Goal: Task Accomplishment & Management: Use online tool/utility

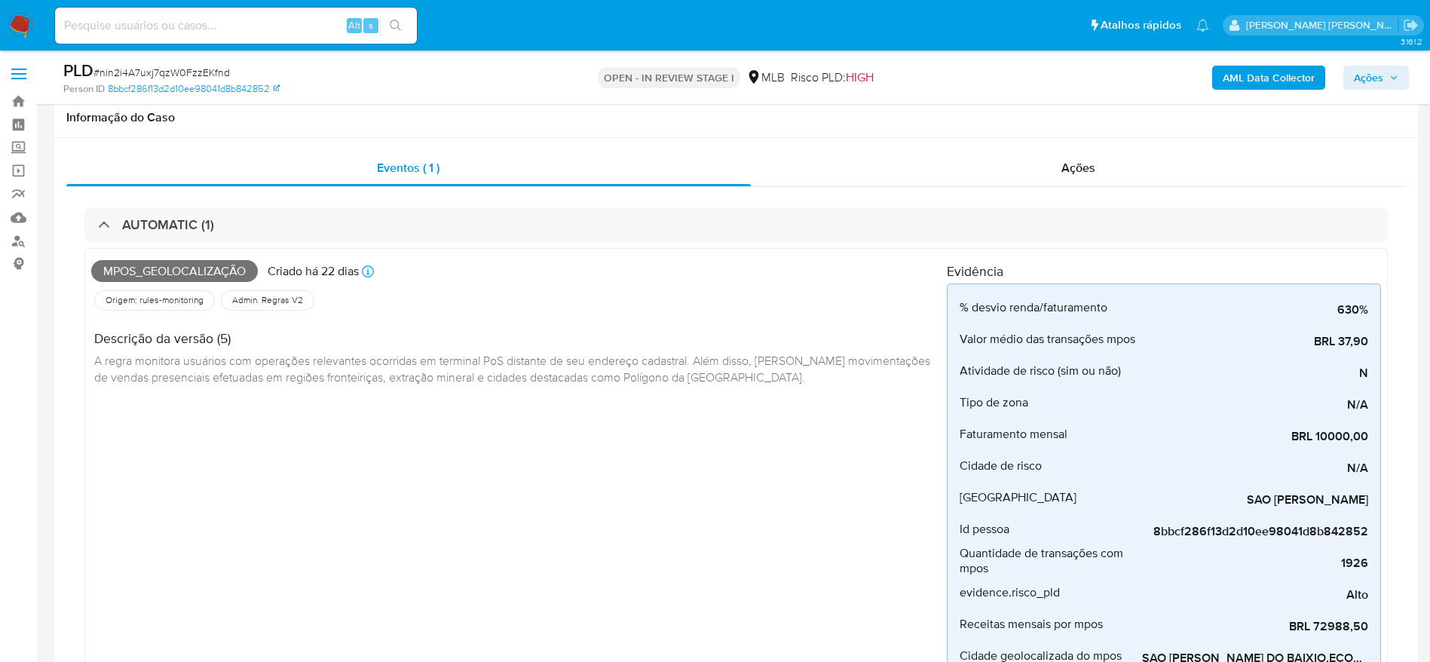
select select "10"
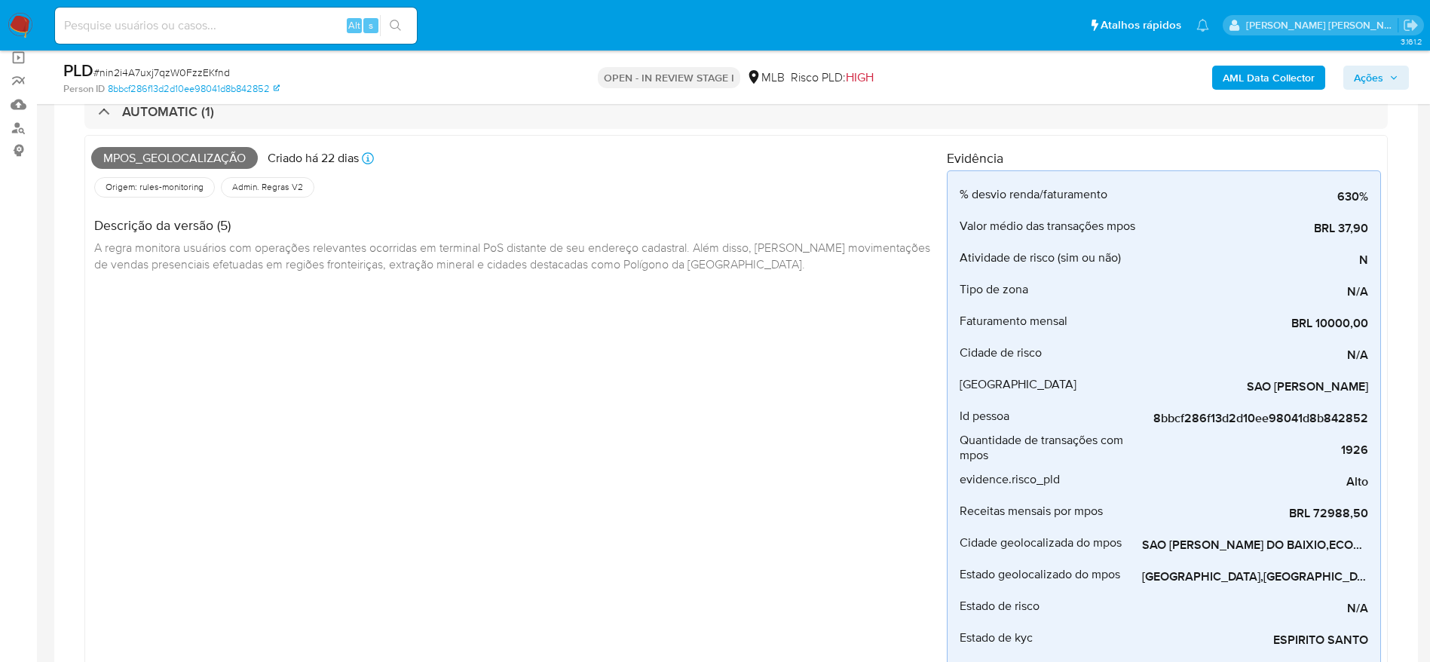
scroll to position [216, 0]
click at [1372, 75] on span "Ações" at bounding box center [1368, 78] width 29 height 24
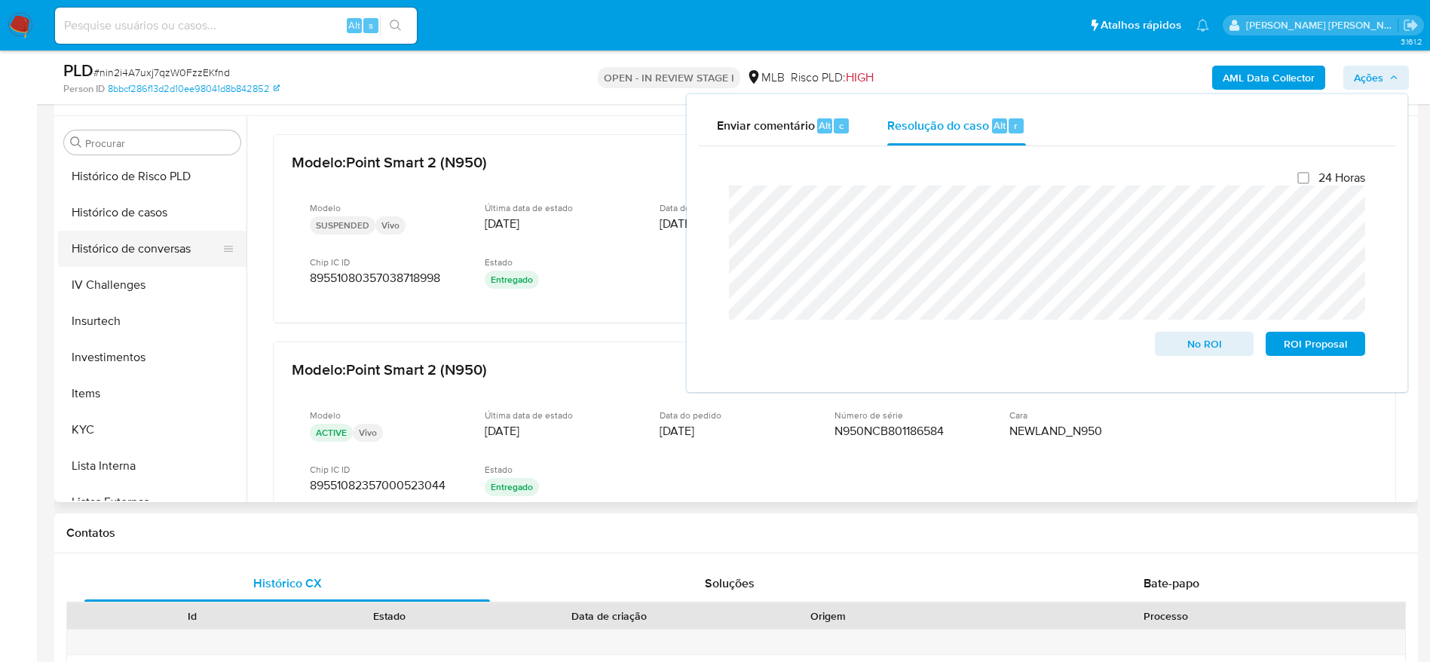
scroll to position [555, 0]
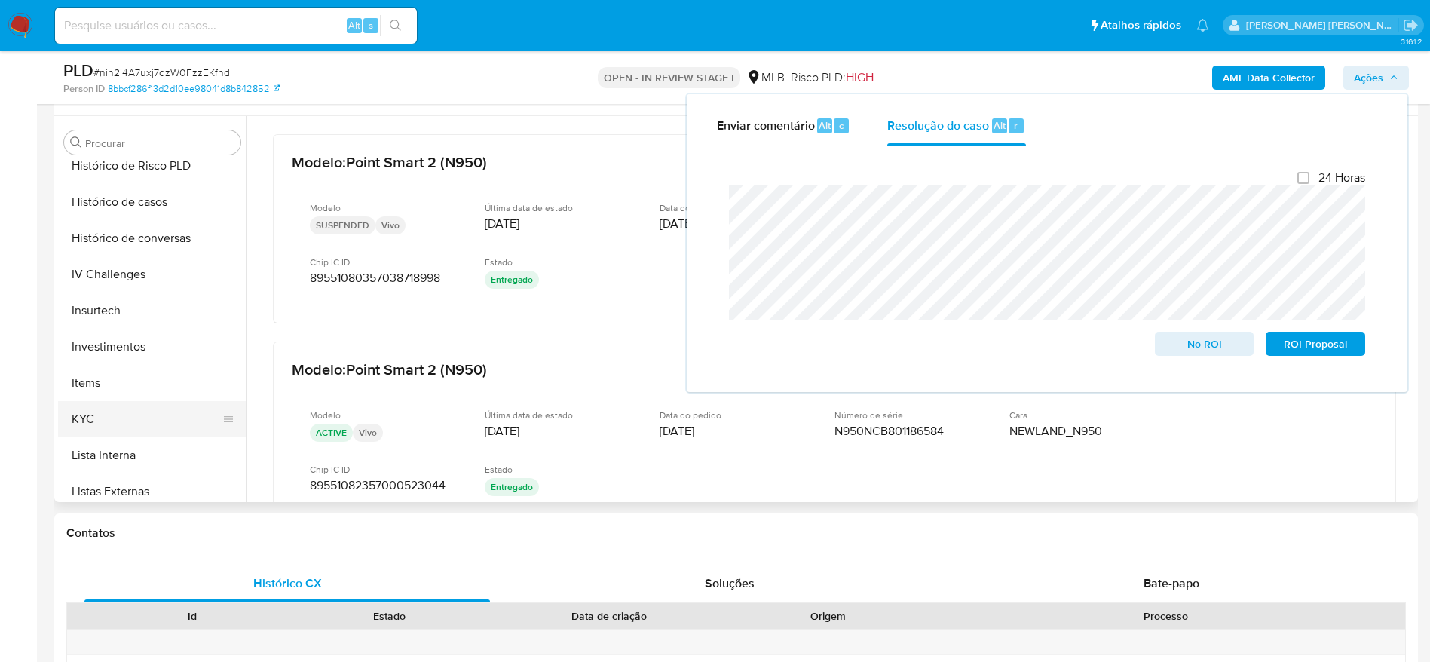
click at [115, 405] on button "KYC" at bounding box center [146, 419] width 176 height 36
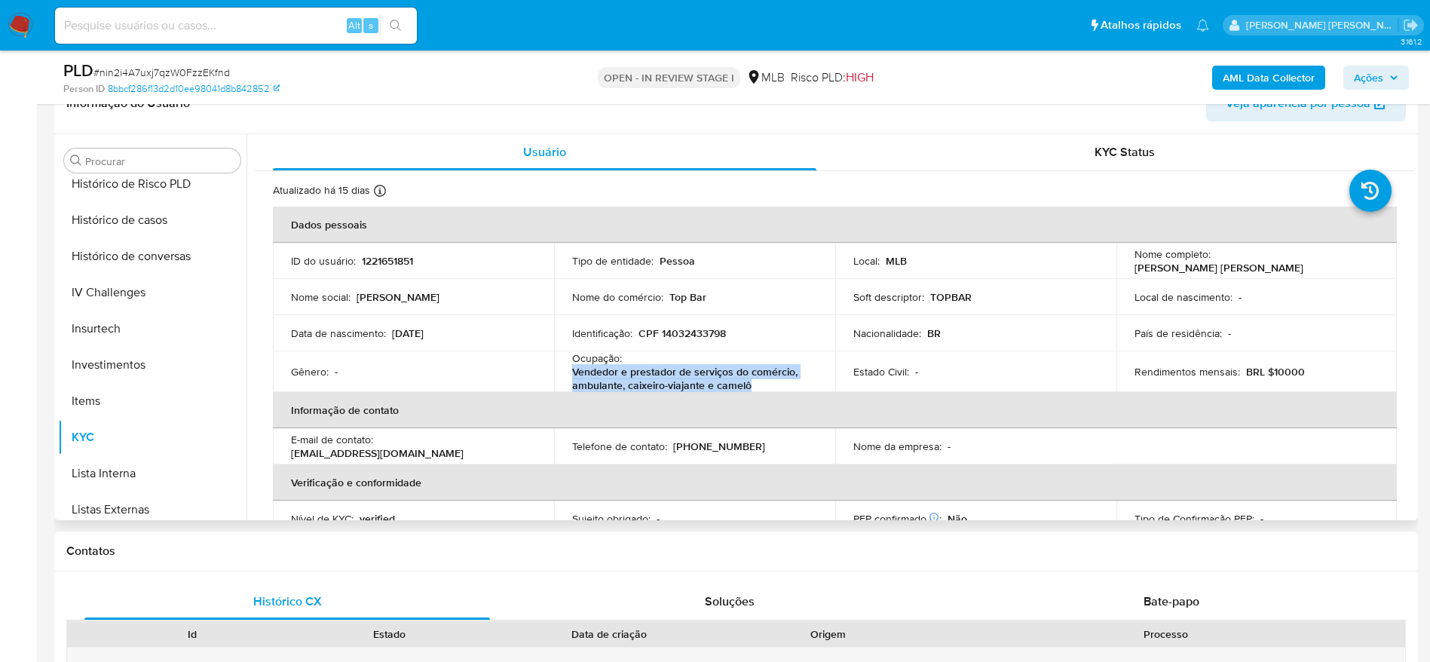
drag, startPoint x: 759, startPoint y: 389, endPoint x: 562, endPoint y: 370, distance: 197.6
click at [562, 370] on td "Ocupação : Vendedor e prestador de serviços do comércio, ambulante, caixeiro-vi…" at bounding box center [694, 371] width 281 height 41
copy p "Vendedor e prestador de serviços do comércio, ambulante, caixeiro-viajante e ca…"
click at [1363, 79] on span "Ações" at bounding box center [1368, 78] width 29 height 24
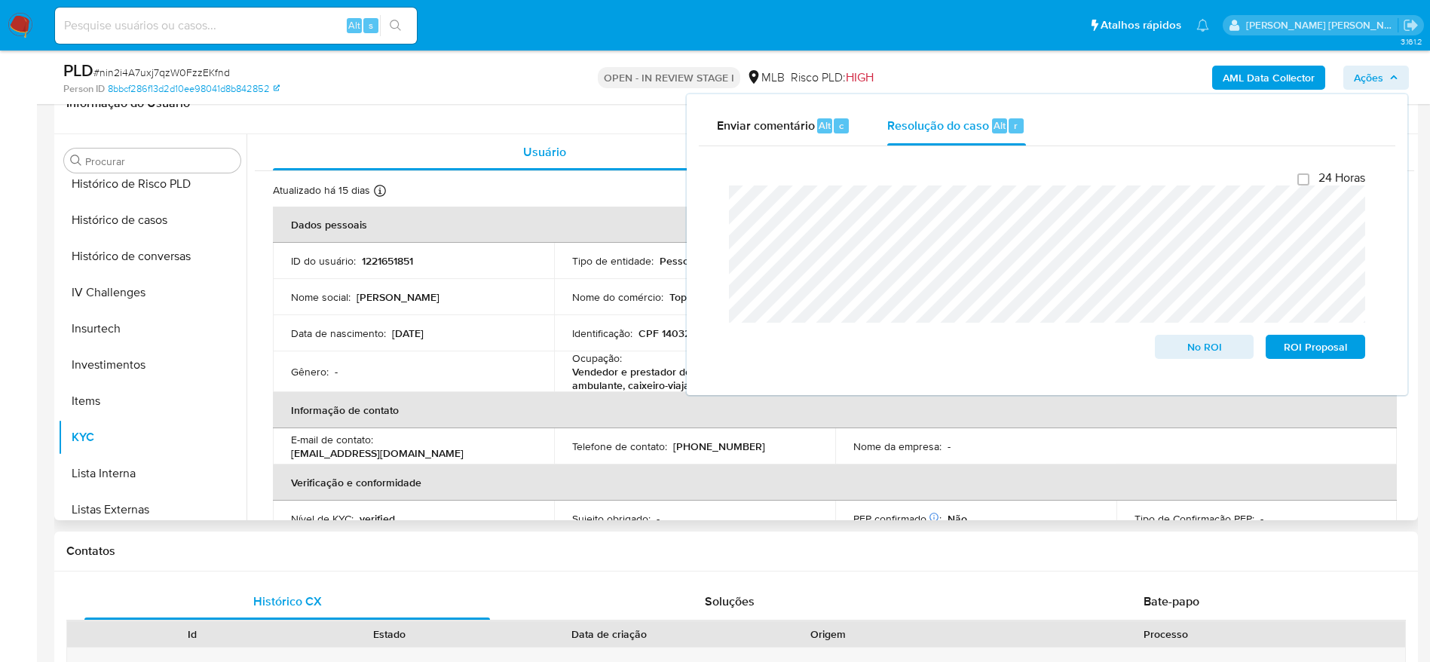
click at [637, 108] on header "Informação do Usuário Veja aparência por pessoa" at bounding box center [735, 103] width 1339 height 36
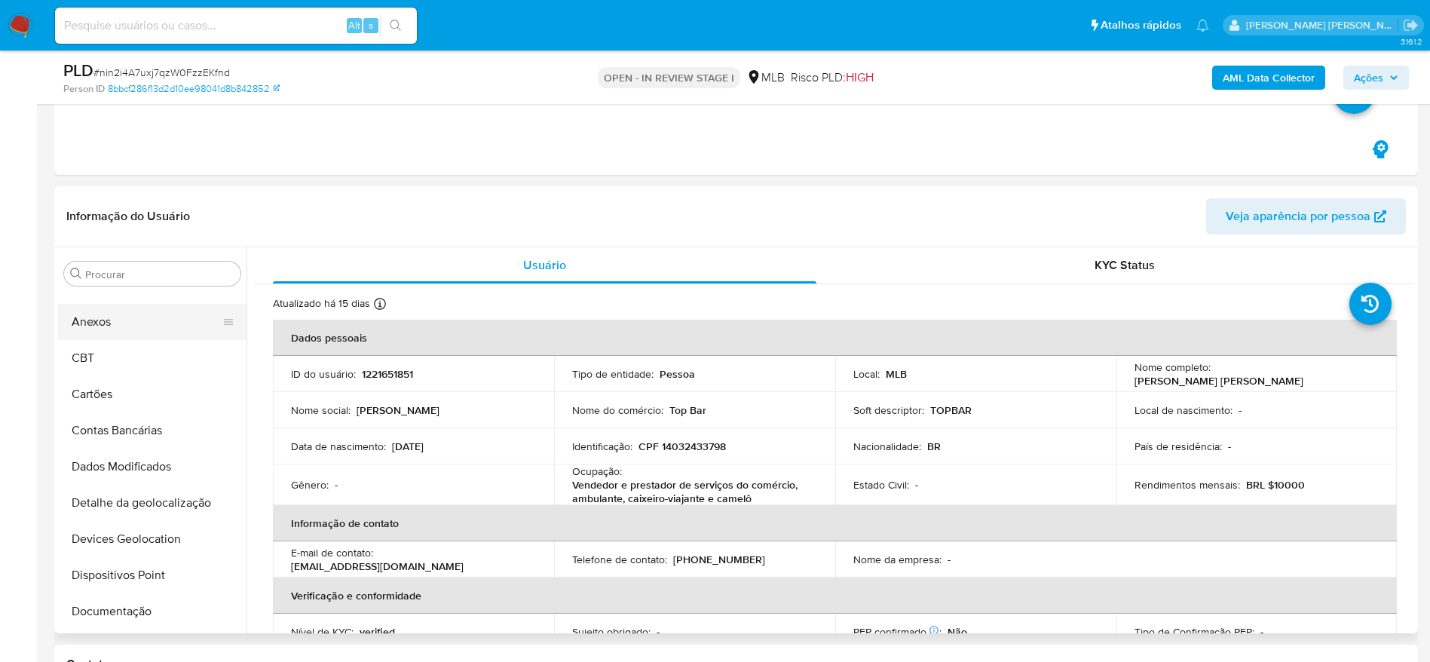
scroll to position [0, 0]
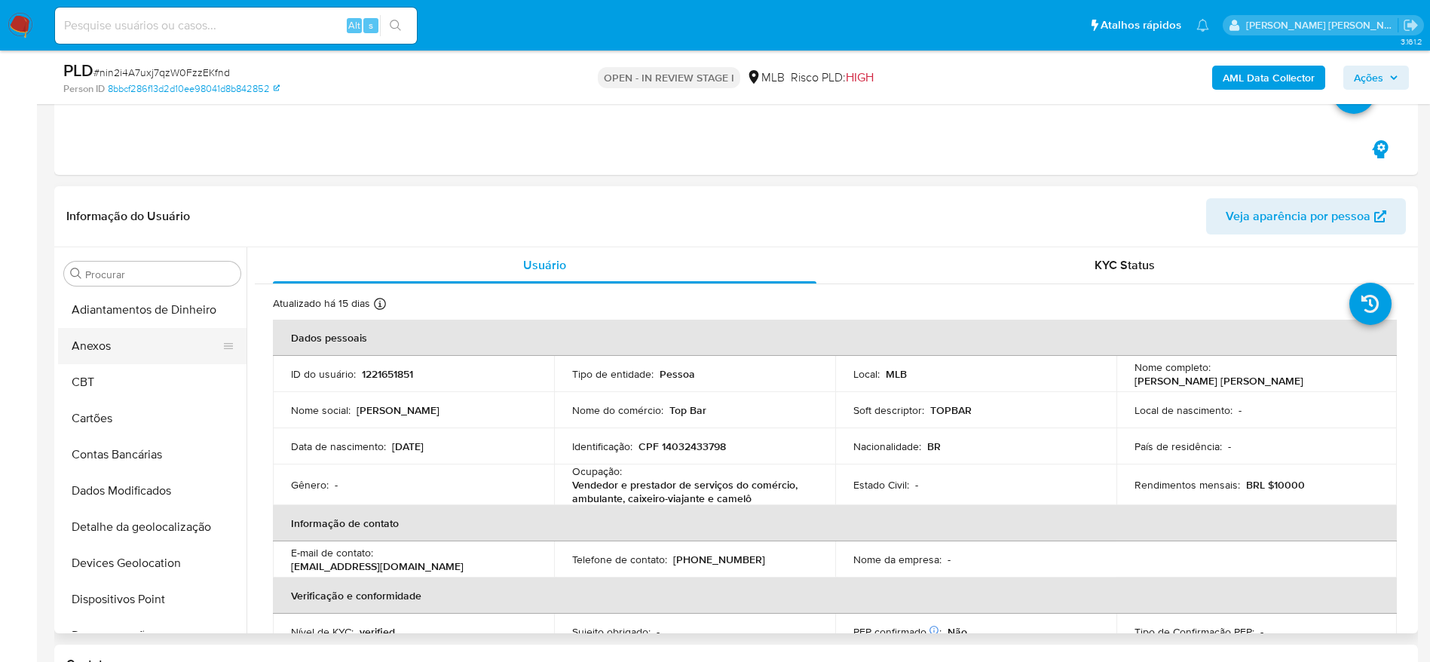
click at [139, 350] on button "Anexos" at bounding box center [146, 346] width 176 height 36
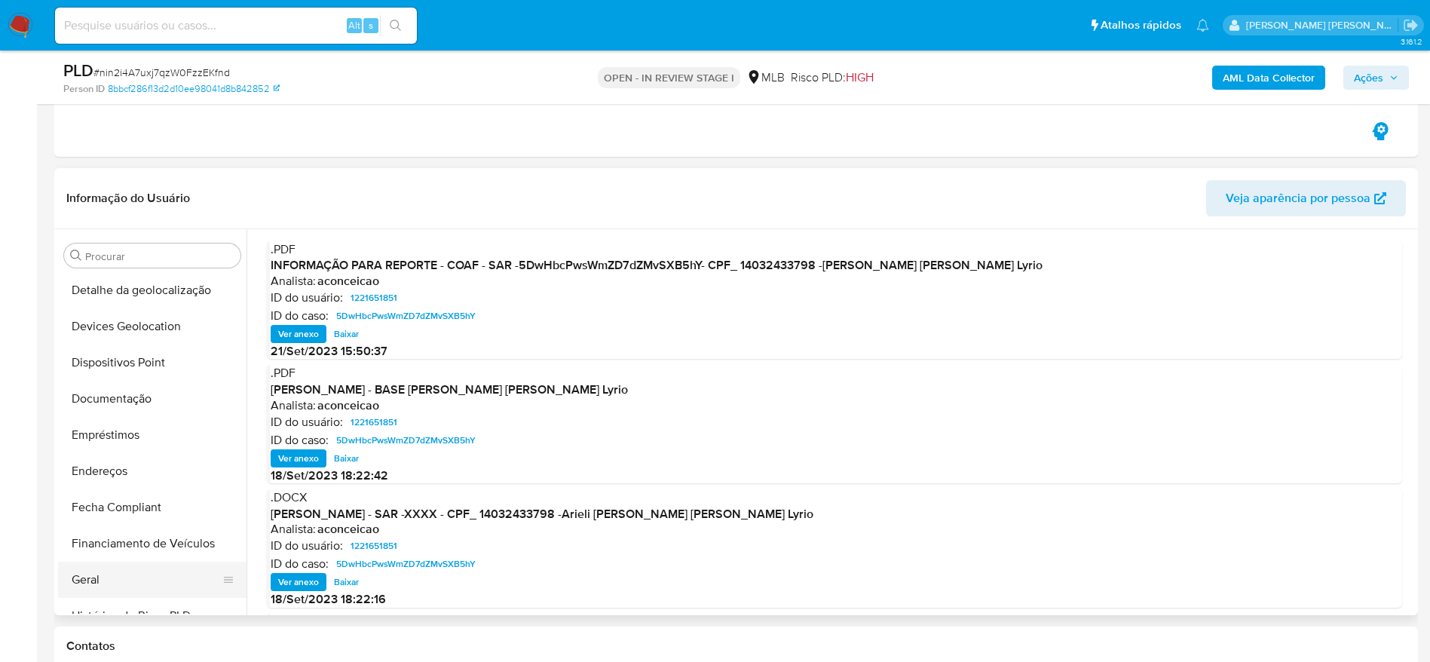
scroll to position [339, 0]
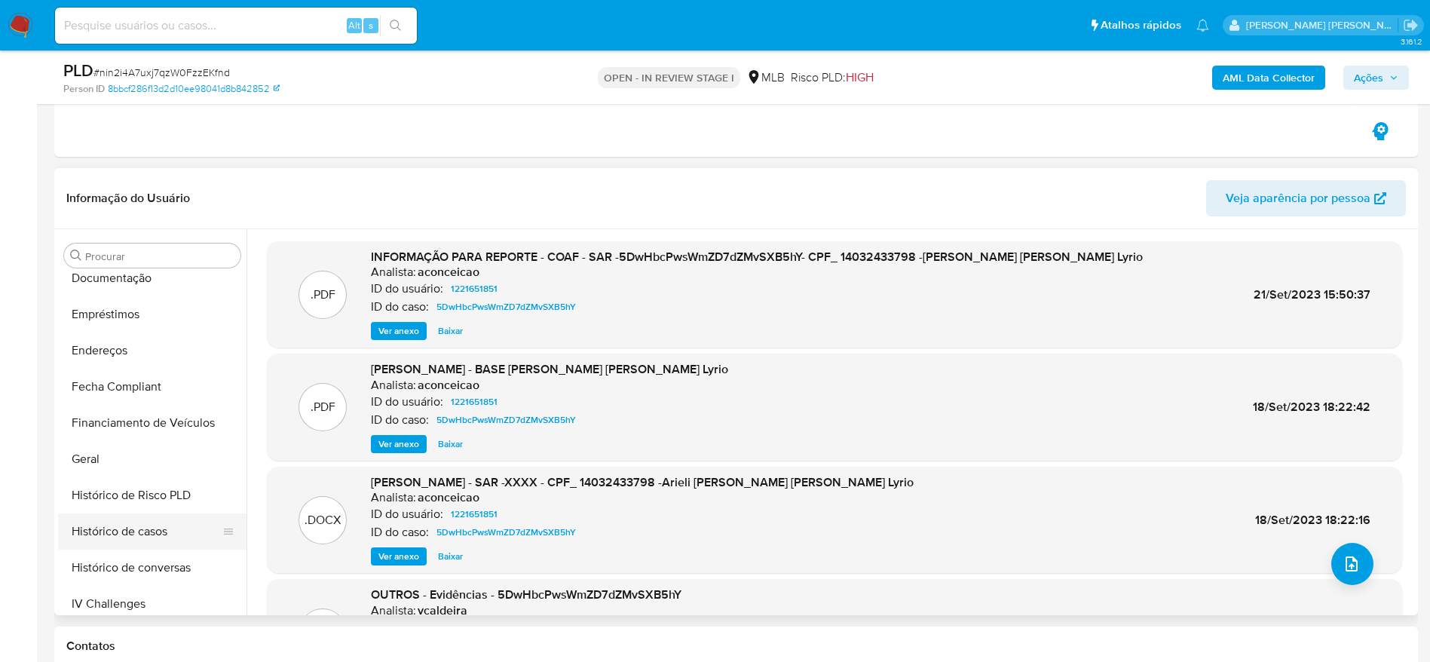
click at [121, 517] on button "Histórico de casos" at bounding box center [146, 531] width 176 height 36
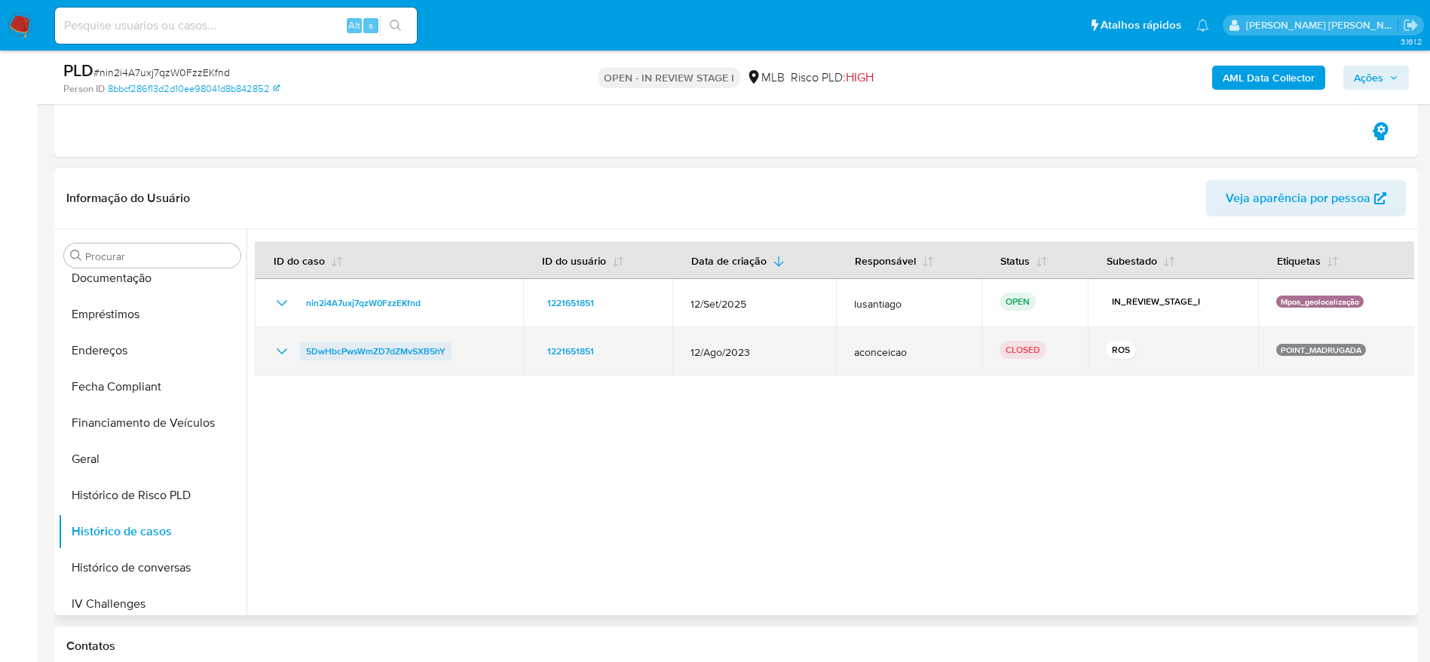
click at [413, 344] on span "5DwHbcPwsWmZD7dZMvSXB5hY" at bounding box center [375, 351] width 139 height 18
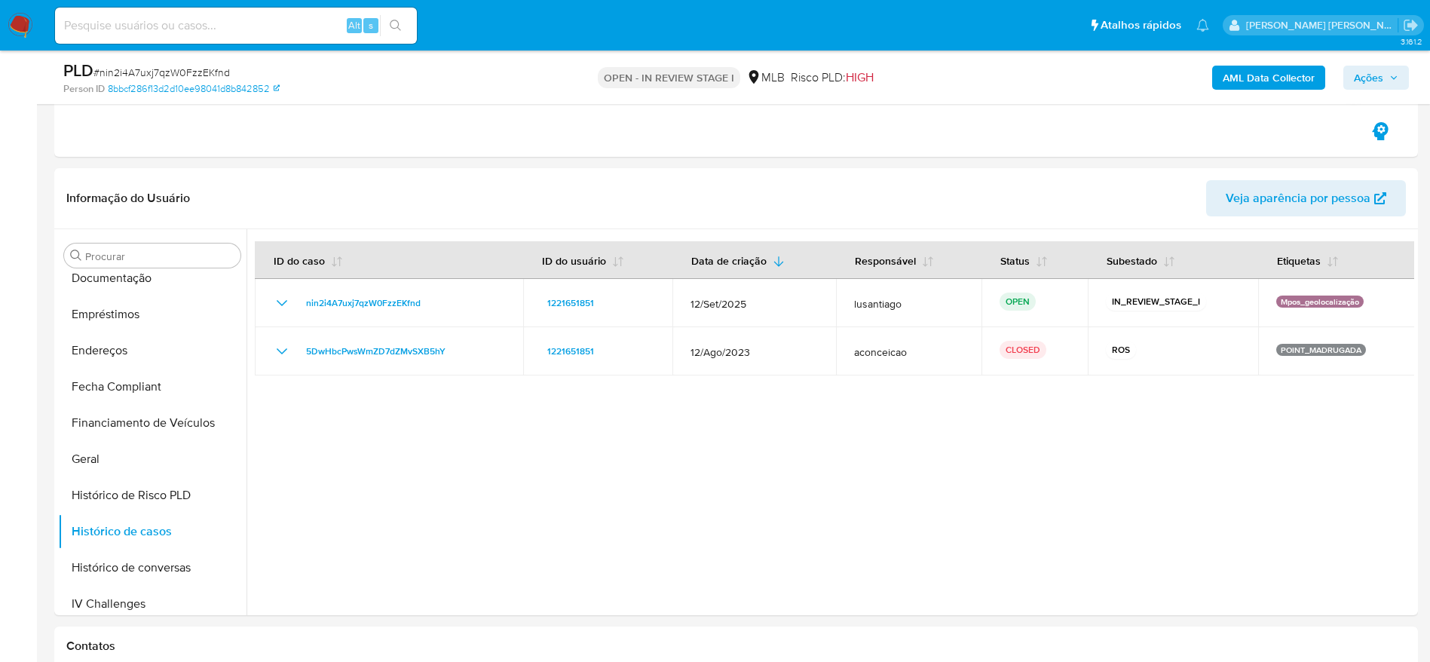
click at [1389, 75] on icon "button" at bounding box center [1393, 77] width 9 height 9
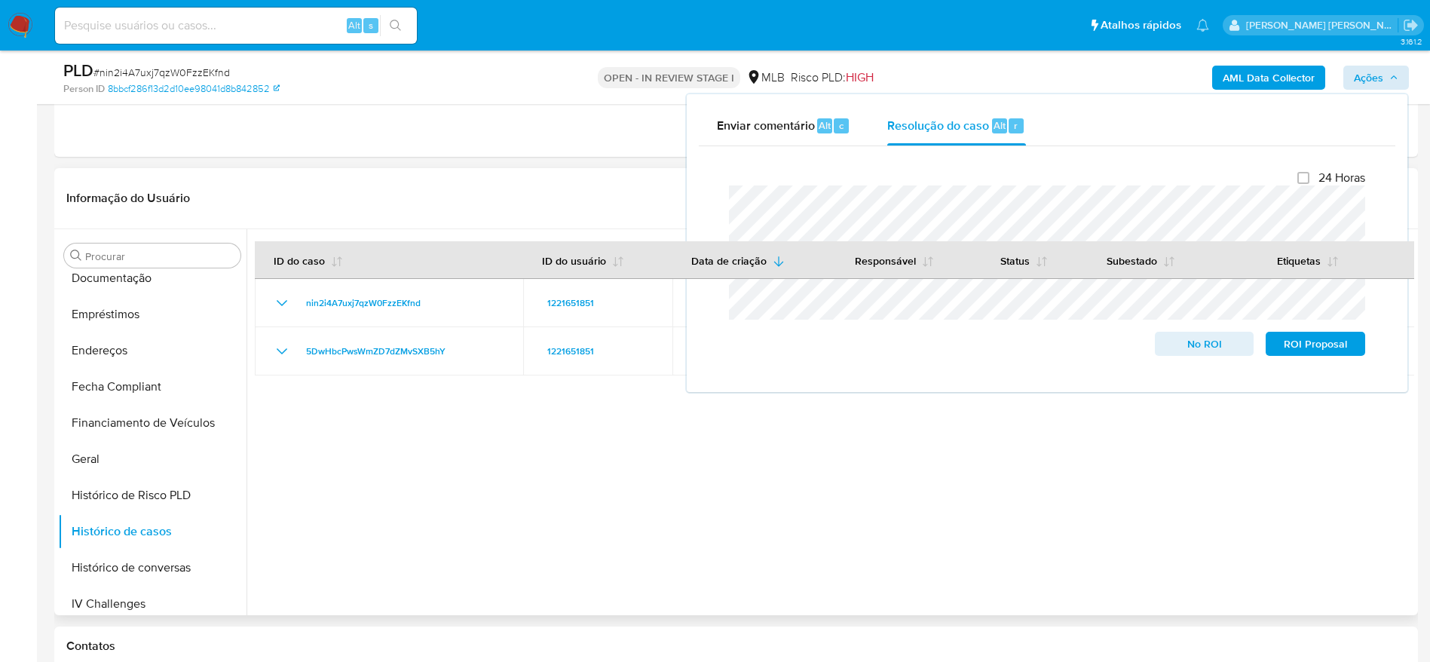
click at [640, 483] on div at bounding box center [829, 422] width 1167 height 386
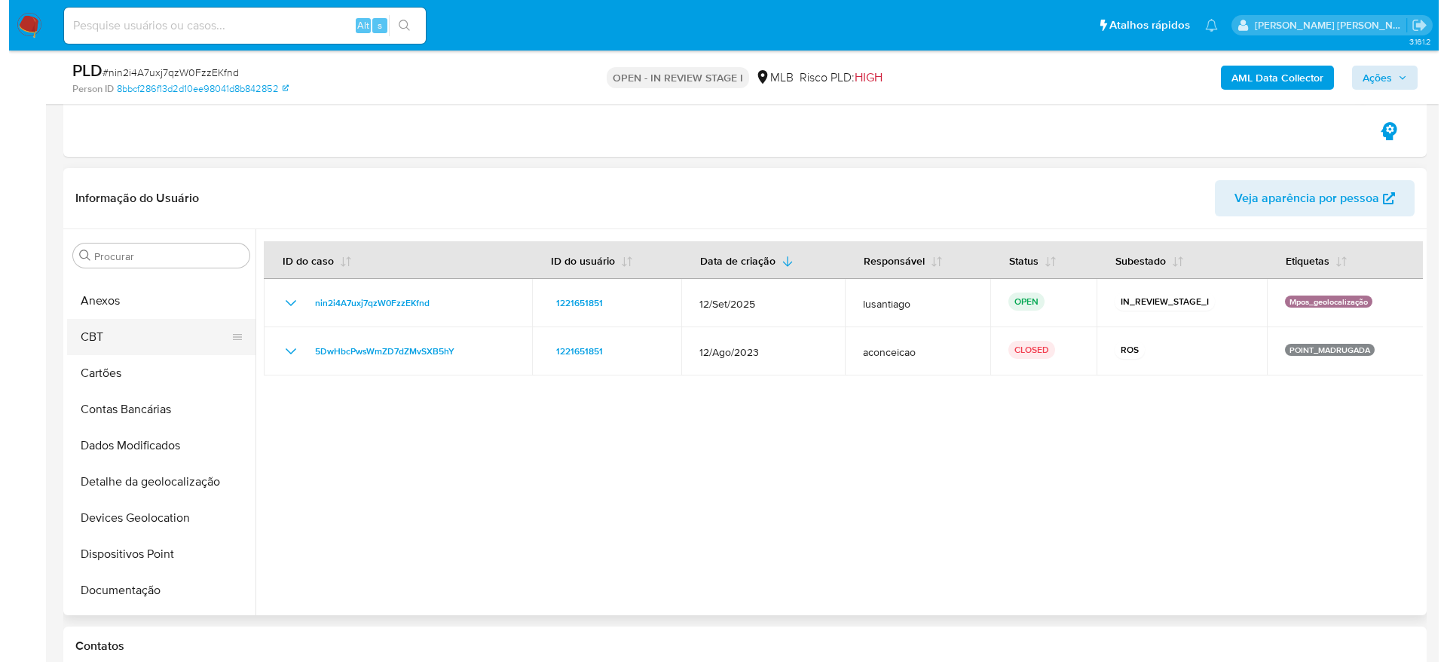
scroll to position [0, 0]
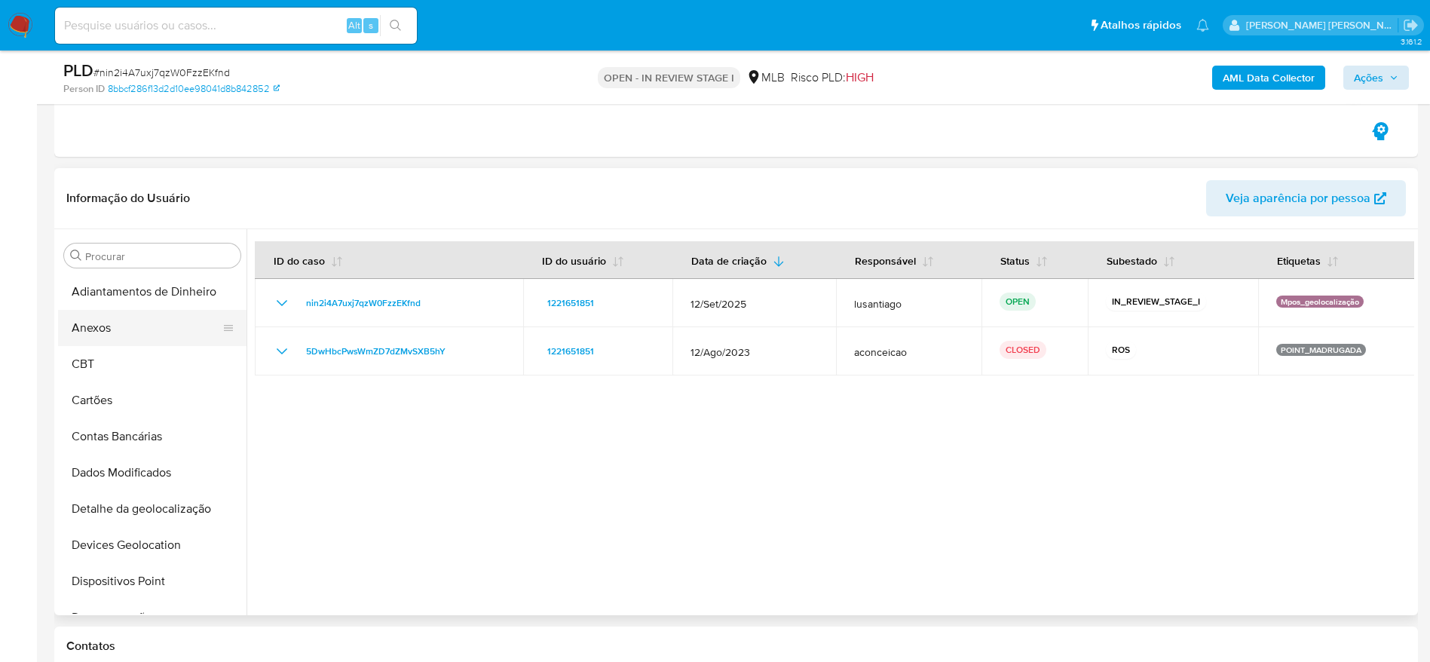
click at [121, 336] on button "Anexos" at bounding box center [146, 328] width 176 height 36
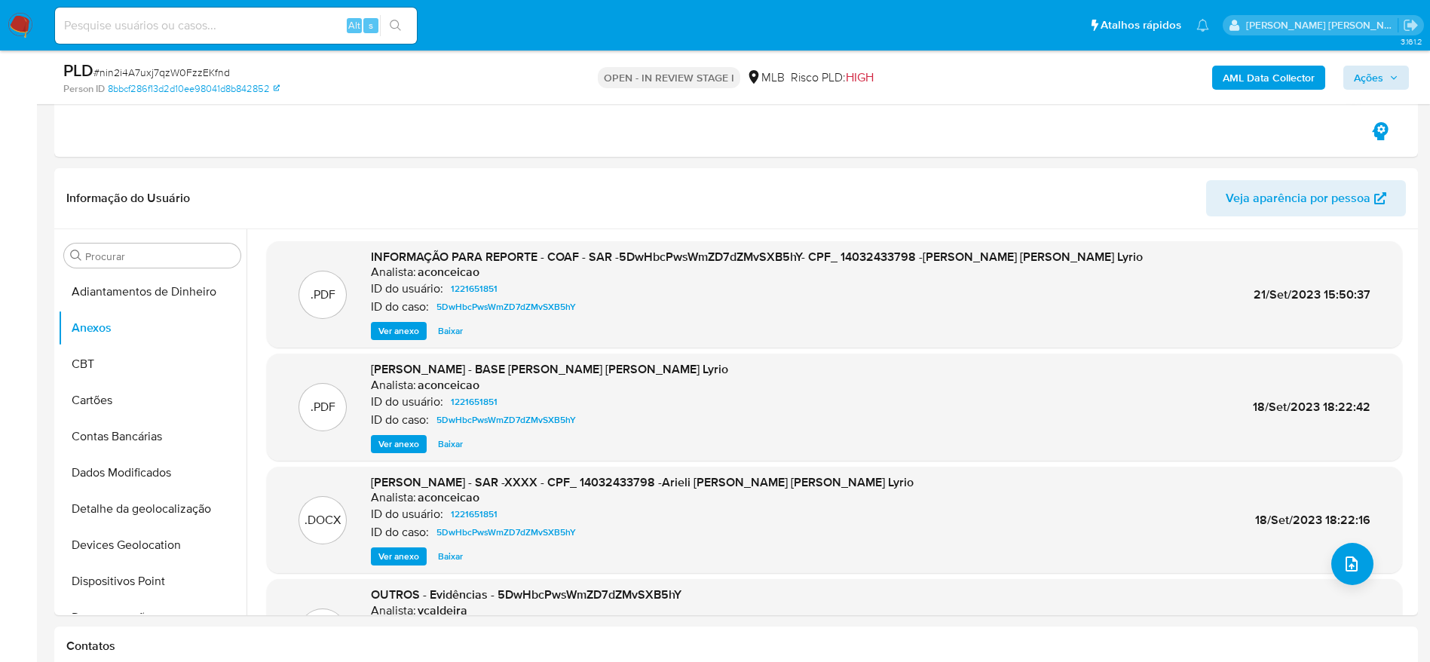
click at [1247, 73] on b "AML Data Collector" at bounding box center [1268, 78] width 92 height 24
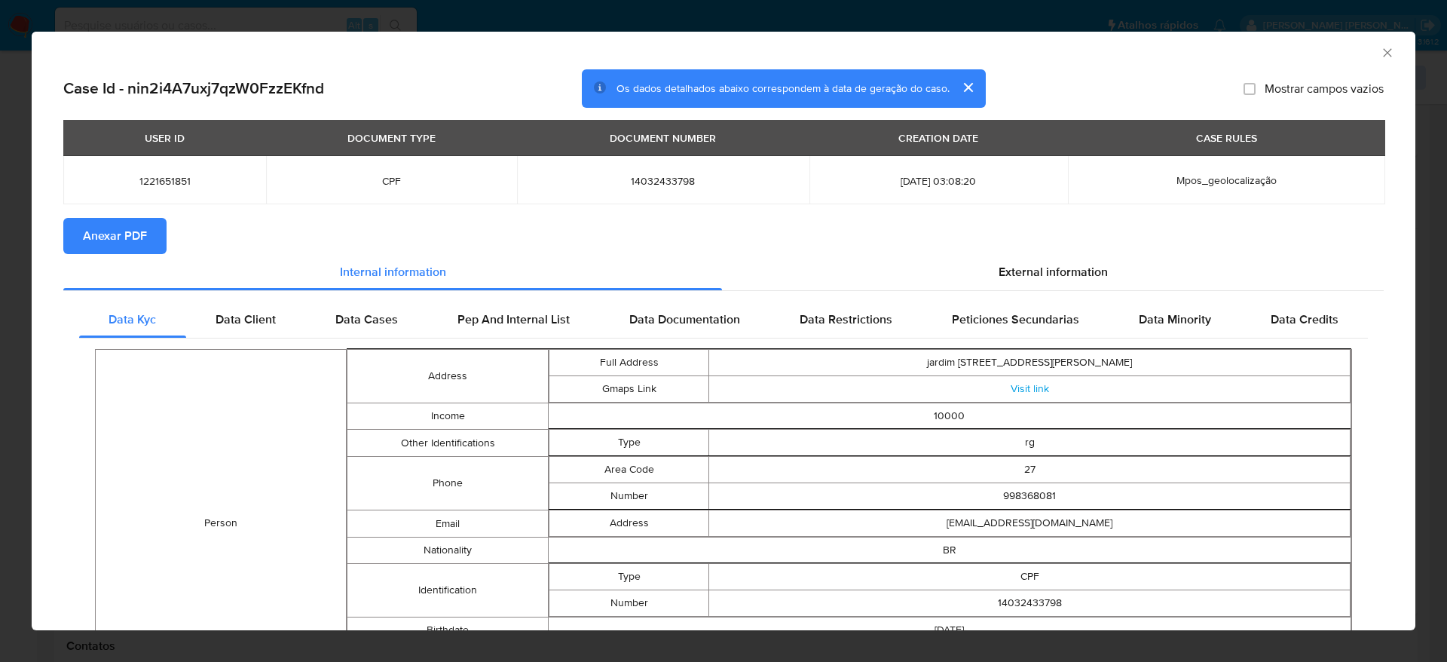
click at [142, 230] on span "Anexar PDF" at bounding box center [115, 235] width 64 height 33
click at [1380, 51] on icon "Fechar a janela" at bounding box center [1387, 52] width 15 height 15
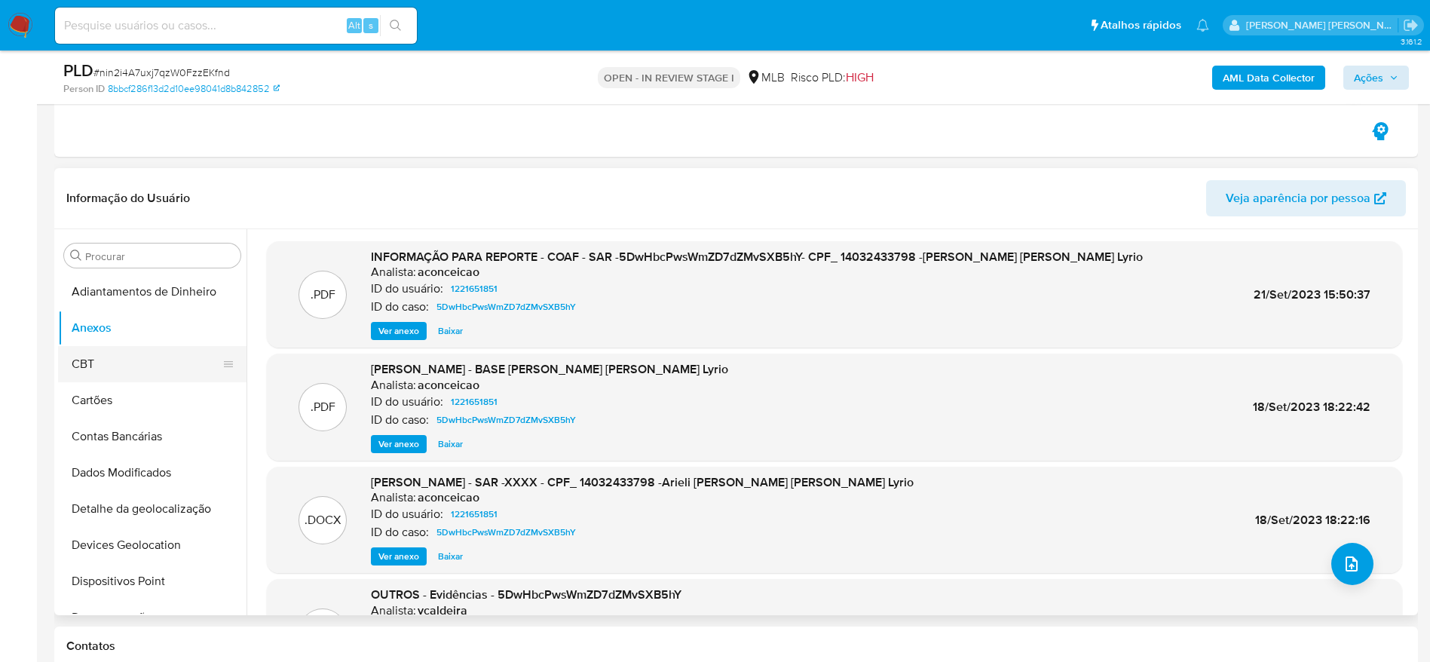
click at [142, 350] on button "CBT" at bounding box center [146, 364] width 176 height 36
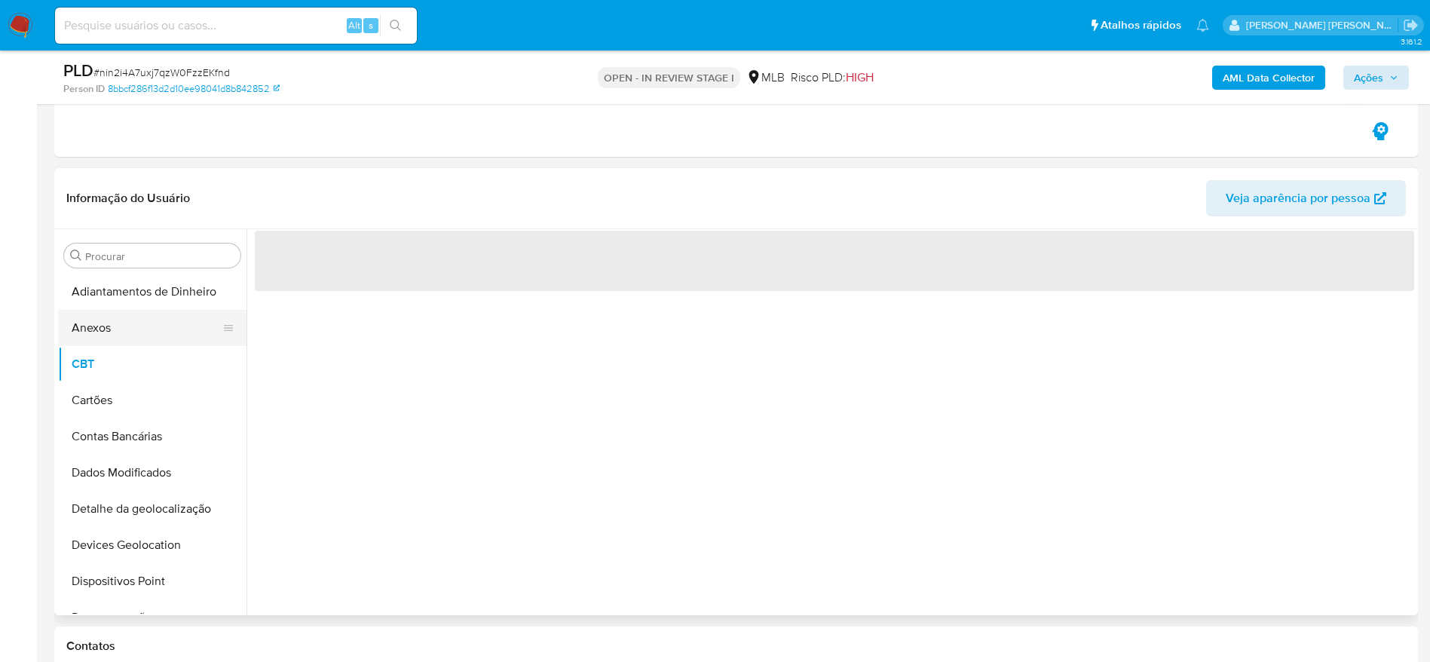
click at [140, 328] on button "Anexos" at bounding box center [146, 328] width 176 height 36
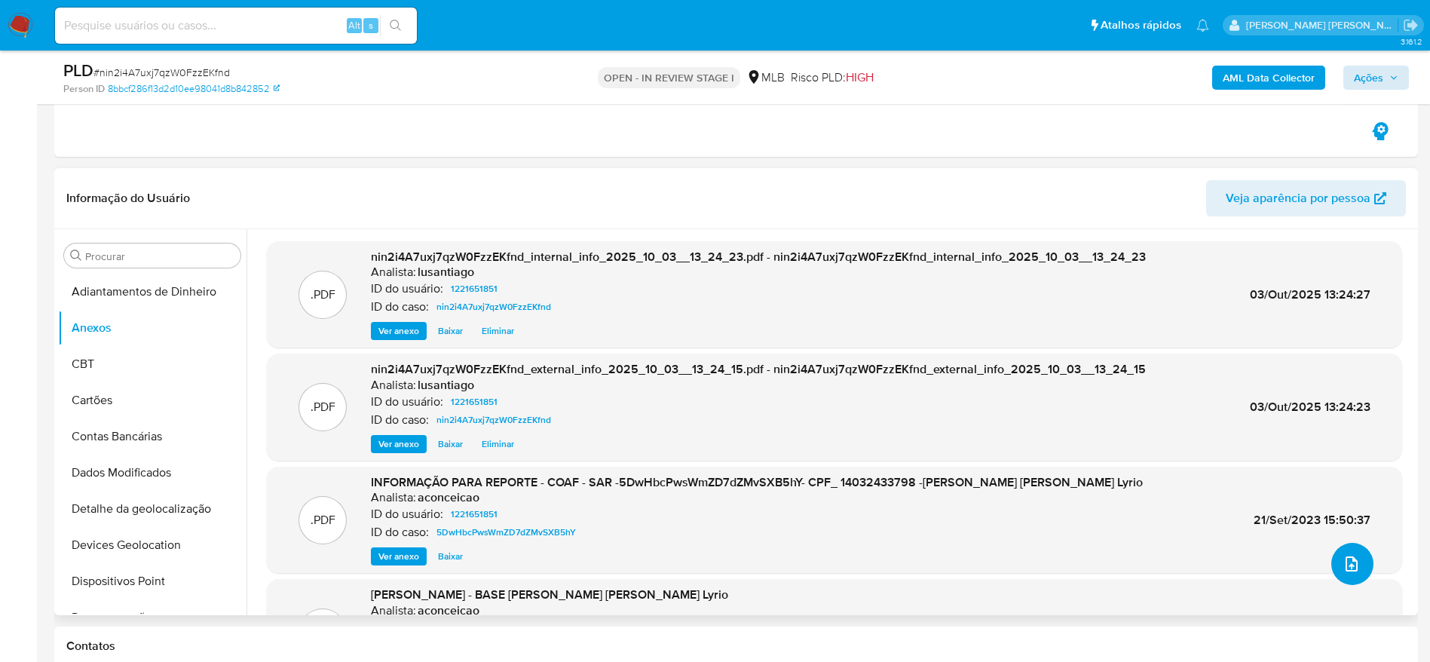
click at [1343, 561] on icon "upload-file" at bounding box center [1351, 564] width 18 height 18
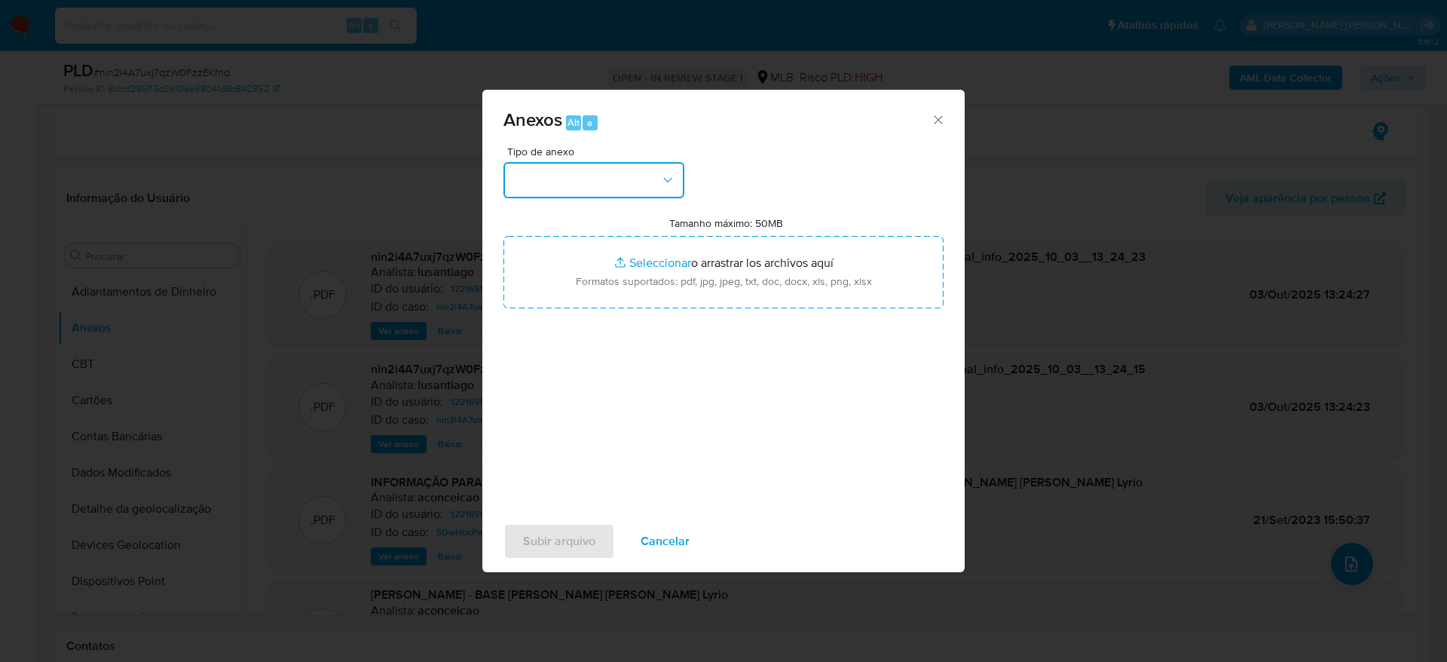
click at [622, 179] on button "button" at bounding box center [593, 180] width 181 height 36
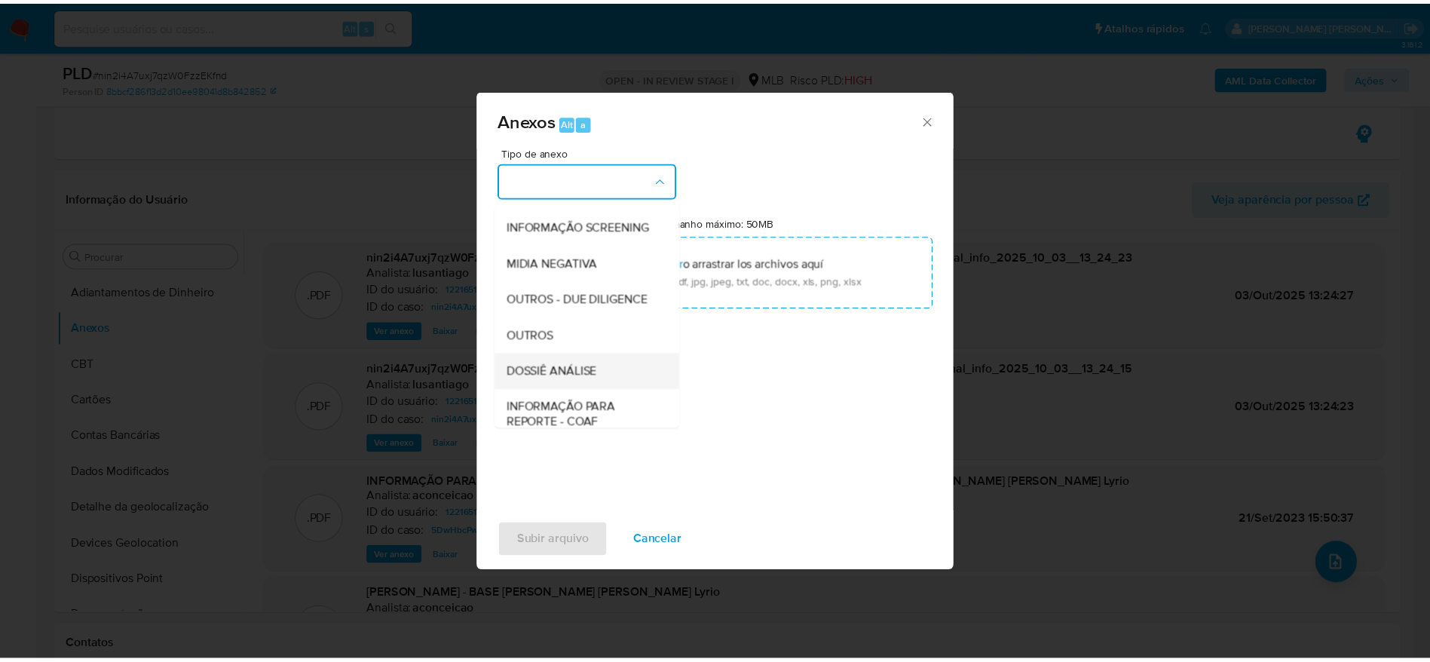
scroll to position [232, 0]
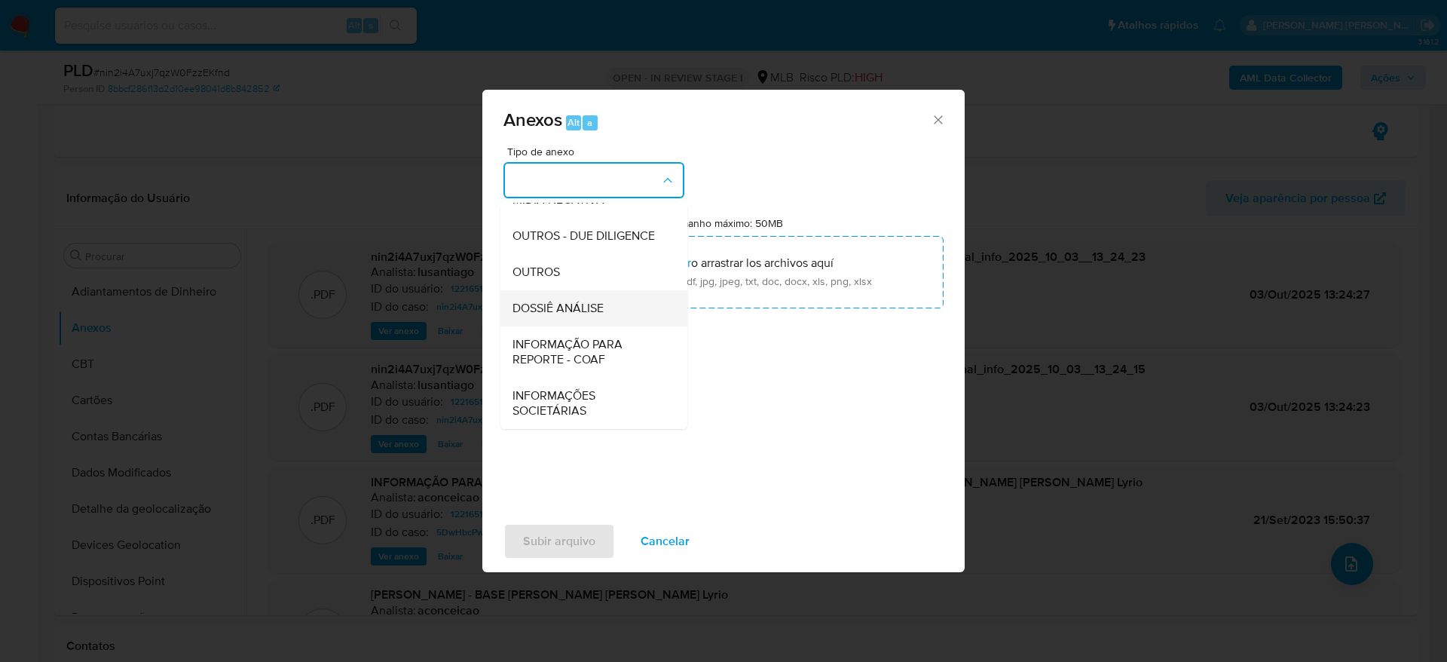
click at [580, 301] on span "DOSSIÊ ANÁLISE" at bounding box center [557, 308] width 91 height 15
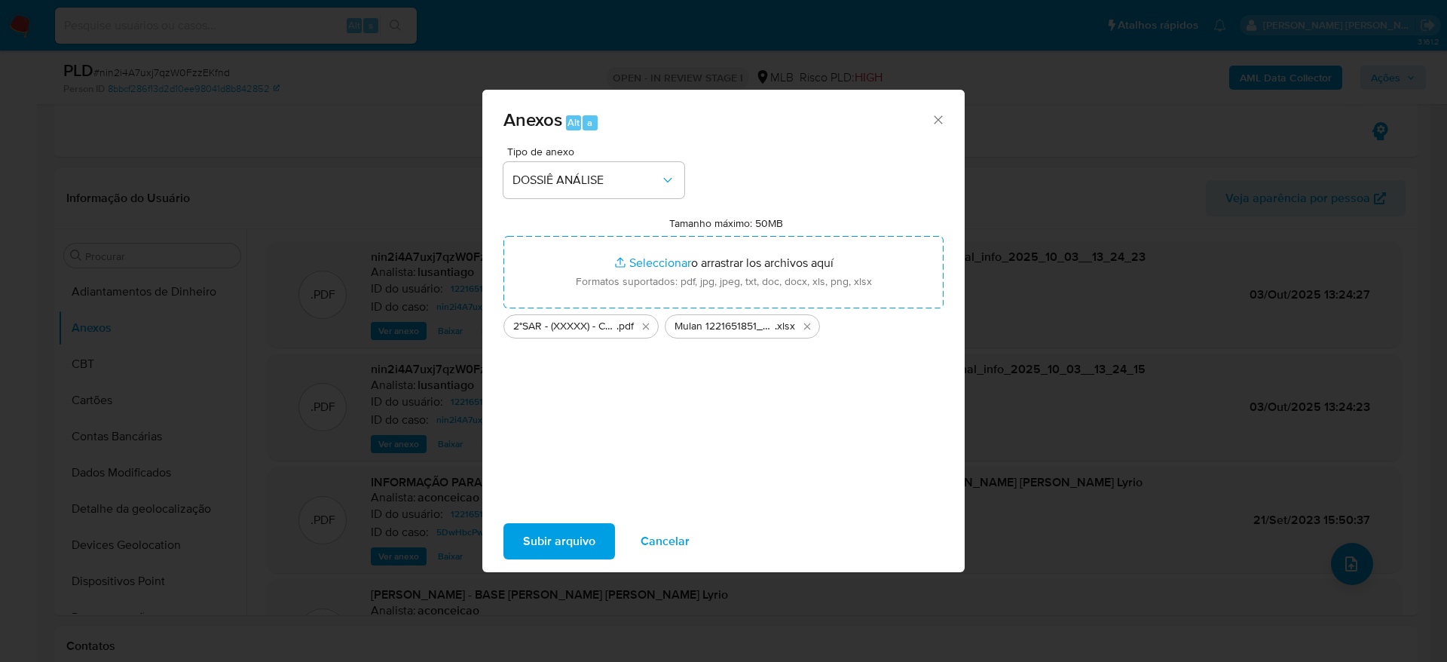
click at [552, 541] on span "Subir arquivo" at bounding box center [559, 541] width 72 height 33
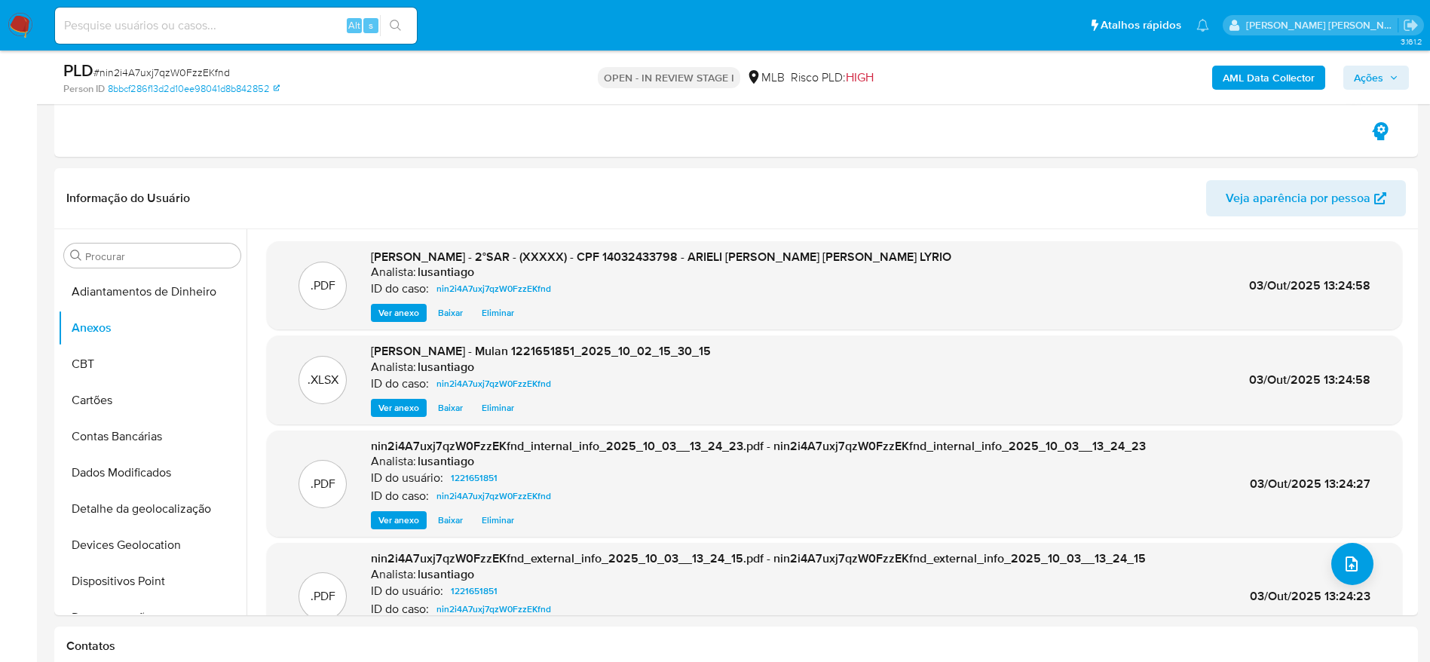
click at [1391, 76] on icon "button" at bounding box center [1393, 77] width 9 height 9
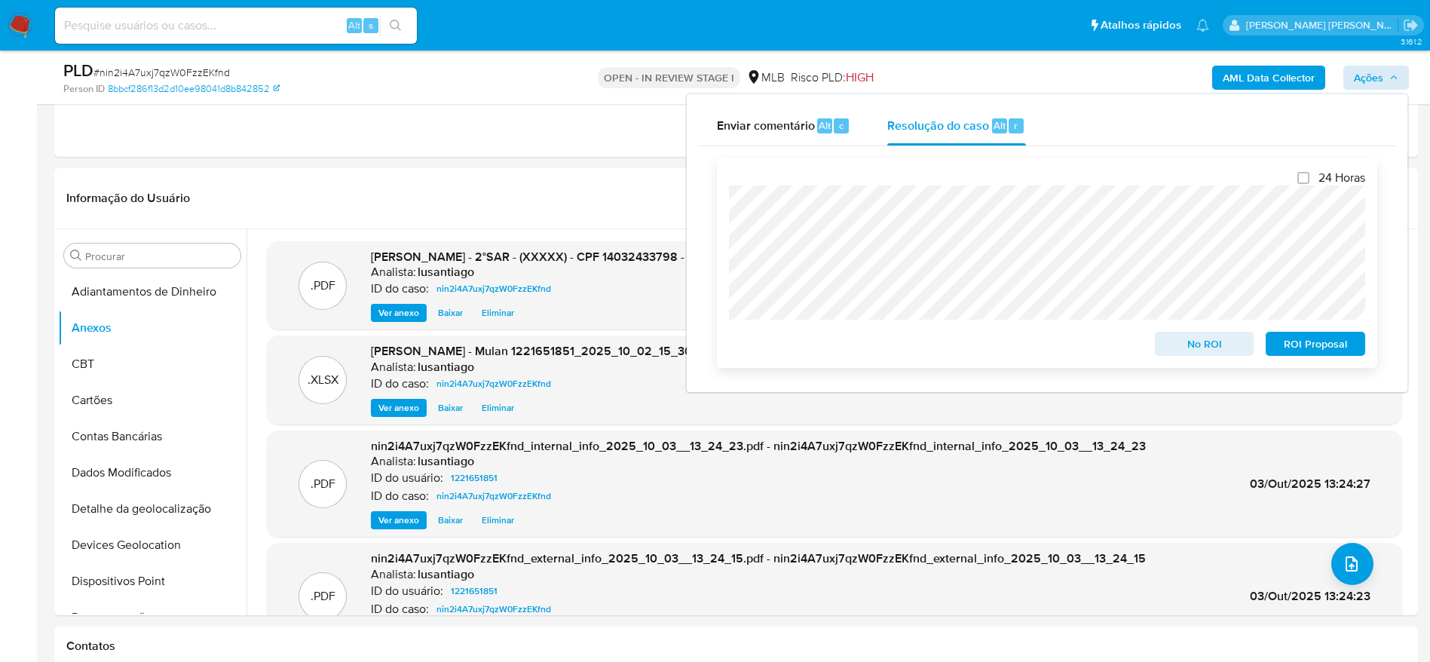
click at [1326, 347] on span "ROI Proposal" at bounding box center [1315, 343] width 78 height 21
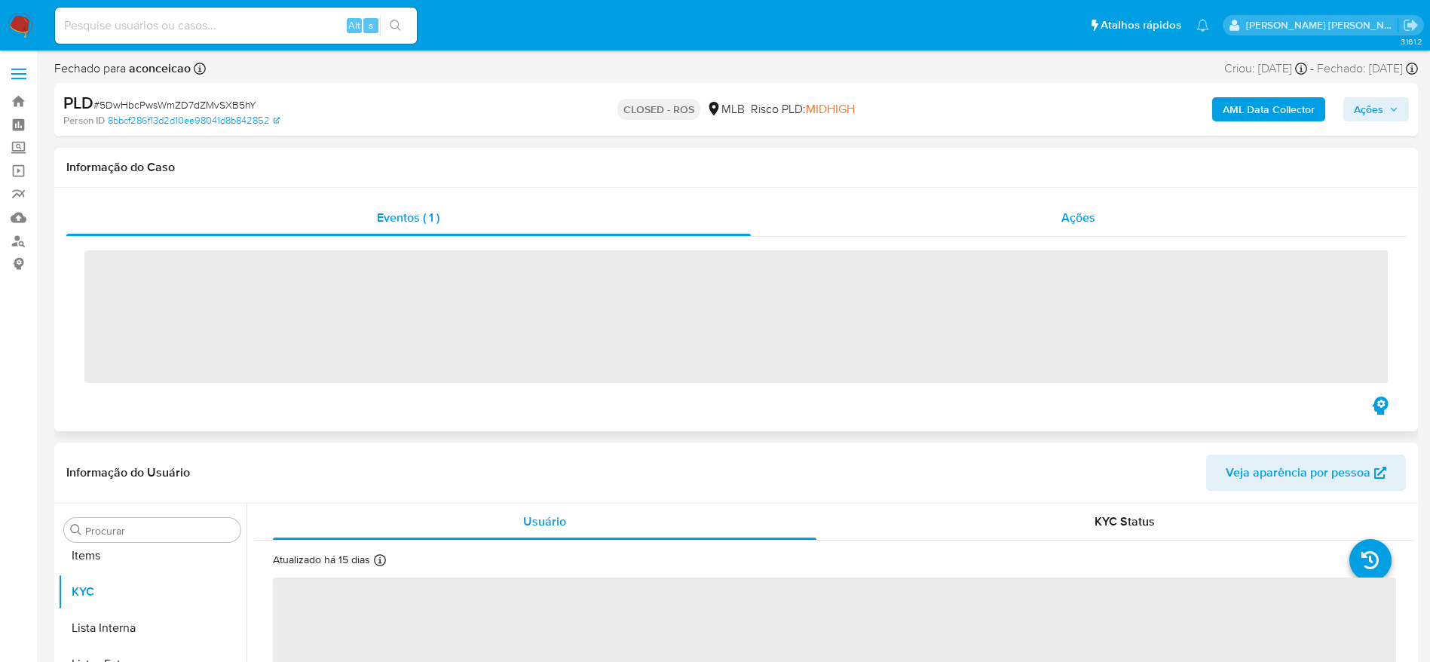
scroll to position [782, 0]
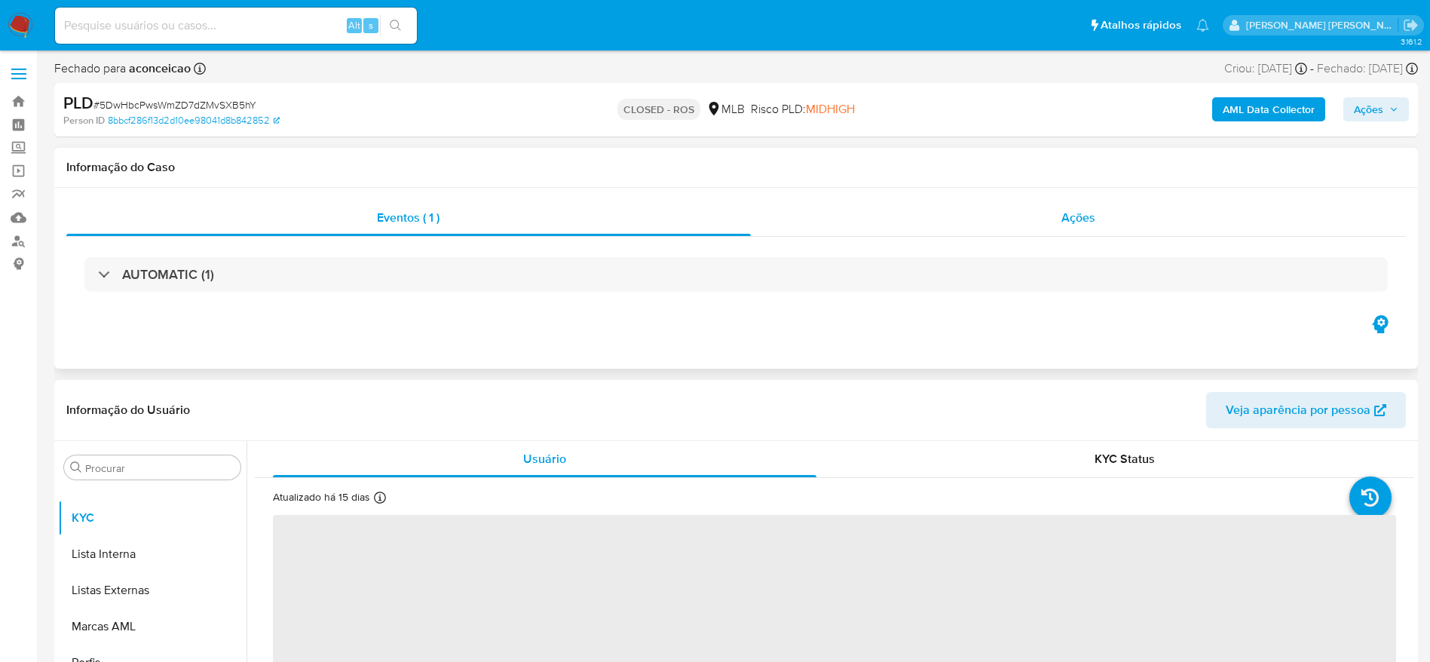
drag, startPoint x: 1204, startPoint y: 213, endPoint x: 1175, endPoint y: 219, distance: 29.1
click at [1203, 213] on div "Ações" at bounding box center [1079, 218] width 656 height 36
select select "10"
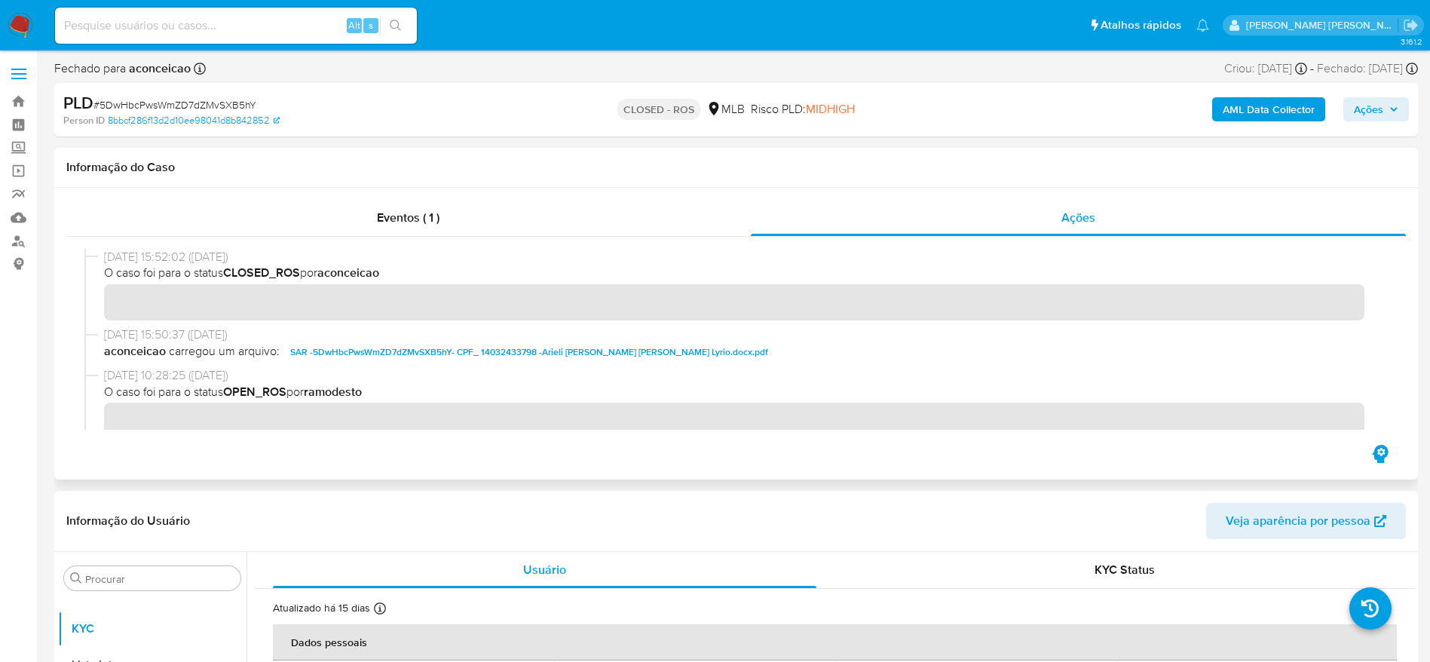
drag, startPoint x: 105, startPoint y: 258, endPoint x: 163, endPoint y: 254, distance: 58.2
click at [163, 254] on span "21/09/2023 15:52:02 (2 years ago)" at bounding box center [742, 257] width 1277 height 17
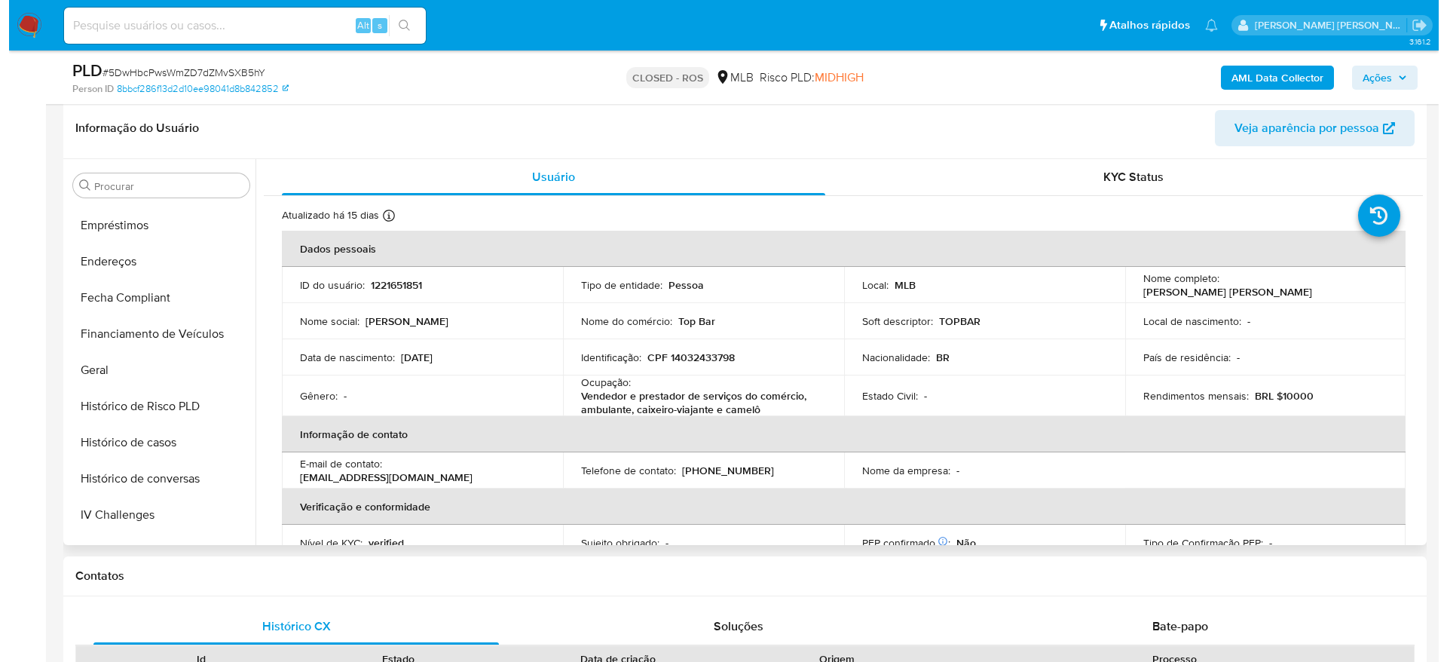
scroll to position [0, 0]
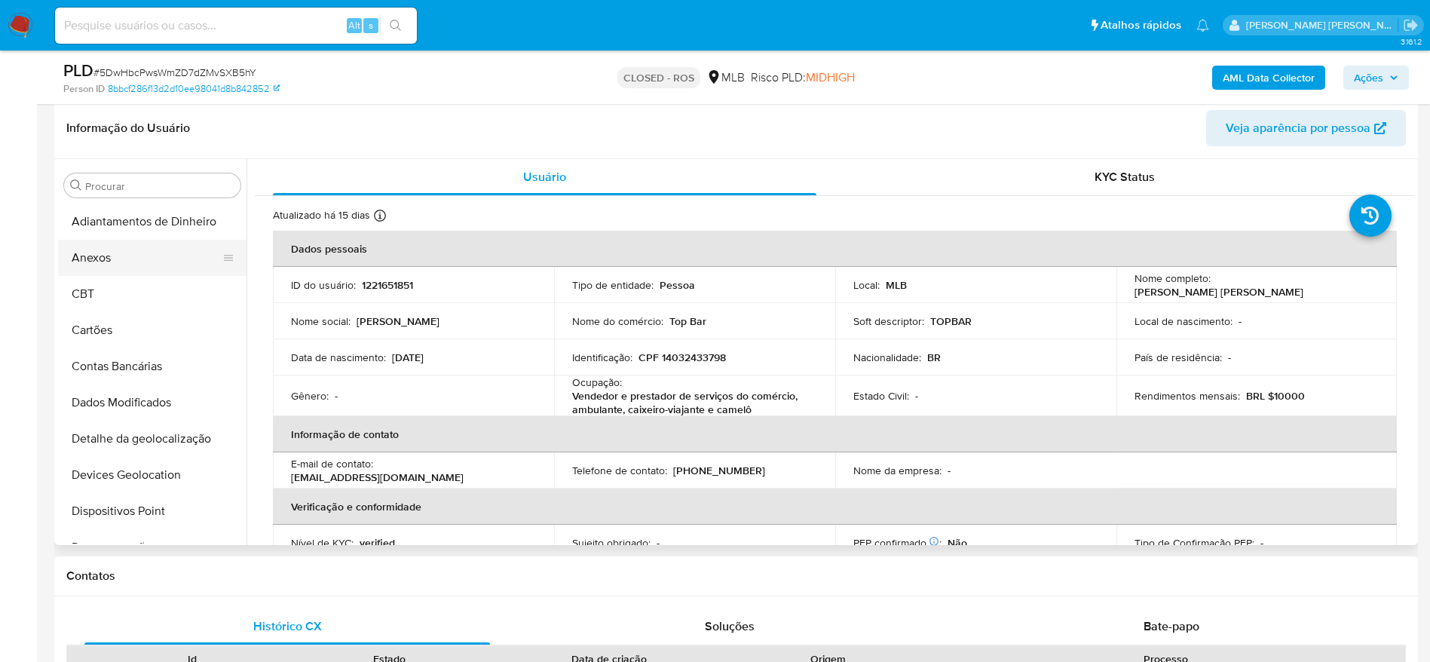
click at [124, 249] on button "Anexos" at bounding box center [146, 258] width 176 height 36
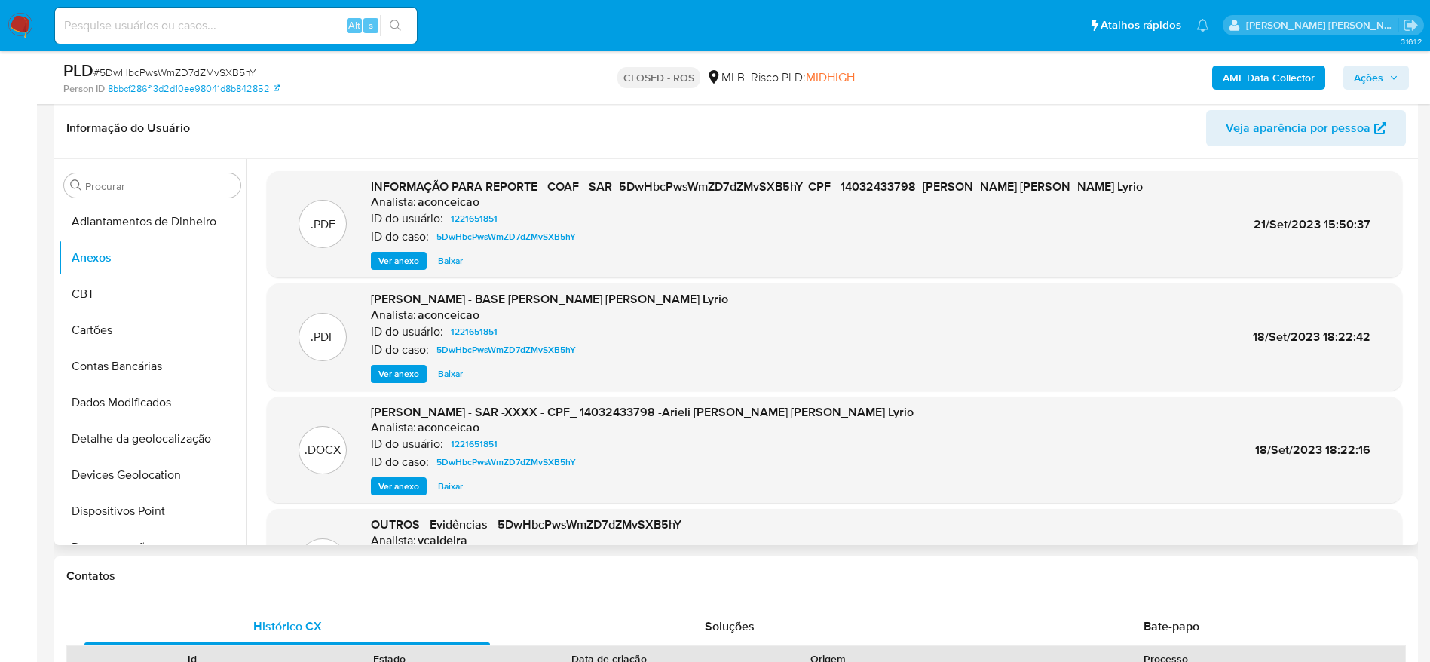
click at [394, 256] on span "Ver anexo" at bounding box center [398, 260] width 41 height 15
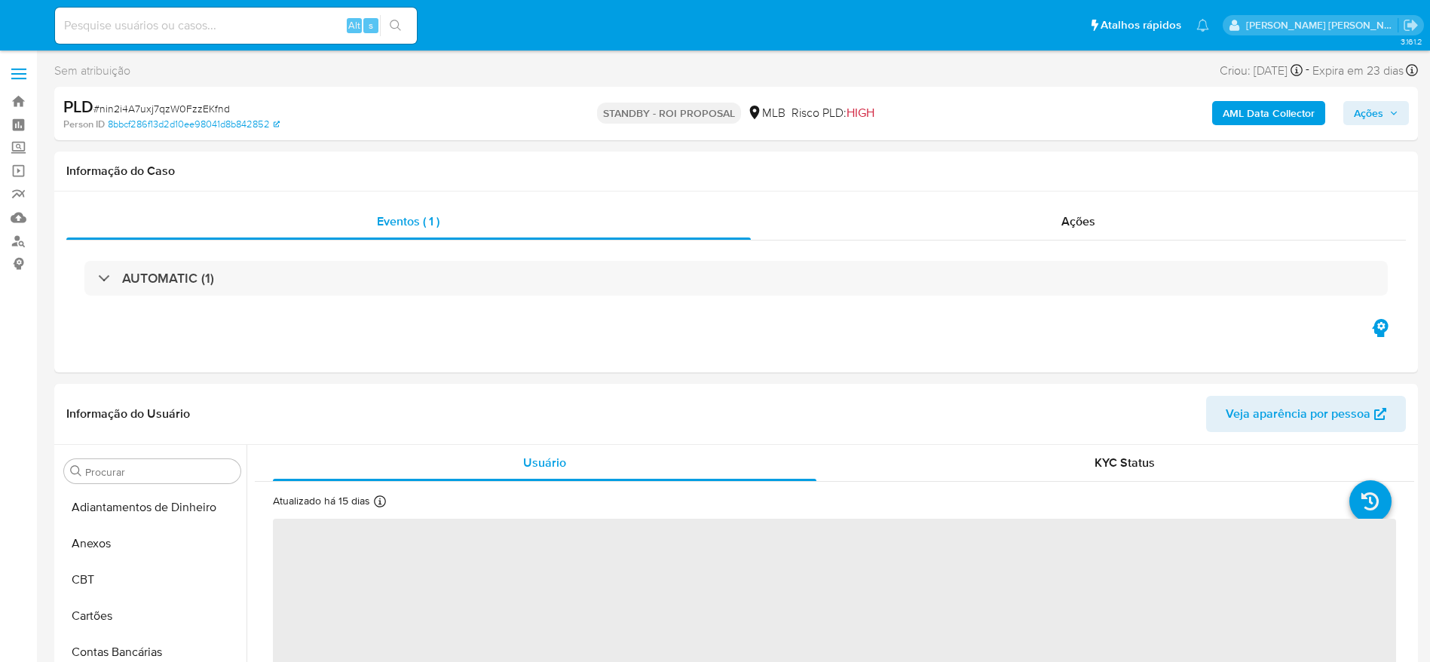
select select "10"
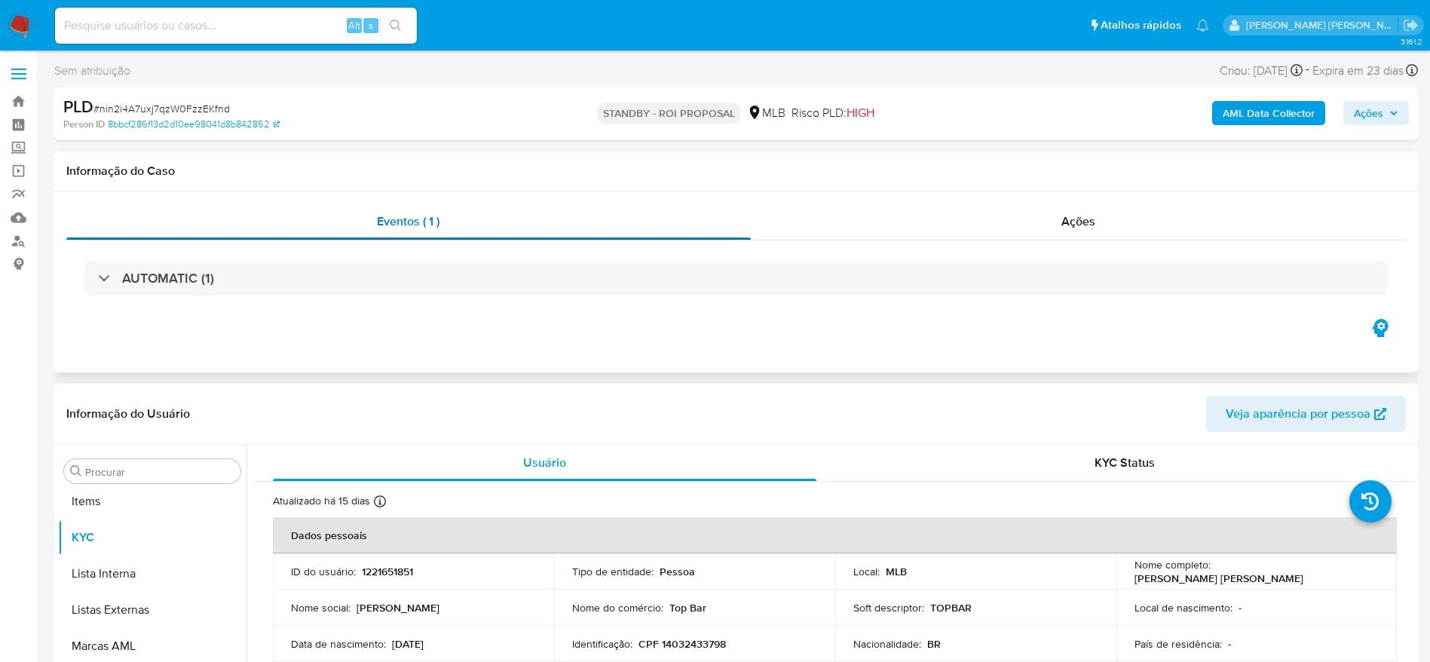
scroll to position [782, 0]
drag, startPoint x: 17, startPoint y: 102, endPoint x: 70, endPoint y: 67, distance: 64.2
click at [17, 102] on link "Bandeja" at bounding box center [89, 101] width 179 height 23
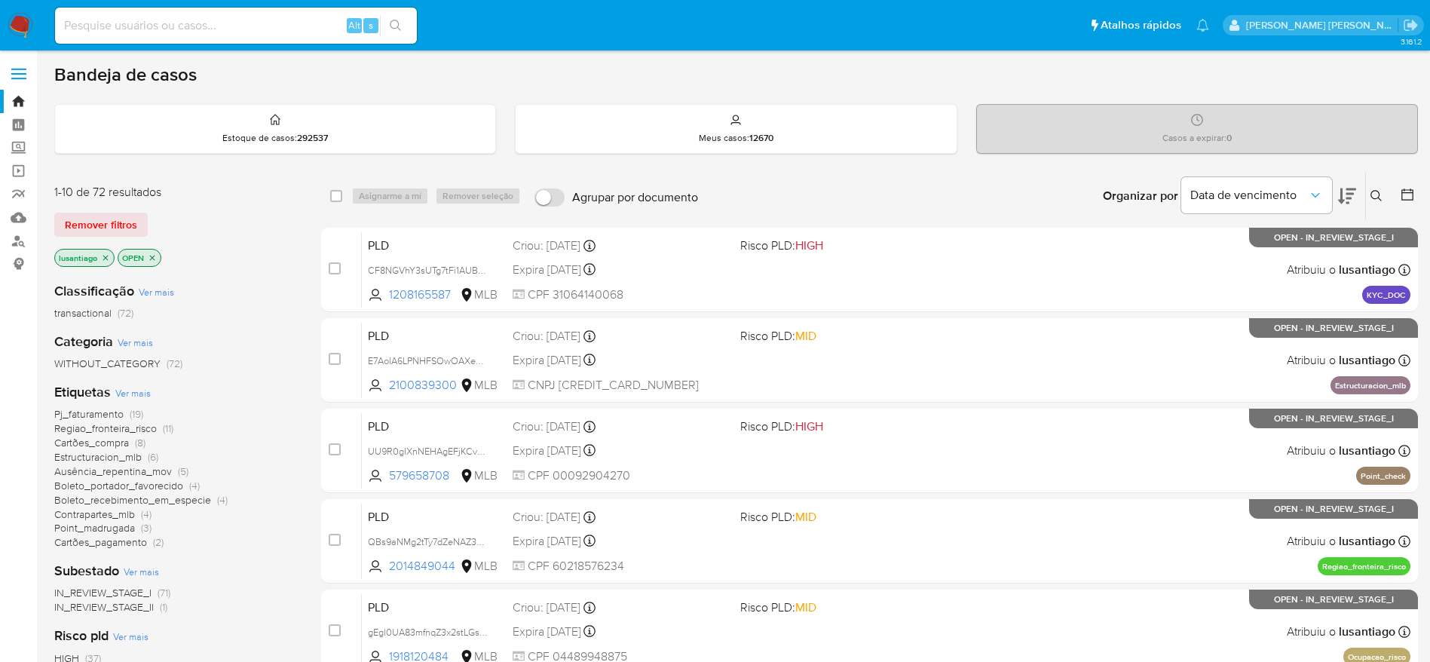
click at [244, 38] on div "Alt s" at bounding box center [236, 26] width 362 height 36
click at [246, 22] on input at bounding box center [236, 26] width 362 height 20
paste input "706016682"
type input "706016682"
click at [402, 24] on button "search-icon" at bounding box center [395, 25] width 31 height 21
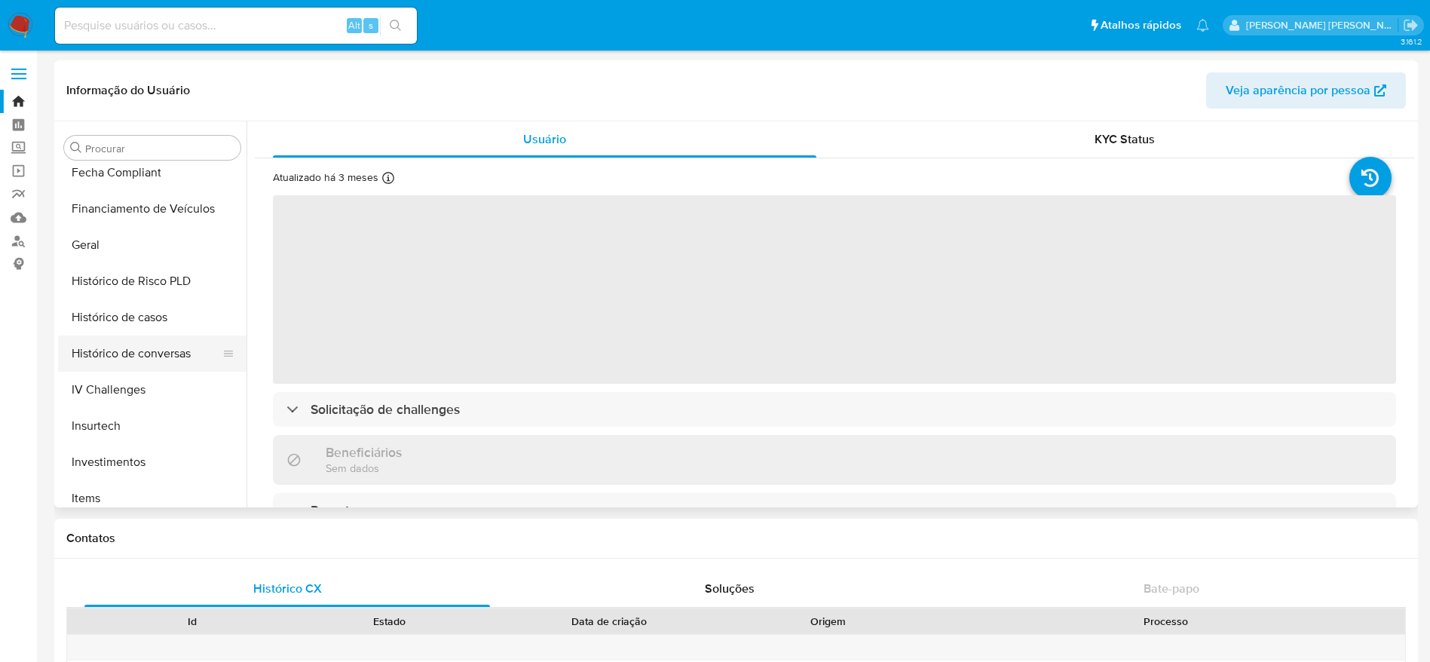
scroll to position [442, 0]
select select "10"
click at [125, 311] on button "Histórico de casos" at bounding box center [146, 320] width 176 height 36
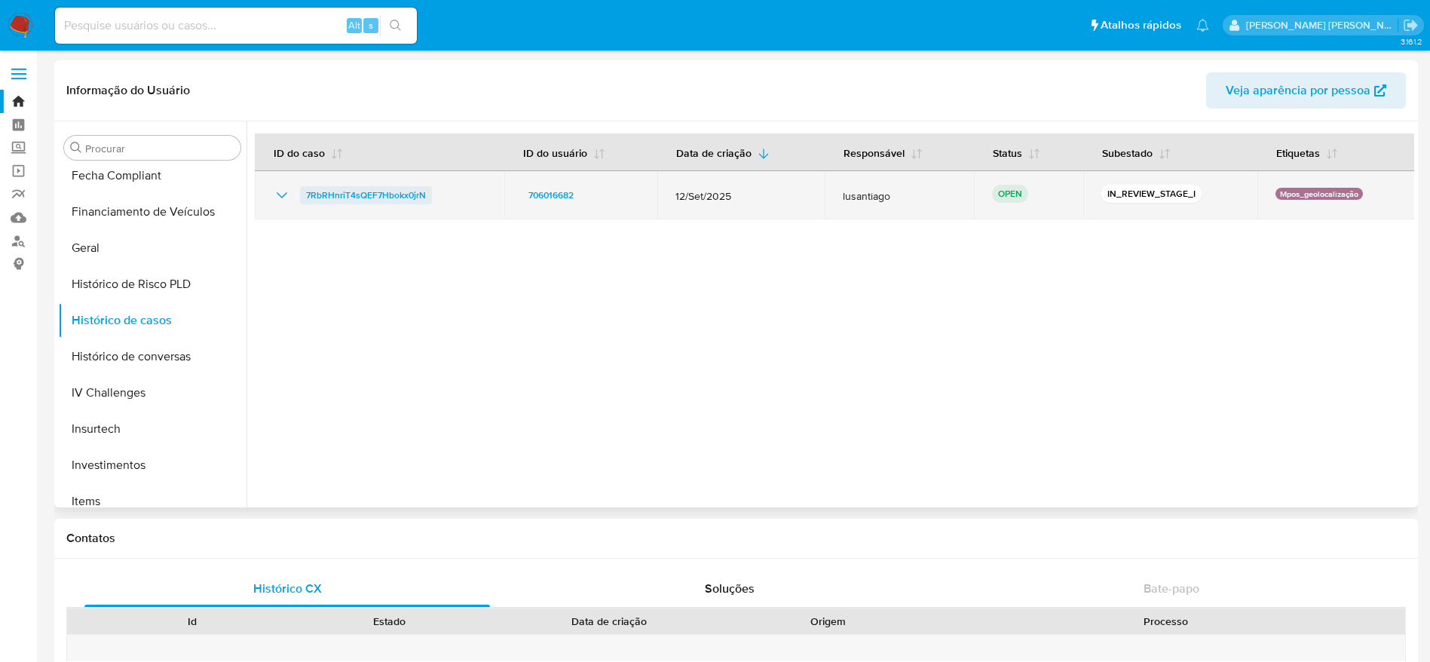
click at [353, 193] on span "7RbRHnriT4sQEF7Hbokx0jrN" at bounding box center [366, 195] width 120 height 18
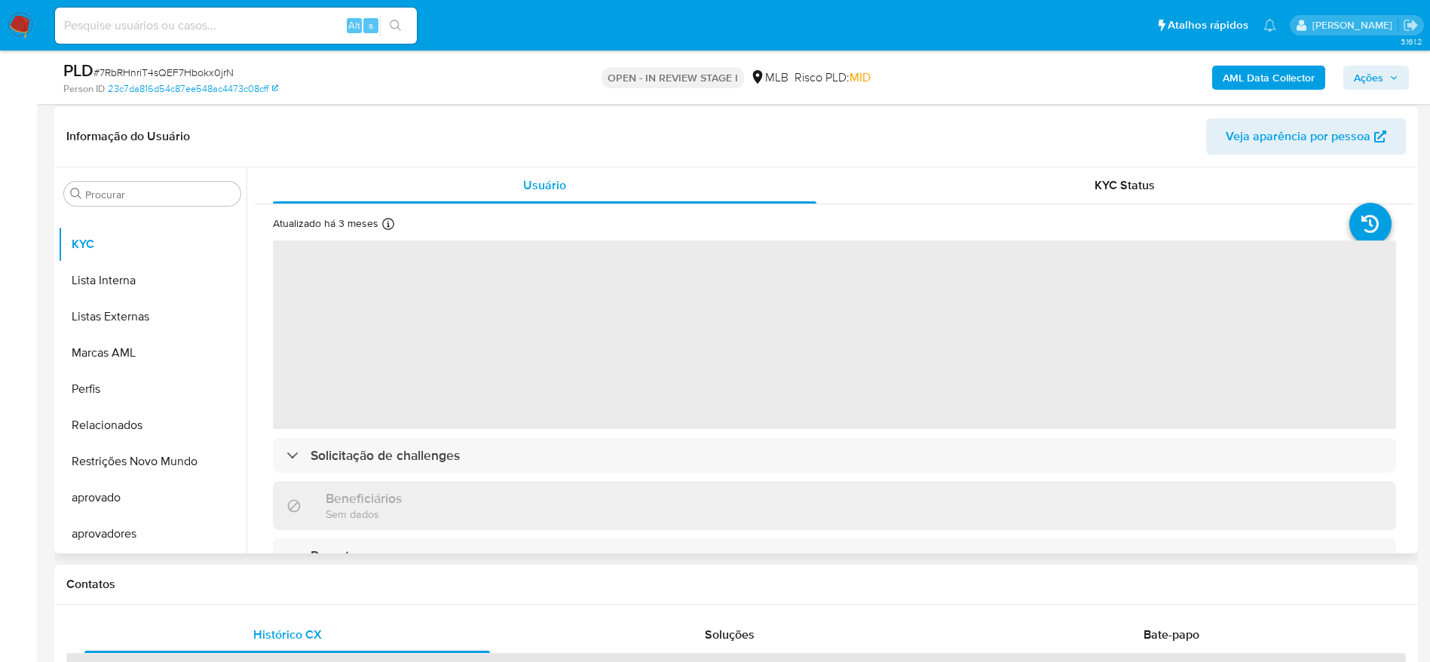
scroll to position [226, 0]
select select "10"
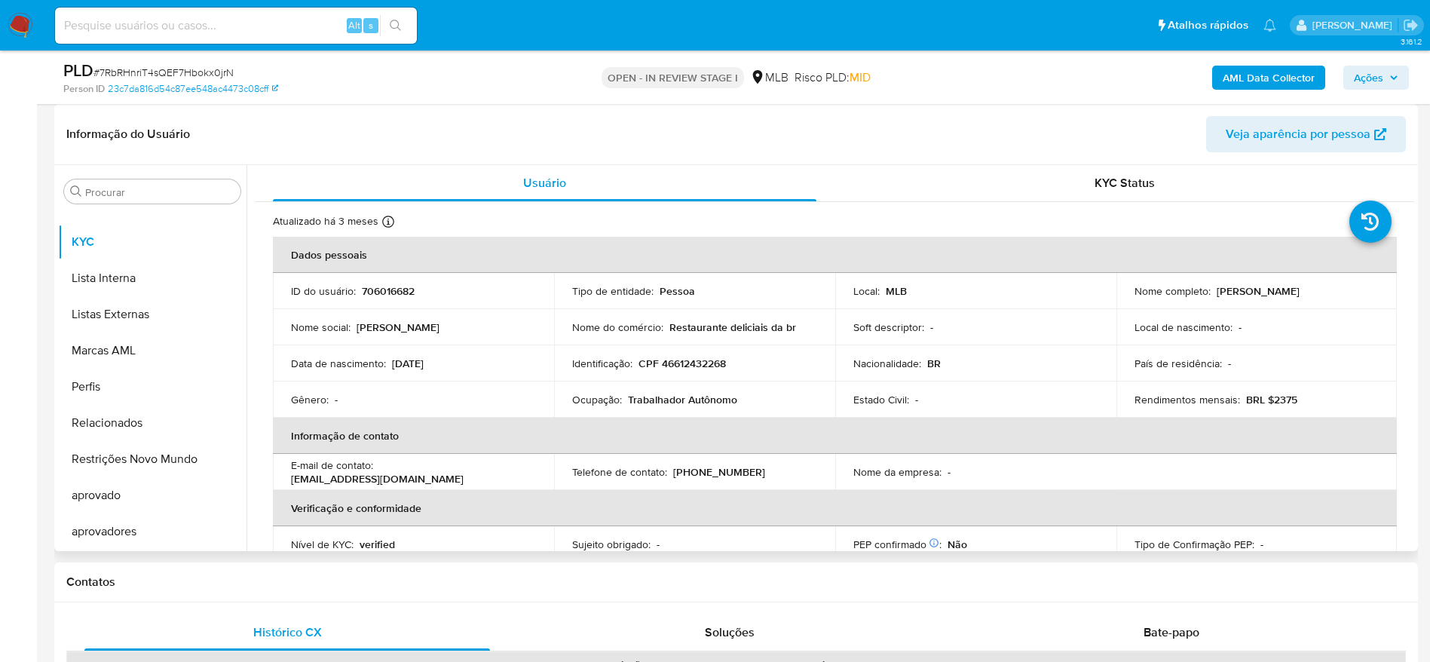
click at [670, 354] on td "Identificação : CPF 46612432268" at bounding box center [694, 363] width 281 height 36
click at [676, 361] on p "CPF 46612432268" at bounding box center [681, 363] width 87 height 14
copy p "46612432268"
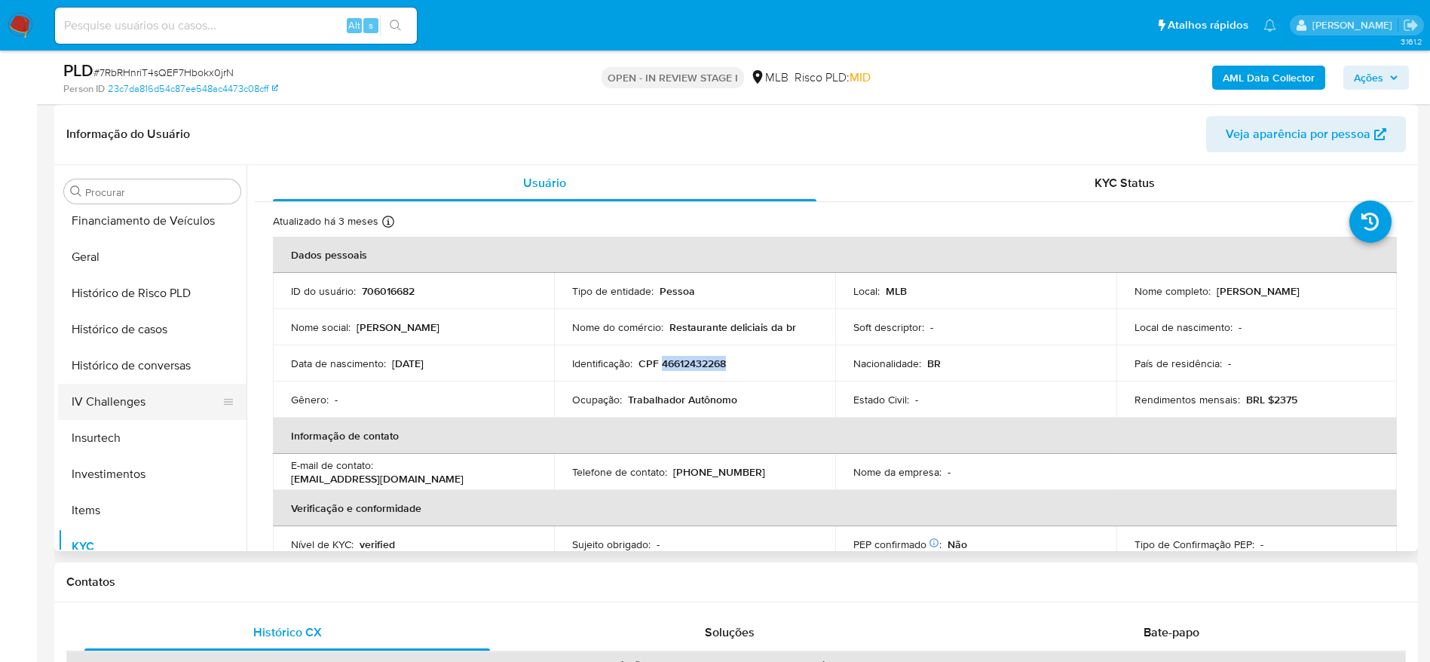
scroll to position [329, 0]
click at [133, 400] on button "Geral" at bounding box center [146, 405] width 176 height 36
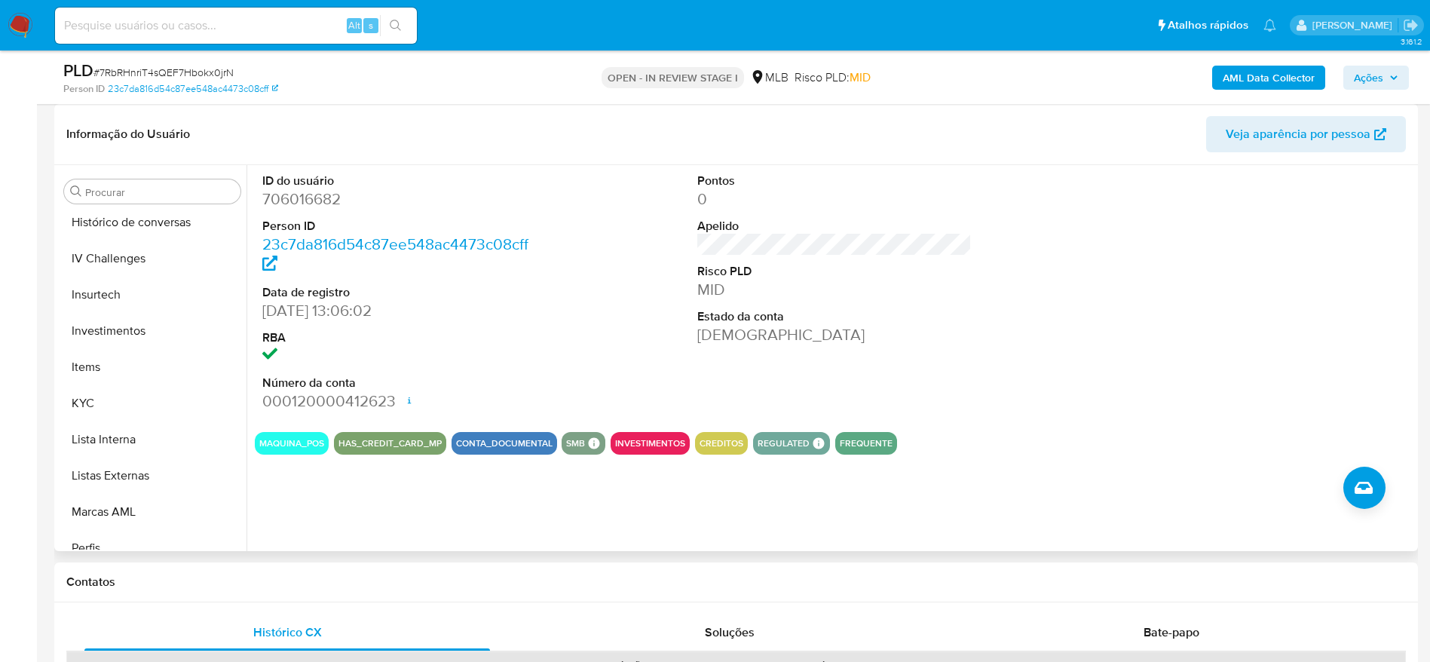
scroll to position [669, 0]
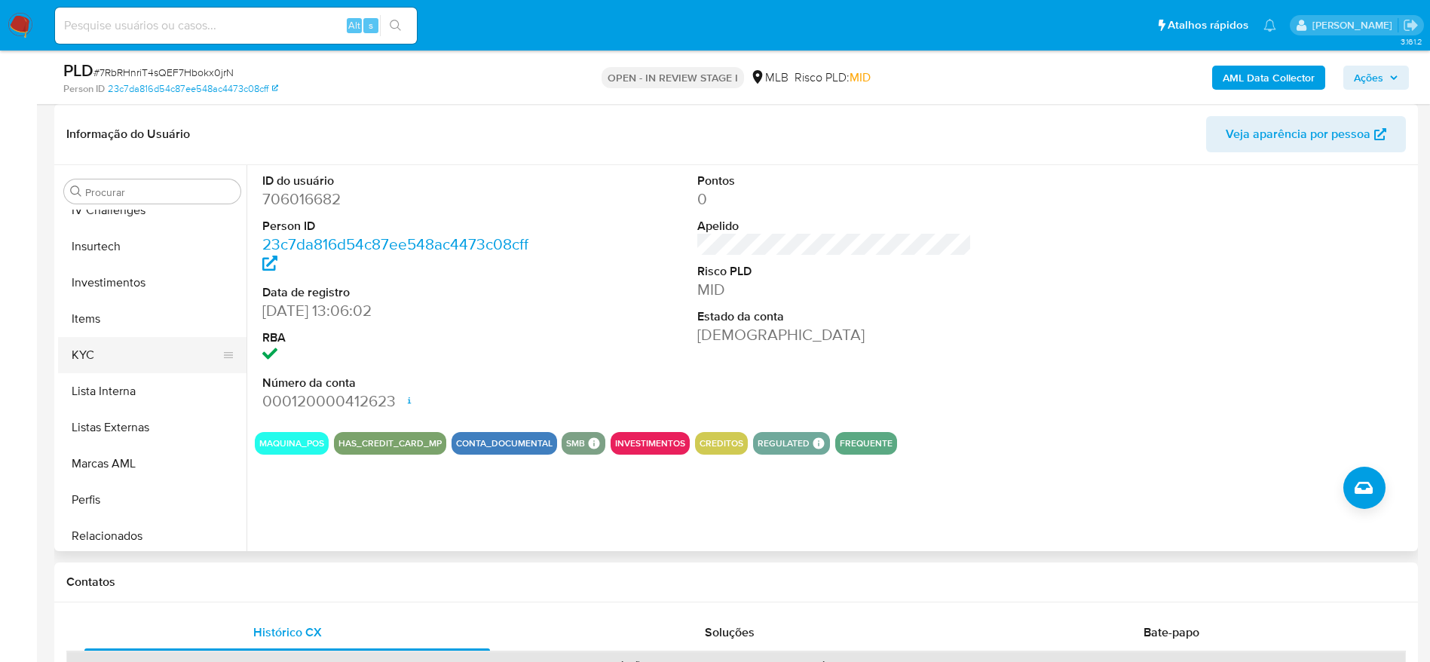
click at [134, 349] on button "KYC" at bounding box center [146, 355] width 176 height 36
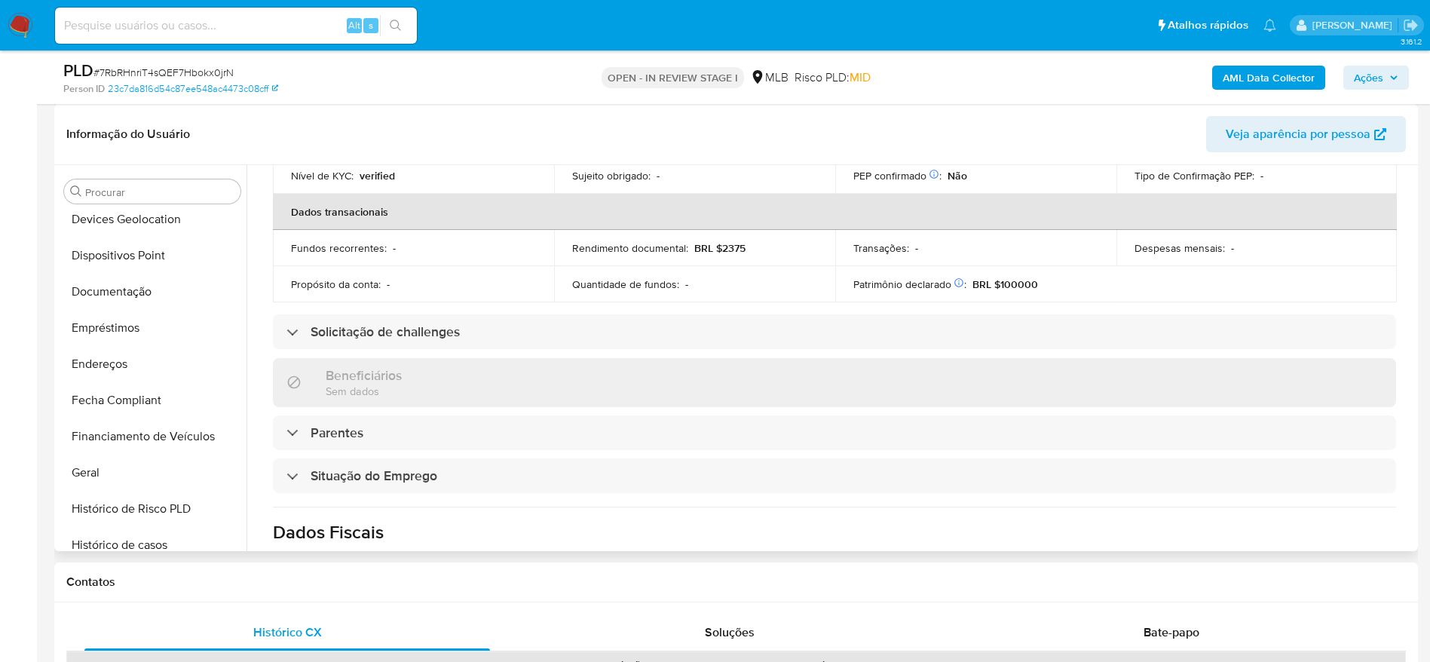
scroll to position [216, 0]
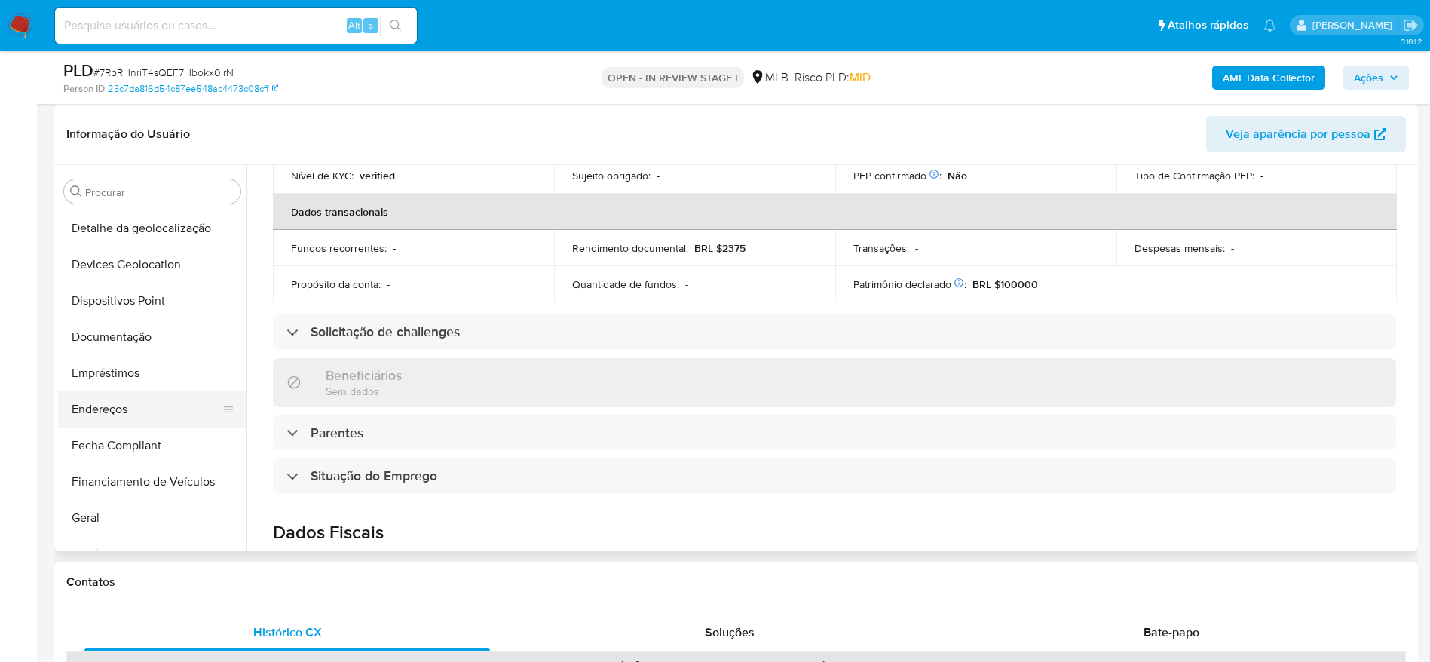
click at [112, 411] on button "Endereços" at bounding box center [146, 409] width 176 height 36
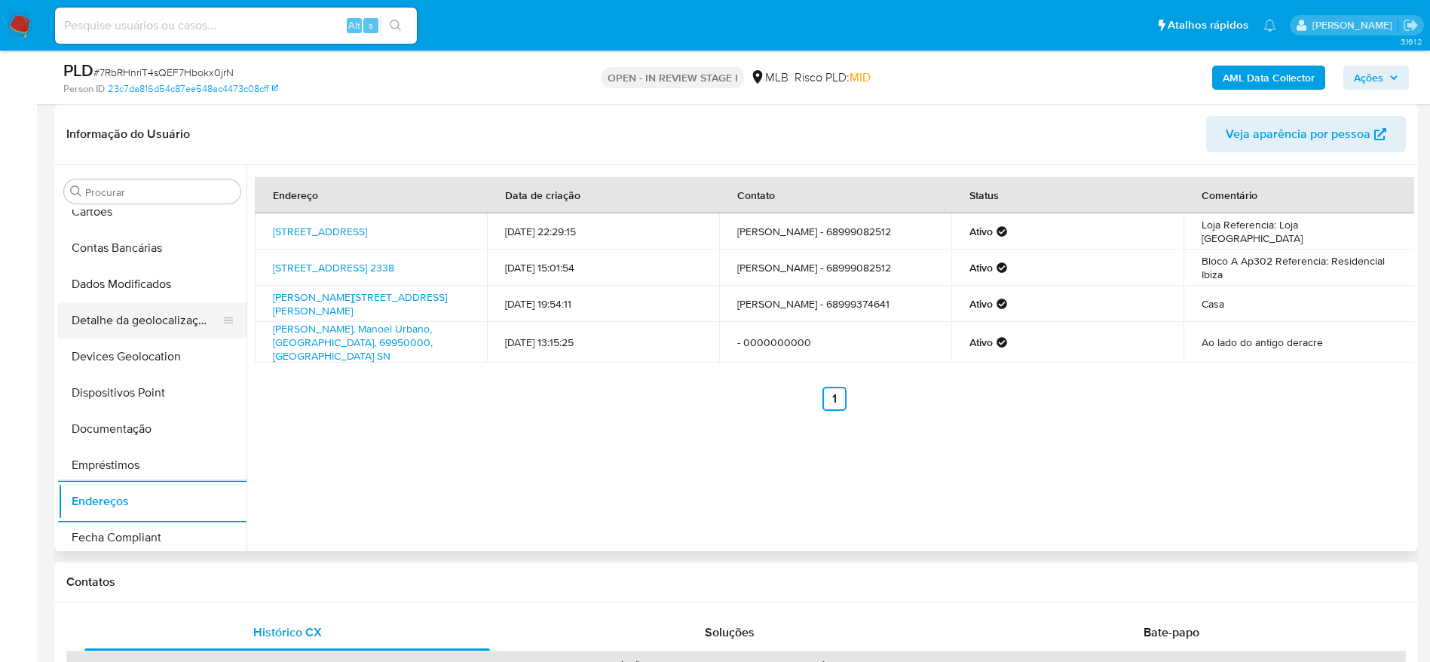
scroll to position [103, 0]
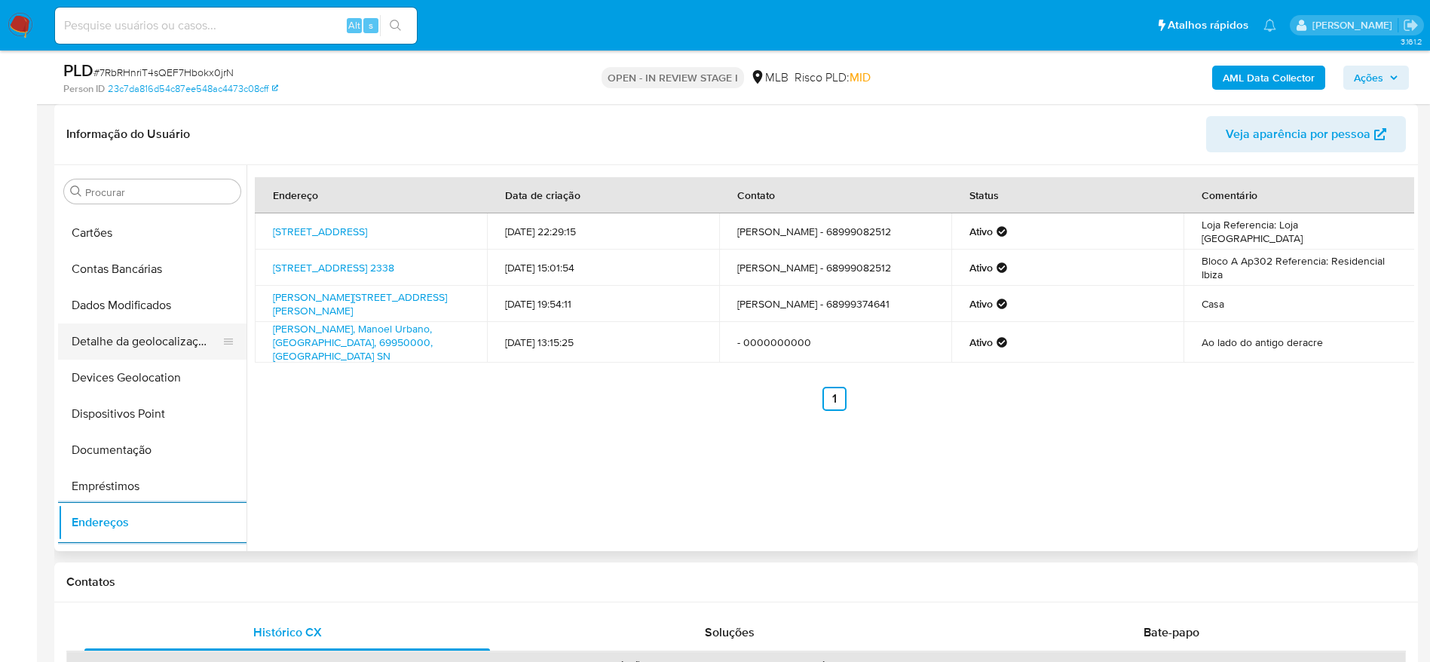
click at [155, 337] on button "Detalhe da geolocalização" at bounding box center [146, 341] width 176 height 36
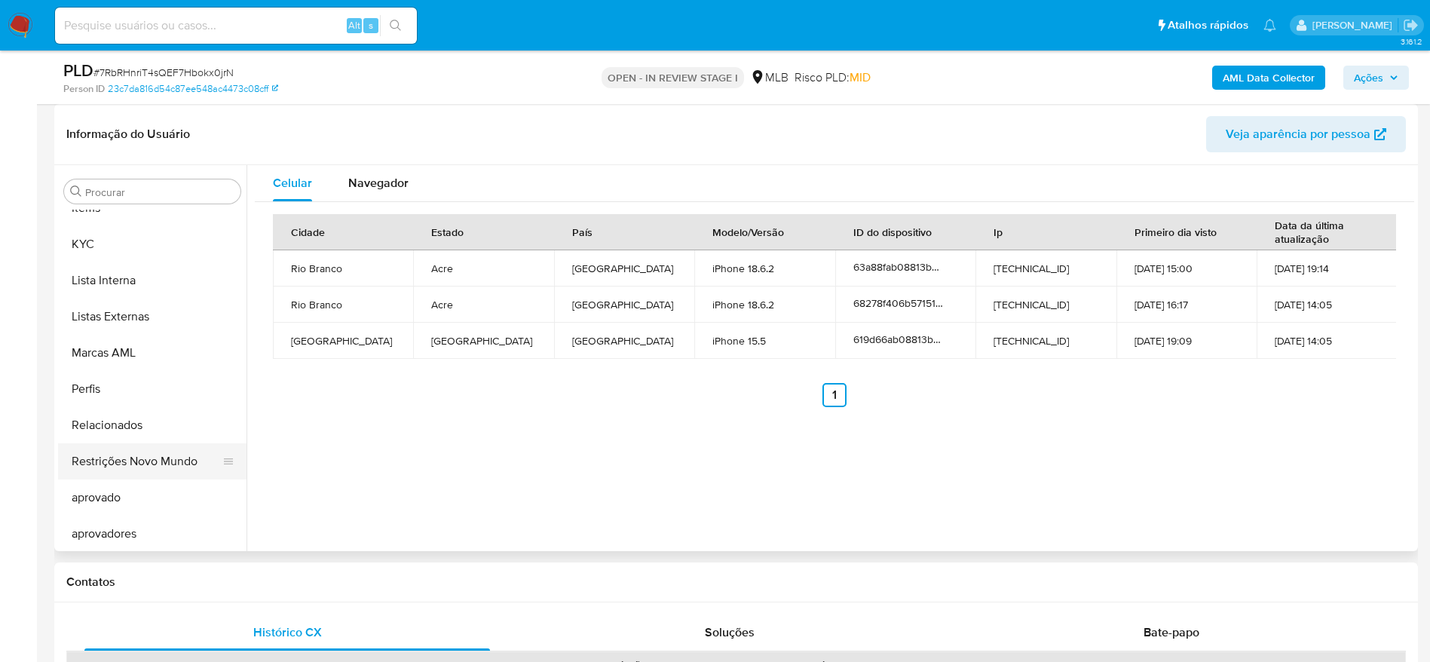
scroll to position [782, 0]
click at [128, 453] on button "Restrições Novo Mundo" at bounding box center [146, 459] width 176 height 36
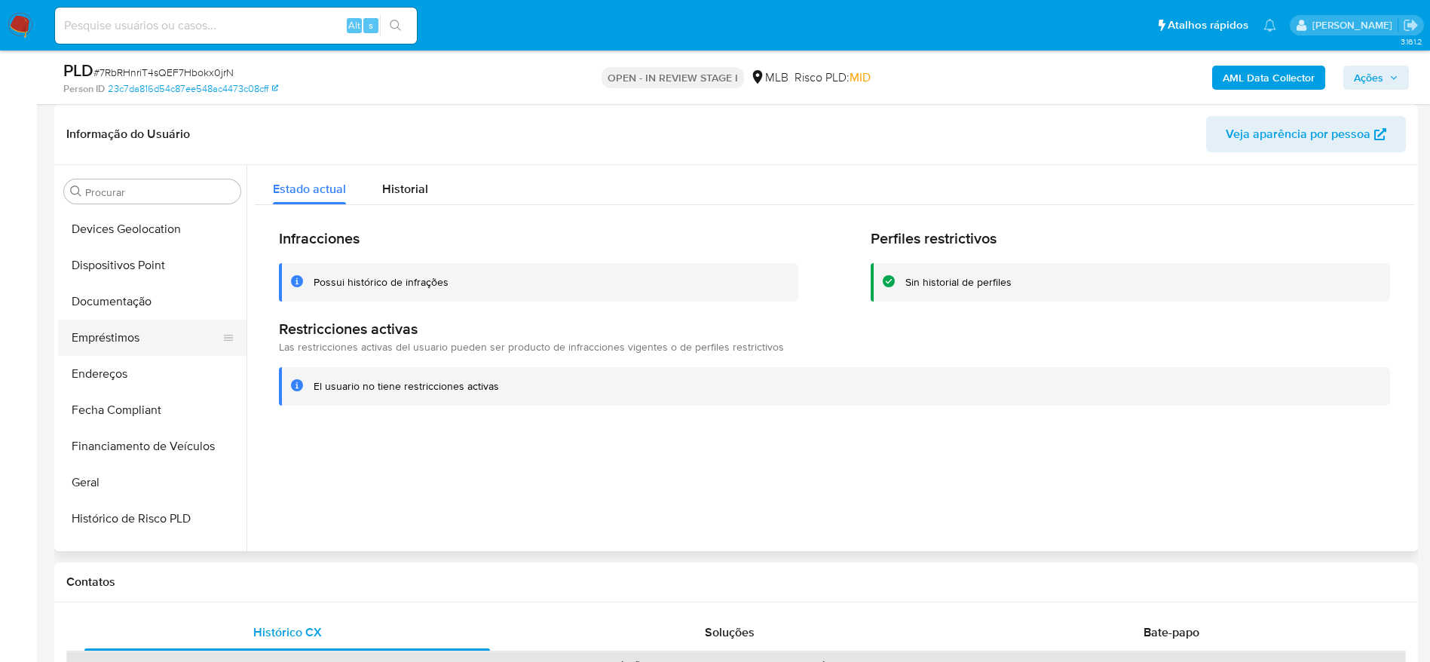
scroll to position [216, 0]
click at [139, 310] on button "Dispositivos Point" at bounding box center [146, 301] width 176 height 36
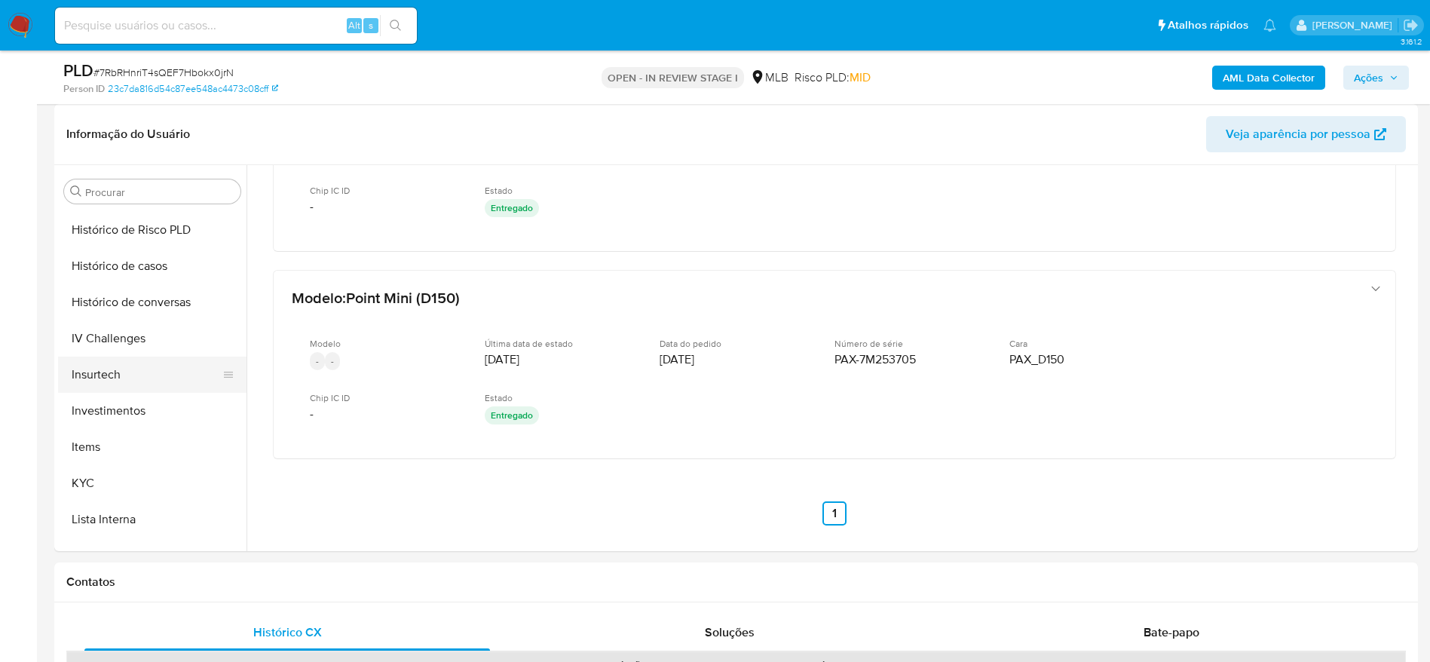
scroll to position [555, 0]
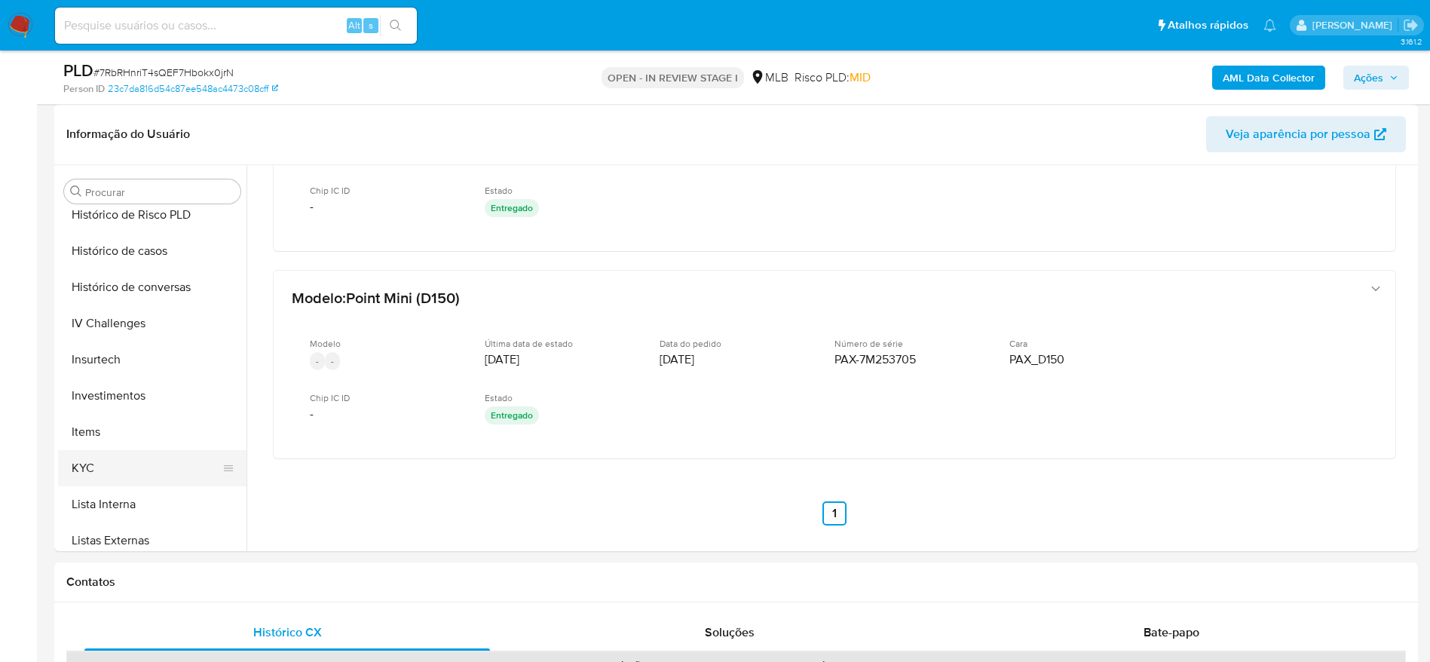
click at [95, 473] on button "KYC" at bounding box center [146, 468] width 176 height 36
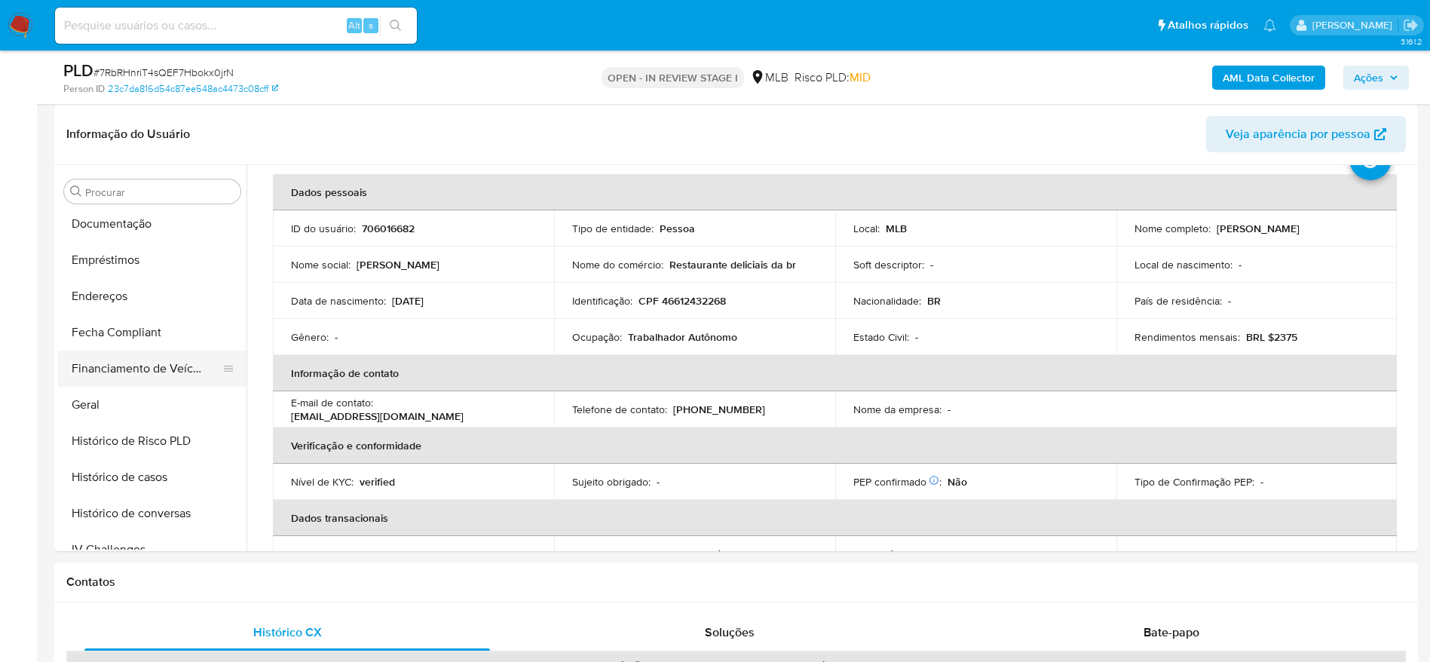
scroll to position [216, 0]
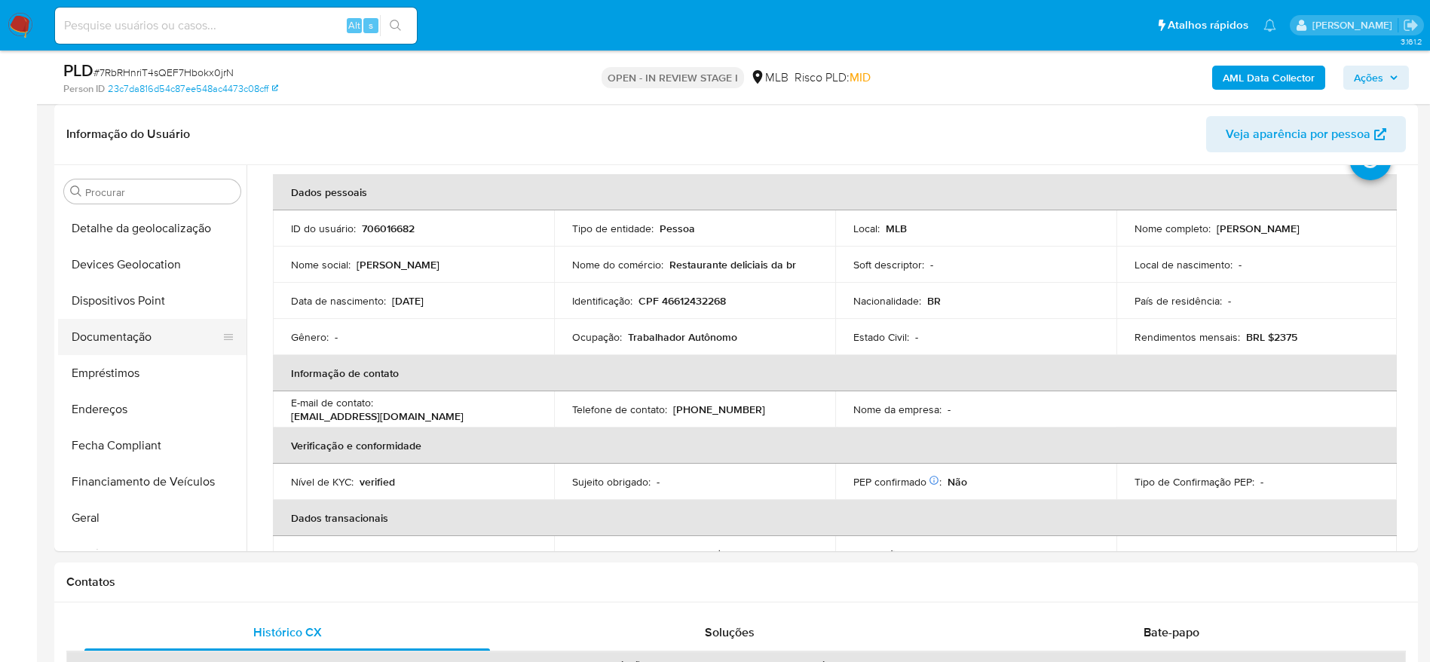
click at [112, 338] on button "Documentação" at bounding box center [146, 337] width 176 height 36
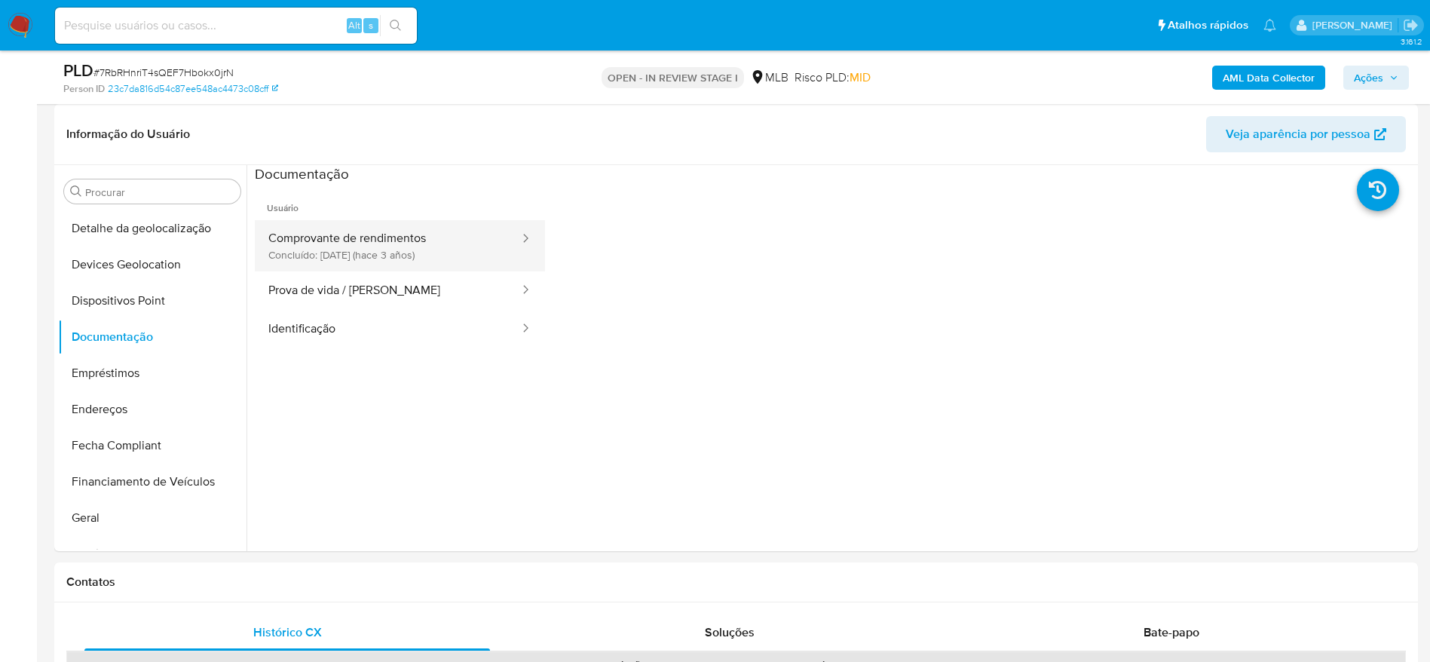
click at [330, 237] on button "Comprovante de rendimentos Concluído: 18/08/2022 (hace 3 años)" at bounding box center [388, 245] width 266 height 51
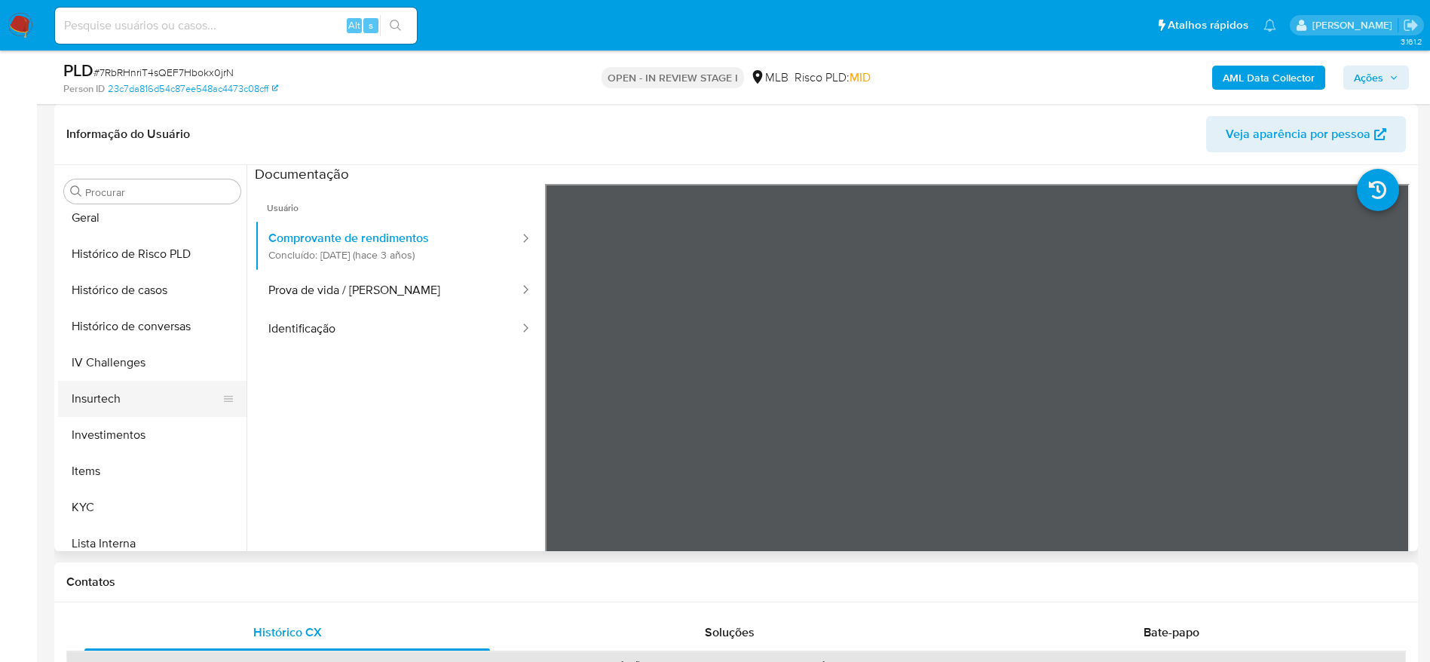
scroll to position [555, 0]
click at [125, 461] on button "KYC" at bounding box center [146, 468] width 176 height 36
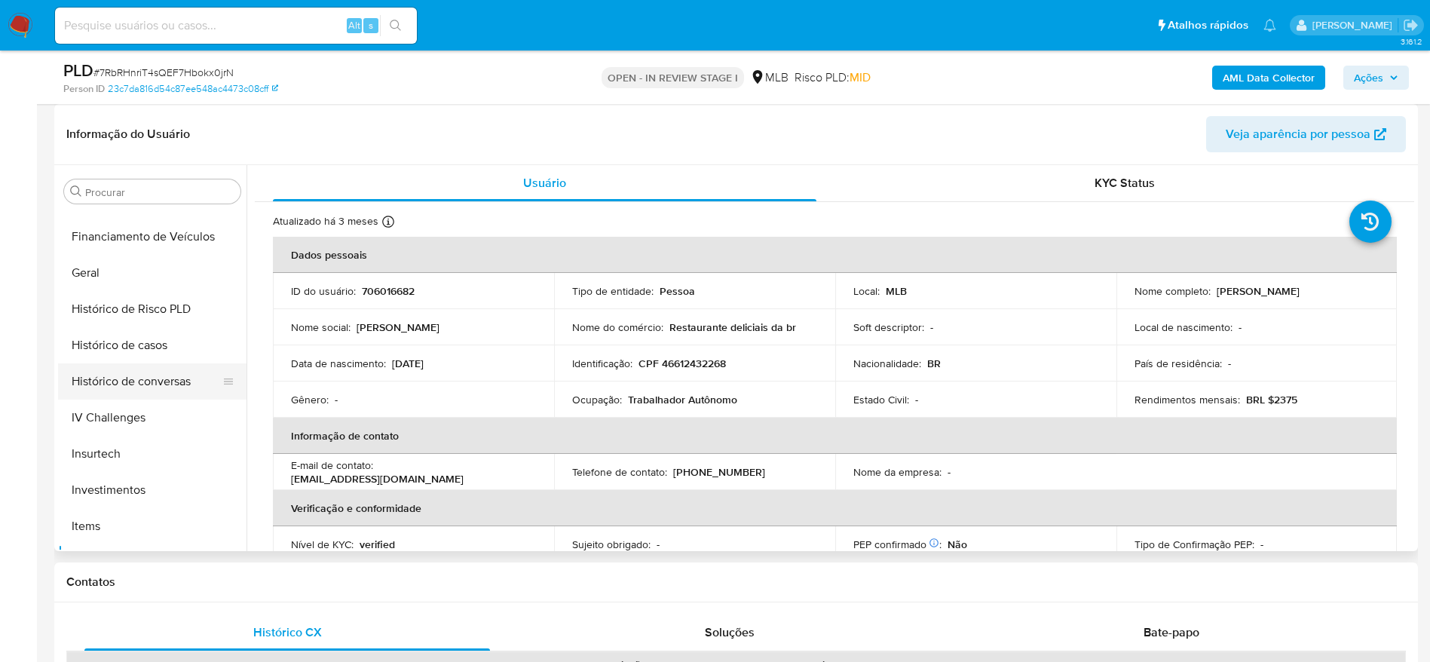
scroll to position [329, 0]
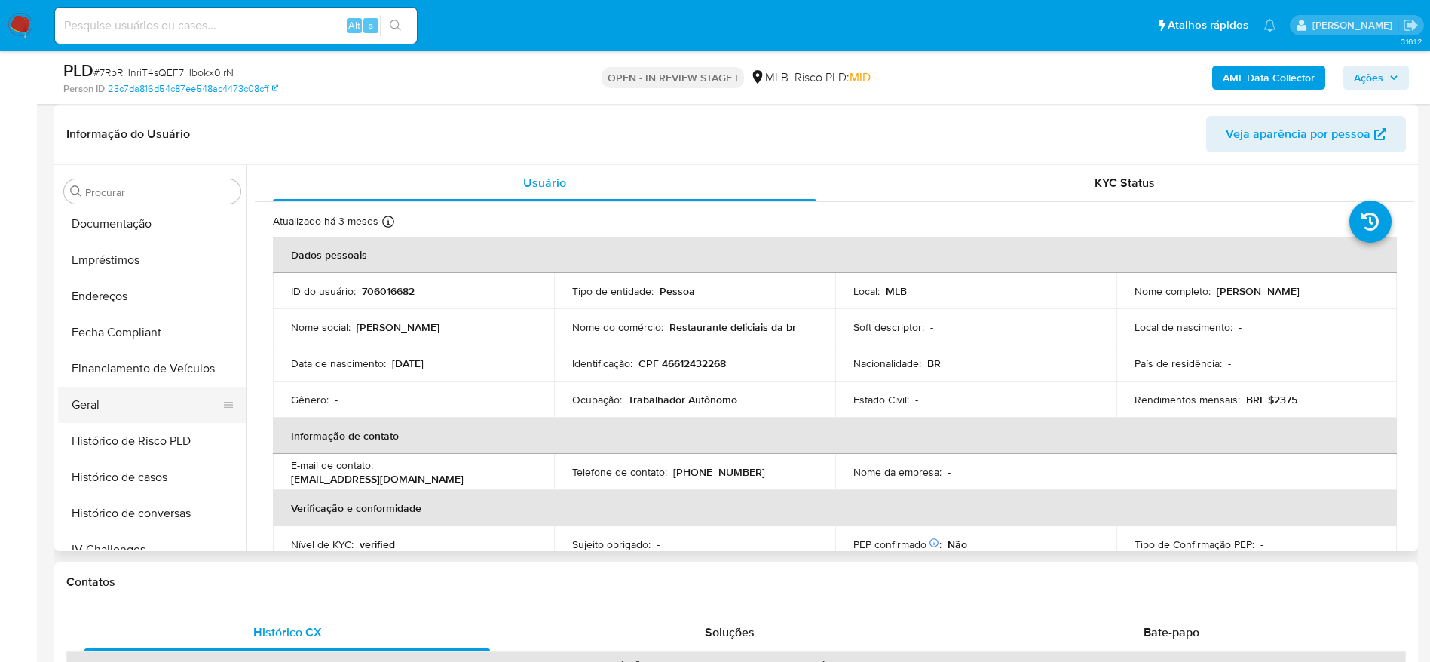
click at [94, 417] on button "Geral" at bounding box center [146, 405] width 176 height 36
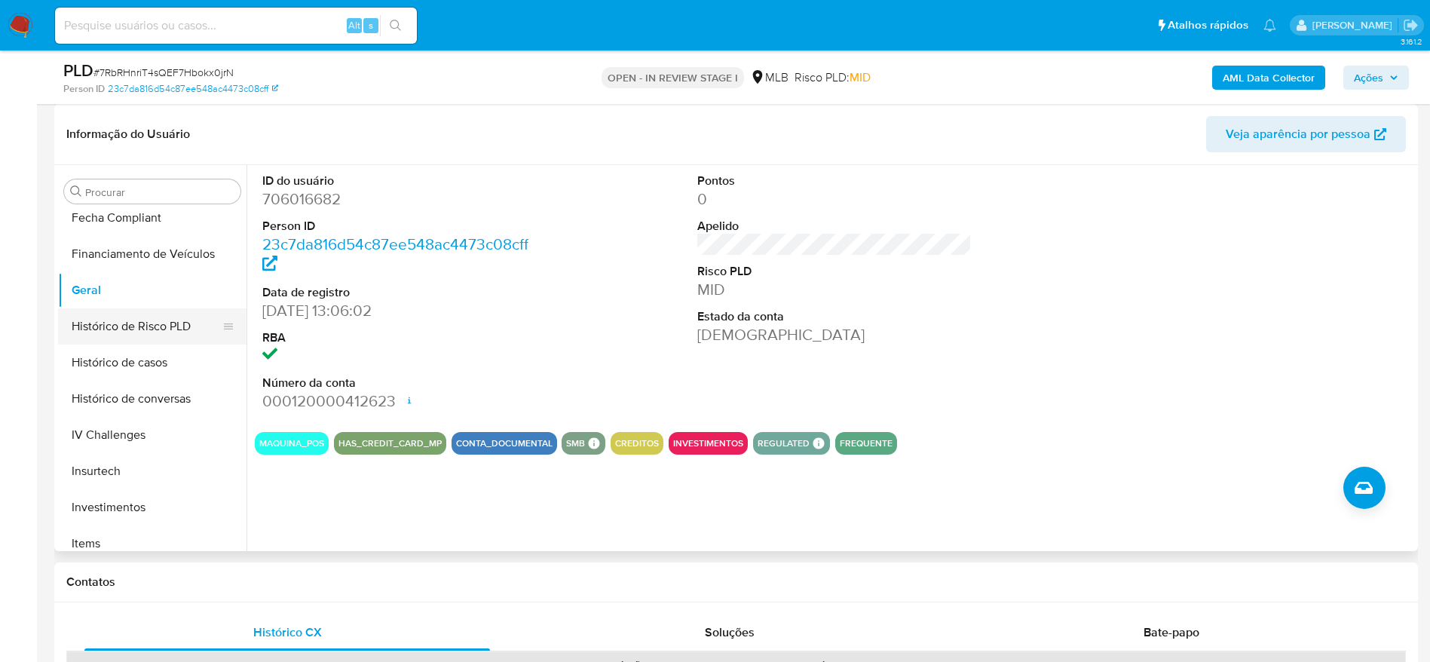
scroll to position [669, 0]
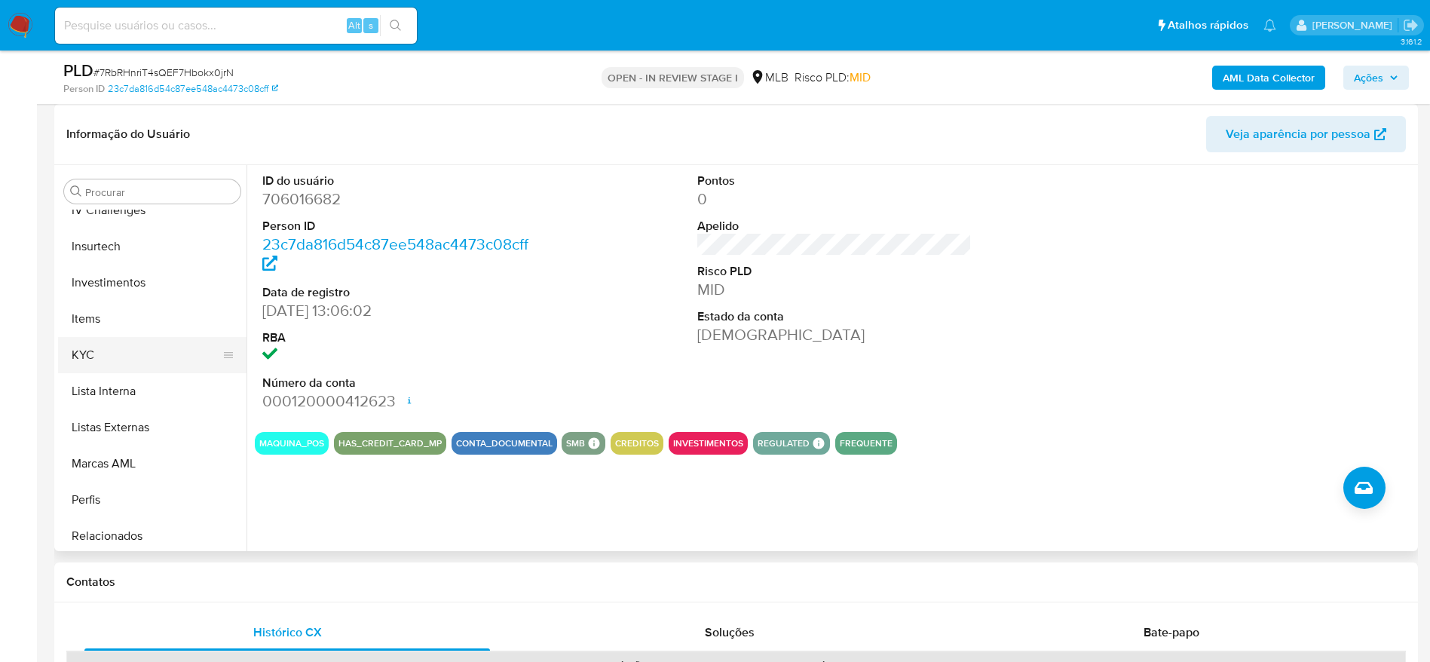
click at [109, 347] on button "KYC" at bounding box center [146, 355] width 176 height 36
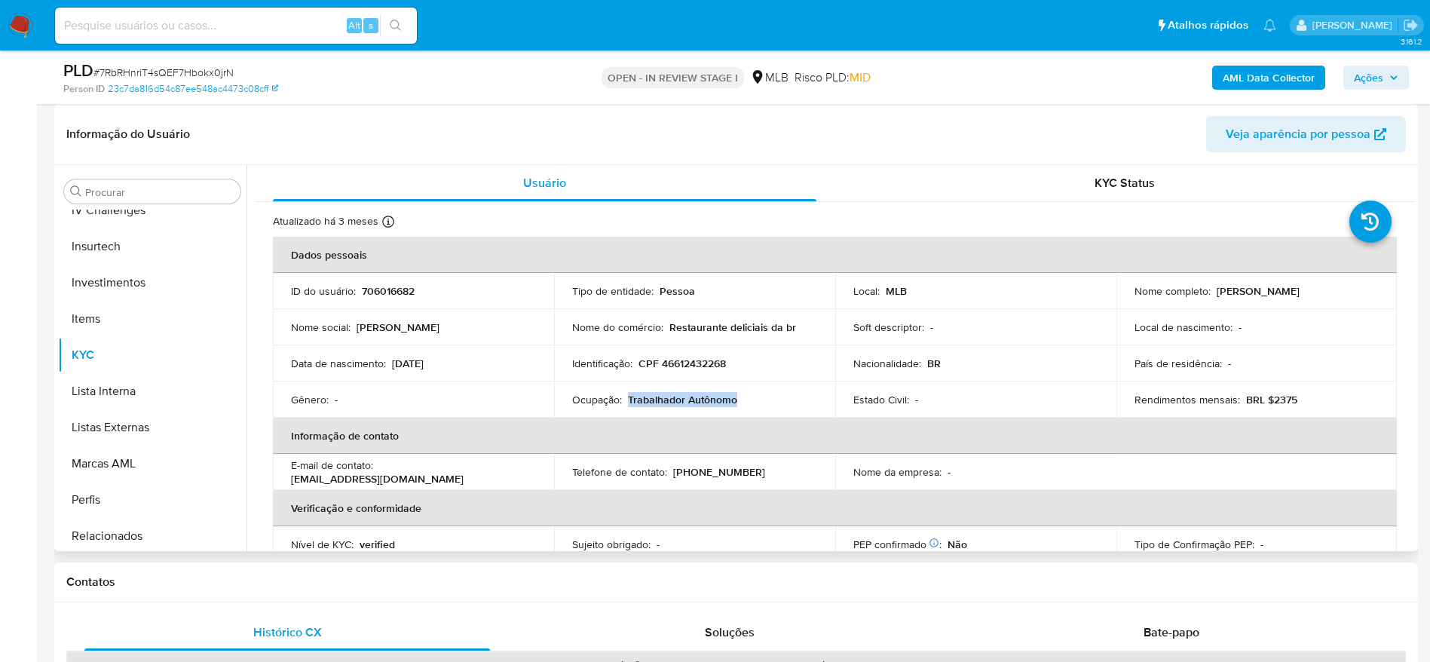
drag, startPoint x: 747, startPoint y: 395, endPoint x: 627, endPoint y: 405, distance: 120.2
click at [627, 405] on div "Ocupação : Trabalhador Autônomo" at bounding box center [694, 400] width 245 height 14
copy p "Trabalhador Autônomo"
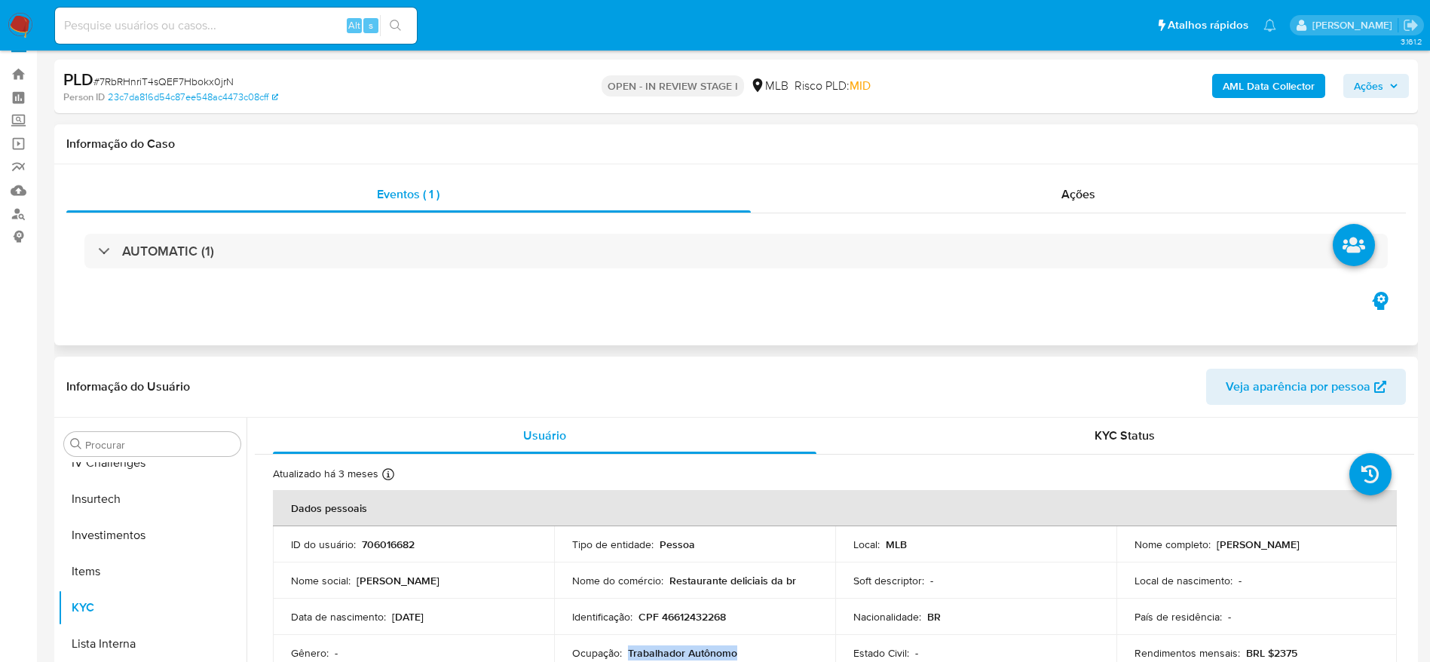
scroll to position [0, 0]
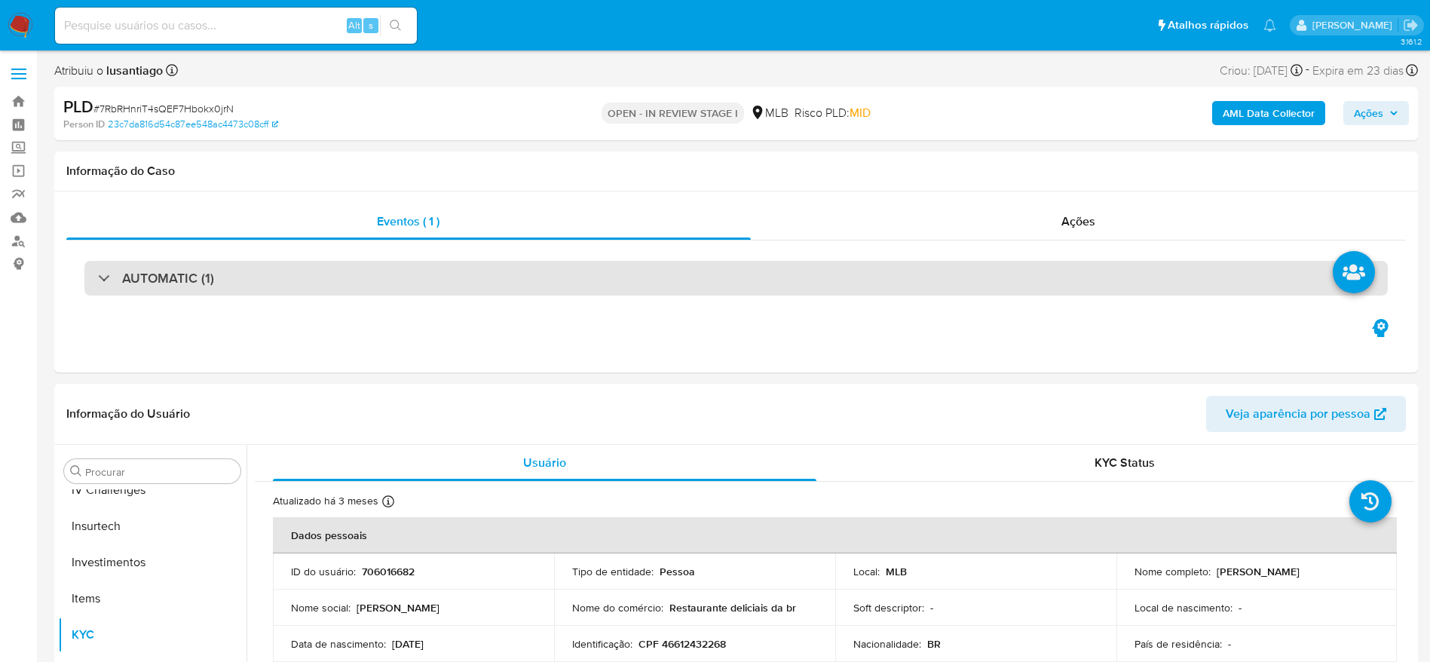
click at [1020, 268] on div "AUTOMATIC (1)" at bounding box center [735, 278] width 1303 height 35
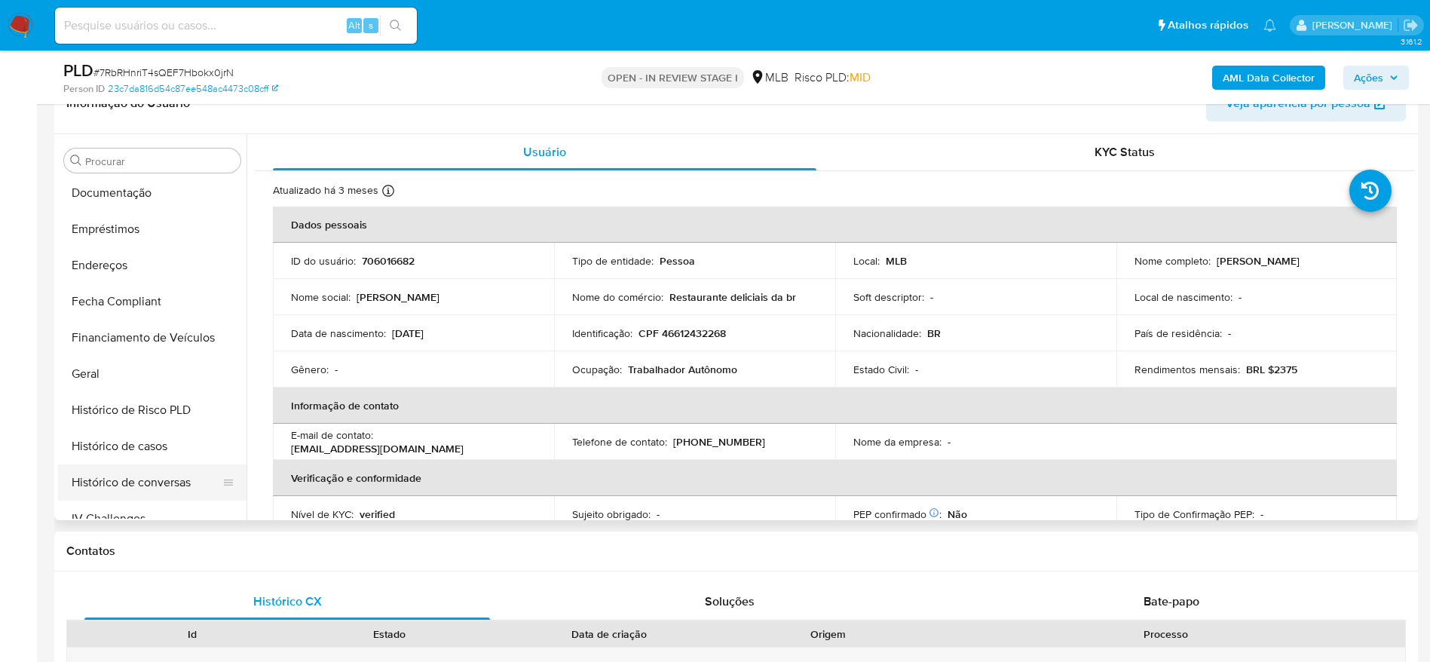
scroll to position [216, 0]
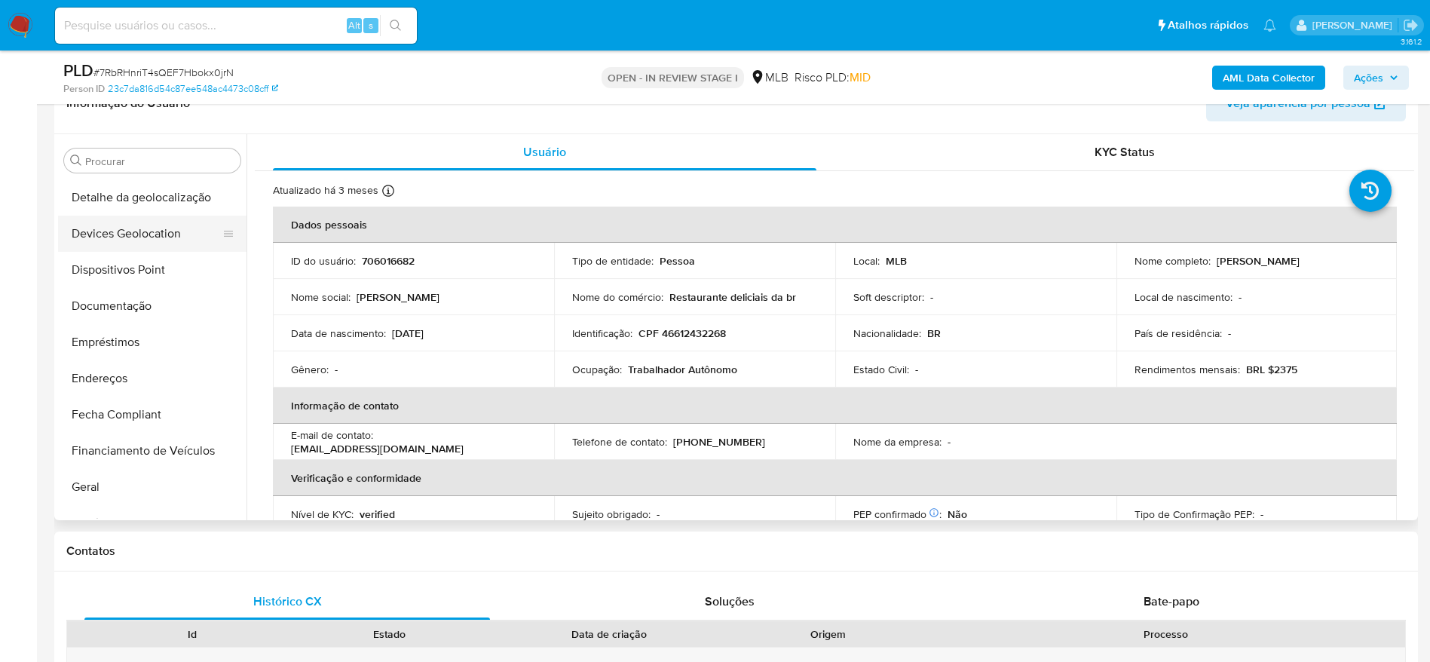
click at [129, 247] on button "Devices Geolocation" at bounding box center [146, 234] width 176 height 36
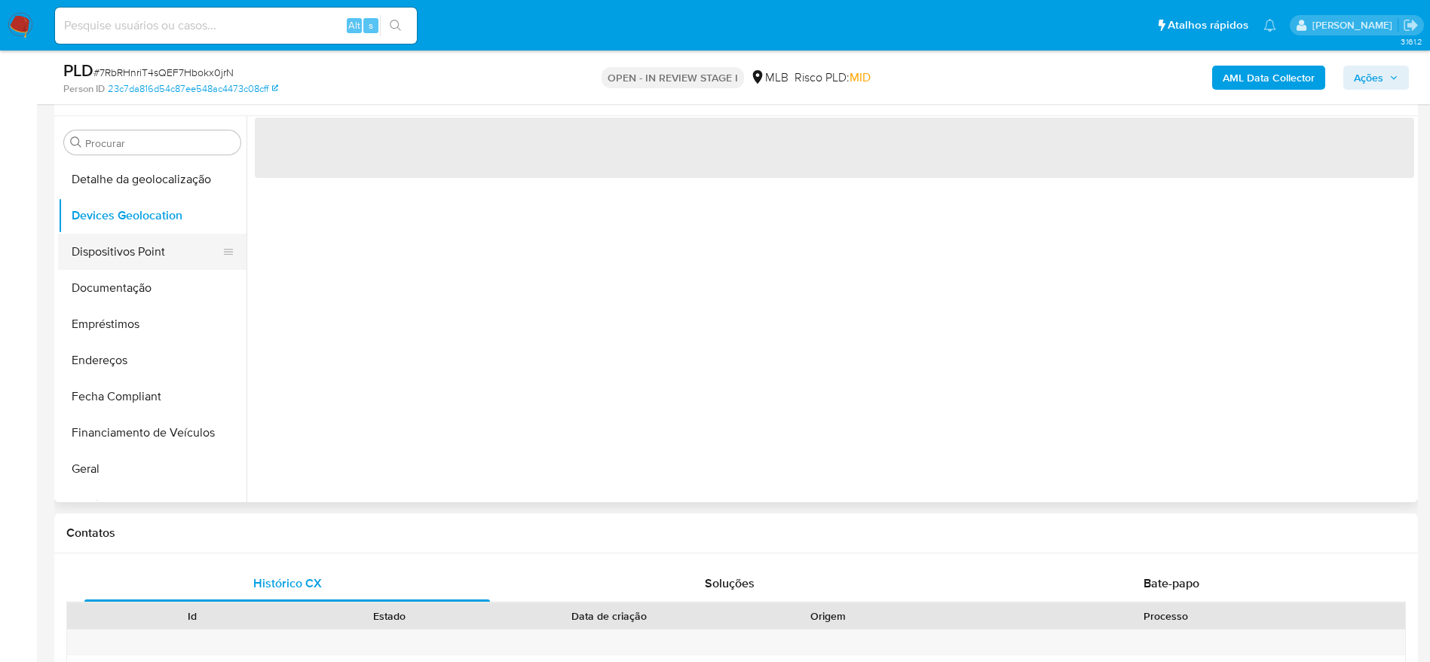
click at [117, 252] on button "Dispositivos Point" at bounding box center [146, 252] width 176 height 36
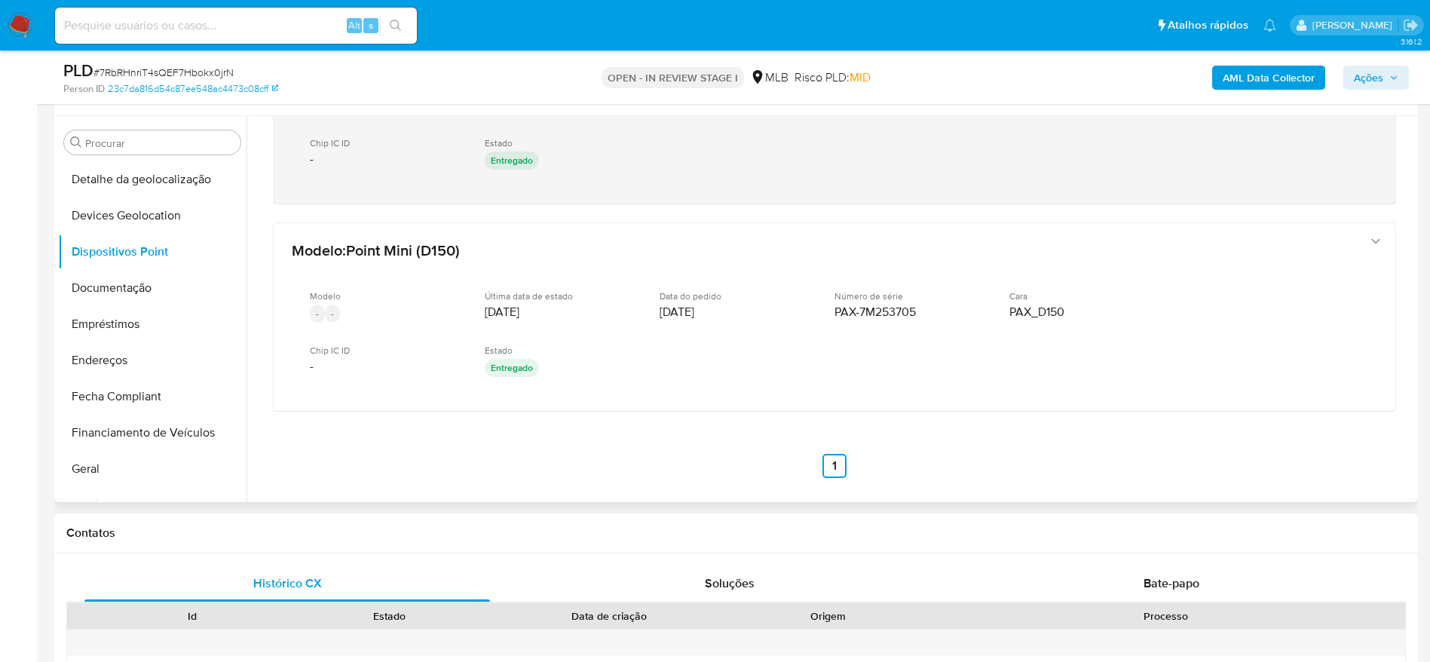
scroll to position [328, 0]
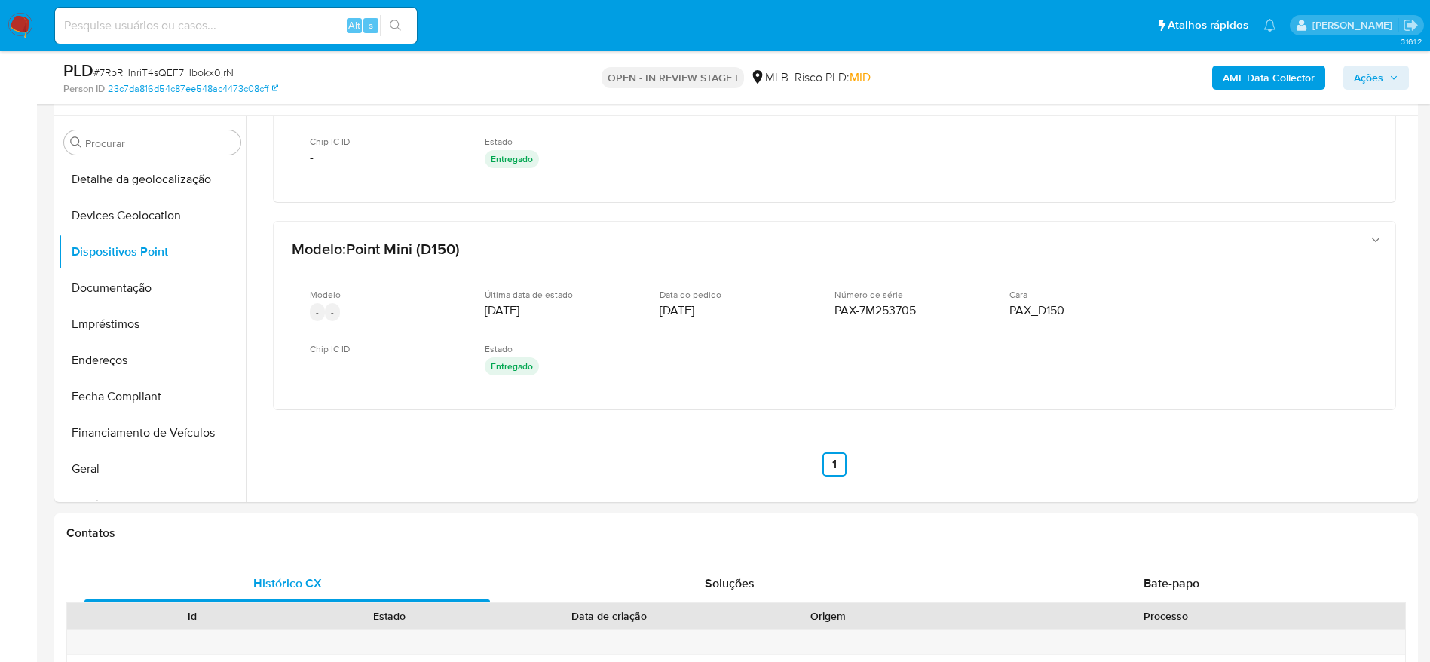
click at [1379, 67] on span "Ações" at bounding box center [1368, 78] width 29 height 24
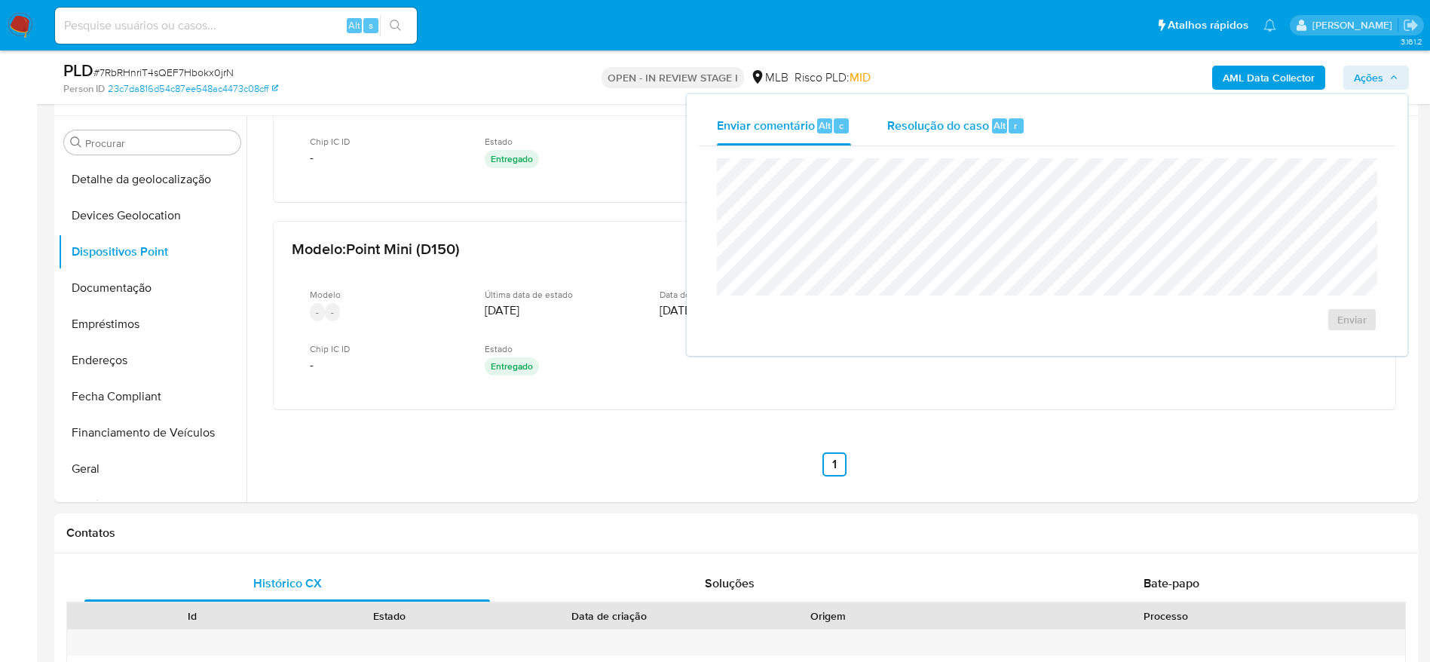
drag, startPoint x: 948, startPoint y: 129, endPoint x: 931, endPoint y: 156, distance: 32.2
click at [946, 135] on div "Resolução do caso Alt r" at bounding box center [956, 125] width 138 height 39
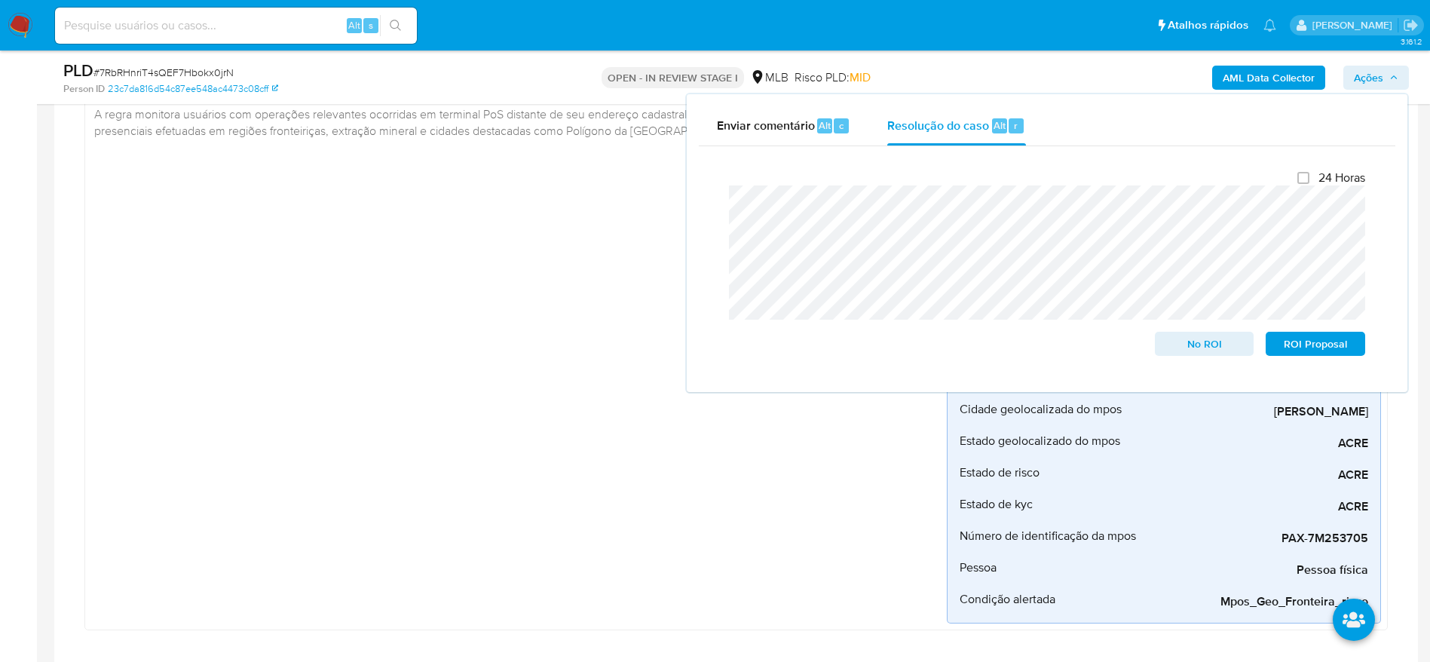
scroll to position [113, 0]
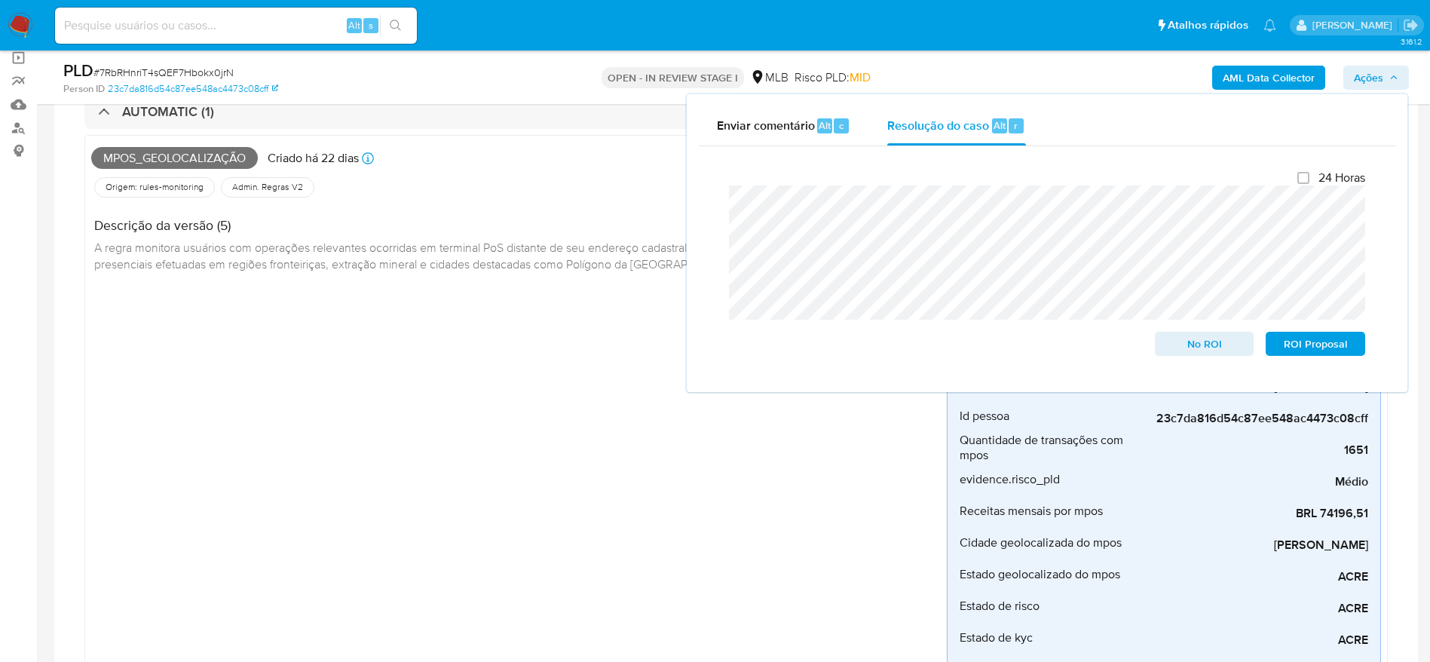
click at [1243, 81] on b "AML Data Collector" at bounding box center [1268, 78] width 92 height 24
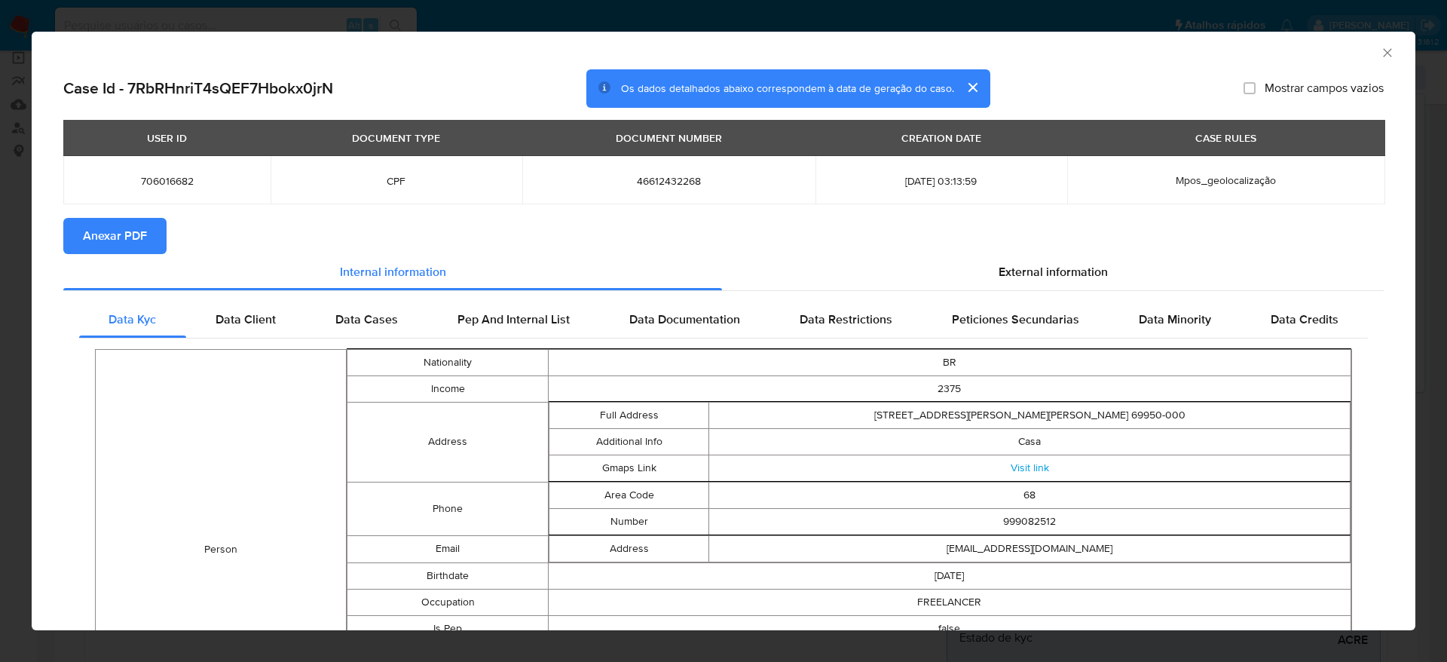
click at [98, 242] on span "Anexar PDF" at bounding box center [115, 235] width 64 height 33
click at [1380, 45] on icon "Fechar a janela" at bounding box center [1387, 52] width 15 height 15
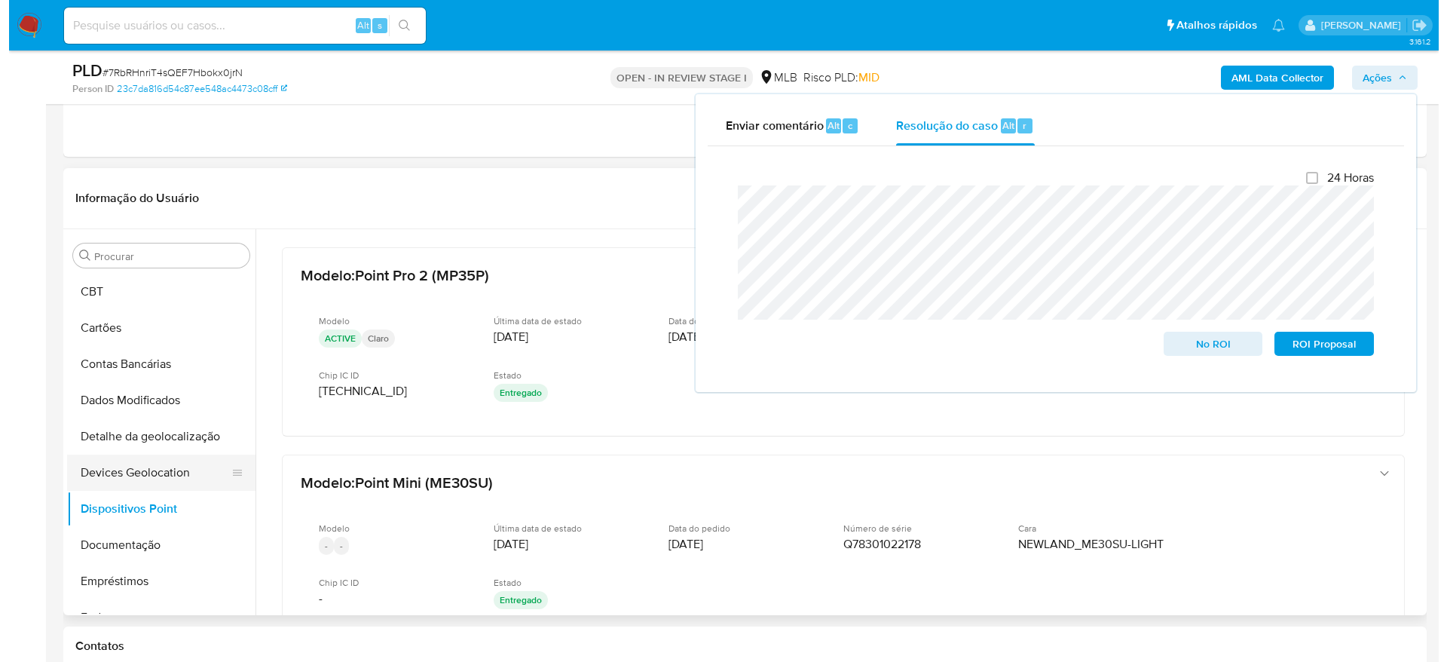
scroll to position [0, 0]
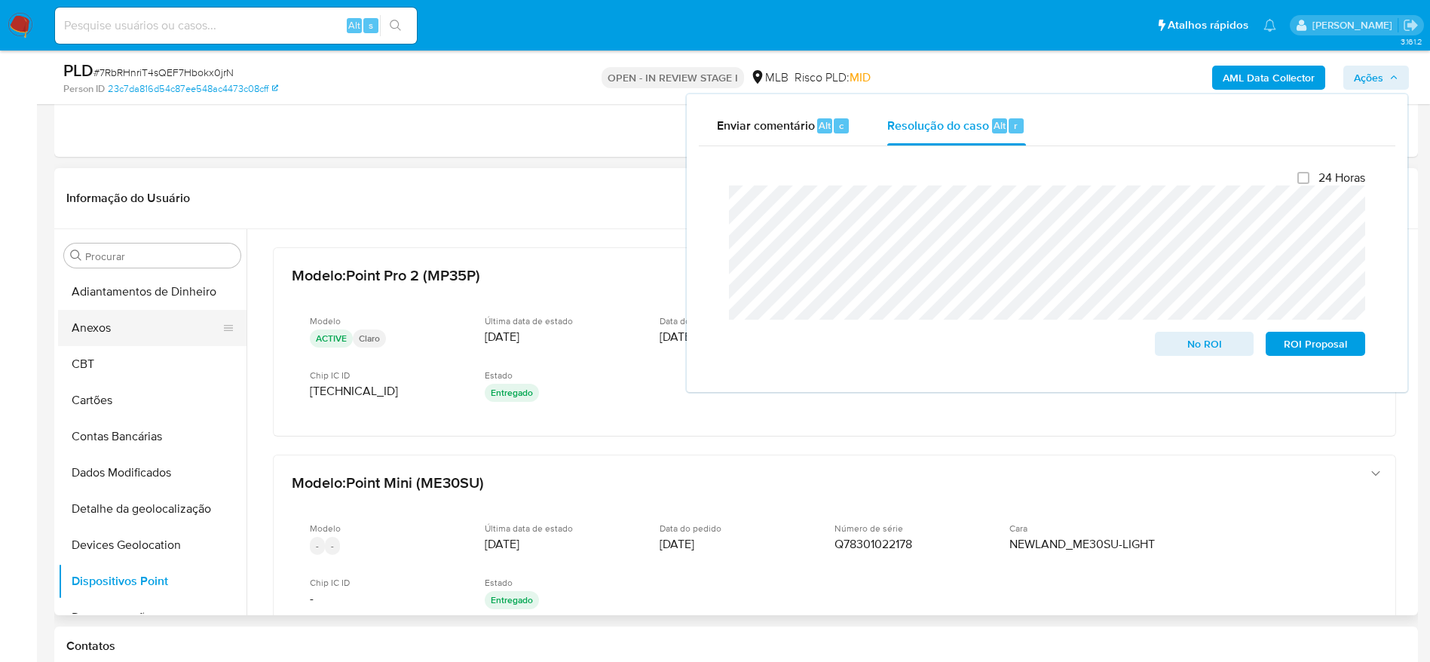
click at [127, 325] on button "Anexos" at bounding box center [146, 328] width 176 height 36
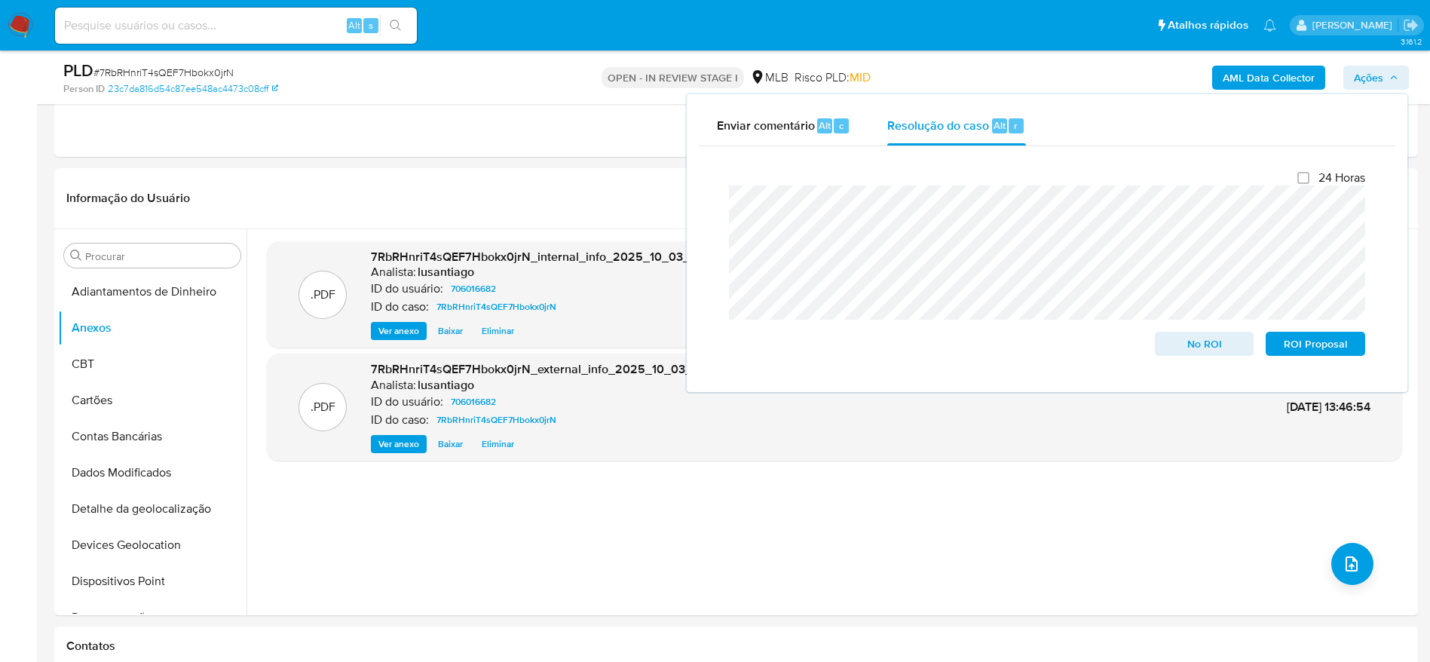
click at [1373, 75] on span "Ações" at bounding box center [1368, 78] width 29 height 24
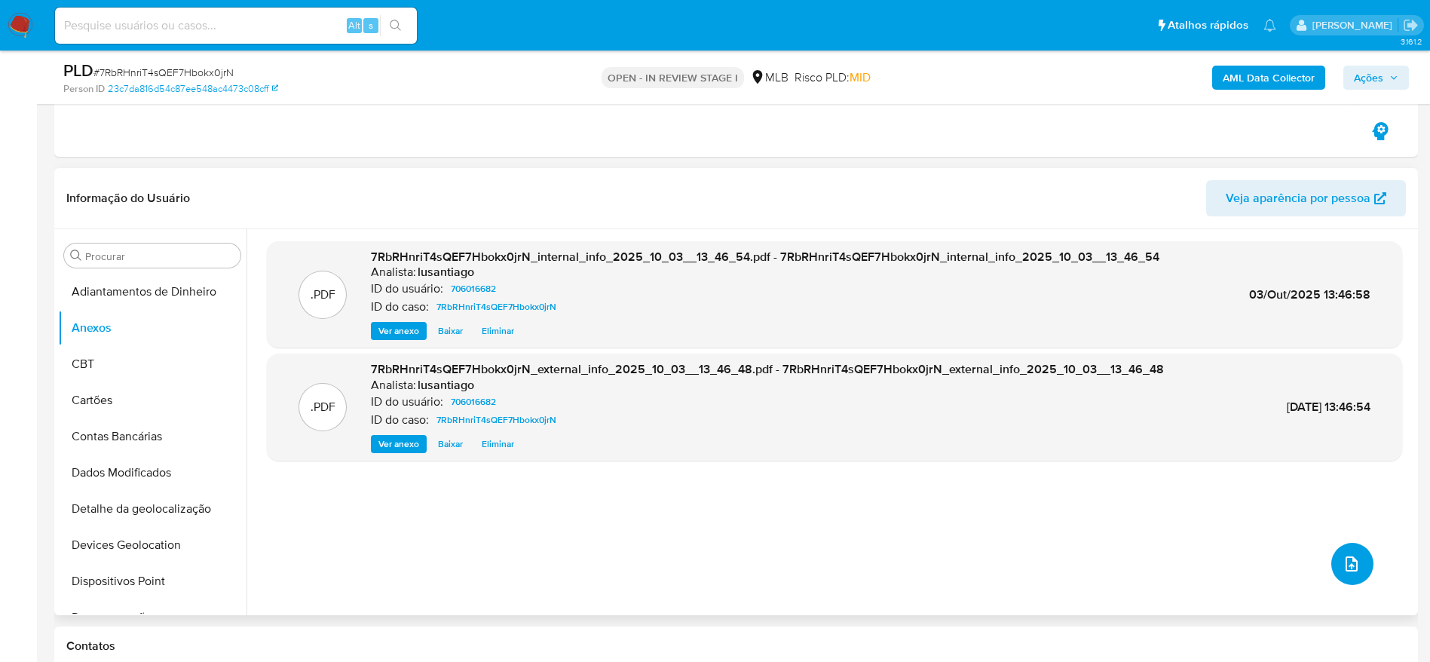
click at [1342, 561] on icon "upload-file" at bounding box center [1351, 564] width 18 height 18
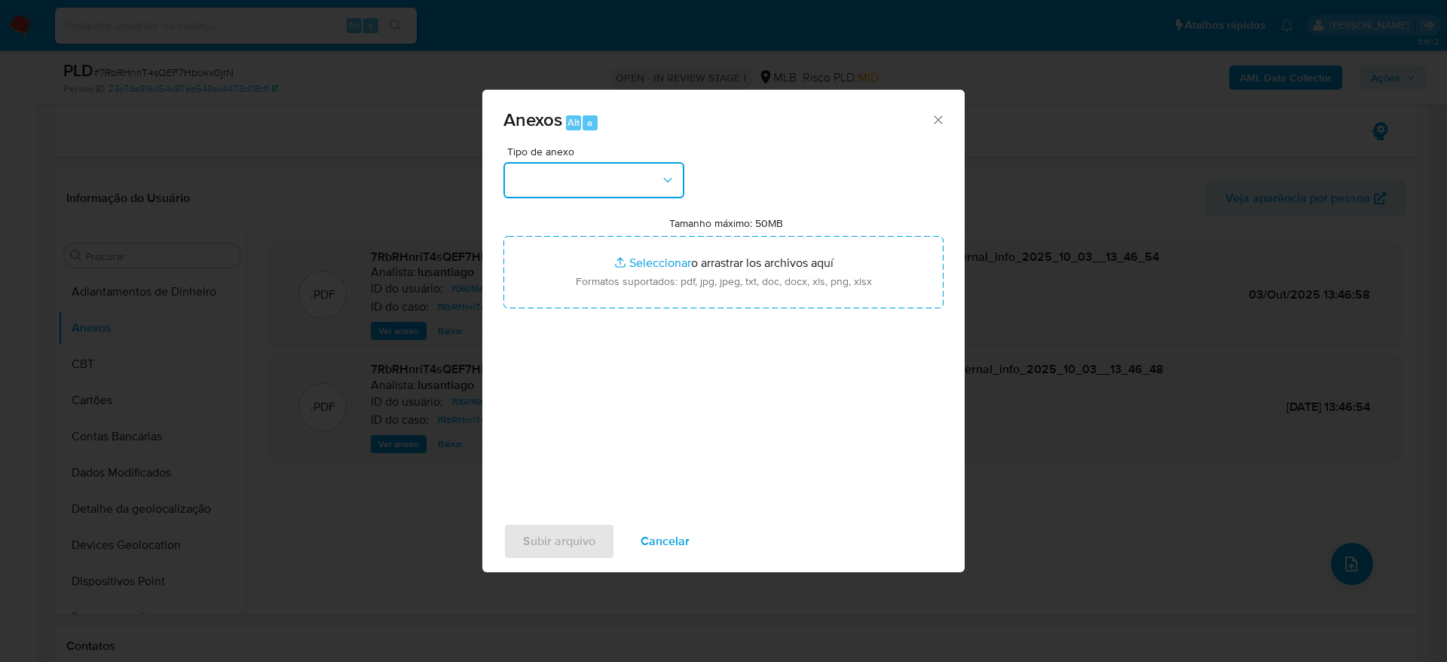
drag, startPoint x: 579, startPoint y: 176, endPoint x: 578, endPoint y: 185, distance: 8.3
click at [578, 175] on button "button" at bounding box center [593, 180] width 181 height 36
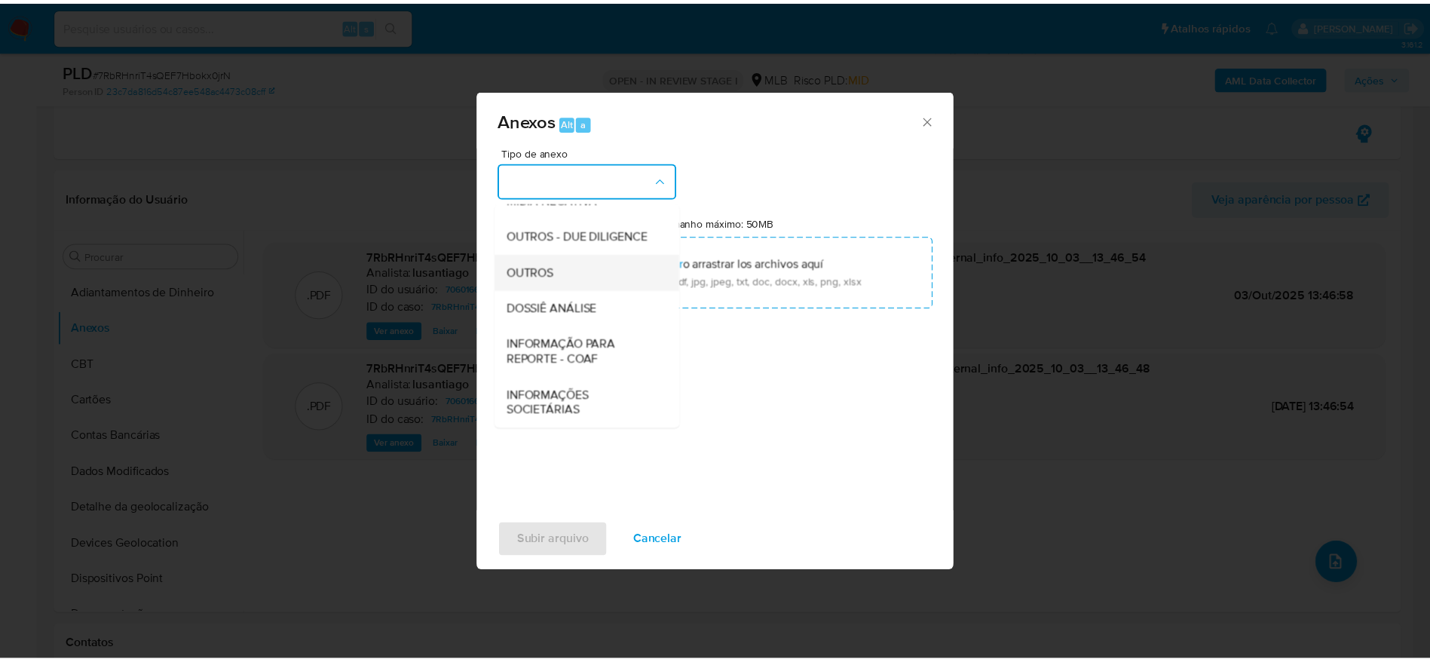
scroll to position [232, 0]
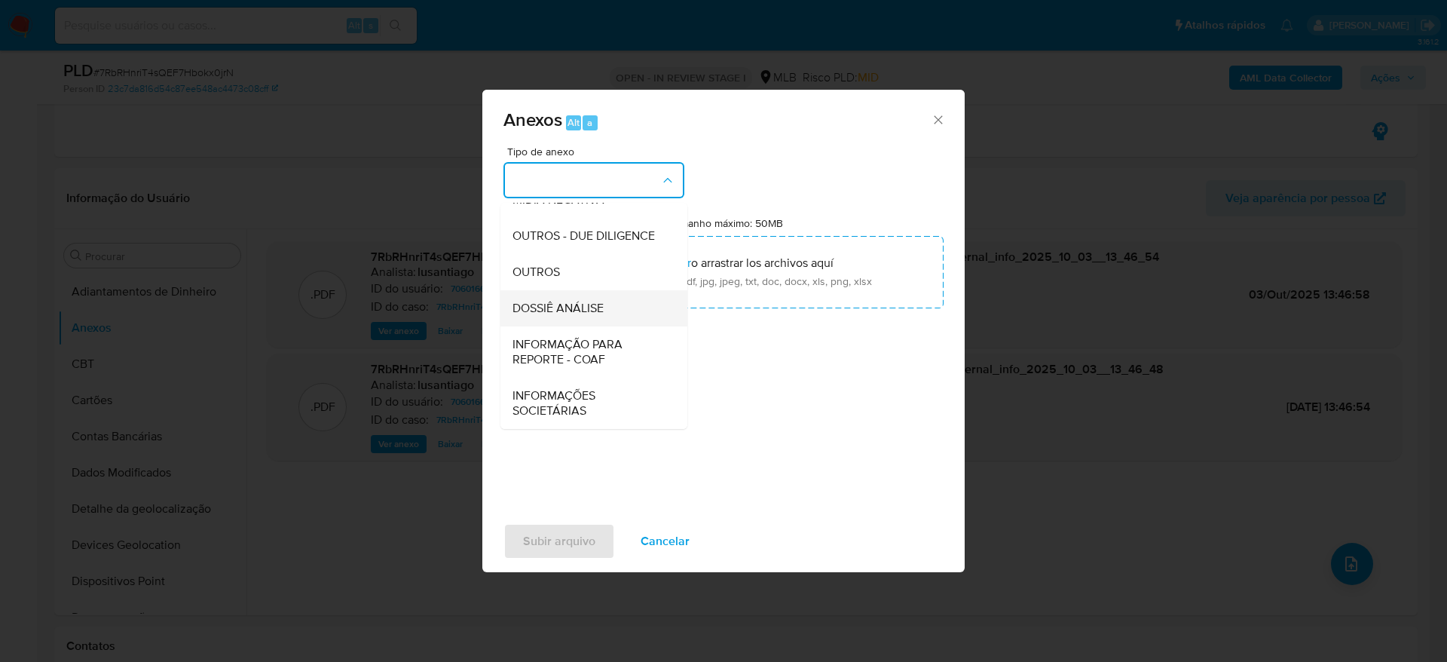
click at [544, 301] on span "DOSSIÊ ANÁLISE" at bounding box center [557, 308] width 91 height 15
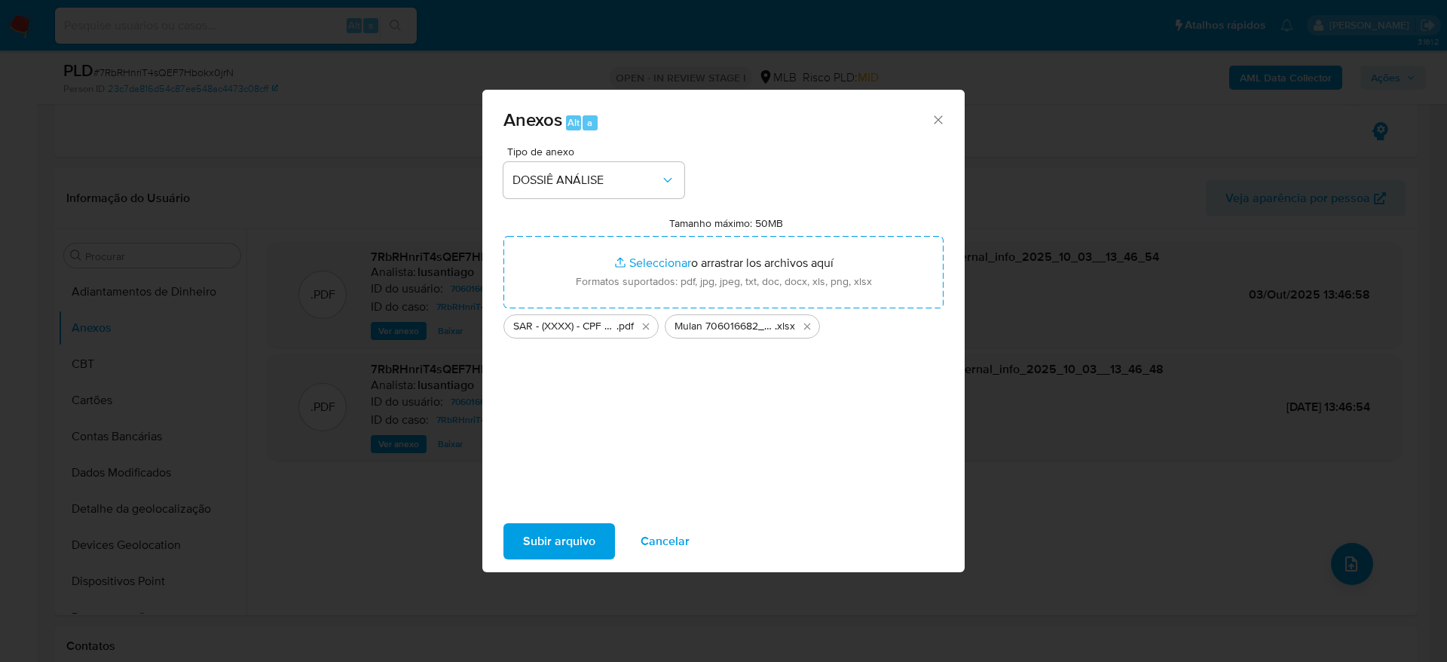
click at [571, 528] on span "Subir arquivo" at bounding box center [559, 541] width 72 height 33
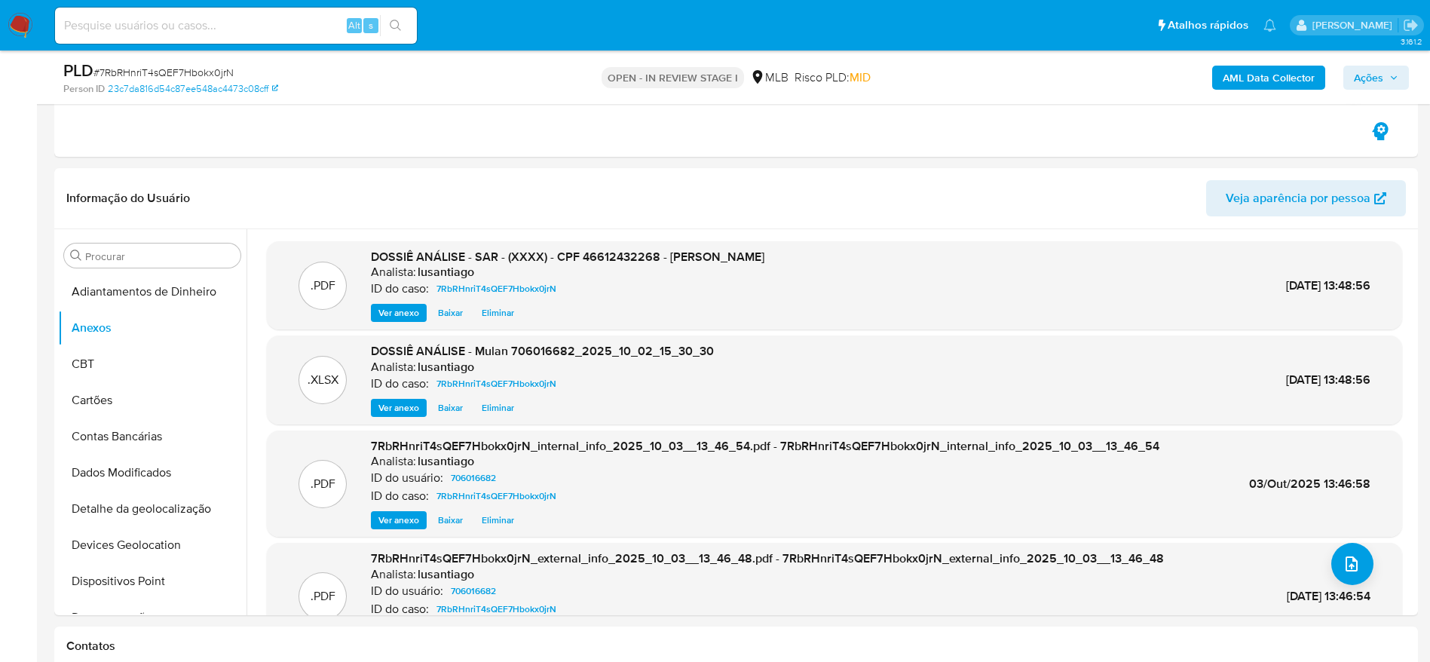
click at [1378, 84] on span "Ações" at bounding box center [1368, 78] width 29 height 24
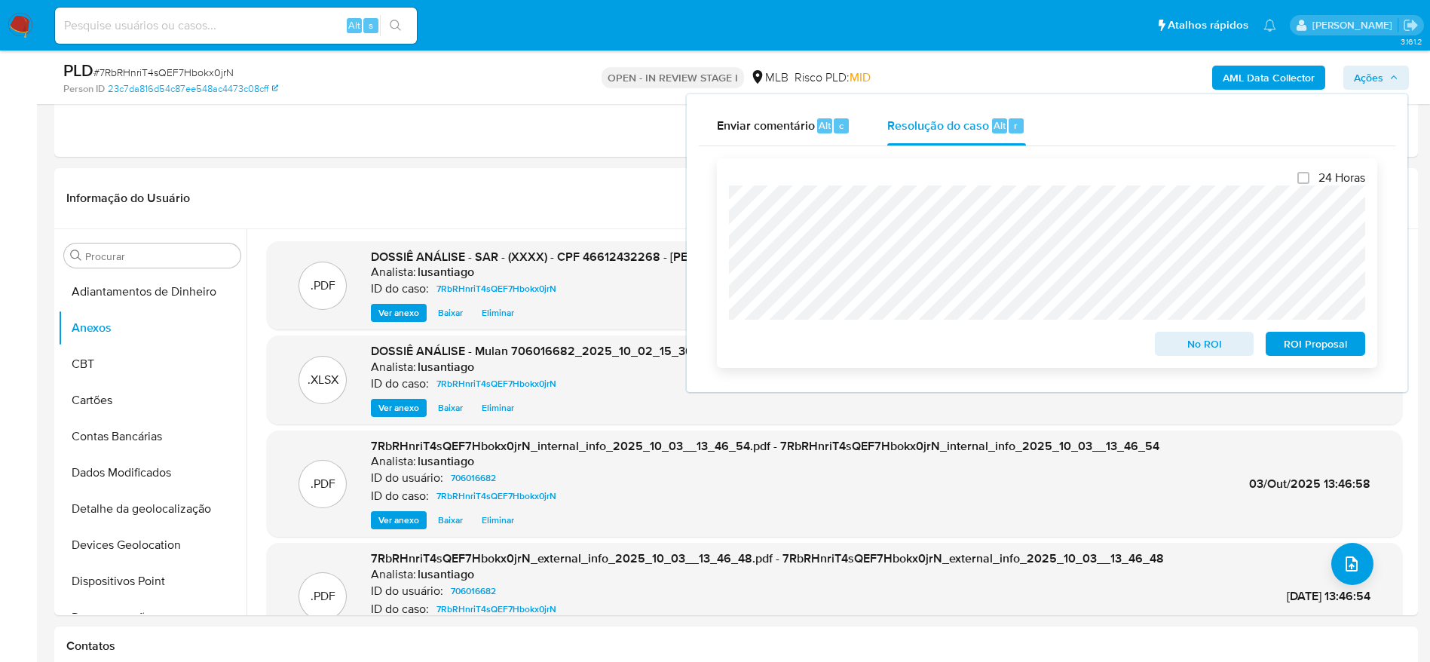
click at [1308, 343] on span "ROI Proposal" at bounding box center [1315, 343] width 78 height 21
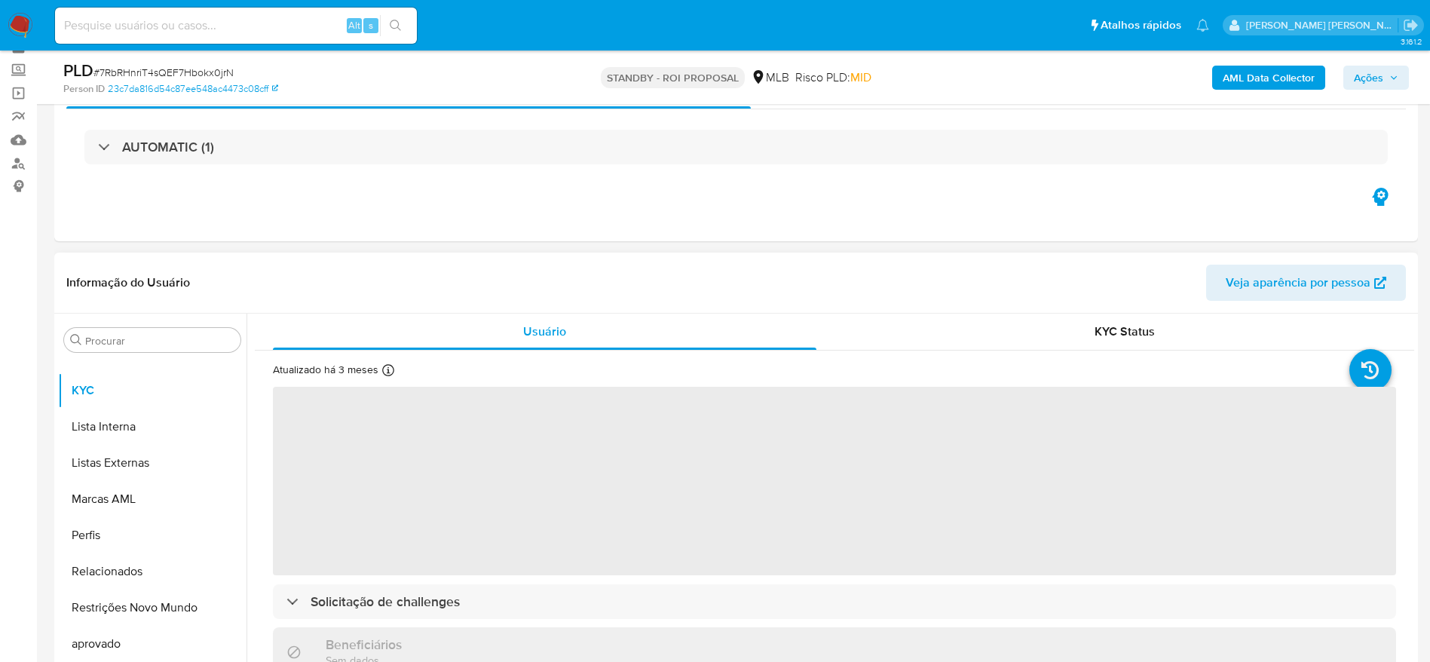
scroll to position [113, 0]
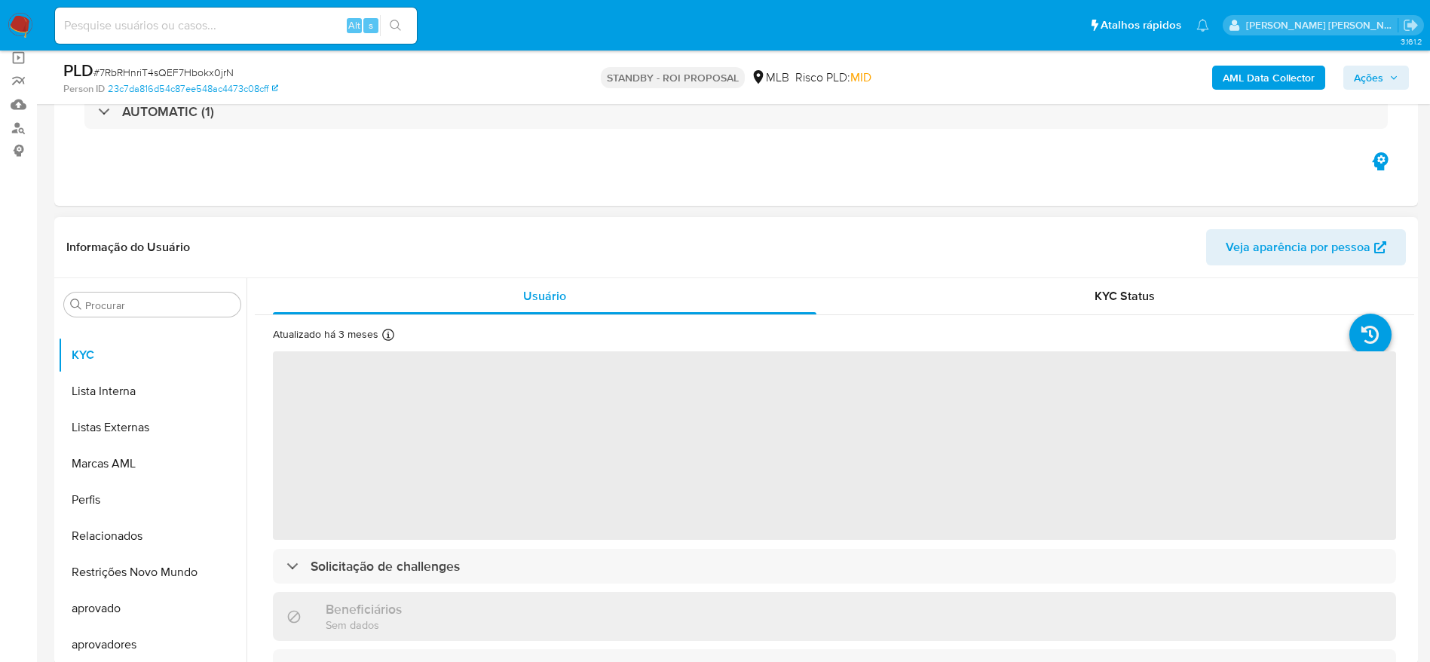
select select "10"
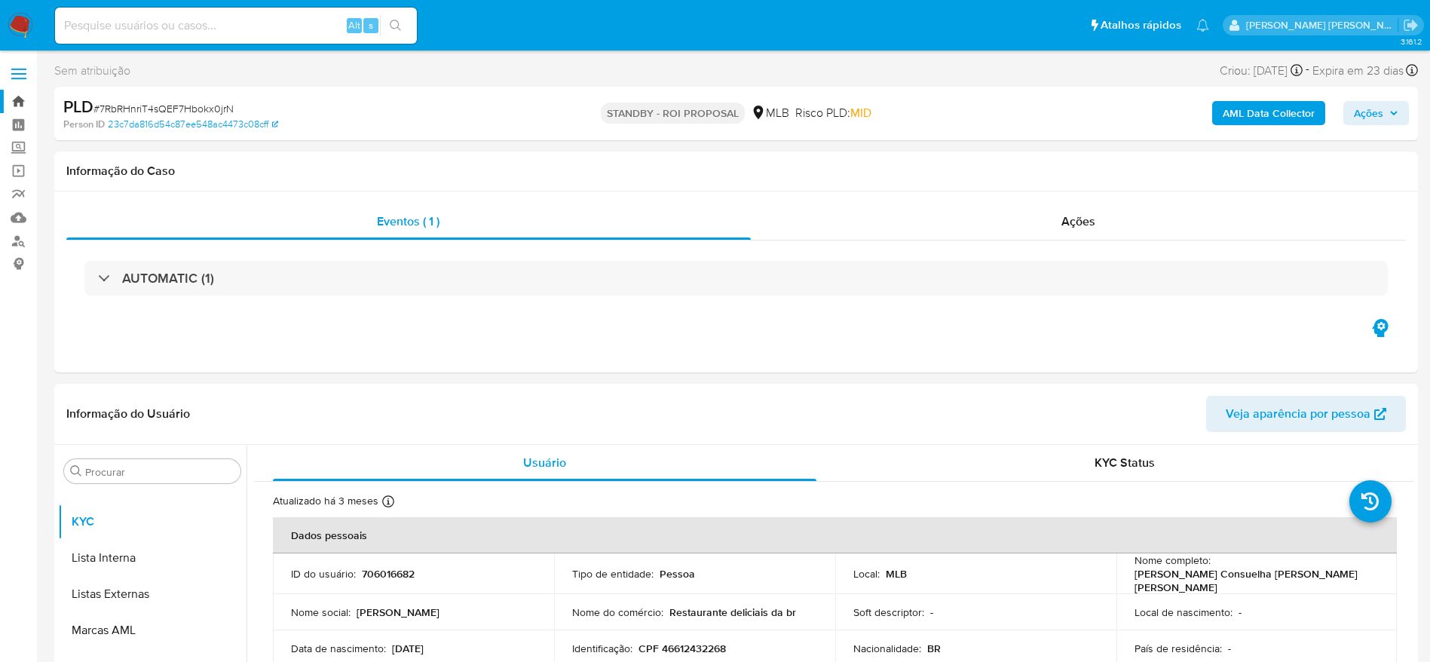
click at [17, 99] on link "Bandeja" at bounding box center [89, 101] width 179 height 23
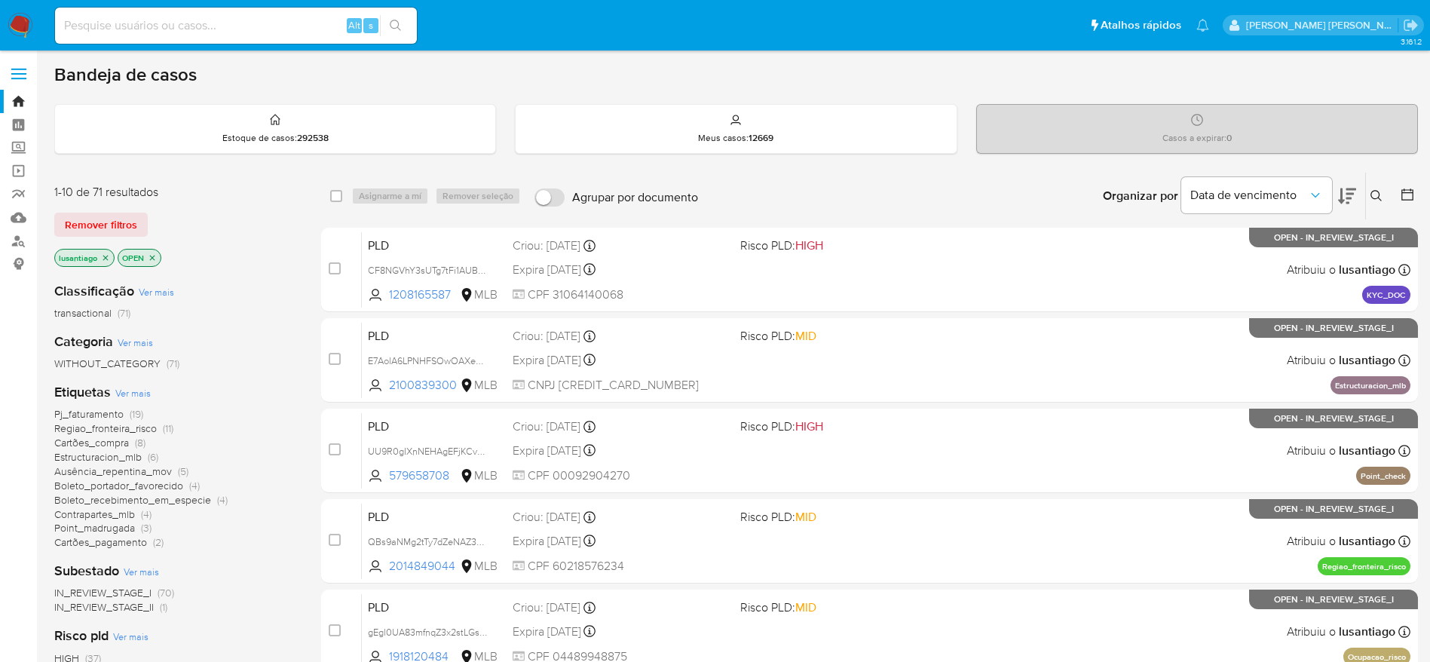
click at [195, 35] on input at bounding box center [236, 26] width 362 height 20
paste input "579658708"
type input "579658708"
click at [408, 23] on button "search-icon" at bounding box center [395, 25] width 31 height 21
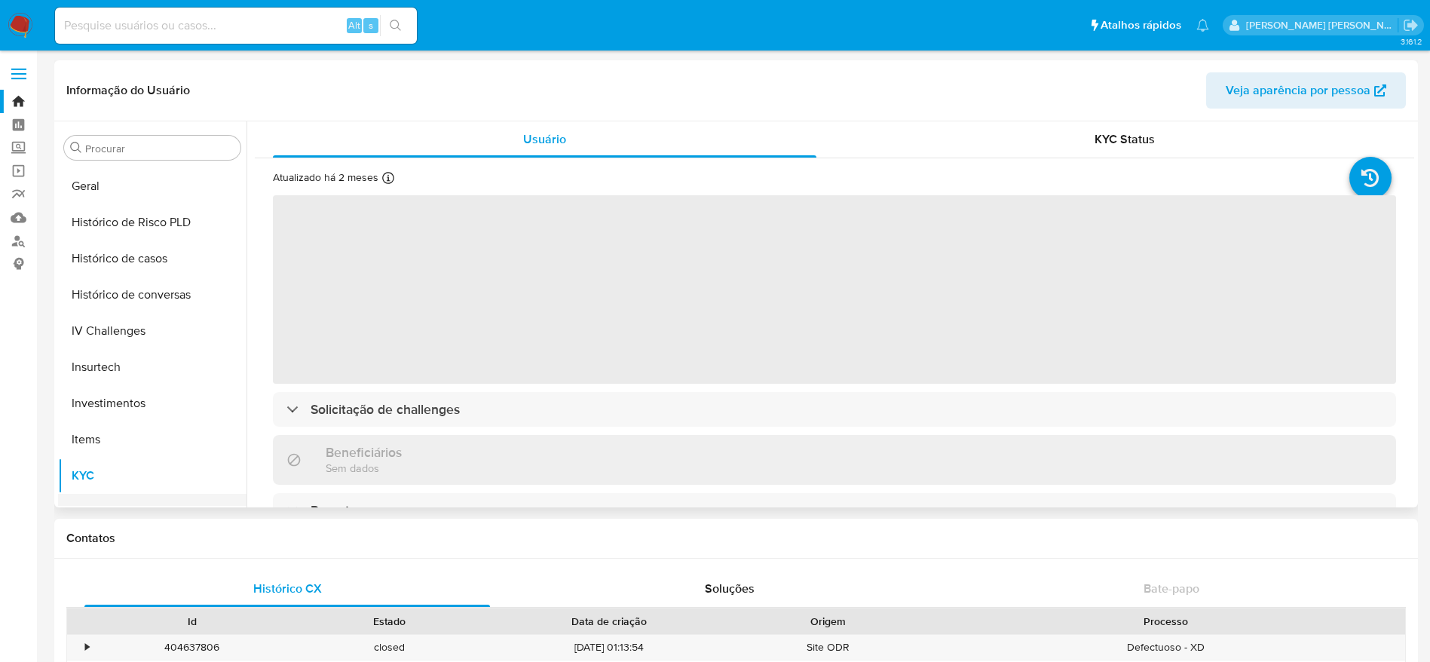
scroll to position [431, 0]
select select "10"
click at [143, 330] on button "Histórico de casos" at bounding box center [146, 332] width 176 height 36
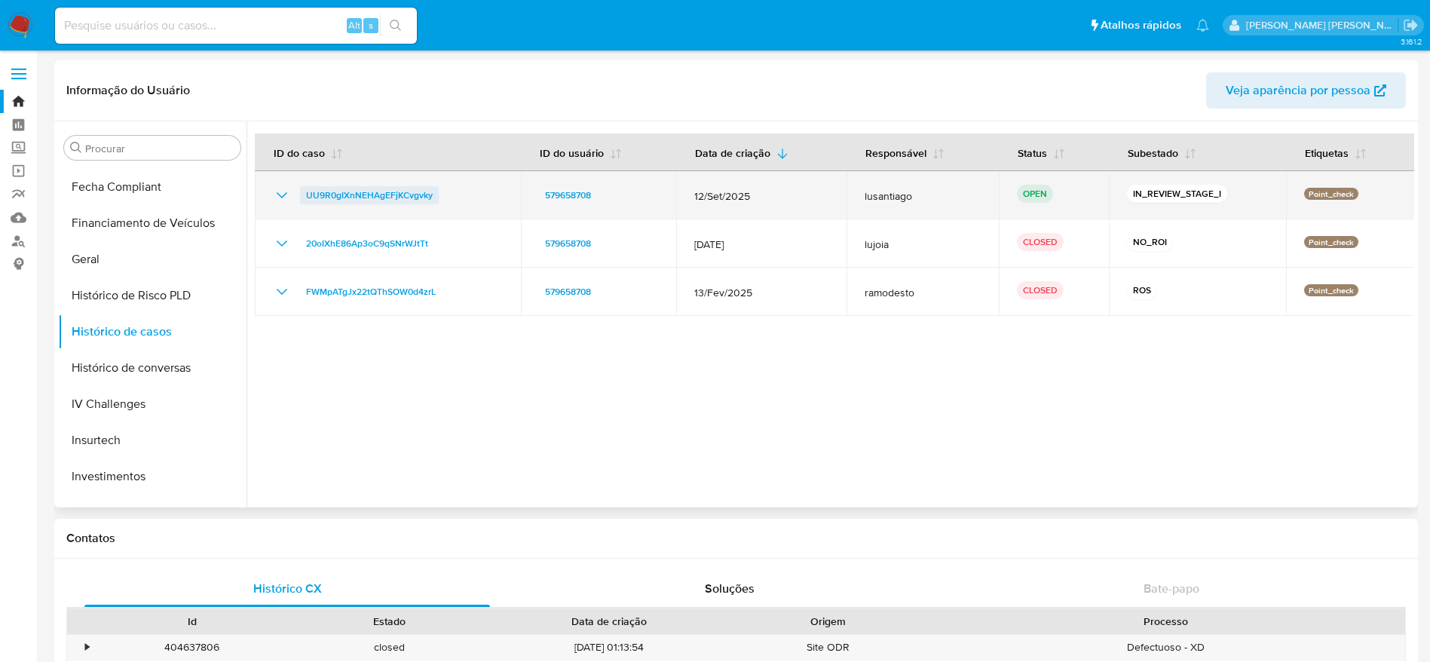
click at [372, 194] on span "UU9R0gIXnNEHAgEFjKCvgvky" at bounding box center [369, 195] width 127 height 18
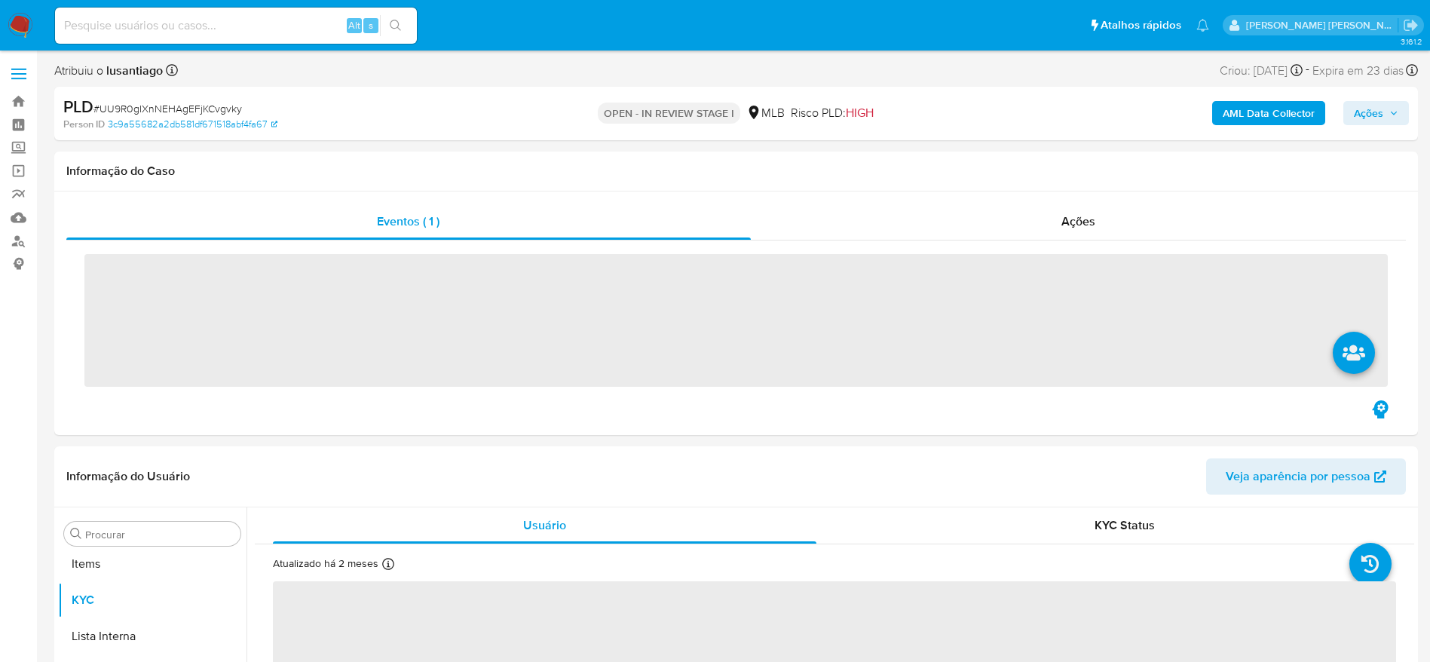
scroll to position [782, 0]
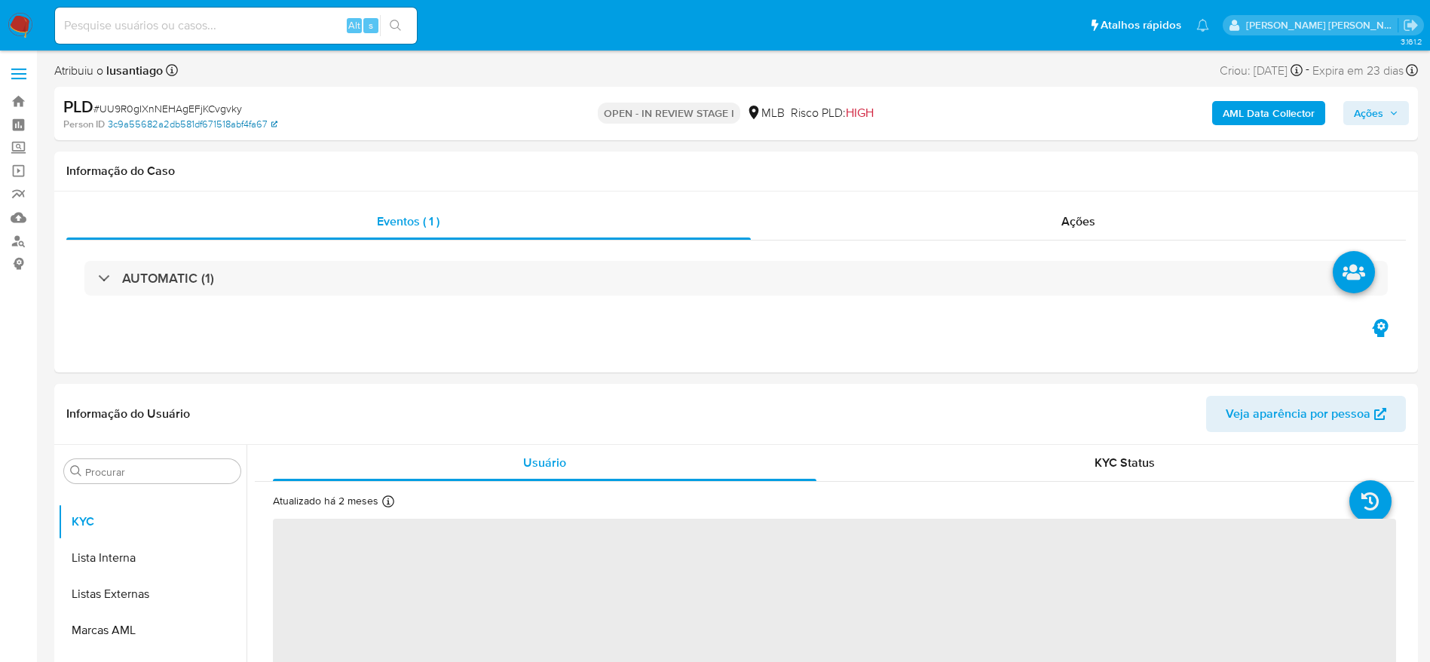
select select "10"
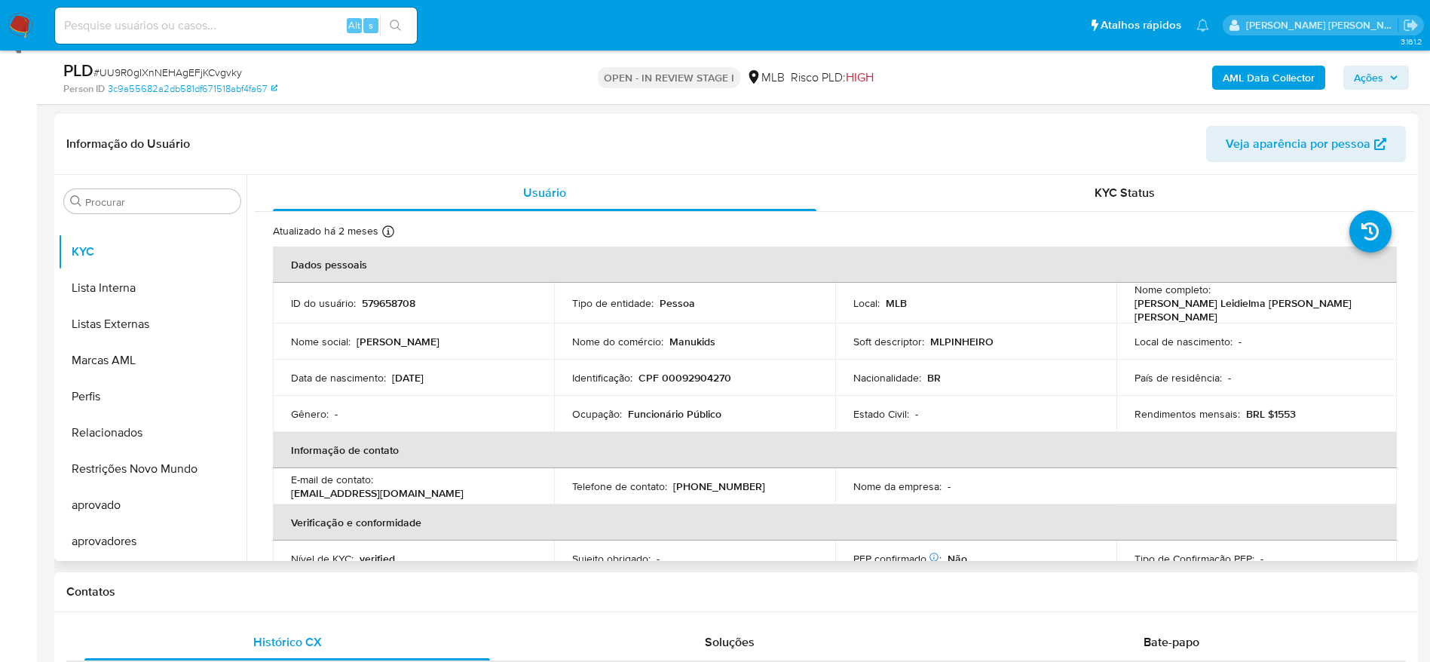
scroll to position [226, 0]
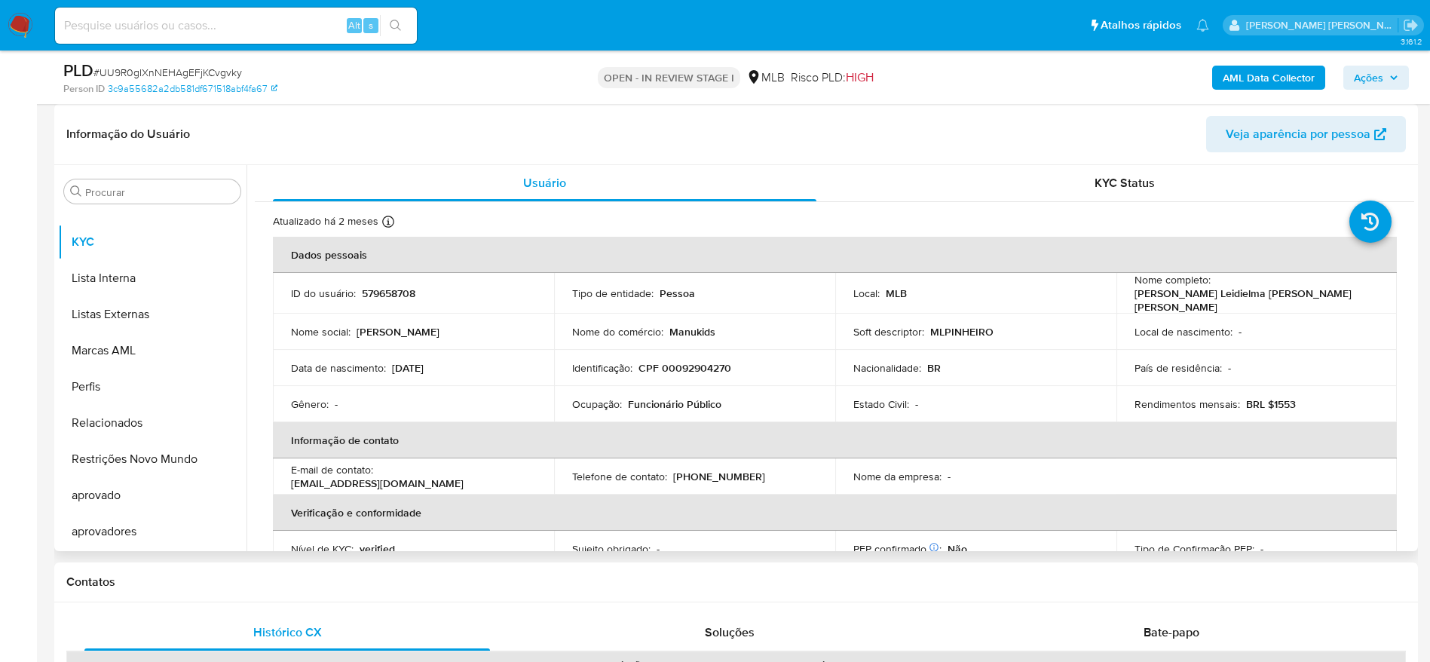
click at [689, 370] on p "CPF 00092904270" at bounding box center [684, 368] width 93 height 14
copy p "00092904270"
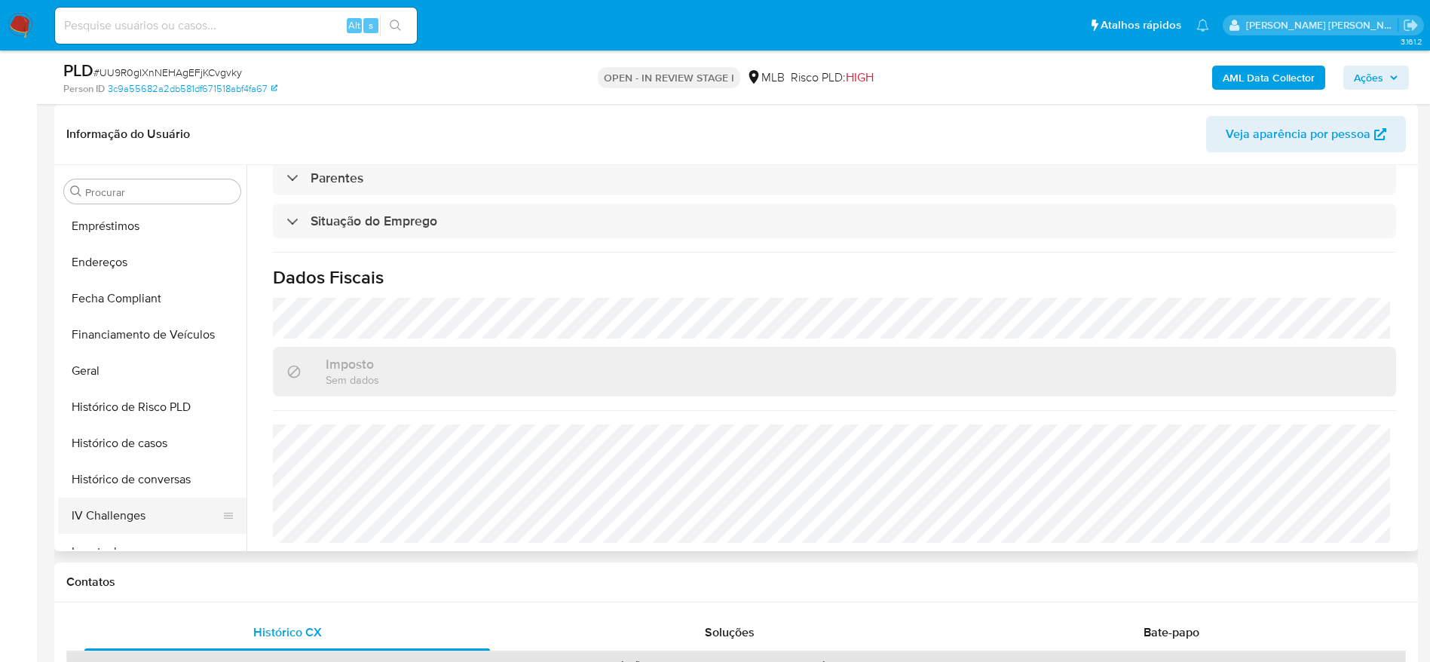
scroll to position [329, 0]
click at [124, 288] on button "Endereços" at bounding box center [146, 296] width 176 height 36
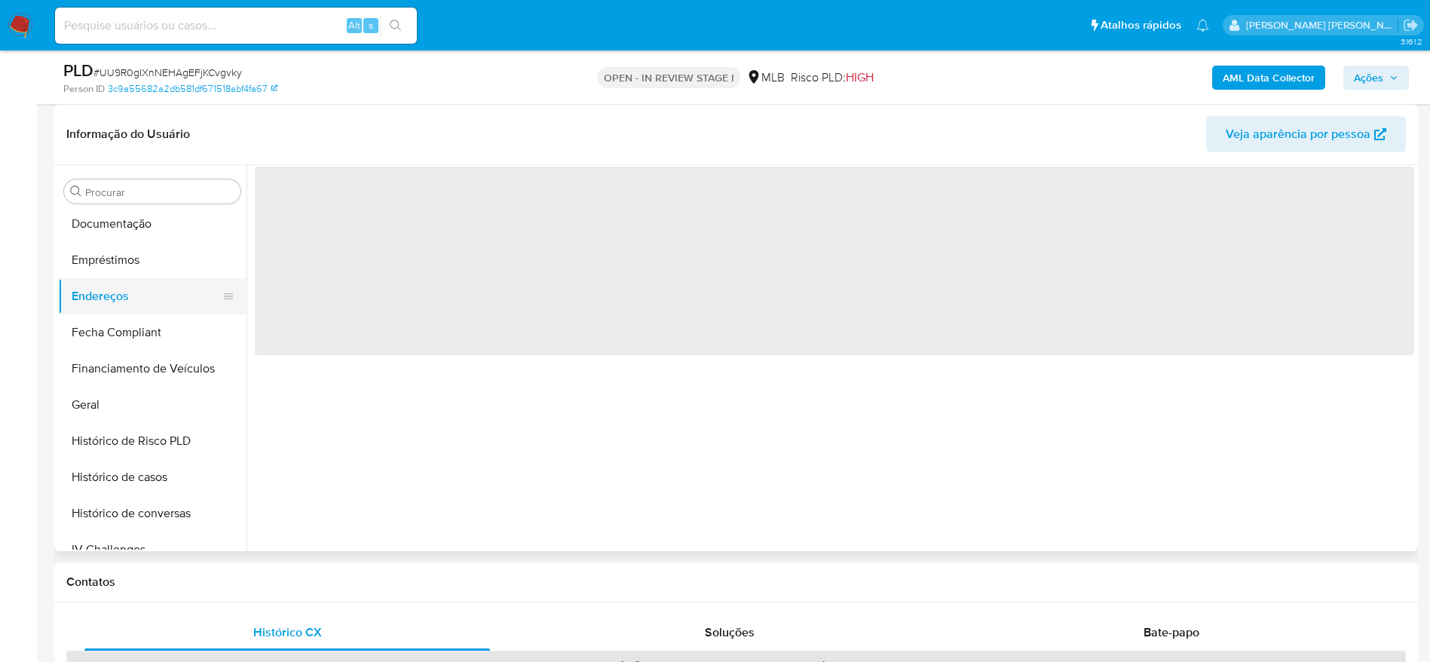
scroll to position [0, 0]
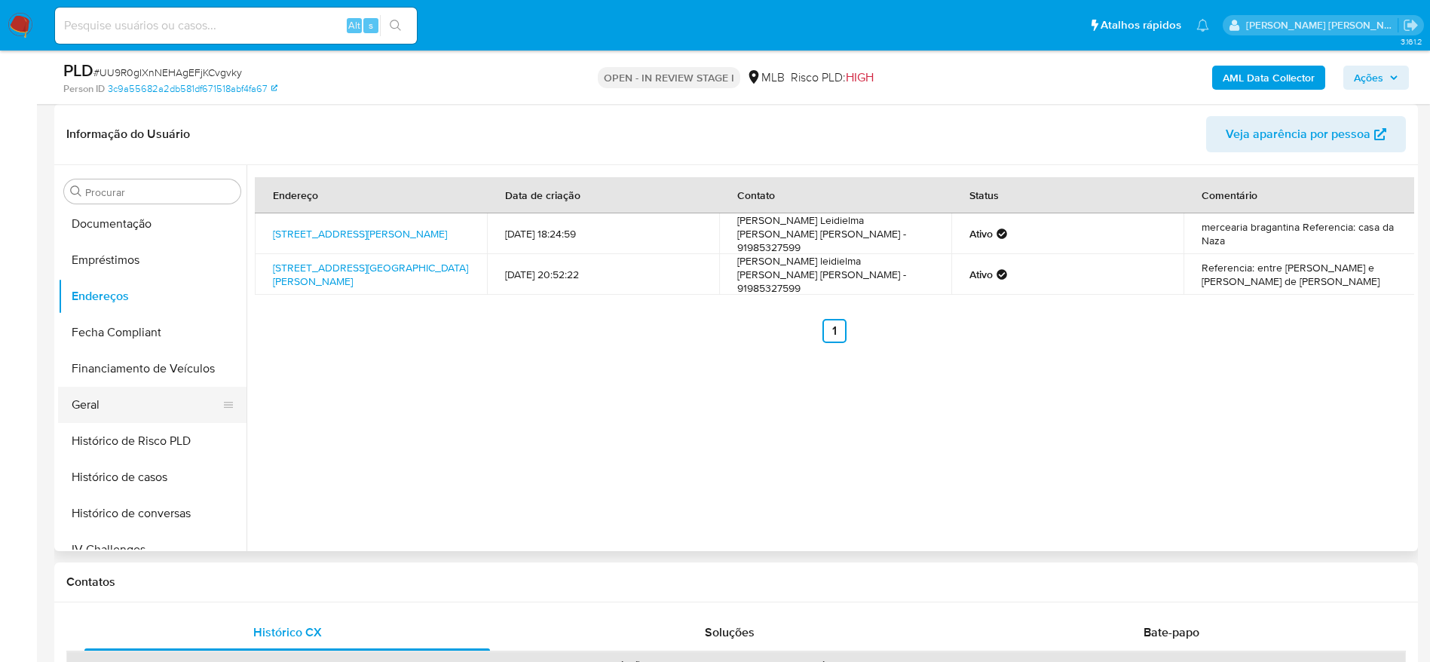
click at [119, 415] on button "Geral" at bounding box center [146, 405] width 176 height 36
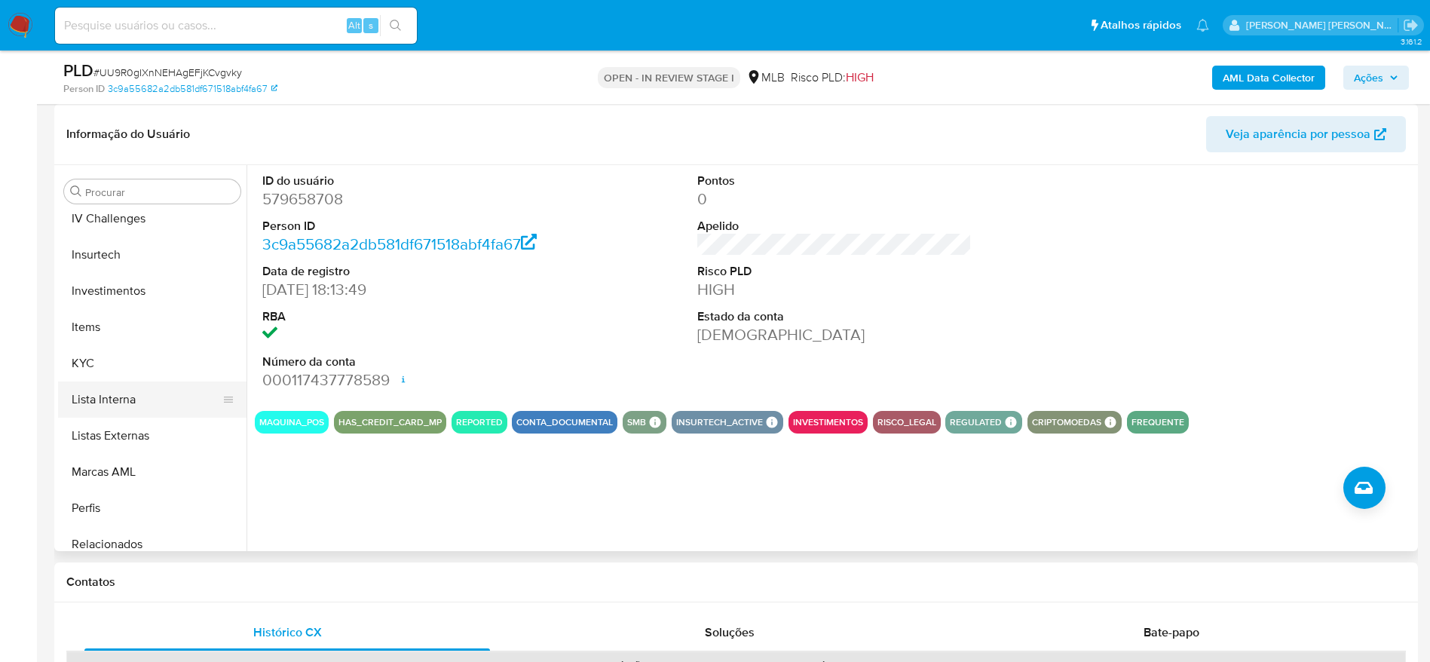
scroll to position [669, 0]
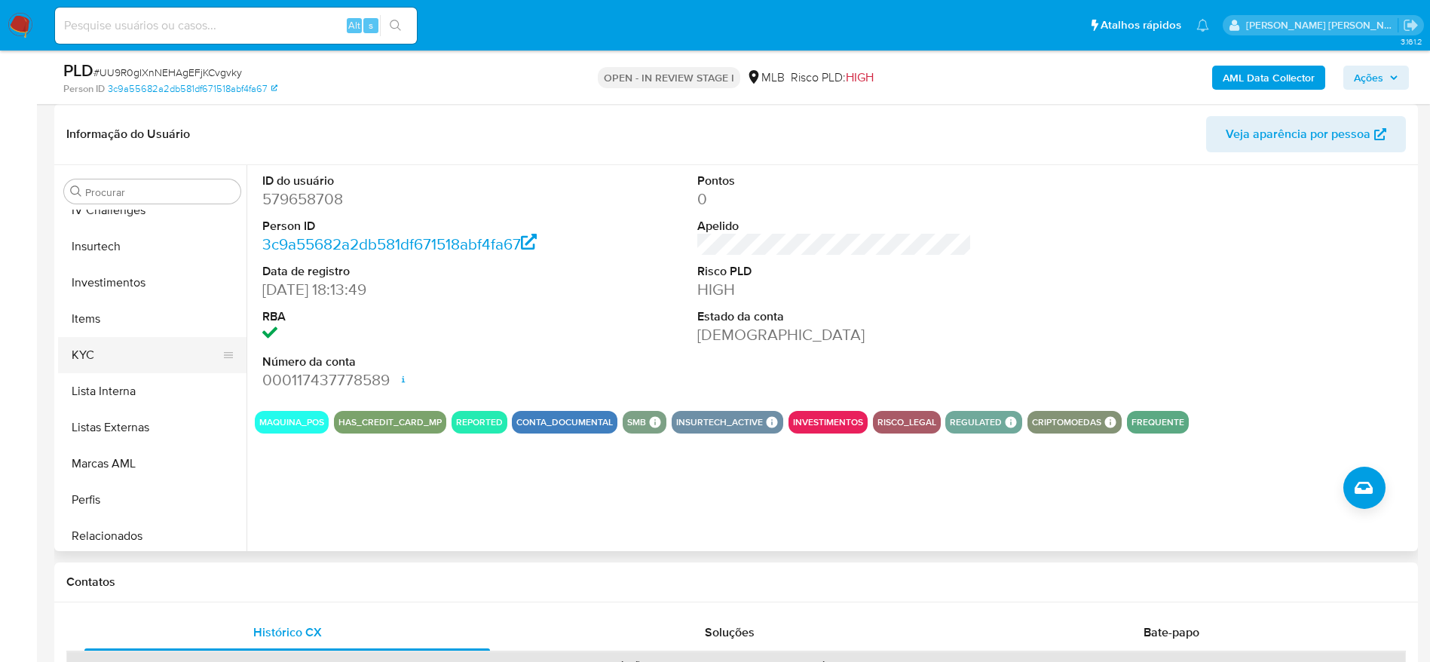
click at [97, 366] on button "KYC" at bounding box center [146, 355] width 176 height 36
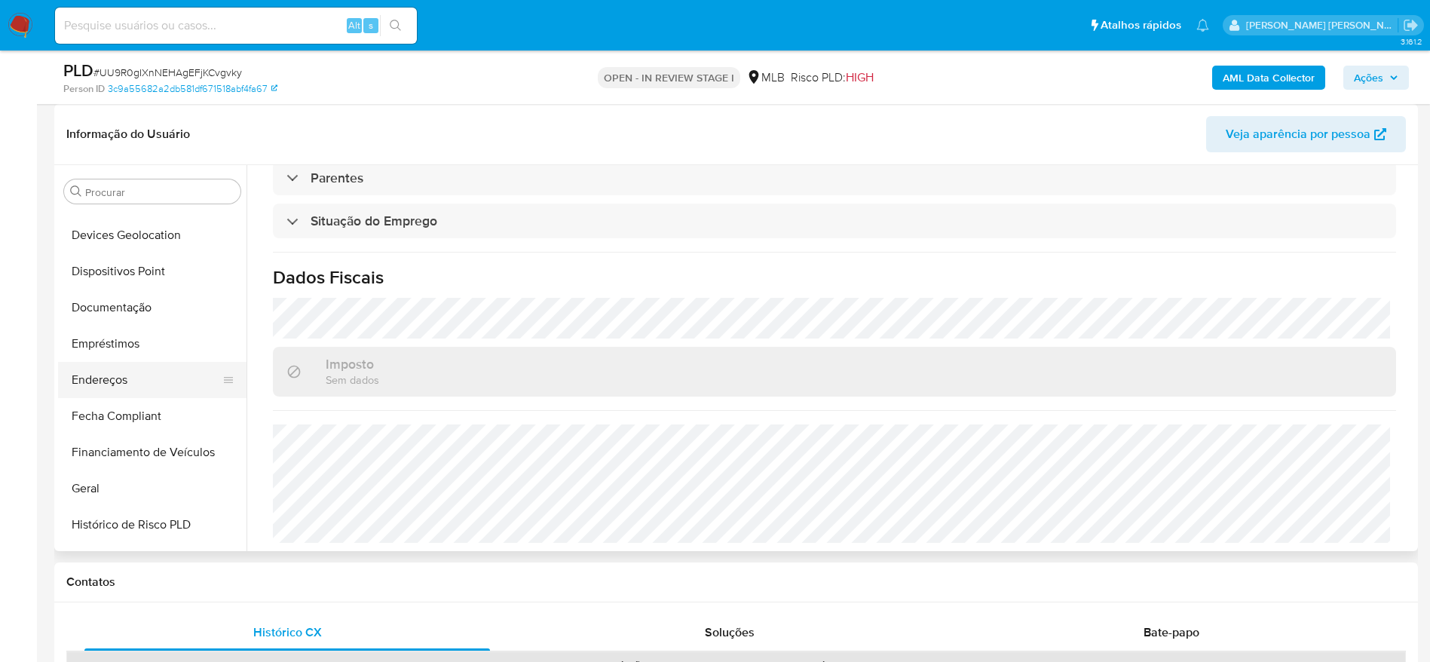
scroll to position [216, 0]
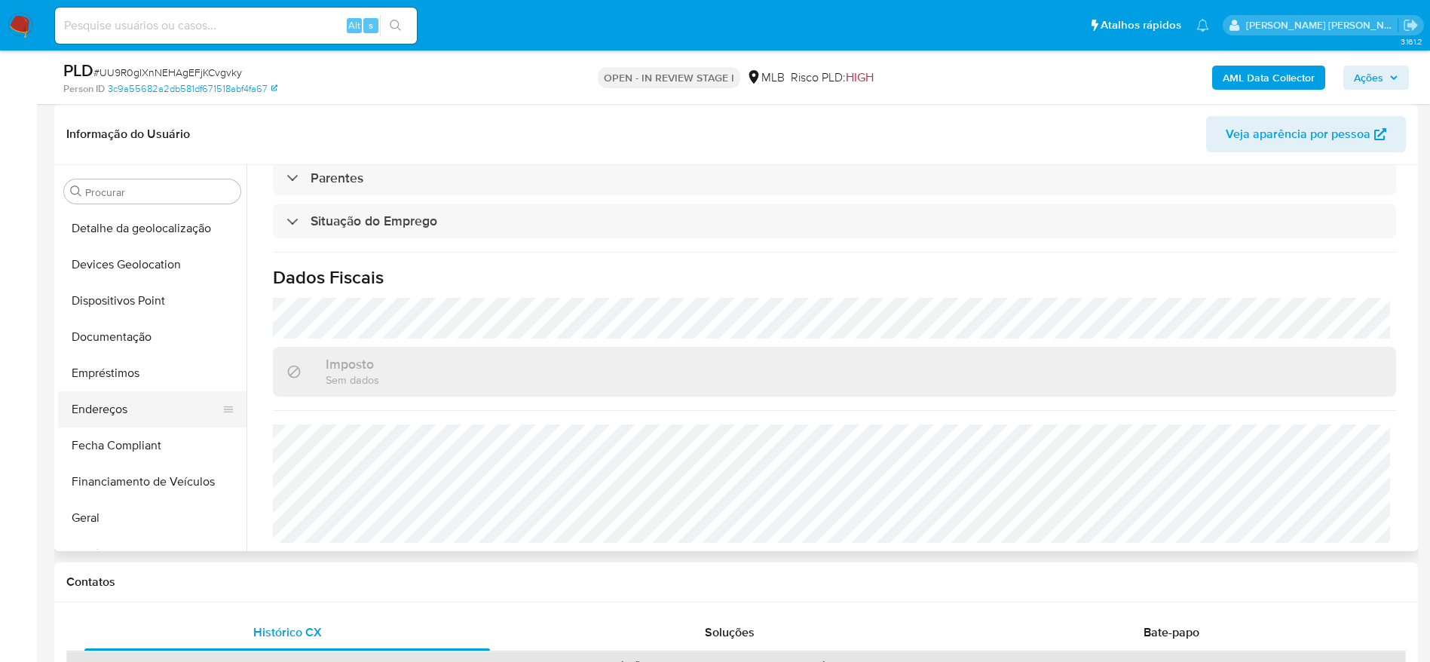
click at [148, 420] on button "Endereços" at bounding box center [146, 409] width 176 height 36
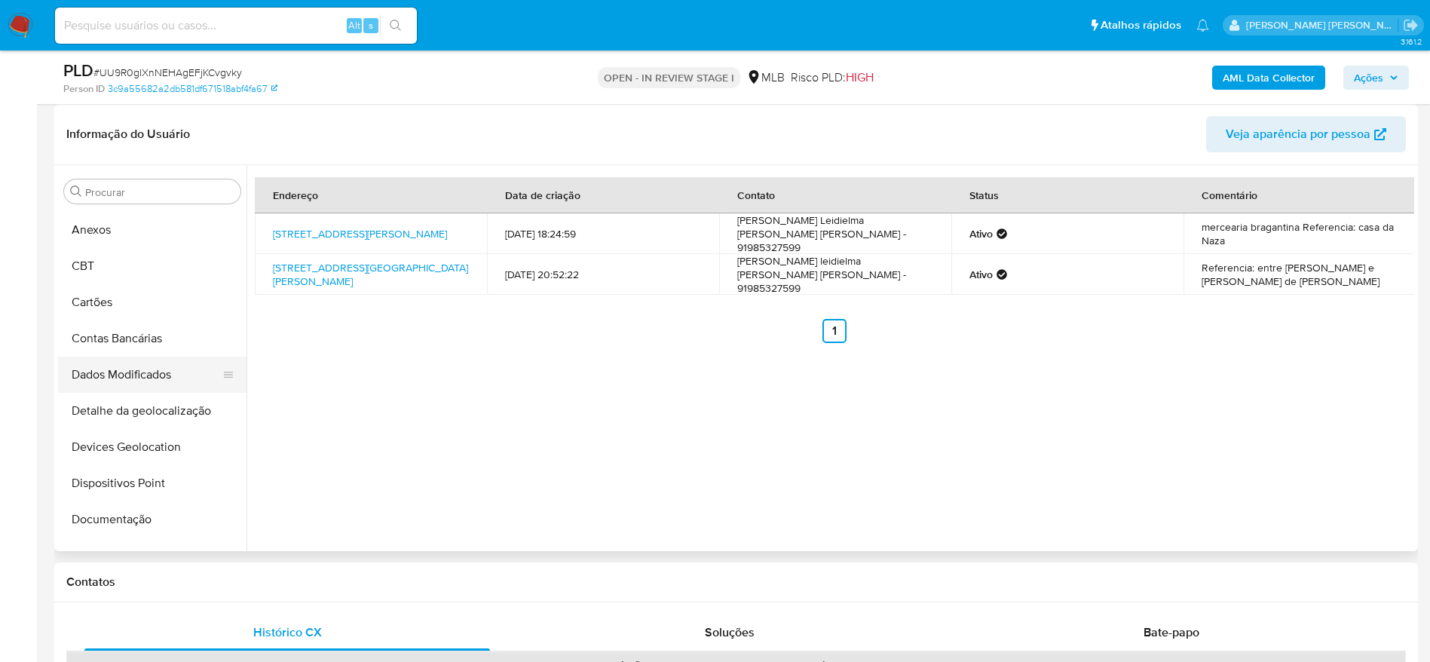
scroll to position [0, 0]
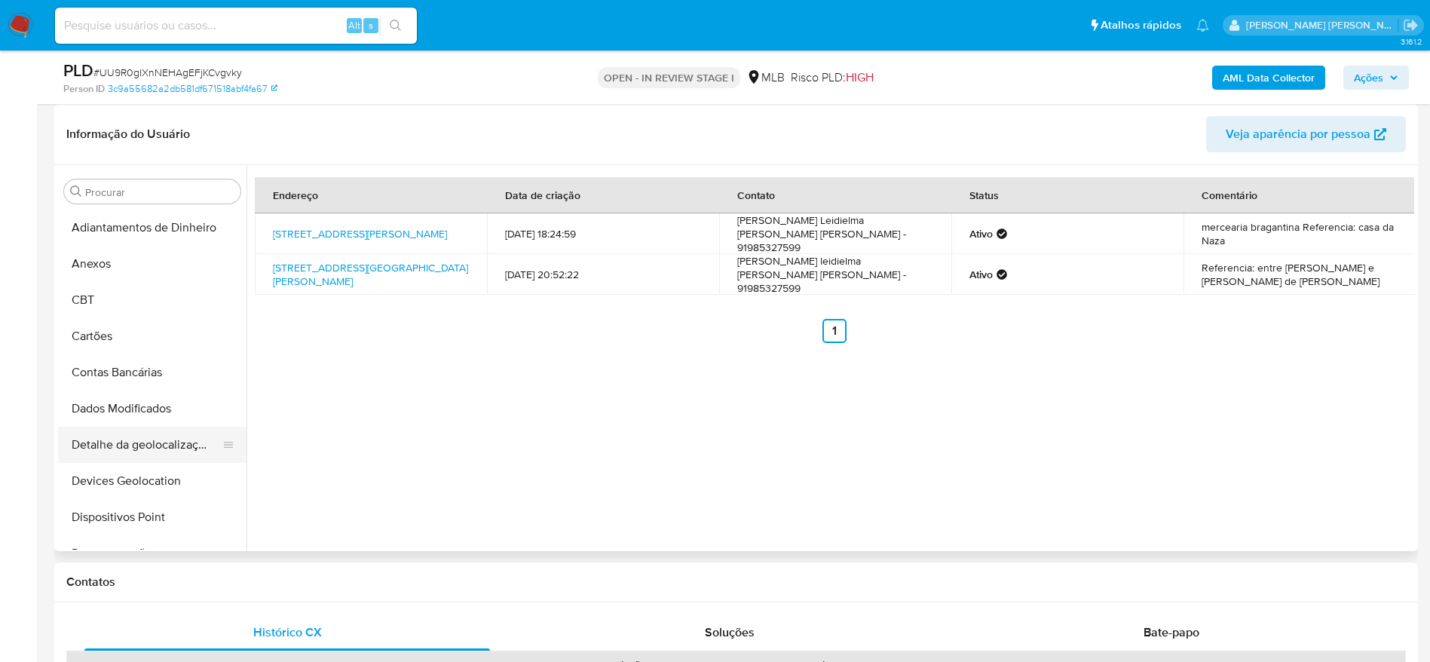
click at [156, 439] on button "Detalhe da geolocalização" at bounding box center [146, 445] width 176 height 36
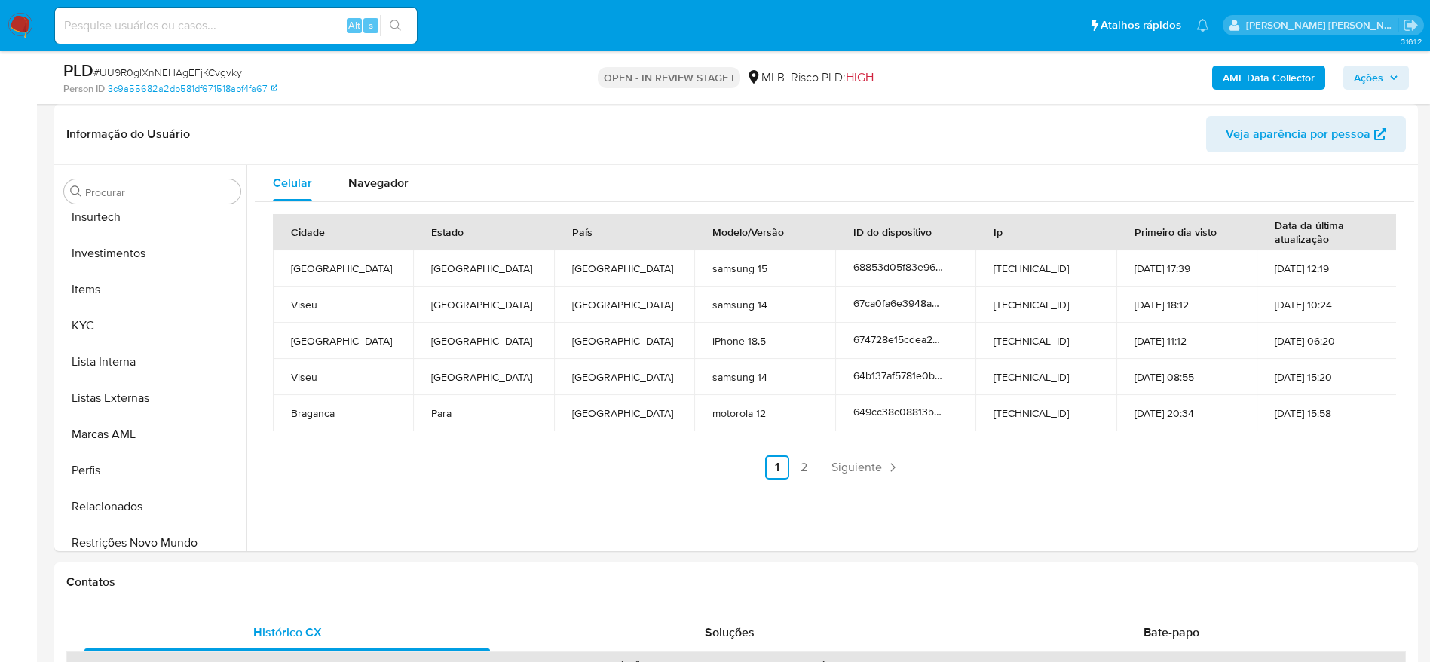
scroll to position [782, 0]
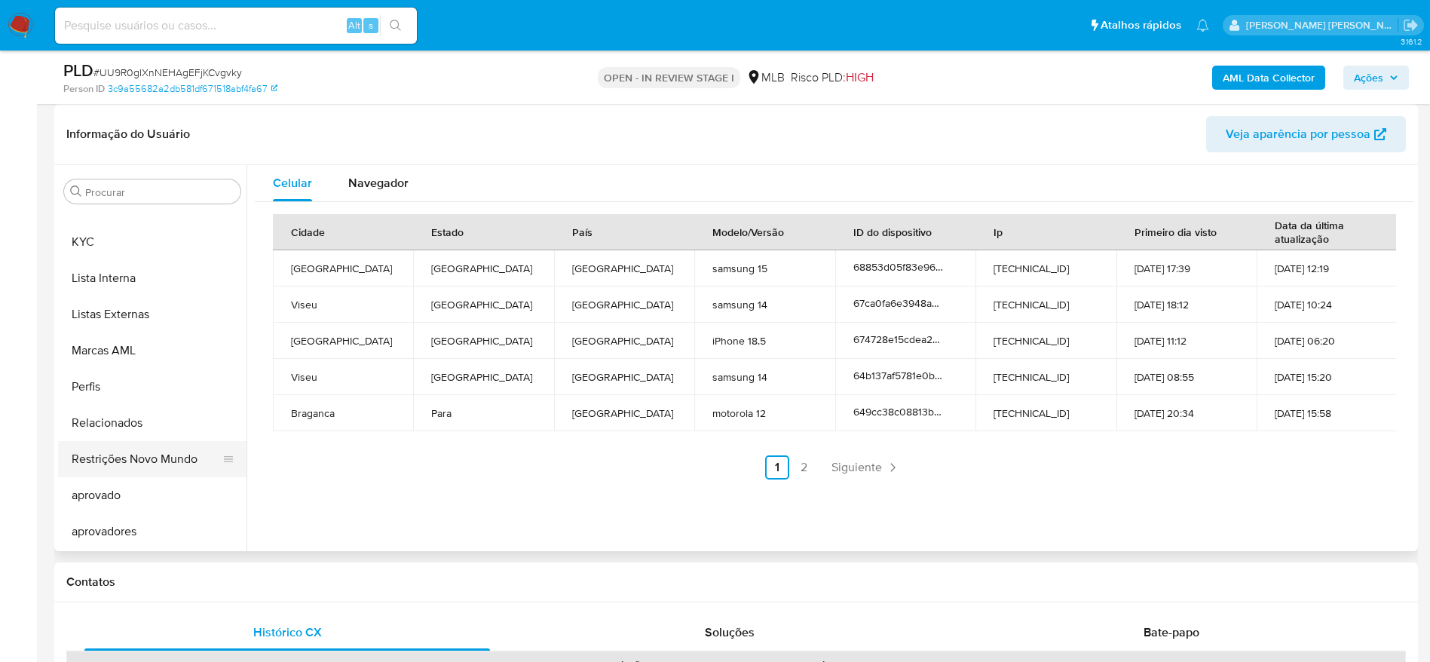
click at [115, 460] on button "Restrições Novo Mundo" at bounding box center [146, 459] width 176 height 36
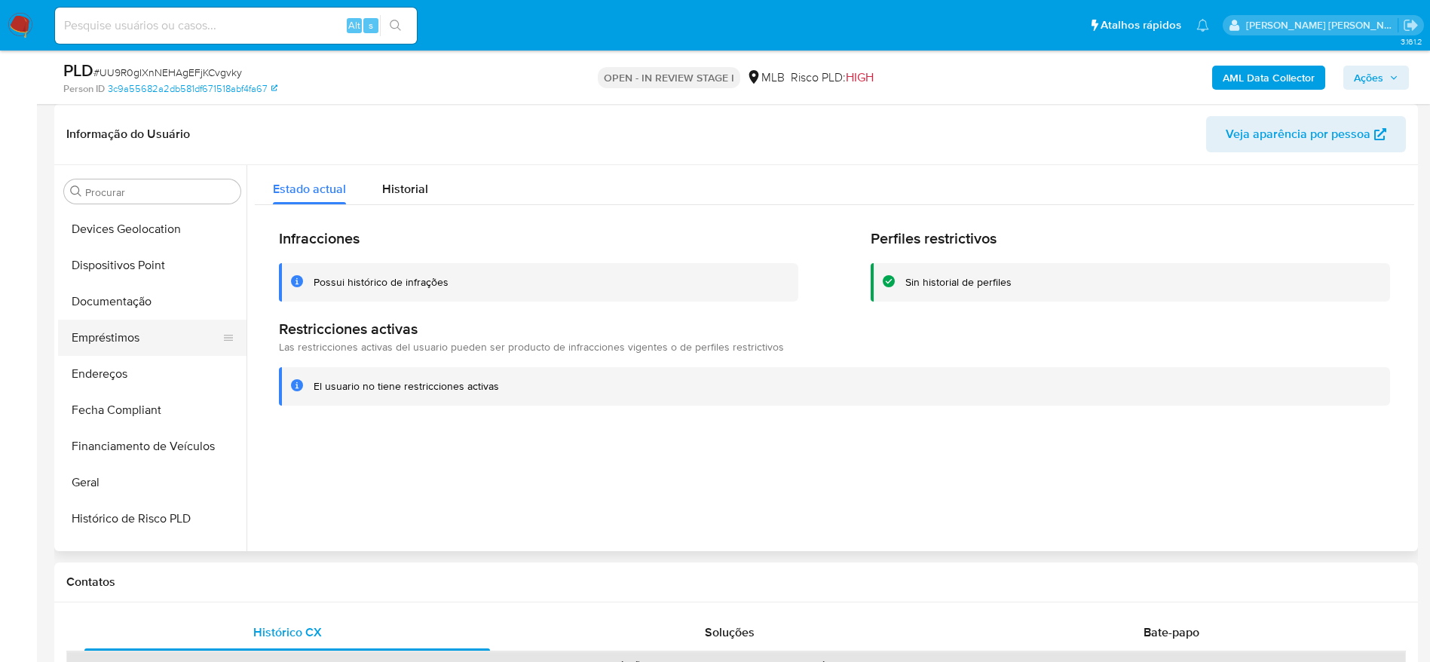
scroll to position [216, 0]
click at [133, 306] on button "Dispositivos Point" at bounding box center [146, 301] width 176 height 36
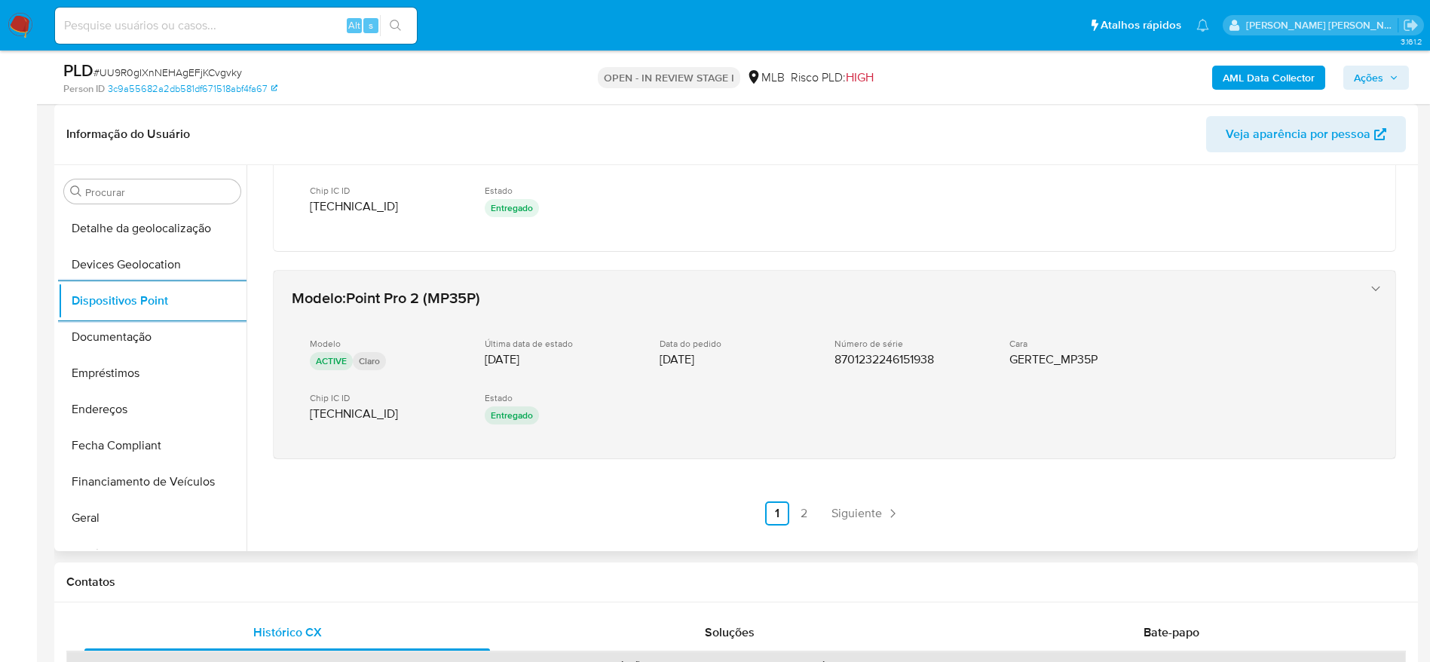
scroll to position [339, 0]
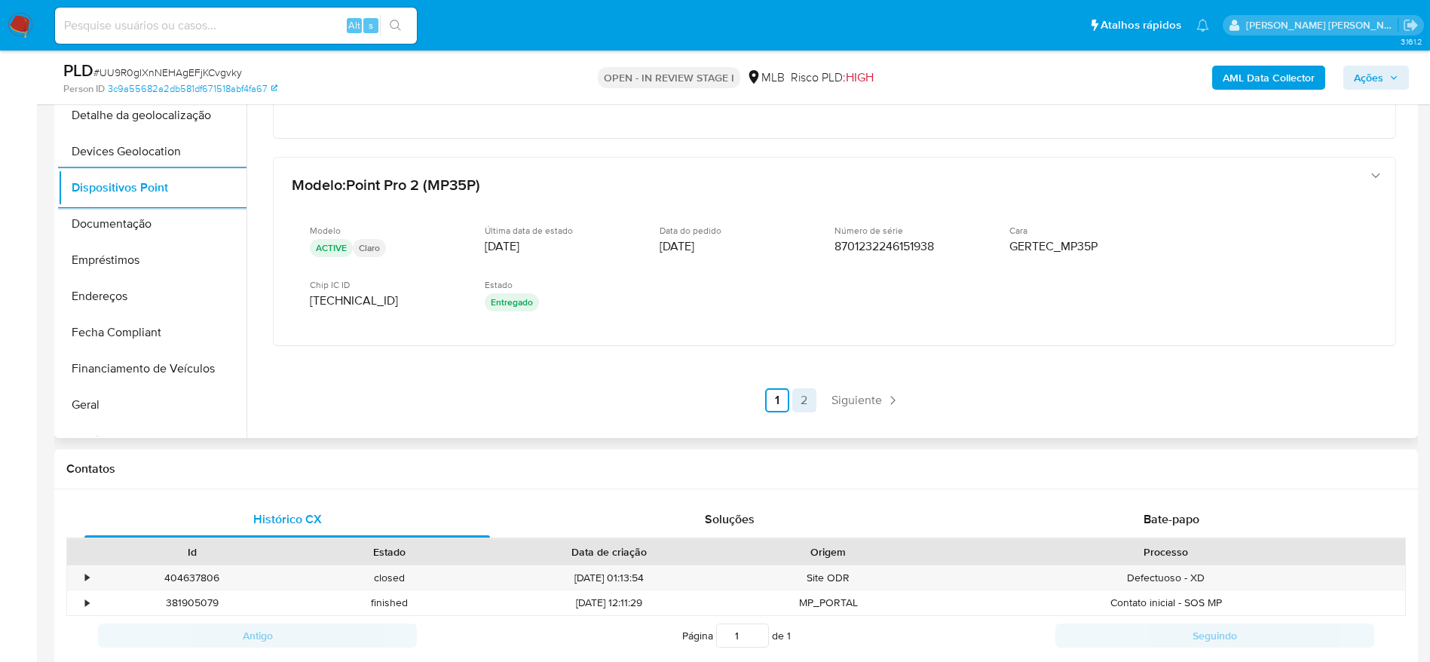
click at [796, 402] on link "2" at bounding box center [804, 400] width 24 height 24
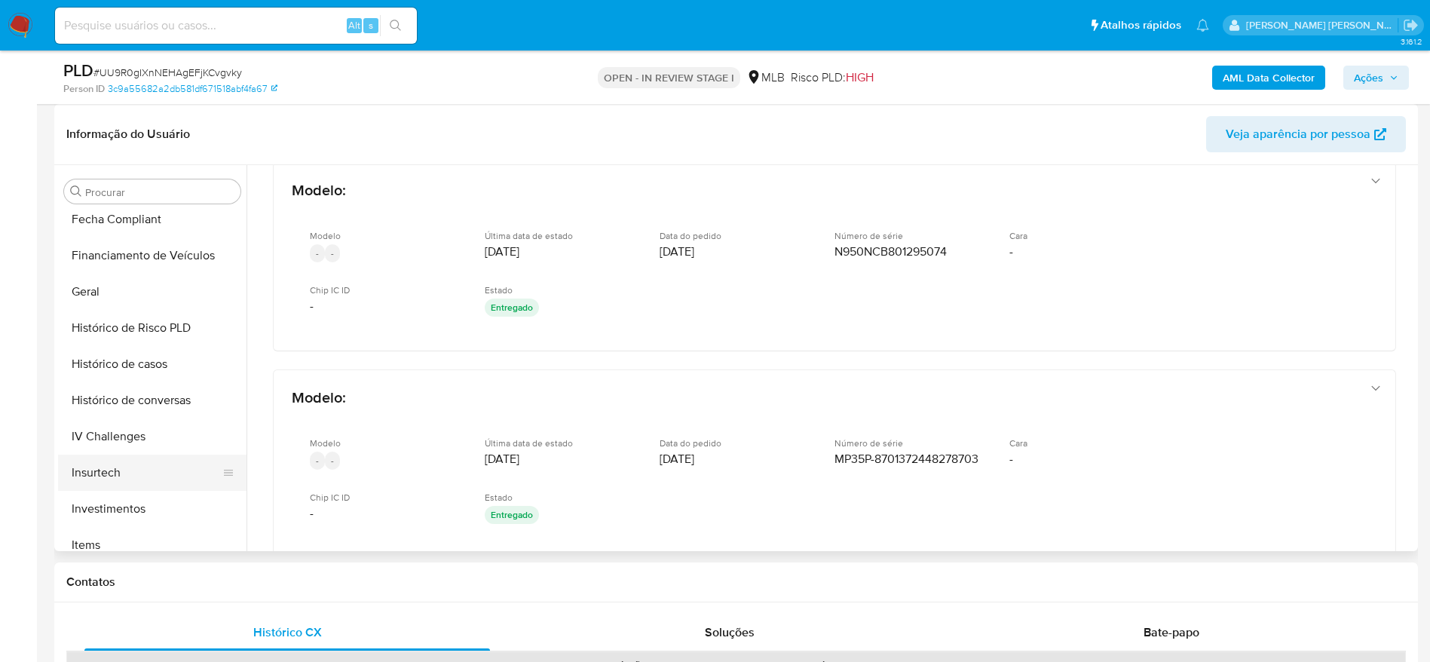
scroll to position [669, 0]
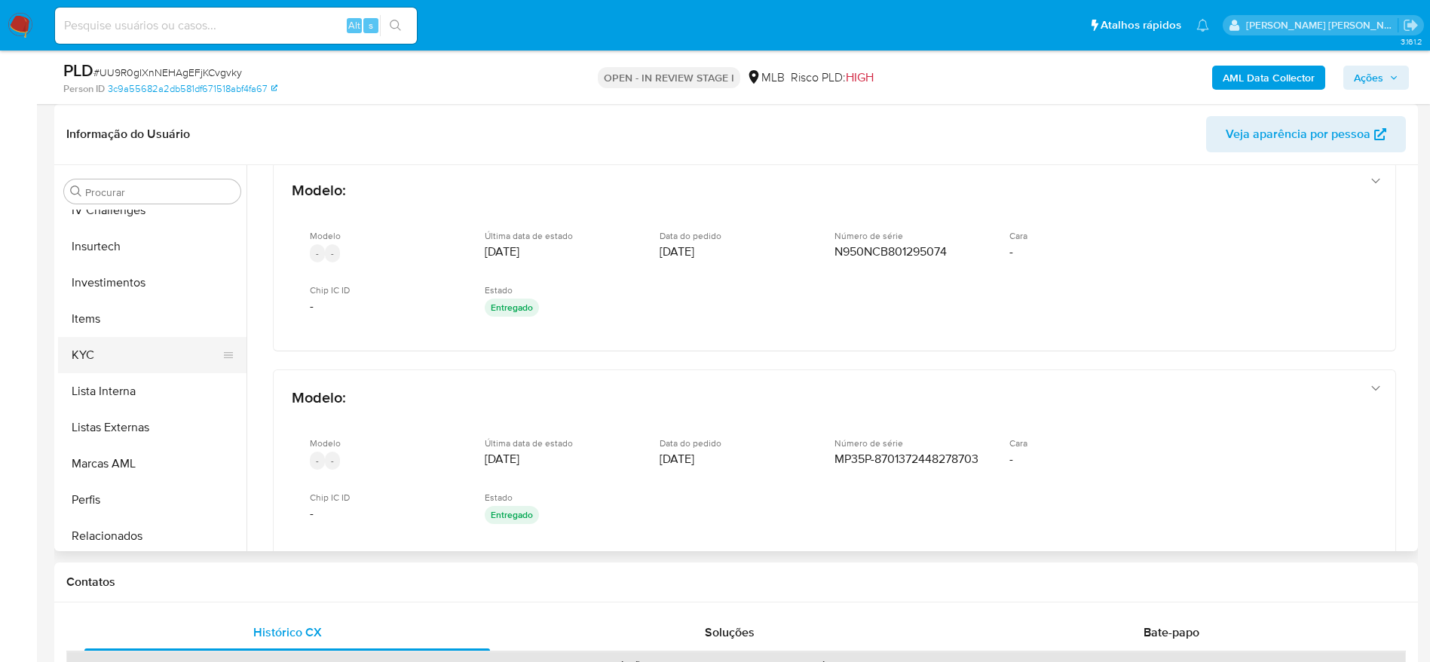
click at [114, 367] on button "KYC" at bounding box center [146, 355] width 176 height 36
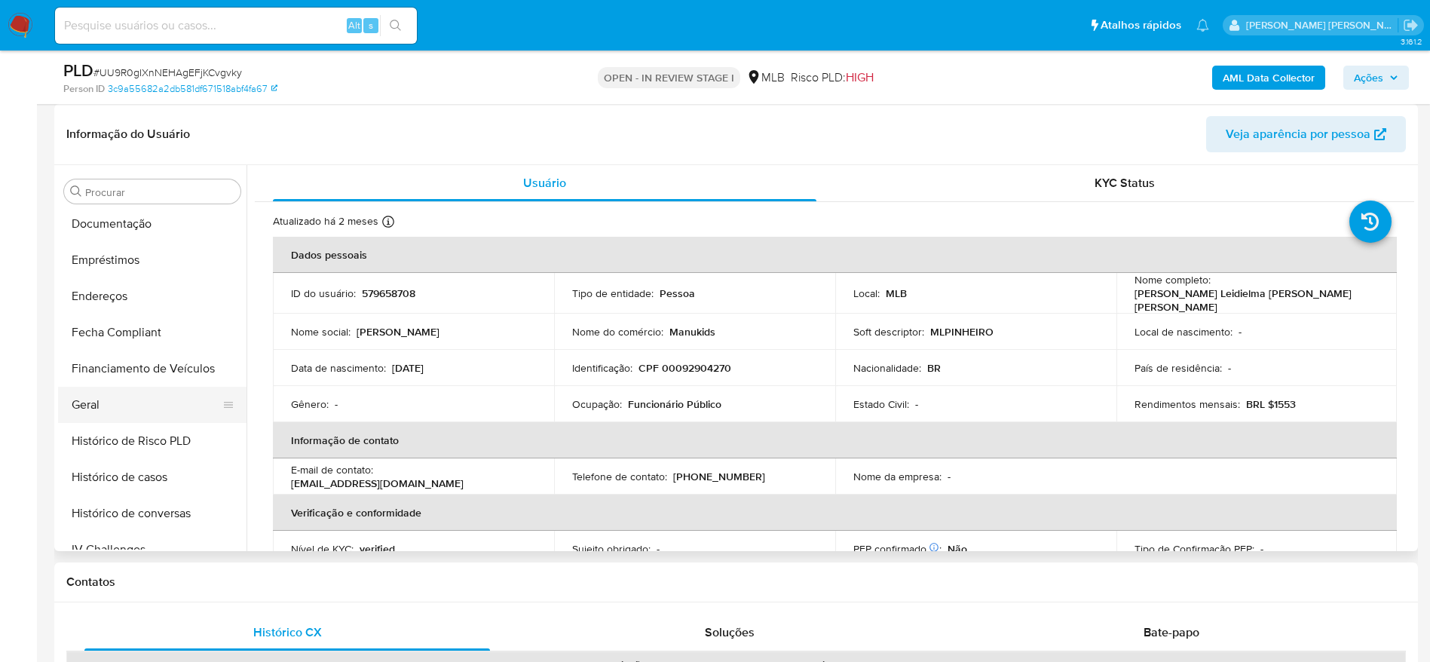
scroll to position [216, 0]
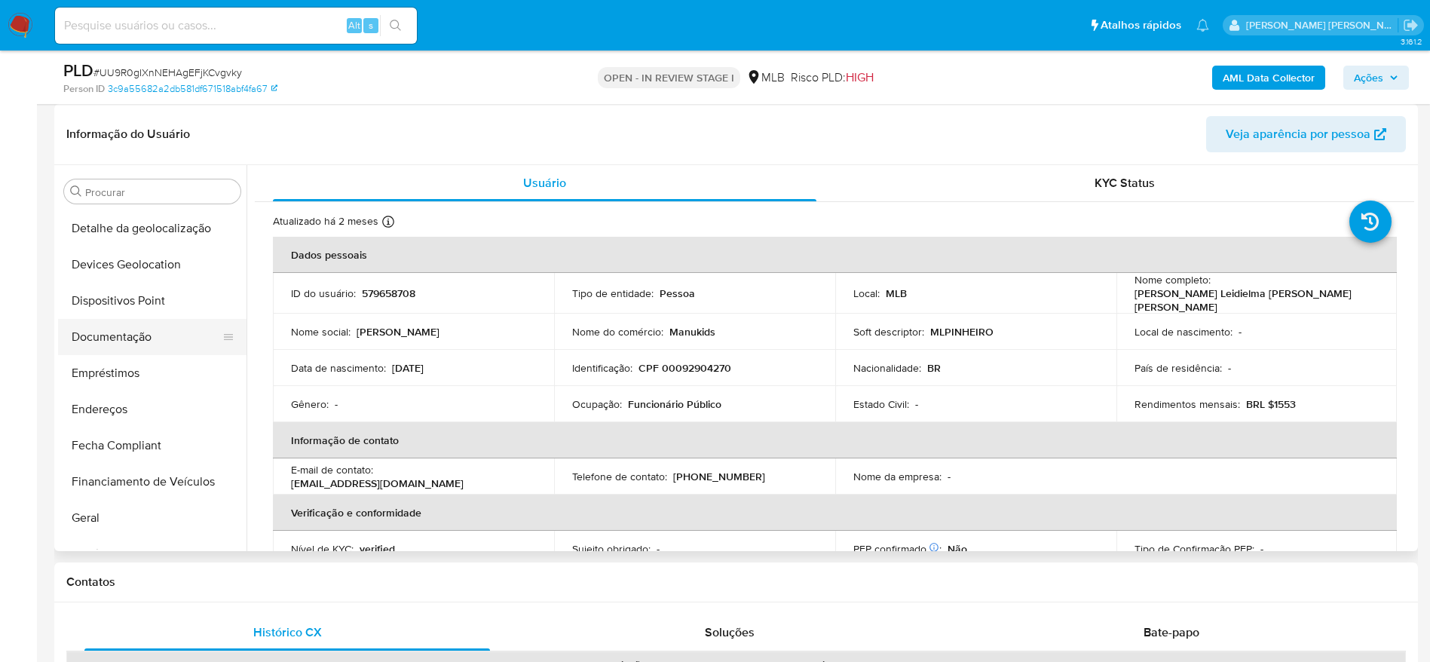
click at [130, 340] on button "Documentação" at bounding box center [146, 337] width 176 height 36
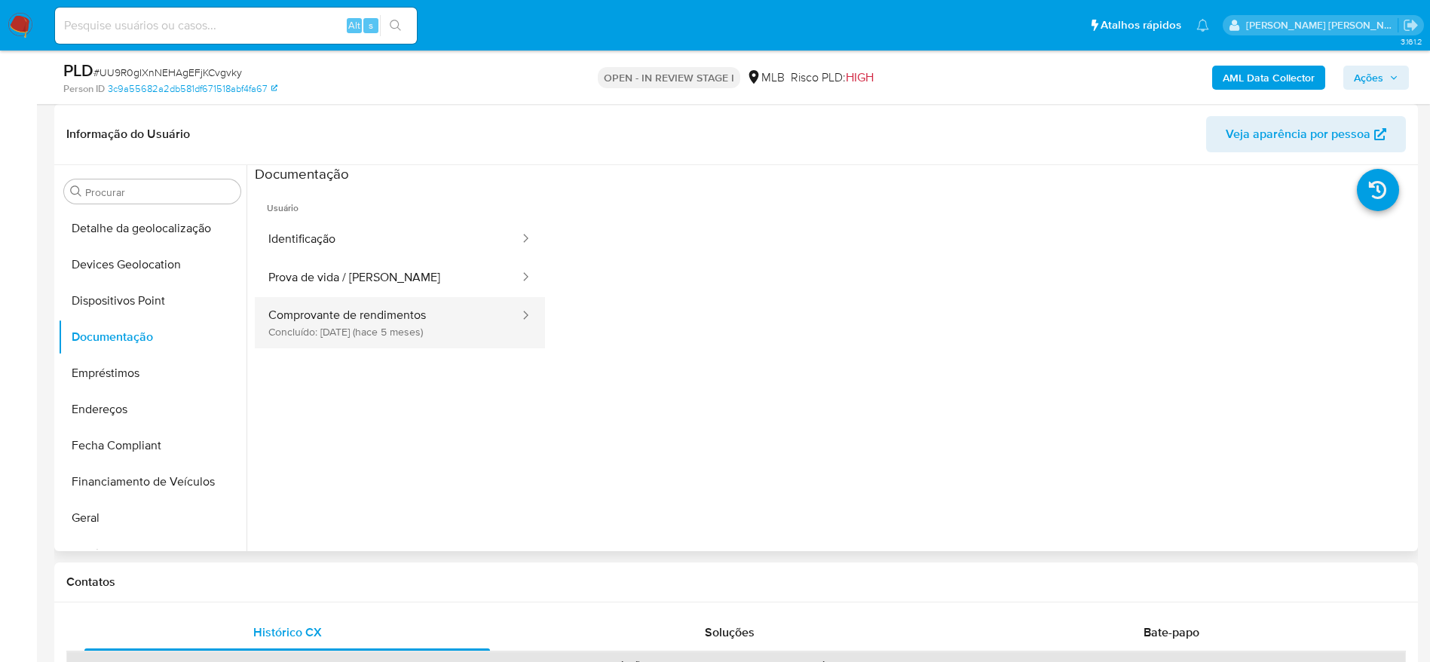
click at [390, 319] on button "Comprovante de rendimentos Concluído: 26/04/2025 (hace 5 meses)" at bounding box center [388, 322] width 266 height 51
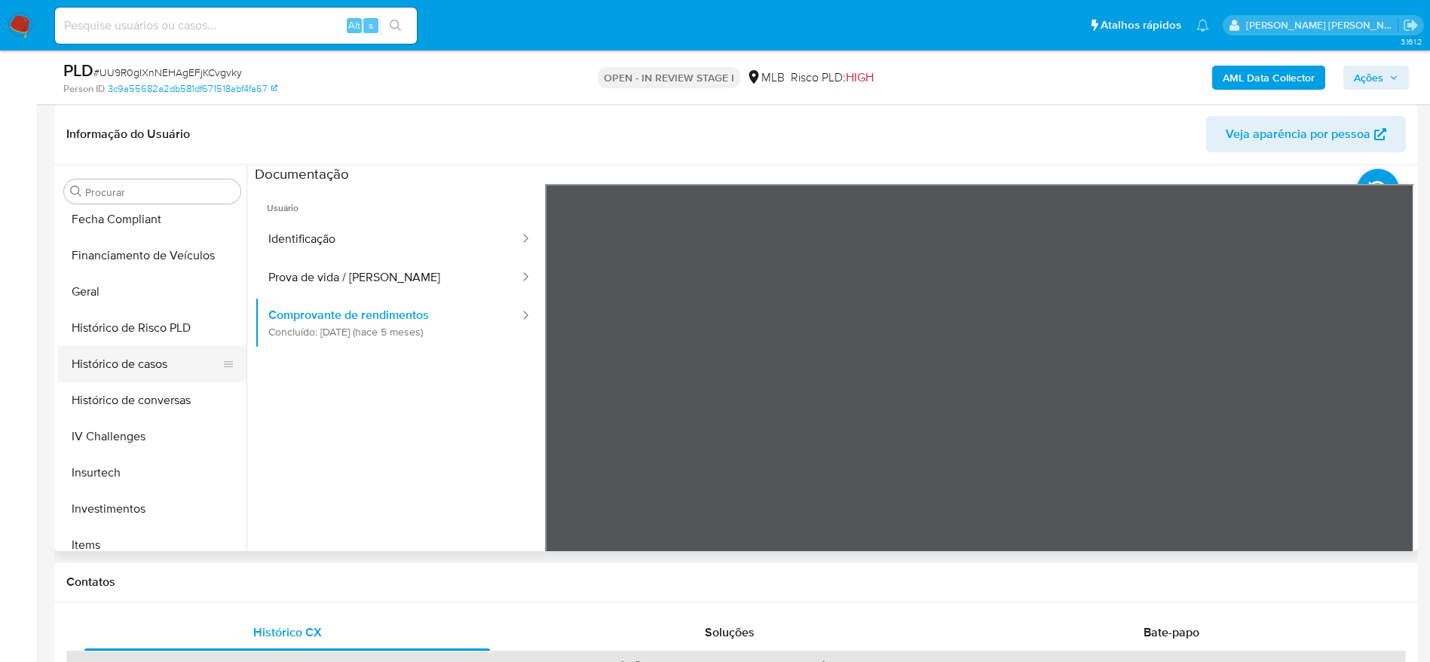
scroll to position [555, 0]
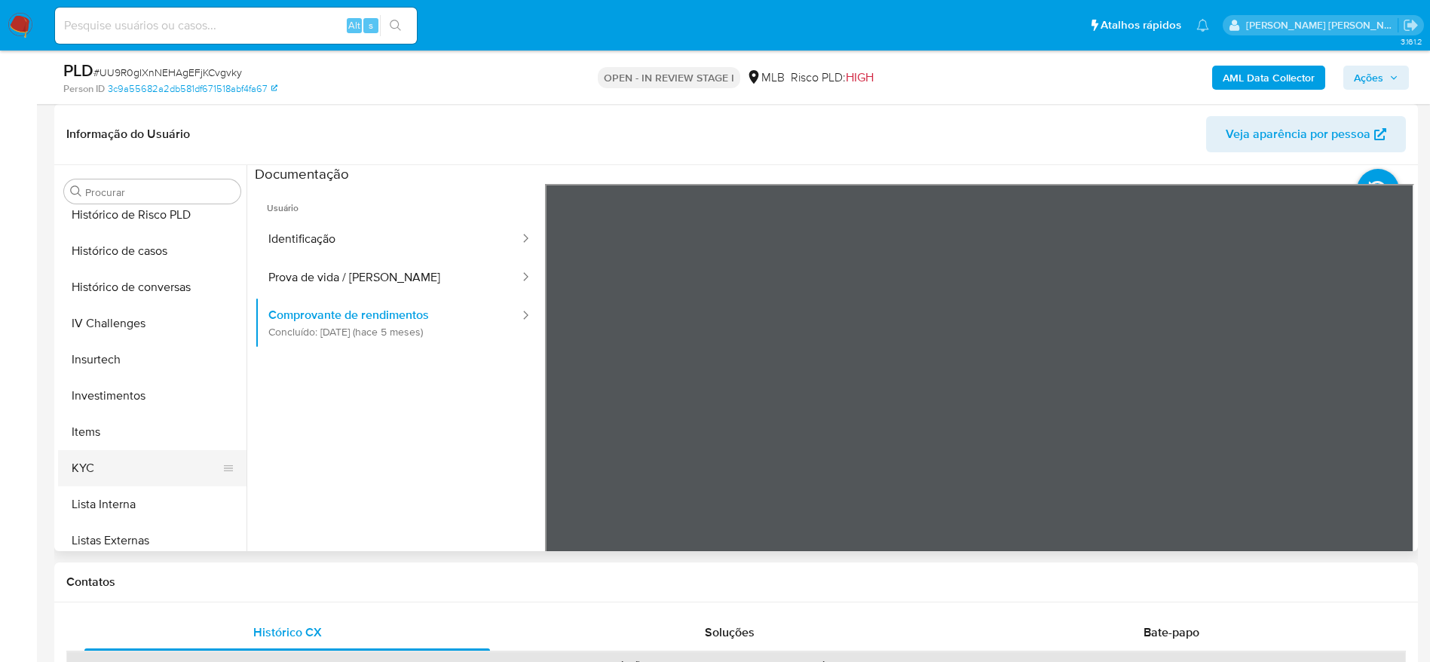
drag, startPoint x: 142, startPoint y: 453, endPoint x: 160, endPoint y: 451, distance: 17.4
click at [142, 454] on button "KYC" at bounding box center [146, 468] width 176 height 36
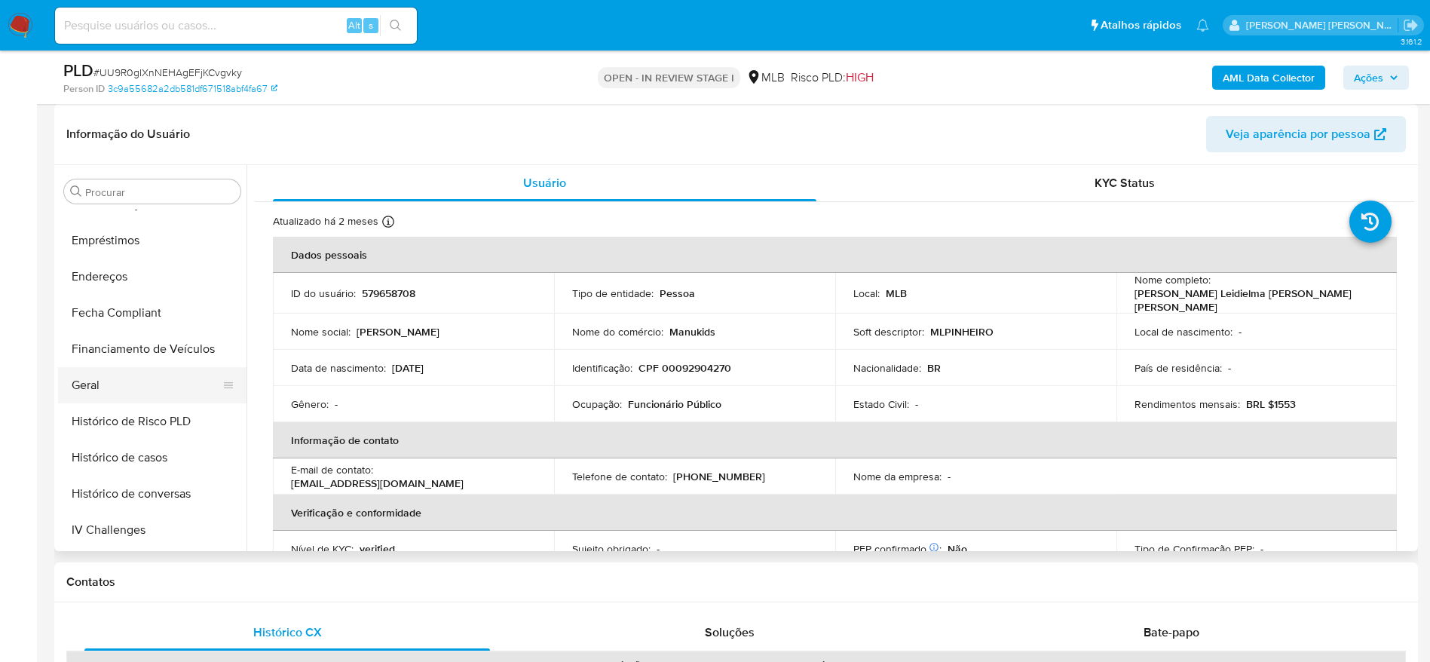
scroll to position [329, 0]
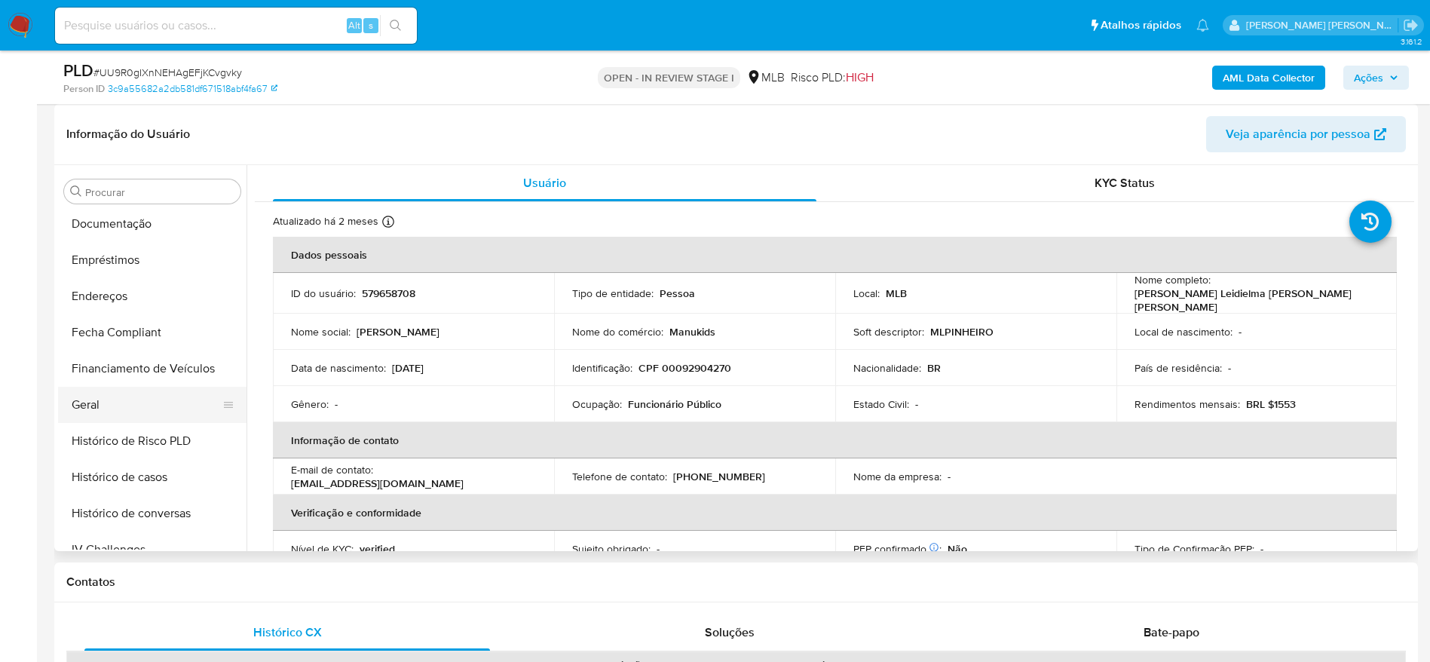
click at [97, 396] on button "Geral" at bounding box center [146, 405] width 176 height 36
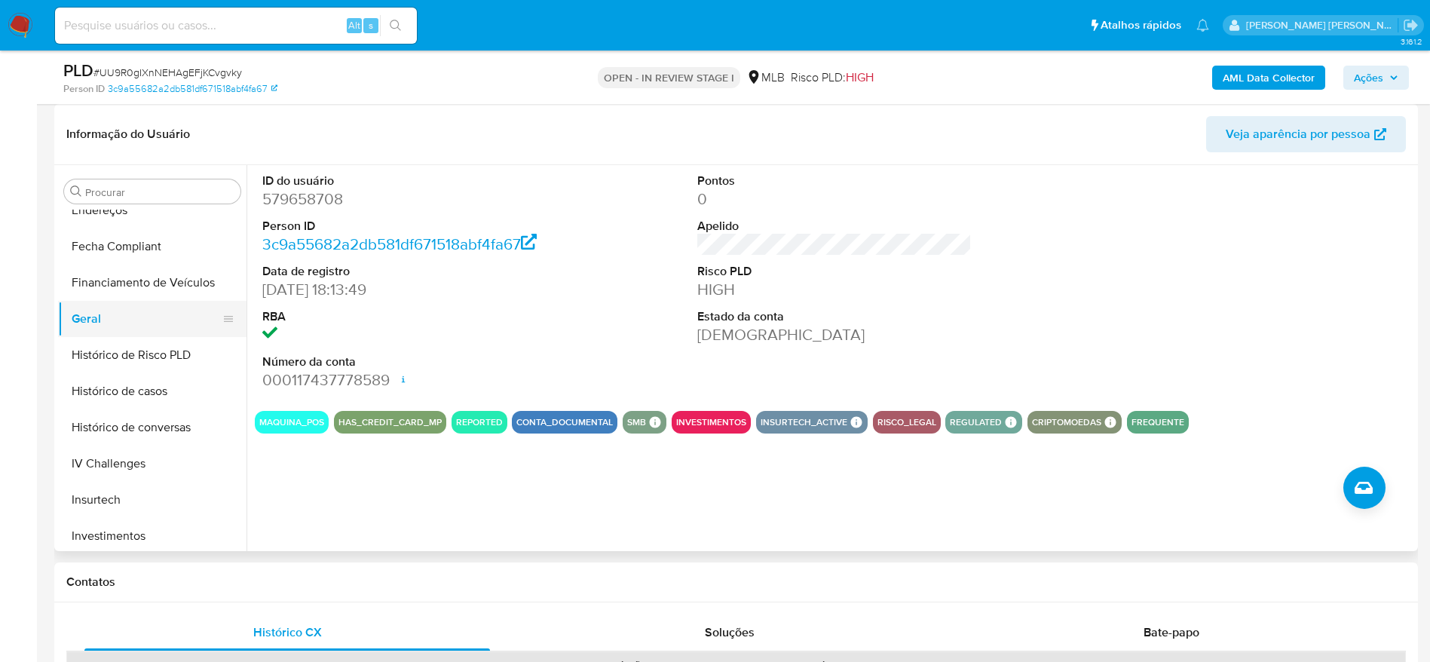
scroll to position [669, 0]
click at [118, 367] on button "KYC" at bounding box center [146, 355] width 176 height 36
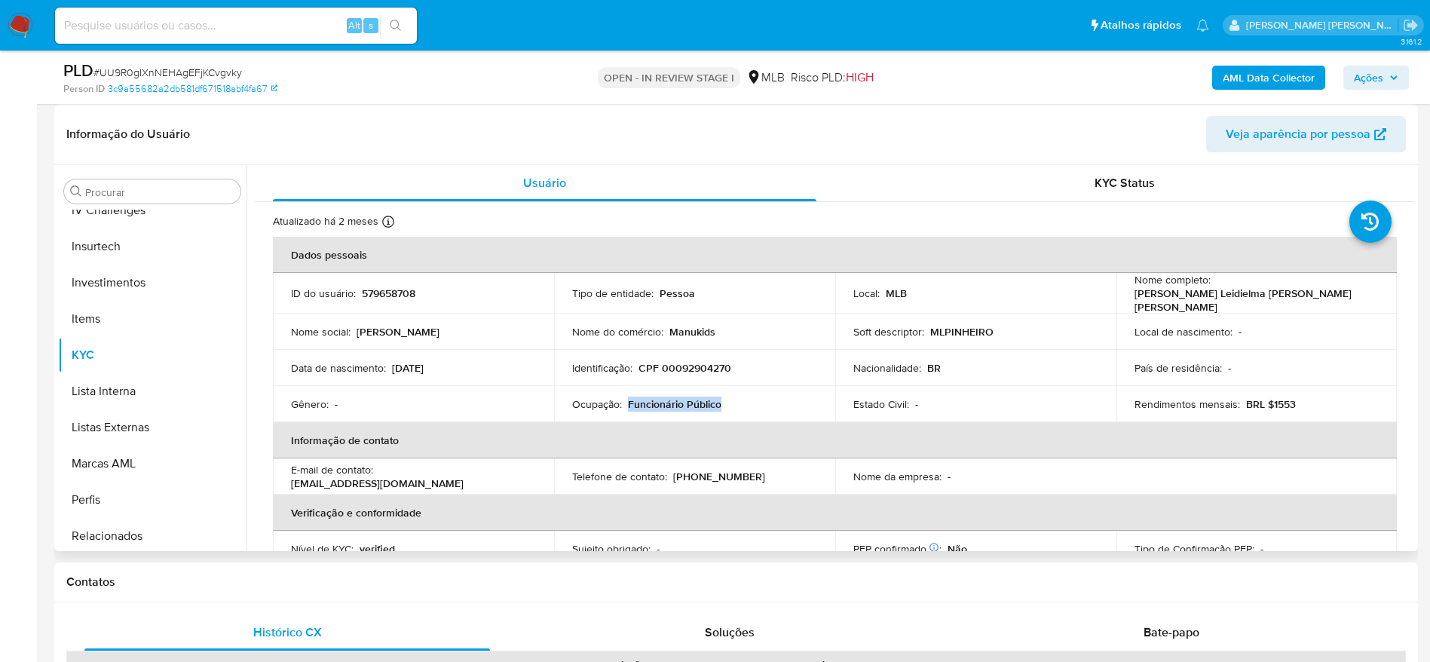
drag, startPoint x: 727, startPoint y: 398, endPoint x: 626, endPoint y: 403, distance: 100.4
click at [626, 403] on div "Ocupação : Funcionário Público" at bounding box center [694, 404] width 245 height 14
copy p "Funcionário Público"
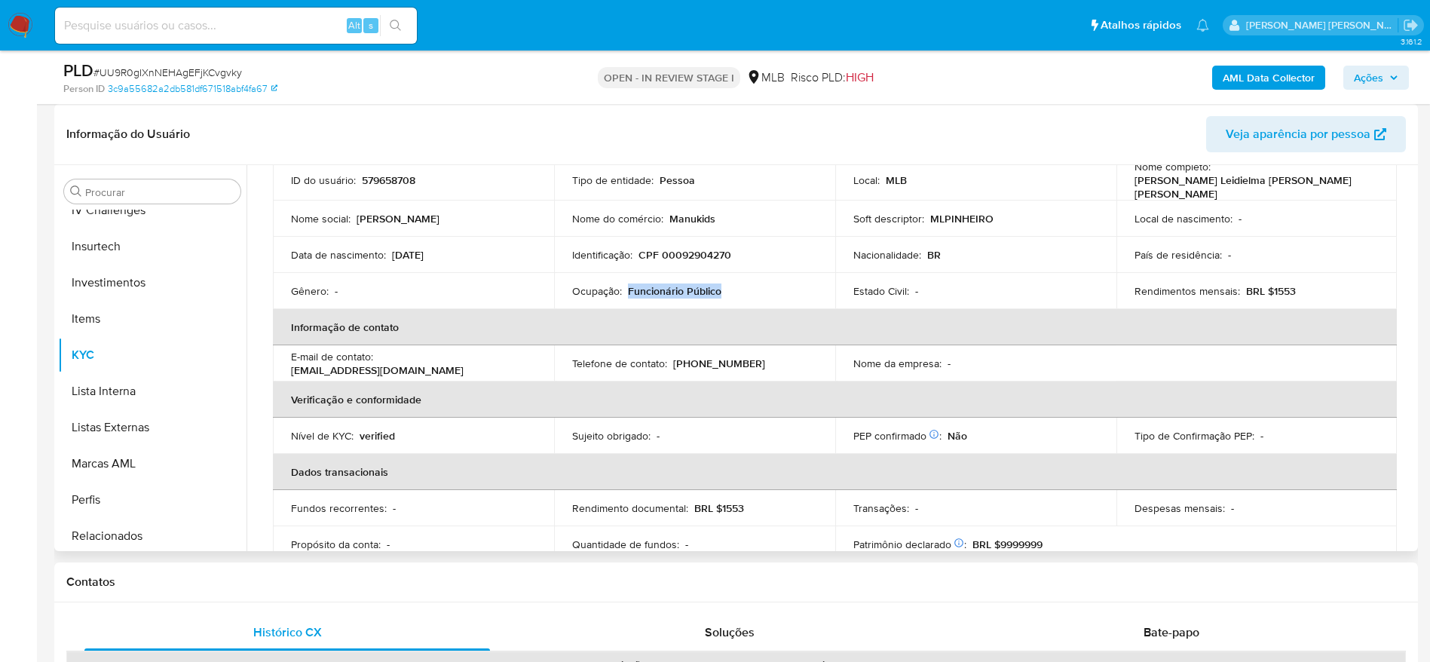
scroll to position [226, 0]
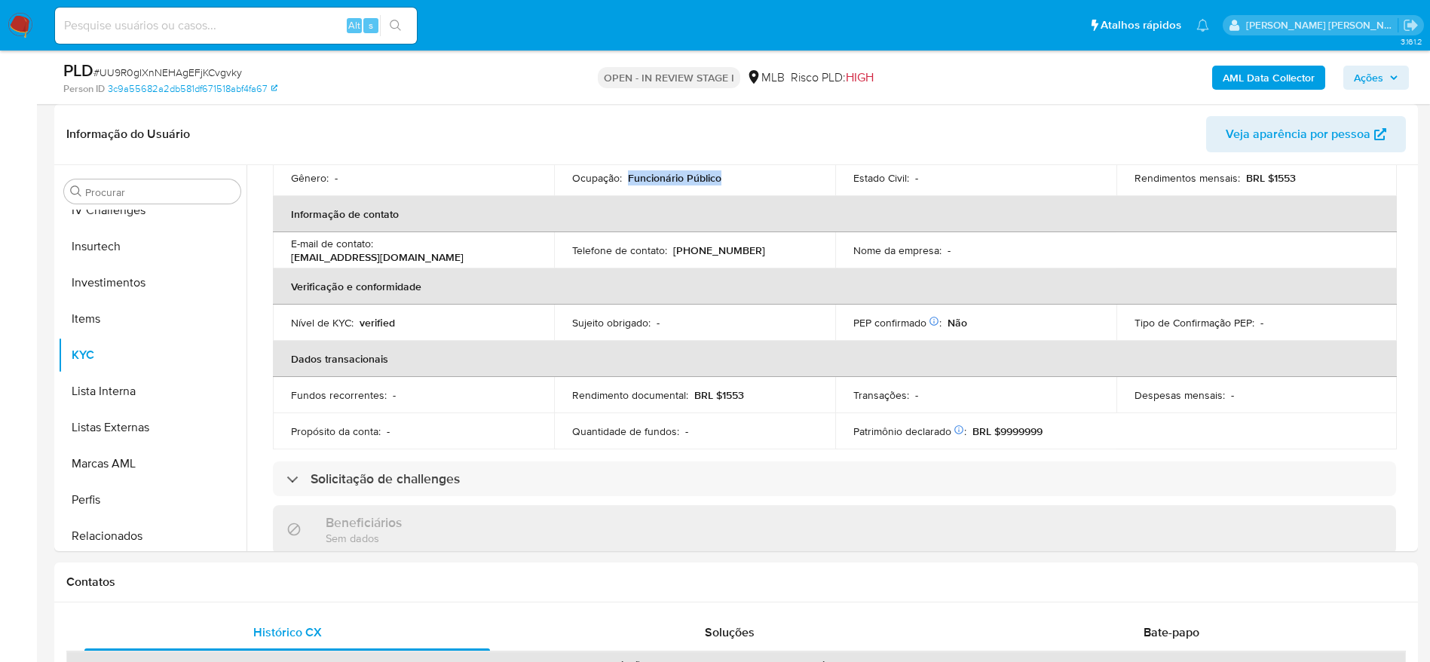
click at [1365, 64] on div "AML Data Collector Ações" at bounding box center [1186, 77] width 445 height 35
click at [1378, 74] on span "Ações" at bounding box center [1368, 78] width 29 height 24
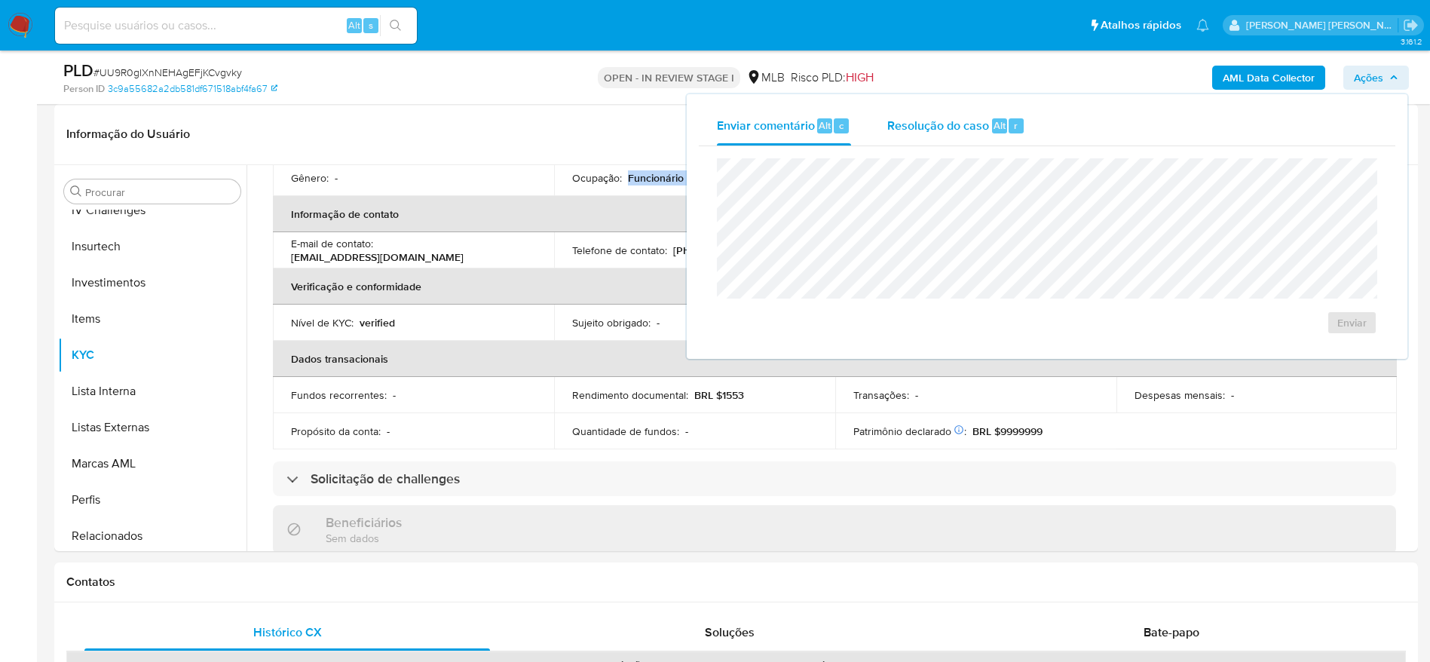
click at [944, 133] on div "Resolução do caso Alt r" at bounding box center [956, 125] width 138 height 39
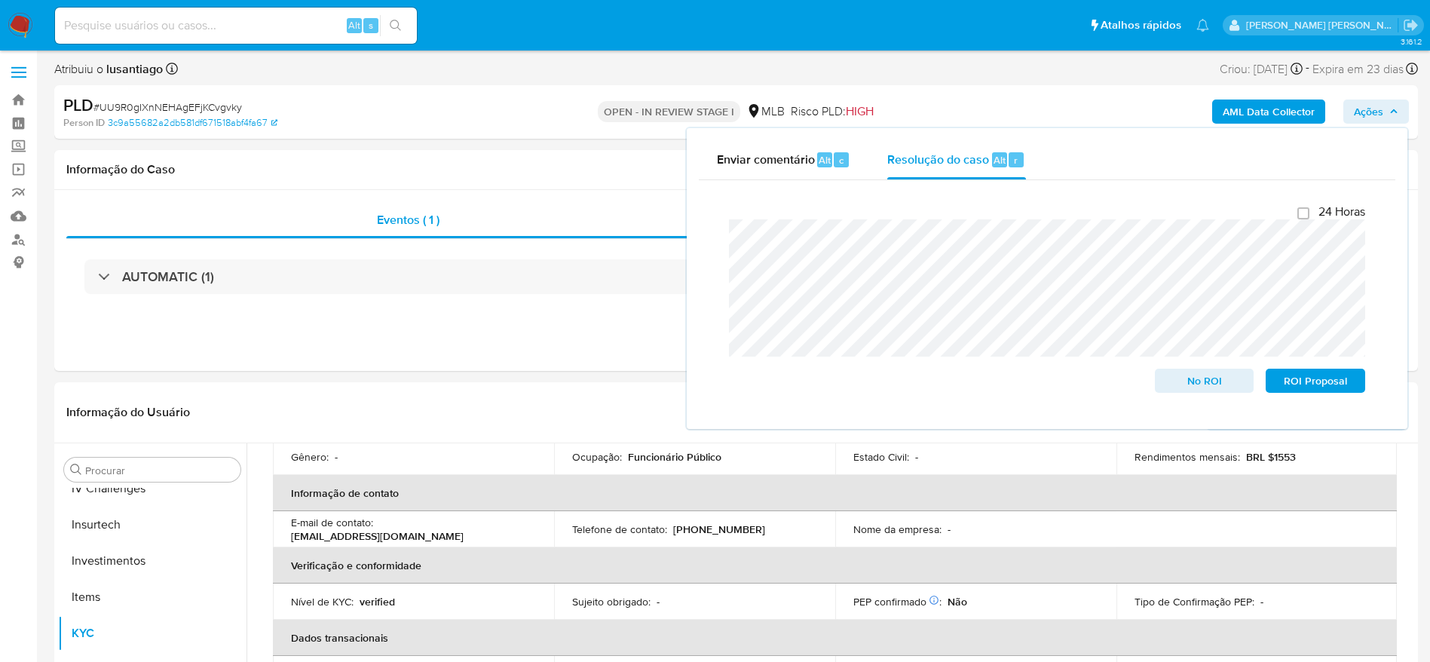
scroll to position [0, 0]
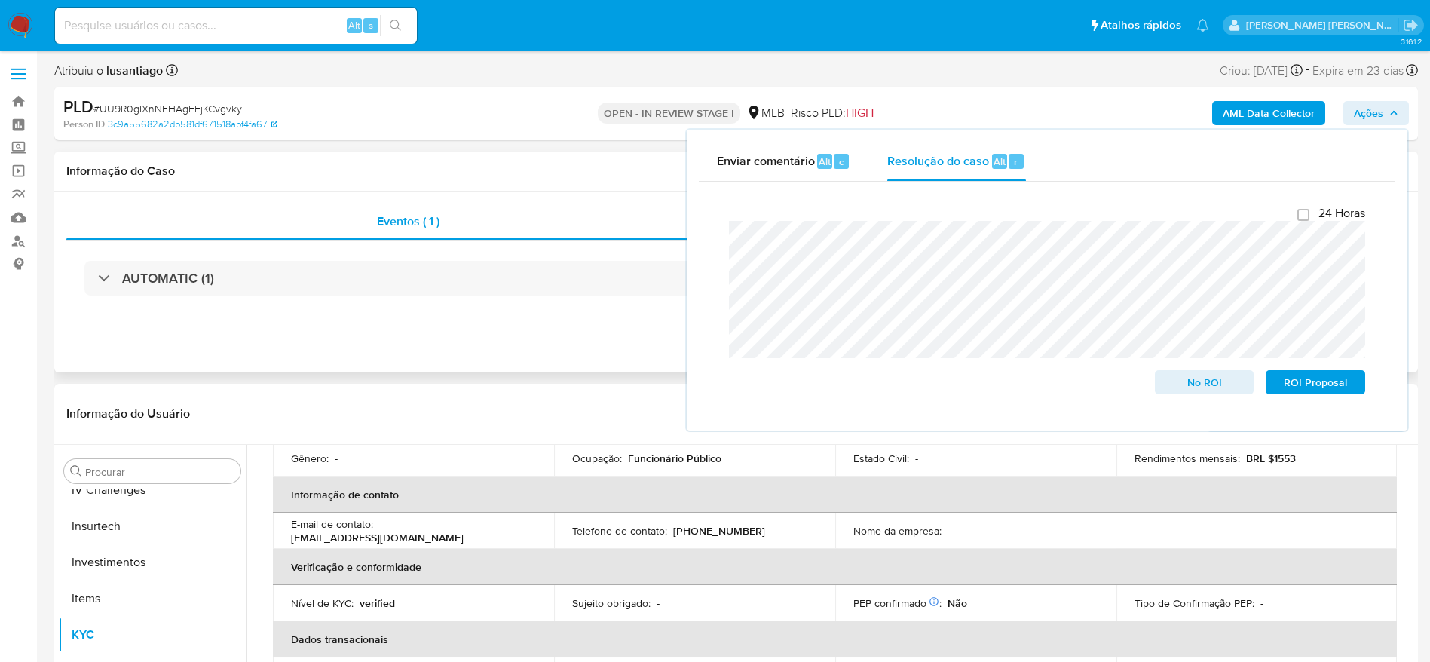
click at [498, 175] on h1 "Informação do Caso" at bounding box center [735, 171] width 1339 height 15
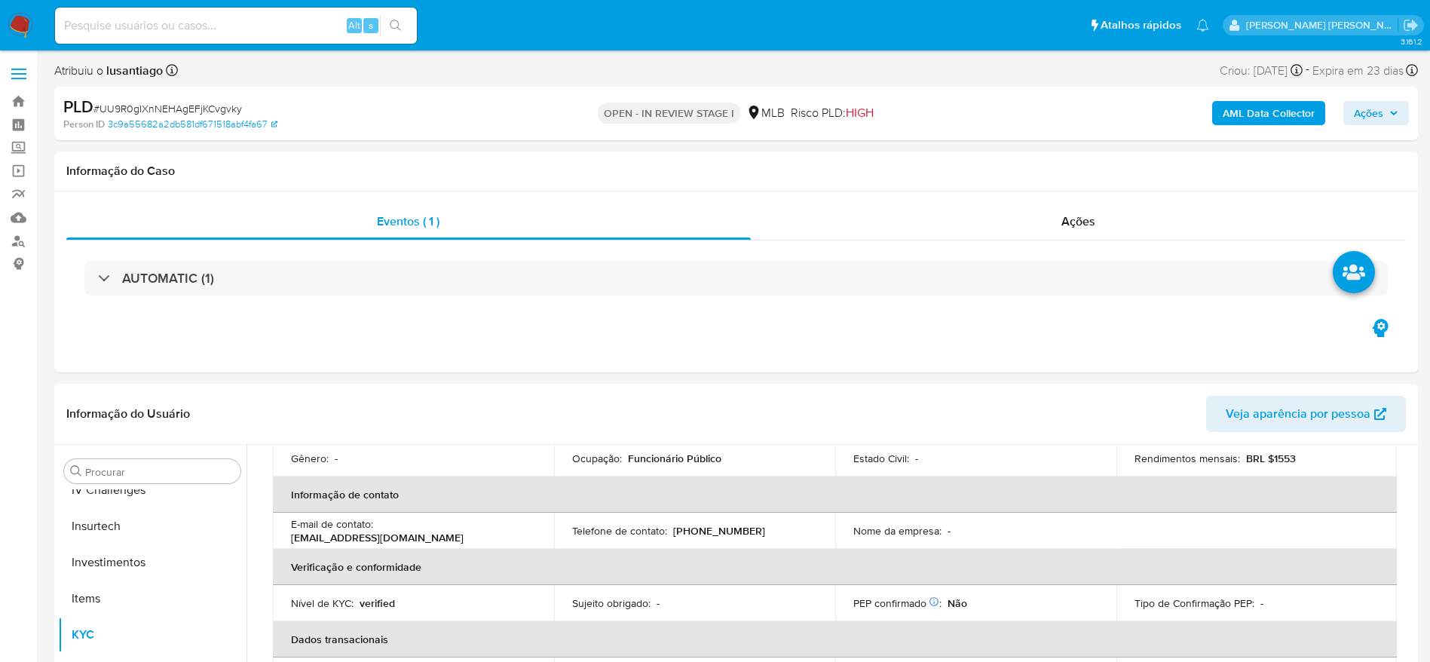
click at [1265, 119] on b "AML Data Collector" at bounding box center [1268, 113] width 92 height 24
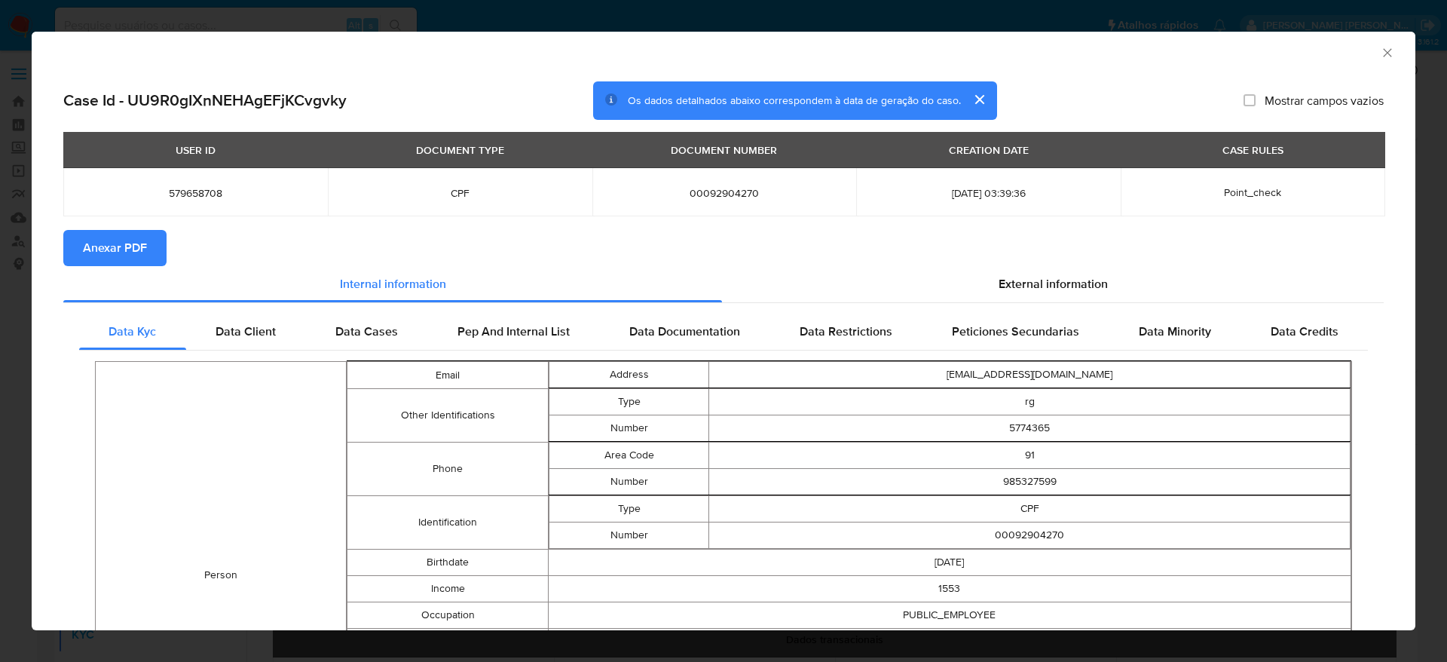
click at [106, 241] on span "Anexar PDF" at bounding box center [115, 247] width 64 height 33
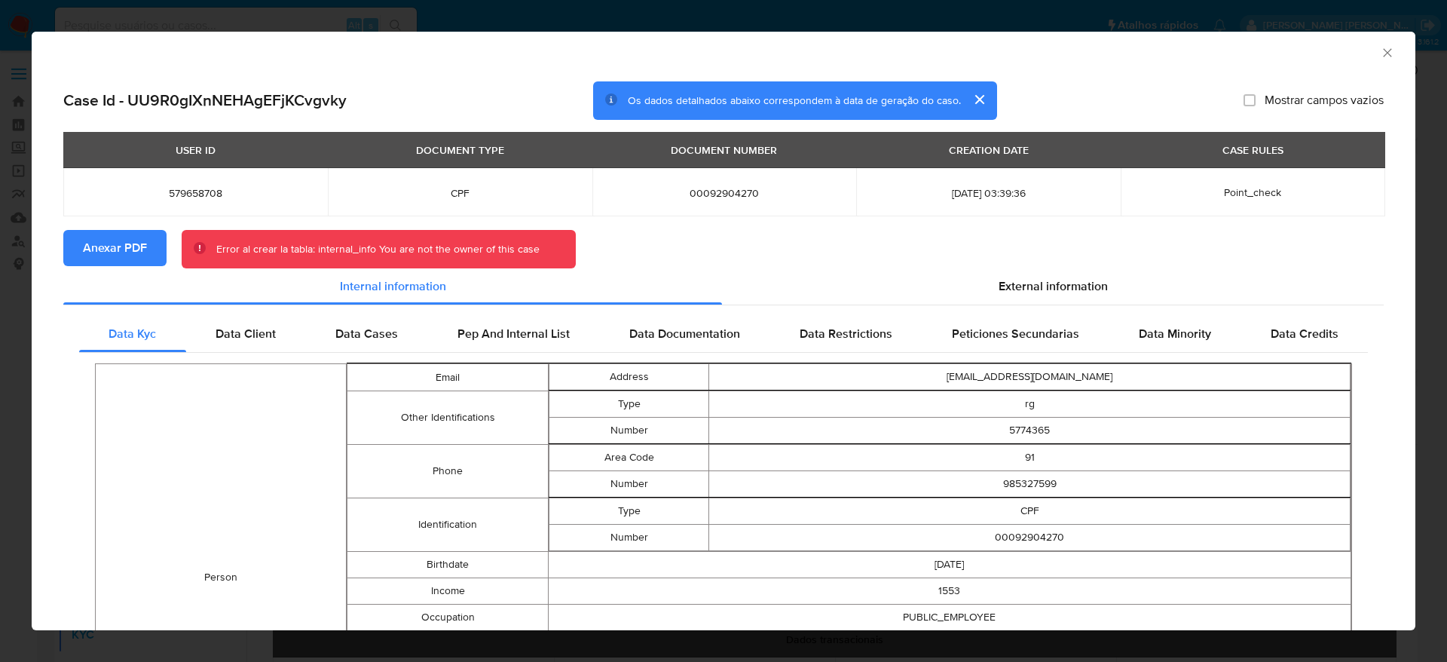
click at [139, 247] on span "Anexar PDF" at bounding box center [115, 247] width 64 height 33
click at [1383, 50] on icon "Fechar a janela" at bounding box center [1387, 52] width 8 height 8
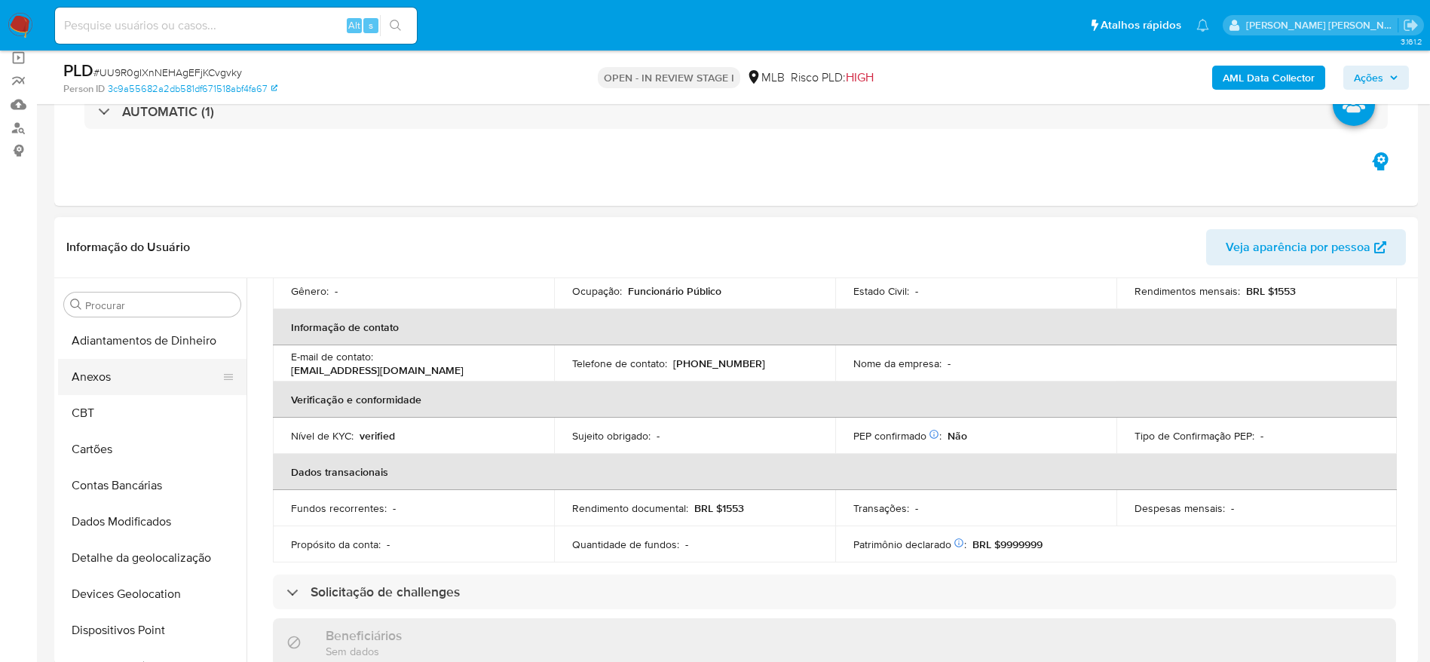
click at [131, 380] on button "Anexos" at bounding box center [146, 377] width 176 height 36
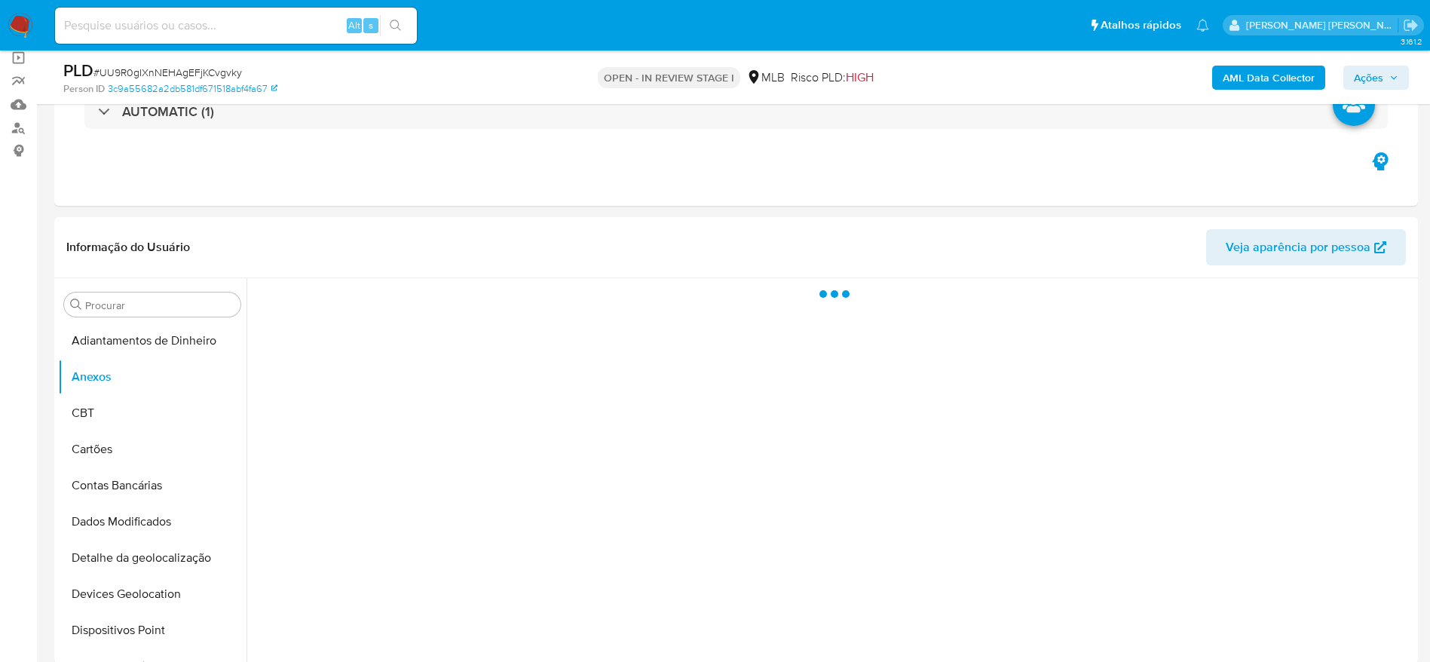
click at [1378, 75] on span "Ações" at bounding box center [1368, 78] width 29 height 24
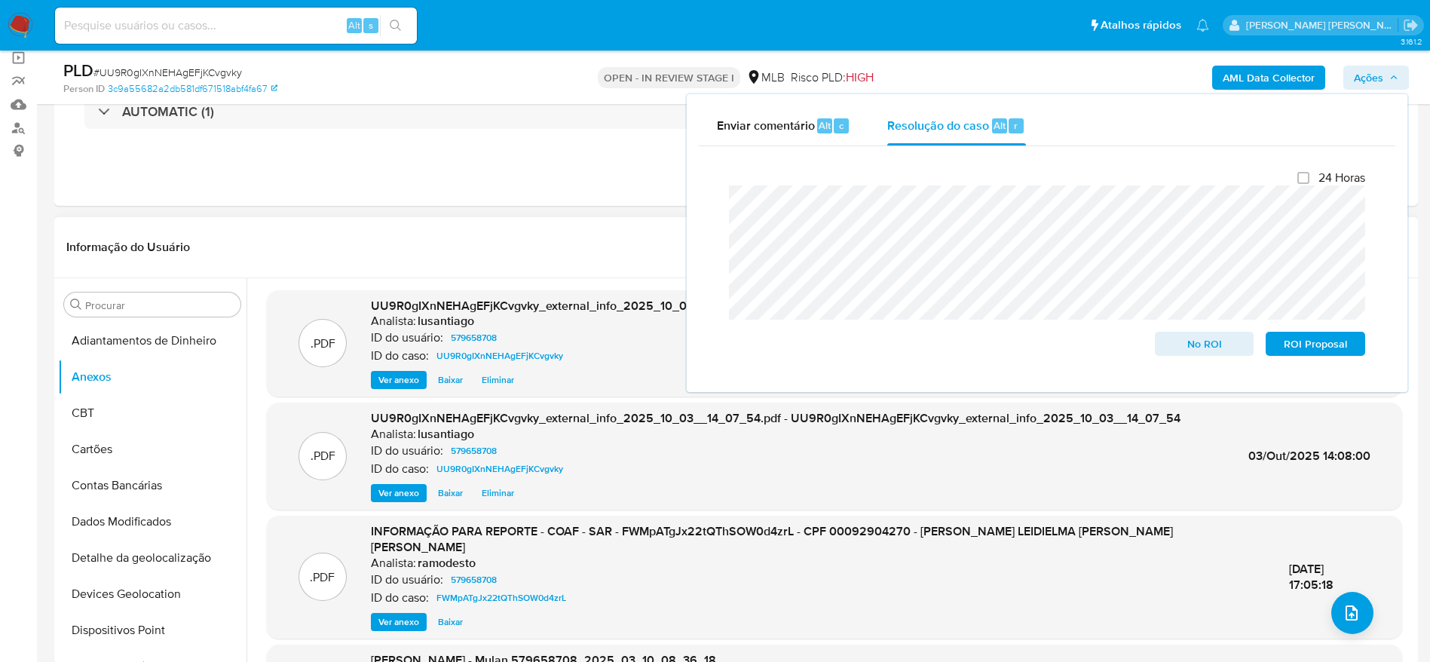
click at [567, 246] on header "Informação do Usuário Veja aparência por pessoa" at bounding box center [735, 247] width 1339 height 36
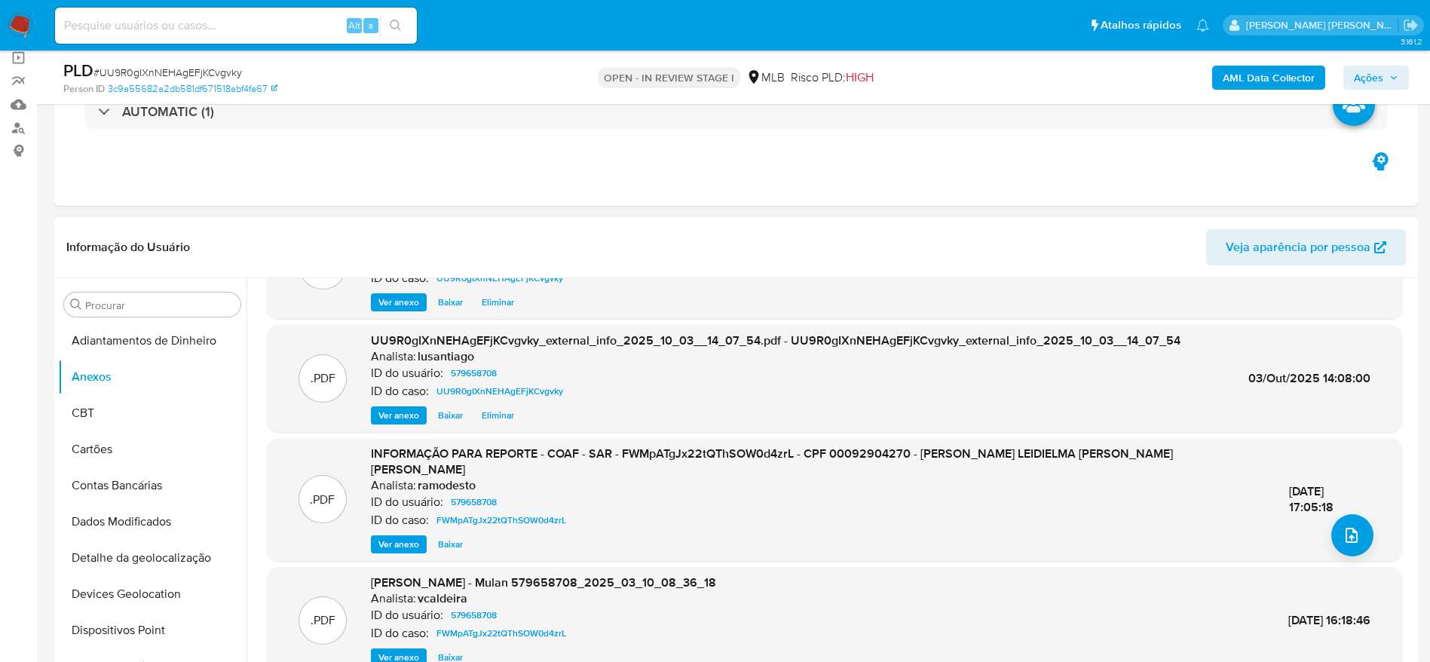
scroll to position [113, 0]
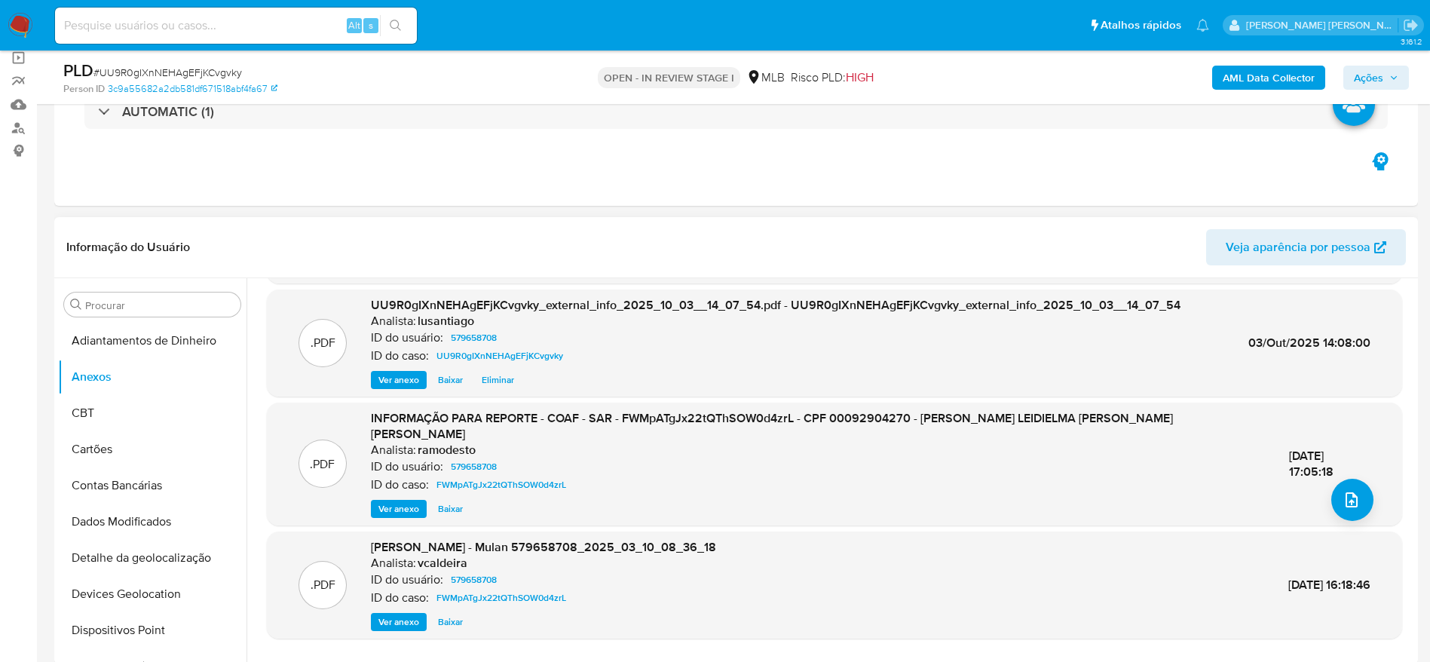
click at [398, 501] on span "Ver anexo" at bounding box center [398, 508] width 41 height 15
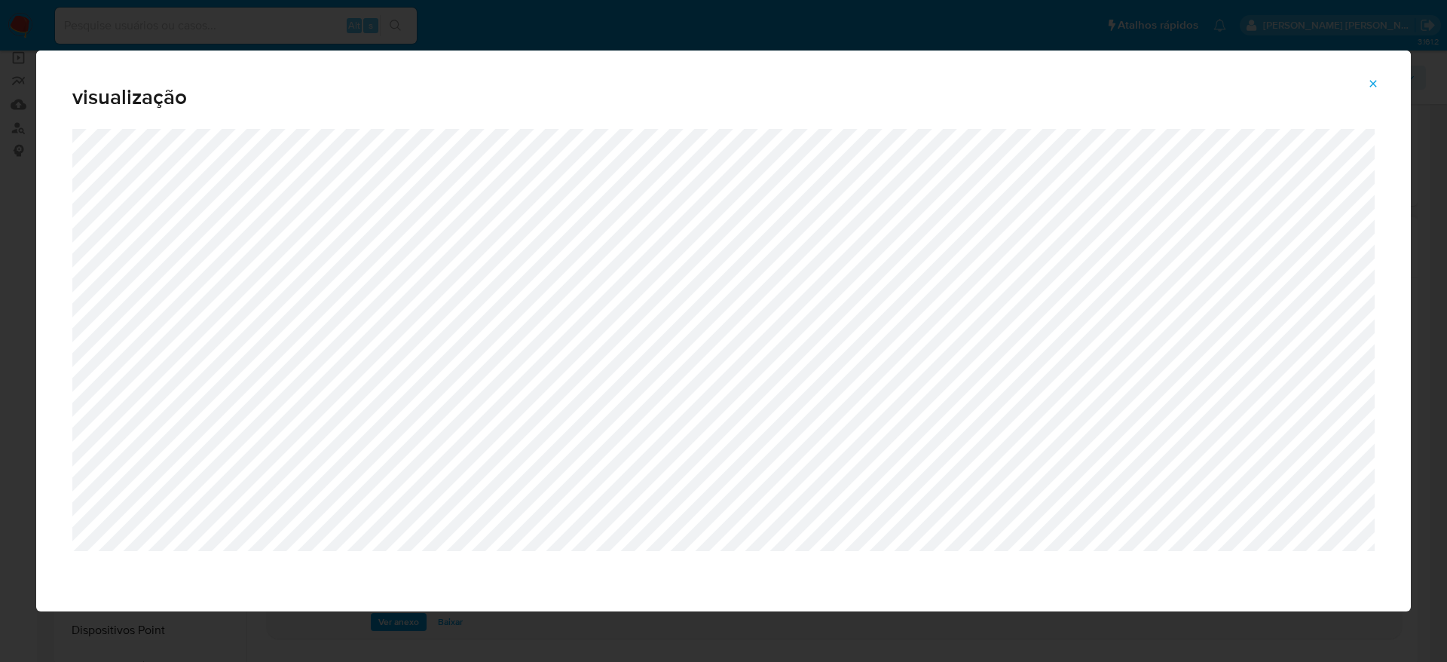
click at [1373, 81] on icon "Attachment preview" at bounding box center [1373, 84] width 12 height 12
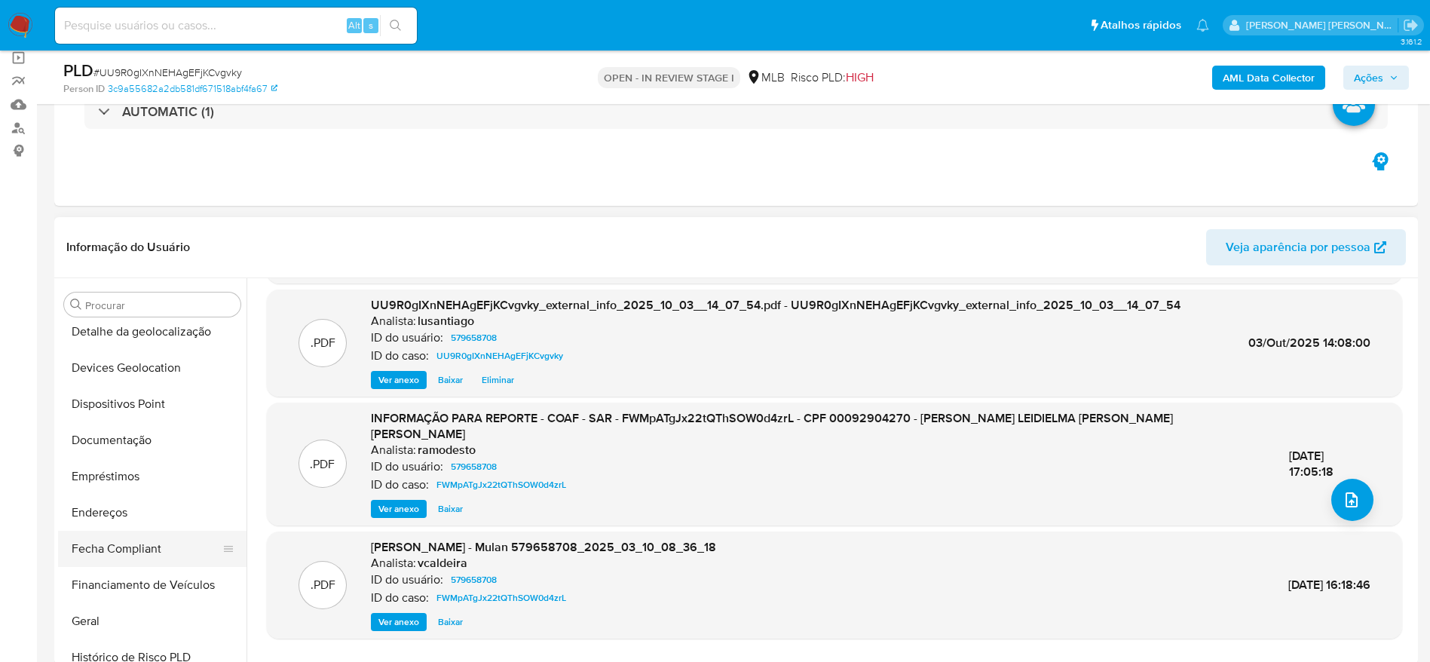
scroll to position [339, 0]
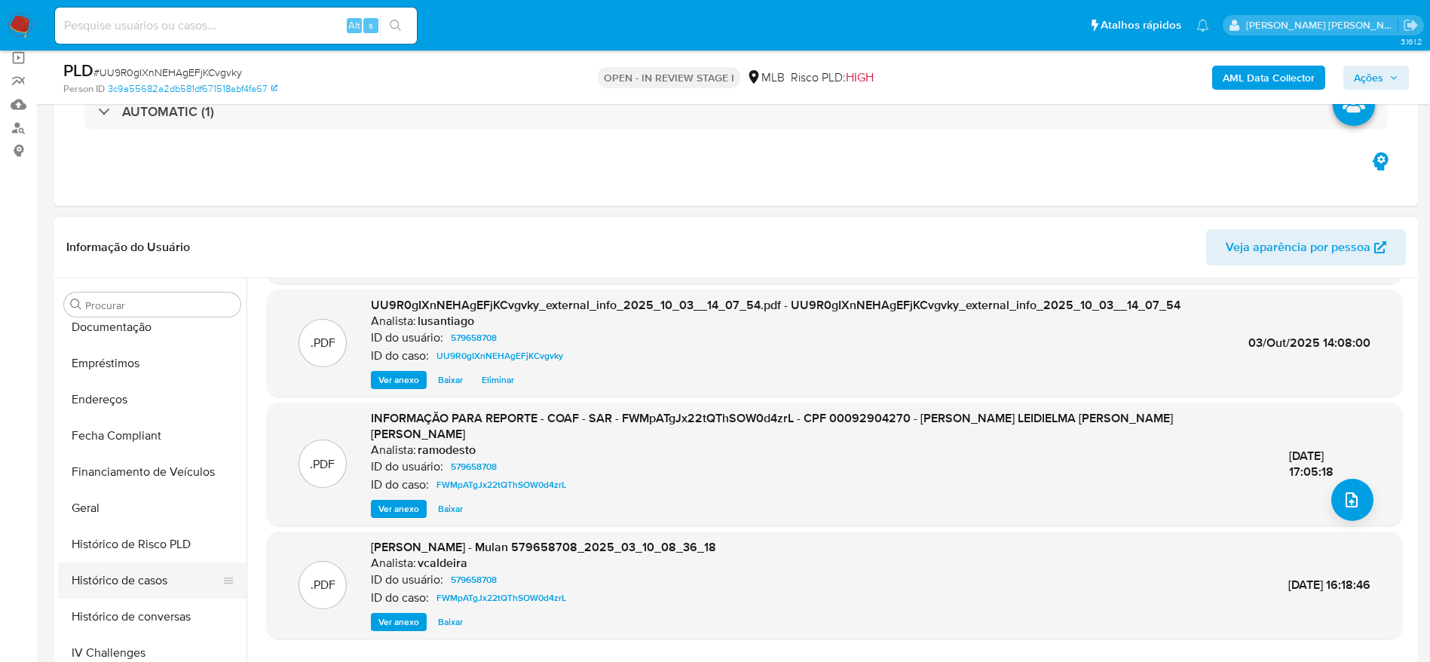
click at [136, 578] on button "Histórico de casos" at bounding box center [146, 580] width 176 height 36
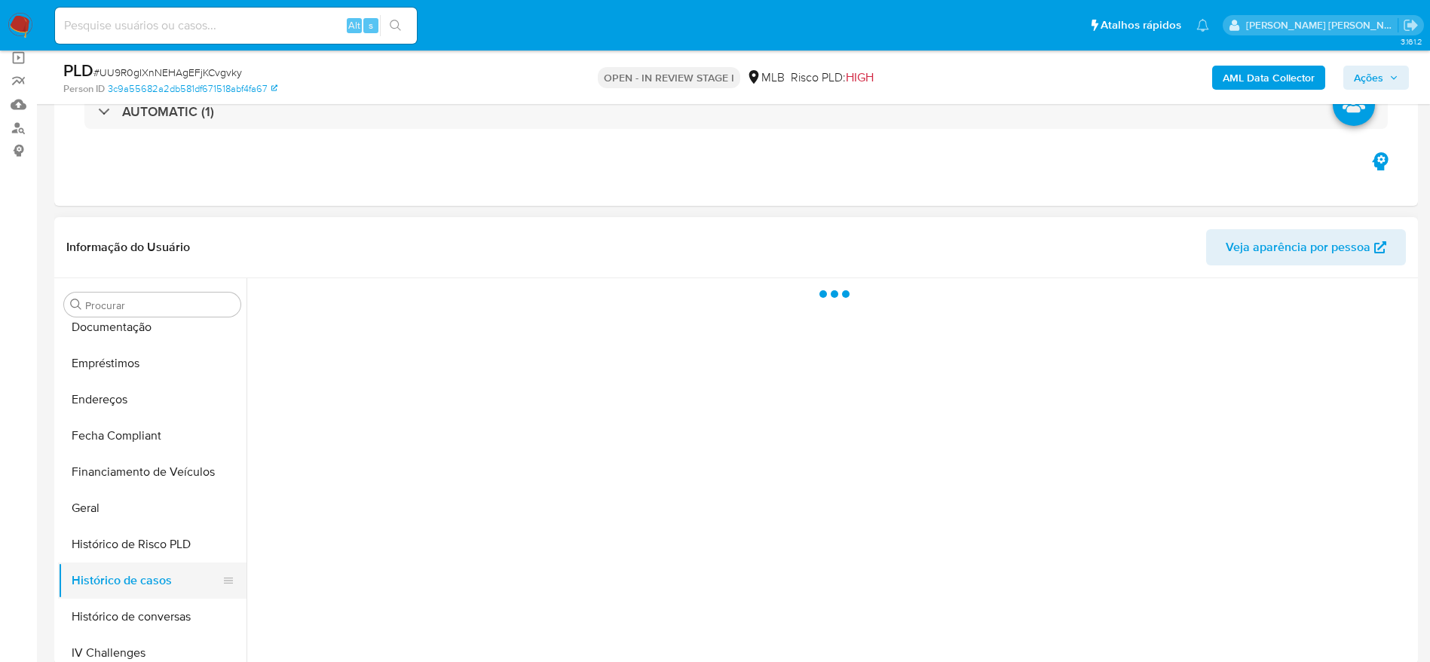
scroll to position [0, 0]
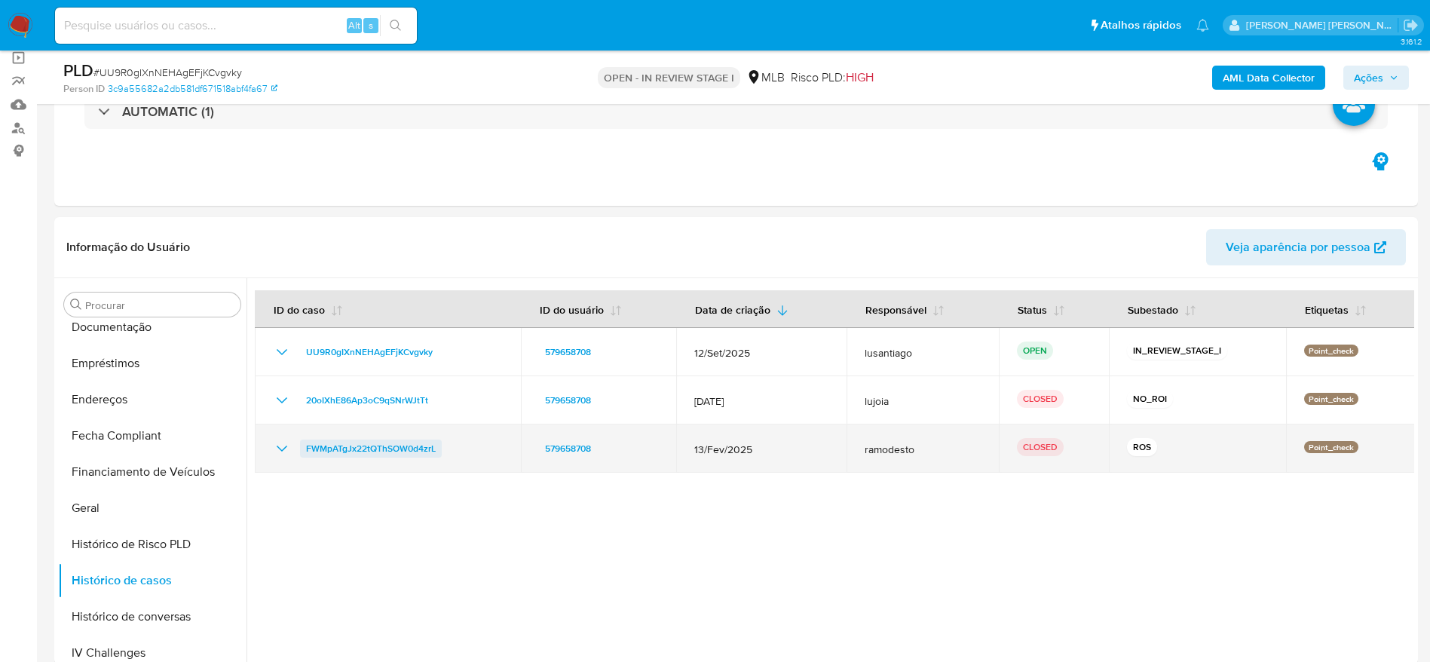
click at [331, 448] on span "FWMpATgJx22tQThSOW0d4zrL" at bounding box center [371, 448] width 130 height 18
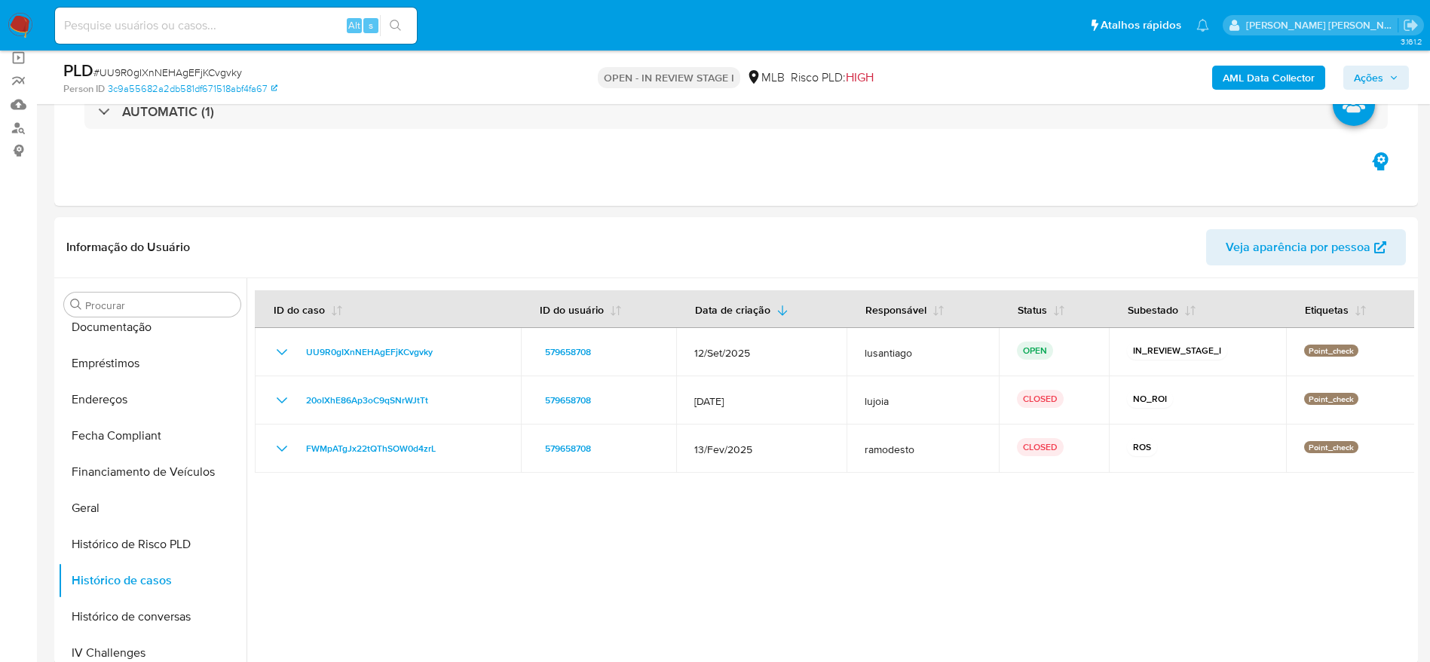
click at [1368, 70] on span "Ações" at bounding box center [1368, 78] width 29 height 24
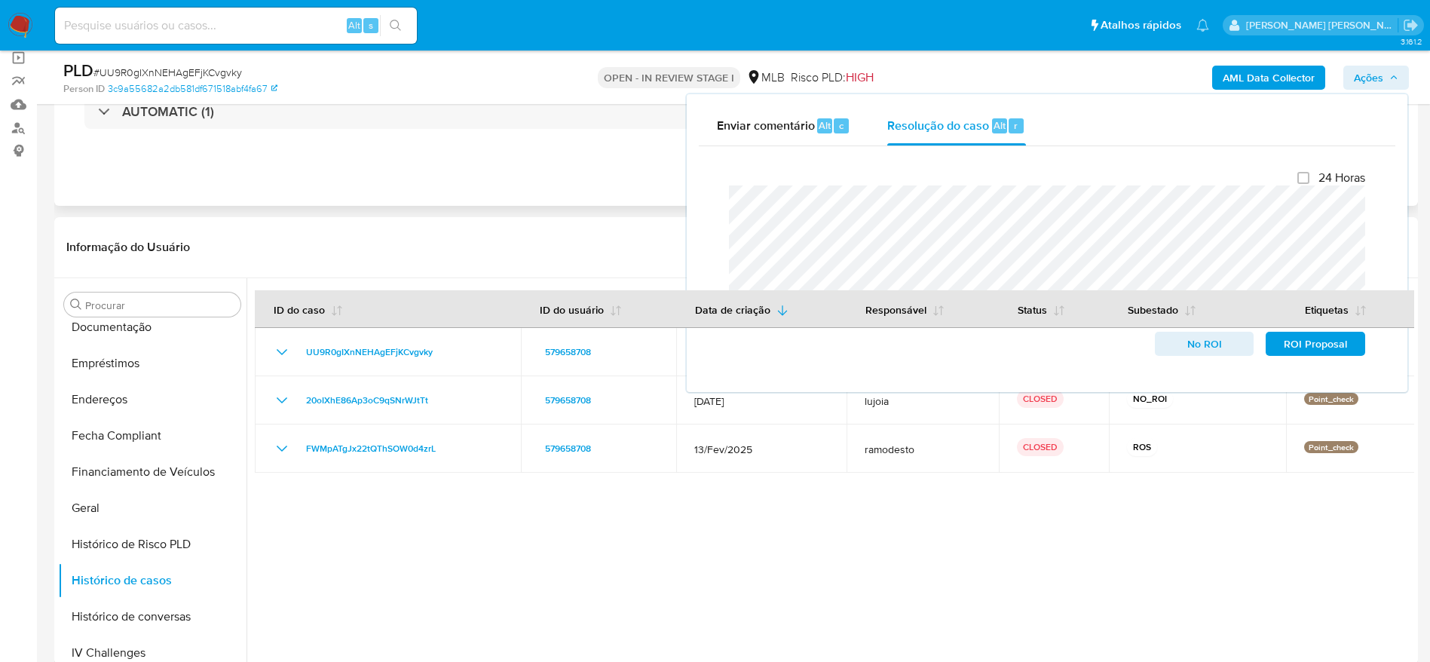
click at [414, 159] on div "Eventos ( 1 ) Ações AUTOMATIC (1)" at bounding box center [735, 115] width 1363 height 181
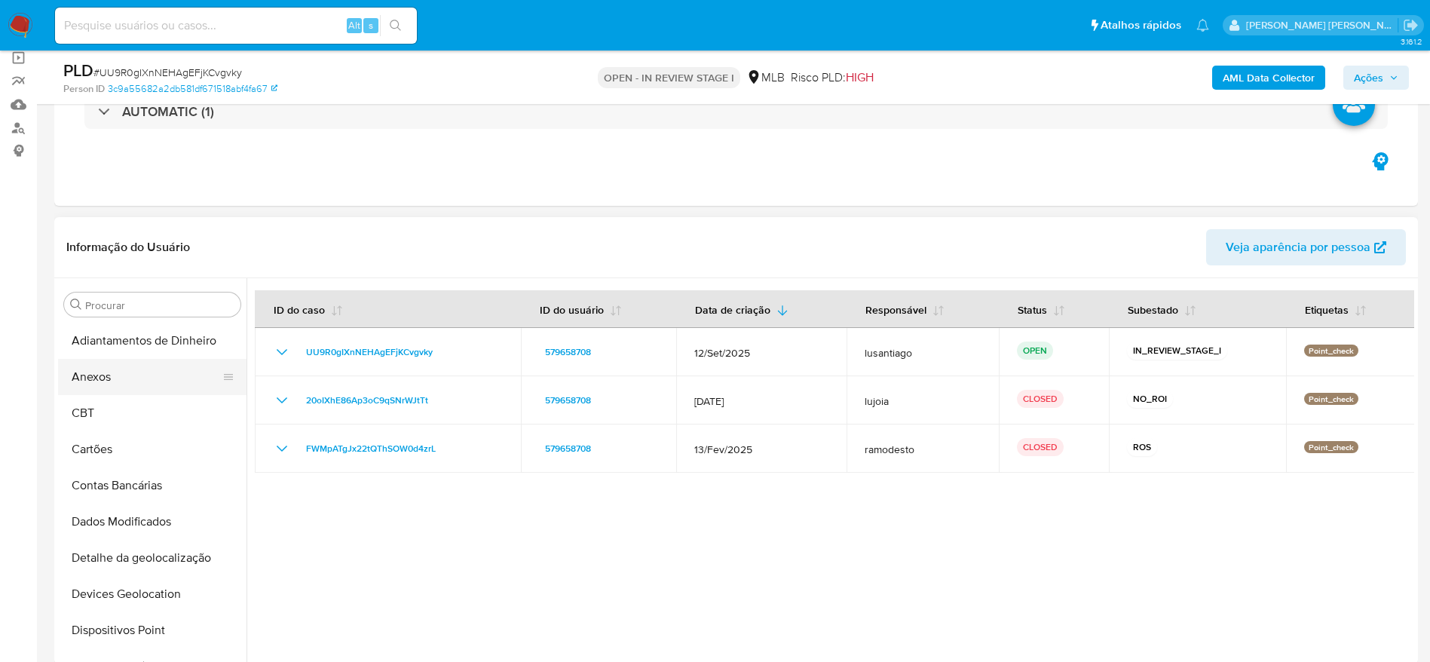
click at [139, 384] on button "Anexos" at bounding box center [146, 377] width 176 height 36
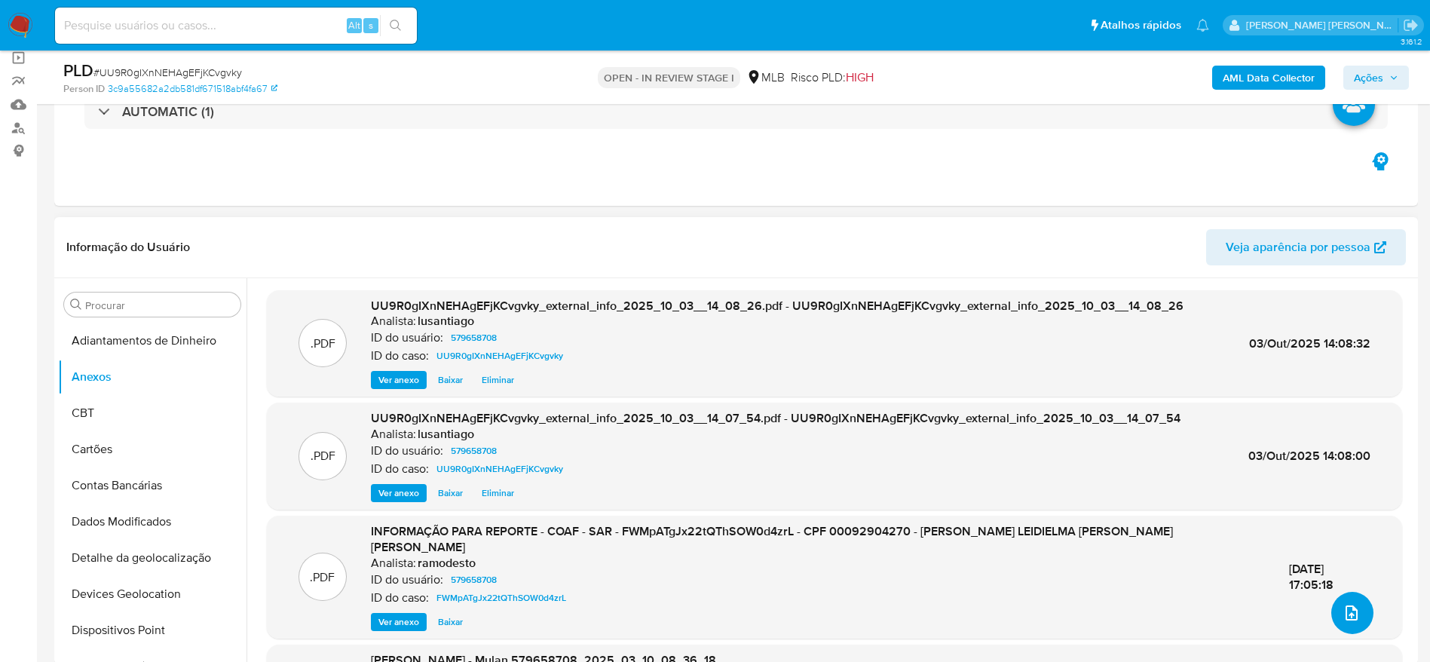
click at [1342, 610] on icon "upload-file" at bounding box center [1351, 613] width 18 height 18
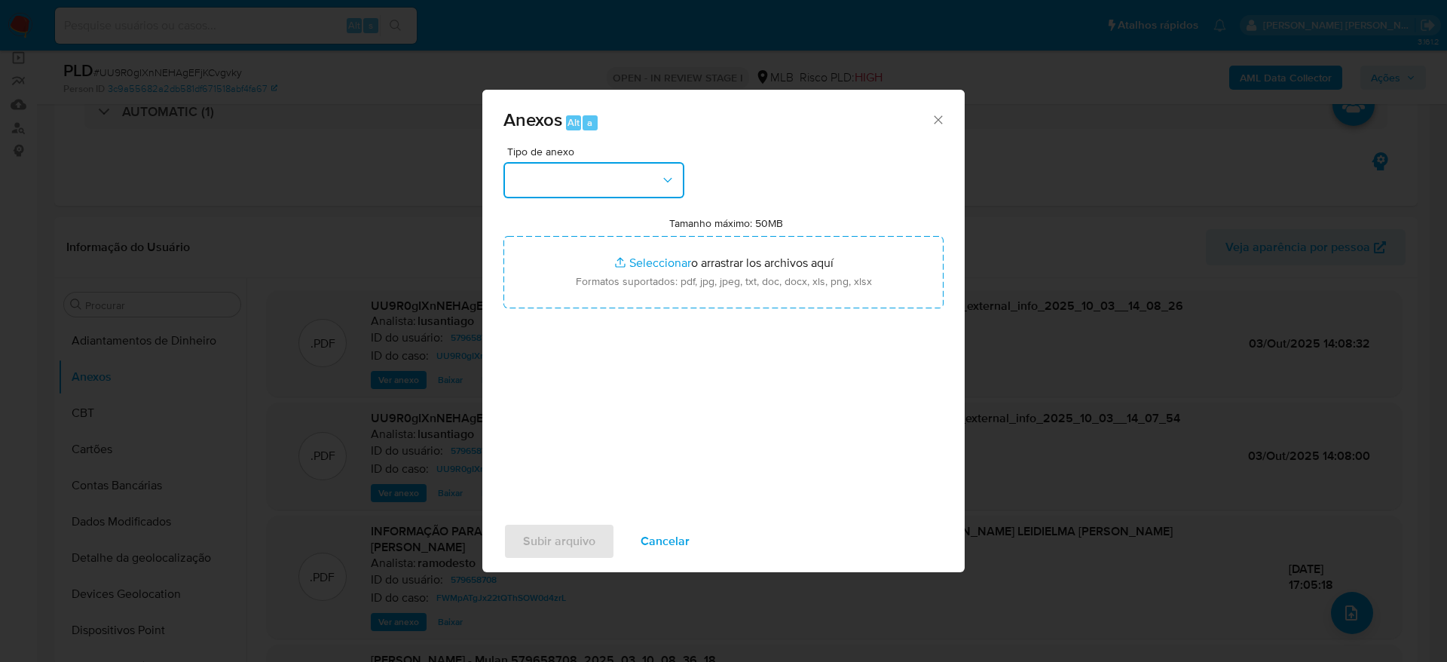
click at [604, 170] on button "button" at bounding box center [593, 180] width 181 height 36
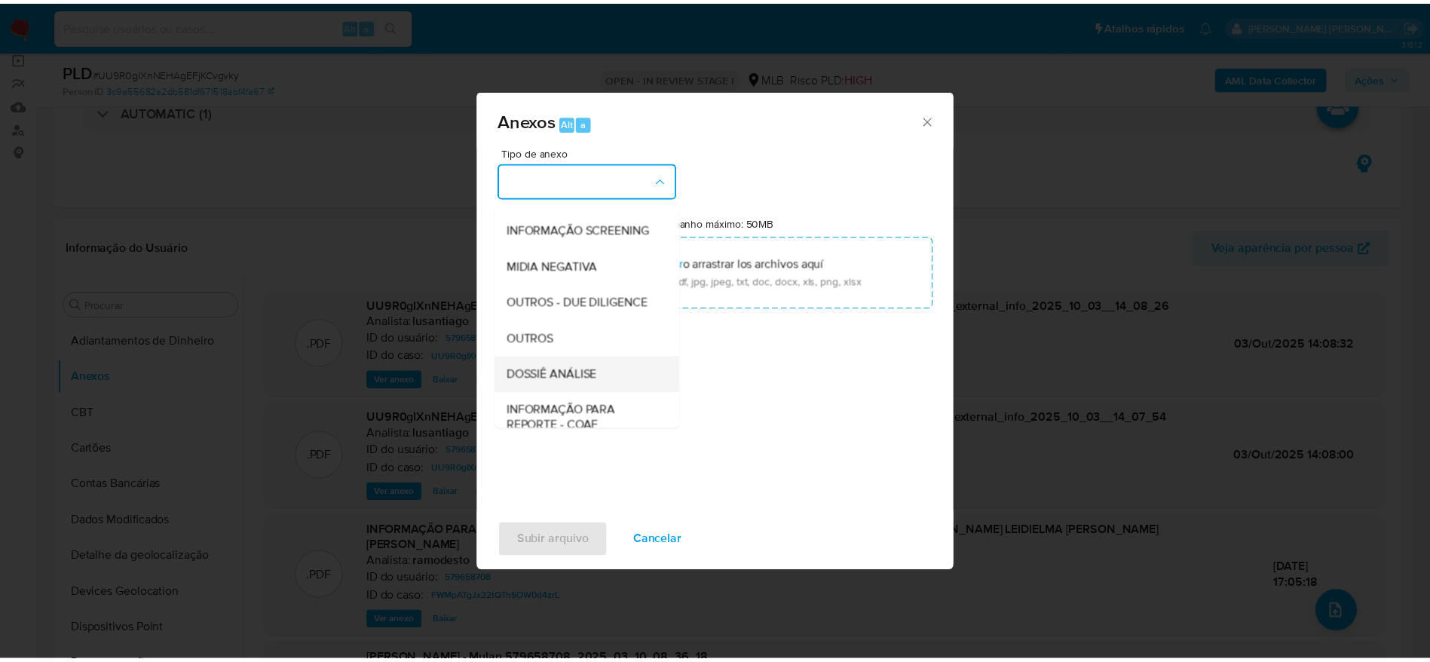
scroll to position [232, 0]
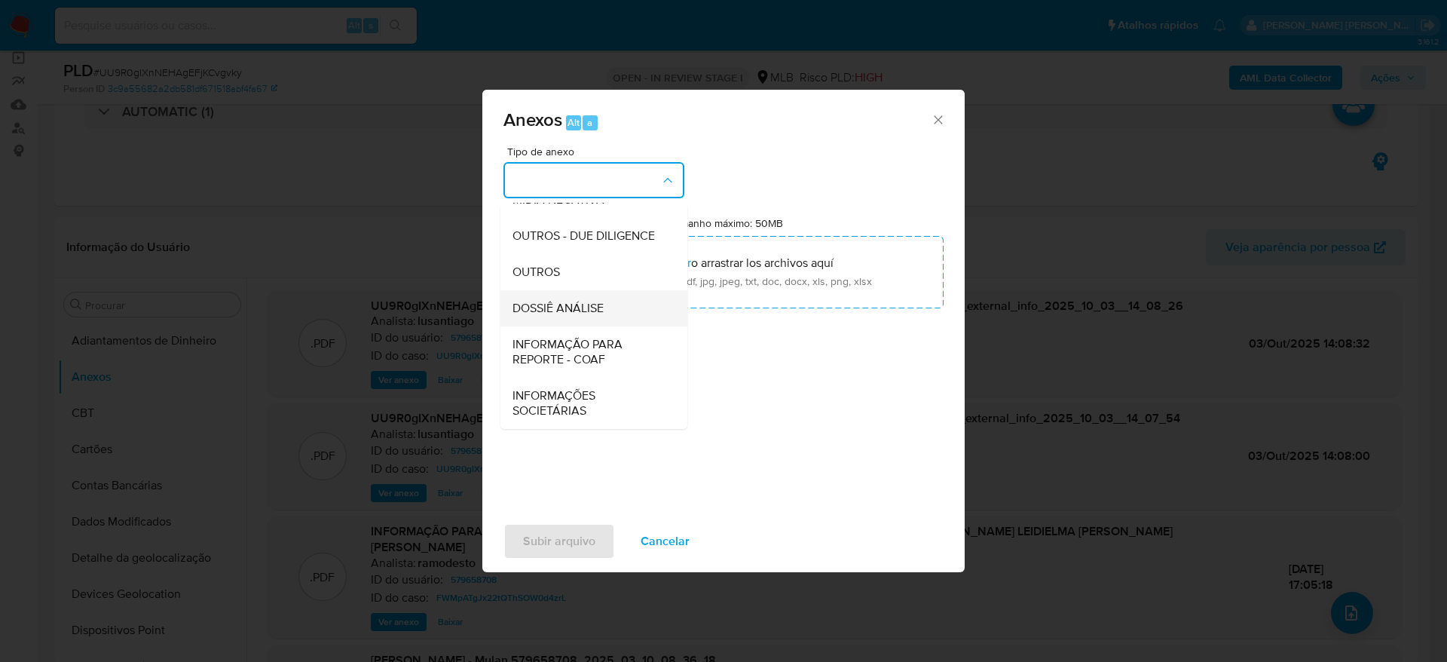
click at [580, 301] on span "DOSSIÊ ANÁLISE" at bounding box center [557, 308] width 91 height 15
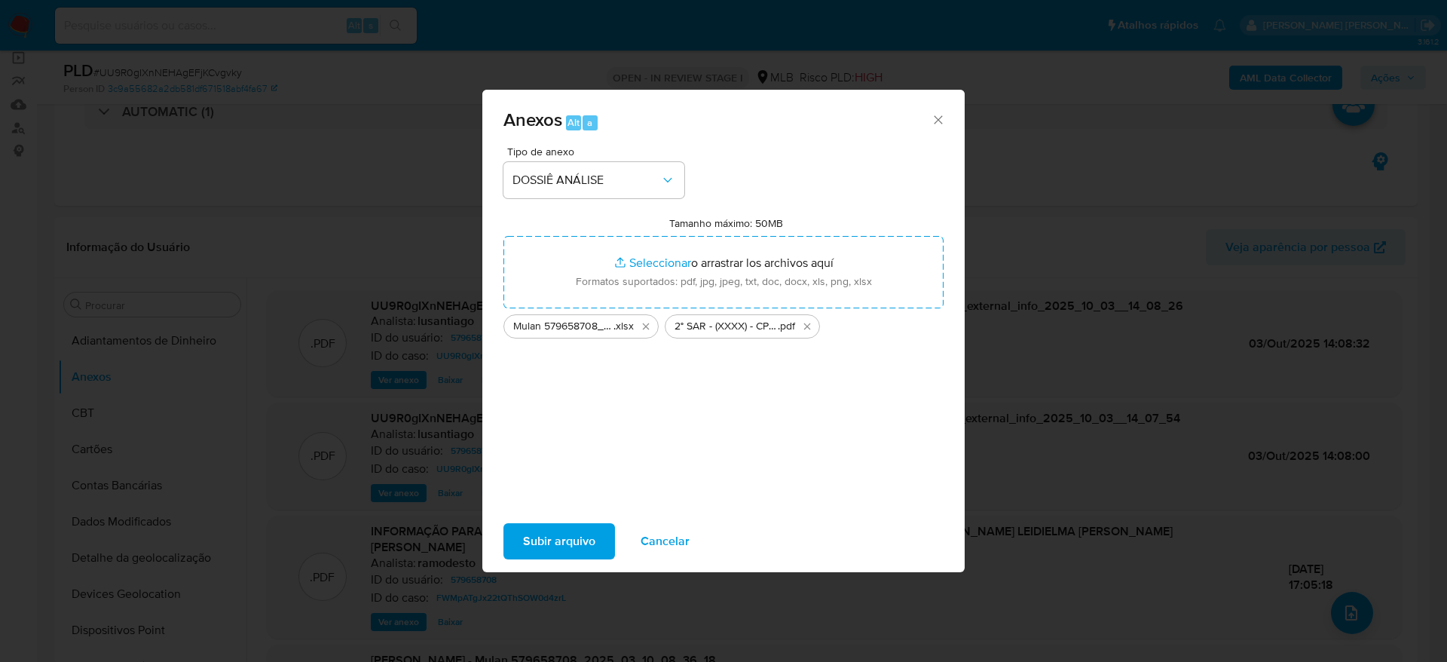
click at [575, 543] on span "Subir arquivo" at bounding box center [559, 541] width 72 height 33
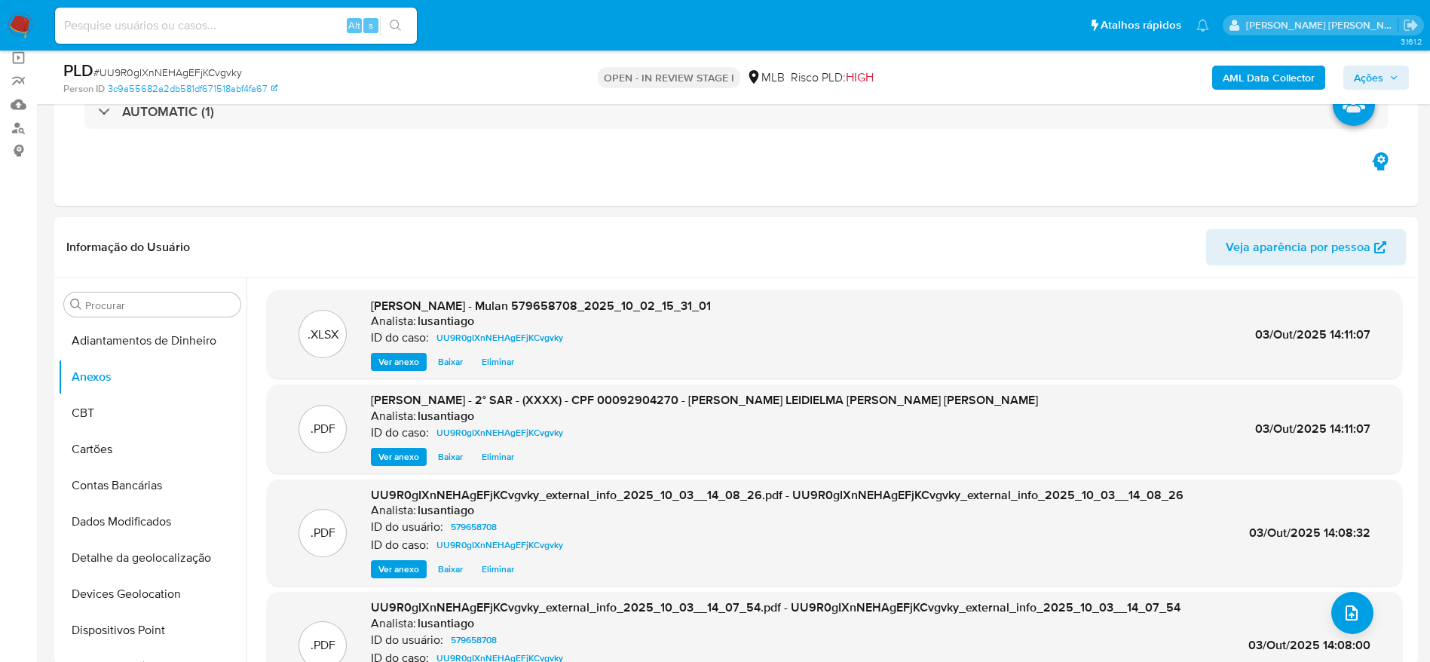
click at [1364, 74] on span "Ações" at bounding box center [1368, 78] width 29 height 24
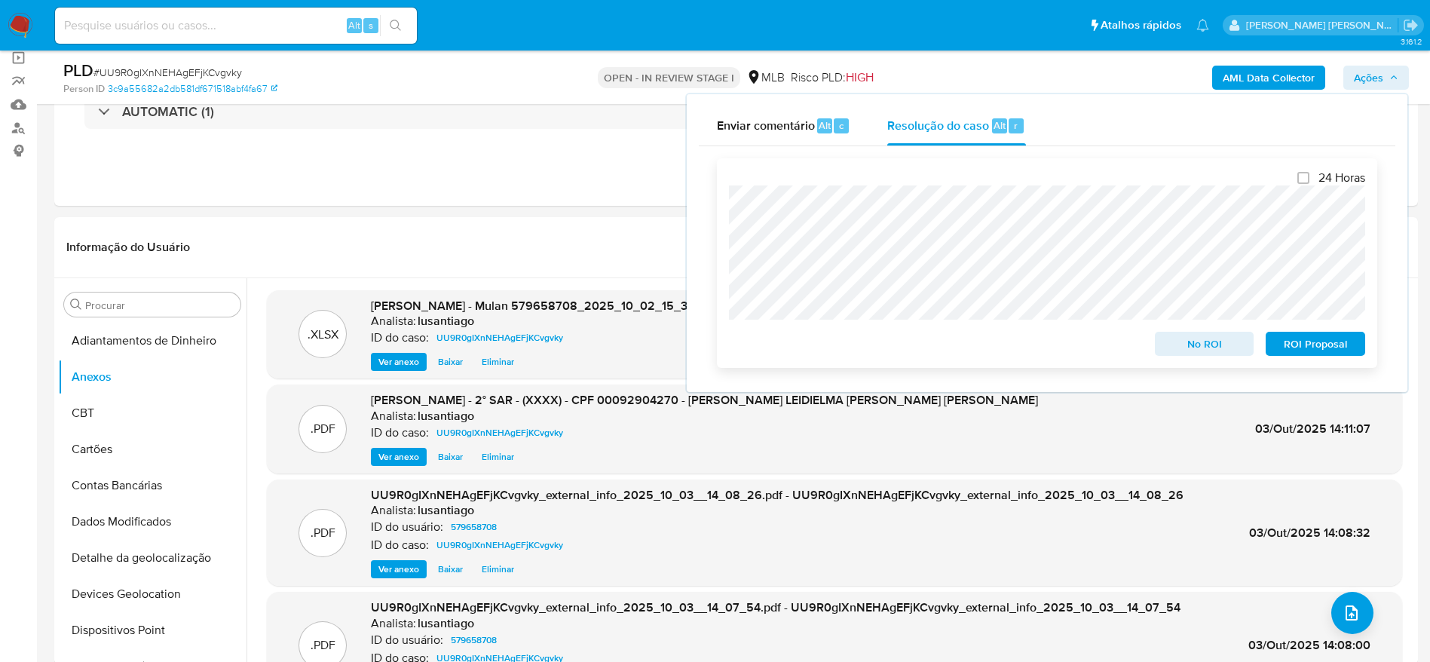
click at [1305, 337] on span "ROI Proposal" at bounding box center [1315, 343] width 78 height 21
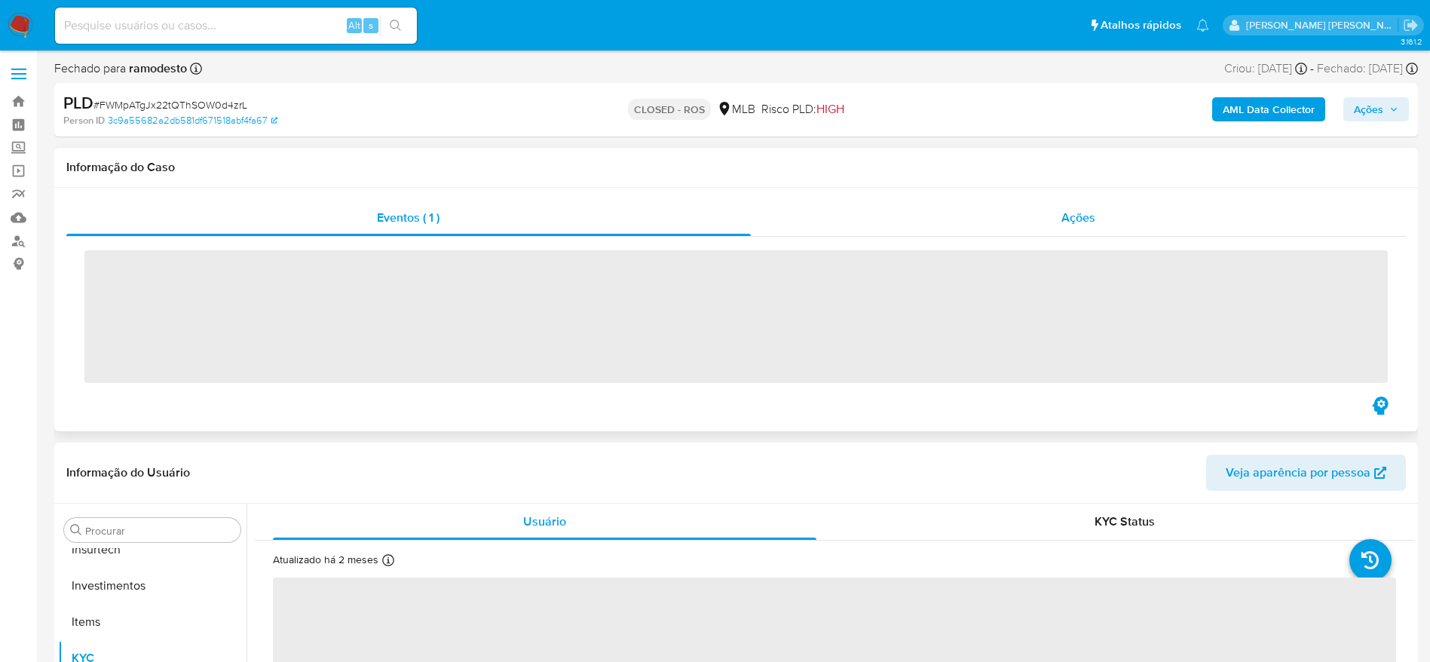
scroll to position [782, 0]
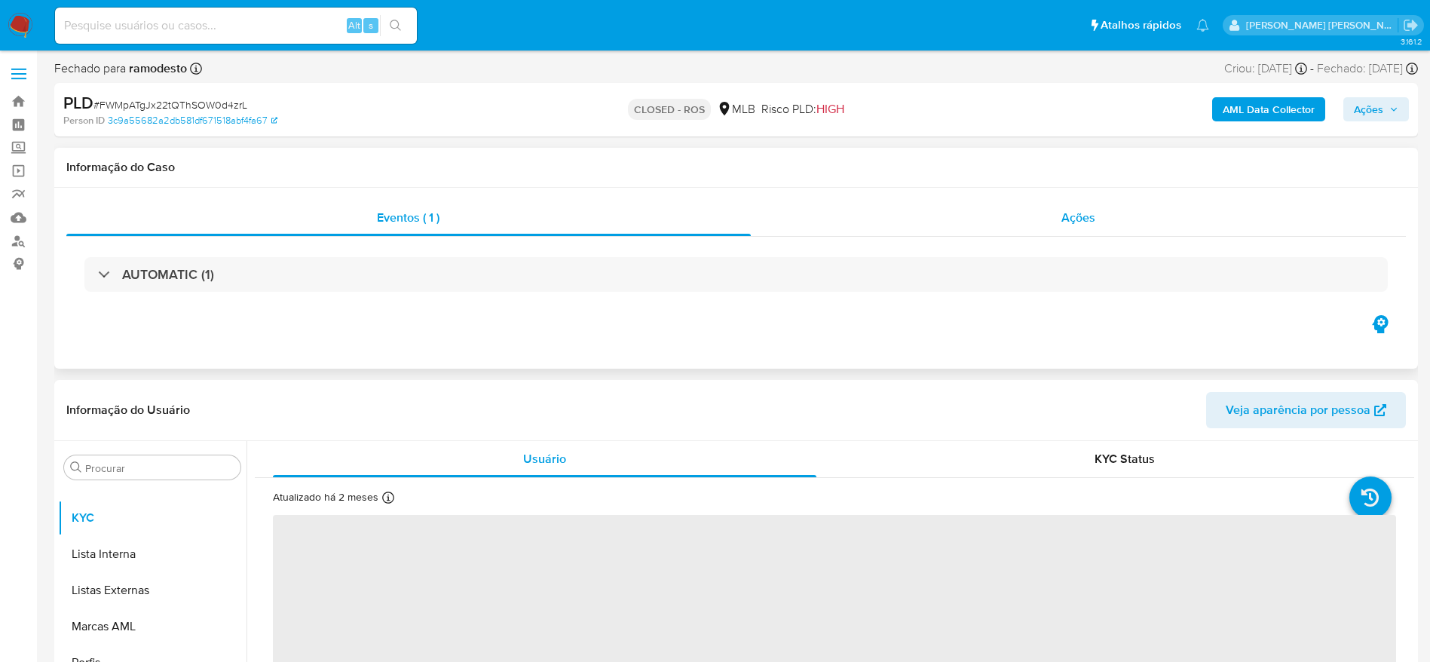
click at [936, 207] on div "Ações" at bounding box center [1079, 218] width 656 height 36
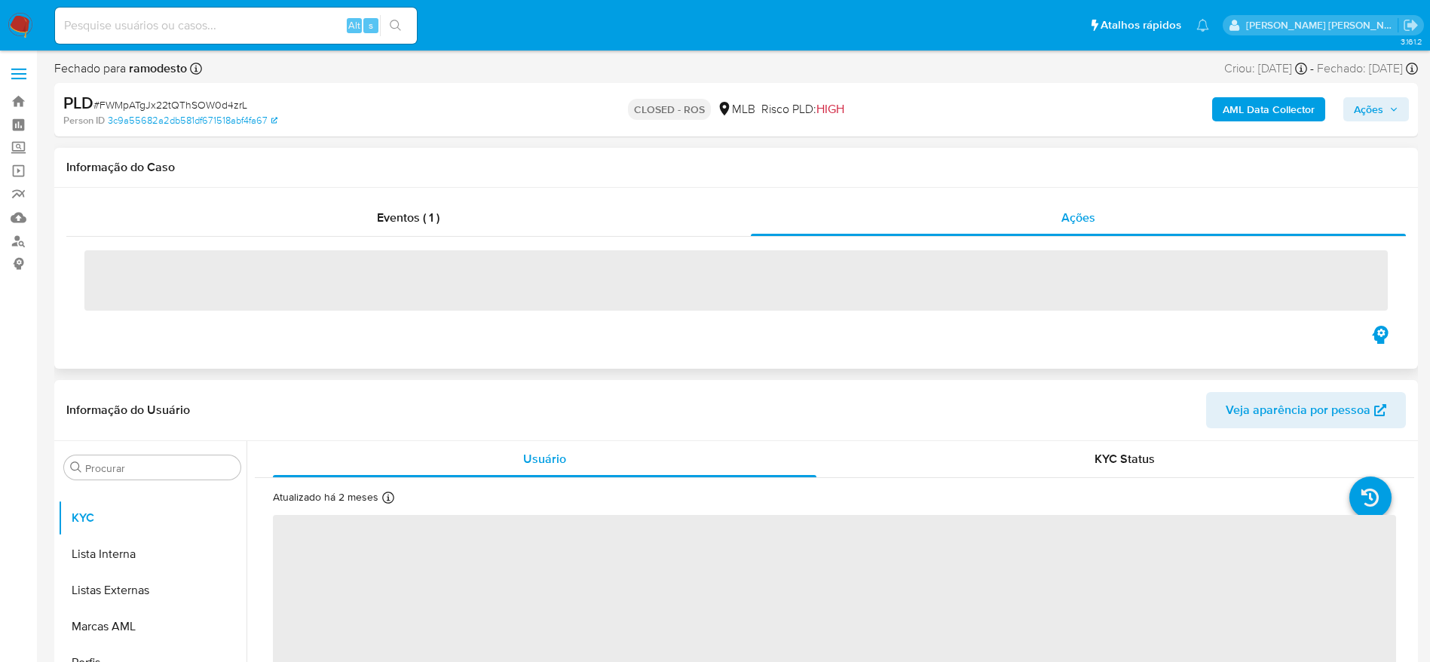
select select "10"
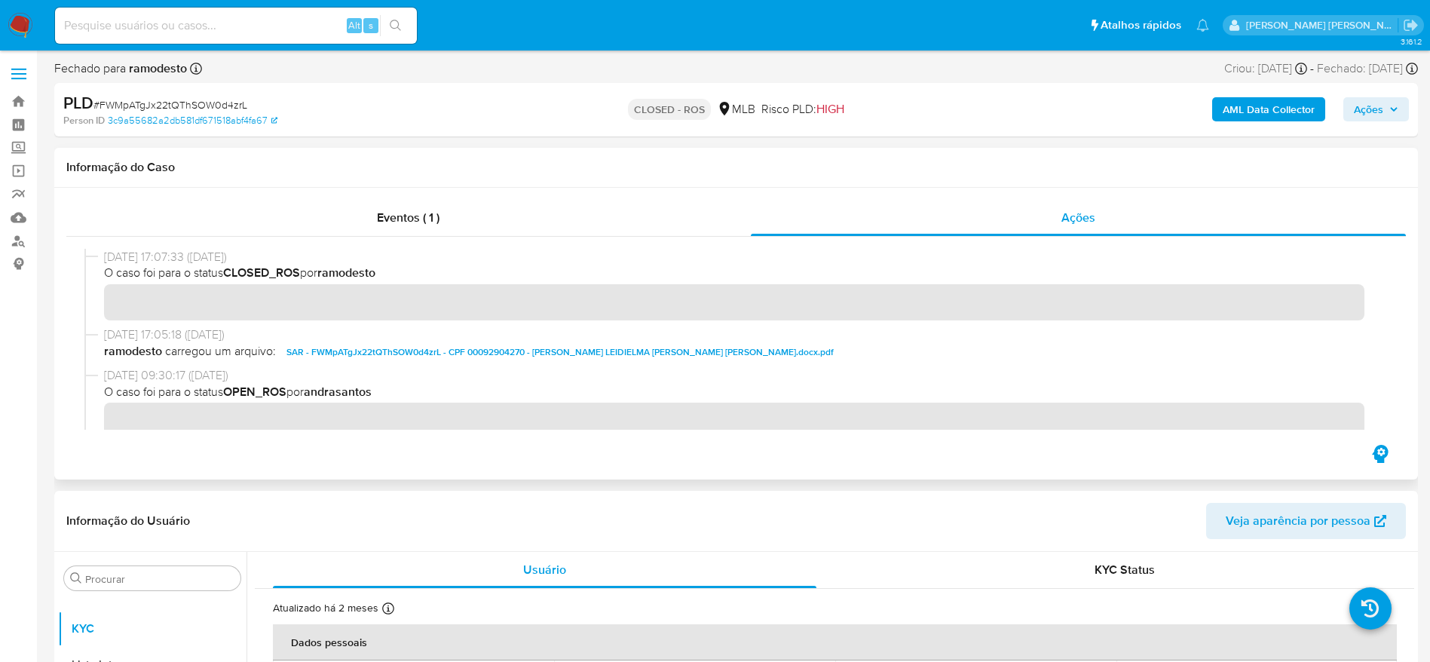
drag, startPoint x: 101, startPoint y: 259, endPoint x: 162, endPoint y: 256, distance: 61.1
click at [162, 256] on div "[DATE] 17:07:33 ([DATE]) O caso foi para o status CLOSED_ROS por ramodesto" at bounding box center [735, 288] width 1303 height 78
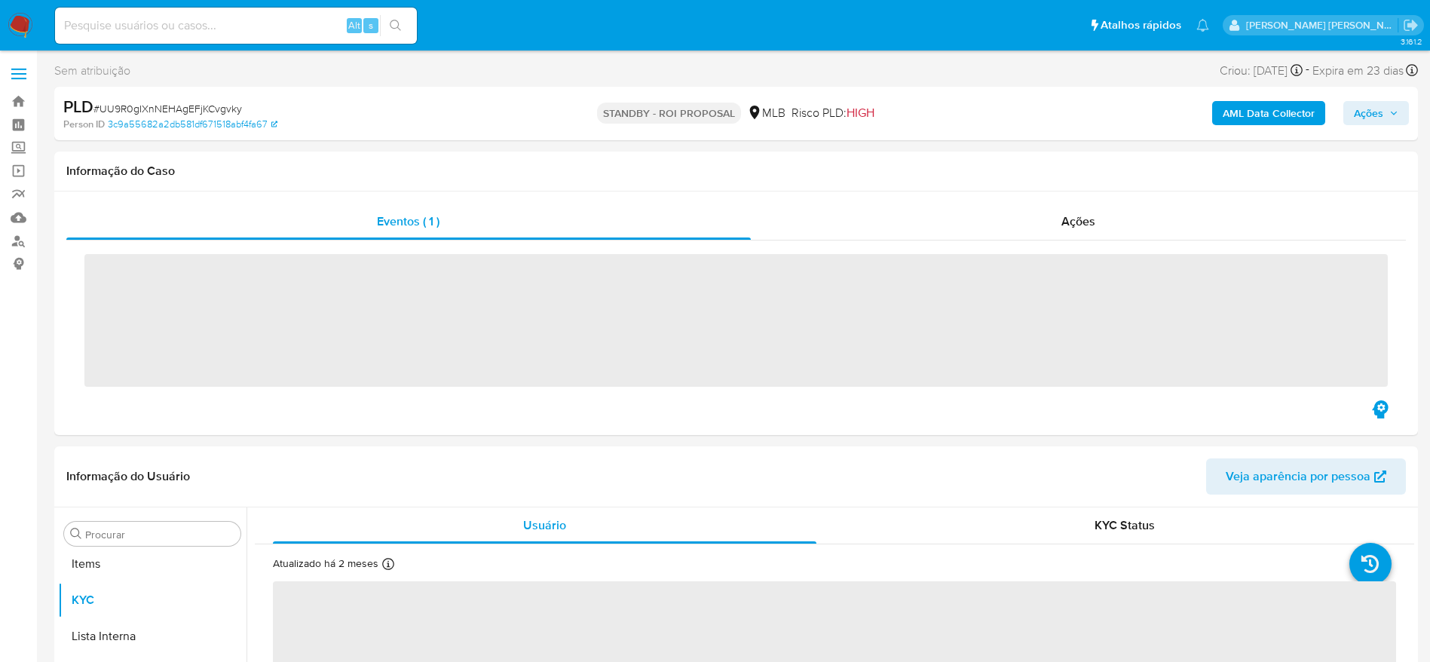
scroll to position [782, 0]
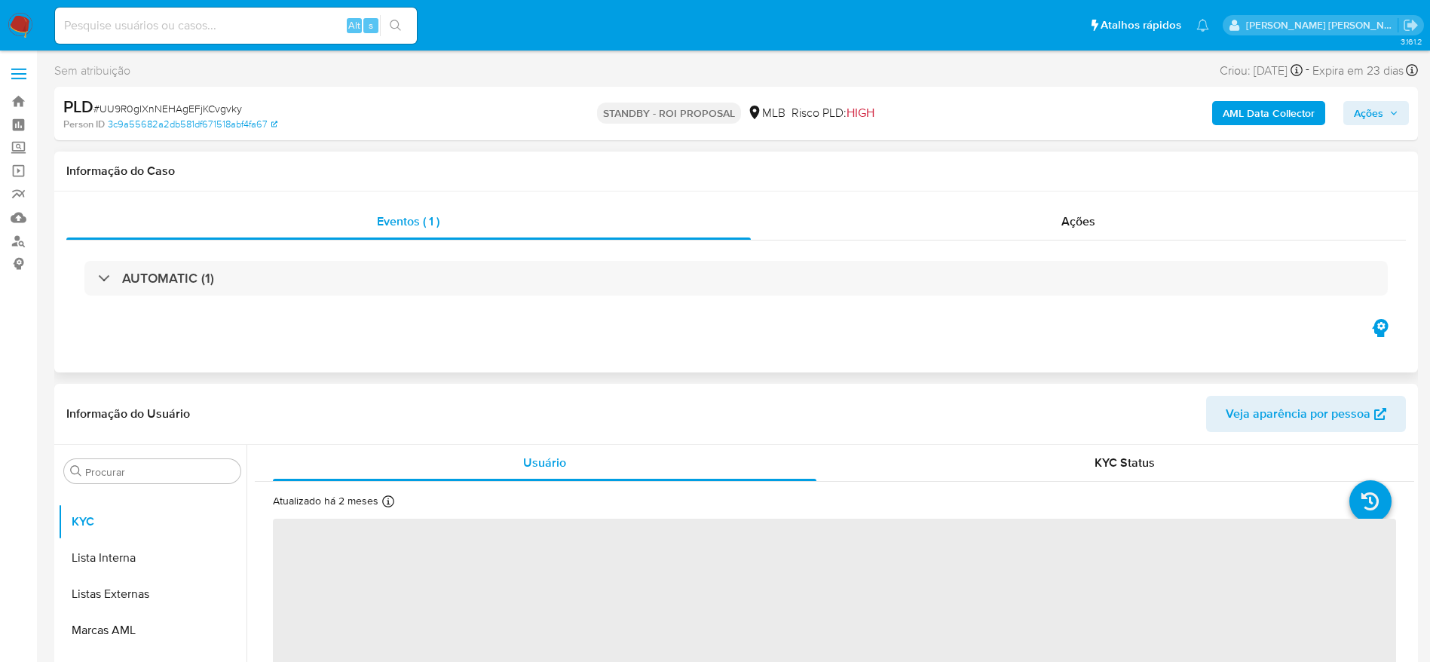
select select "10"
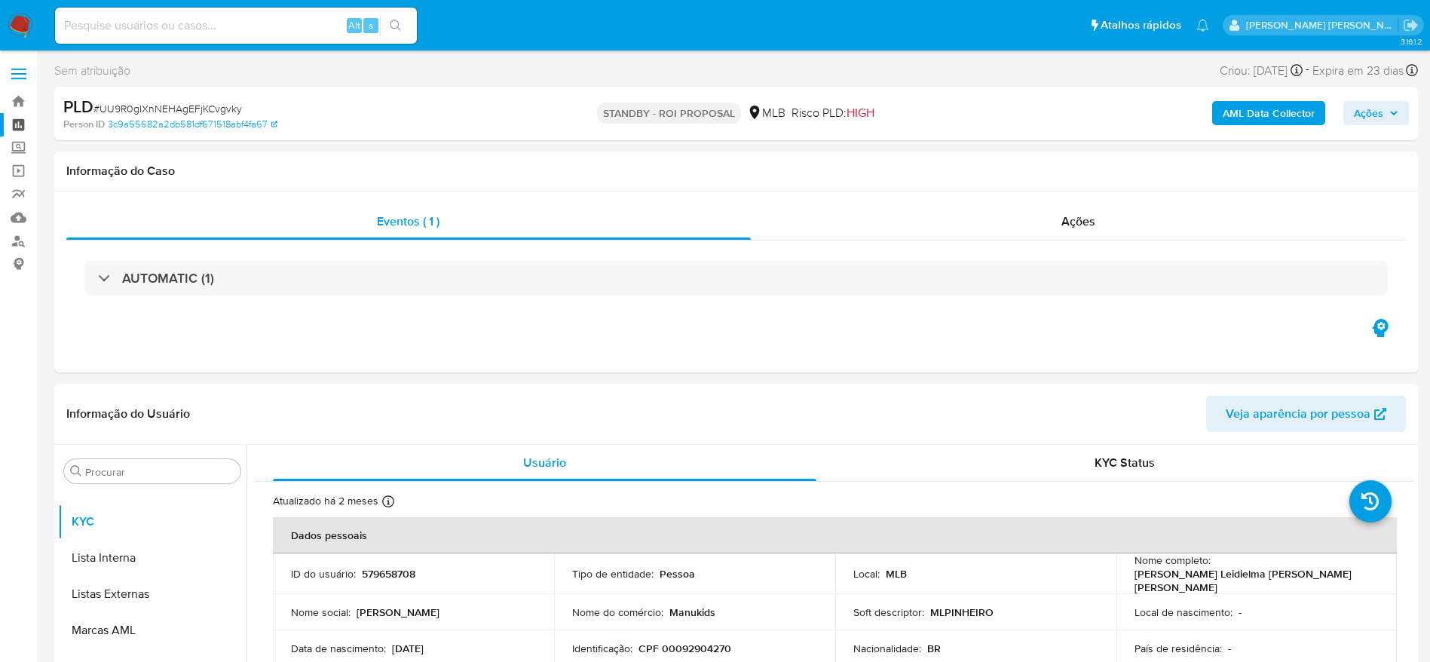
click at [18, 123] on link "Painel" at bounding box center [89, 124] width 179 height 23
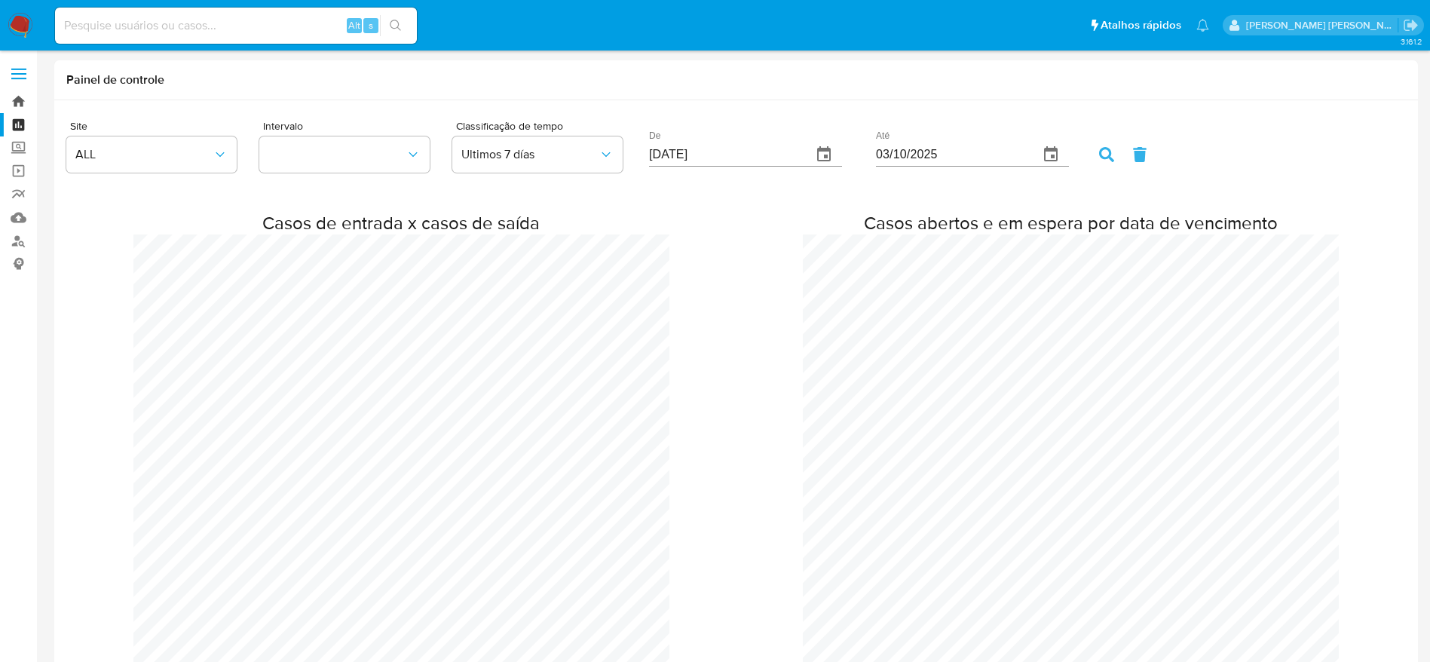
click at [20, 98] on link "Bandeja" at bounding box center [89, 101] width 179 height 23
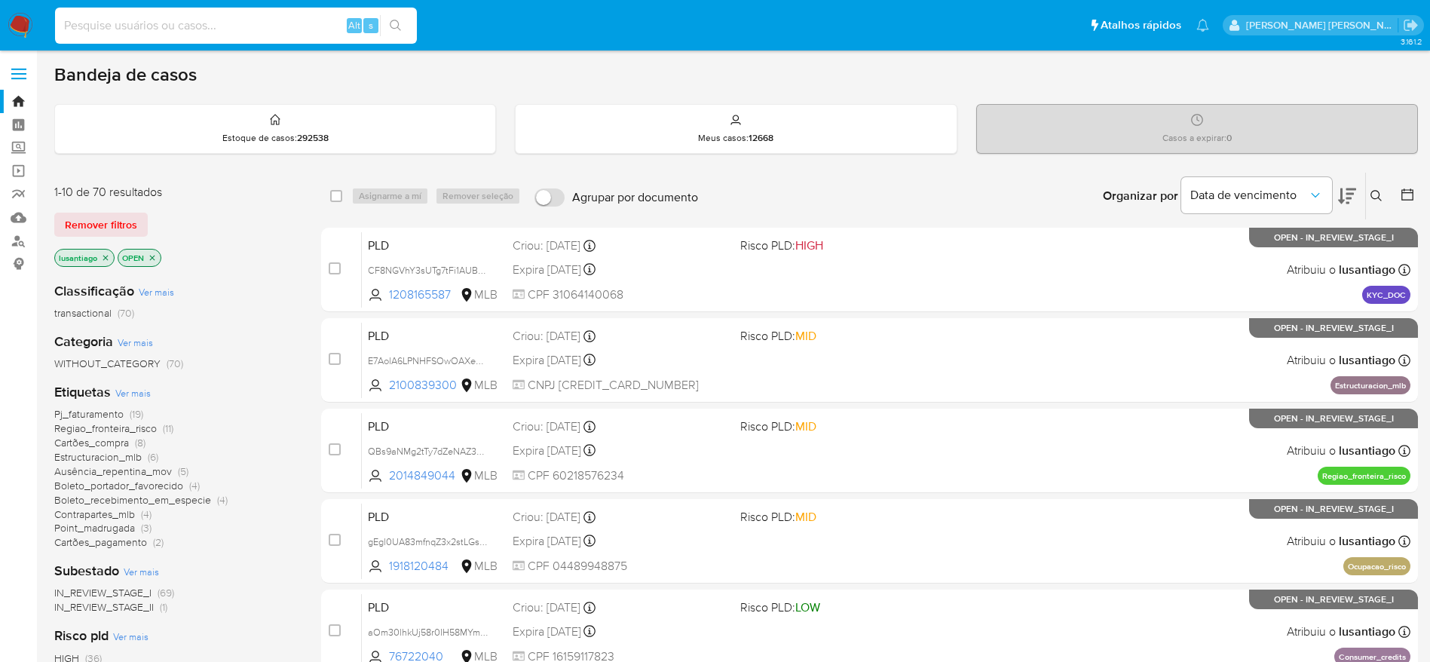
click at [216, 32] on input at bounding box center [236, 26] width 362 height 20
paste input "162767294"
type input "162767294"
click at [395, 26] on icon "search-icon" at bounding box center [396, 26] width 12 height 12
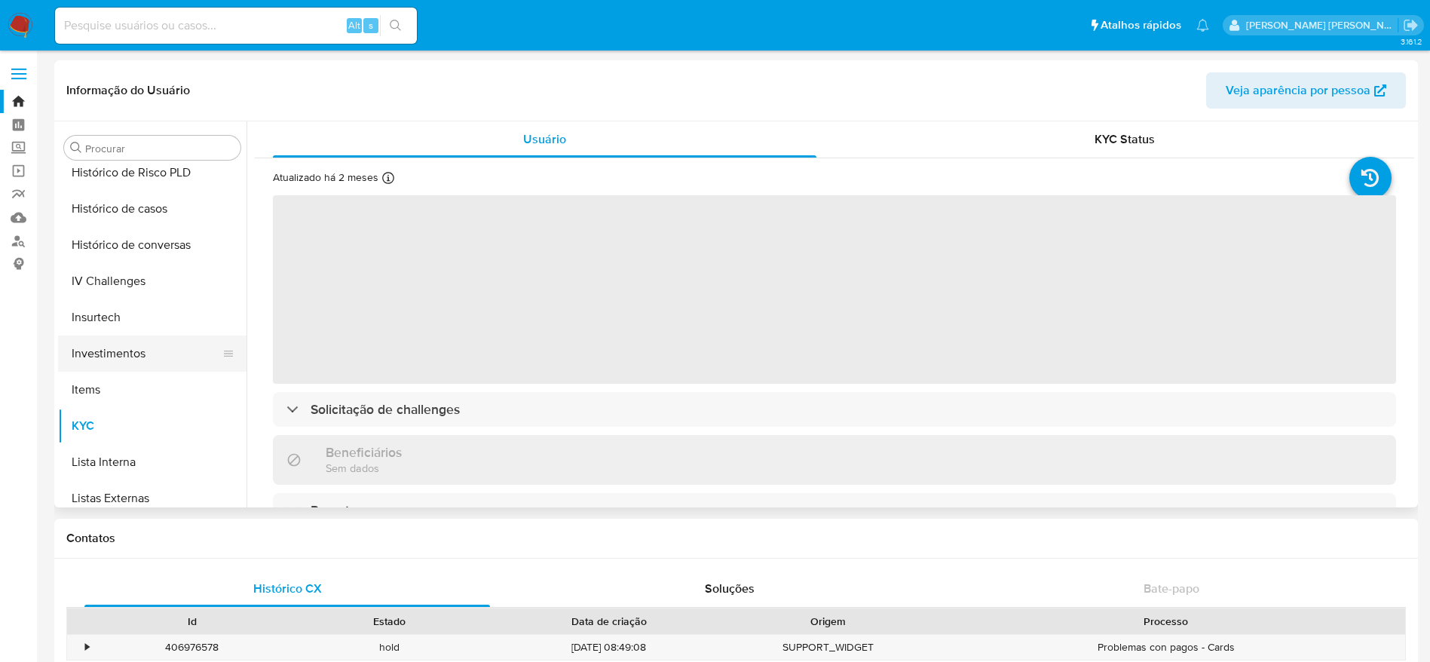
scroll to position [442, 0]
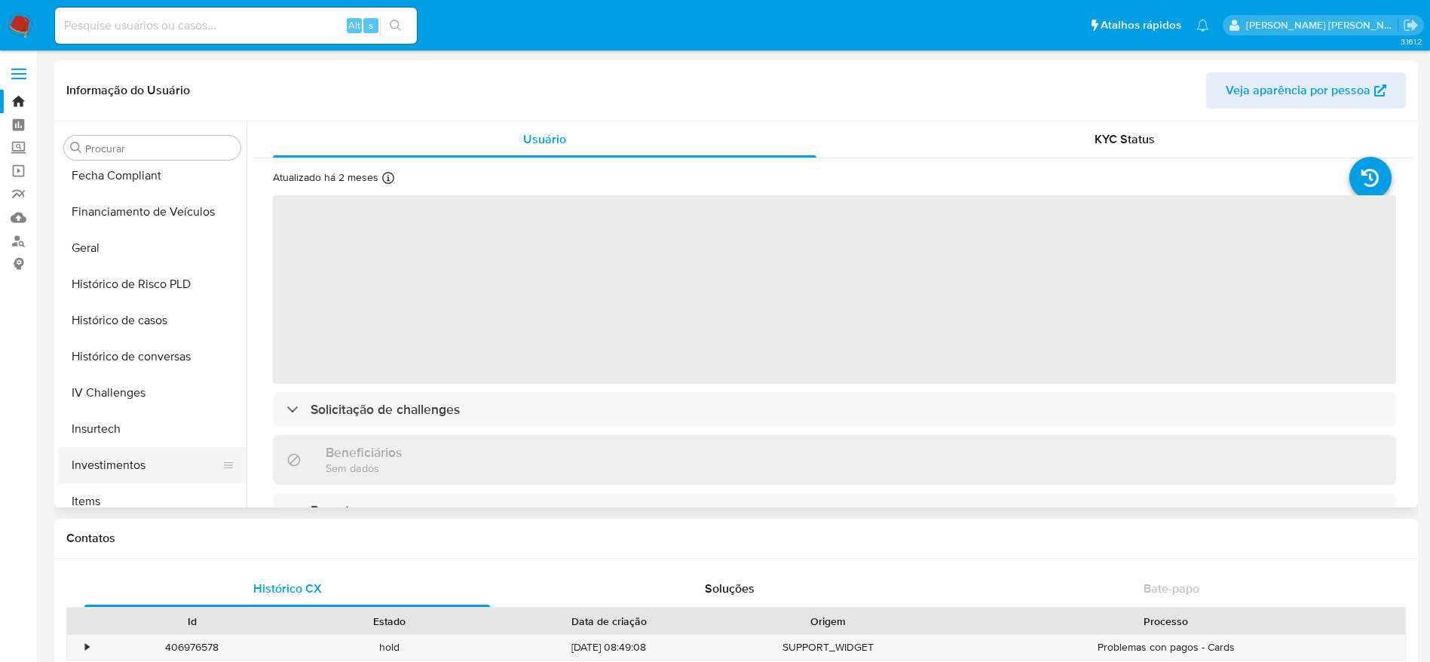
select select "10"
click at [136, 329] on button "Histórico de casos" at bounding box center [146, 320] width 176 height 36
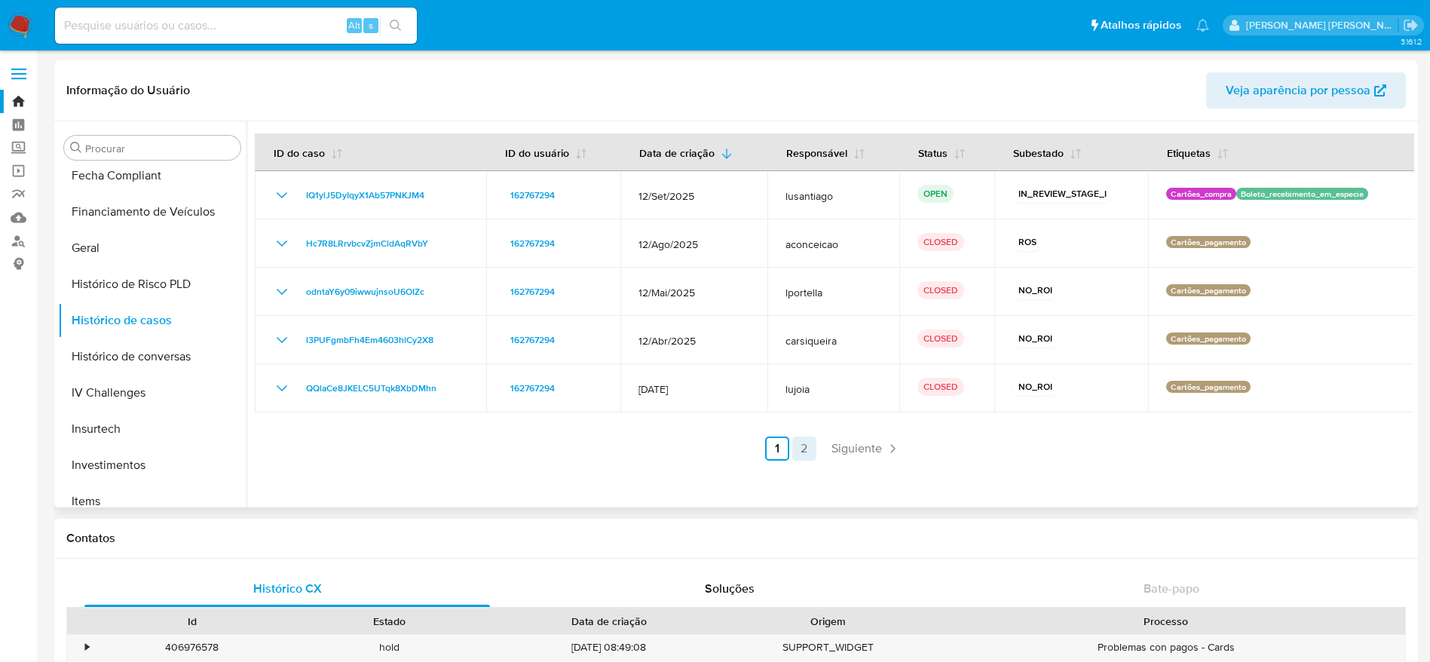
click at [800, 452] on link "2" at bounding box center [804, 448] width 24 height 24
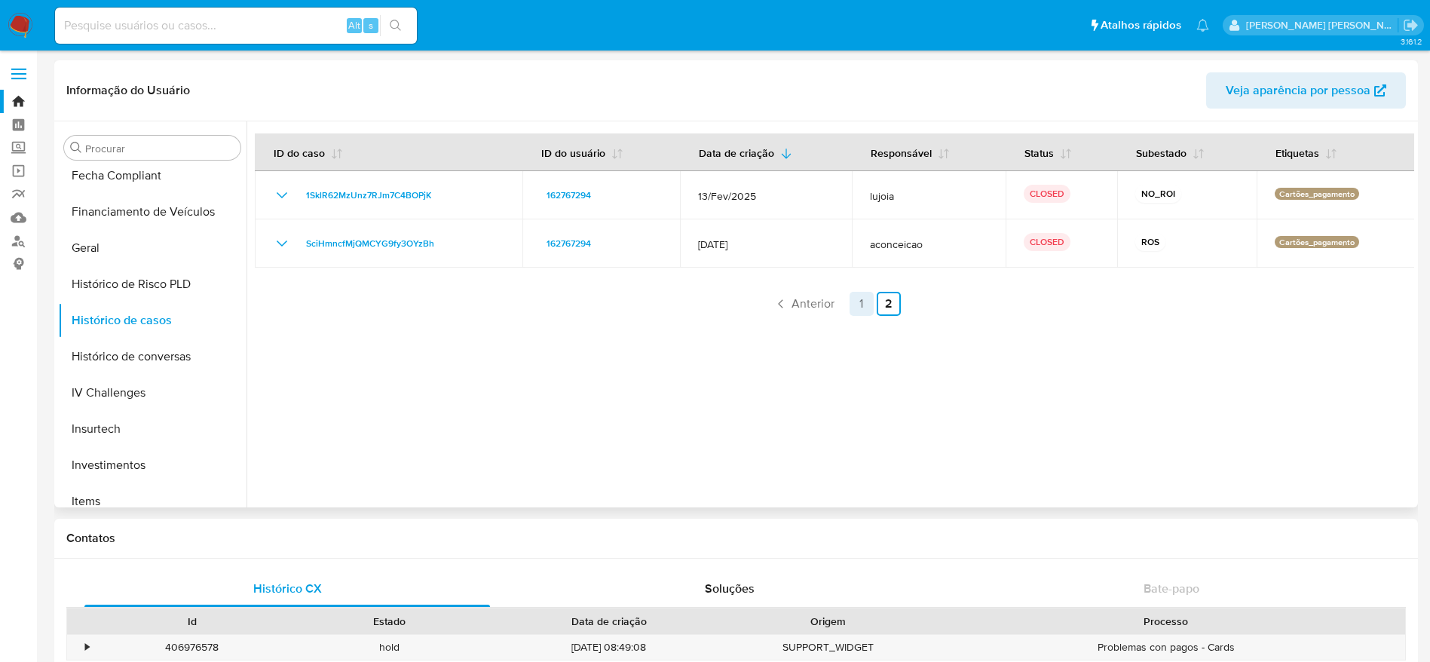
click at [861, 295] on link "1" at bounding box center [861, 304] width 24 height 24
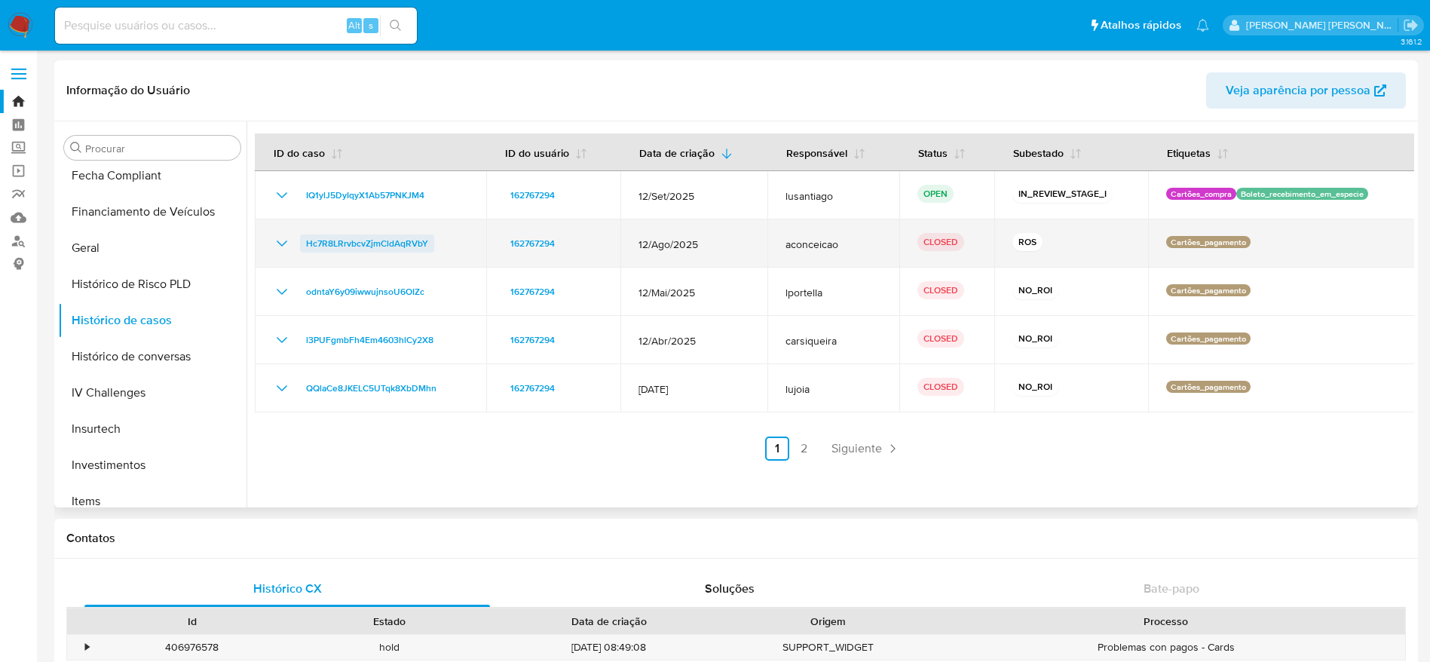
click at [341, 242] on span "Hc7R8LRrvbcvZjmCldAqRVbY" at bounding box center [367, 243] width 122 height 18
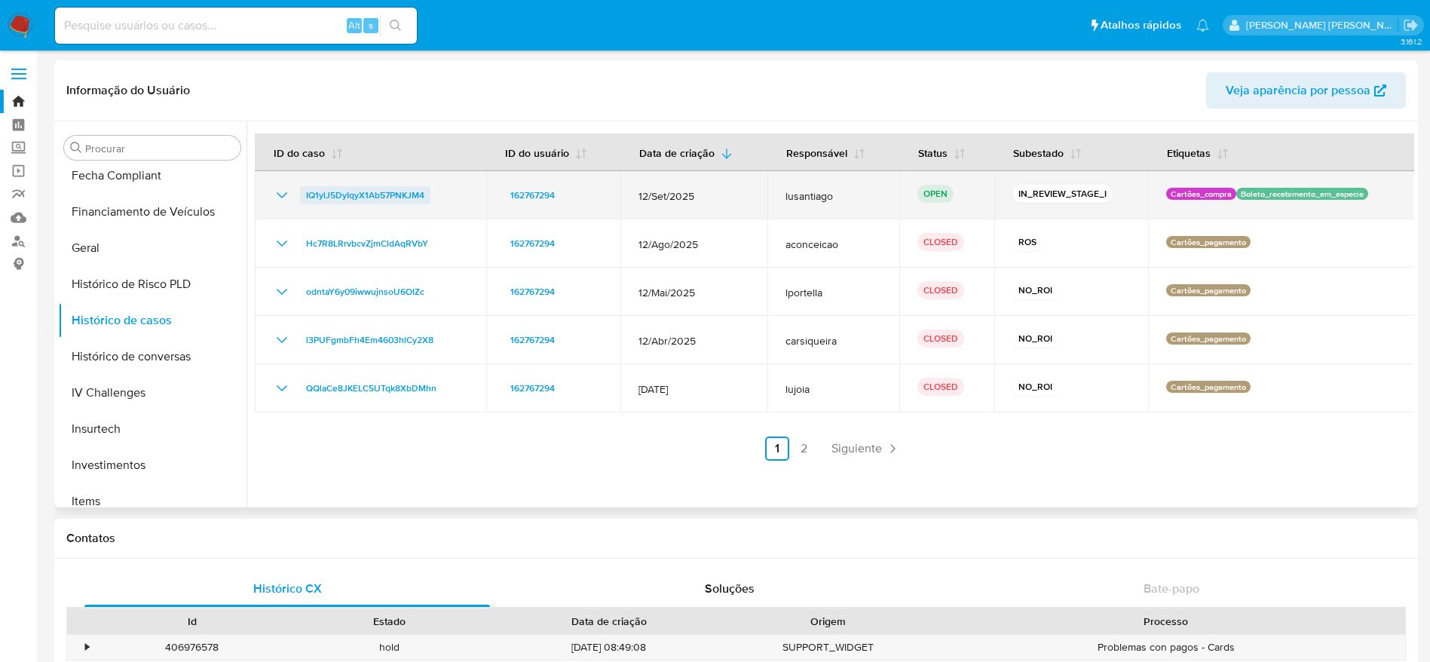
click at [392, 197] on span "IQ1ylJ5DyIqyX1Ab57PNKJM4" at bounding box center [365, 195] width 118 height 18
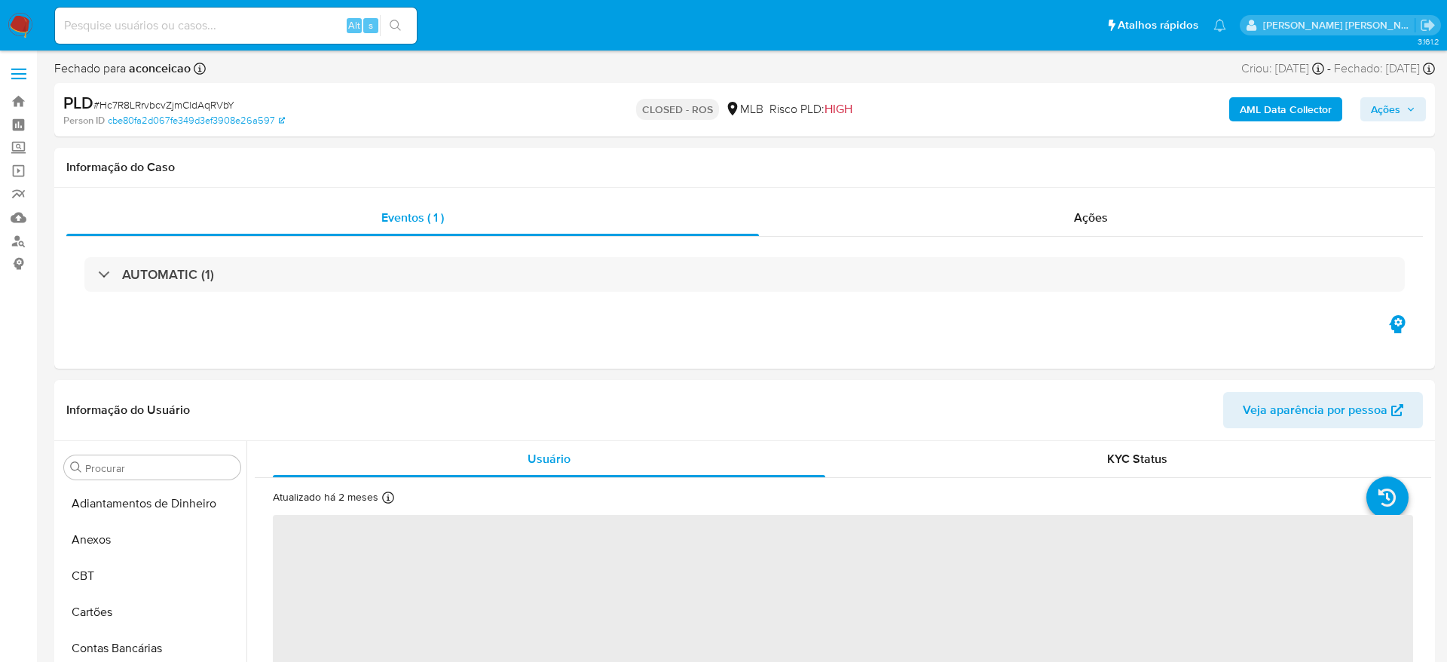
select select "10"
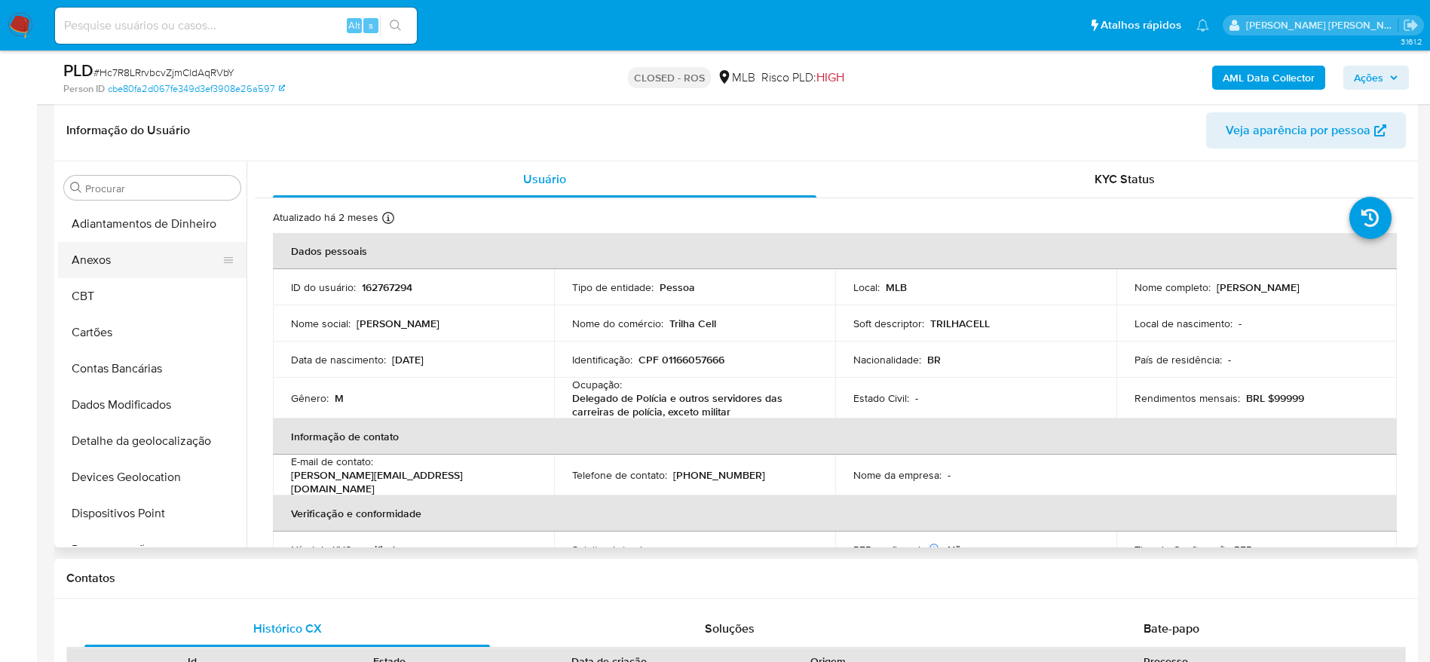
click at [148, 253] on button "Anexos" at bounding box center [146, 260] width 176 height 36
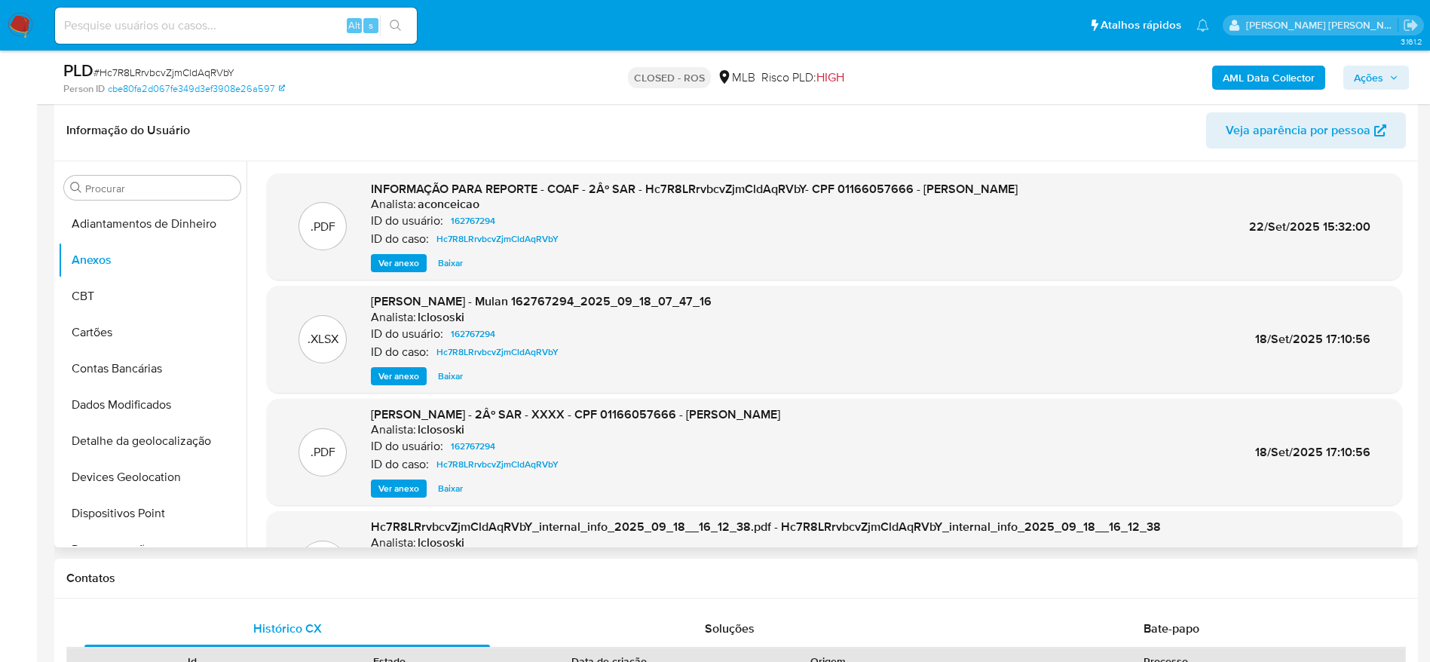
click at [396, 261] on span "Ver anexo" at bounding box center [398, 262] width 41 height 15
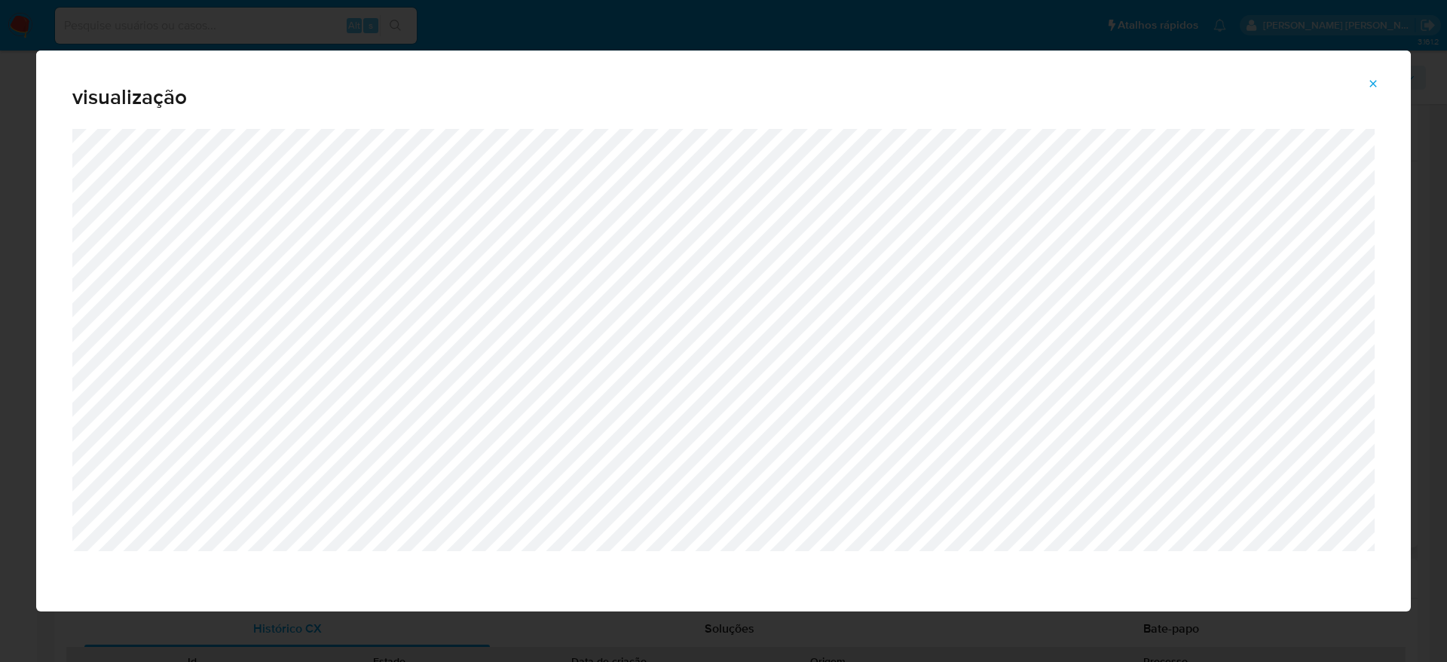
click at [1373, 85] on icon "Attachment preview" at bounding box center [1373, 84] width 12 height 12
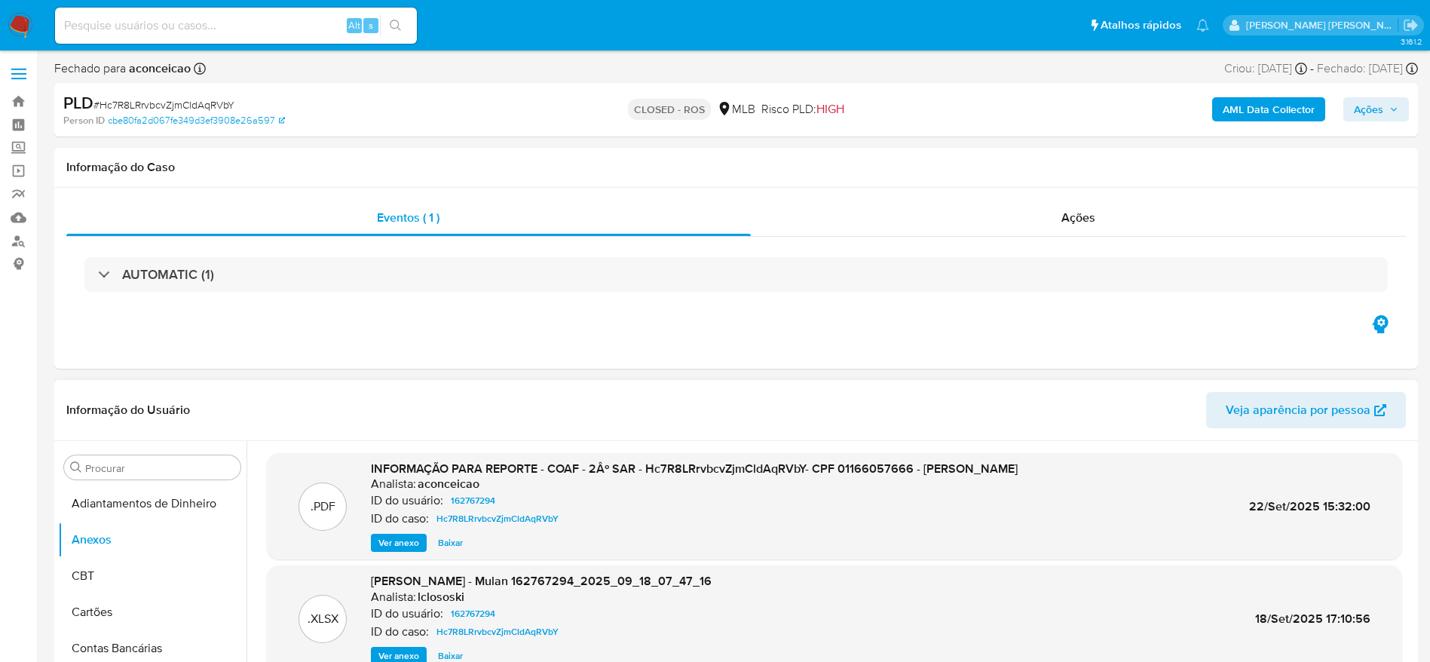
click at [193, 106] on span "# Hc7R8LRrvbcvZjmCldAqRVbY" at bounding box center [163, 104] width 141 height 15
copy span "Hc7R8LRrvbcvZjmCldAqRVbY"
click at [977, 216] on div "Ações" at bounding box center [1079, 218] width 656 height 36
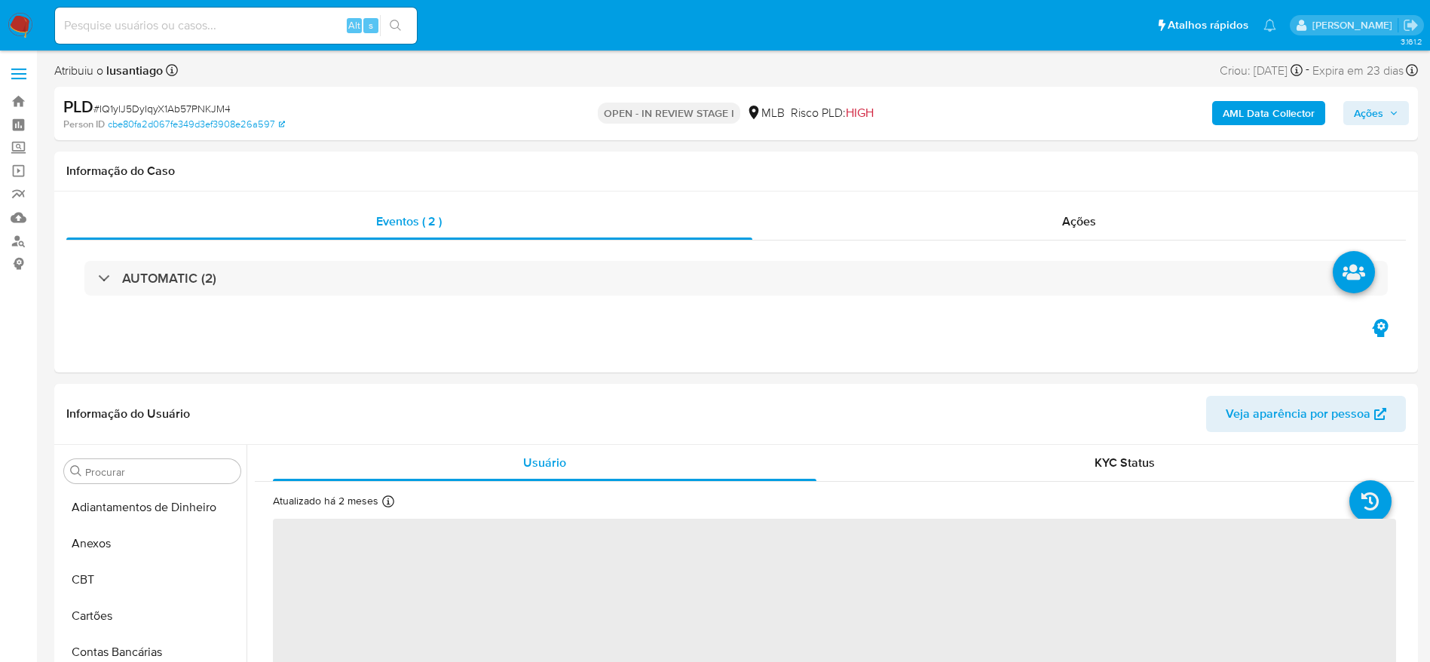
select select "10"
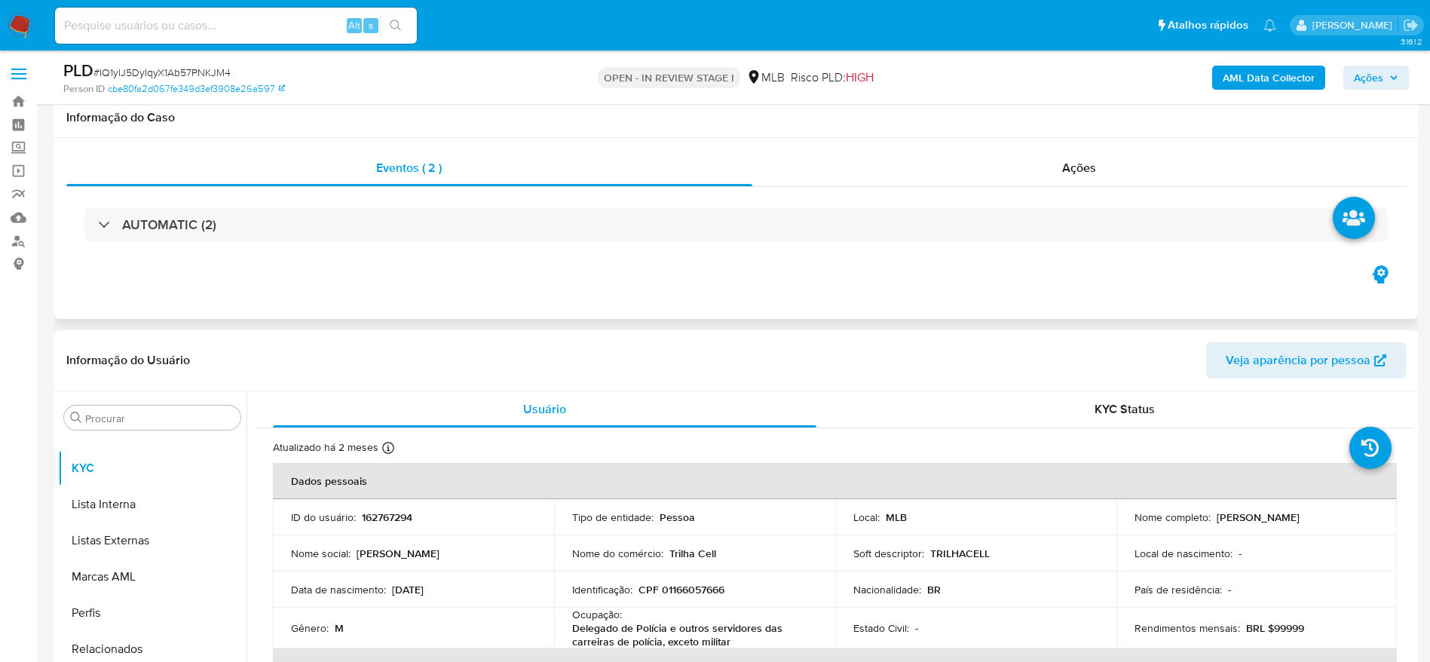
scroll to position [113, 0]
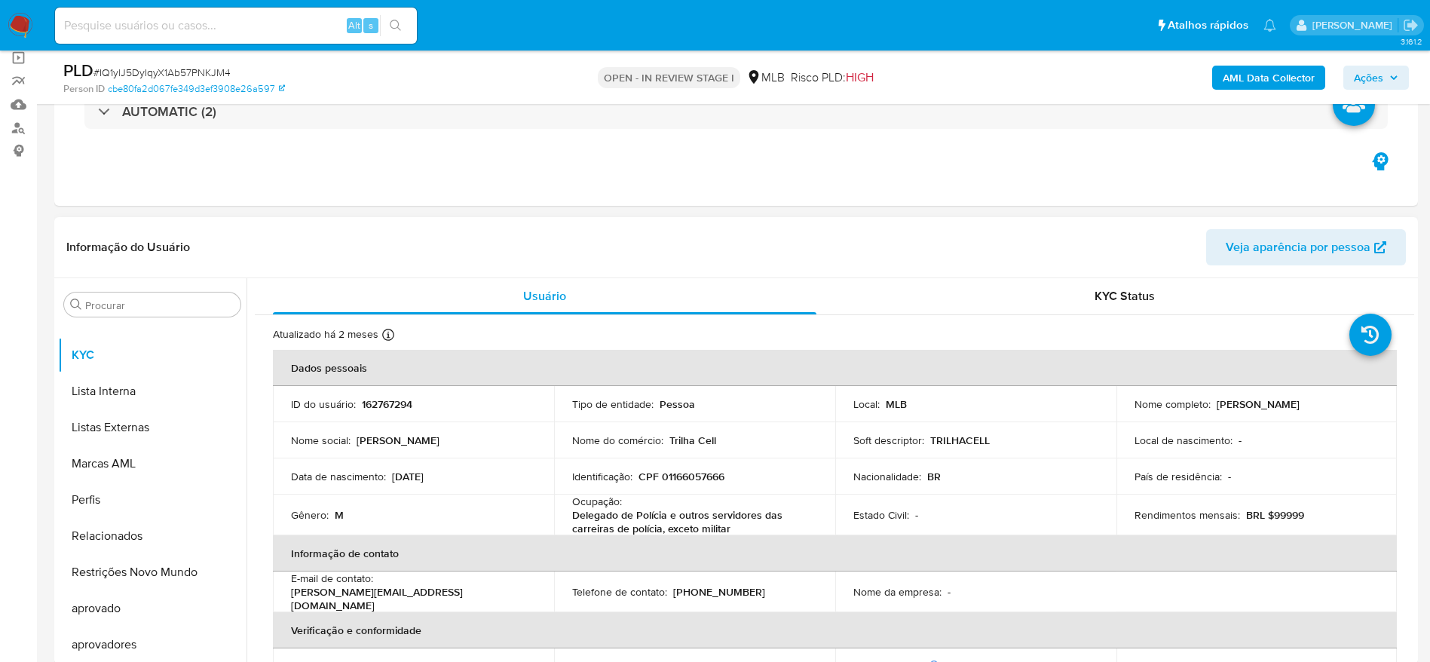
click at [688, 472] on p "CPF 01166057666" at bounding box center [681, 477] width 86 height 14
copy p "01166057666"
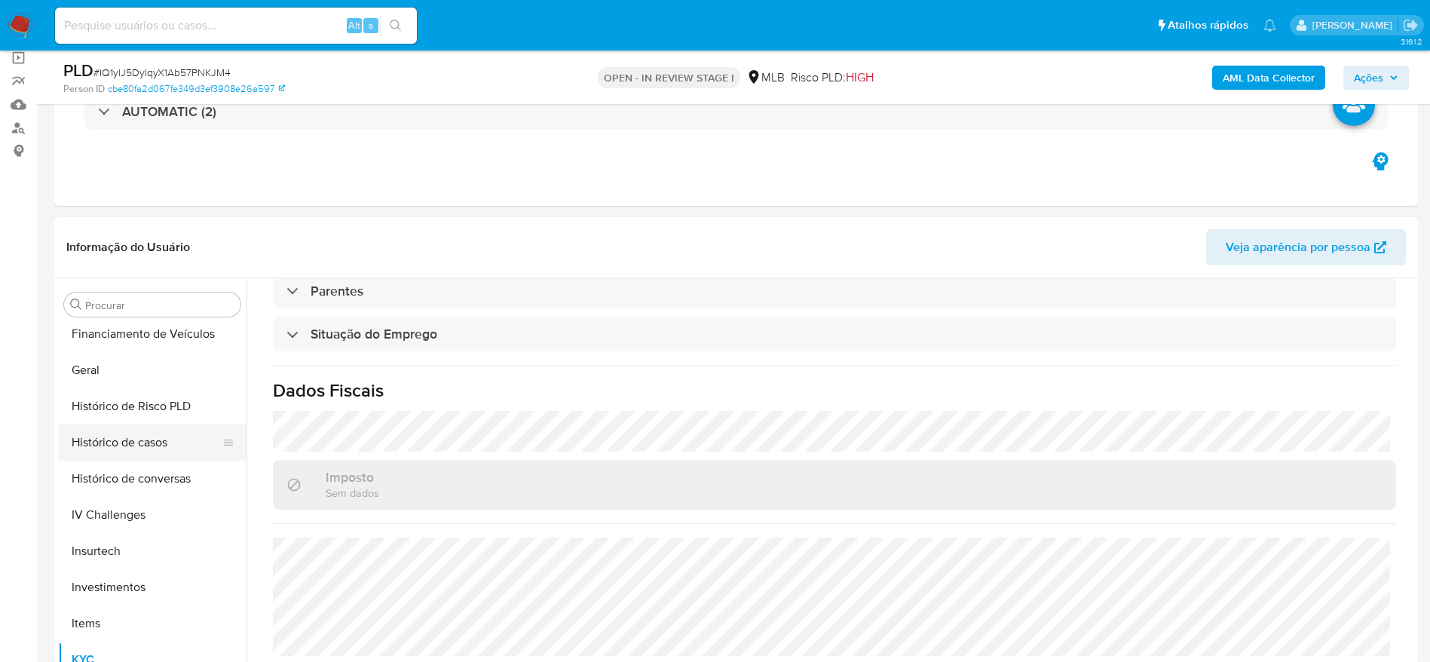
scroll to position [442, 0]
click at [103, 404] on button "Geral" at bounding box center [146, 405] width 176 height 36
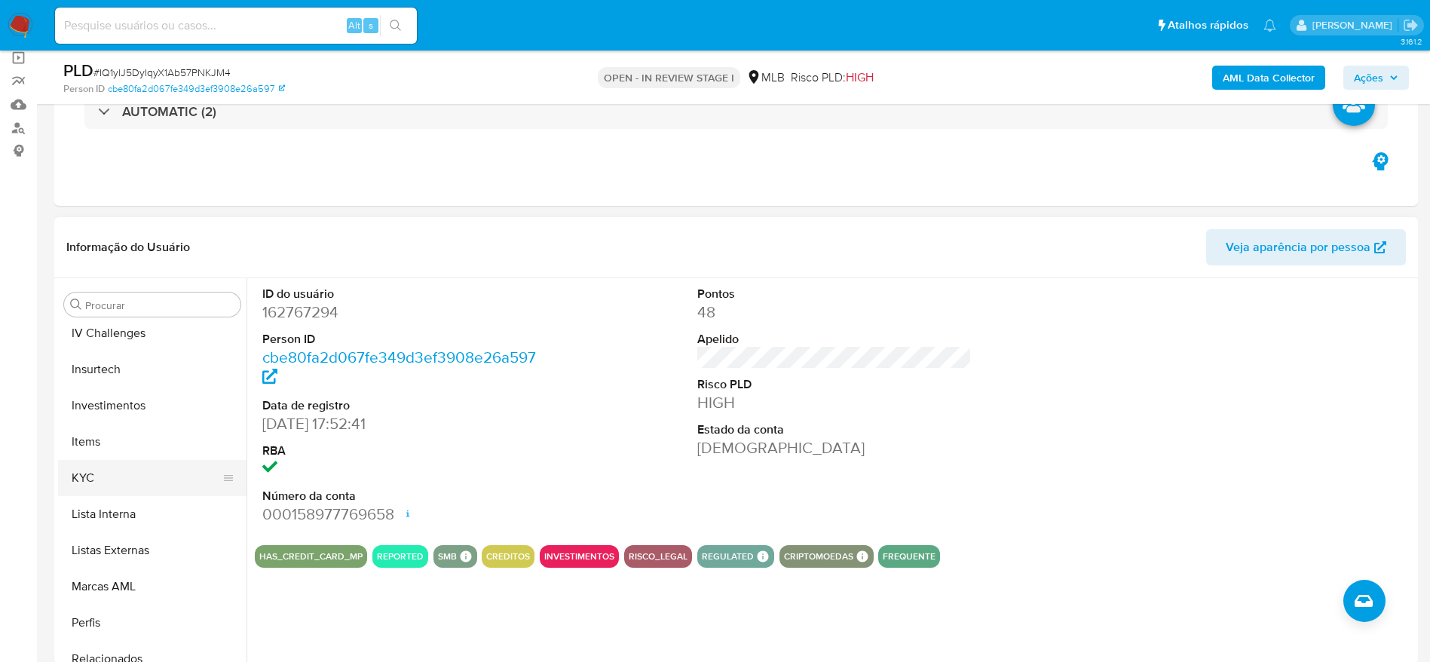
scroll to position [669, 0]
click at [121, 474] on button "KYC" at bounding box center [146, 468] width 176 height 36
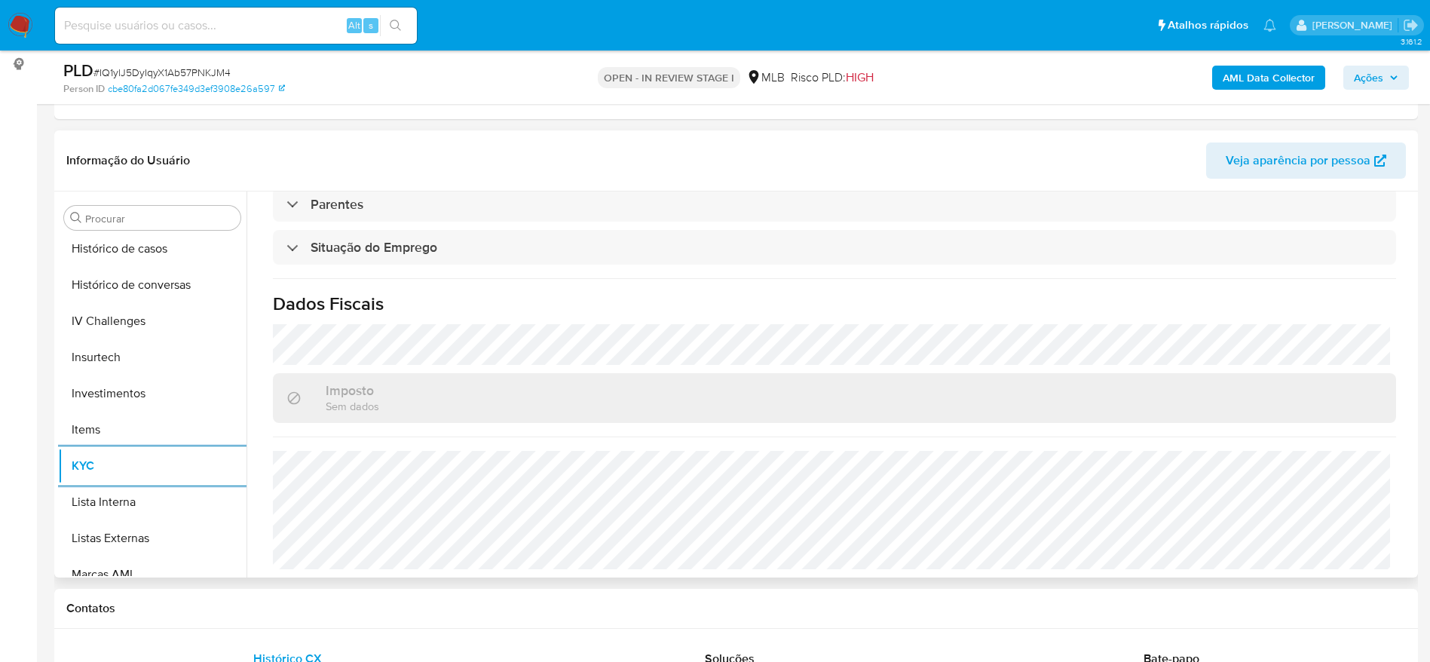
scroll to position [329, 0]
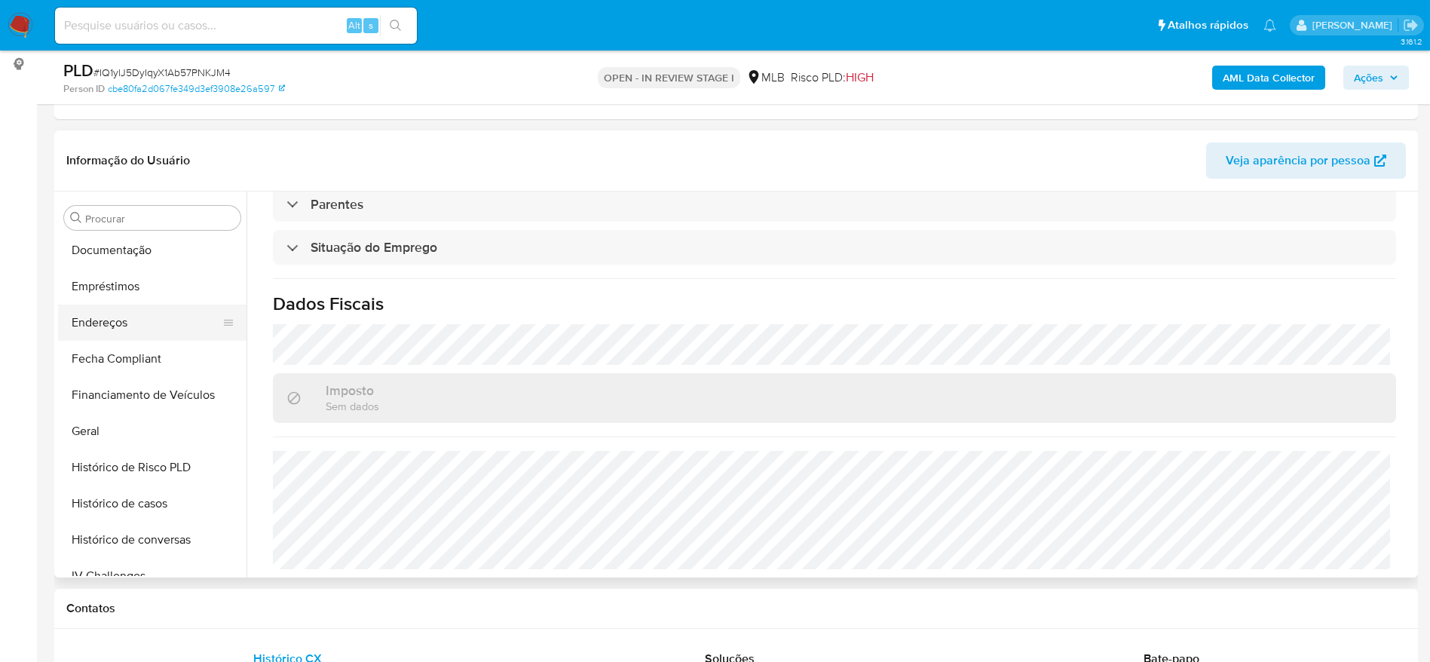
click at [113, 318] on button "Endereços" at bounding box center [146, 322] width 176 height 36
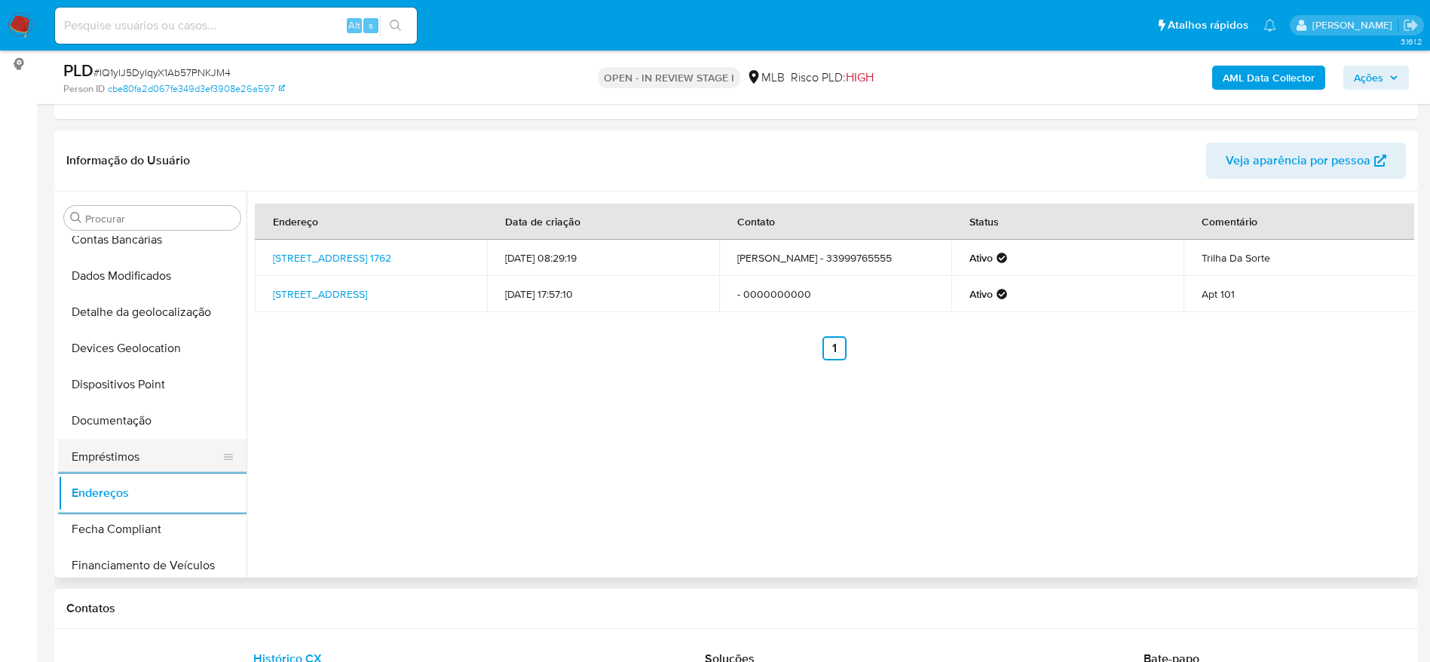
scroll to position [103, 0]
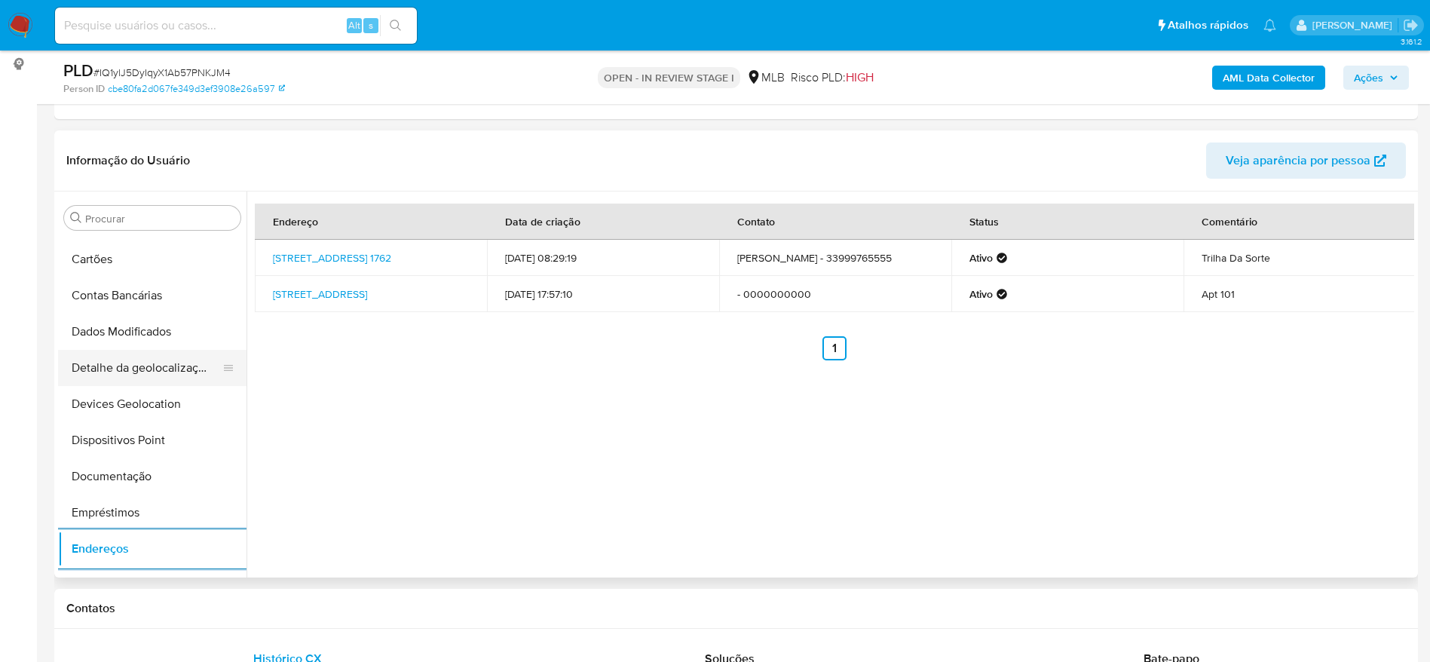
click at [129, 357] on button "Detalhe da geolocalização" at bounding box center [146, 368] width 176 height 36
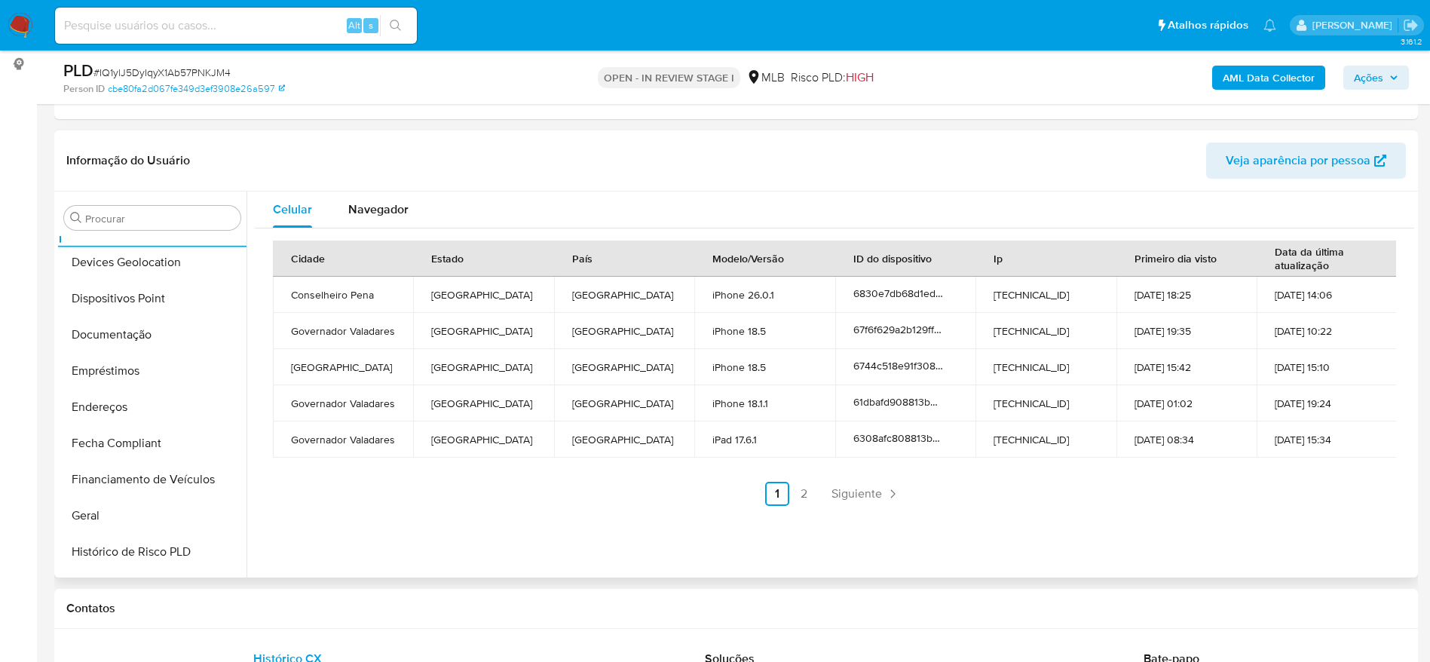
scroll to position [782, 0]
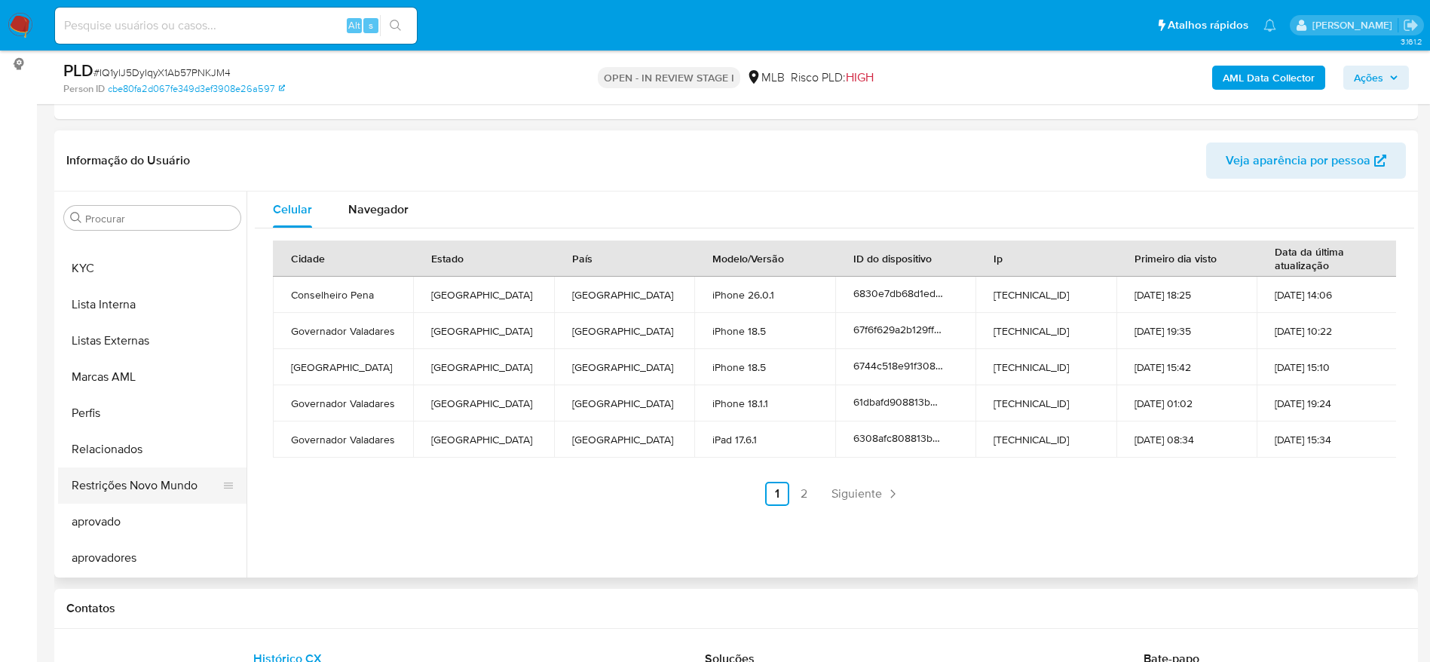
click at [142, 491] on button "Restrições Novo Mundo" at bounding box center [146, 485] width 176 height 36
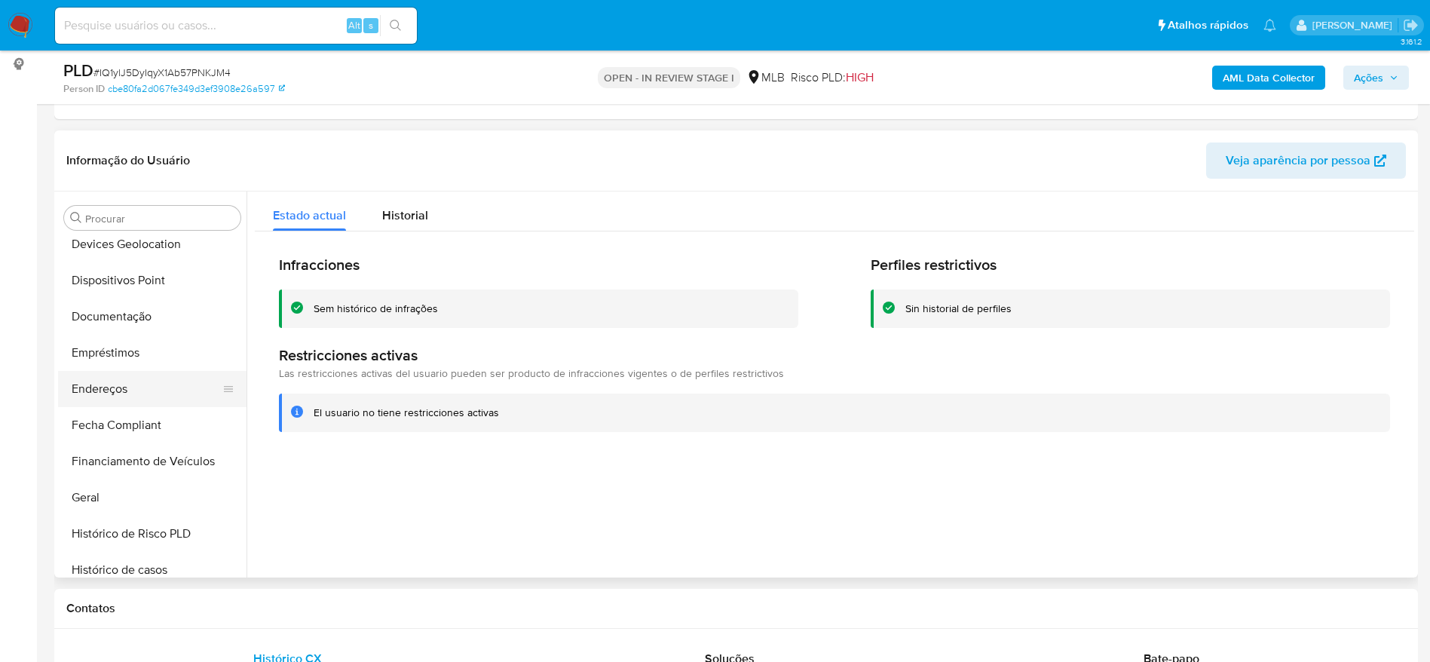
scroll to position [216, 0]
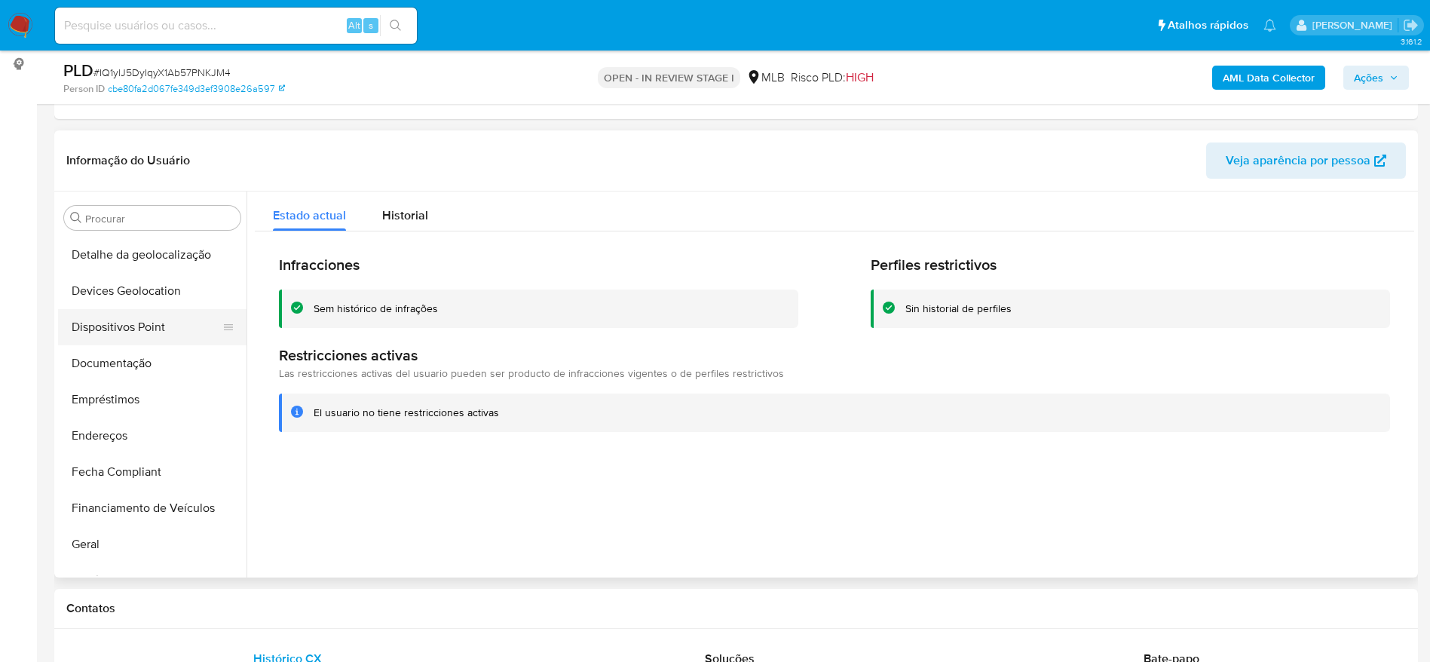
click at [112, 323] on button "Dispositivos Point" at bounding box center [146, 327] width 176 height 36
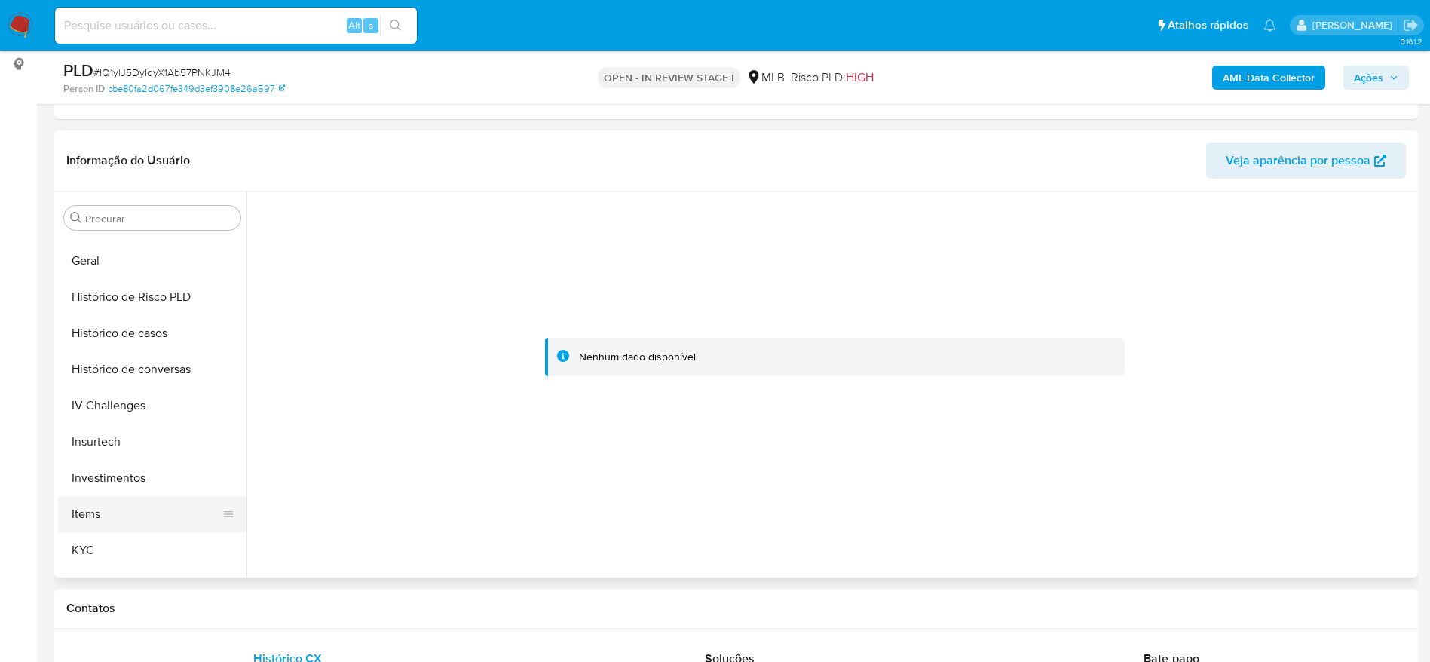
scroll to position [555, 0]
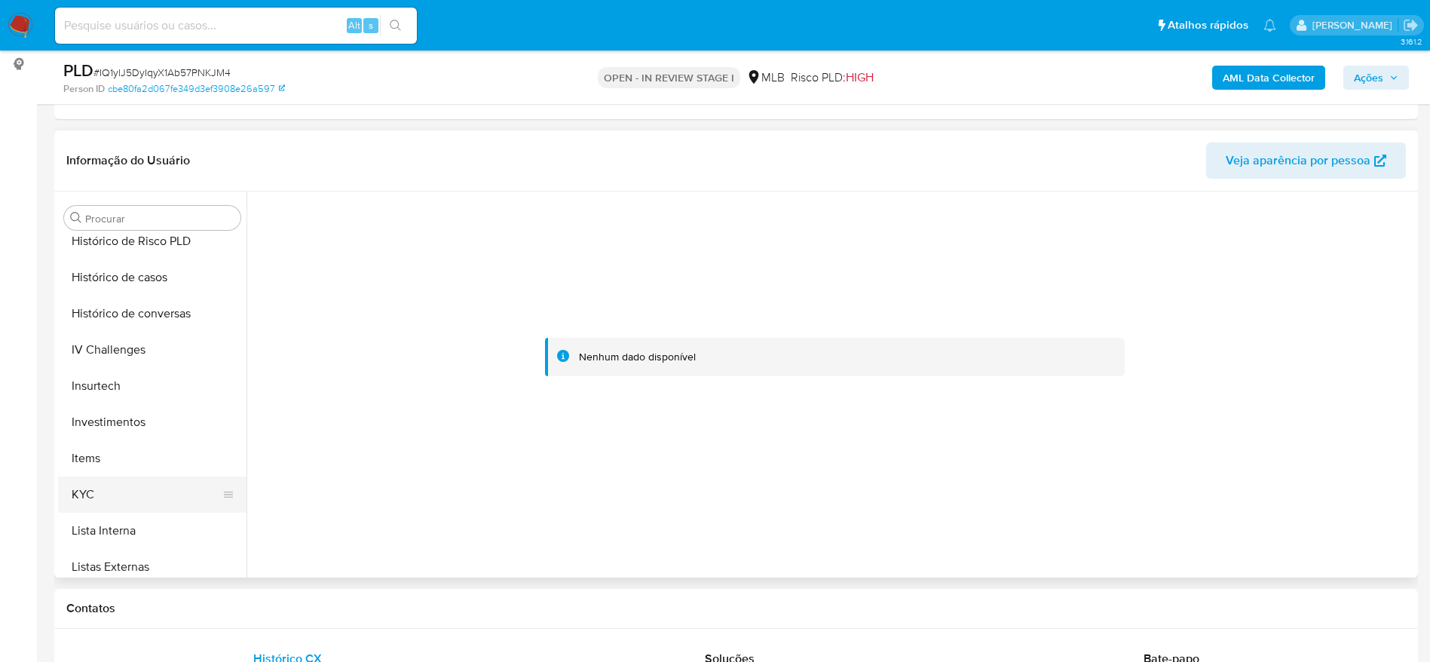
click at [111, 491] on button "KYC" at bounding box center [146, 494] width 176 height 36
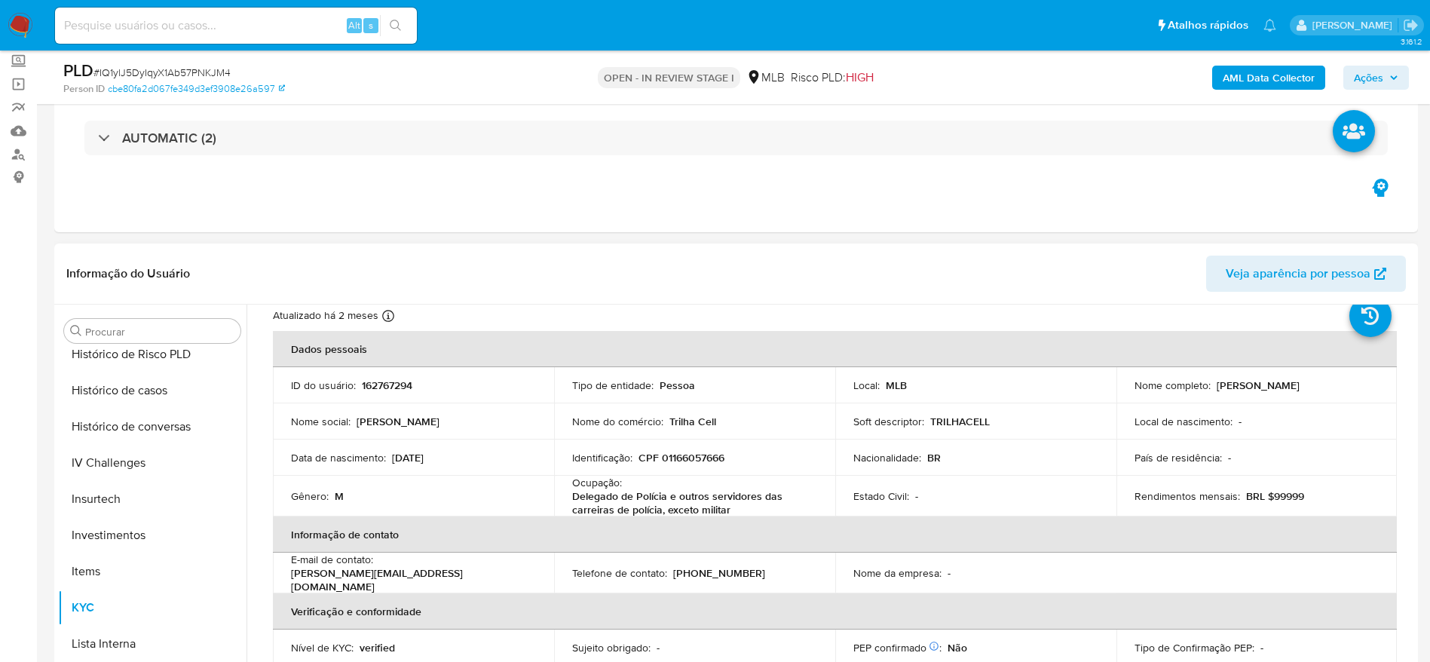
scroll to position [113, 0]
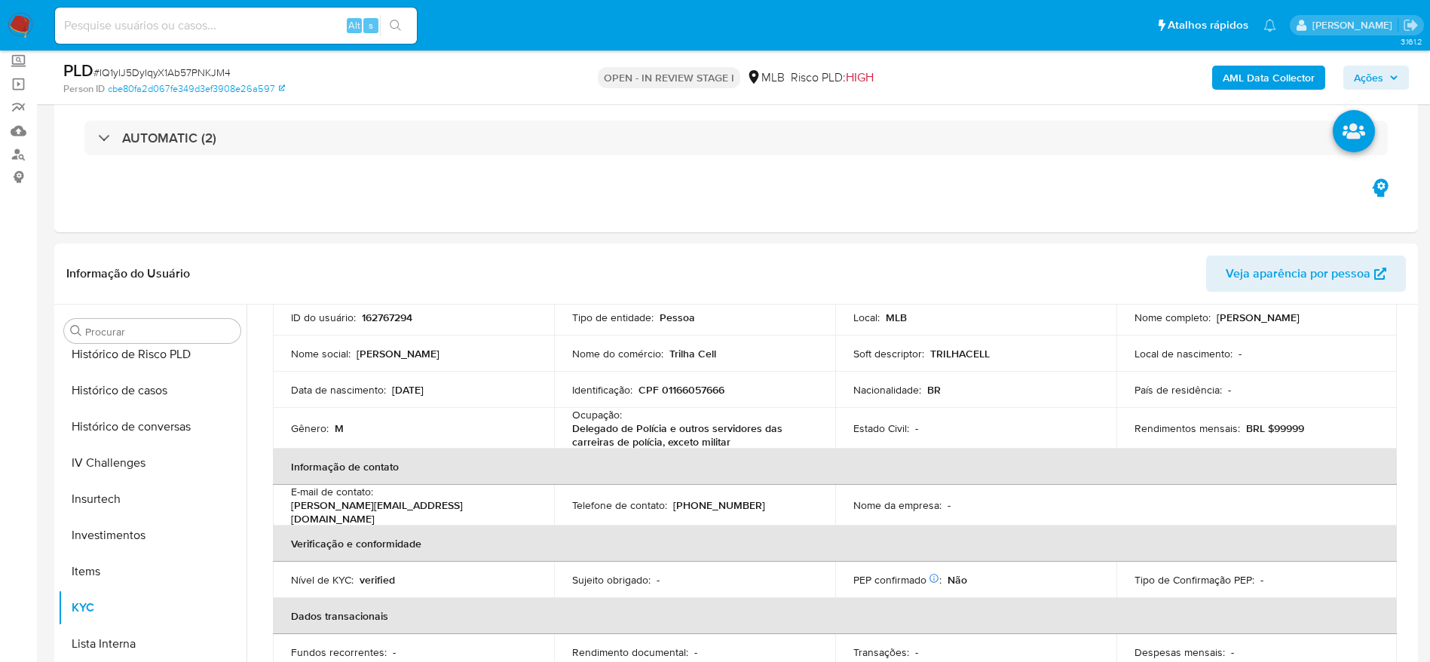
click at [626, 437] on p "Delegado de Polícia e outros servidores das carreiras de polícia, exceto militar" at bounding box center [691, 434] width 239 height 27
copy div "Ocupação : Delegado de Polícia e outros servidores das carreiras de polícia, ex…"
click at [664, 404] on td "Identificação : CPF 01166057666" at bounding box center [694, 390] width 281 height 36
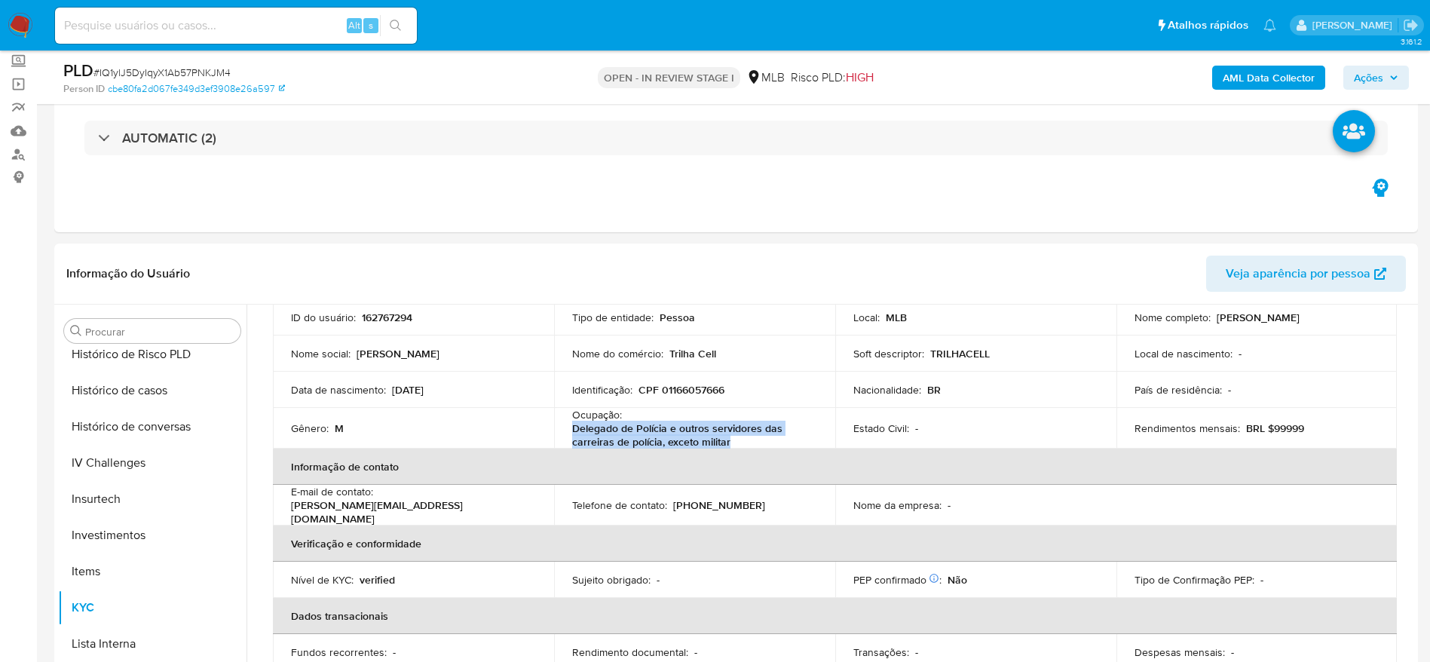
drag, startPoint x: 732, startPoint y: 440, endPoint x: 564, endPoint y: 428, distance: 167.7
click at [564, 428] on td "Ocupação : Delegado de Polícia e outros servidores das carreiras de polícia, ex…" at bounding box center [694, 428] width 281 height 41
copy p "Delegado de Polícia e outros servidores das carreiras de polícia, exceto militar"
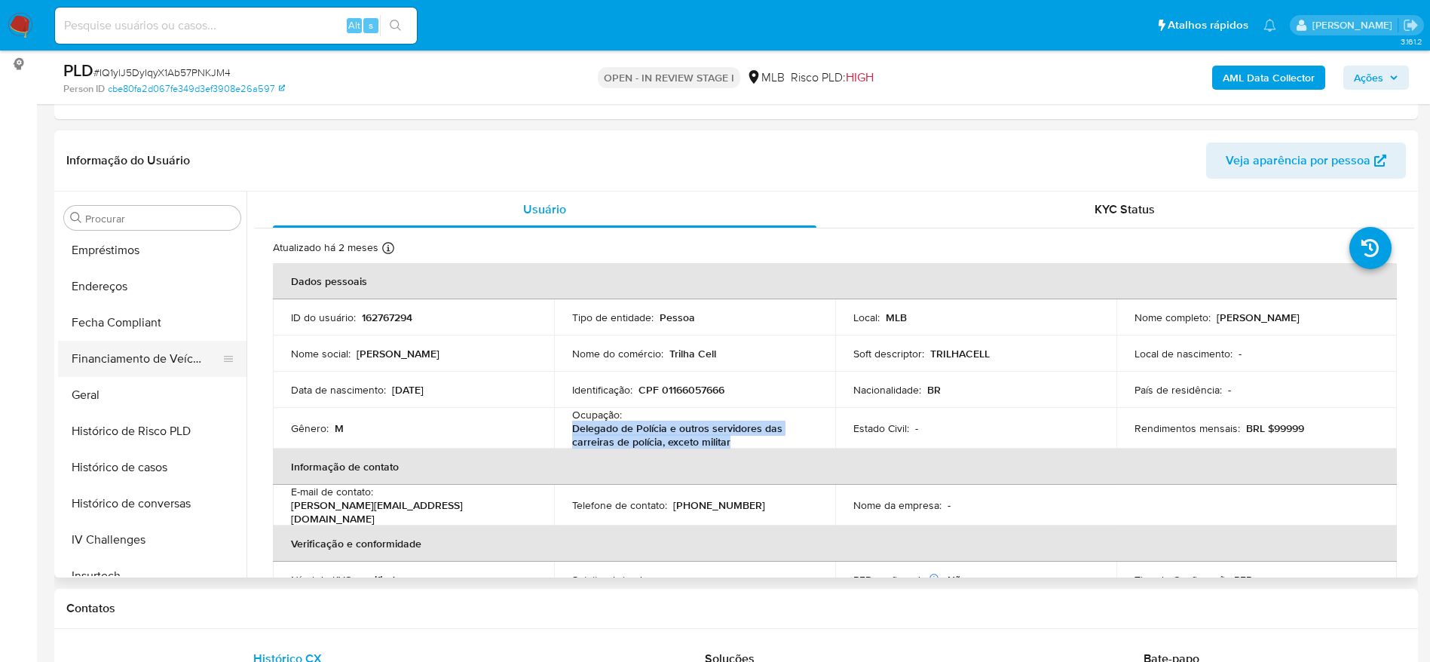
scroll to position [329, 0]
click at [93, 441] on button "Geral" at bounding box center [146, 431] width 176 height 36
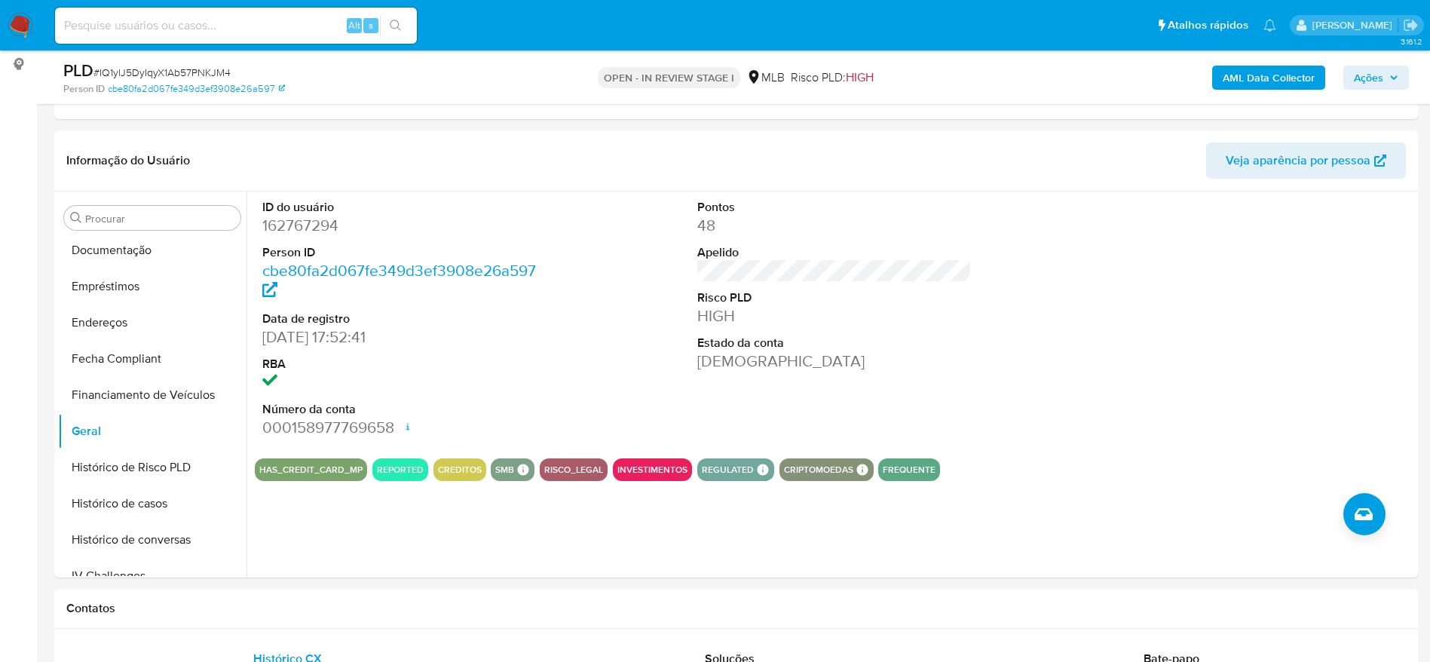
click at [1400, 81] on button "Ações" at bounding box center [1376, 78] width 66 height 24
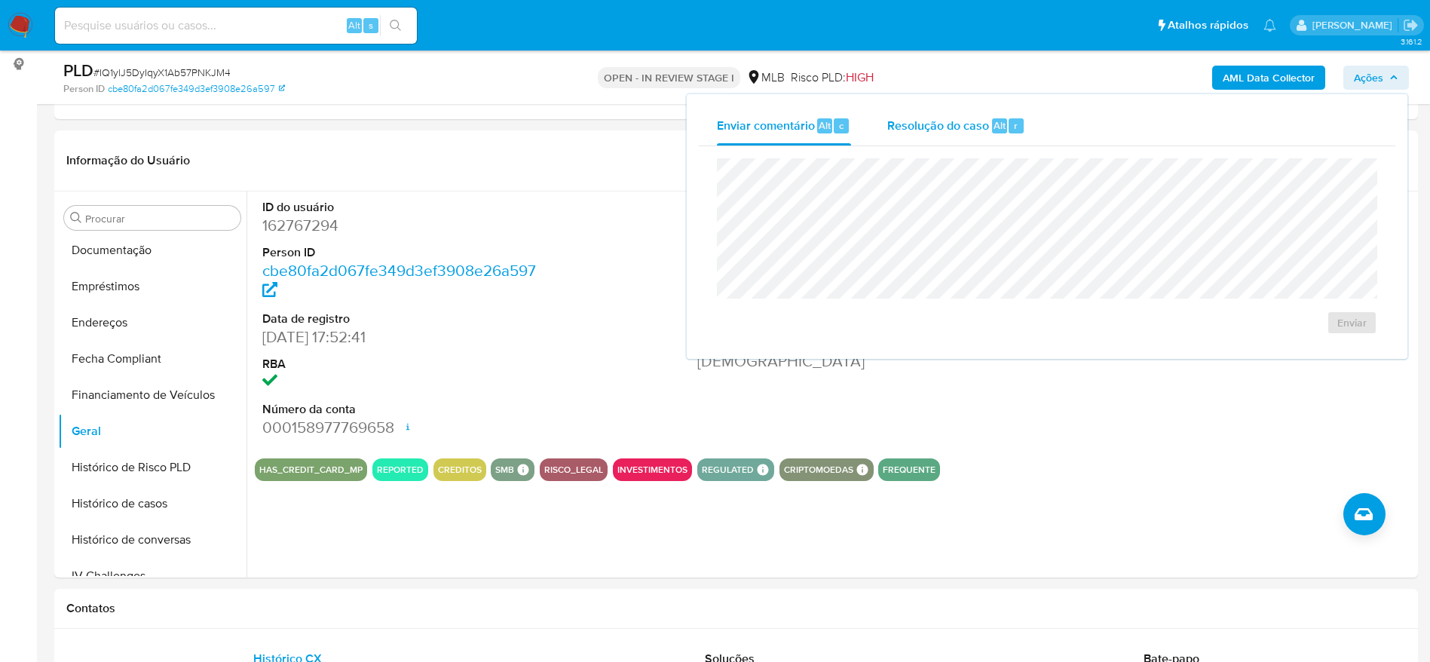
click at [926, 130] on span "Resolução do caso" at bounding box center [938, 124] width 102 height 17
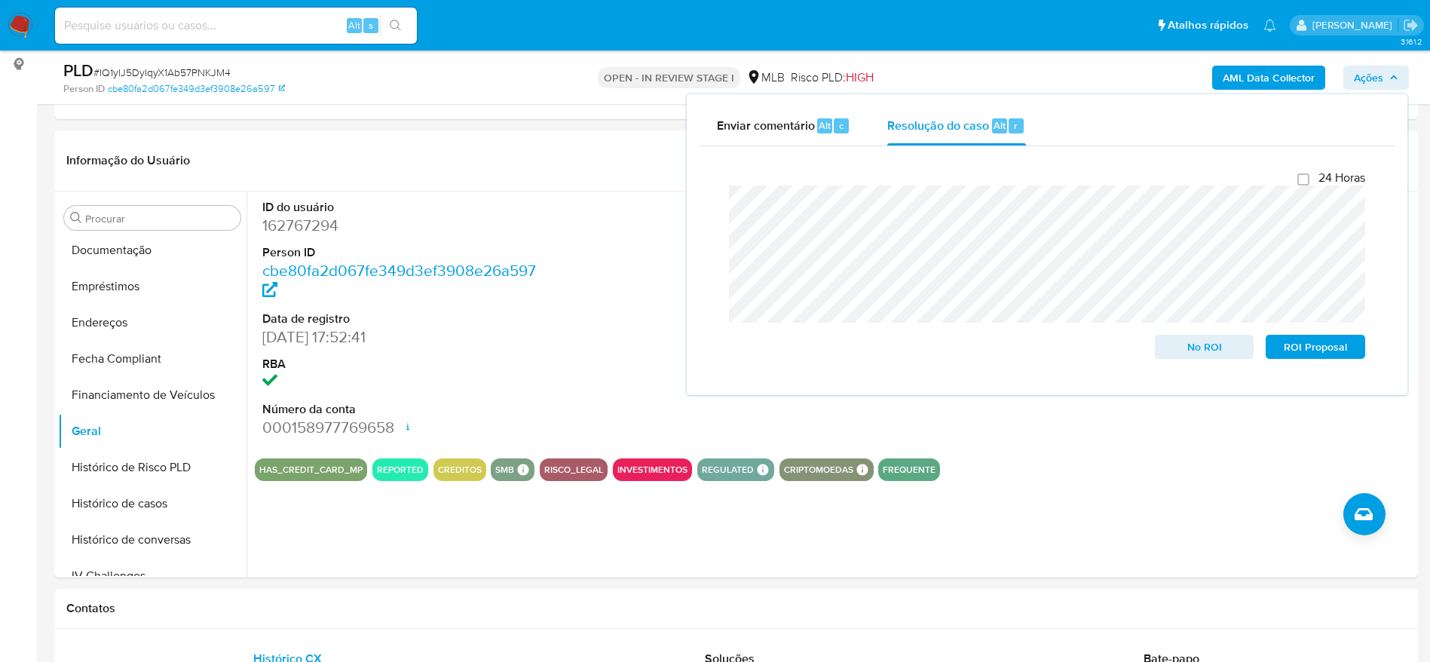
click at [1239, 74] on b "AML Data Collector" at bounding box center [1268, 78] width 92 height 24
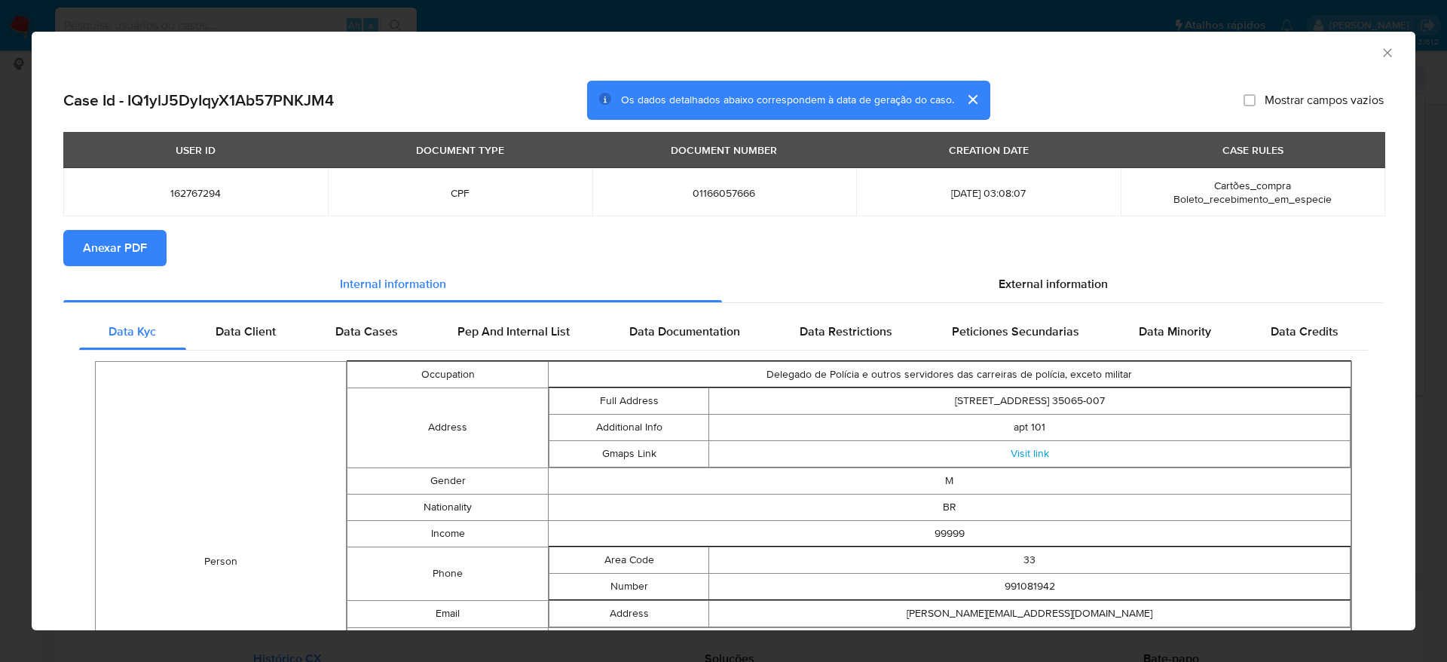
click at [155, 246] on button "Anexar PDF" at bounding box center [114, 248] width 103 height 36
click at [1380, 50] on icon "Fechar a janela" at bounding box center [1387, 52] width 15 height 15
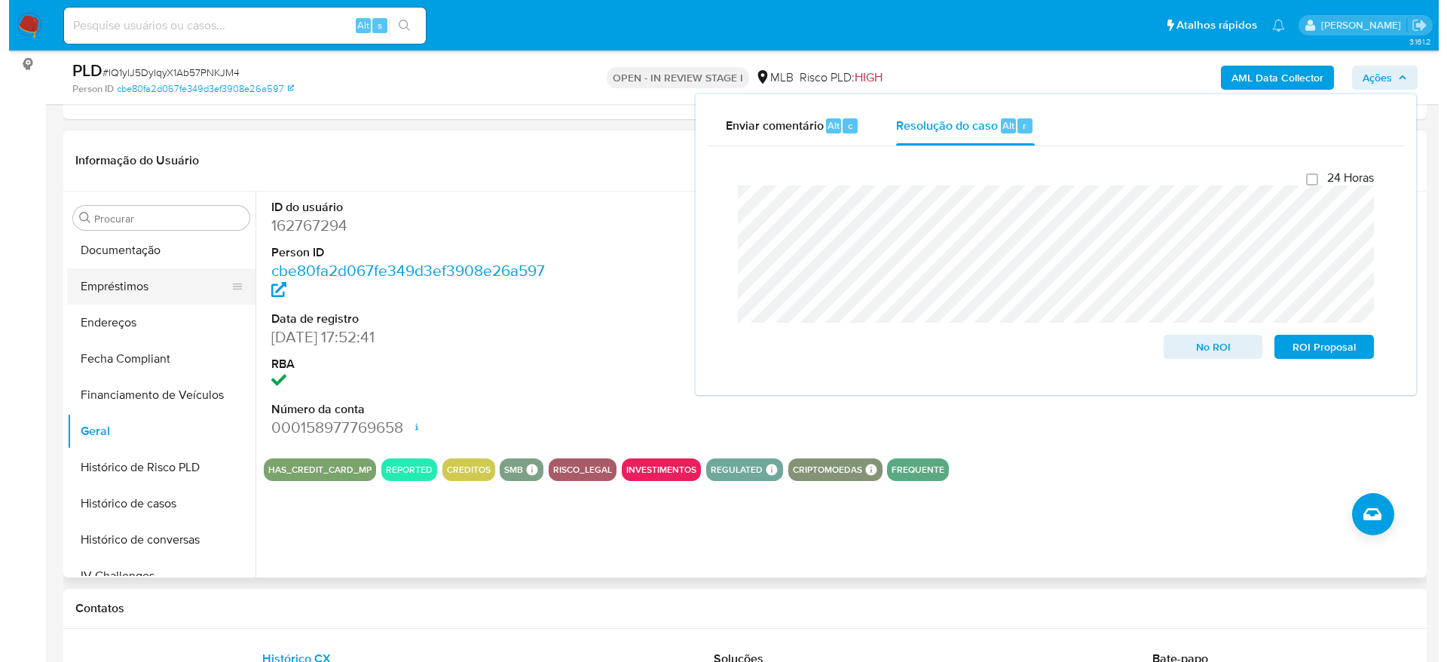
scroll to position [0, 0]
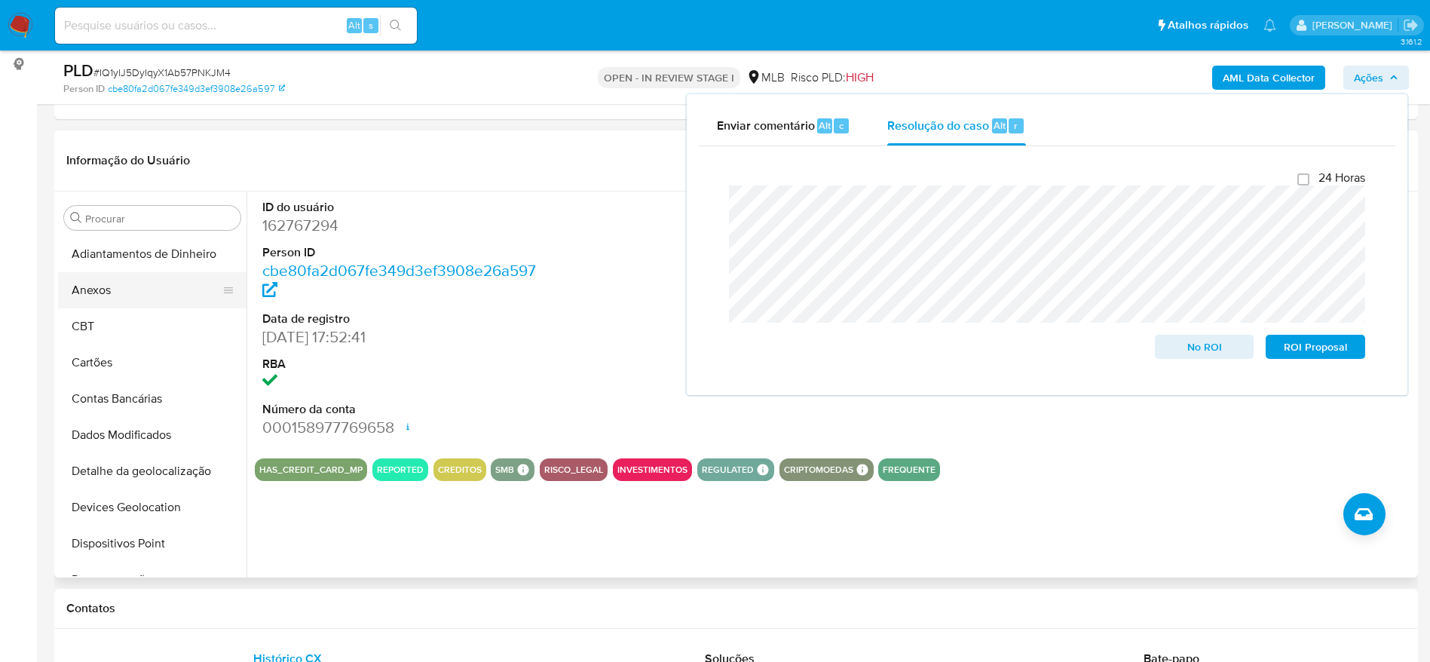
click at [112, 280] on button "Anexos" at bounding box center [146, 290] width 176 height 36
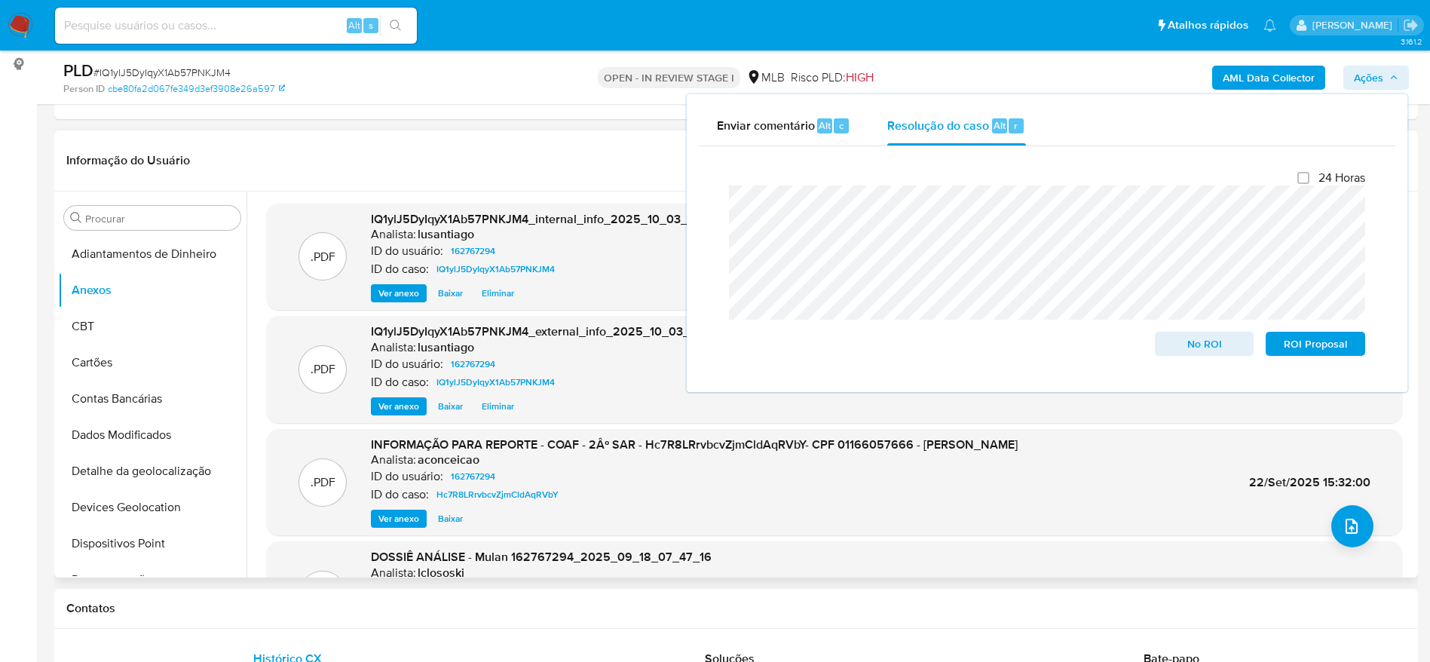
click at [432, 163] on header "Informação do Usuário Veja aparência por pessoa" at bounding box center [735, 160] width 1339 height 36
click at [1370, 77] on span "Ações" at bounding box center [1368, 78] width 29 height 24
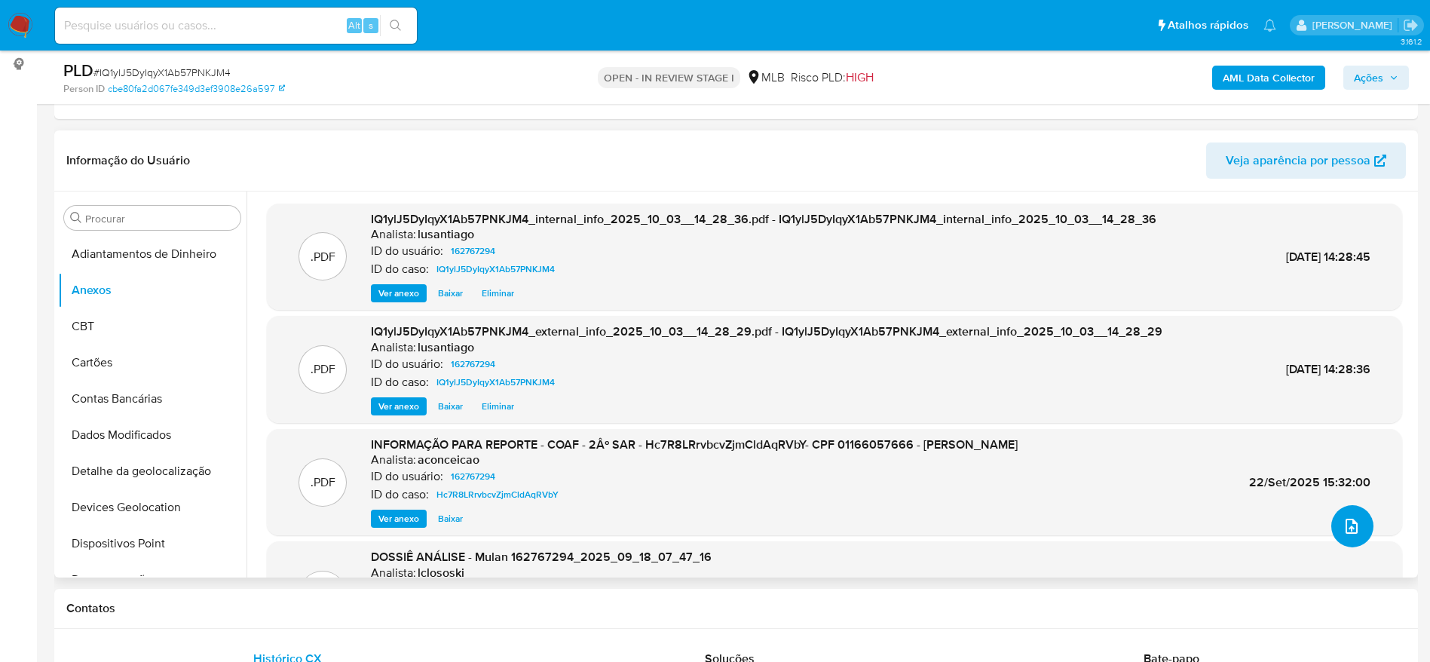
click at [1351, 525] on icon "upload-file" at bounding box center [1351, 526] width 18 height 18
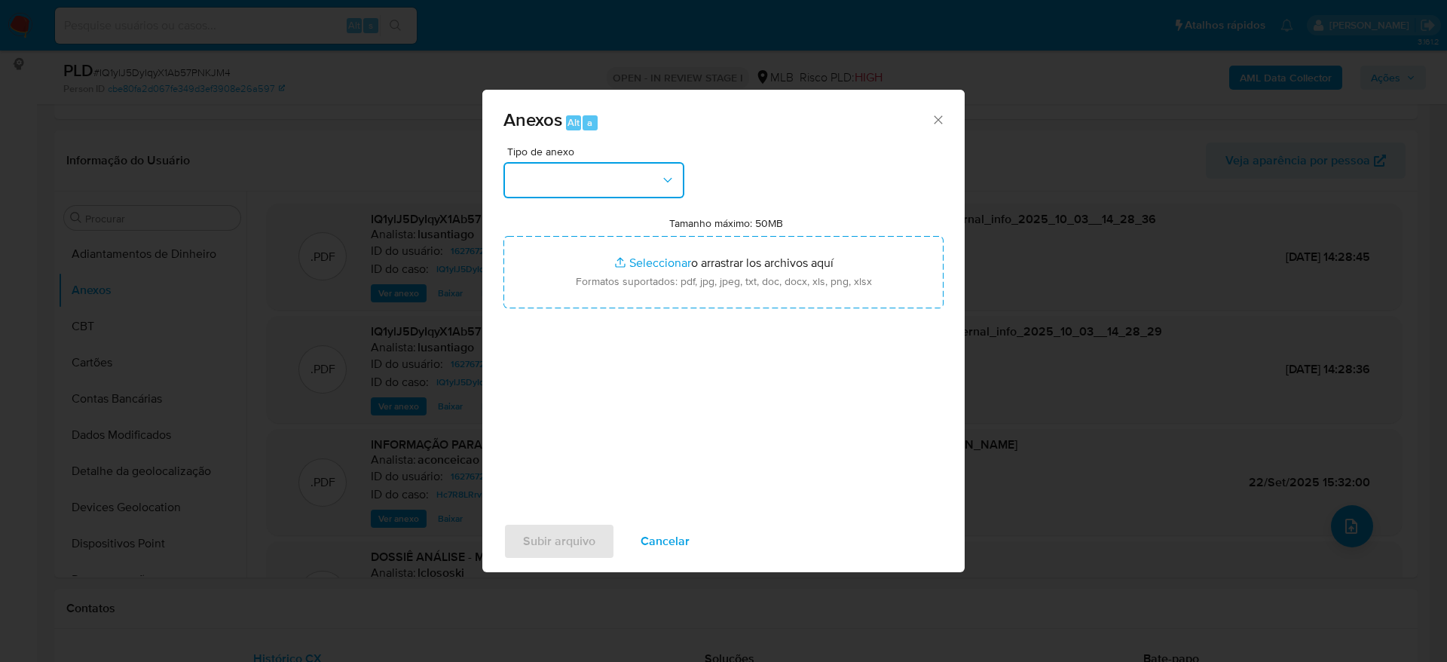
click at [627, 175] on button "button" at bounding box center [593, 180] width 181 height 36
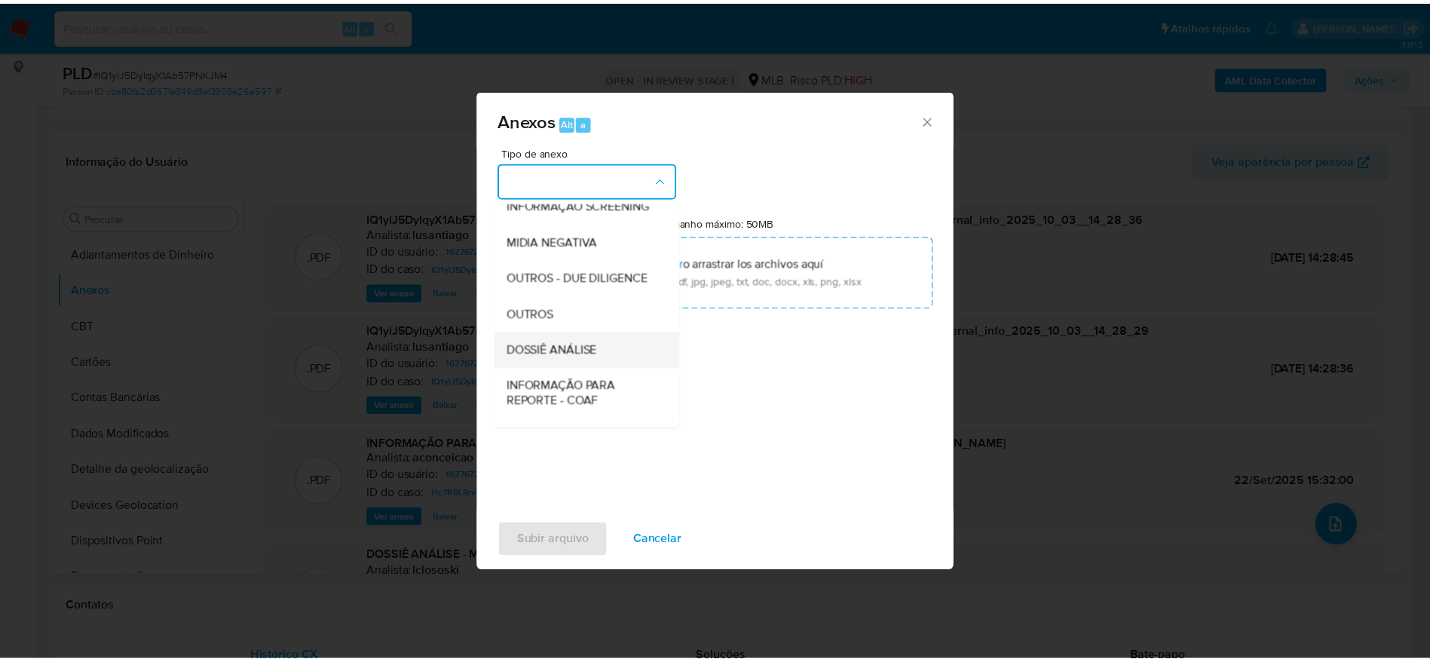
scroll to position [232, 0]
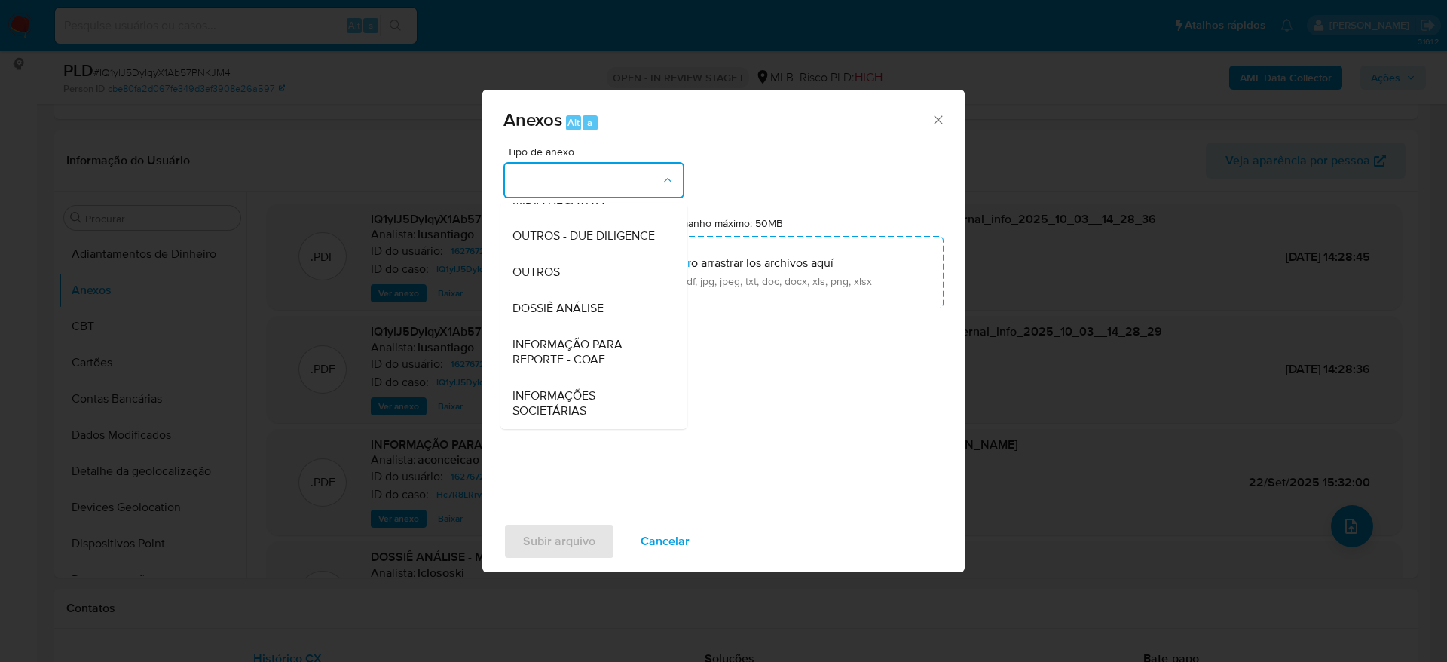
click at [580, 306] on span "DOSSIÊ ANÁLISE" at bounding box center [557, 308] width 91 height 15
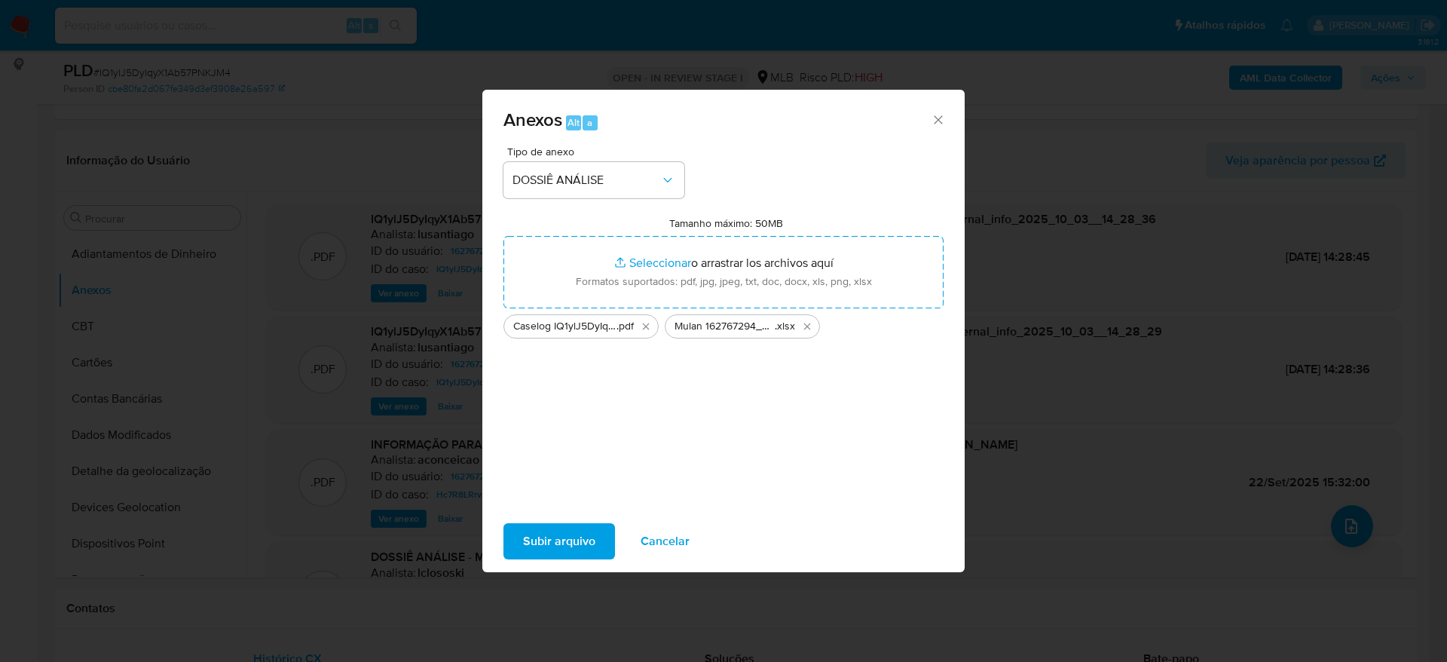
click at [582, 529] on span "Subir arquivo" at bounding box center [559, 541] width 72 height 33
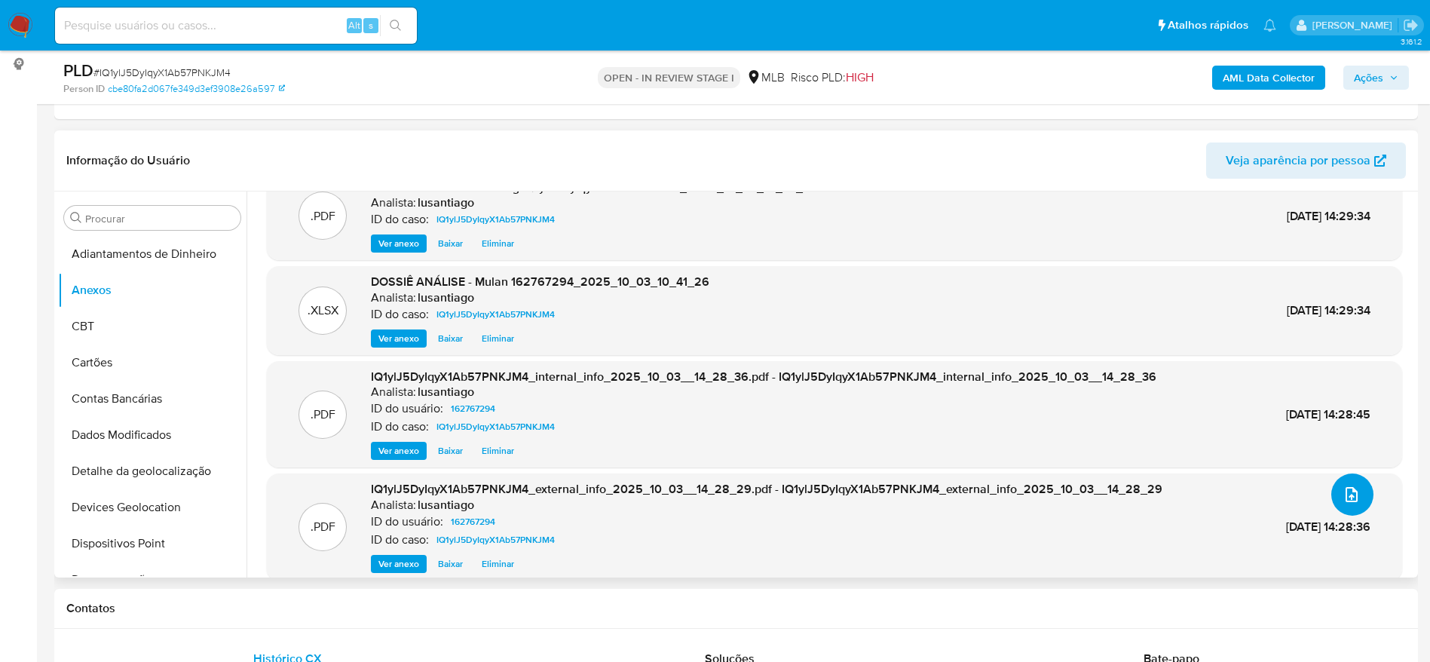
scroll to position [0, 0]
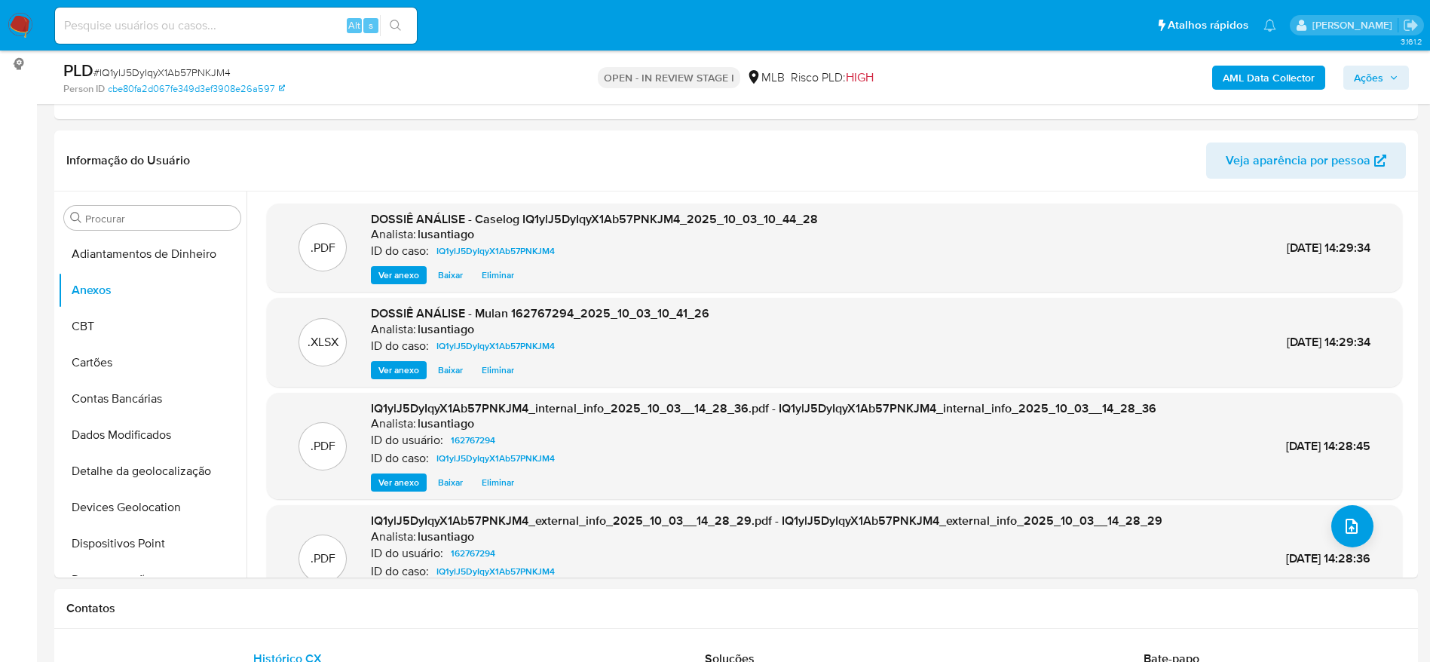
click at [1327, 91] on div "AML Data Collector Ações" at bounding box center [1186, 77] width 445 height 35
drag, startPoint x: 1386, startPoint y: 66, endPoint x: 1390, endPoint y: 84, distance: 19.2
click at [1388, 66] on button "Ações" at bounding box center [1376, 78] width 66 height 24
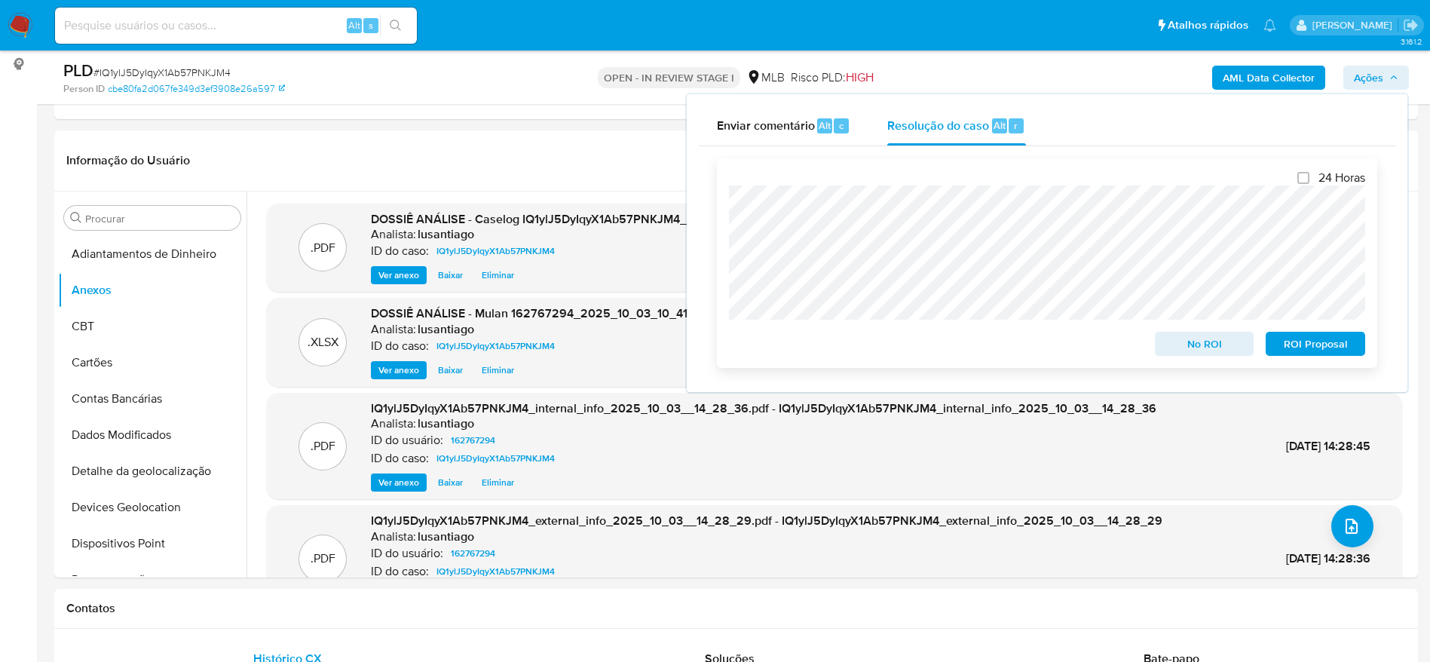
click at [1177, 341] on span "No ROI" at bounding box center [1204, 343] width 78 height 21
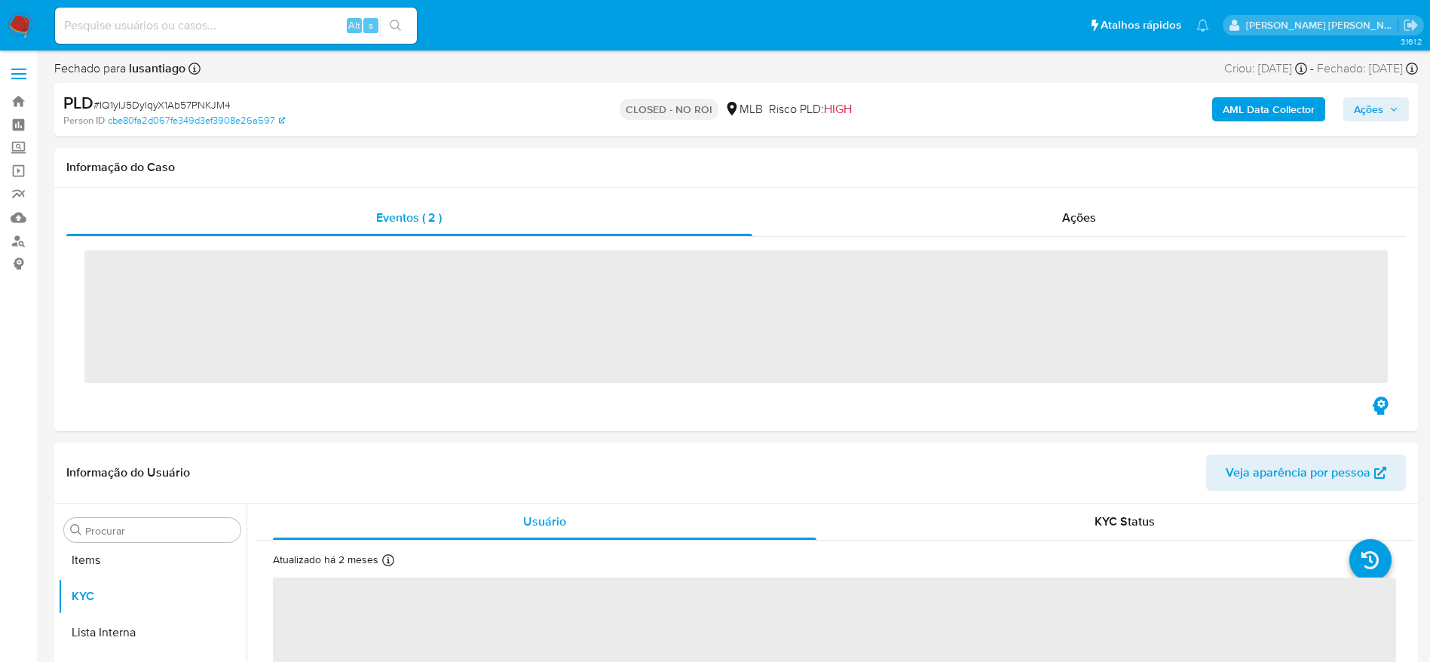
scroll to position [782, 0]
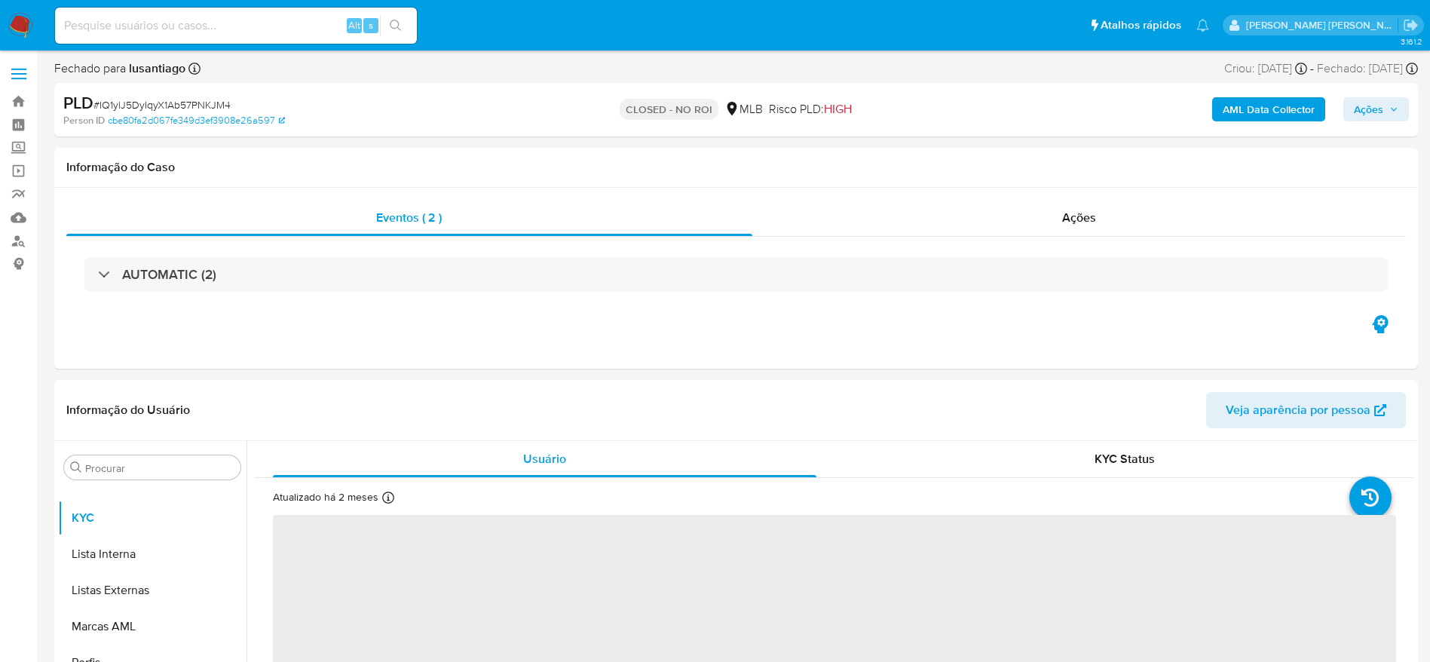
select select "10"
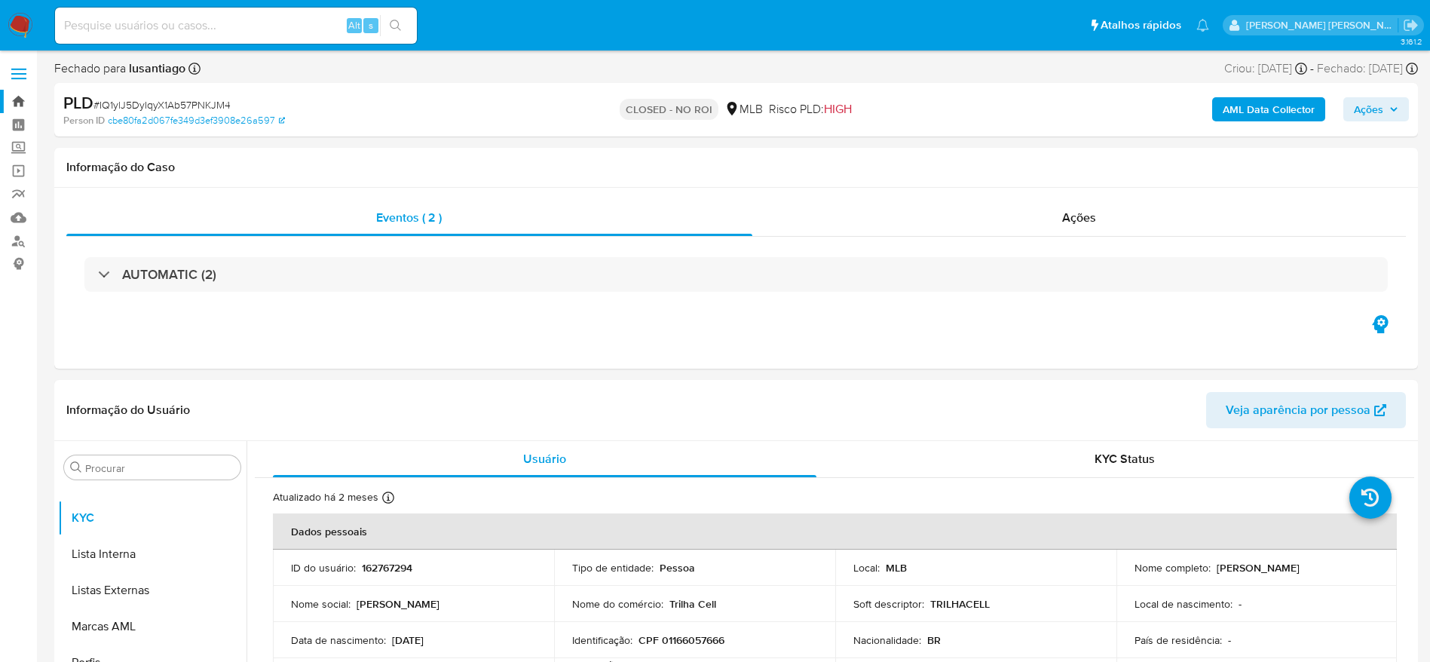
click at [14, 98] on link "Bandeja" at bounding box center [89, 101] width 179 height 23
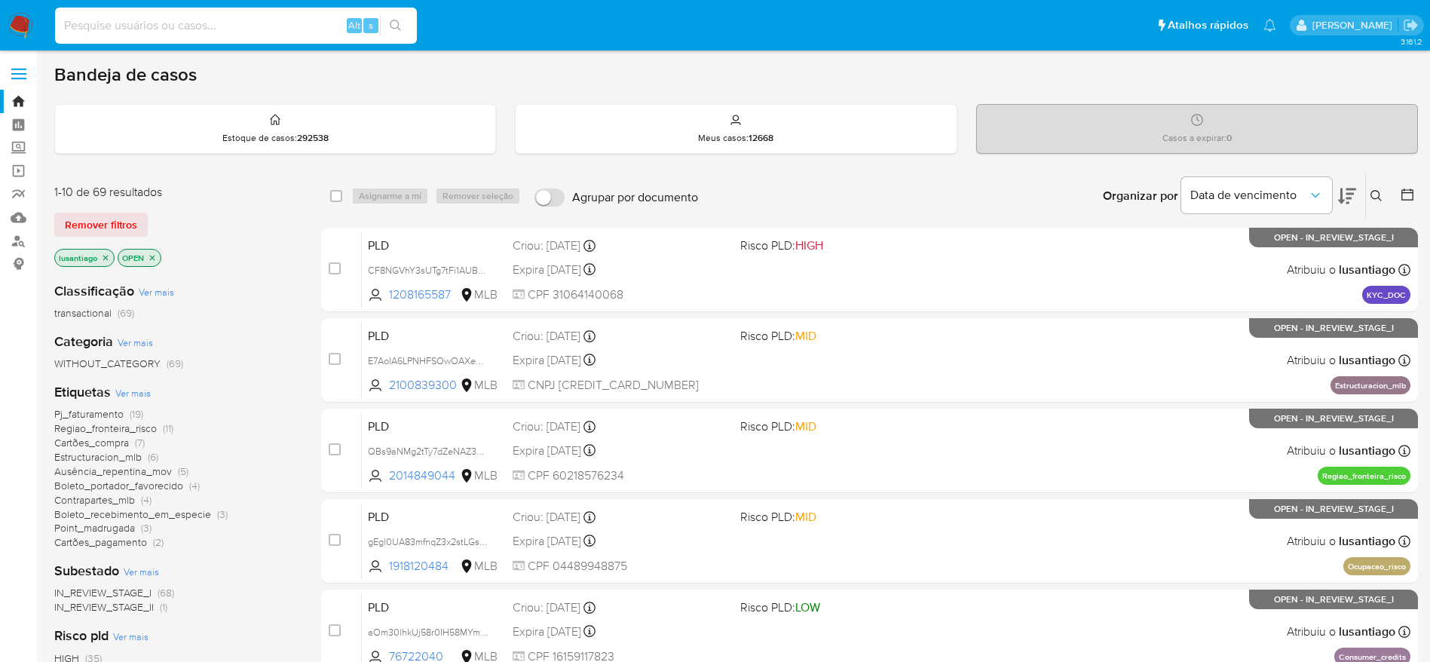
click at [216, 16] on input at bounding box center [236, 26] width 362 height 20
paste input "29388658"
type input "29388658"
click at [402, 29] on button "search-icon" at bounding box center [395, 25] width 31 height 21
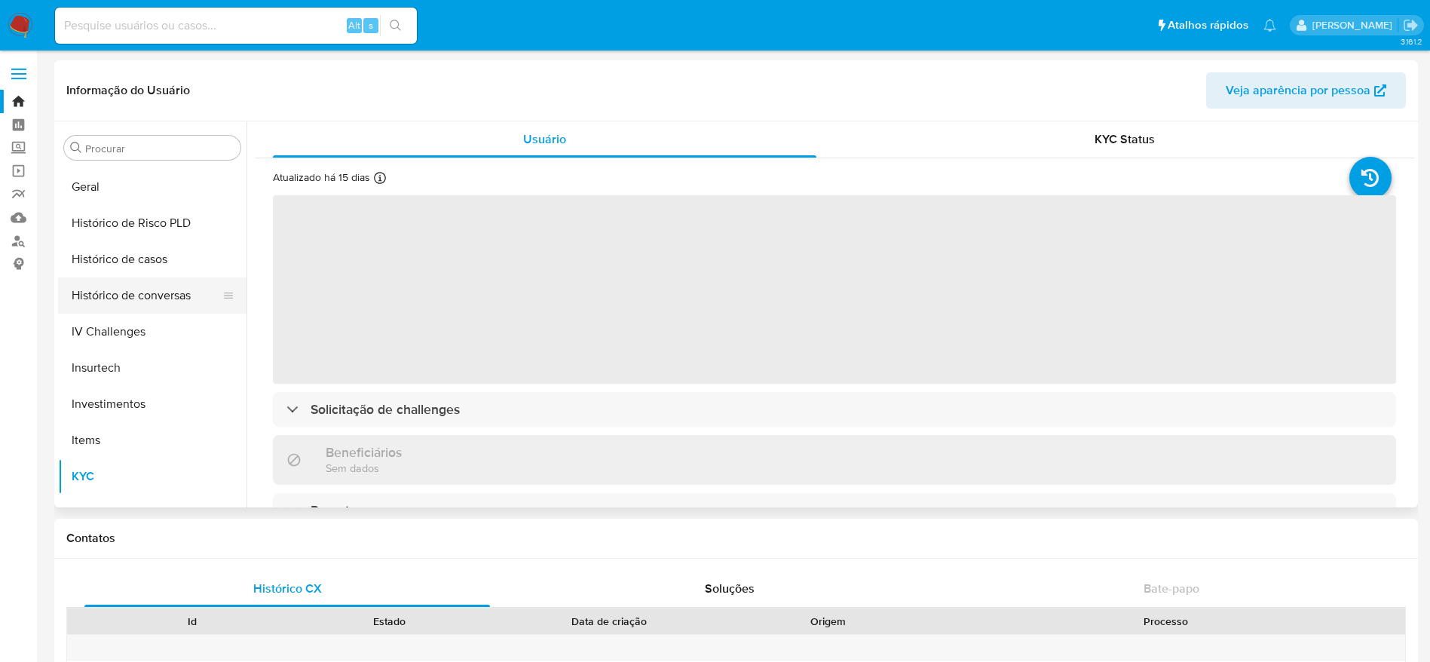
scroll to position [435, 0]
select select "10"
click at [136, 335] on button "Histórico de casos" at bounding box center [146, 328] width 176 height 36
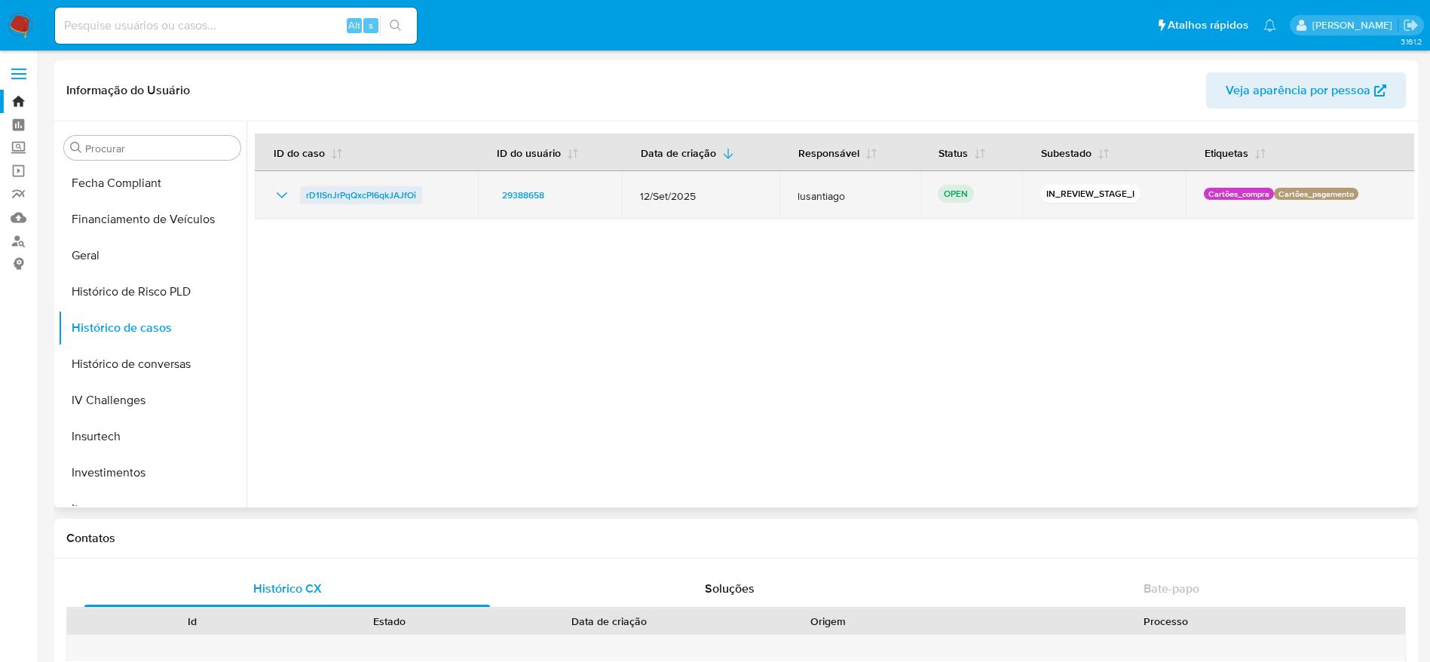
click at [349, 198] on span "rD1ISnJrPqQxcPI6qkJAJfOi" at bounding box center [361, 195] width 110 height 18
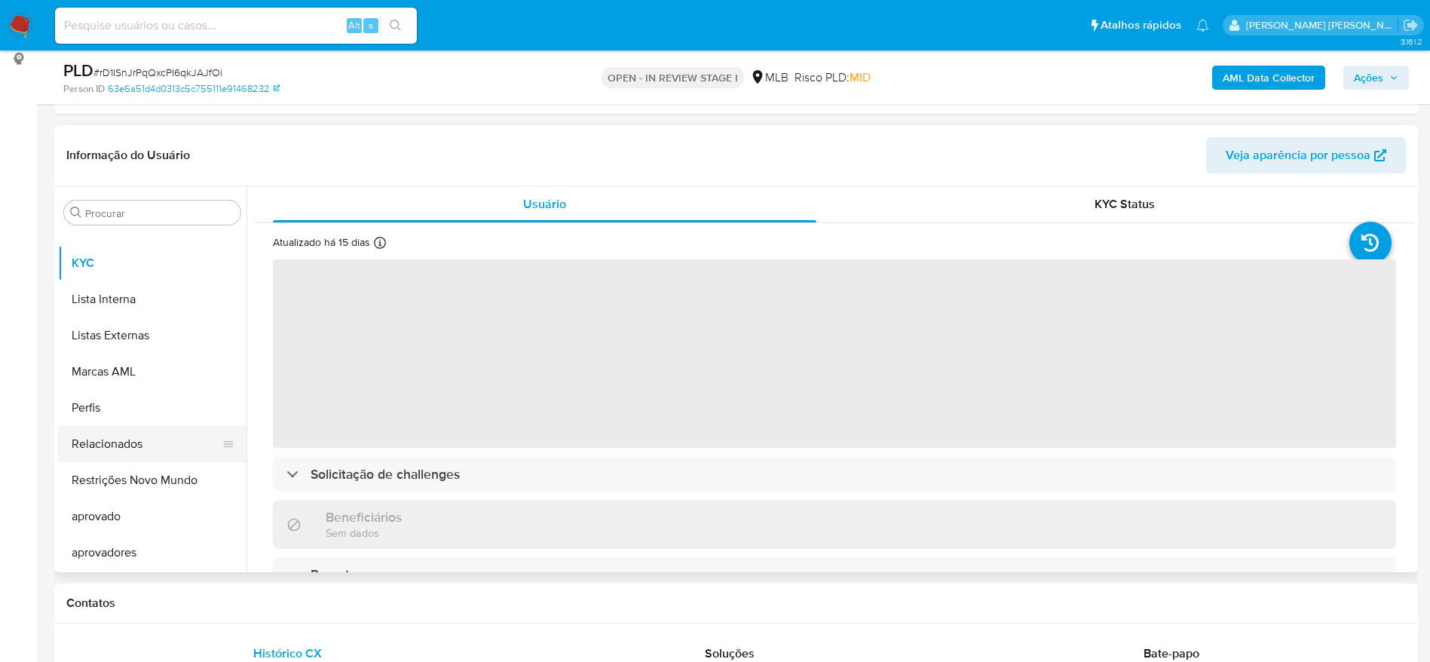
scroll to position [226, 0]
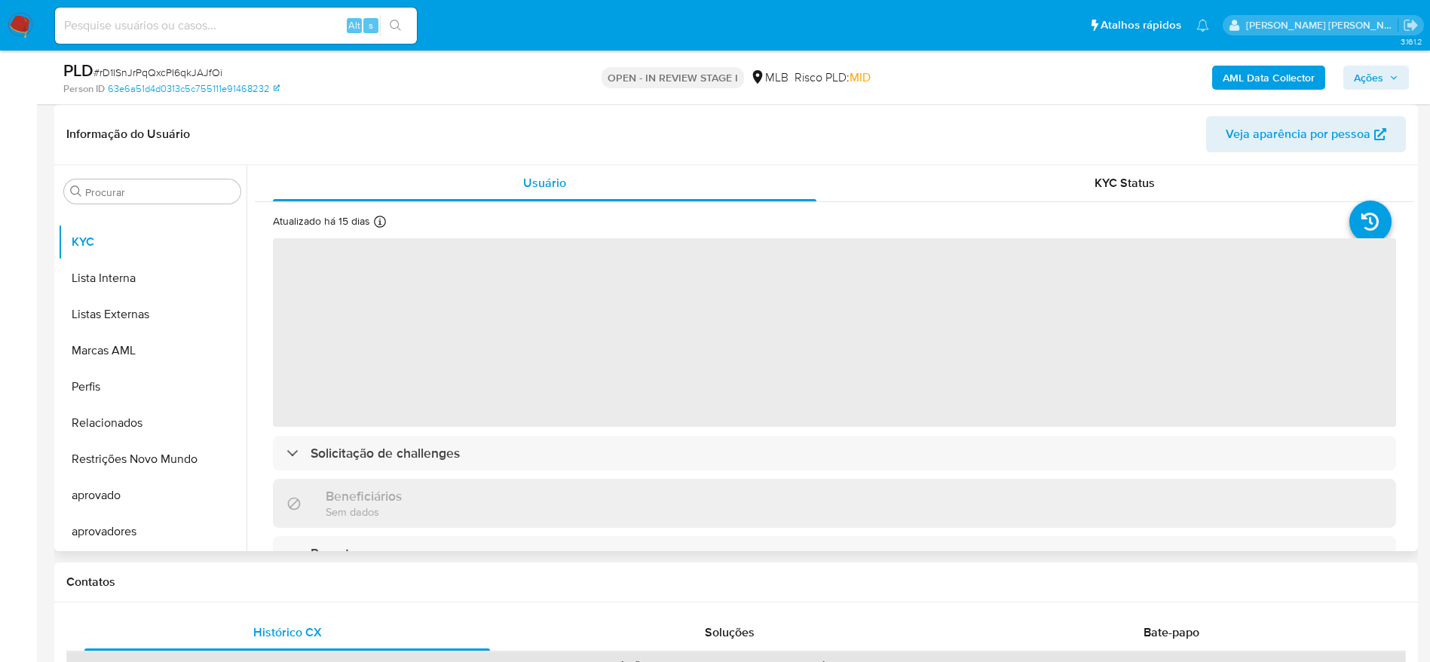
select select "10"
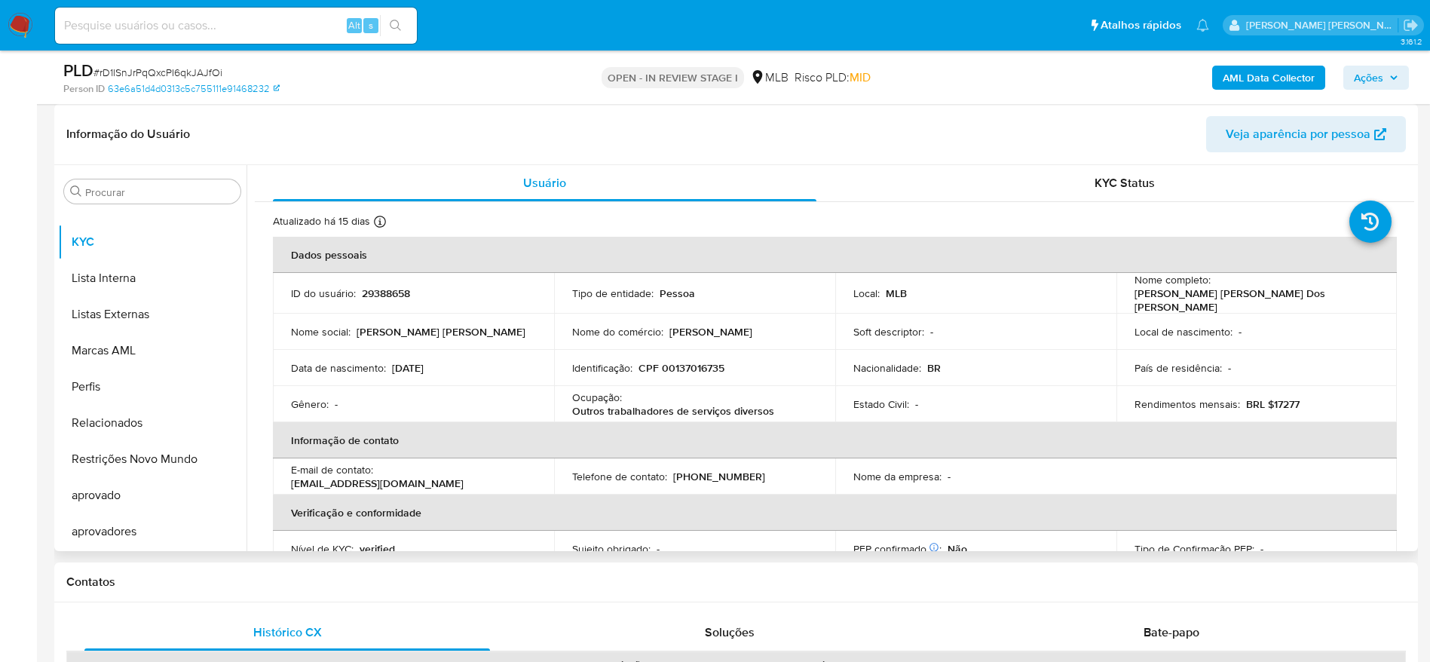
click at [691, 365] on p "CPF 00137016735" at bounding box center [681, 368] width 86 height 14
copy p "00137016735"
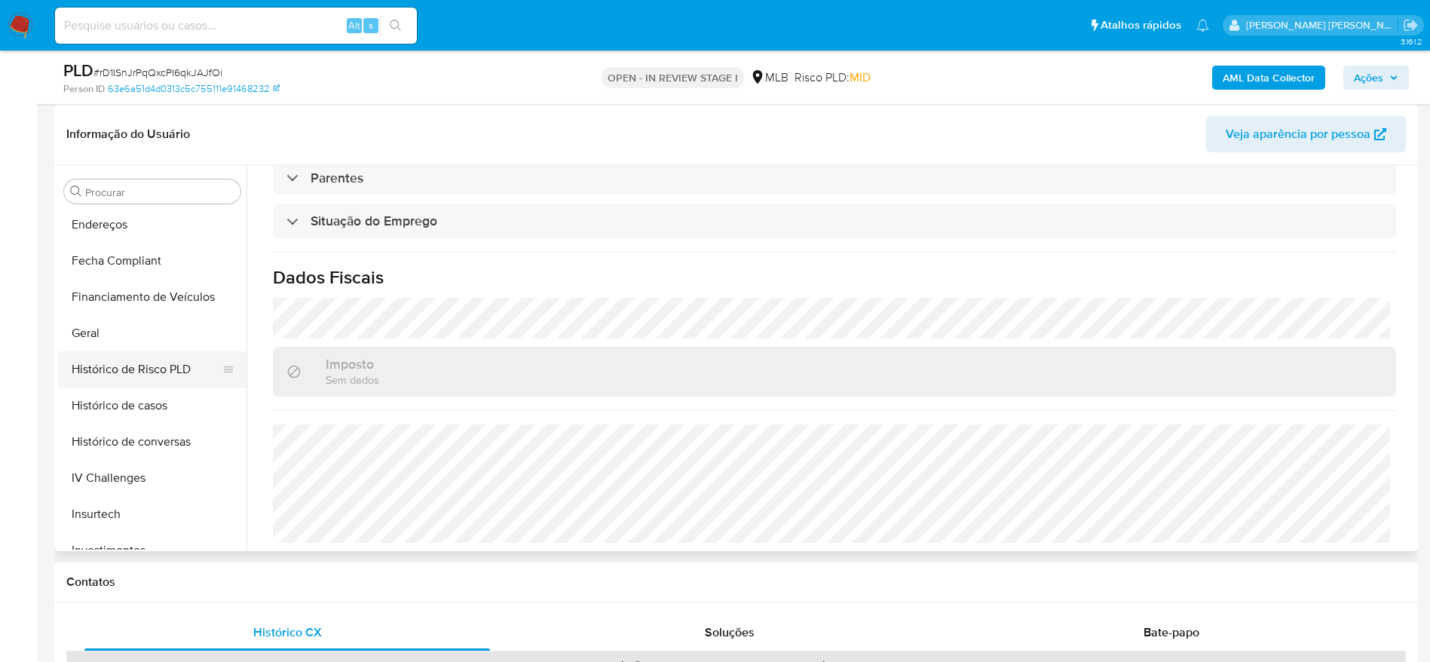
scroll to position [442, 0]
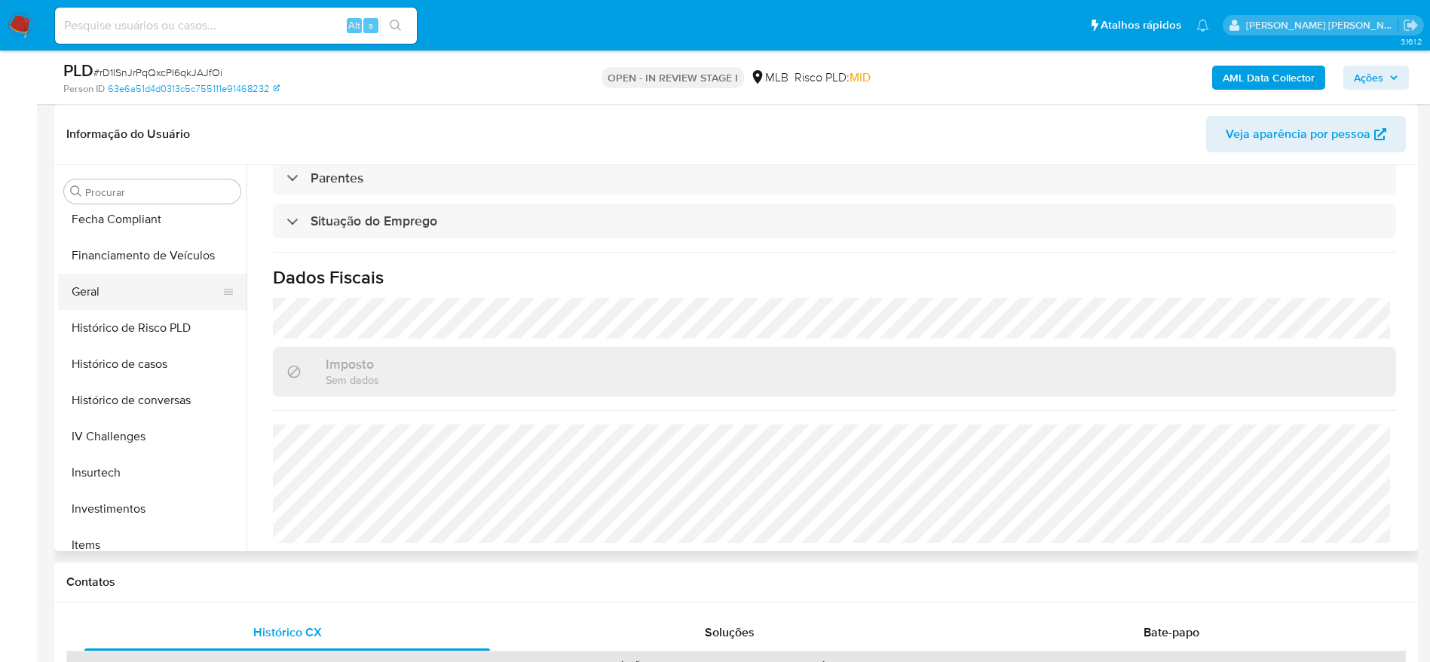
click at [102, 296] on button "Geral" at bounding box center [146, 292] width 176 height 36
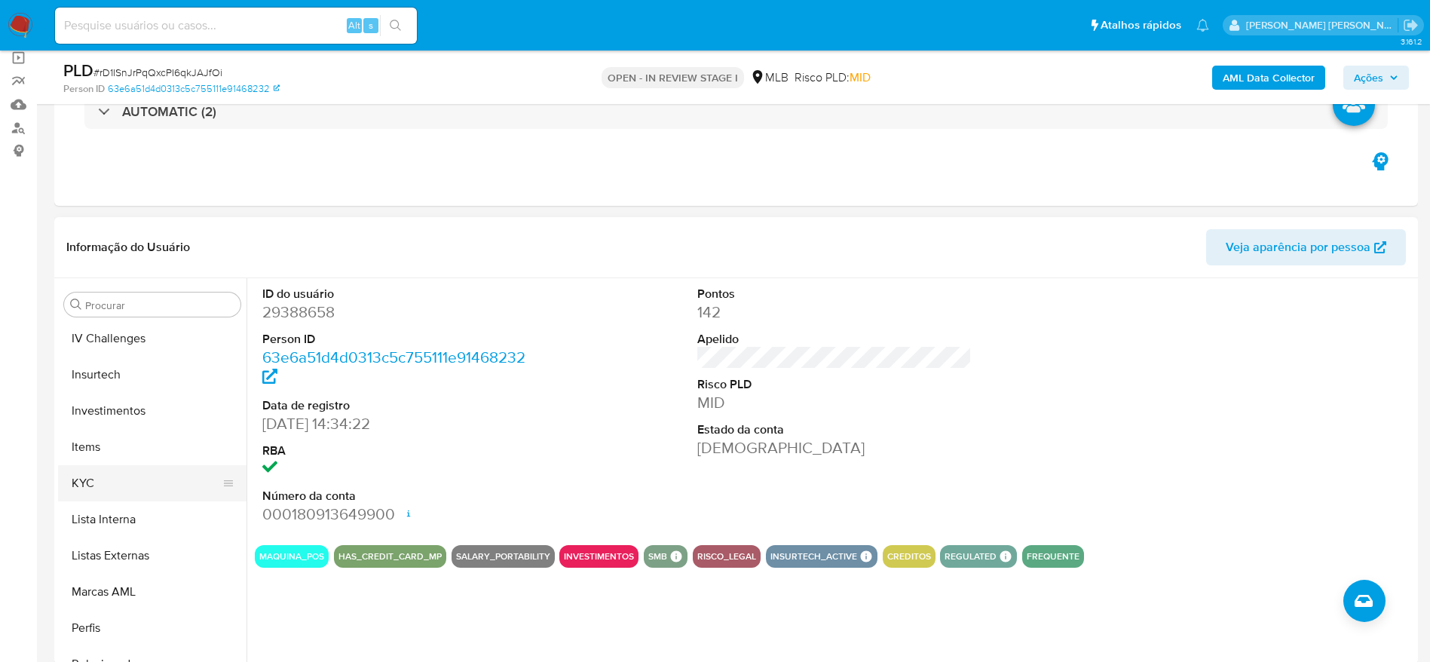
scroll to position [669, 0]
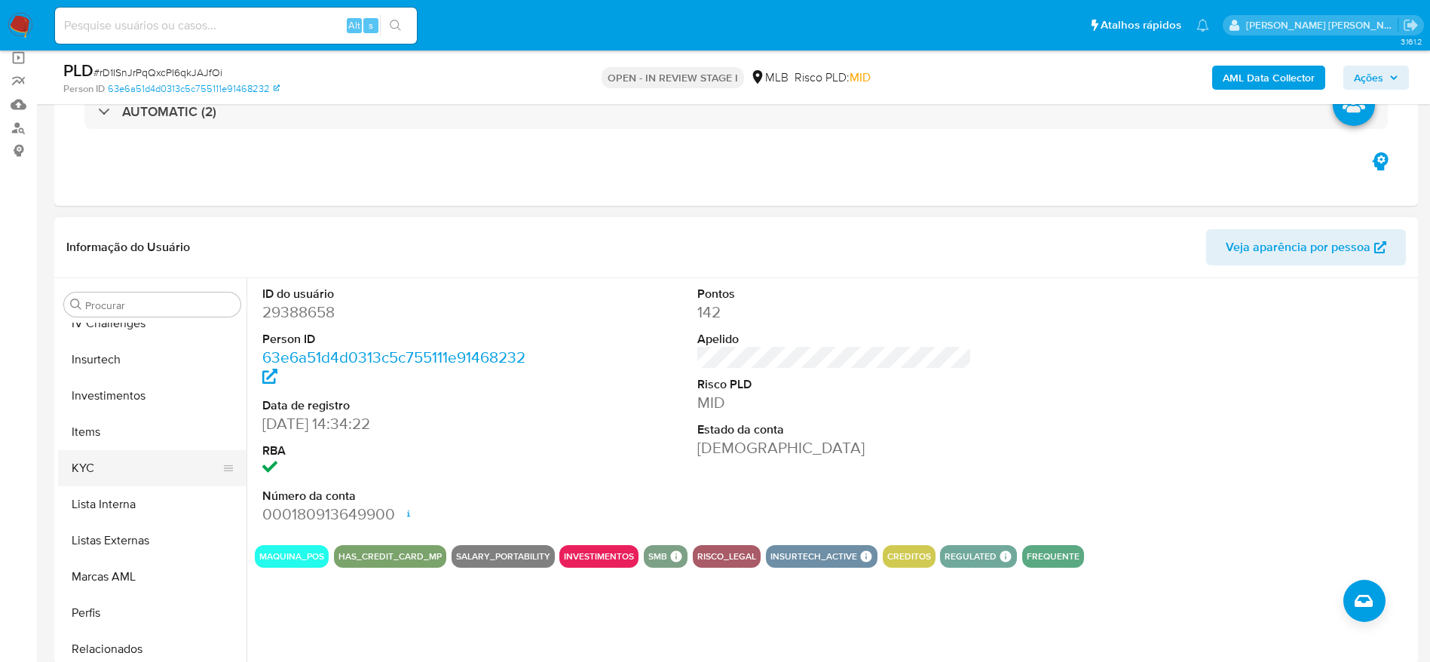
click at [112, 482] on button "KYC" at bounding box center [146, 468] width 176 height 36
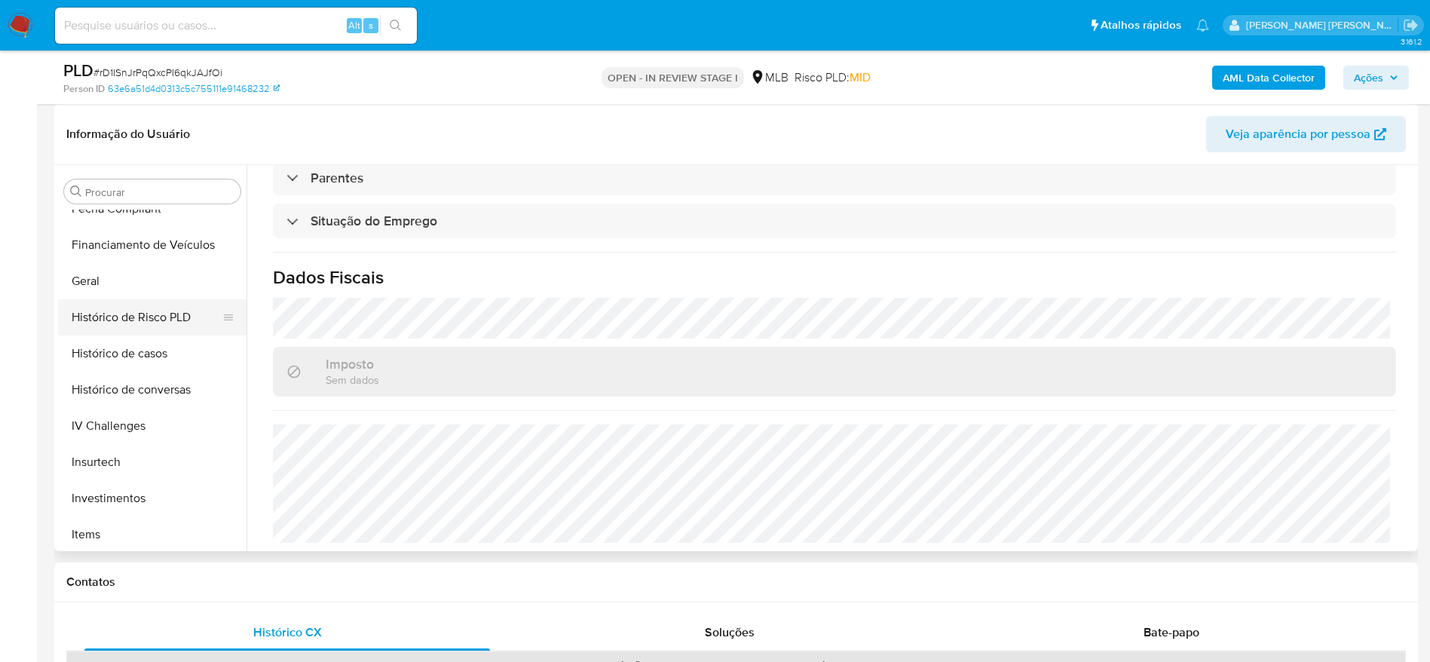
scroll to position [329, 0]
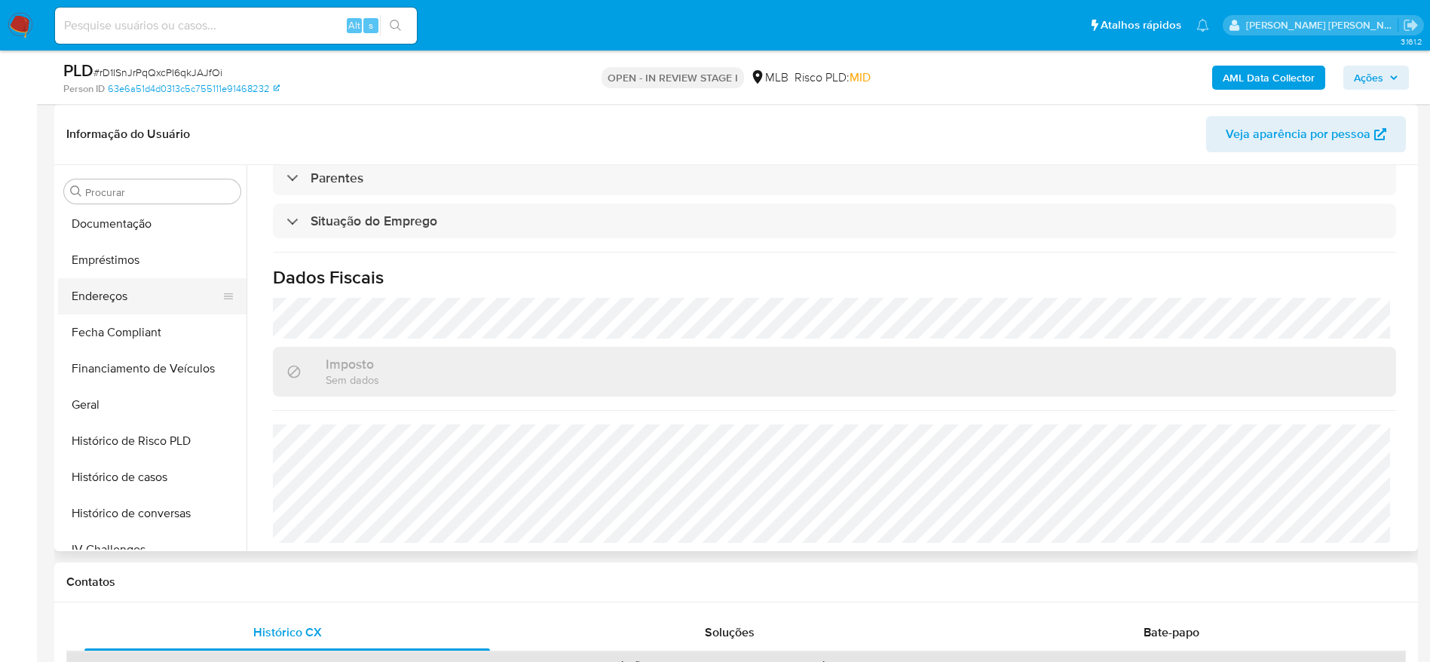
click at [122, 295] on button "Endereços" at bounding box center [146, 296] width 176 height 36
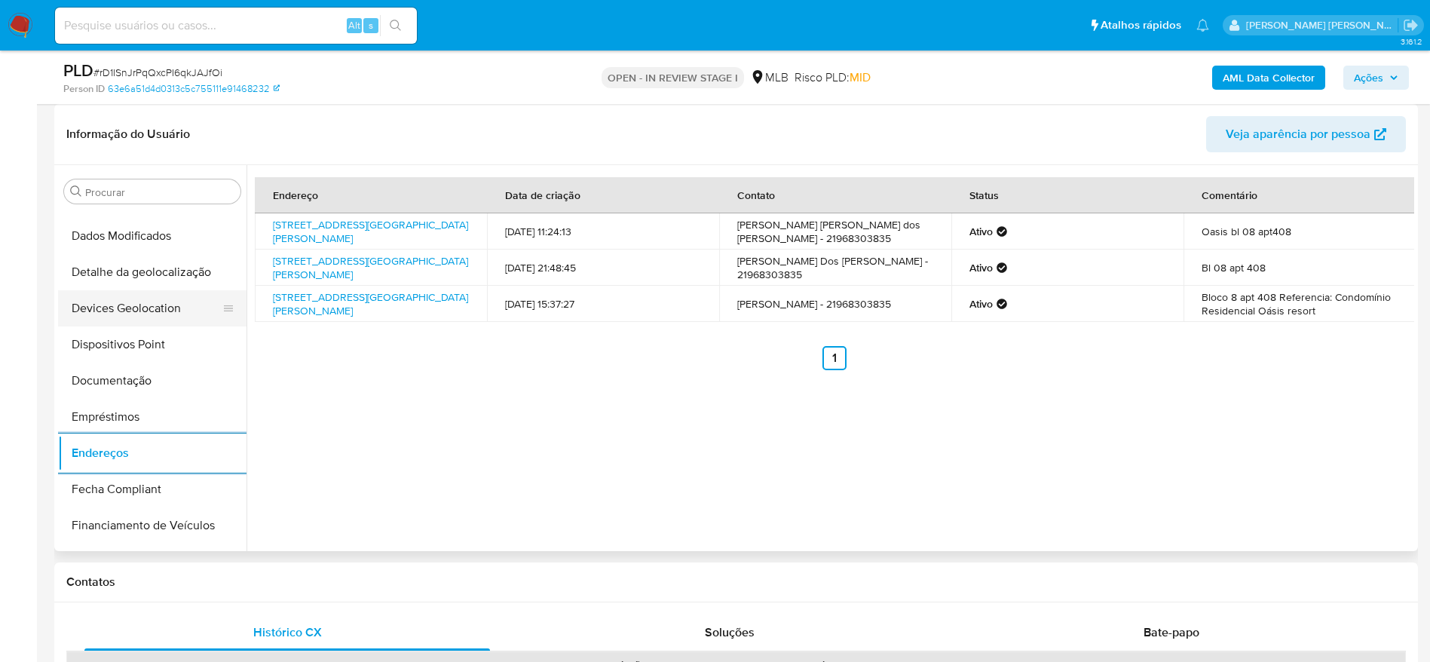
scroll to position [103, 0]
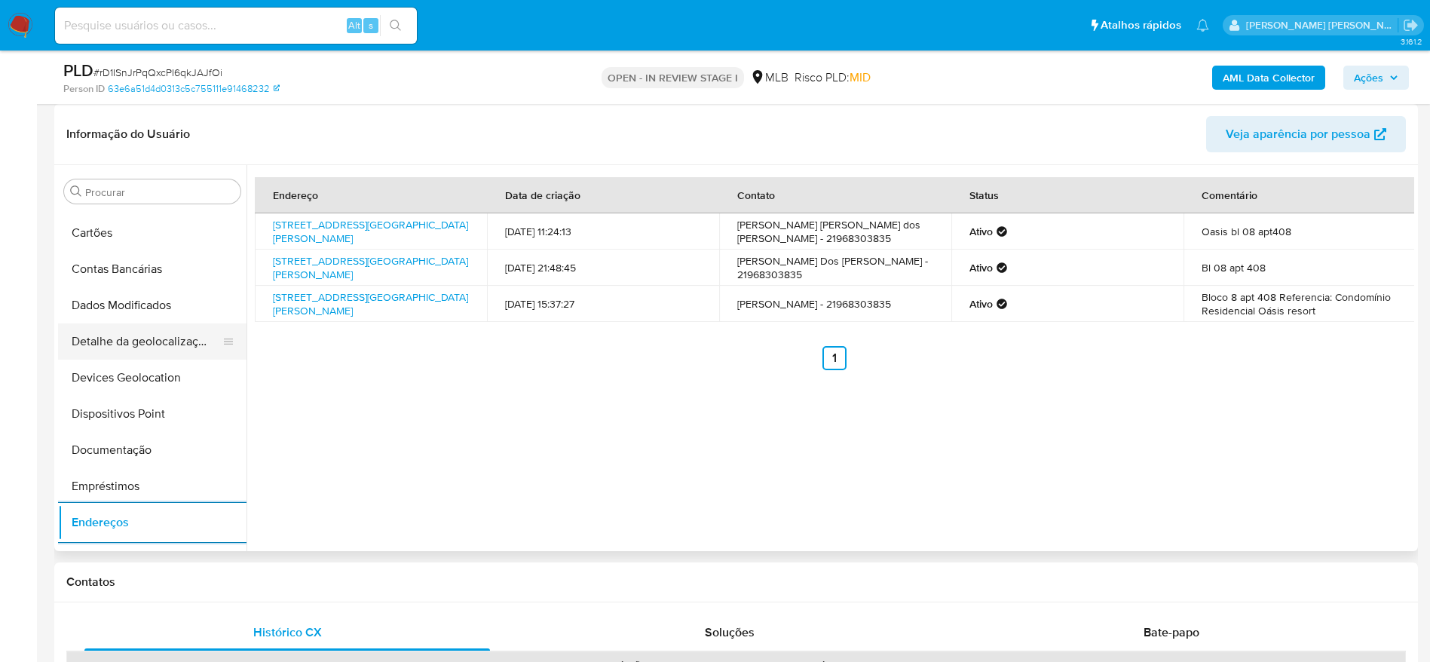
click at [137, 334] on button "Detalhe da geolocalização" at bounding box center [146, 341] width 176 height 36
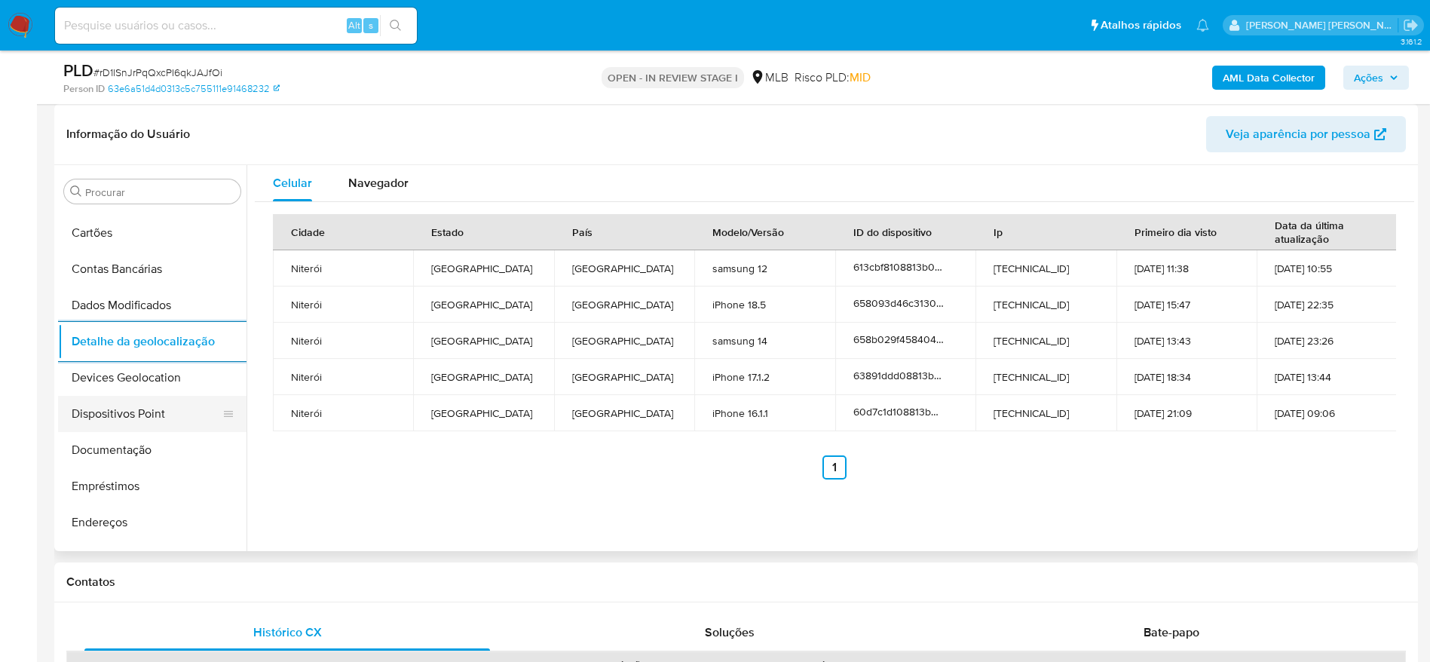
scroll to position [782, 0]
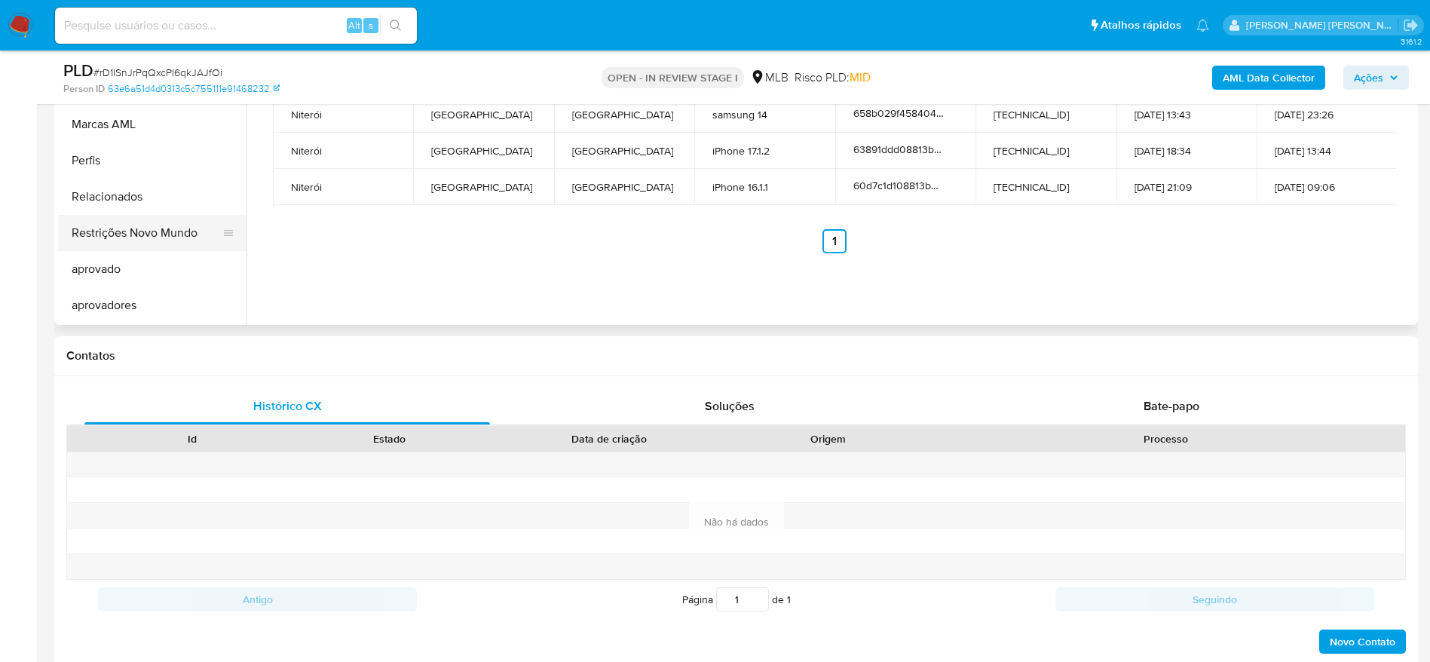
click at [146, 246] on button "Restrições Novo Mundo" at bounding box center [146, 233] width 176 height 36
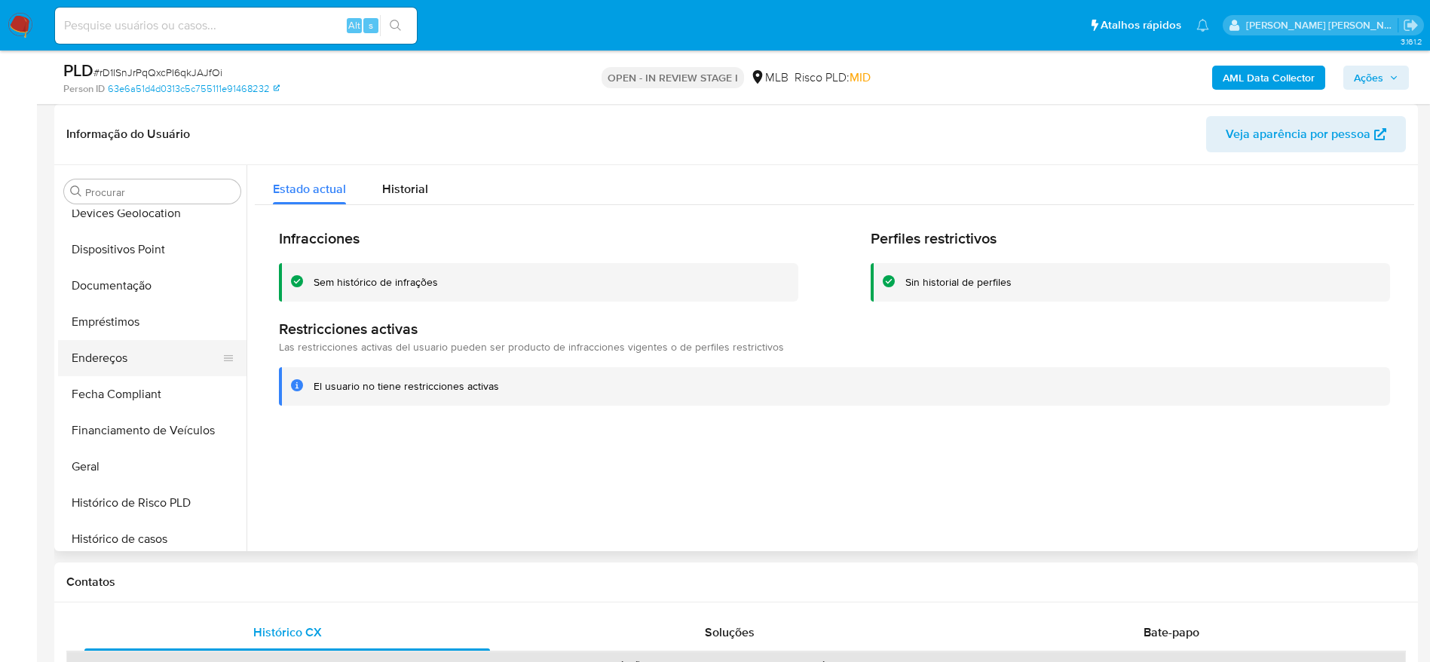
scroll to position [216, 0]
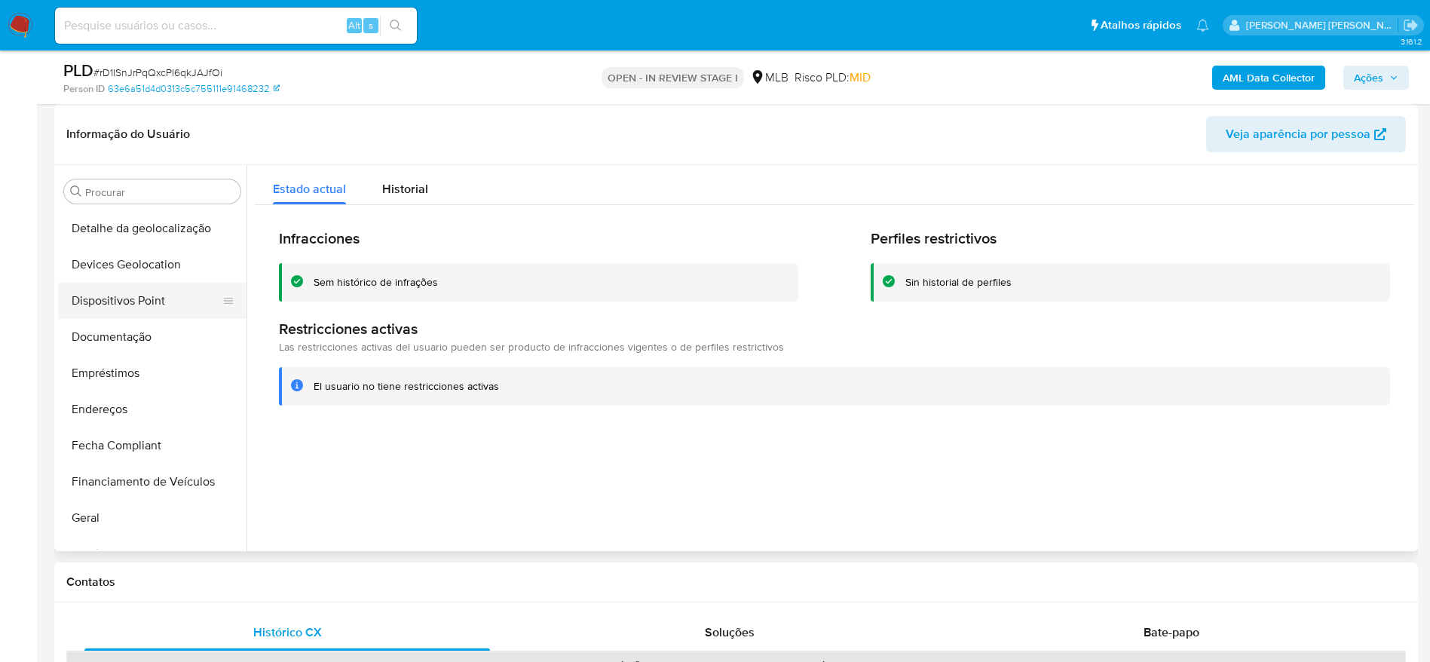
click at [115, 292] on button "Dispositivos Point" at bounding box center [146, 301] width 176 height 36
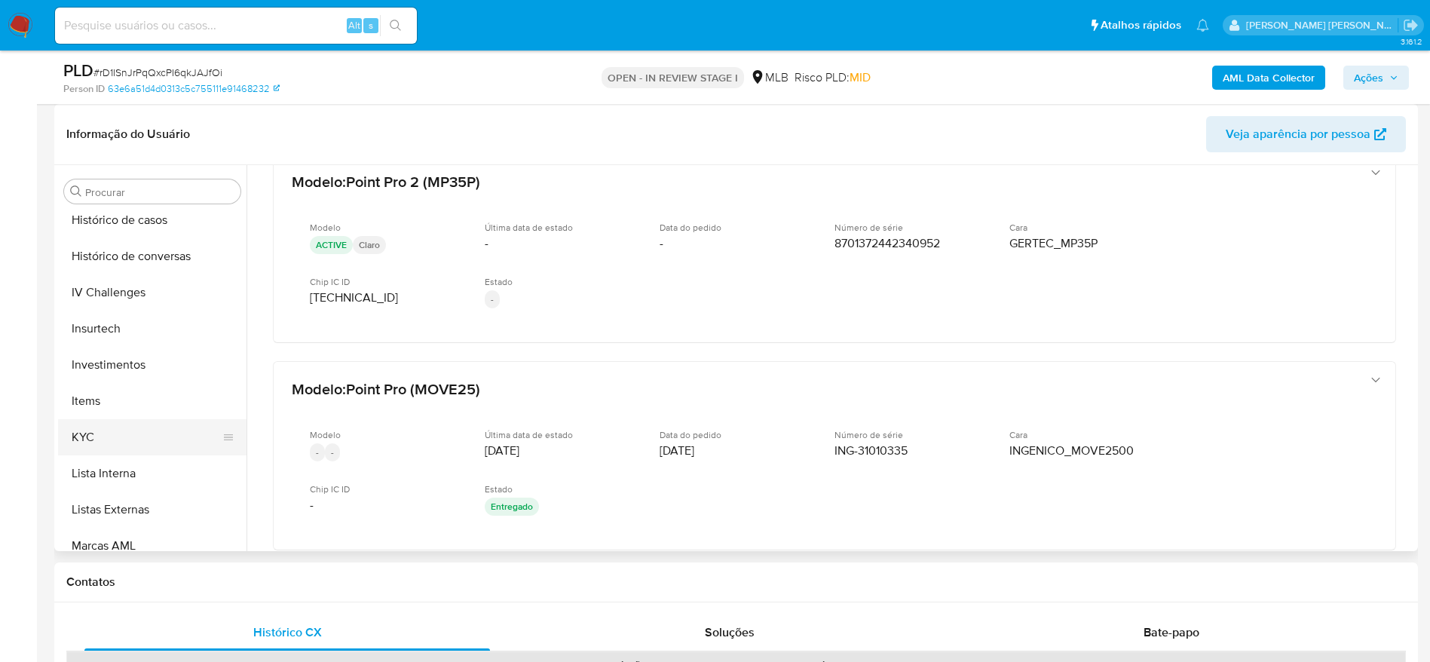
scroll to position [669, 0]
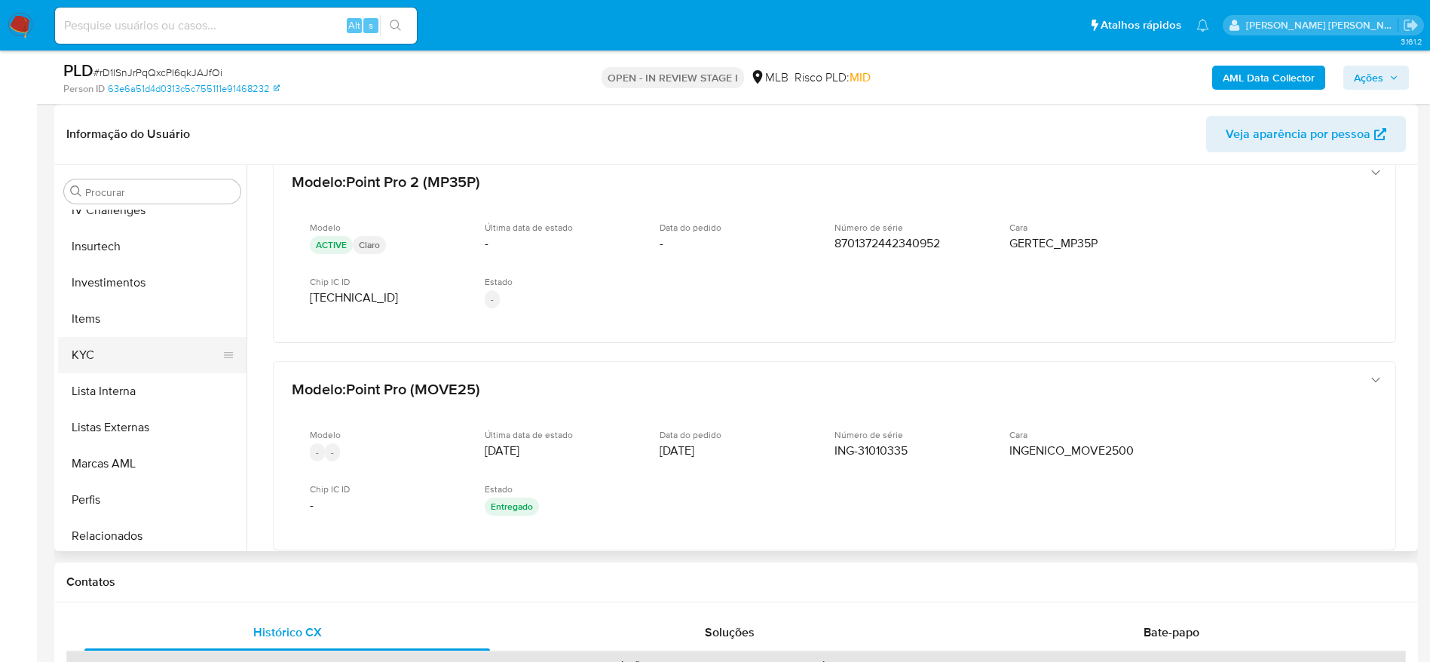
click at [129, 353] on button "KYC" at bounding box center [146, 355] width 176 height 36
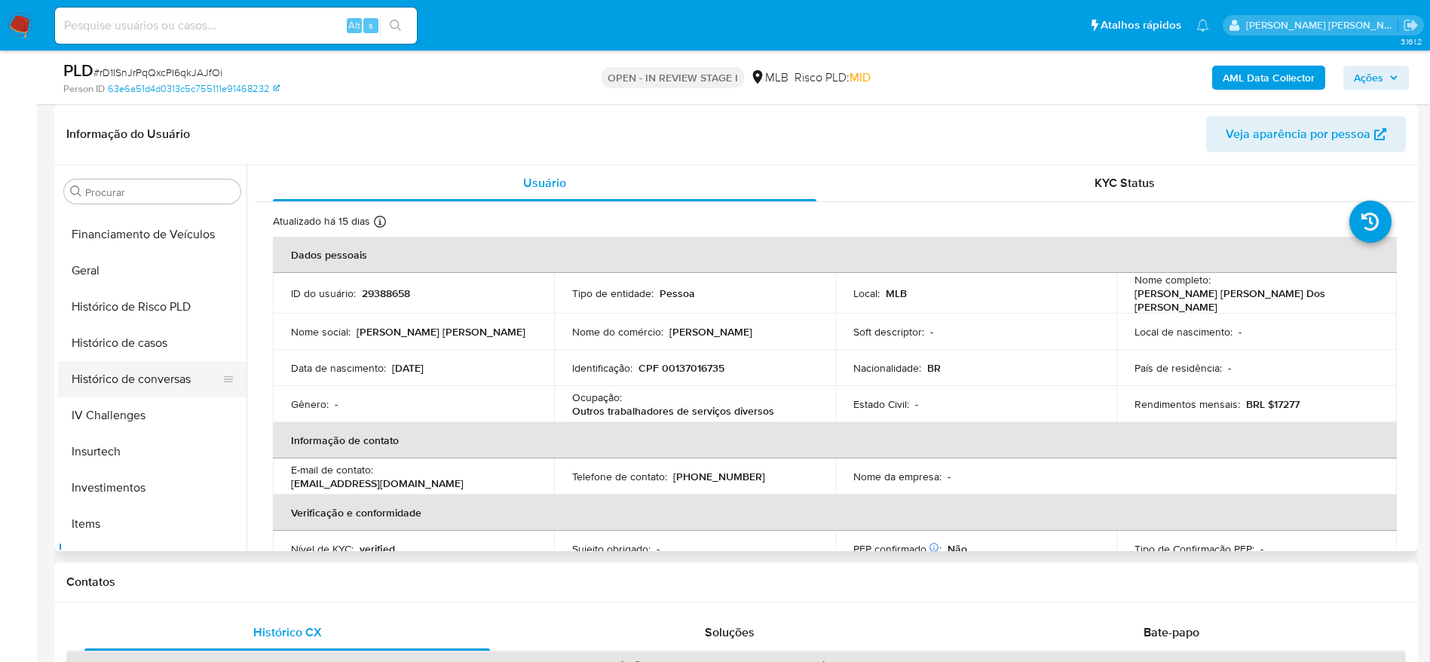
scroll to position [442, 0]
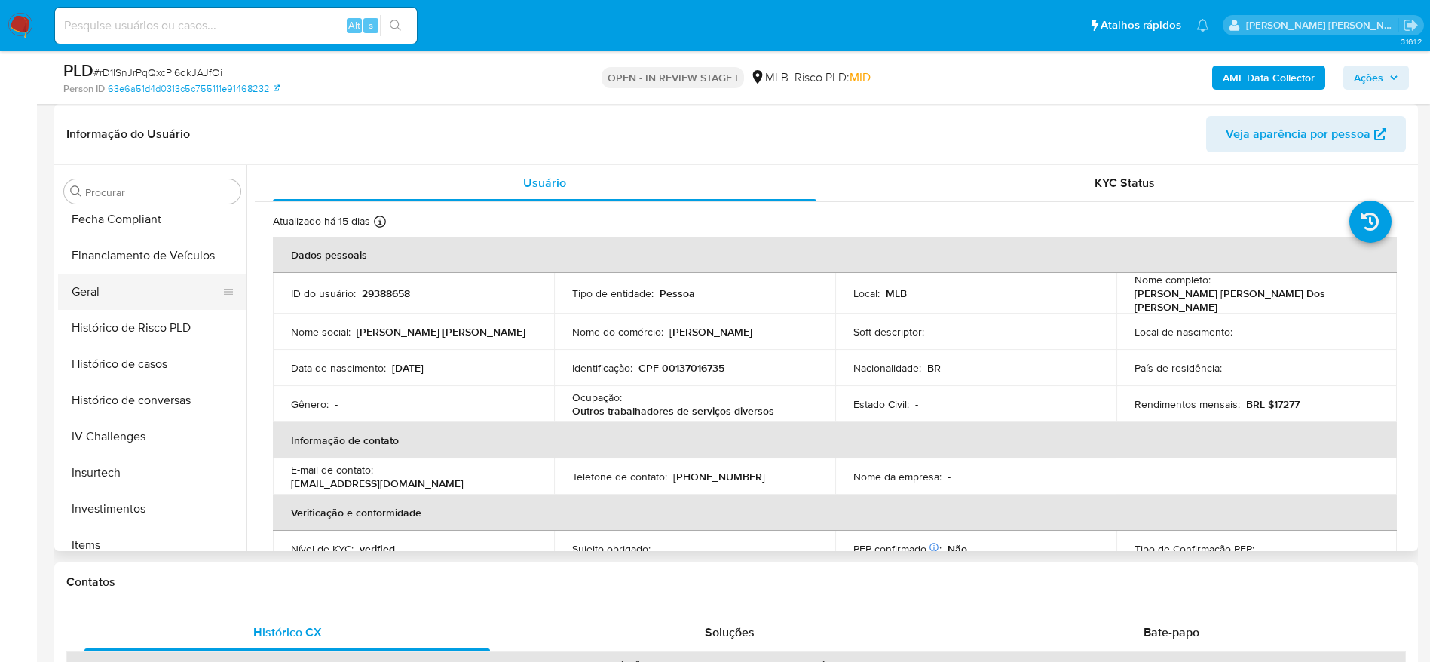
click at [117, 280] on button "Geral" at bounding box center [146, 292] width 176 height 36
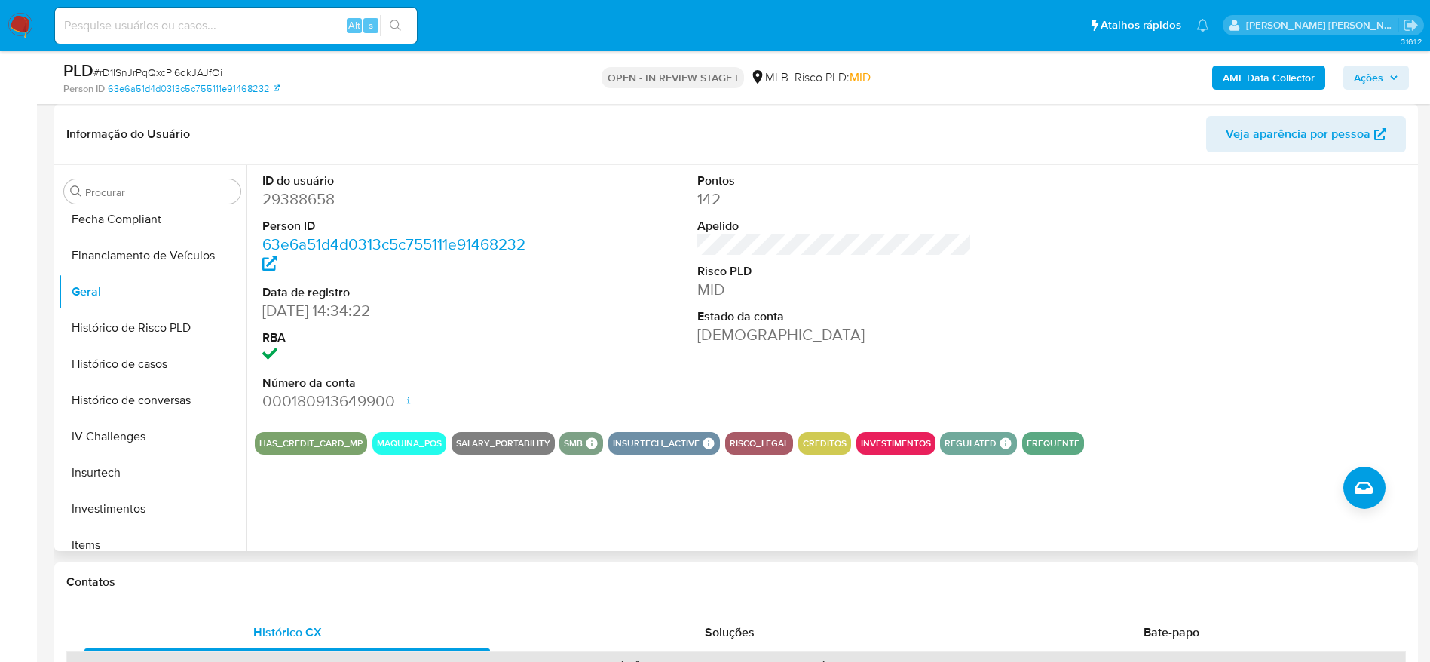
click at [350, 512] on div "ID do usuário 29388658 Person ID 63e6a51d4d0313c5c755111e91468232 Data de regis…" at bounding box center [829, 358] width 1167 height 386
click at [136, 359] on button "Histórico de casos" at bounding box center [146, 364] width 176 height 36
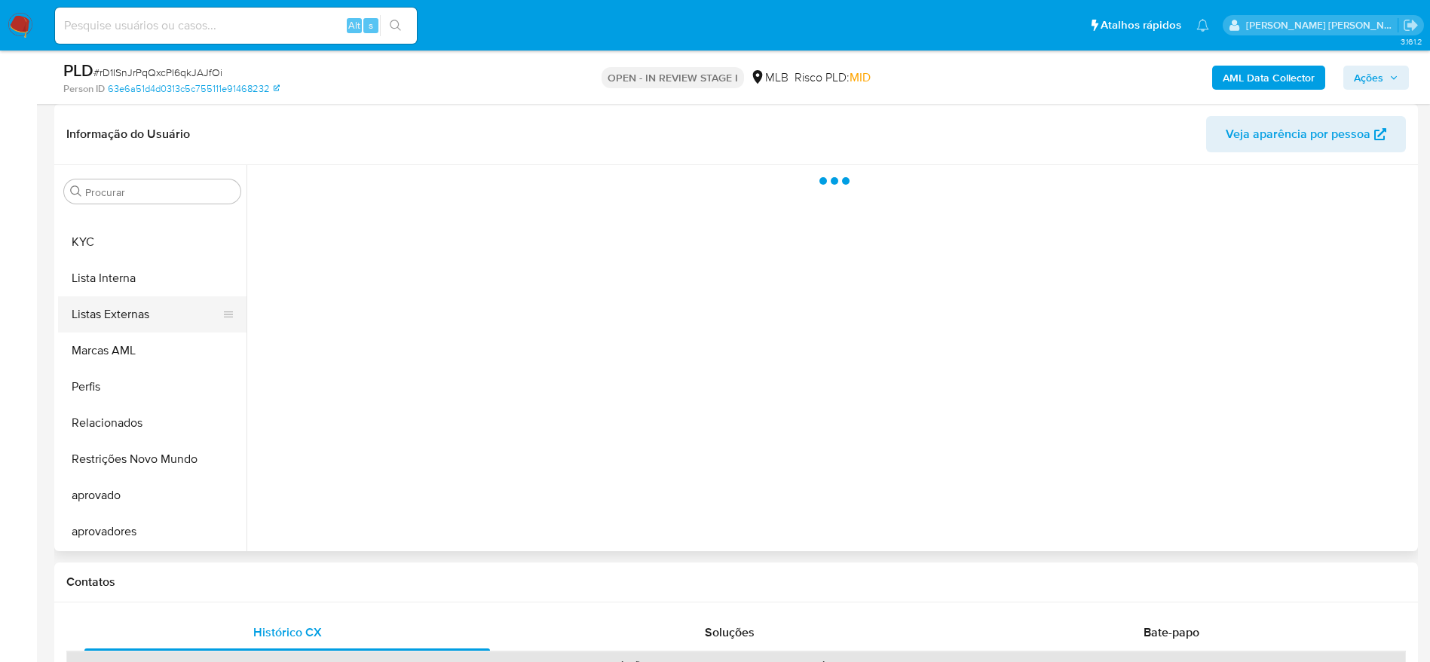
scroll to position [669, 0]
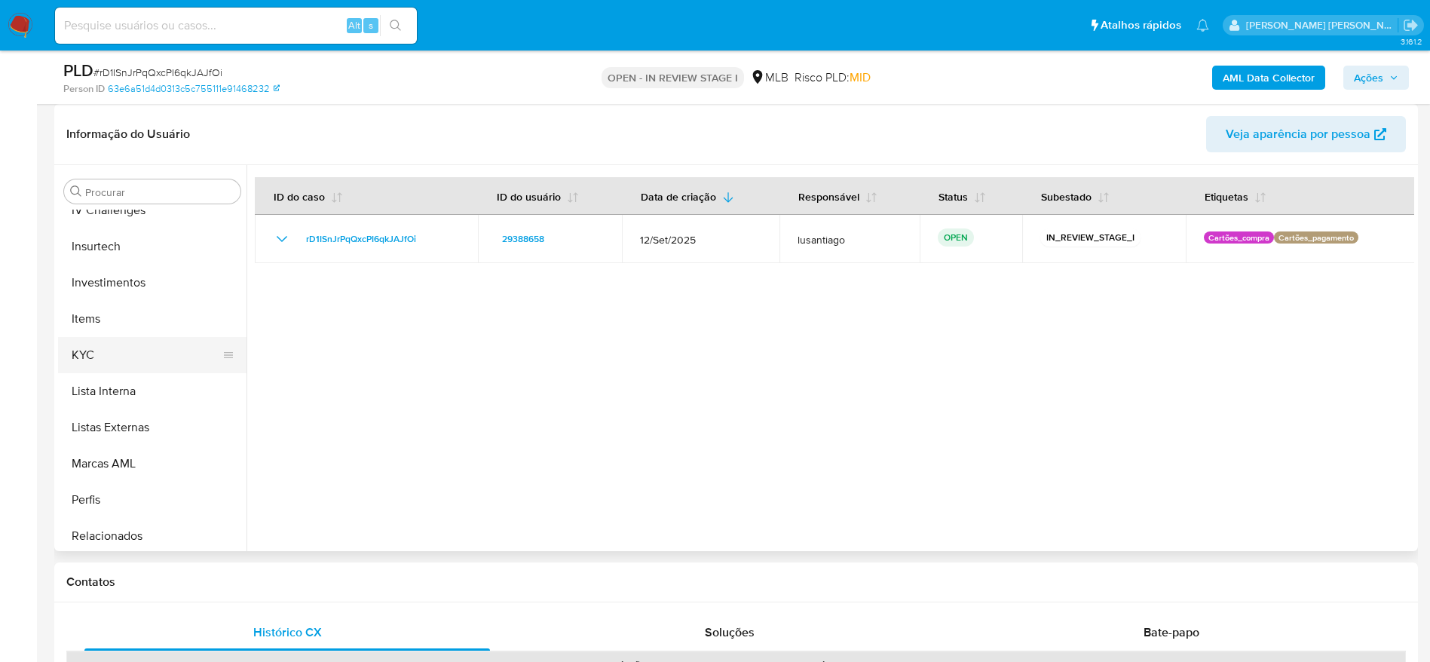
click at [120, 352] on button "KYC" at bounding box center [146, 355] width 176 height 36
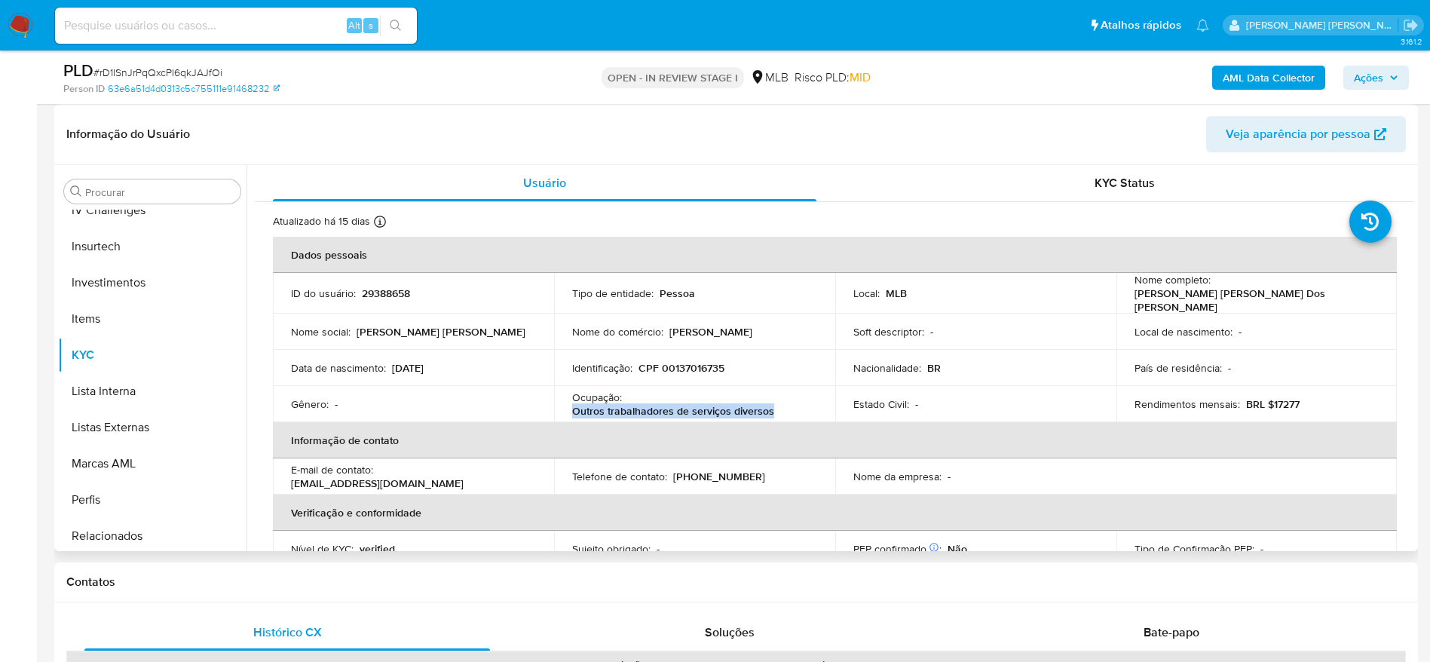
drag, startPoint x: 773, startPoint y: 408, endPoint x: 567, endPoint y: 411, distance: 205.8
click at [567, 411] on td "Ocupação : Outros trabalhadores de serviços diversos" at bounding box center [694, 404] width 281 height 36
copy p "Outros trabalhadores de serviços diversos"
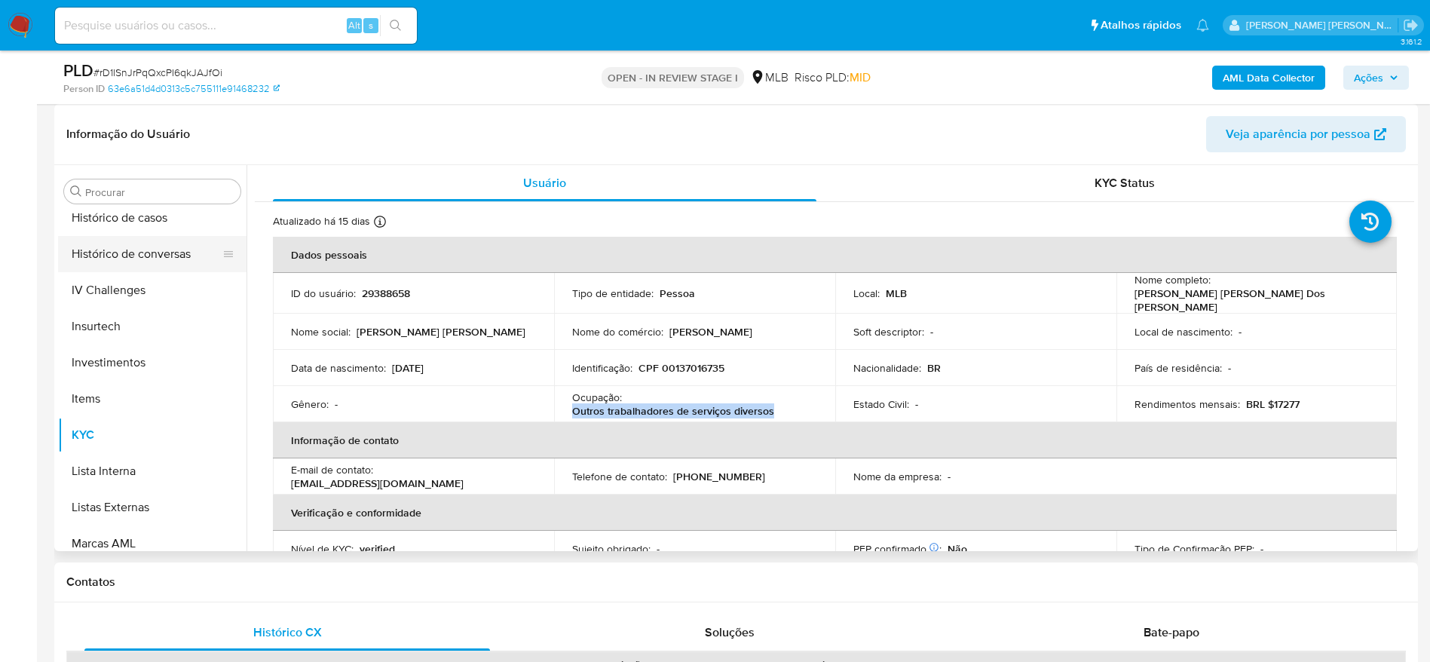
scroll to position [442, 0]
click at [109, 289] on button "Geral" at bounding box center [146, 292] width 176 height 36
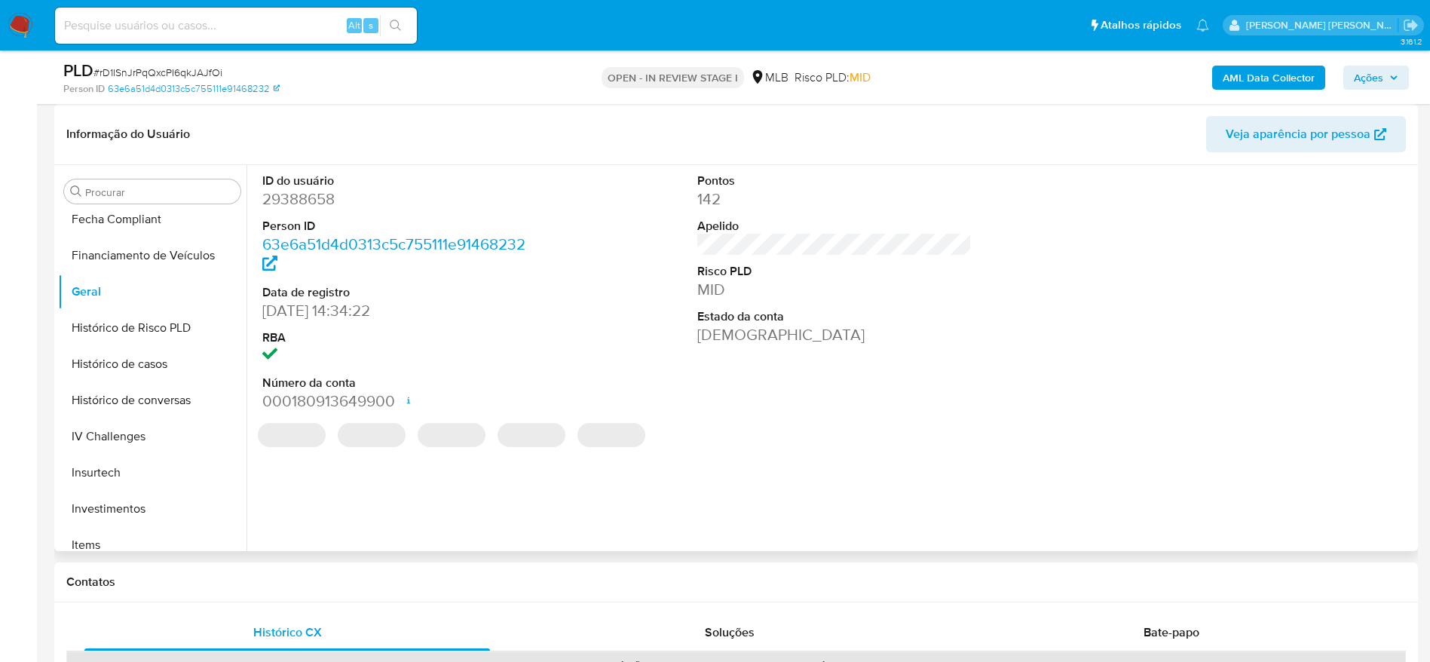
click at [284, 186] on dt "ID do usuário" at bounding box center [399, 181] width 275 height 17
click at [294, 197] on dd "29388658" at bounding box center [399, 198] width 275 height 21
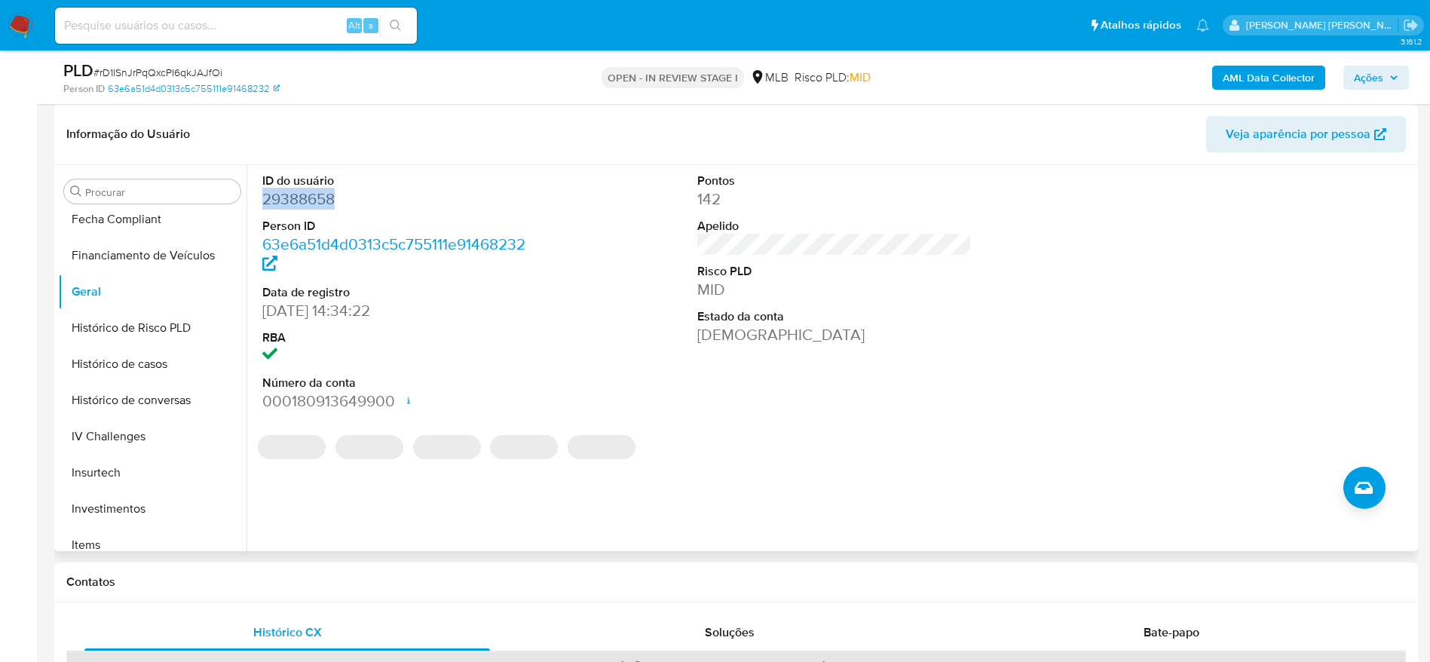
copy dd "29388658"
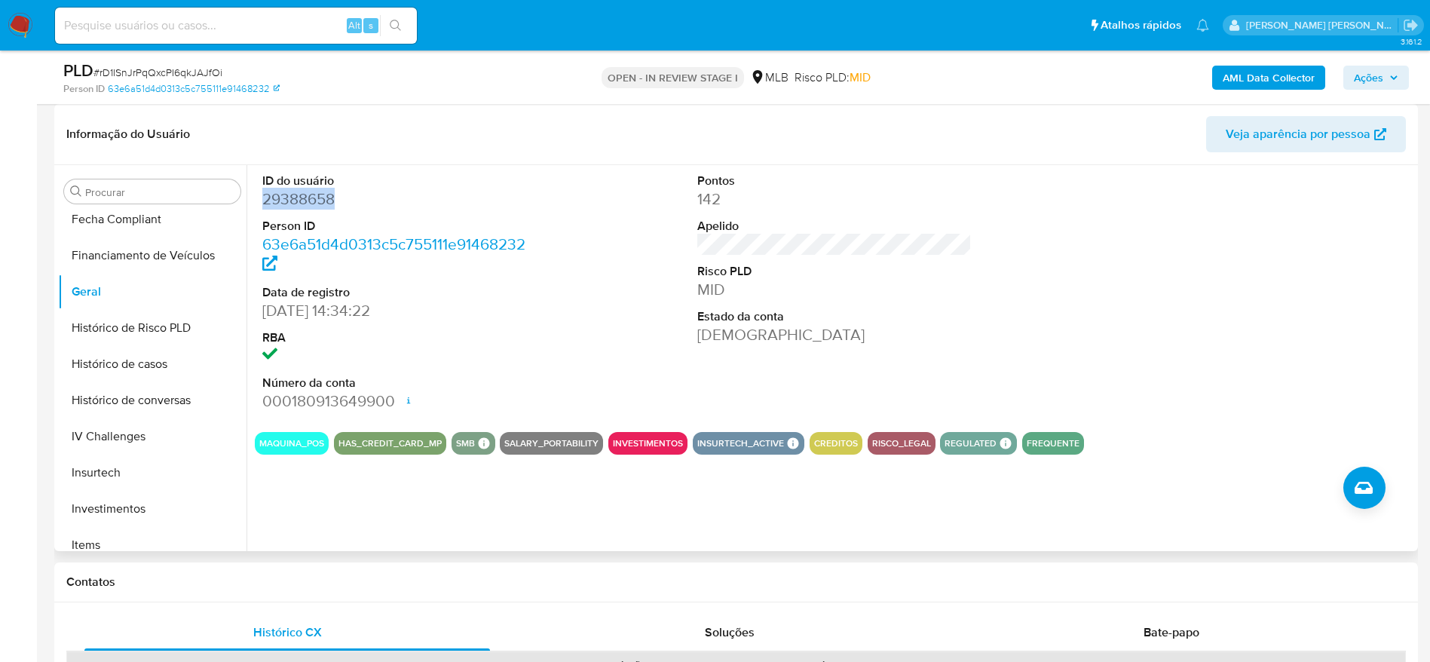
click at [305, 196] on dd "29388658" at bounding box center [399, 198] width 275 height 21
drag, startPoint x: 297, startPoint y: 179, endPoint x: 292, endPoint y: 185, distance: 8.6
click at [295, 179] on dt "ID do usuário" at bounding box center [399, 181] width 275 height 17
click at [292, 198] on dd "29388658" at bounding box center [399, 198] width 275 height 21
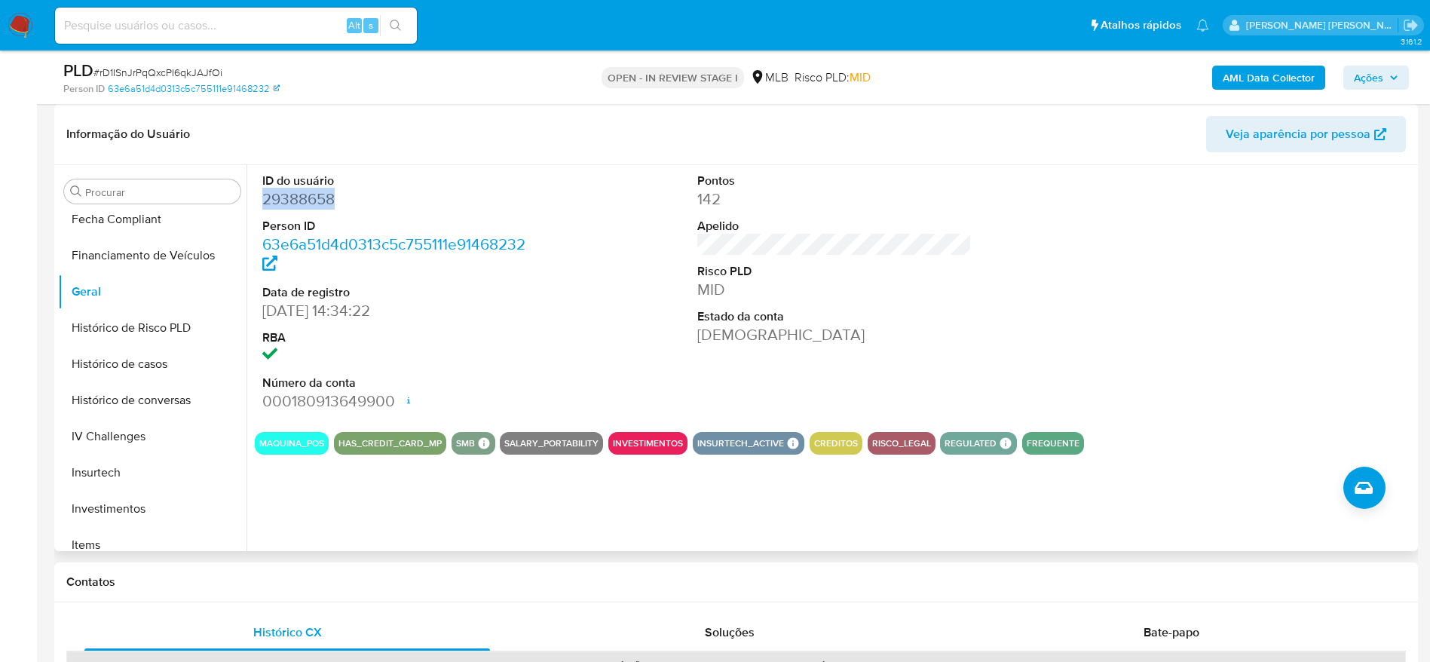
click at [292, 198] on dd "29388658" at bounding box center [399, 198] width 275 height 21
copy dd "29388658"
click at [144, 361] on button "Histórico de casos" at bounding box center [146, 364] width 176 height 36
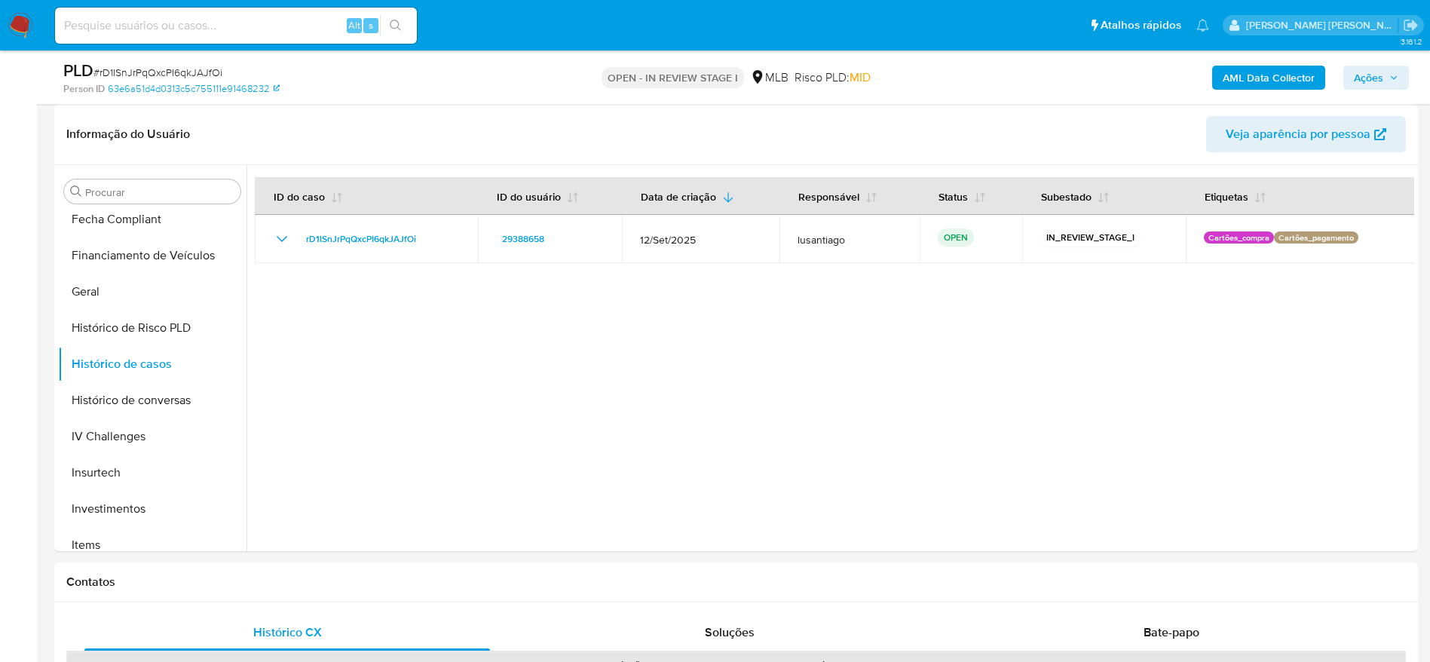
drag, startPoint x: 1363, startPoint y: 72, endPoint x: 1327, endPoint y: 89, distance: 40.1
click at [1363, 77] on span "Ações" at bounding box center [1368, 78] width 29 height 24
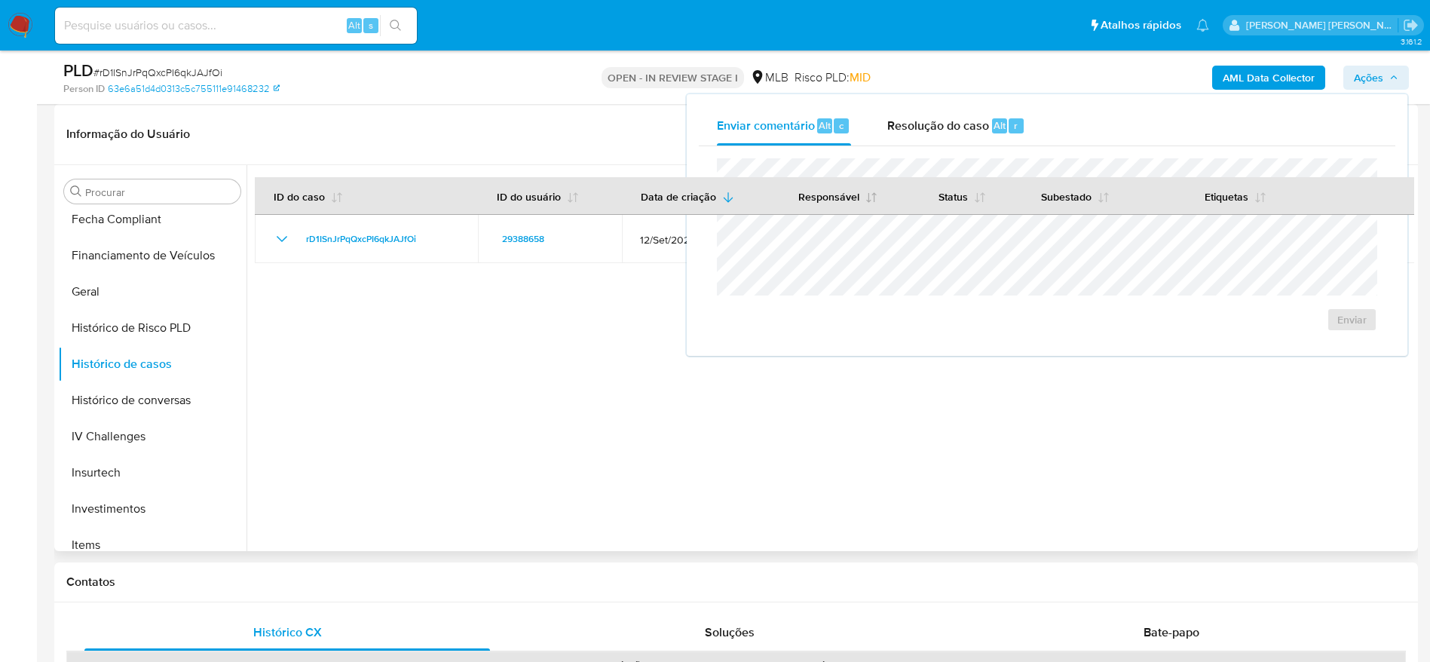
drag, startPoint x: 916, startPoint y: 124, endPoint x: 890, endPoint y: 179, distance: 60.7
click at [916, 129] on span "Resolução do caso" at bounding box center [938, 124] width 102 height 17
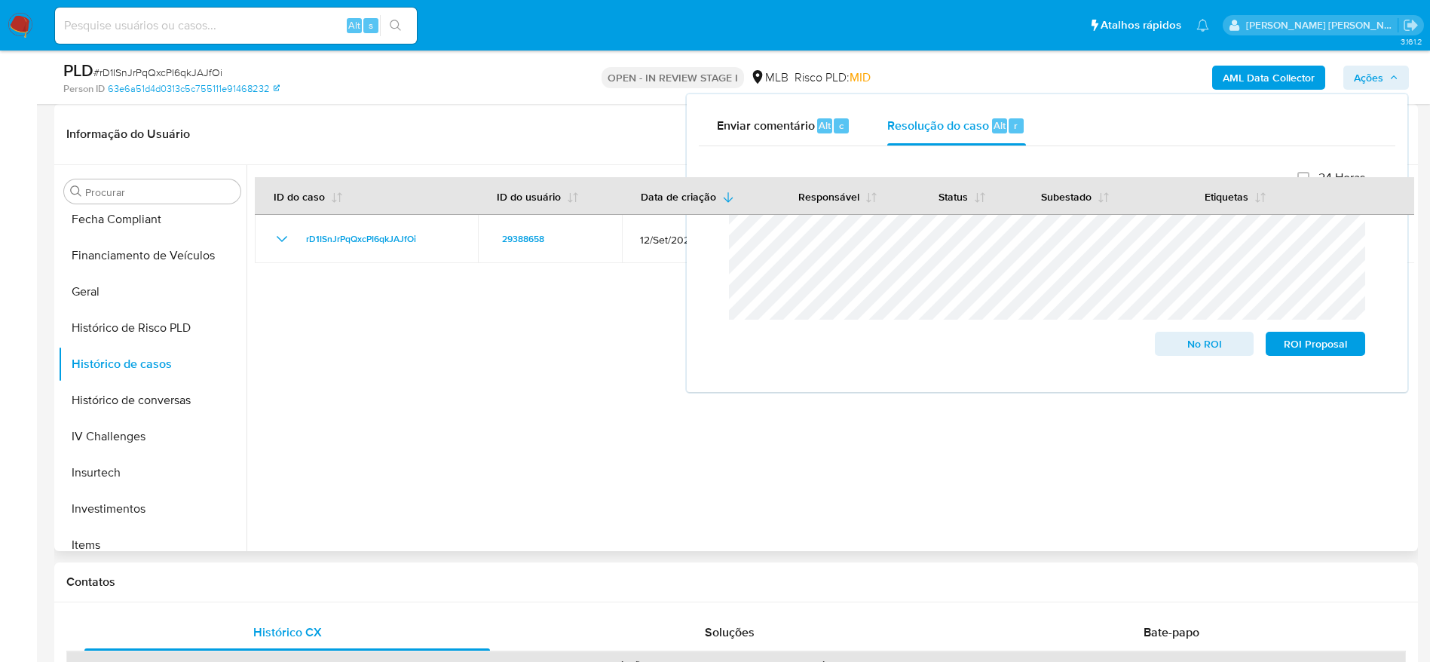
click at [439, 419] on div at bounding box center [829, 358] width 1167 height 386
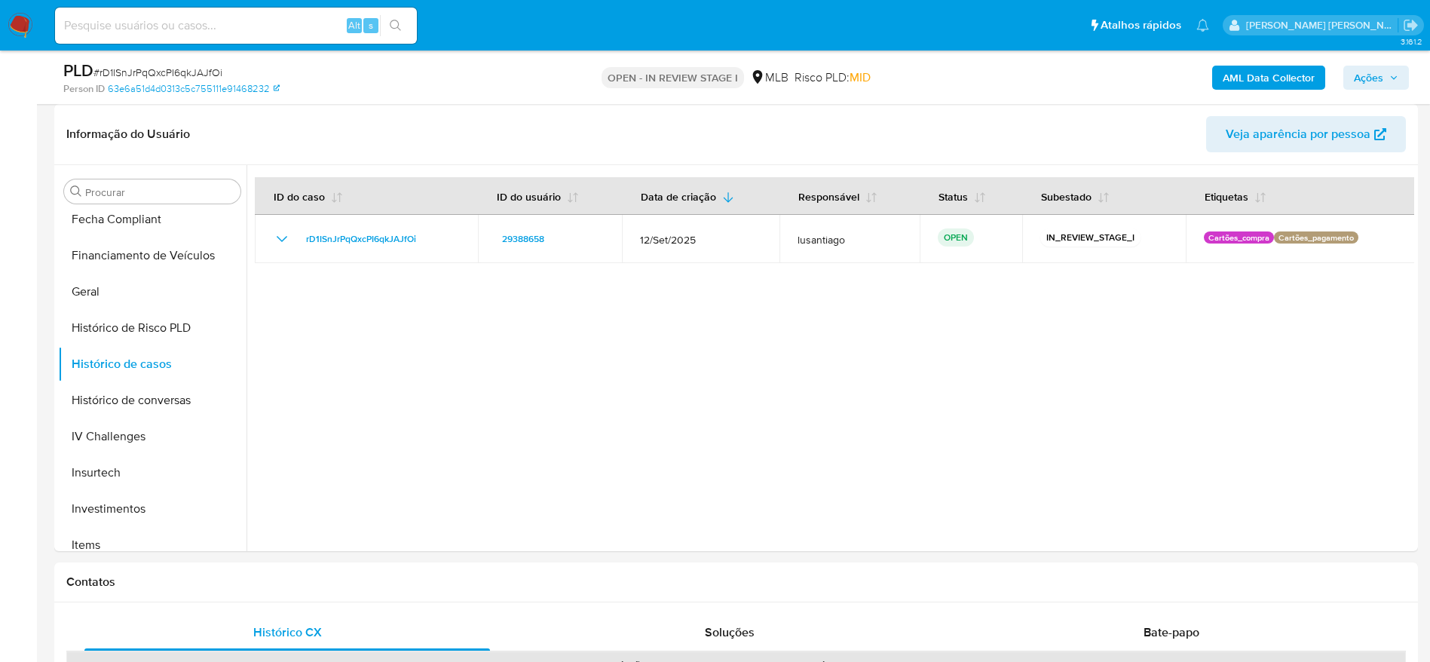
click at [1268, 74] on b "AML Data Collector" at bounding box center [1268, 78] width 92 height 24
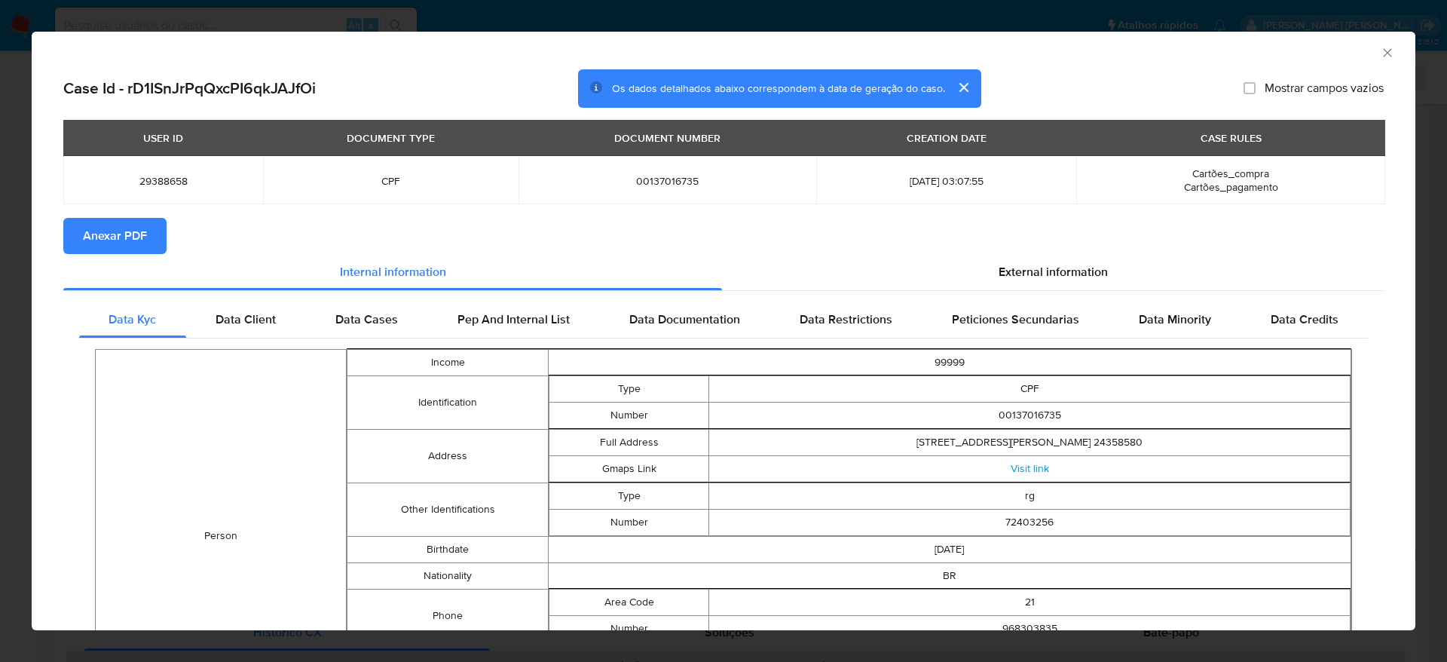
click at [118, 232] on span "Anexar PDF" at bounding box center [115, 235] width 64 height 33
click at [1380, 46] on icon "Fechar a janela" at bounding box center [1387, 52] width 15 height 15
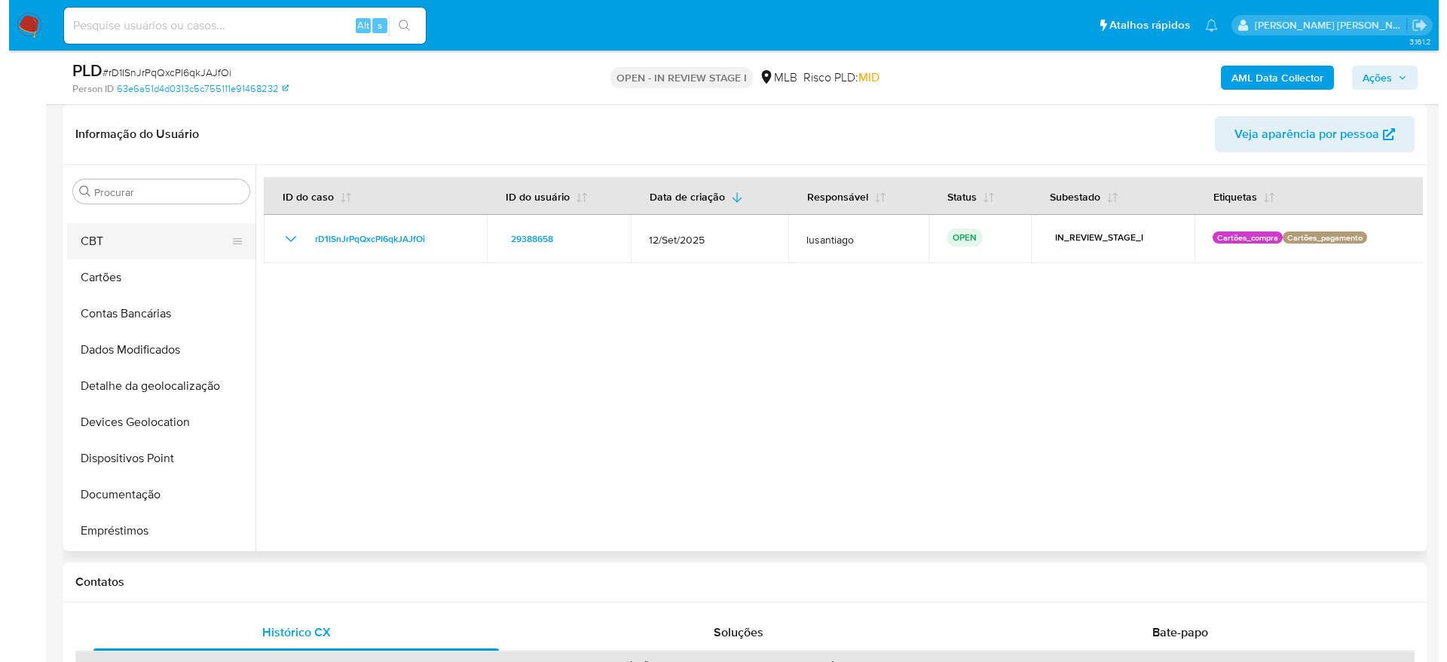
scroll to position [0, 0]
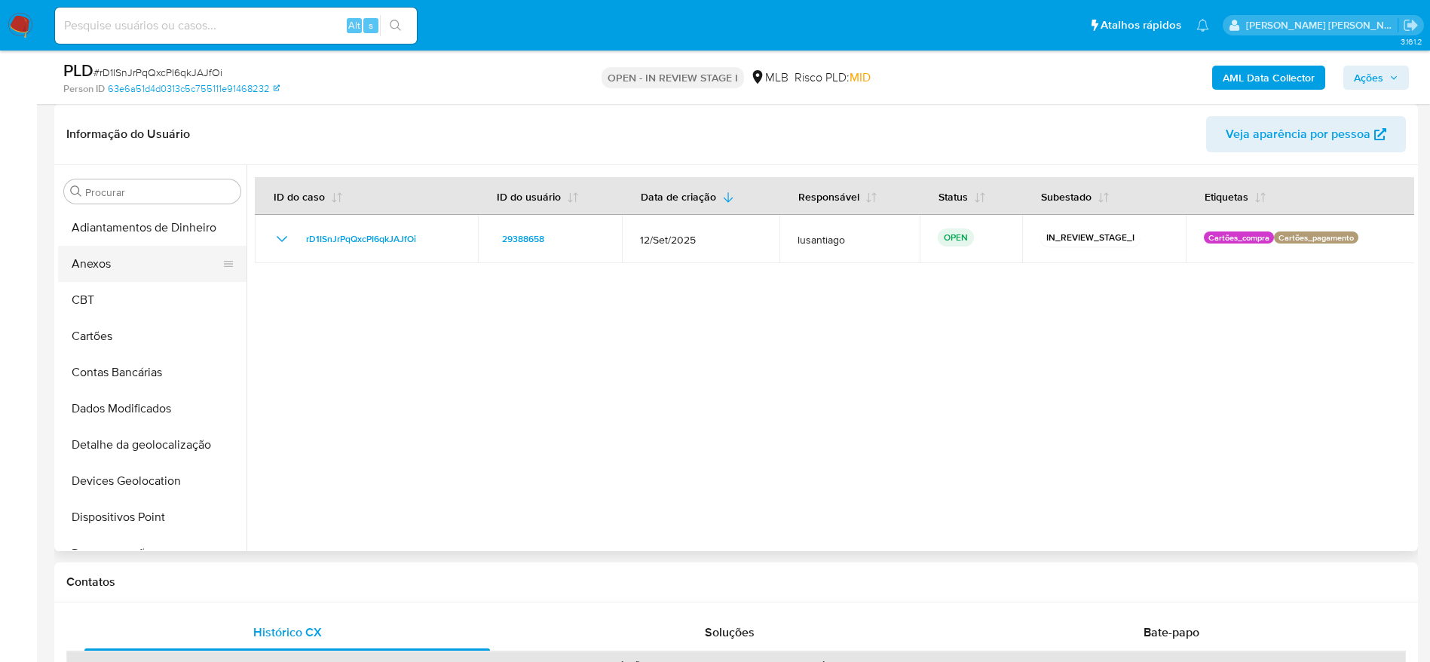
click at [112, 256] on button "Anexos" at bounding box center [146, 264] width 176 height 36
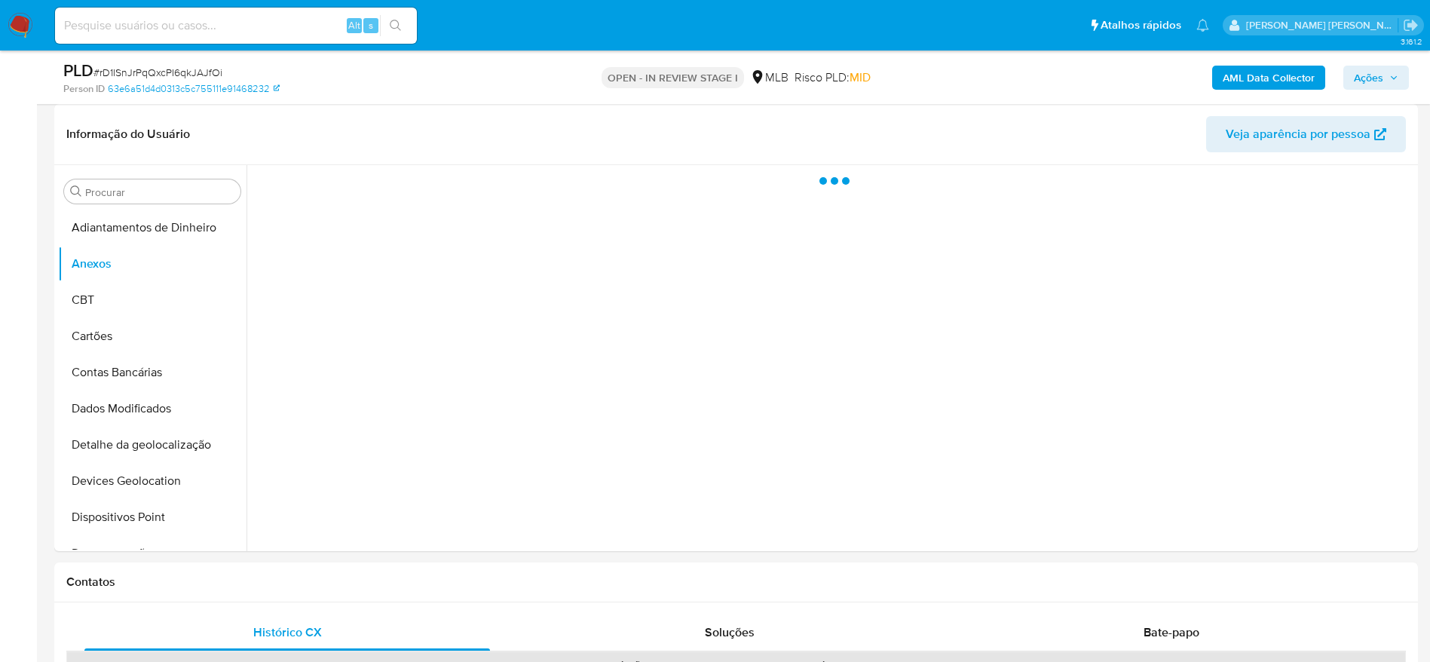
click at [1394, 69] on span "Ações" at bounding box center [1376, 77] width 44 height 21
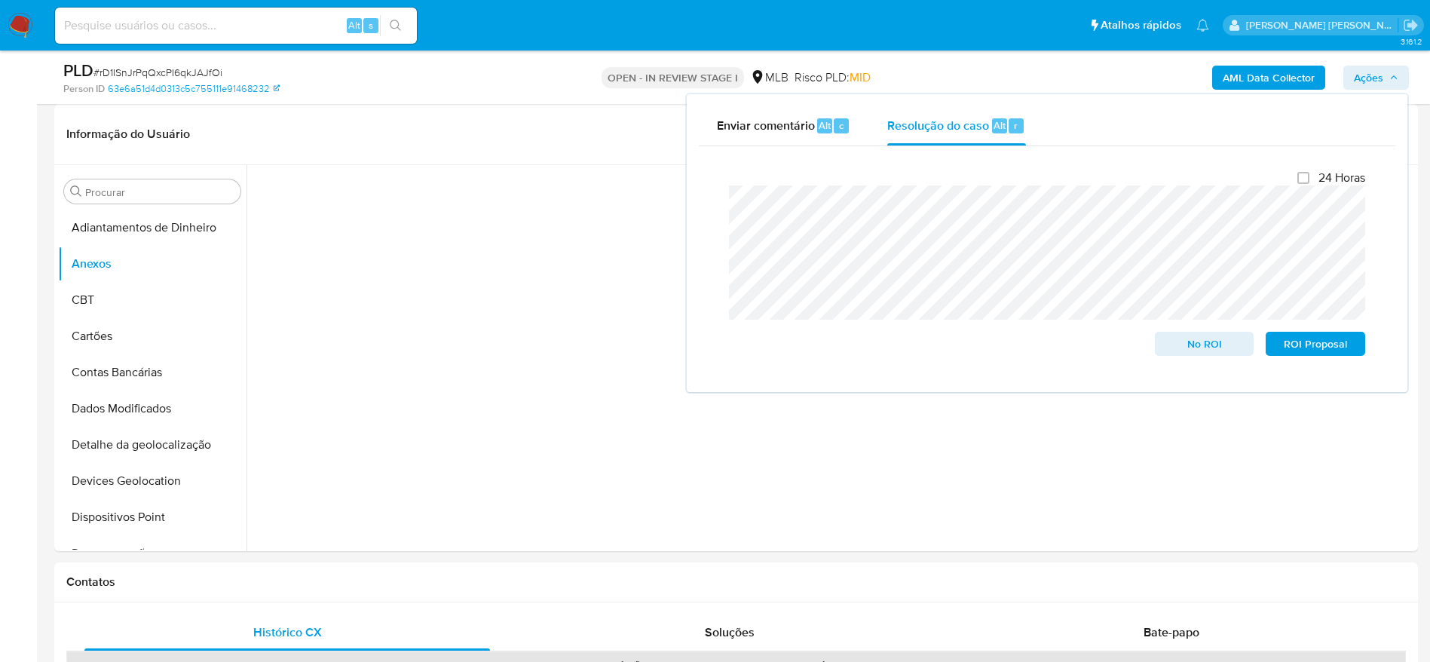
click at [1381, 70] on span "Ações" at bounding box center [1368, 78] width 29 height 24
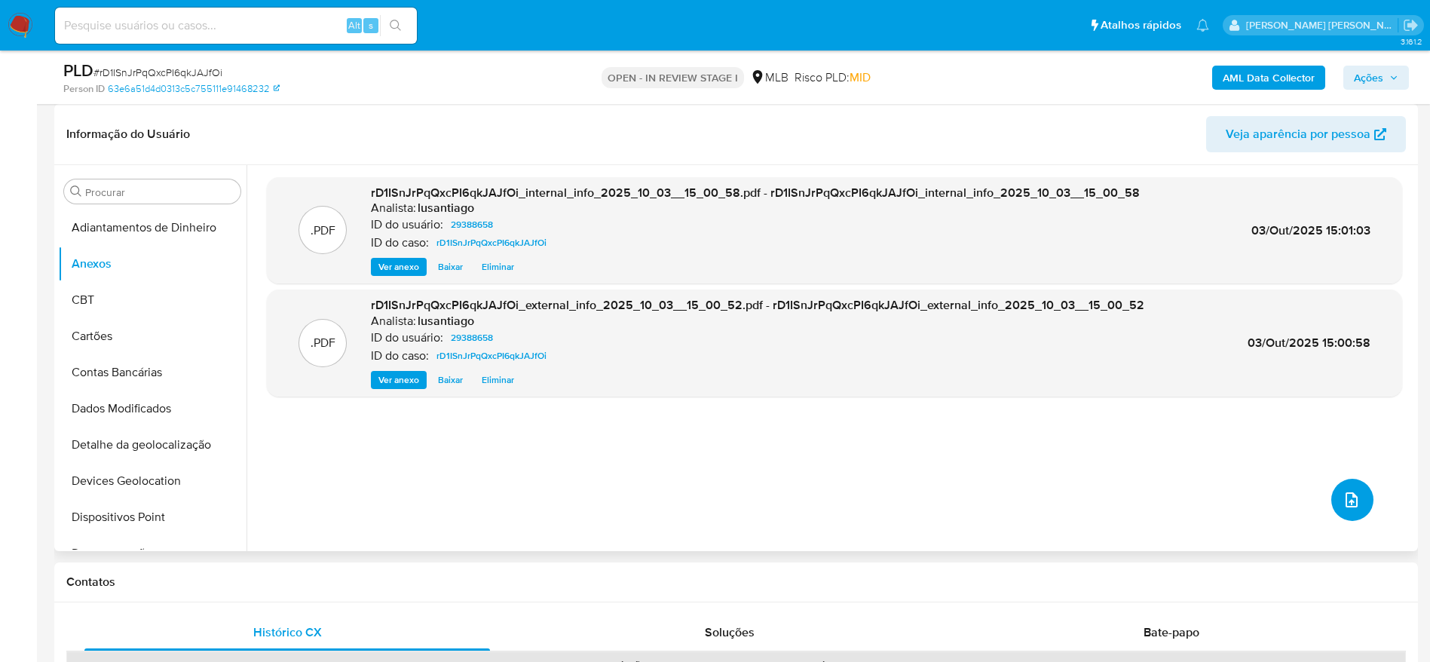
click at [1342, 501] on icon "upload-file" at bounding box center [1351, 500] width 18 height 18
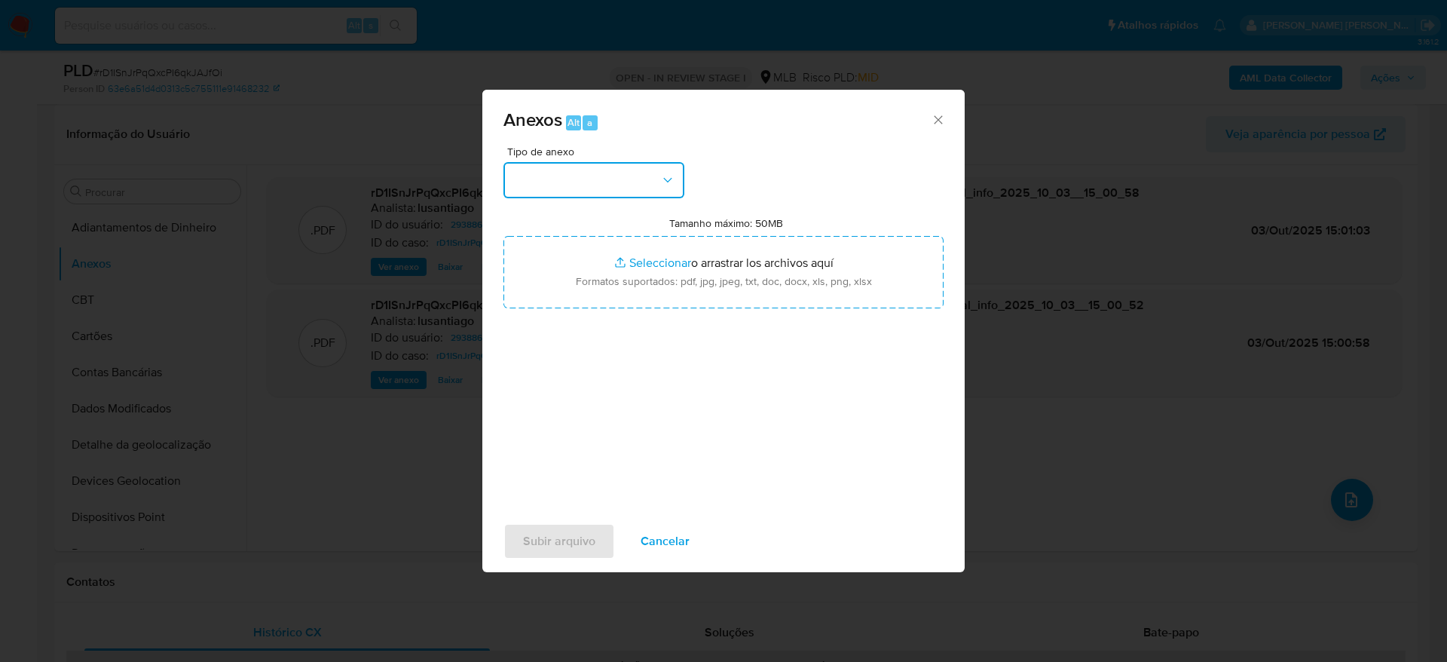
click at [650, 185] on button "button" at bounding box center [593, 180] width 181 height 36
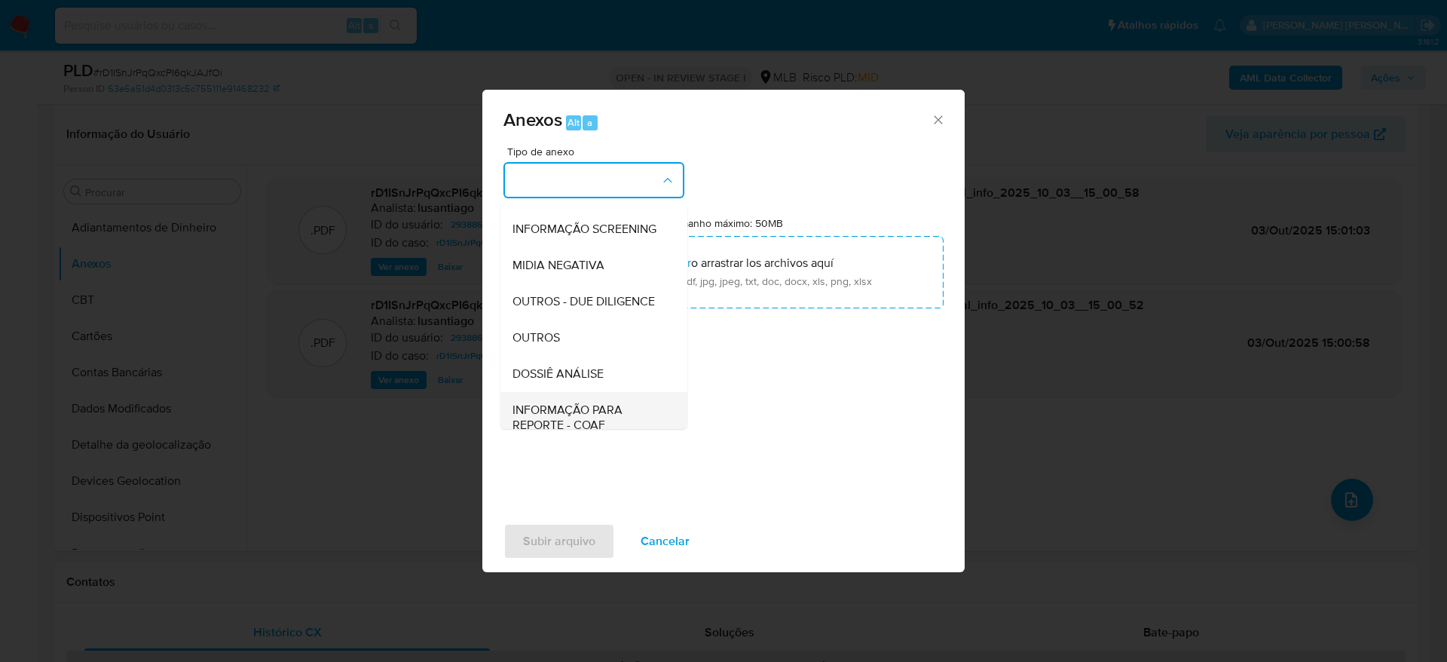
scroll to position [232, 0]
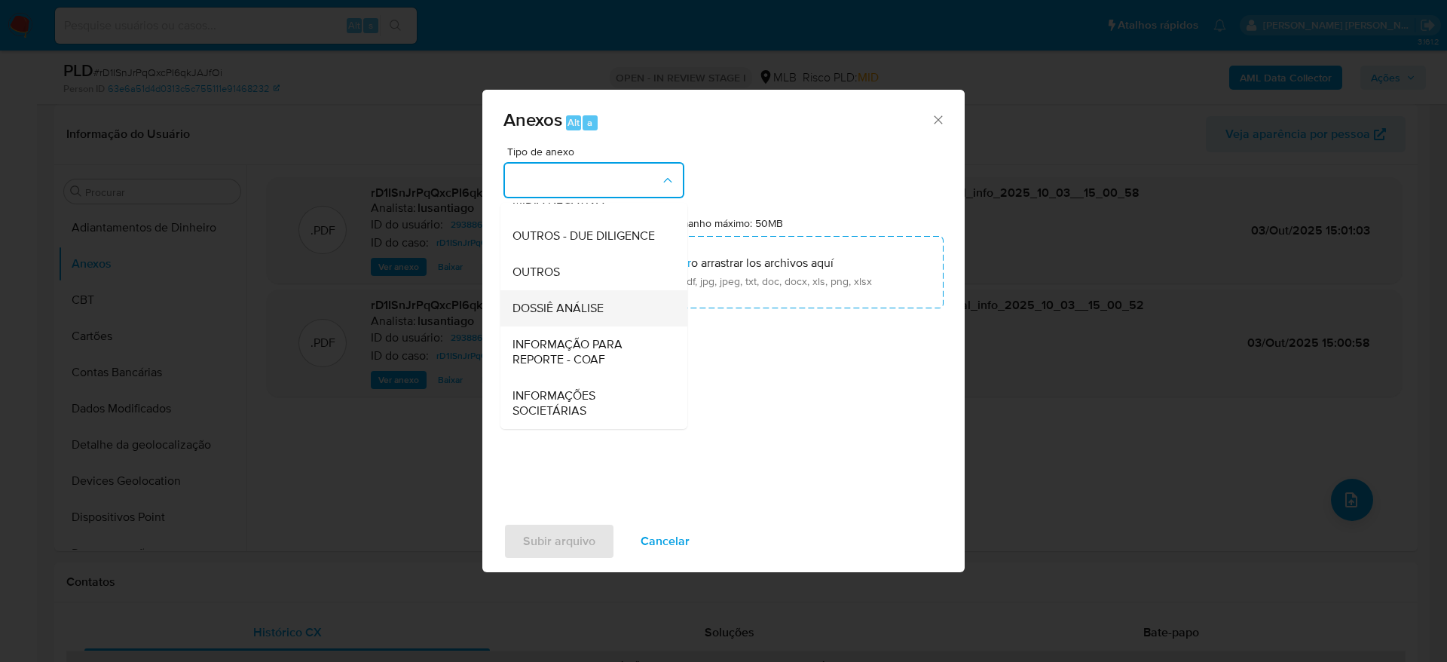
click at [537, 303] on span "DOSSIÊ ANÁLISE" at bounding box center [557, 308] width 91 height 15
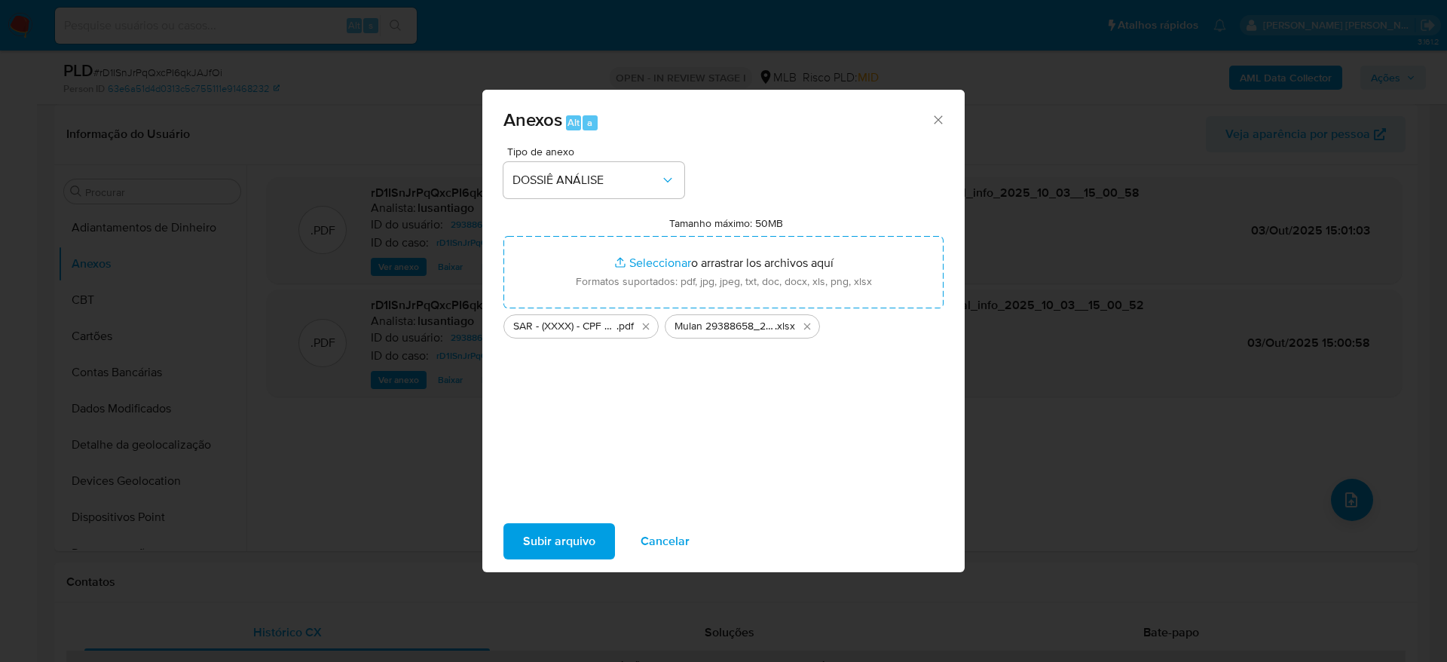
click at [561, 532] on span "Subir arquivo" at bounding box center [559, 541] width 72 height 33
click at [559, 533] on span "Subir arquivo" at bounding box center [559, 541] width 72 height 33
click at [569, 536] on span "Subir arquivo" at bounding box center [559, 541] width 72 height 33
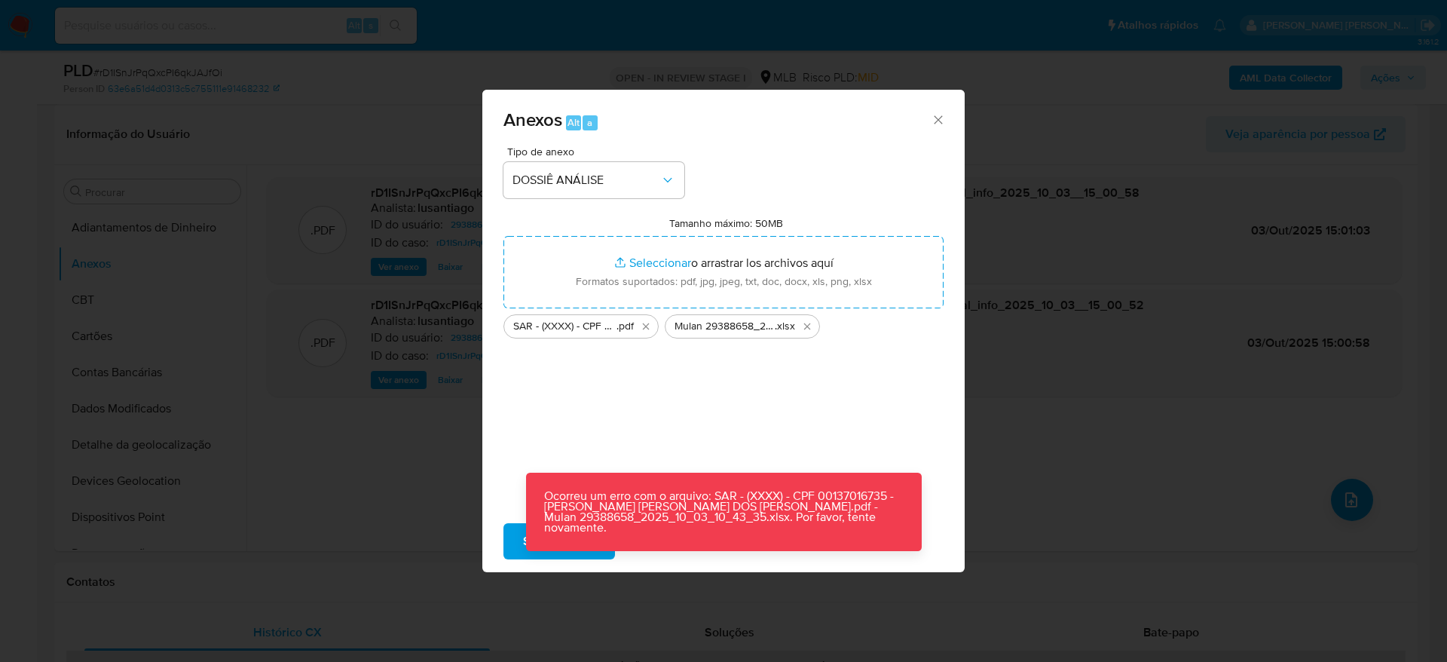
click at [1062, 381] on div "Anexos Alt a Tipo de anexo DOSSIÊ ANÁLISE Tamanho máximo: 50MB Seleccionar arch…" at bounding box center [723, 331] width 1447 height 662
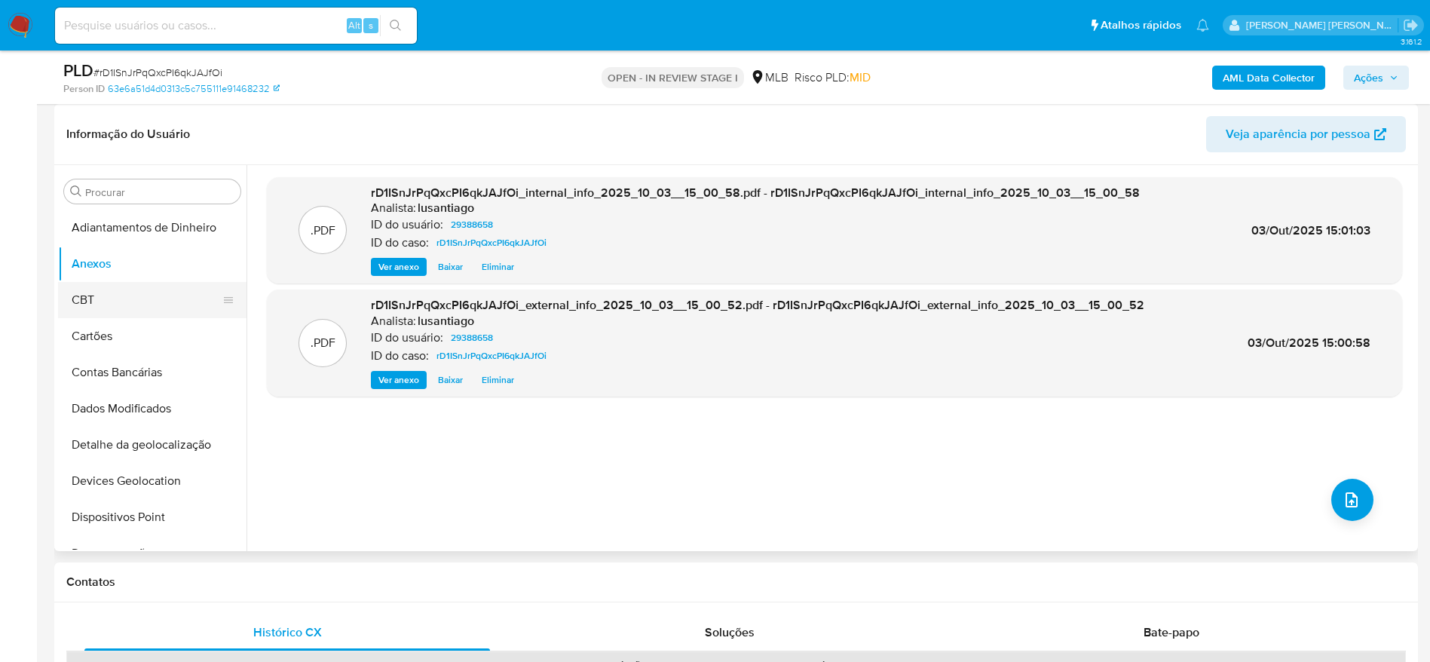
drag, startPoint x: 78, startPoint y: 283, endPoint x: 84, endPoint y: 294, distance: 12.2
click at [83, 292] on button "CBT" at bounding box center [146, 300] width 176 height 36
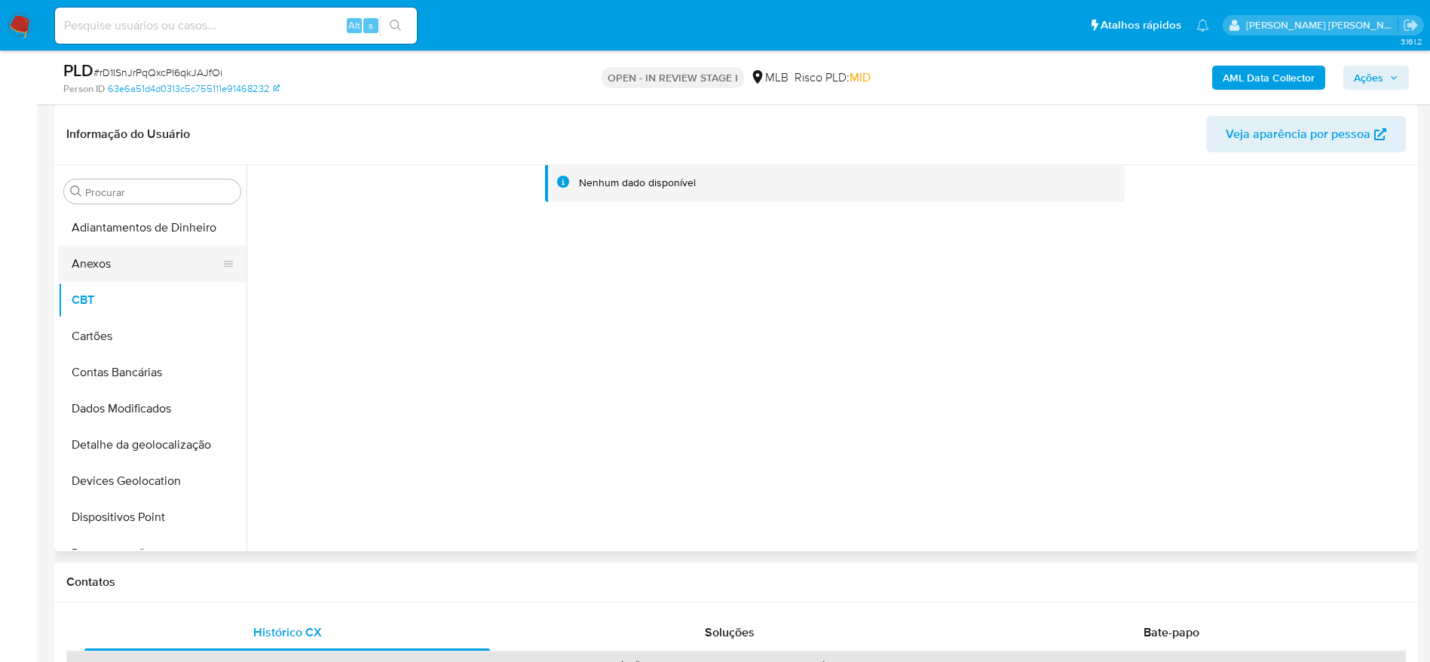
click at [99, 262] on button "Anexos" at bounding box center [146, 264] width 176 height 36
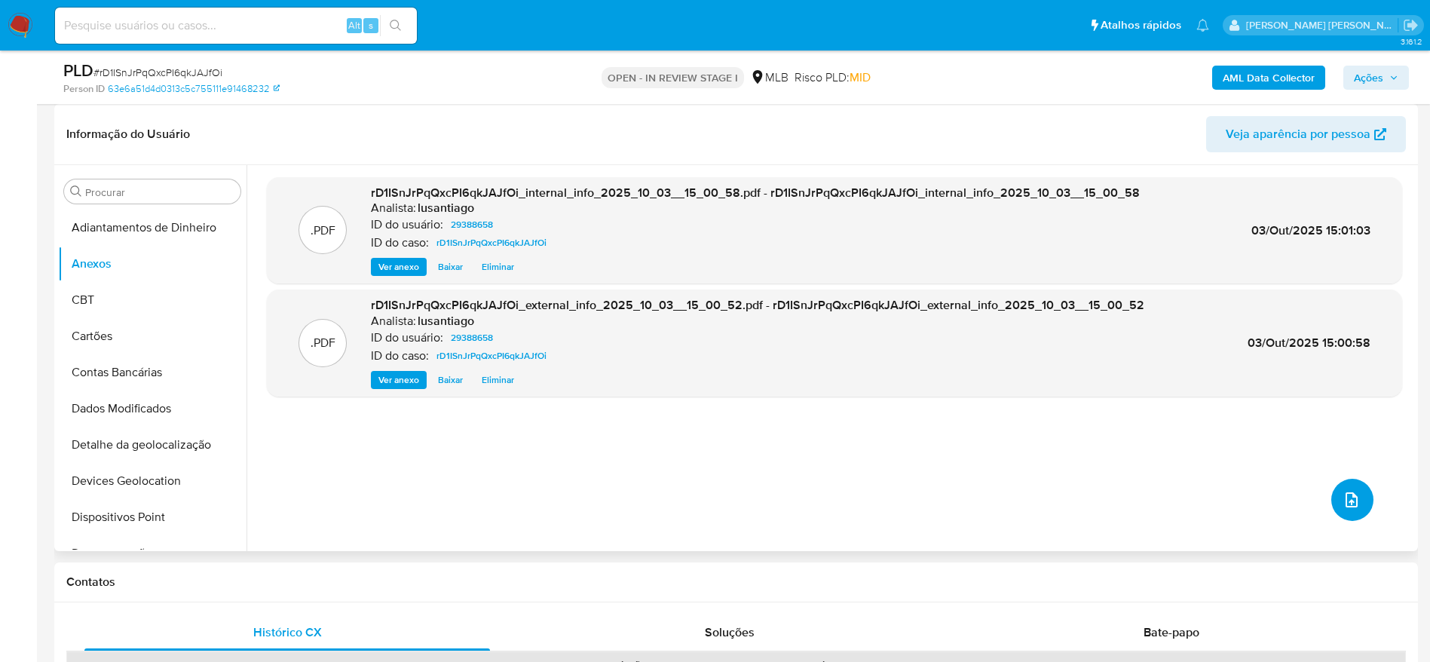
click at [1355, 506] on button "upload-file" at bounding box center [1352, 500] width 42 height 42
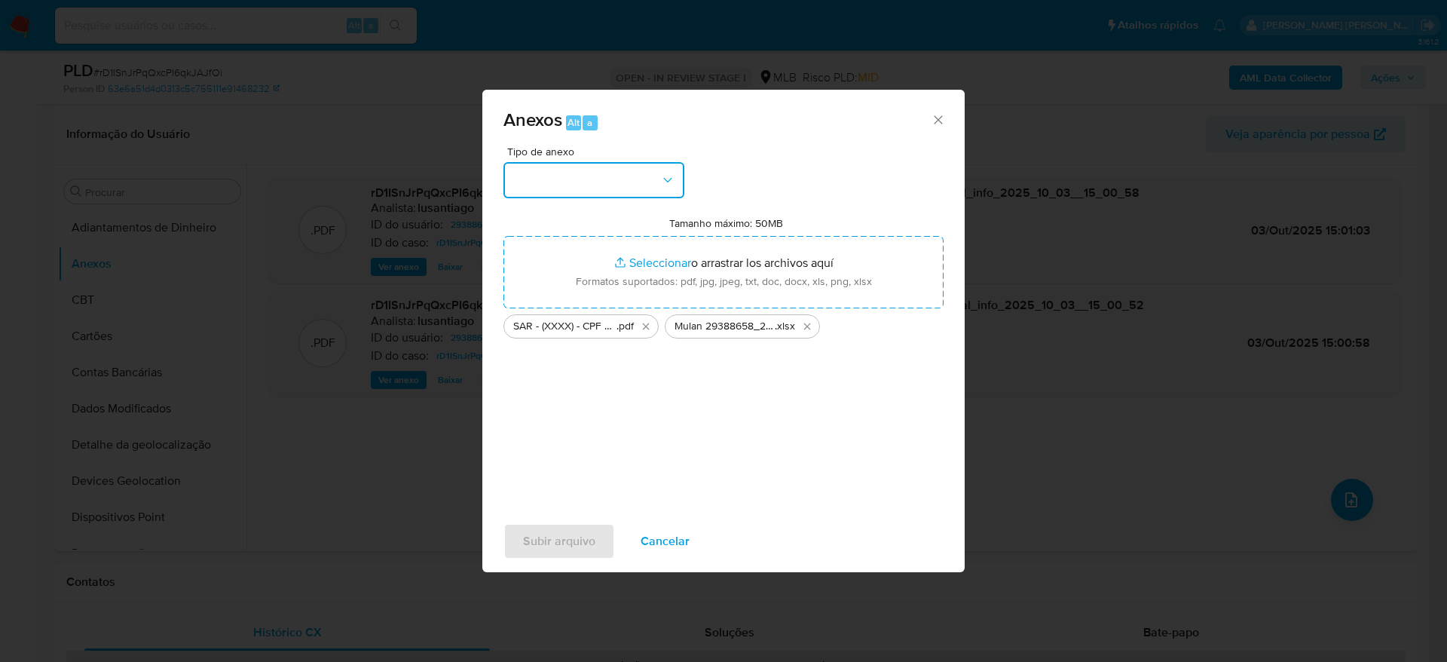
click at [577, 176] on button "button" at bounding box center [593, 180] width 181 height 36
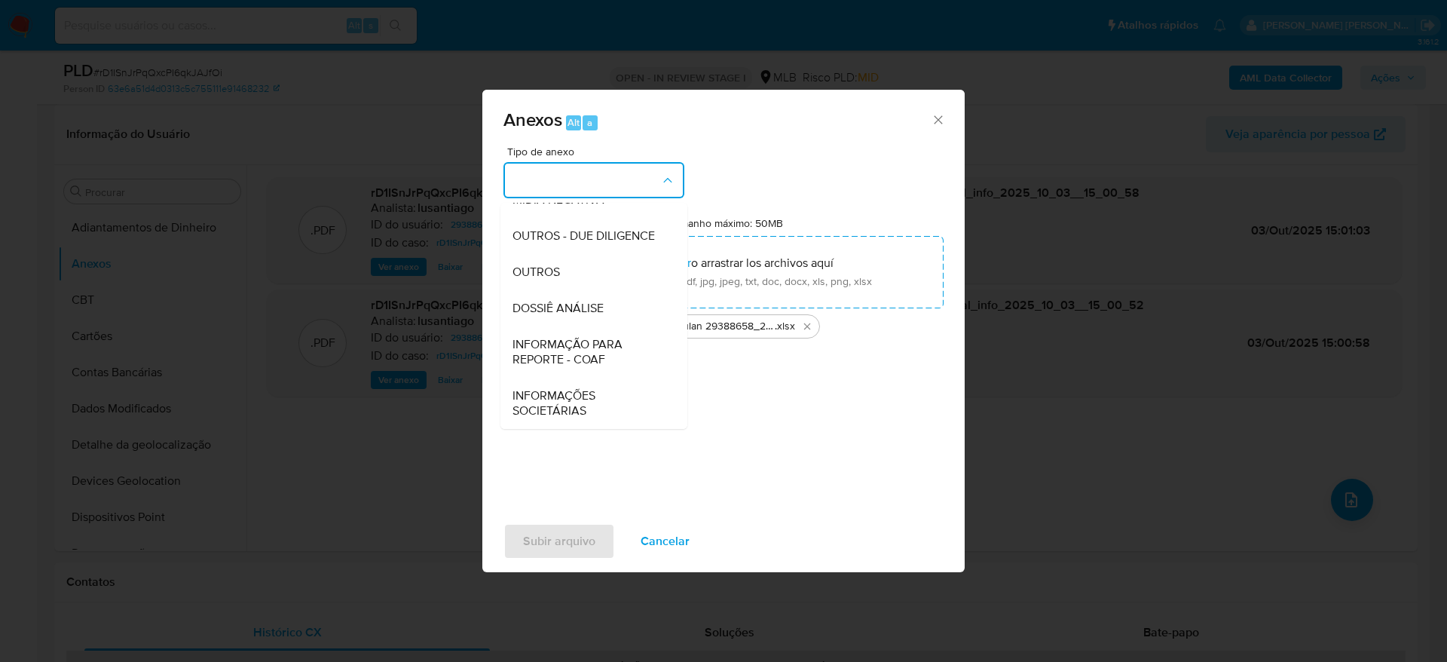
click at [578, 318] on div "DOSSIÊ ANÁLISE" at bounding box center [589, 308] width 154 height 36
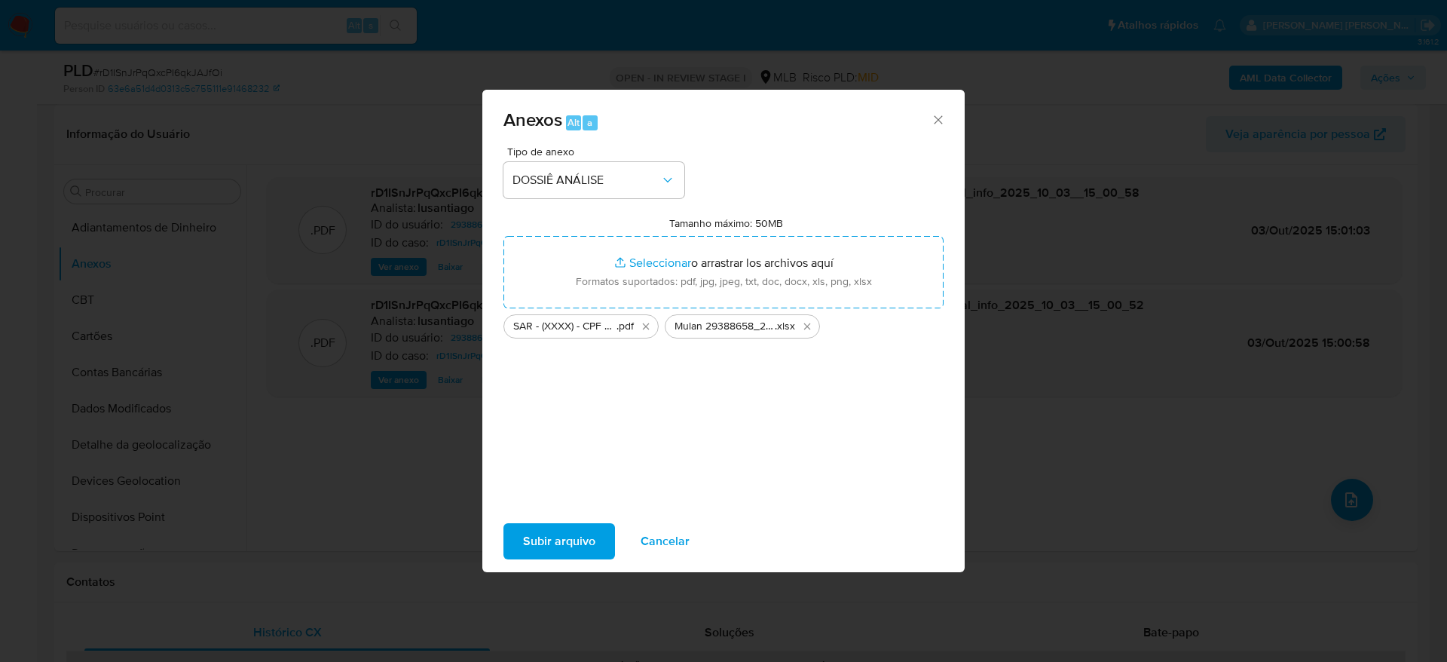
click at [552, 530] on span "Subir arquivo" at bounding box center [559, 541] width 72 height 33
click at [562, 537] on span "Subir arquivo" at bounding box center [559, 541] width 72 height 33
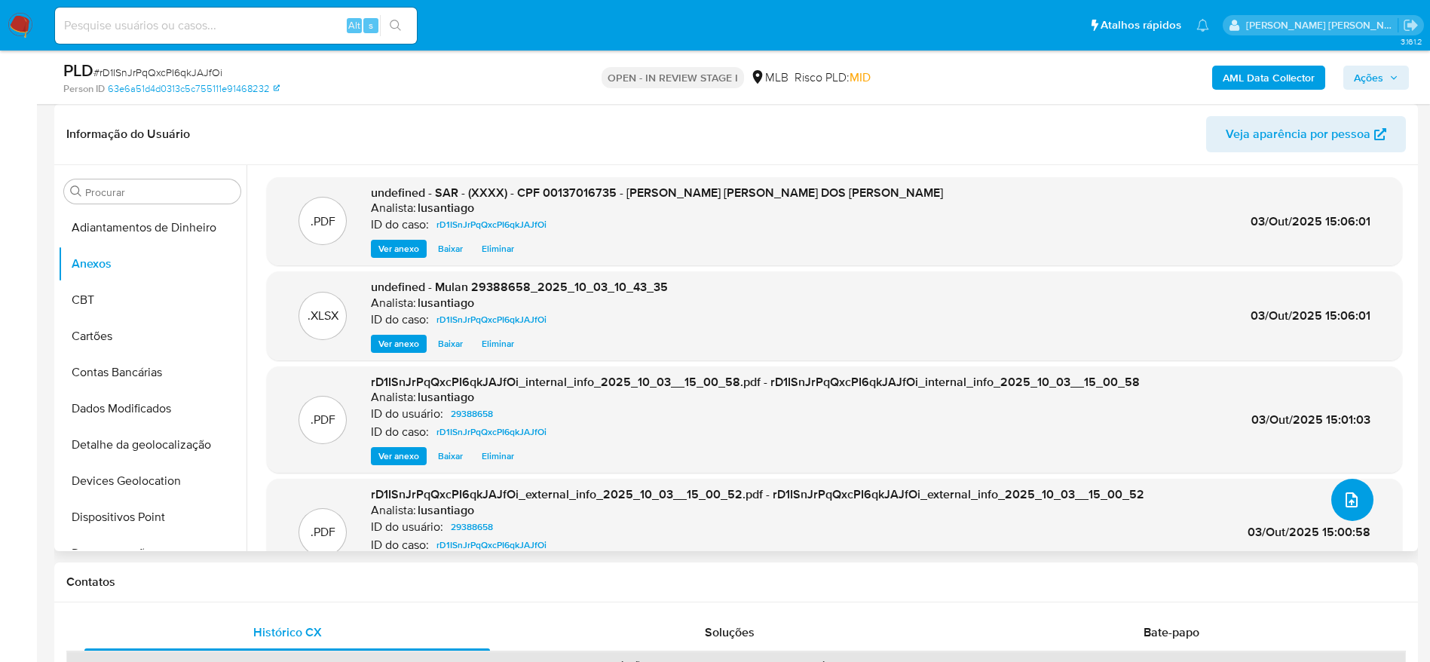
scroll to position [113, 0]
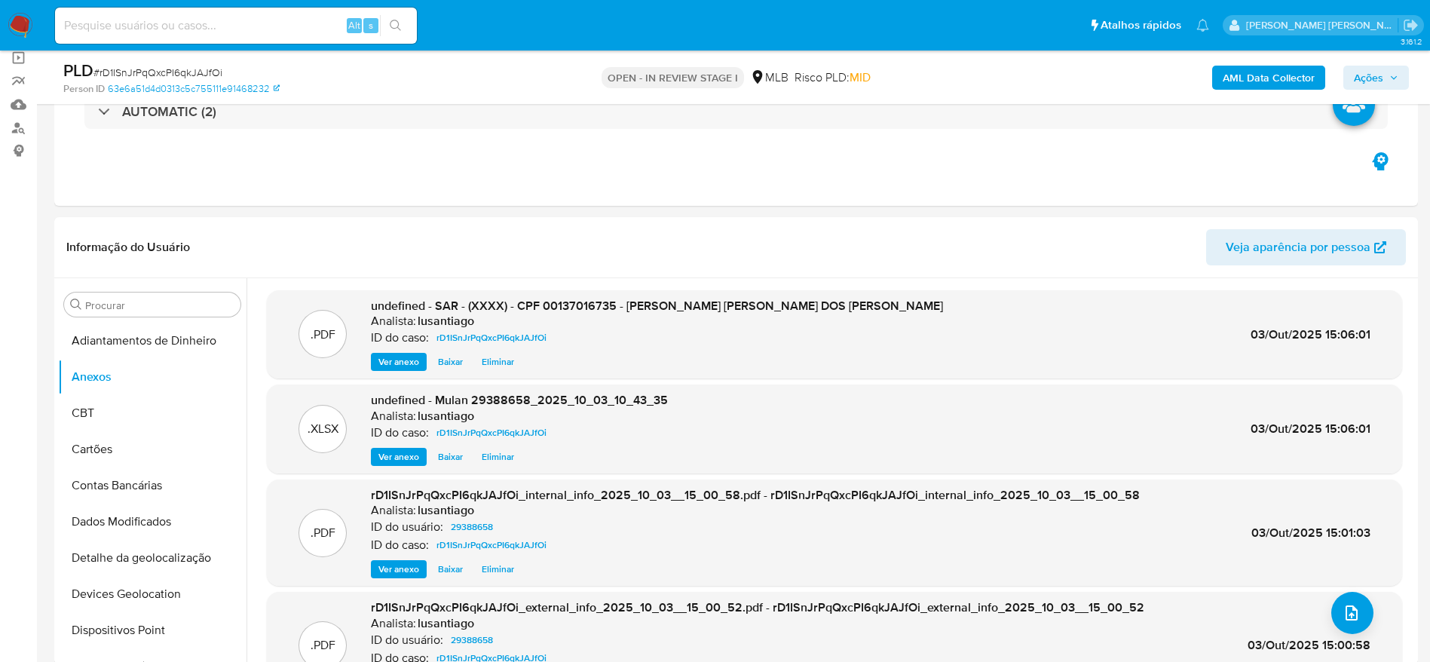
click at [1366, 72] on span "Ações" at bounding box center [1368, 78] width 29 height 24
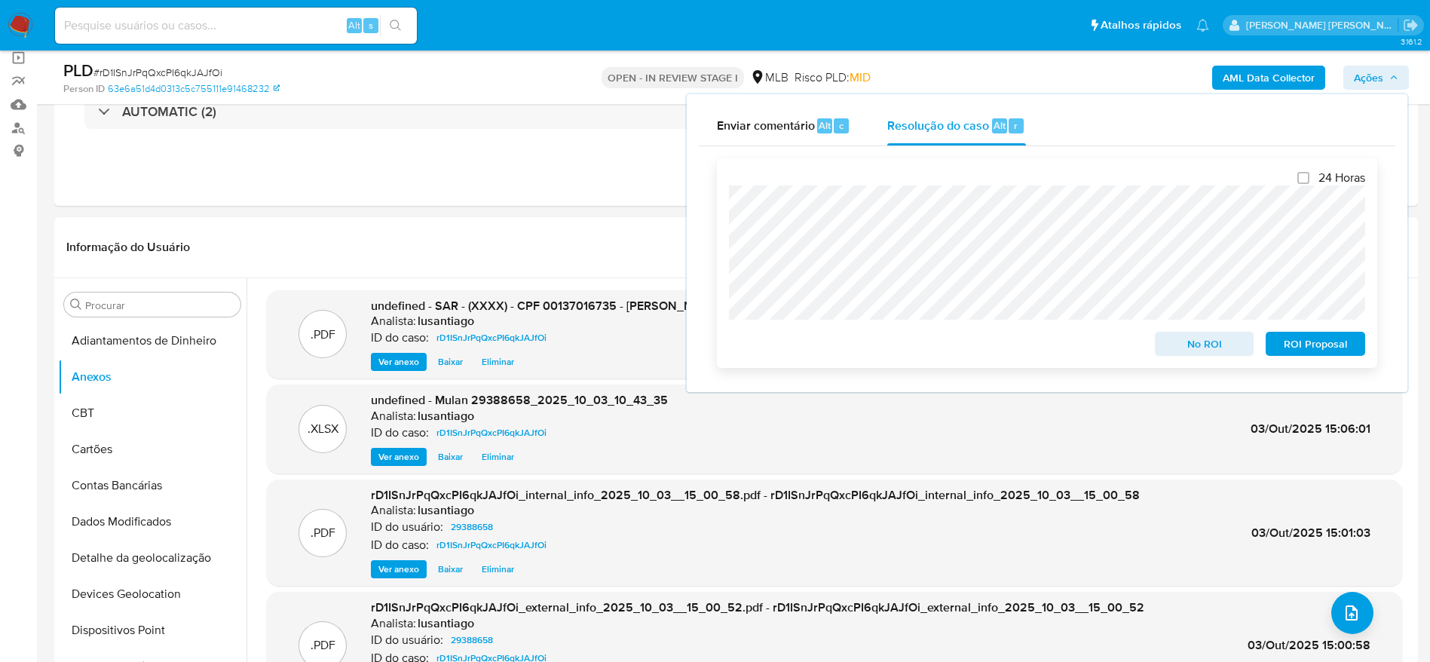
click at [1304, 345] on span "ROI Proposal" at bounding box center [1315, 343] width 78 height 21
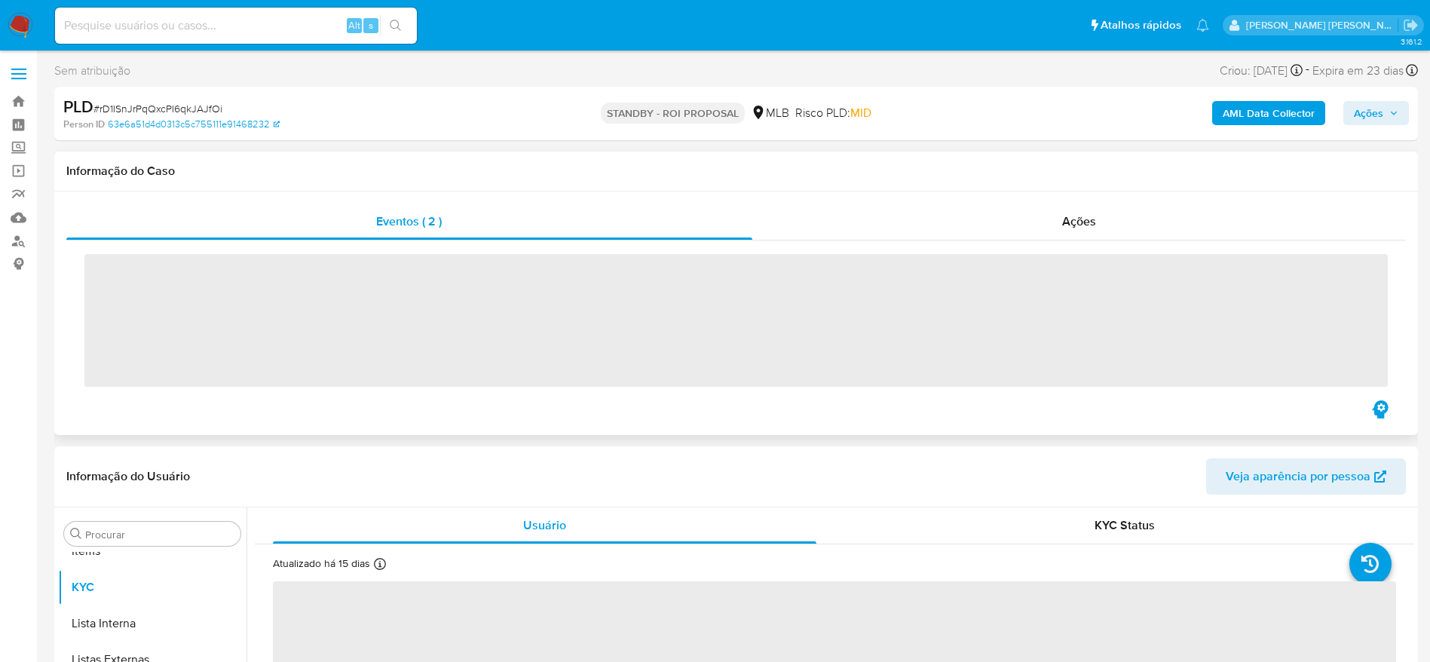
scroll to position [782, 0]
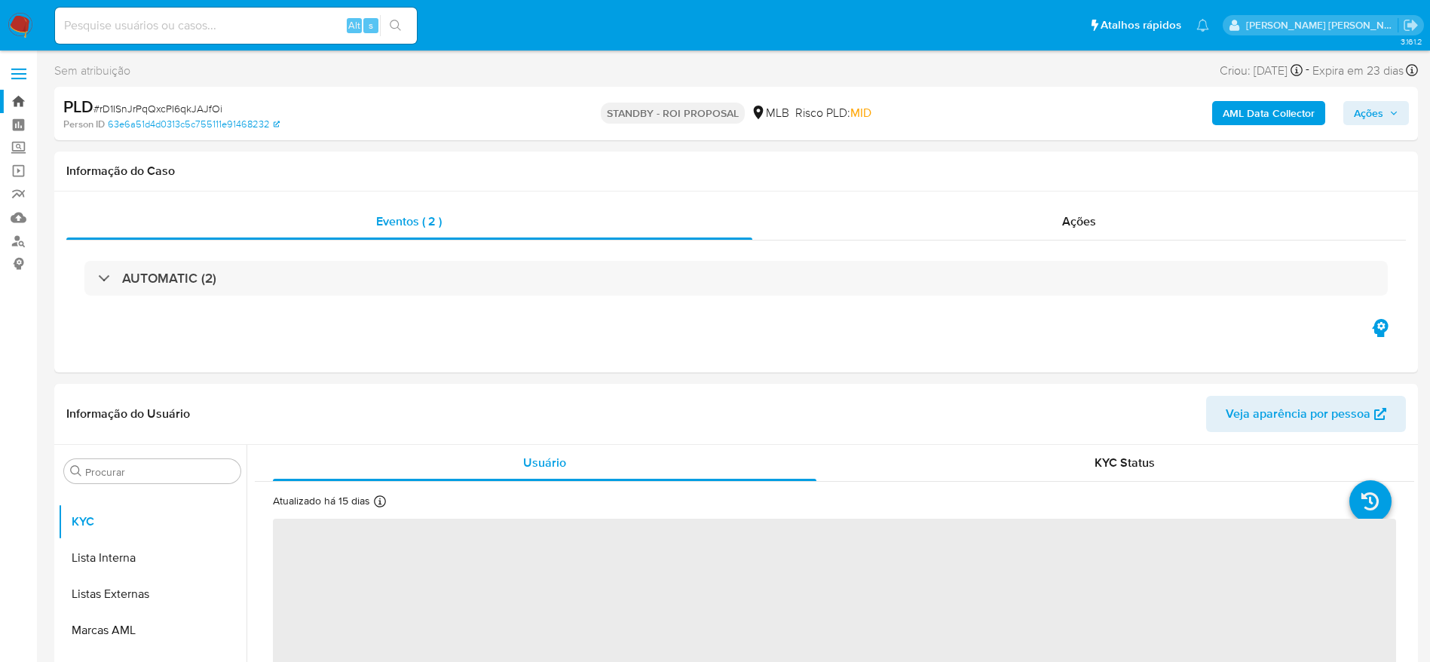
select select "10"
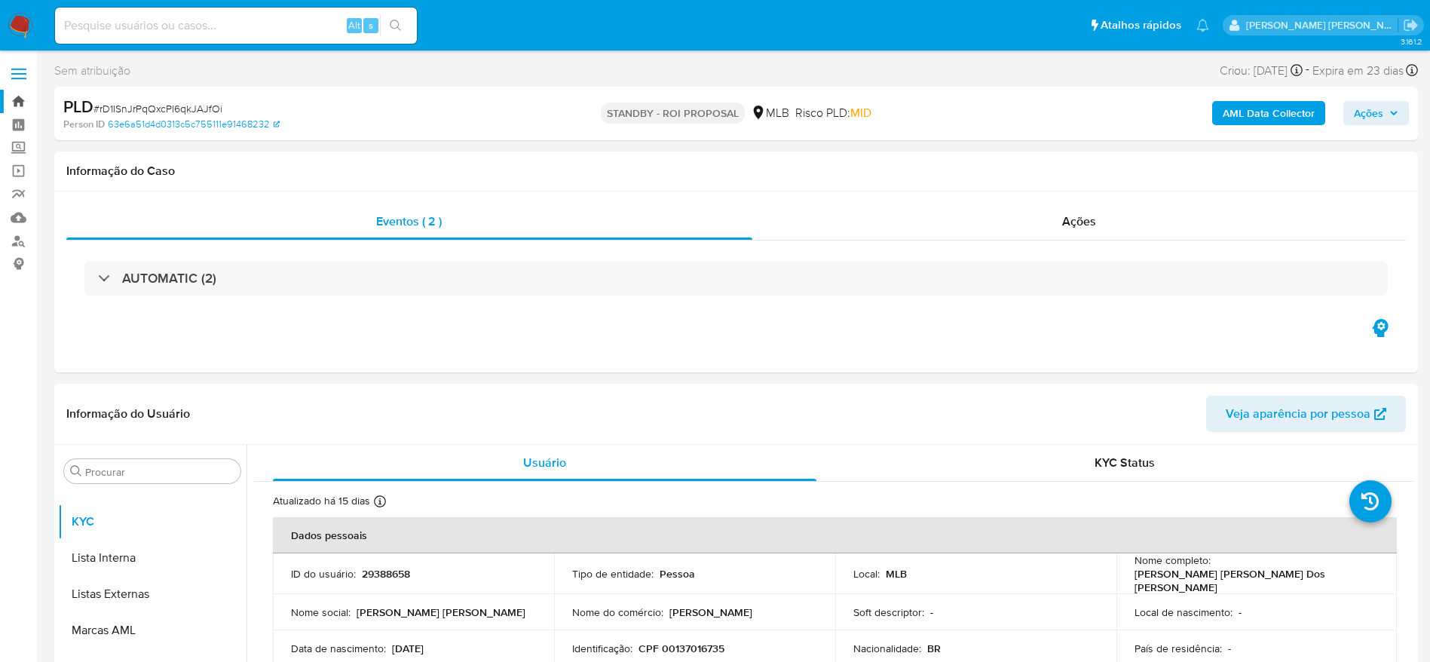
click at [26, 96] on link "Bandeja" at bounding box center [89, 101] width 179 height 23
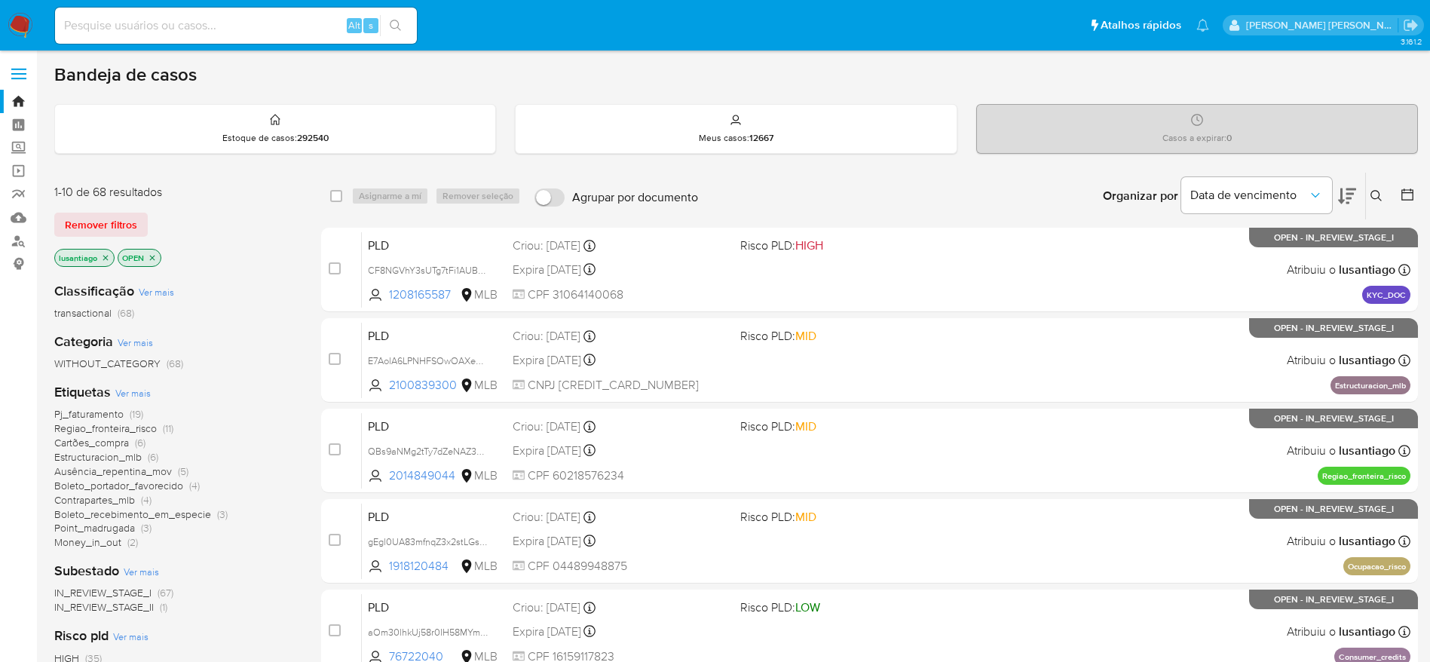
click at [203, 38] on div "Alt s" at bounding box center [236, 26] width 362 height 36
click at [203, 26] on input at bounding box center [236, 26] width 362 height 20
paste input "1163598450"
type input "1163598450"
click at [402, 23] on icon "search-icon" at bounding box center [396, 26] width 12 height 12
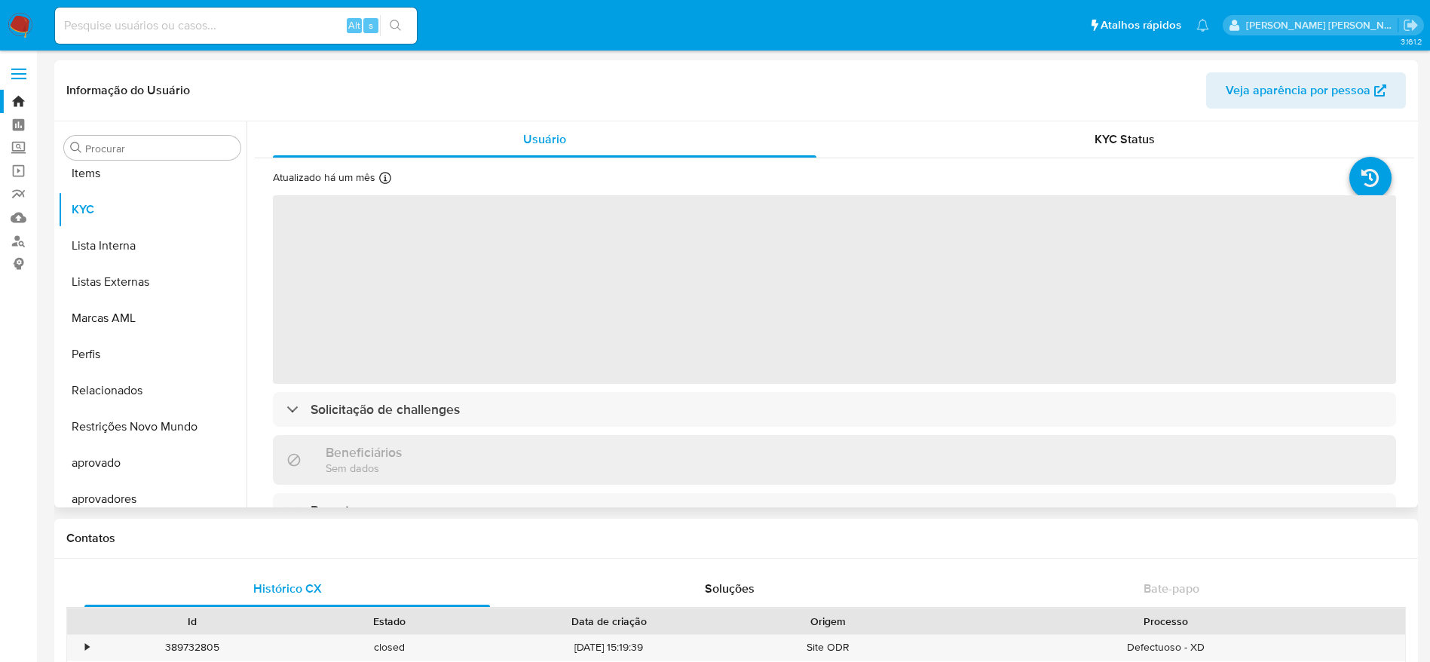
scroll to position [782, 0]
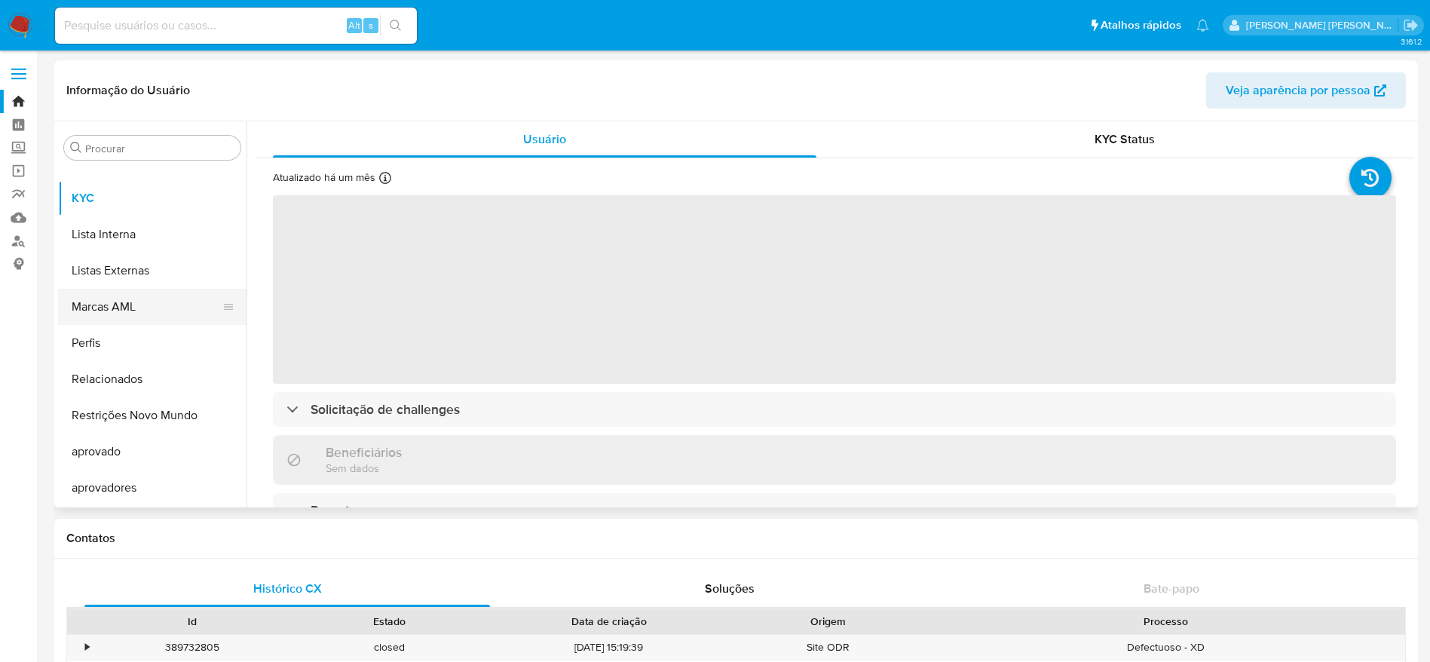
select select "10"
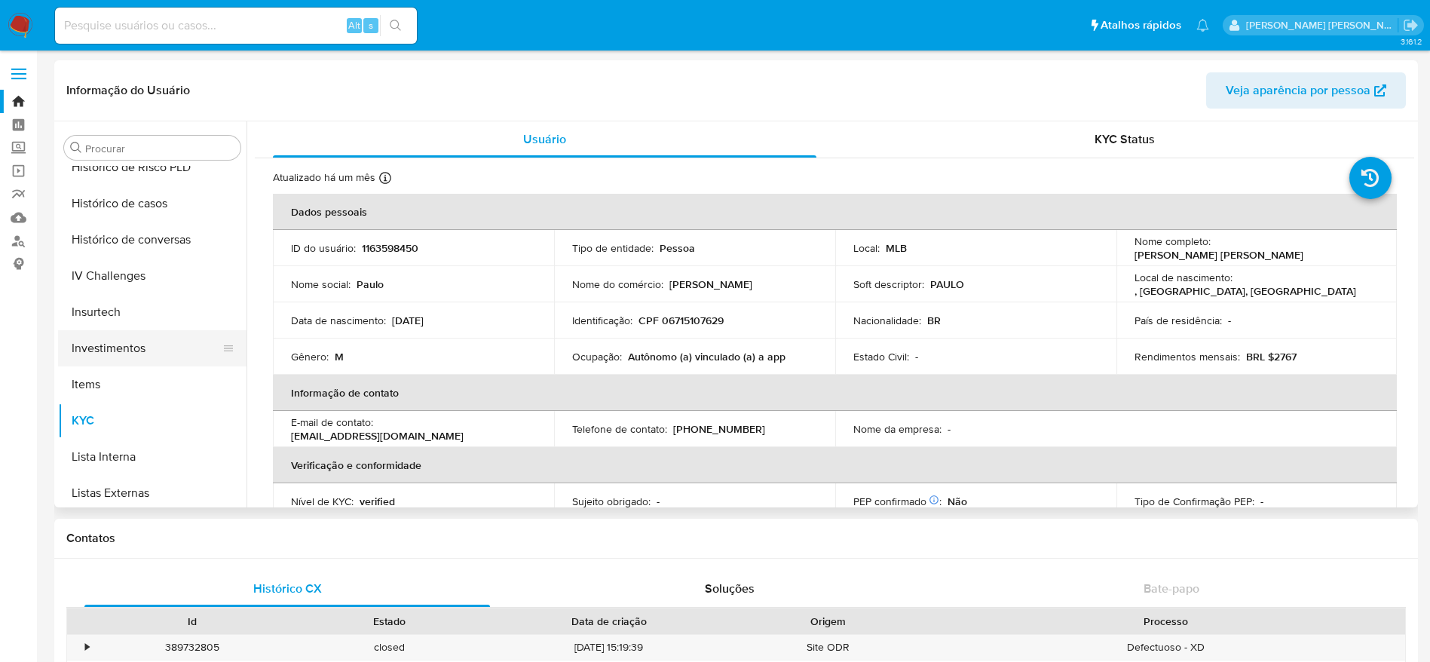
scroll to position [555, 0]
click at [134, 200] on button "Histórico de casos" at bounding box center [146, 207] width 176 height 36
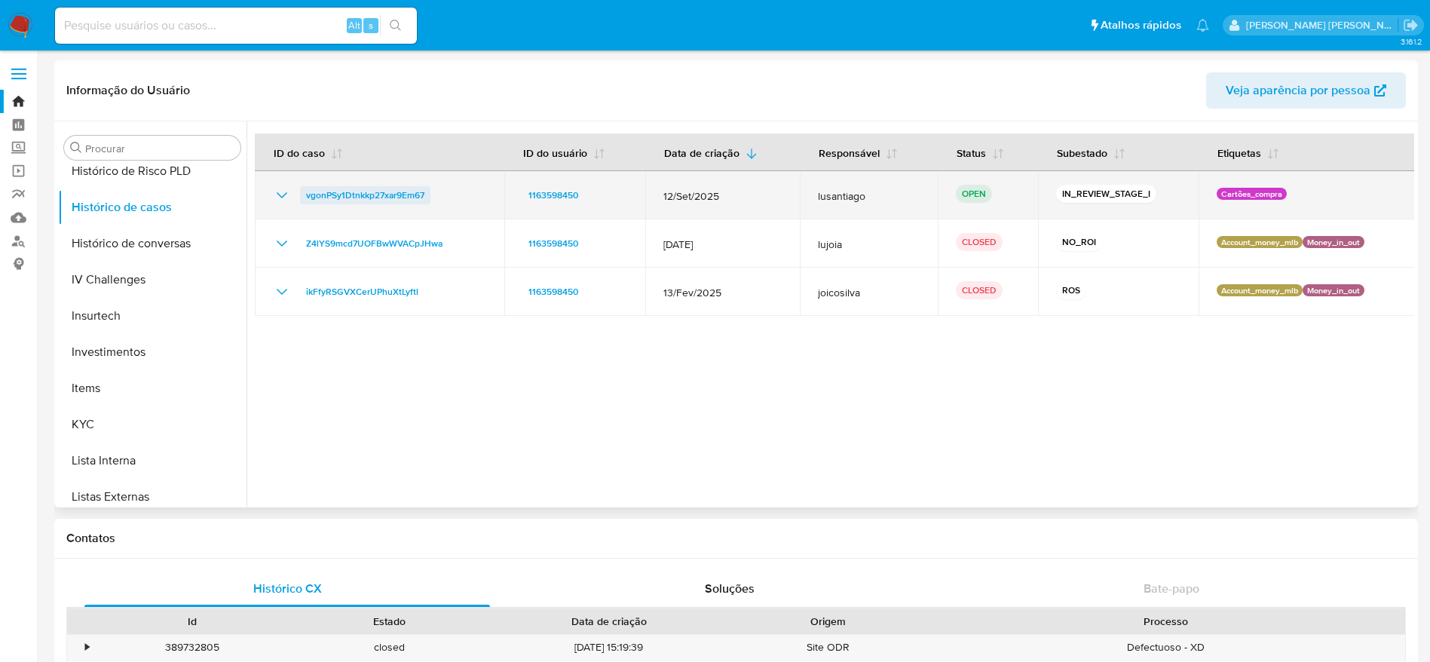
click at [355, 193] on span "vgonPSy1Dtnkkp27xar9Em67" at bounding box center [365, 195] width 118 height 18
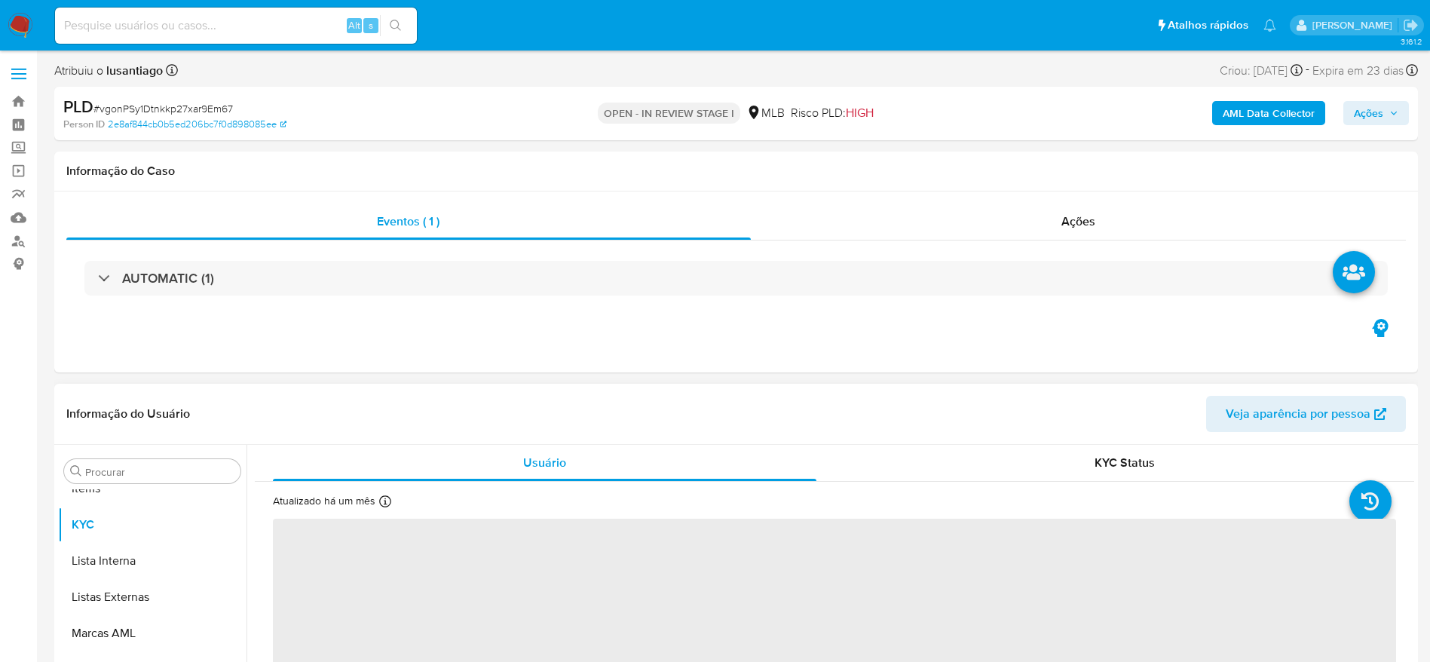
scroll to position [782, 0]
select select "10"
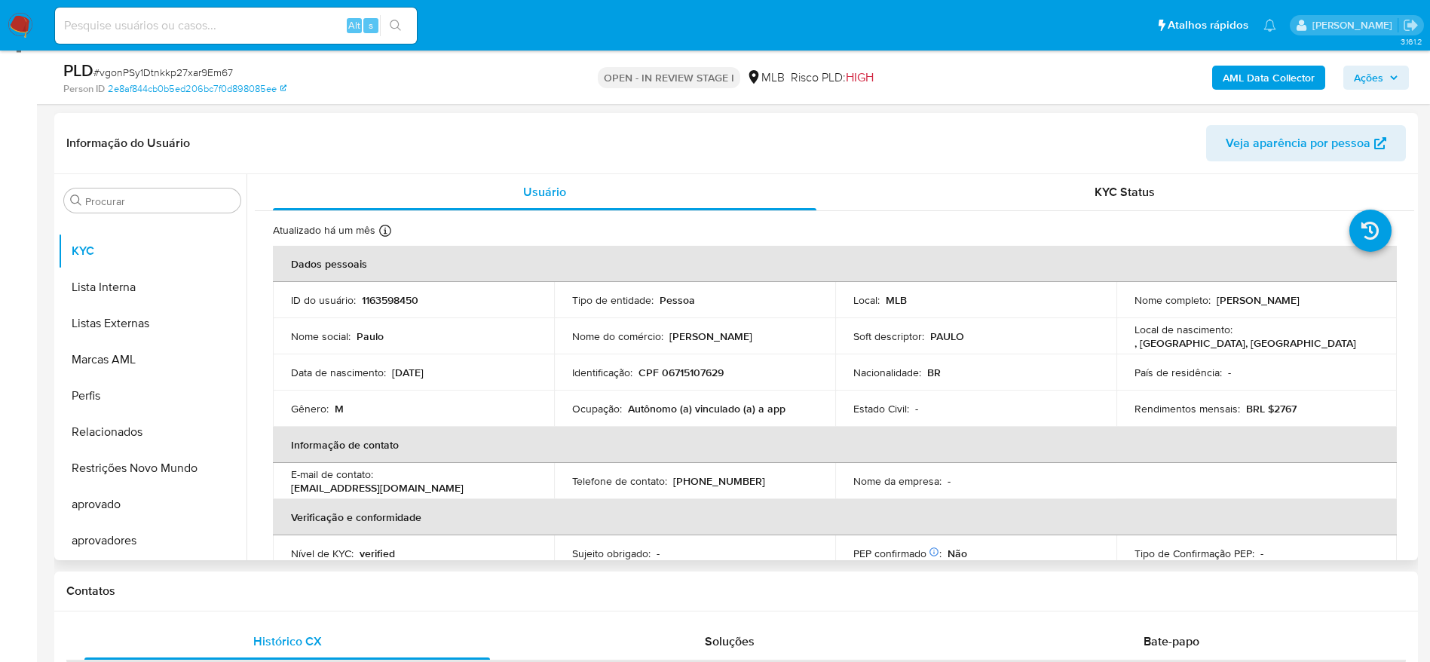
scroll to position [226, 0]
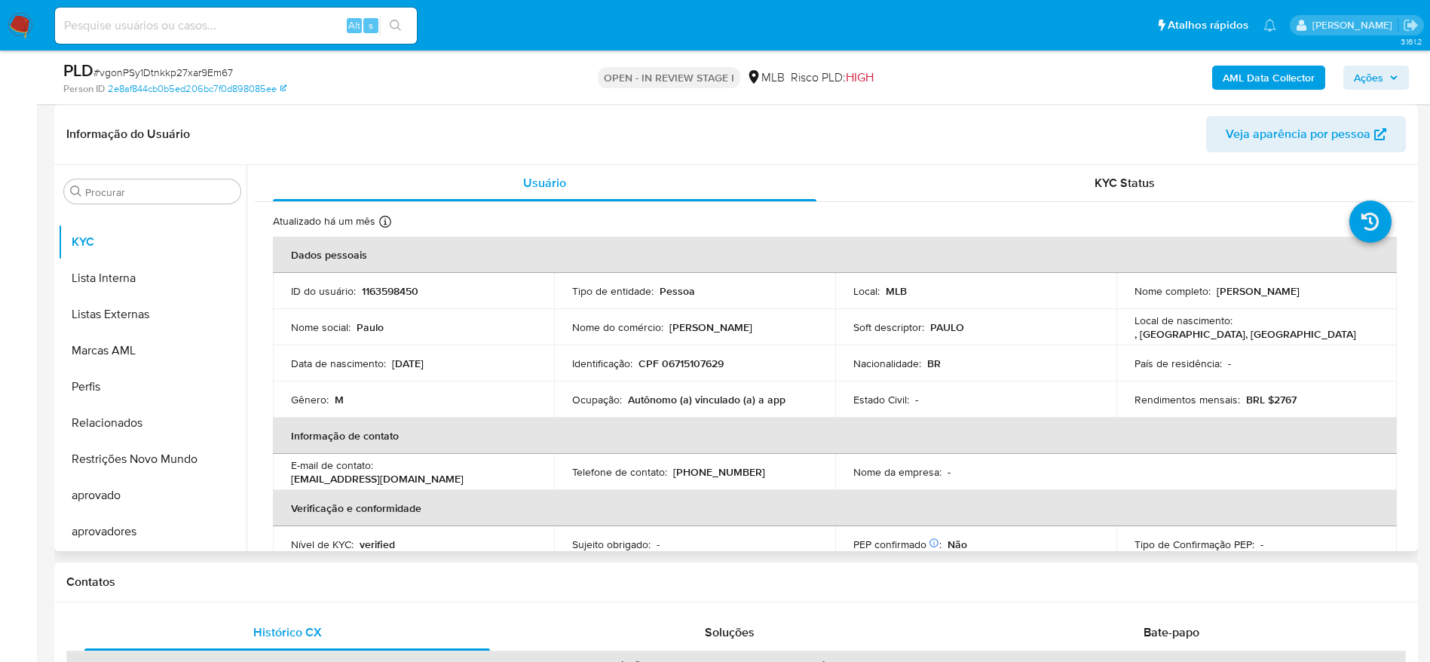
click at [672, 363] on p "CPF 06715107629" at bounding box center [680, 363] width 85 height 14
copy p "06715107629"
click at [684, 369] on p "CPF 06715107629" at bounding box center [680, 363] width 85 height 14
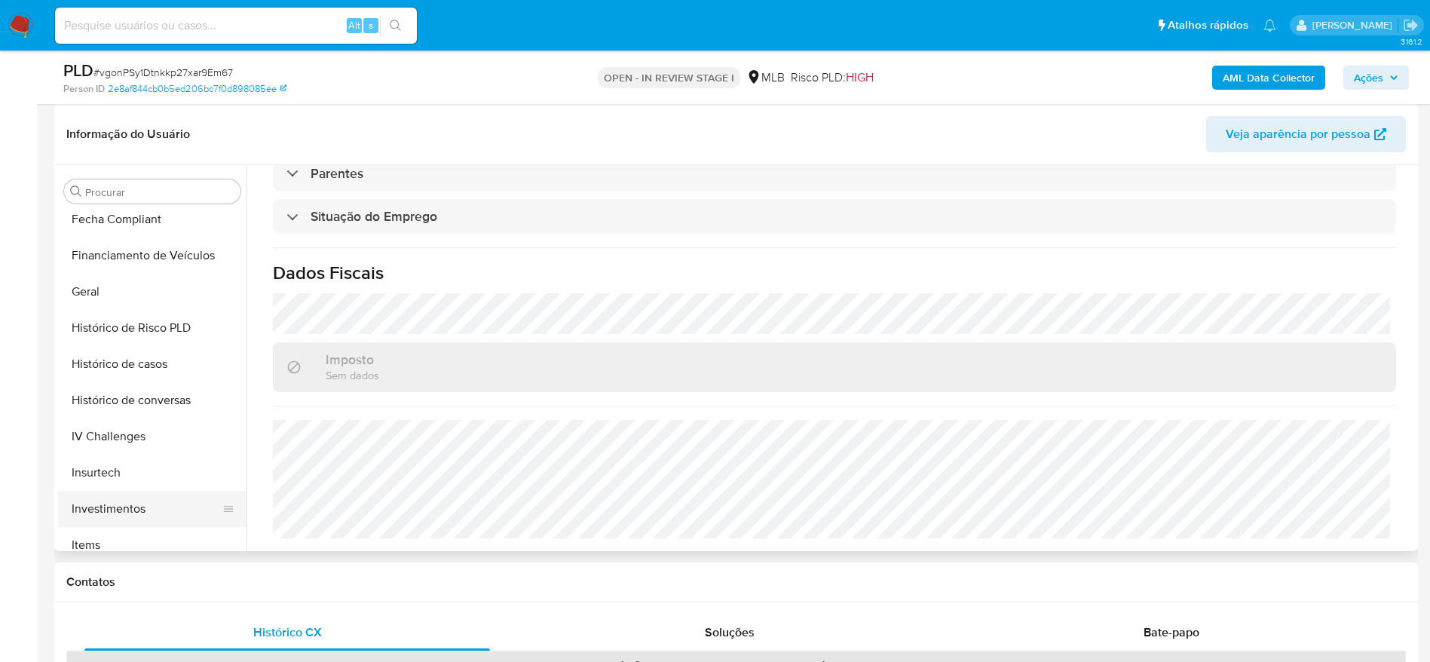
scroll to position [329, 0]
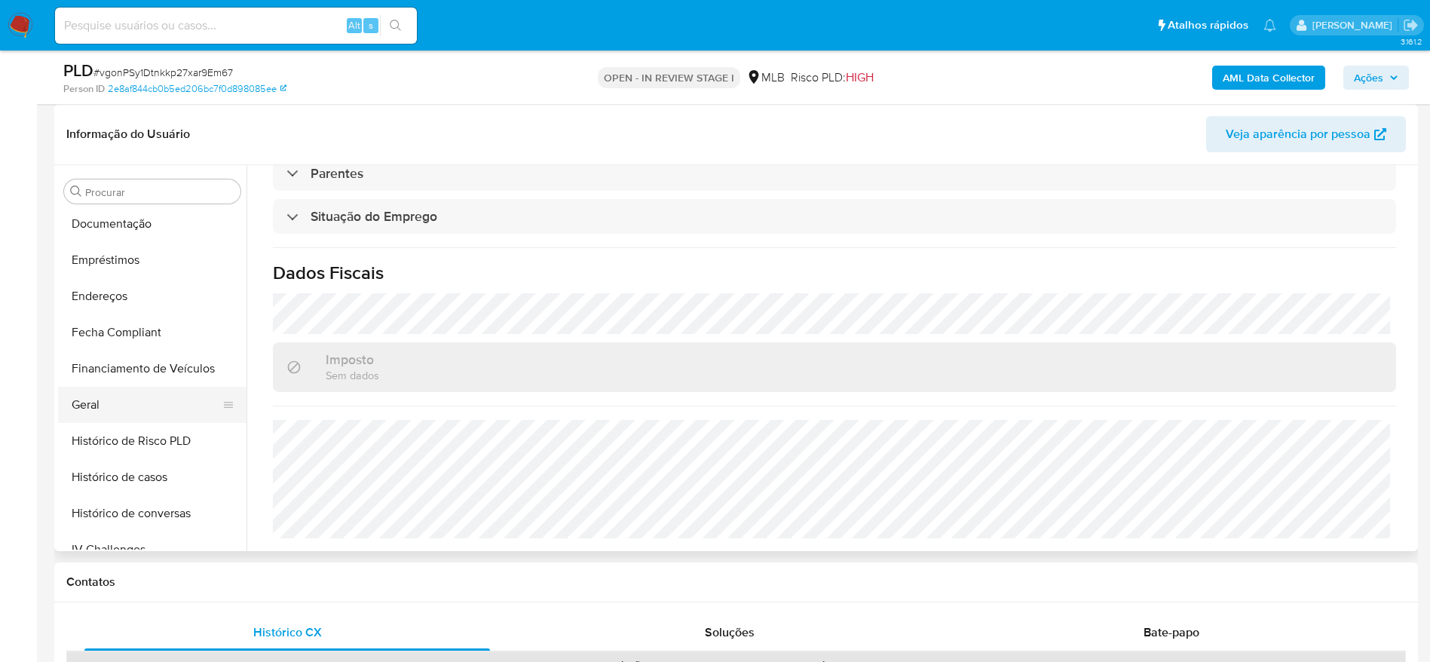
click at [129, 402] on button "Geral" at bounding box center [146, 405] width 176 height 36
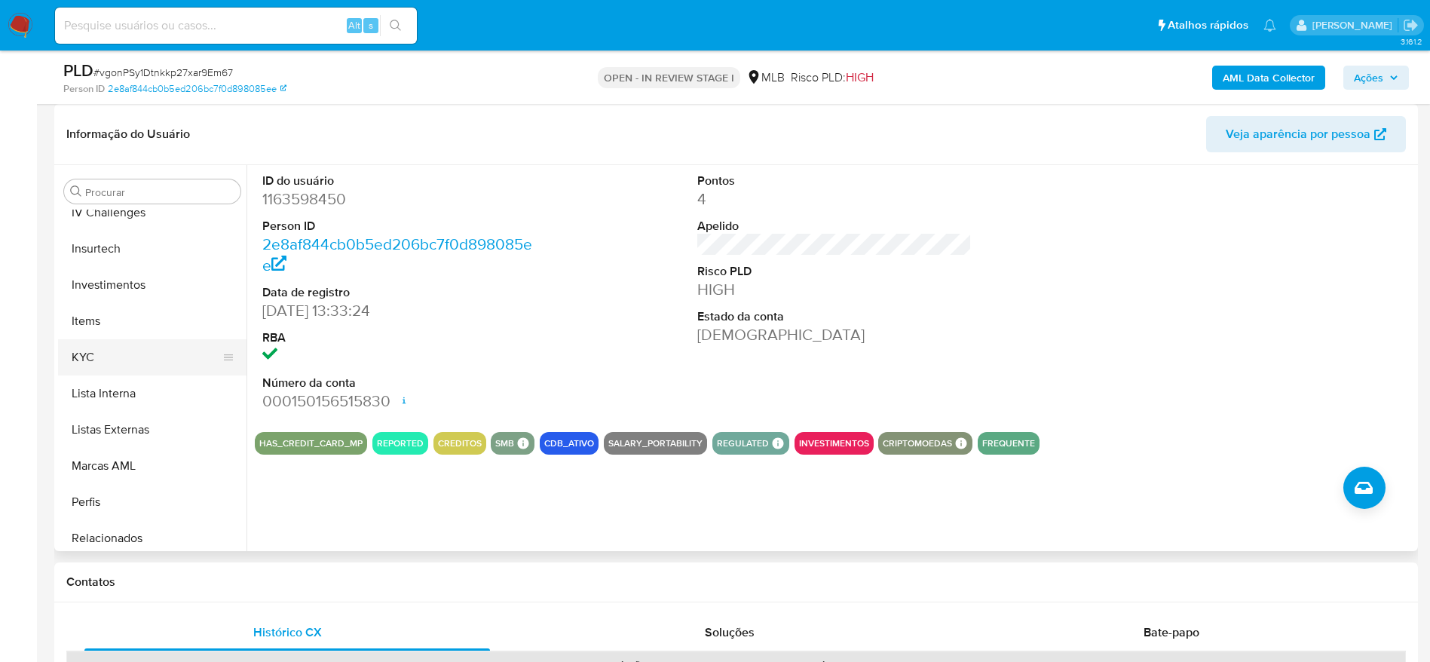
scroll to position [669, 0]
click at [133, 362] on button "KYC" at bounding box center [146, 355] width 176 height 36
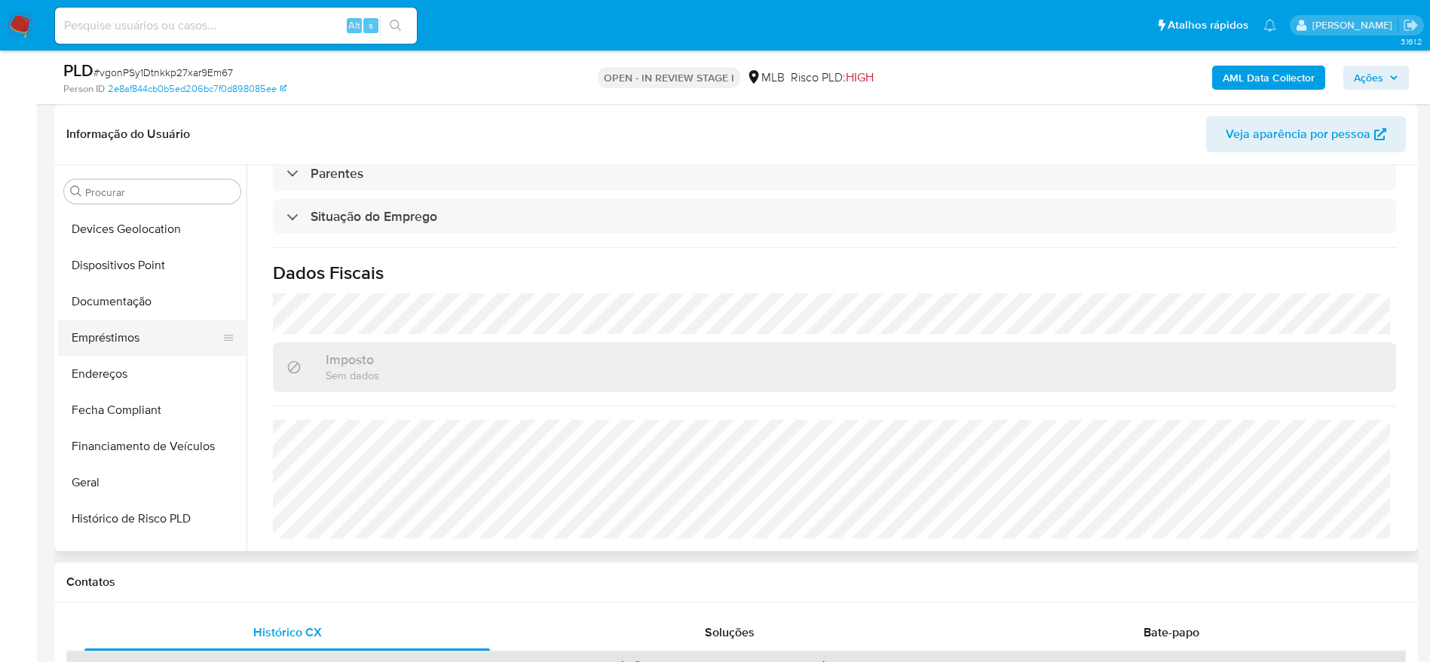
scroll to position [216, 0]
click at [128, 399] on button "Endereços" at bounding box center [146, 409] width 176 height 36
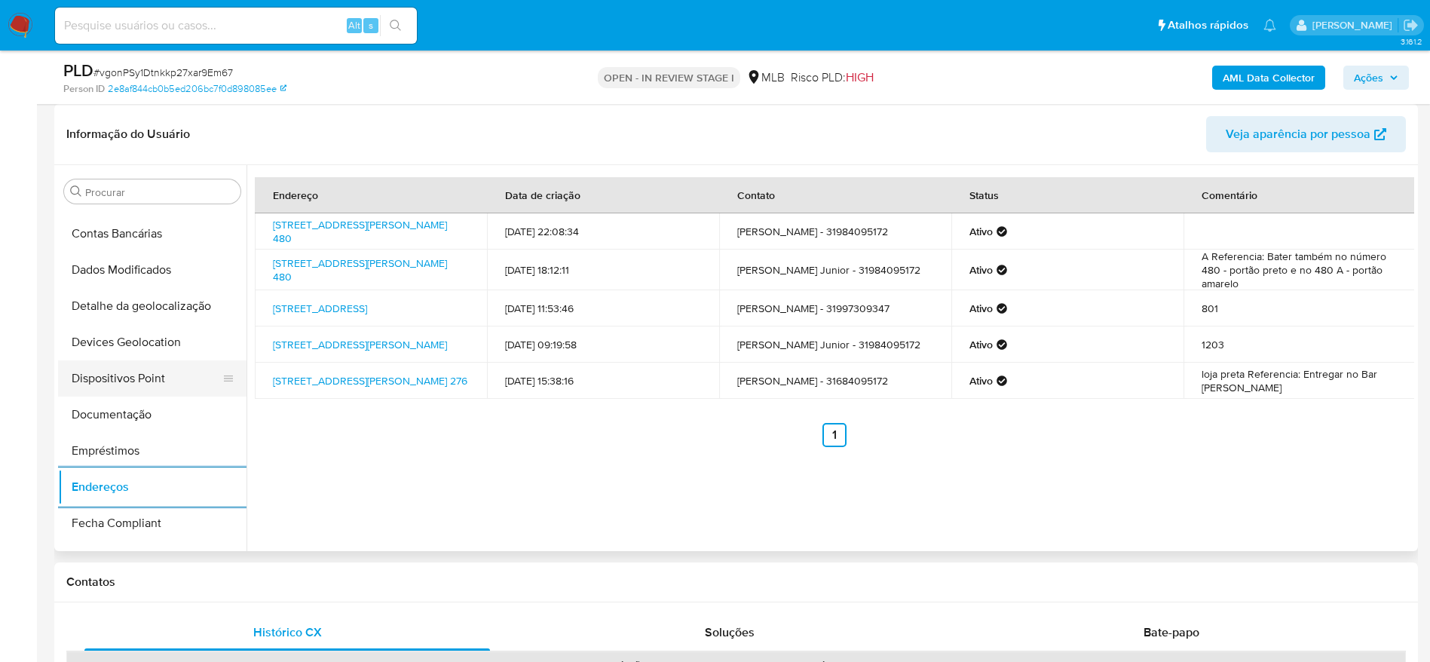
scroll to position [103, 0]
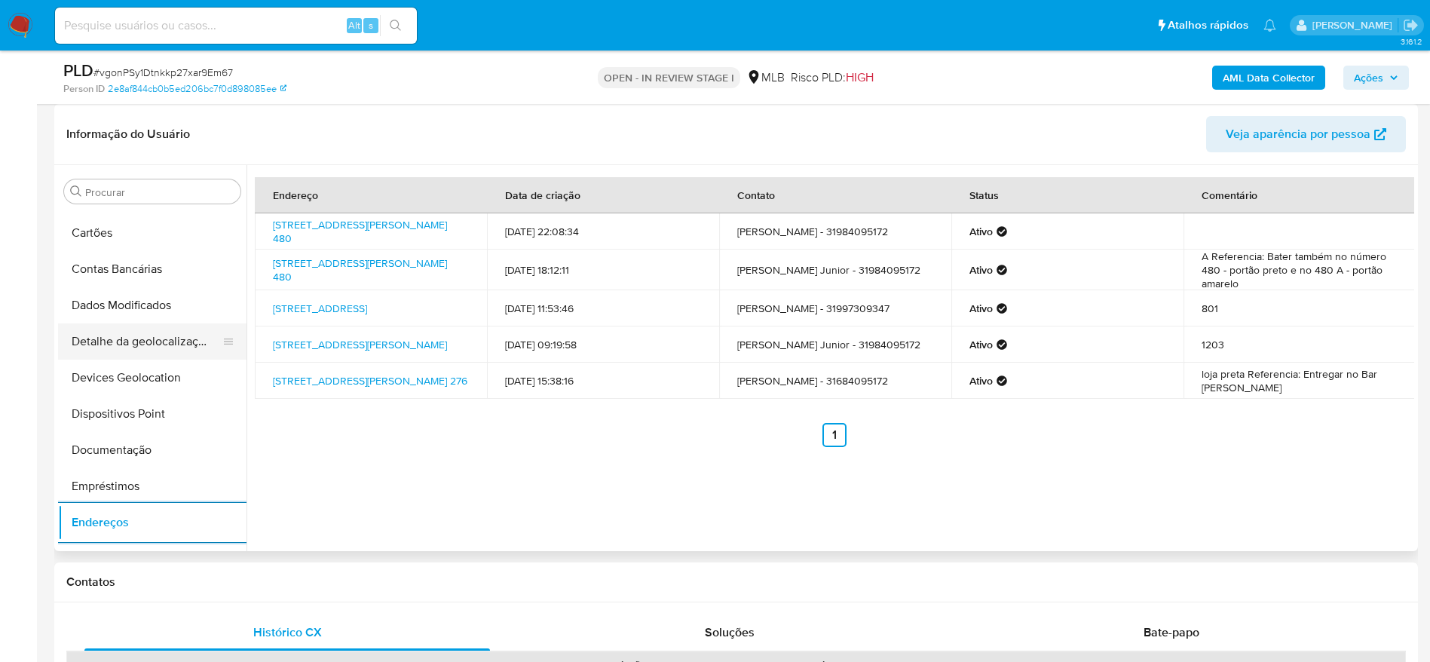
click at [114, 346] on button "Detalhe da geolocalização" at bounding box center [146, 341] width 176 height 36
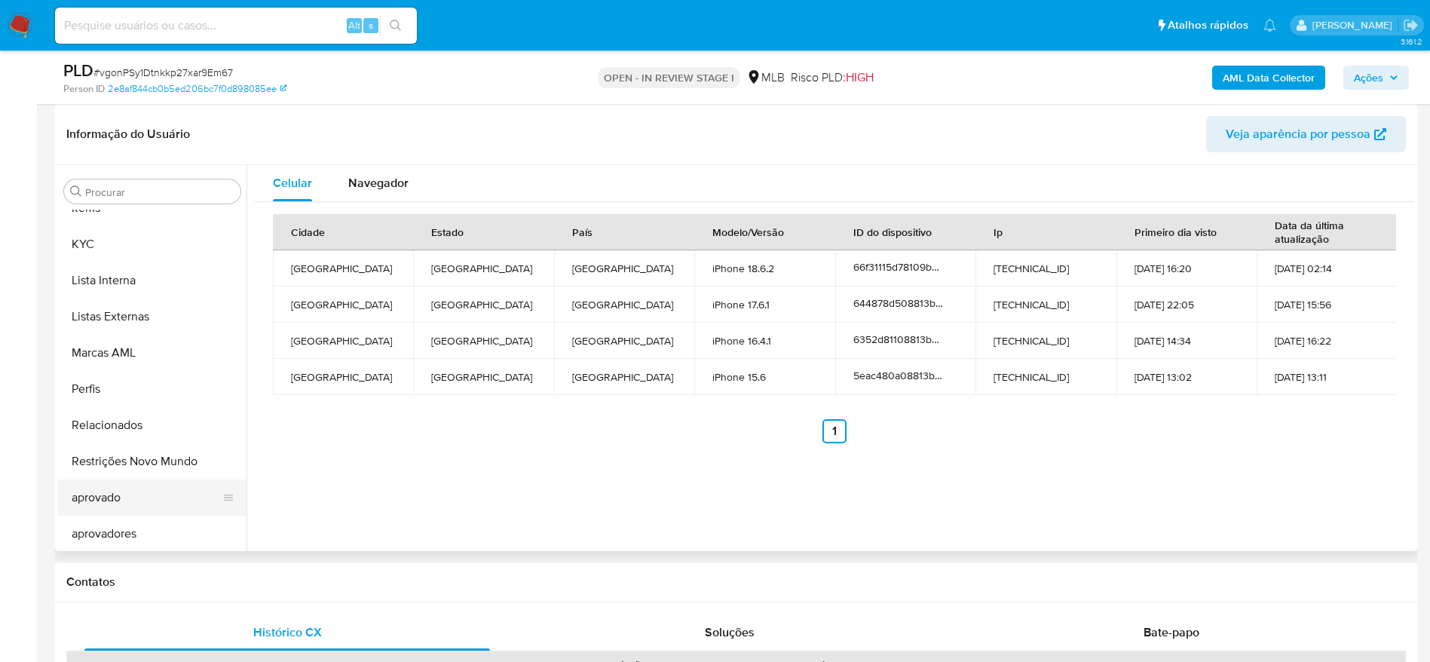
scroll to position [782, 0]
click at [137, 451] on button "Restrições Novo Mundo" at bounding box center [146, 459] width 176 height 36
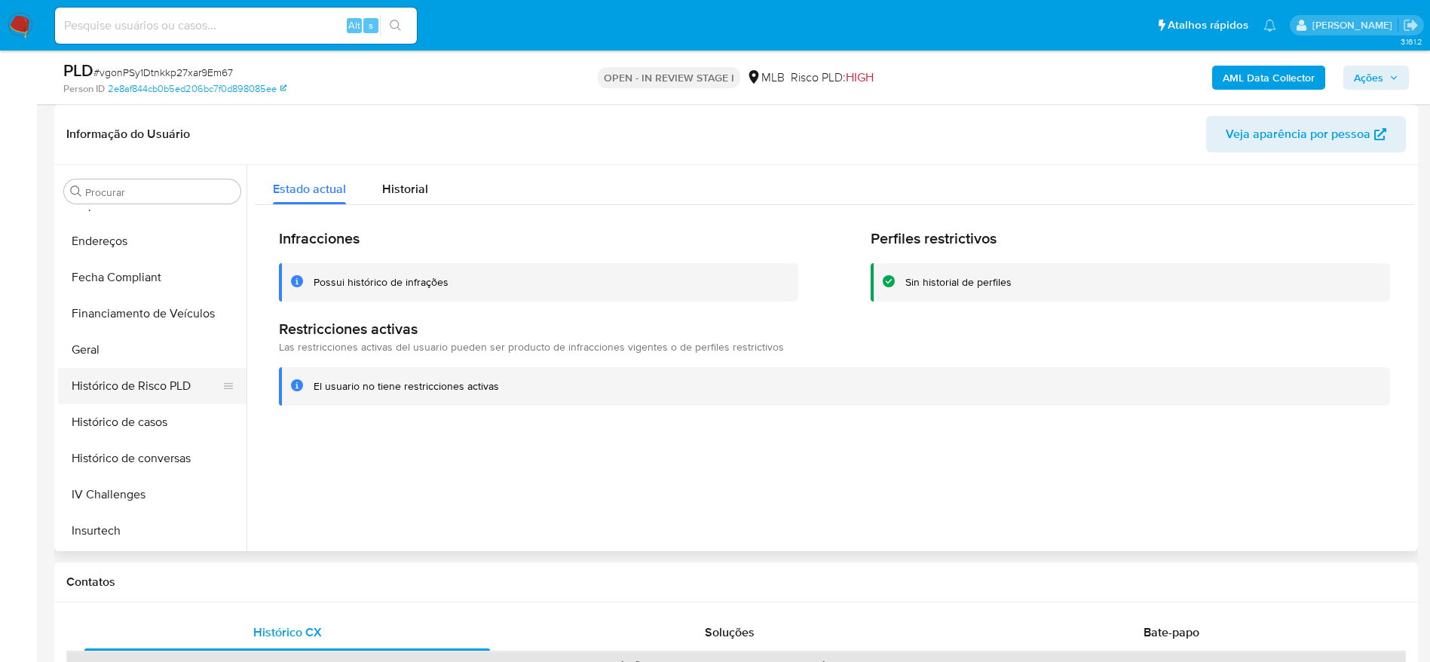
scroll to position [329, 0]
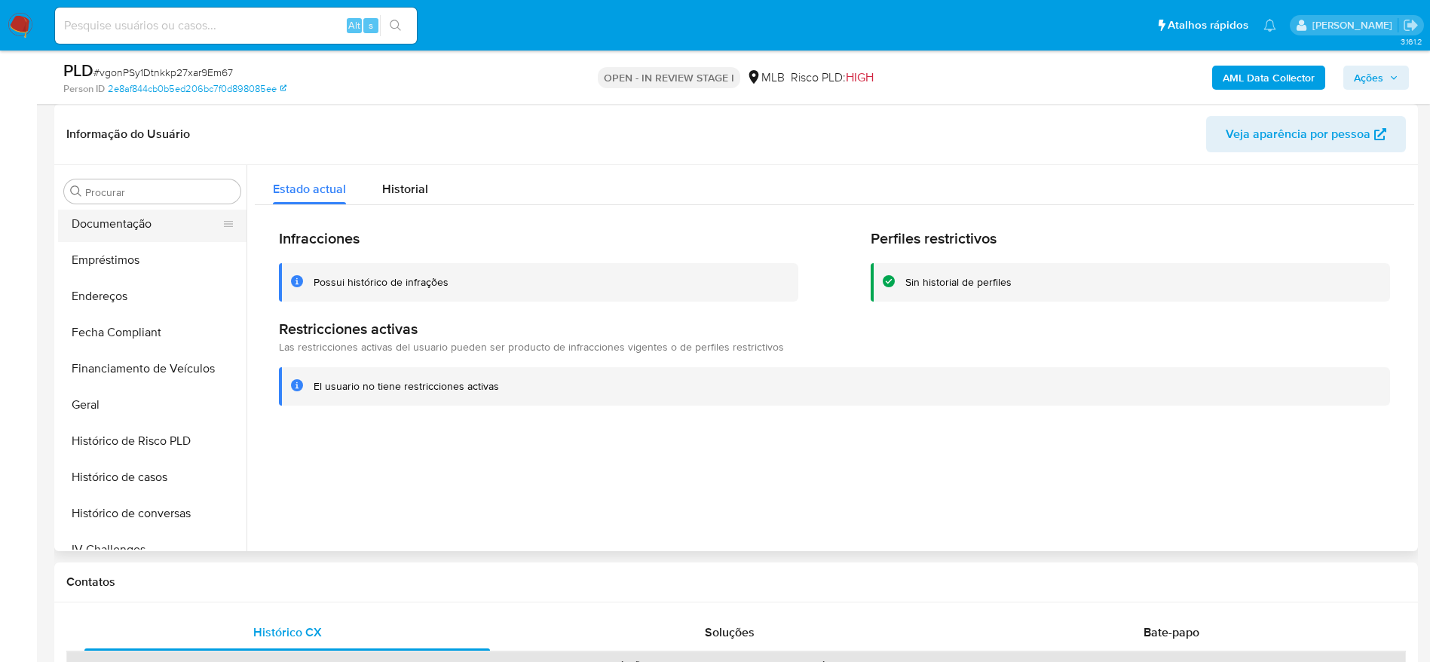
click at [118, 224] on button "Documentação" at bounding box center [146, 224] width 176 height 36
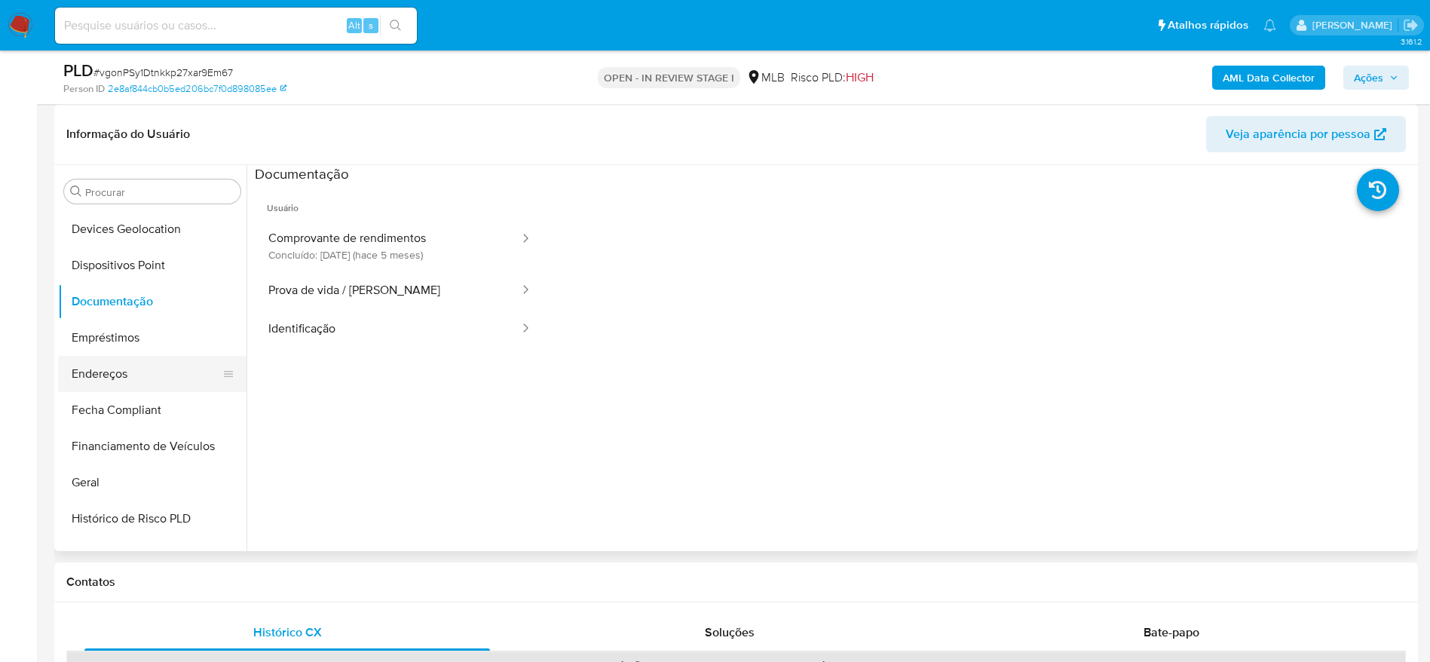
scroll to position [216, 0]
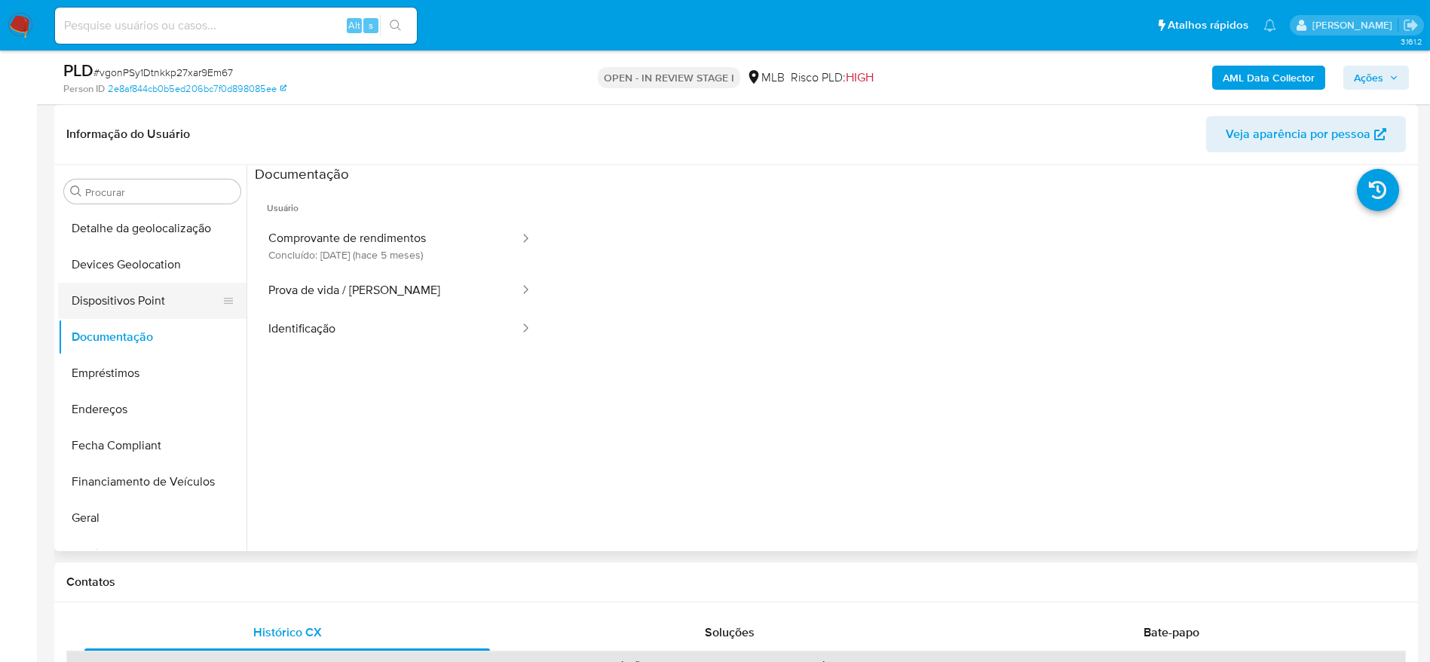
click at [108, 298] on button "Dispositivos Point" at bounding box center [146, 301] width 176 height 36
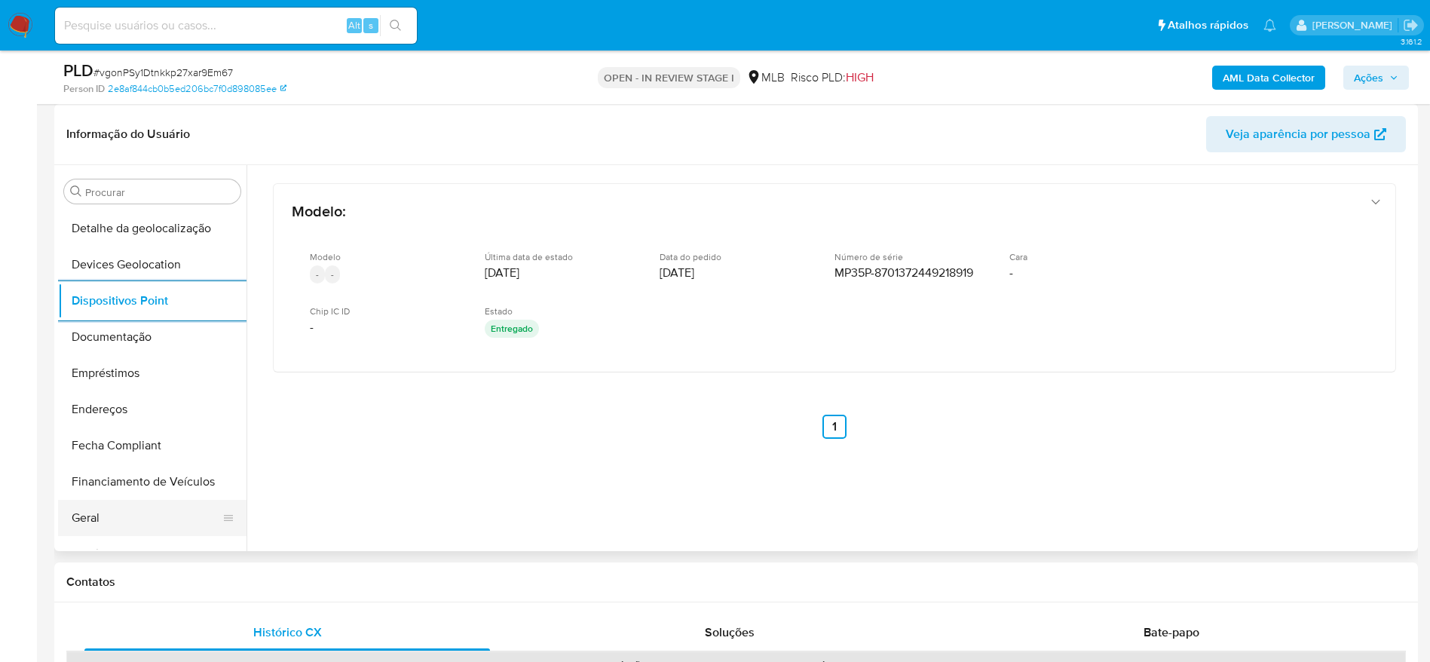
click at [117, 526] on button "Geral" at bounding box center [146, 518] width 176 height 36
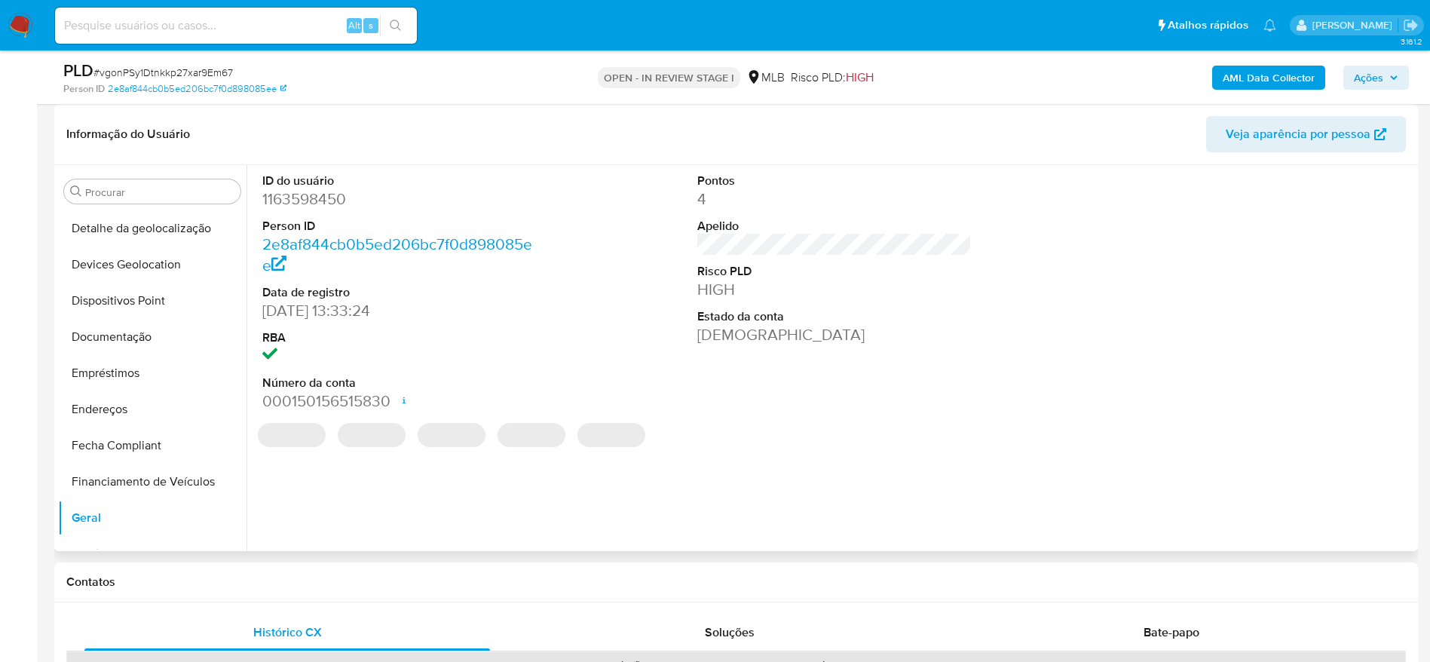
click at [302, 198] on dd "1163598450" at bounding box center [399, 198] width 275 height 21
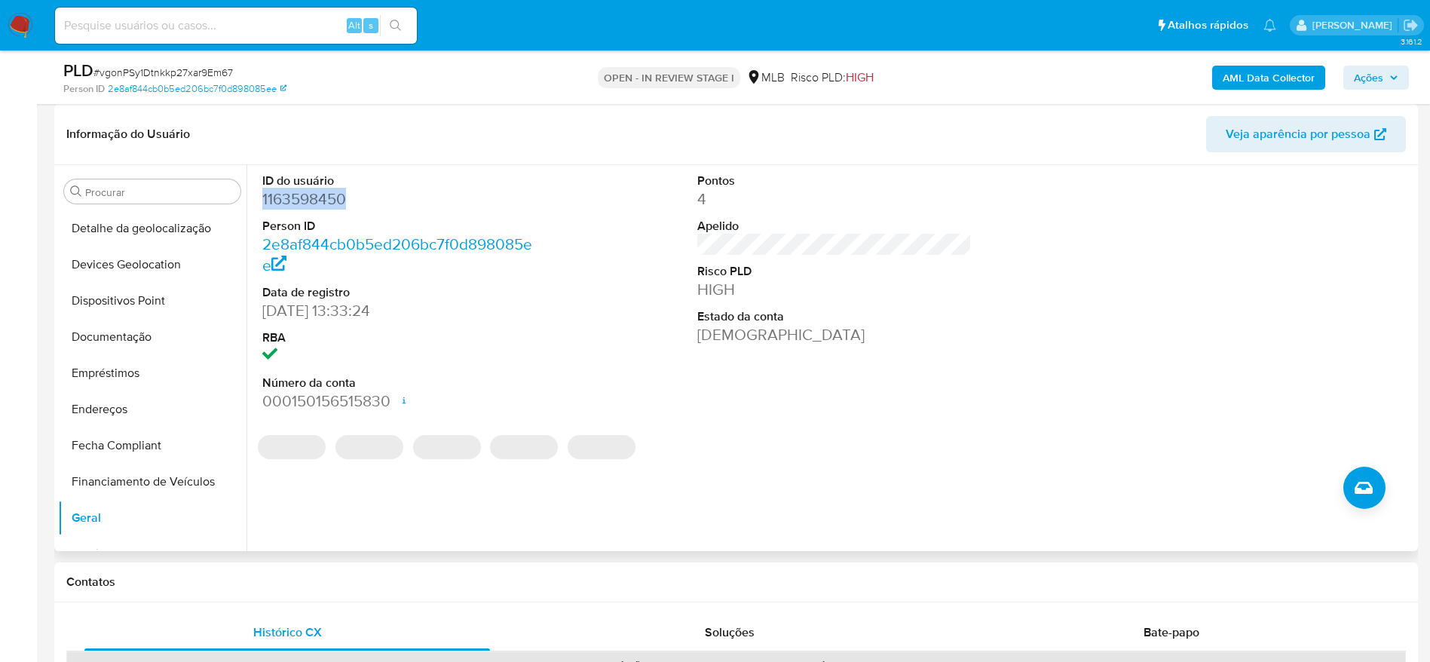
copy dd "1163598450"
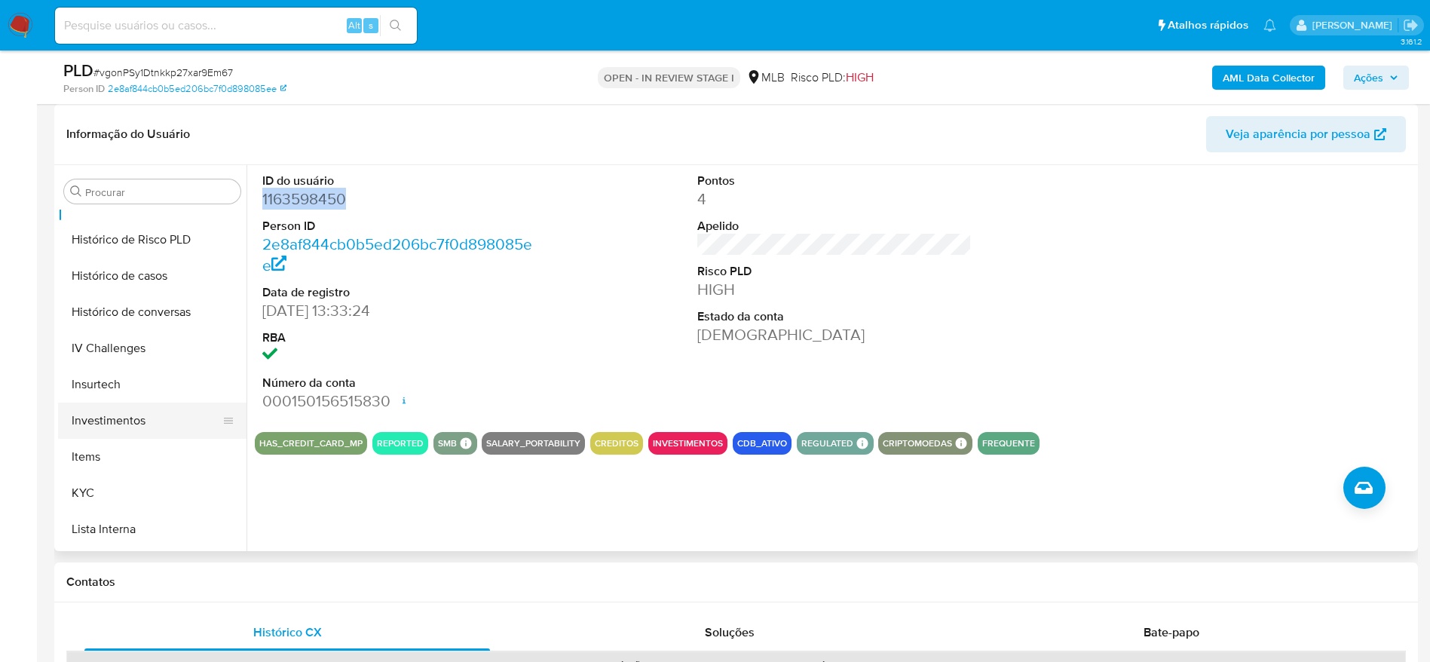
scroll to position [555, 0]
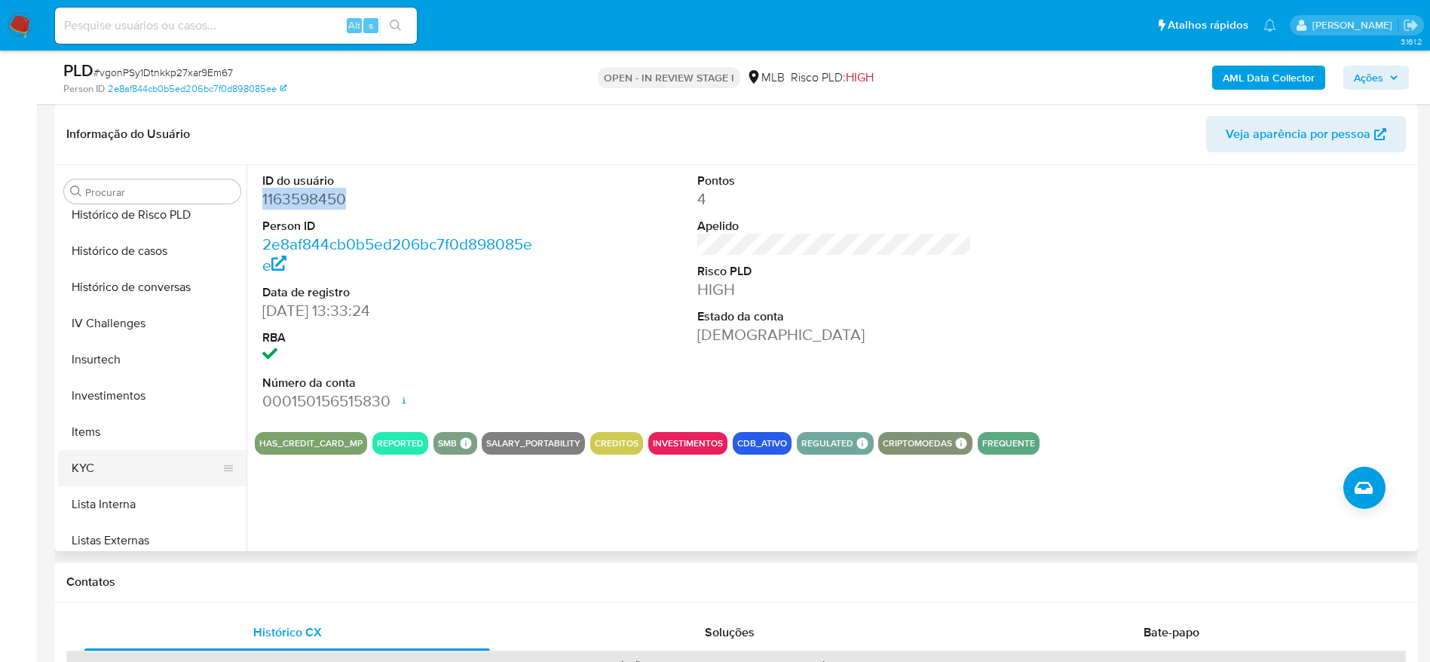
click at [127, 459] on button "KYC" at bounding box center [146, 468] width 176 height 36
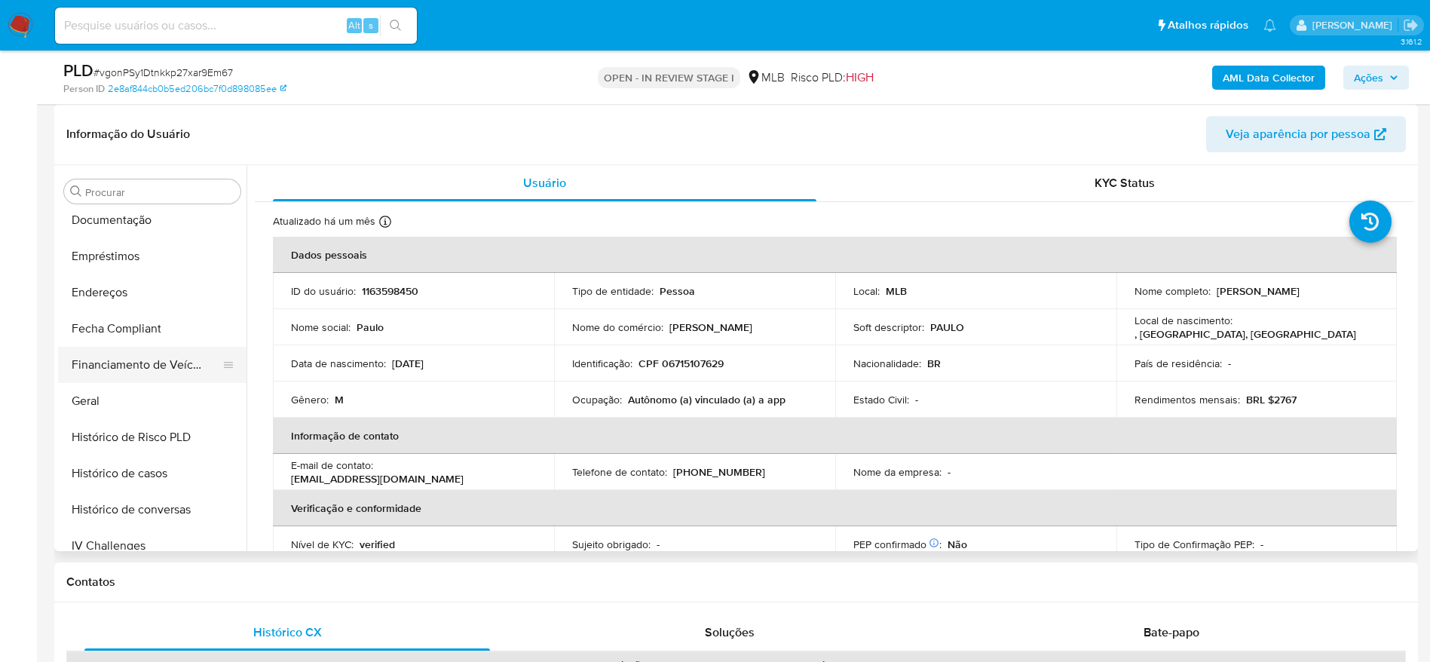
scroll to position [329, 0]
click at [118, 231] on button "Documentação" at bounding box center [146, 224] width 176 height 36
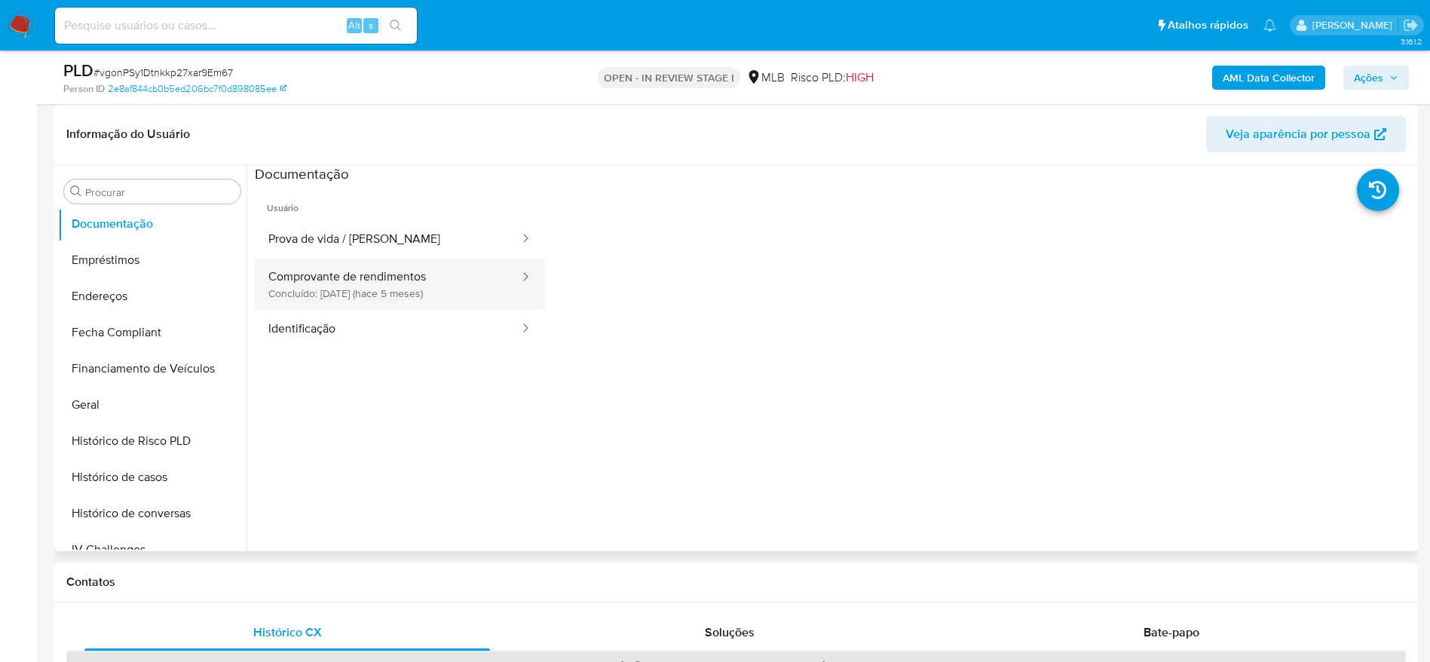
click at [329, 286] on button "Comprovante de rendimentos Concluído: 08/05/2025 (hace 5 meses)" at bounding box center [388, 284] width 266 height 51
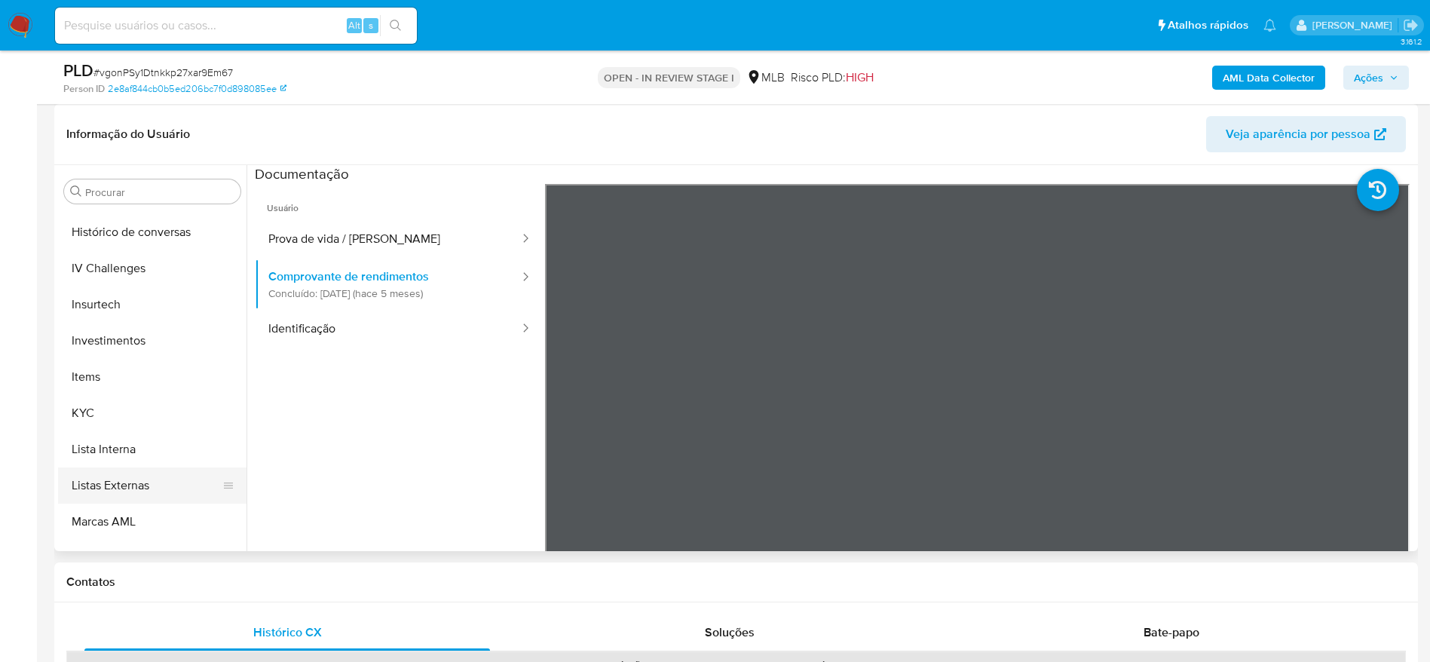
scroll to position [669, 0]
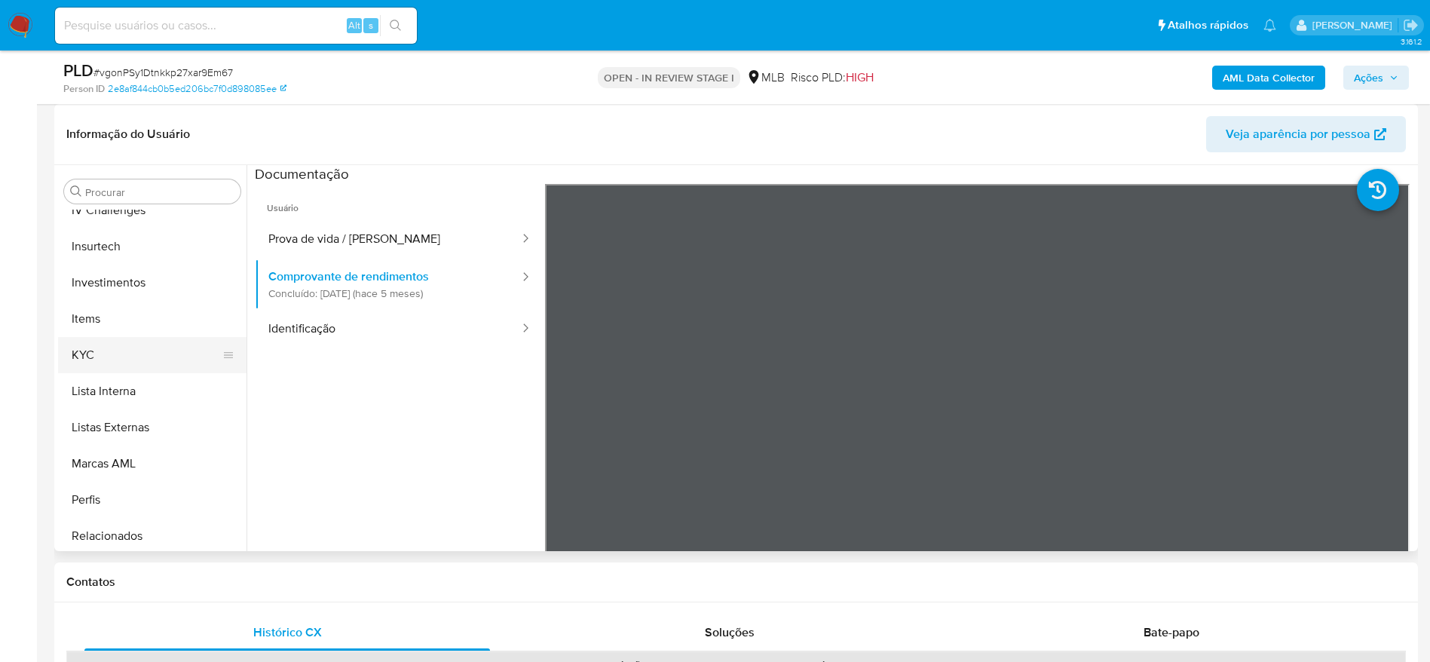
click at [106, 363] on button "KYC" at bounding box center [146, 355] width 176 height 36
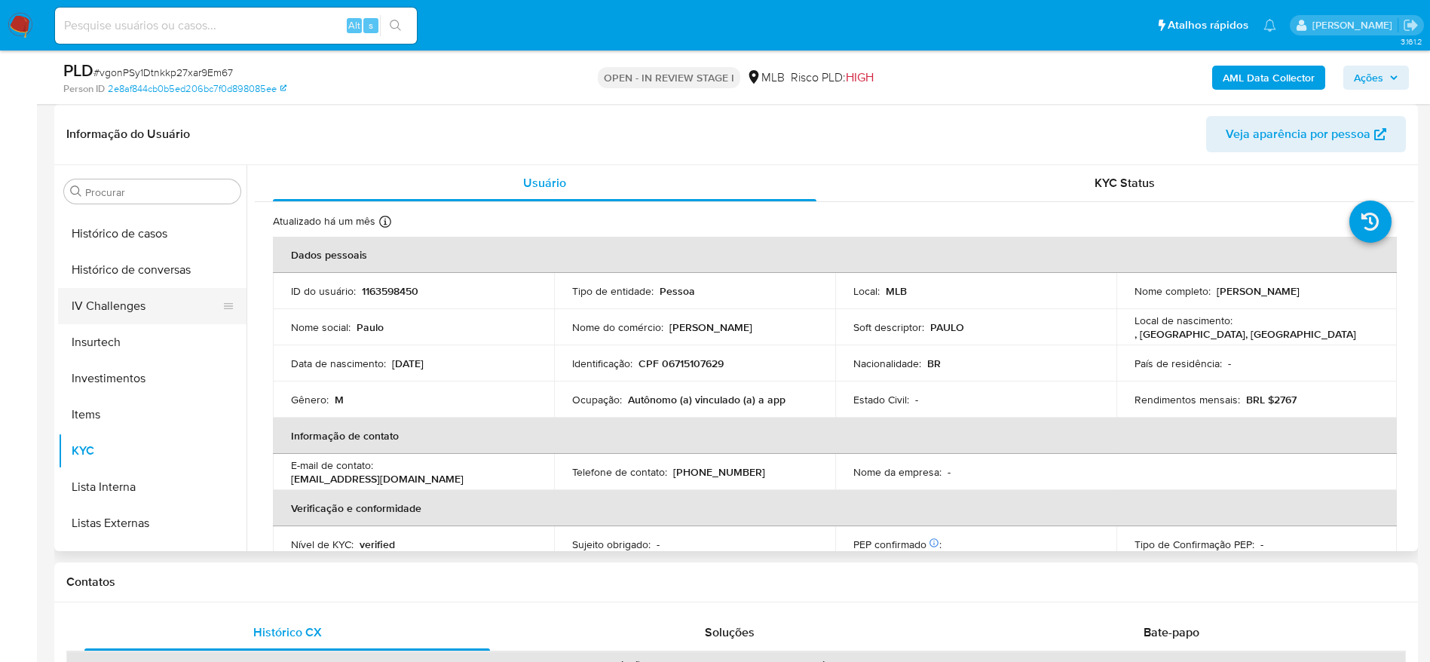
scroll to position [442, 0]
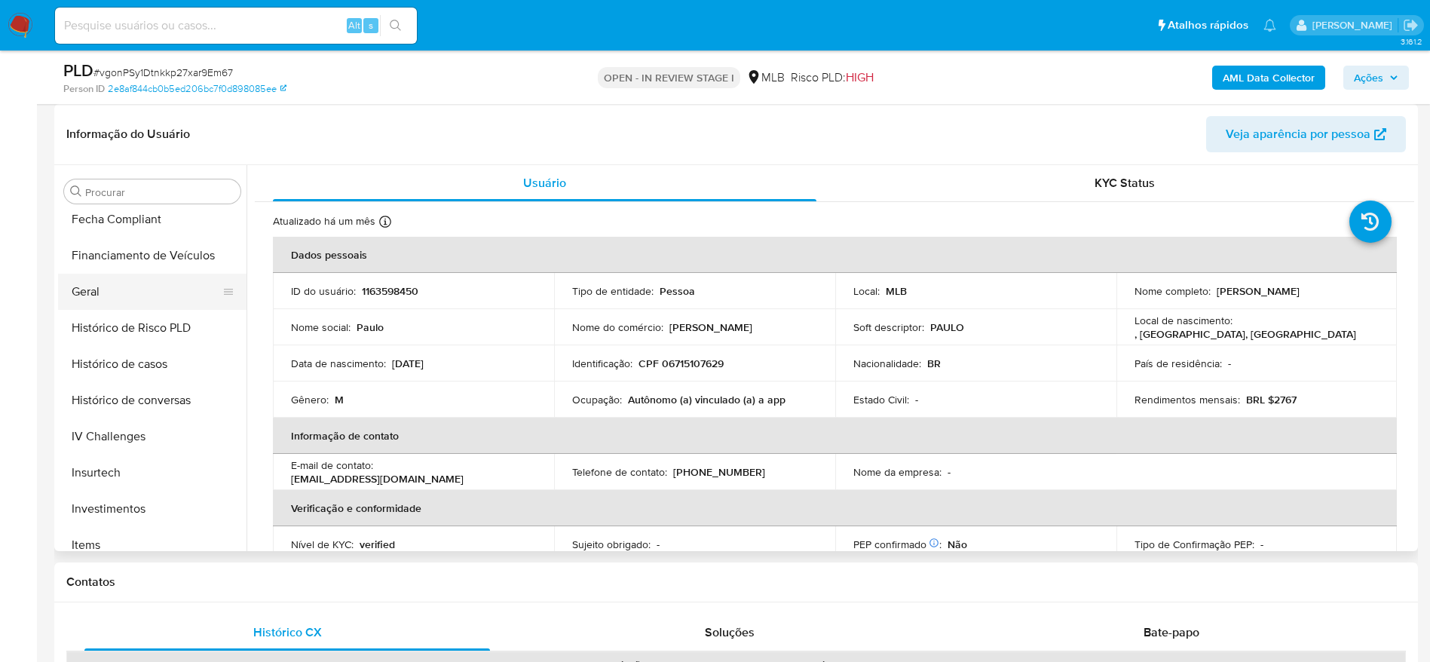
click at [101, 296] on button "Geral" at bounding box center [146, 292] width 176 height 36
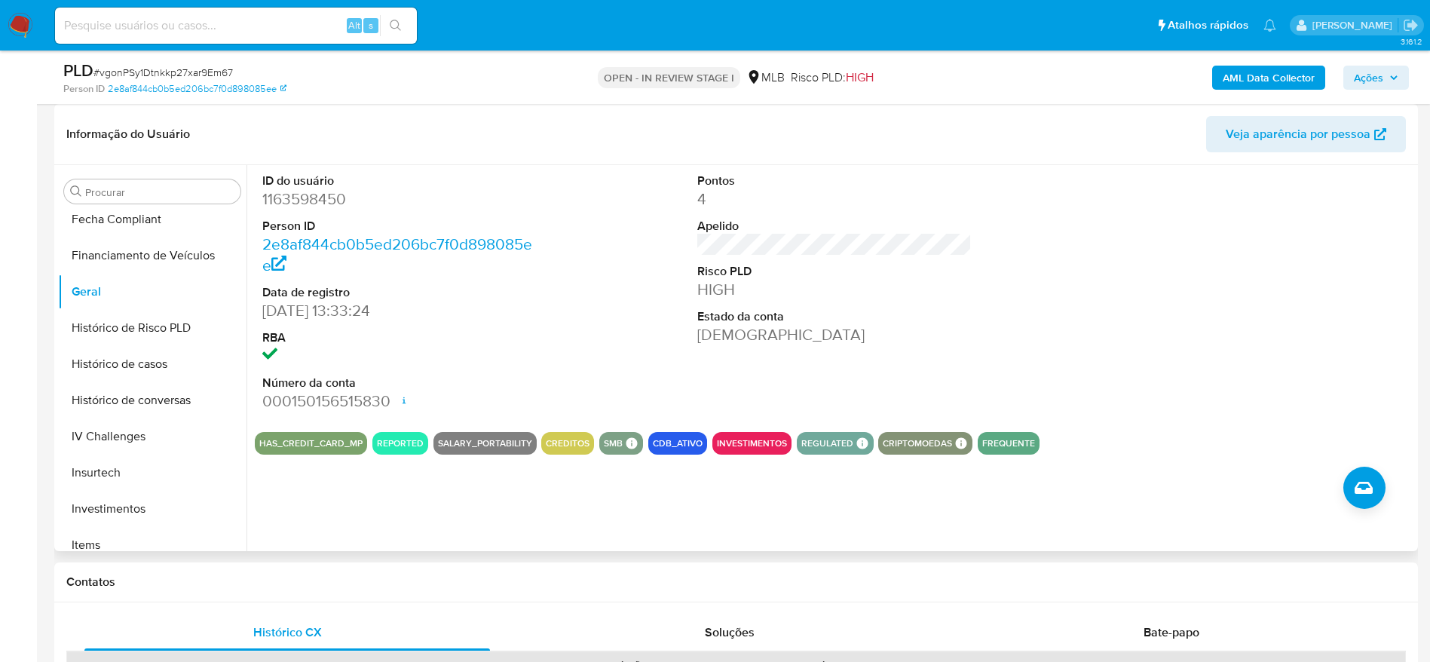
scroll to position [669, 0]
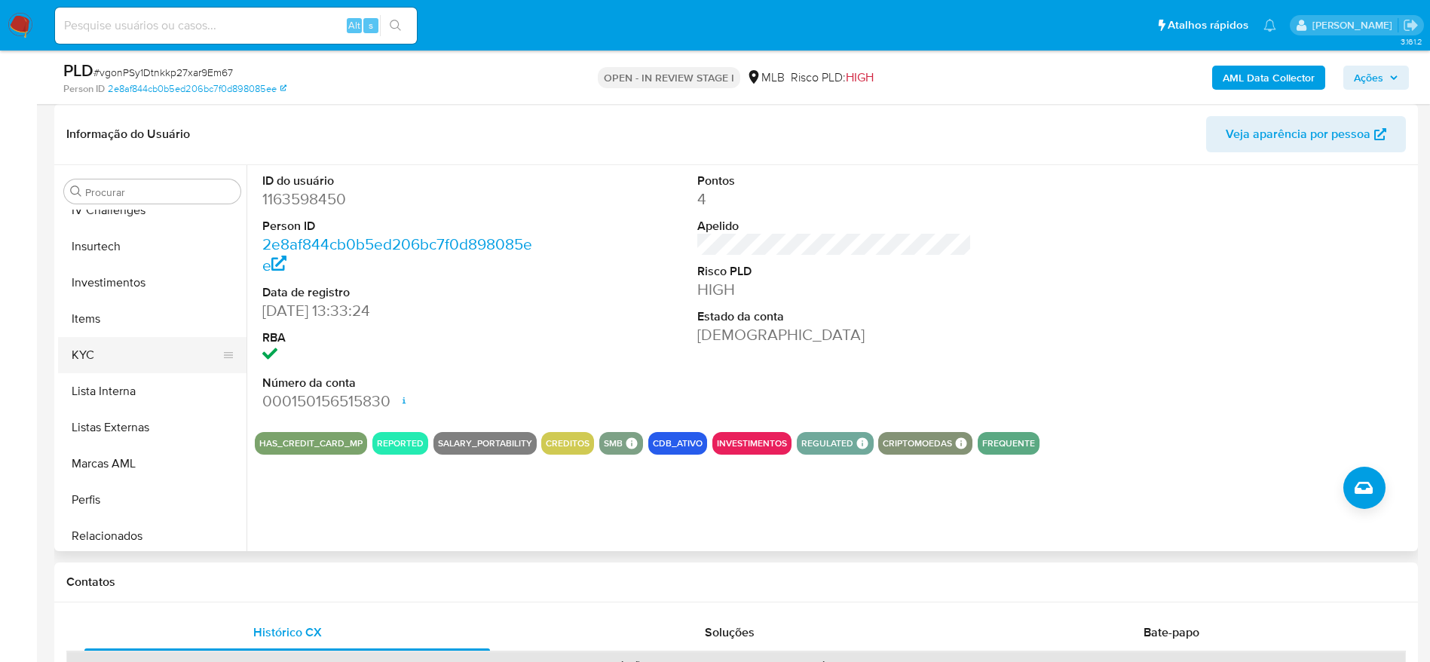
click at [118, 357] on button "KYC" at bounding box center [146, 355] width 176 height 36
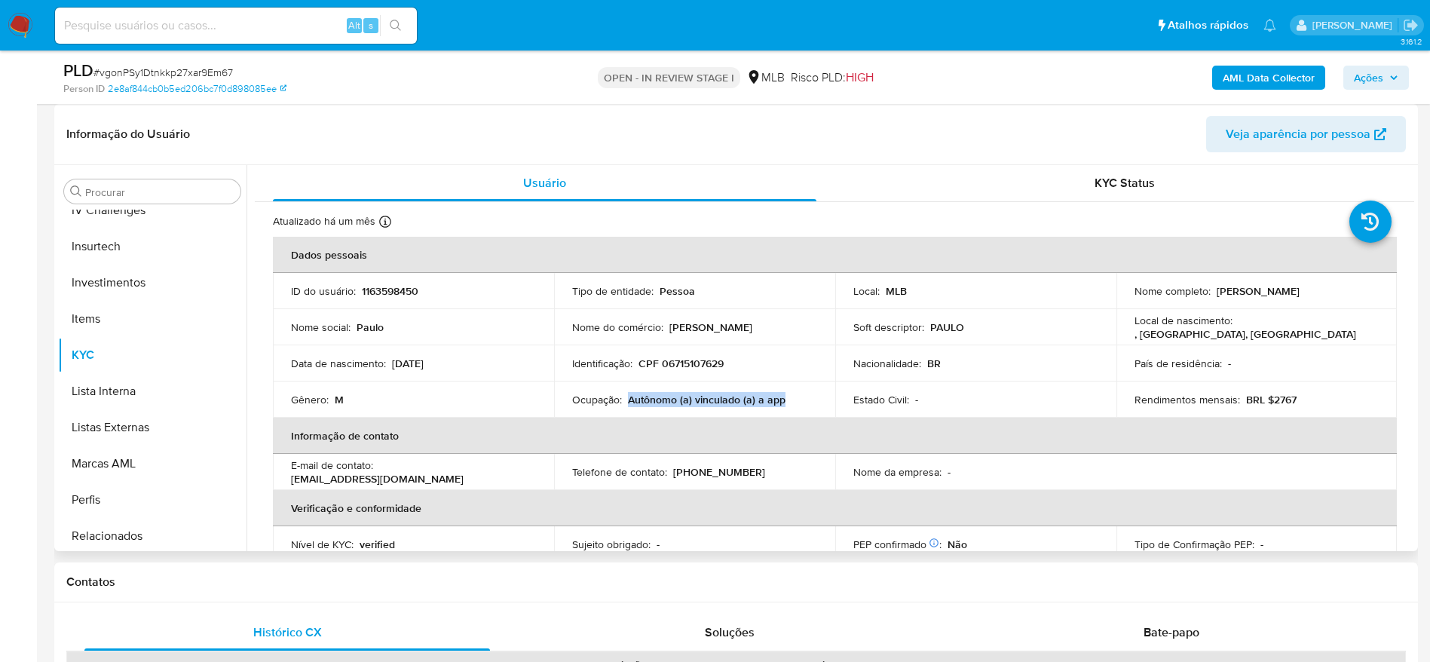
drag, startPoint x: 785, startPoint y: 402, endPoint x: 628, endPoint y: 393, distance: 157.8
click at [628, 393] on div "Ocupação : Autônomo (a) vinculado (a) a app" at bounding box center [694, 400] width 245 height 14
copy p "Autônomo (a) vinculado (a) a app"
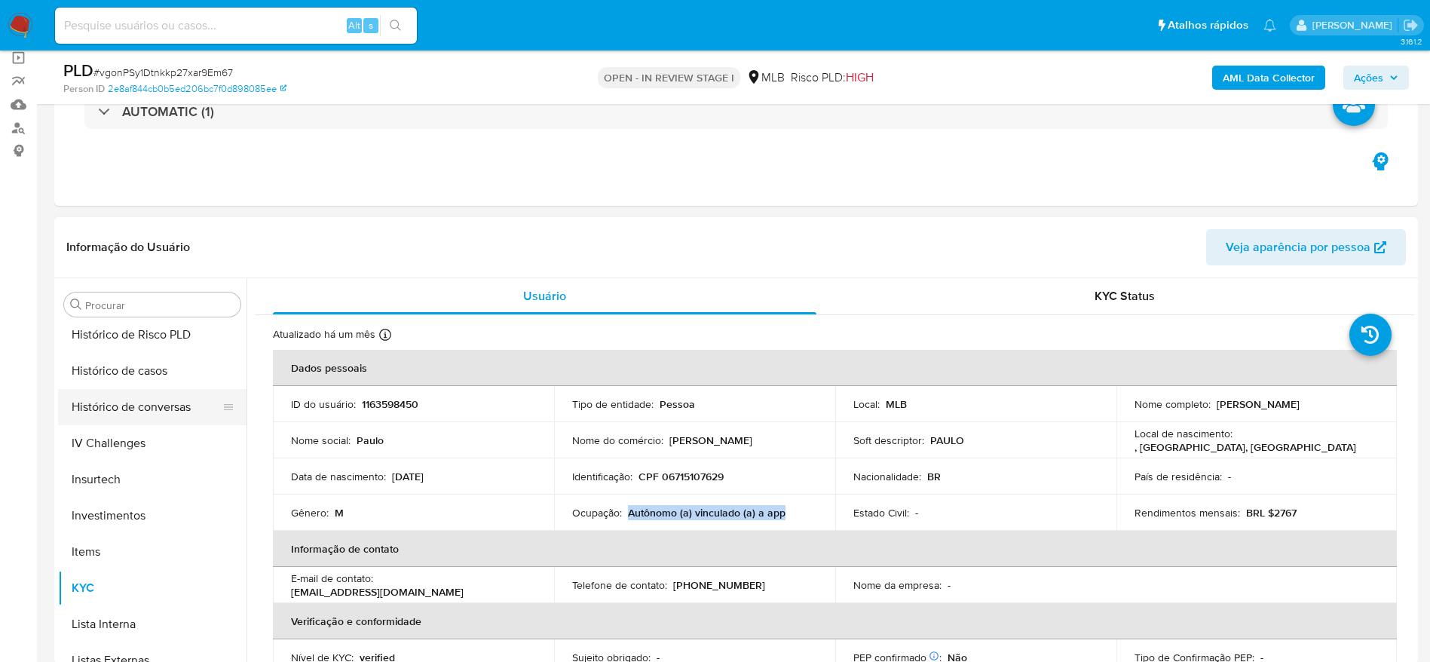
scroll to position [442, 0]
click at [93, 414] on button "Geral" at bounding box center [146, 405] width 176 height 36
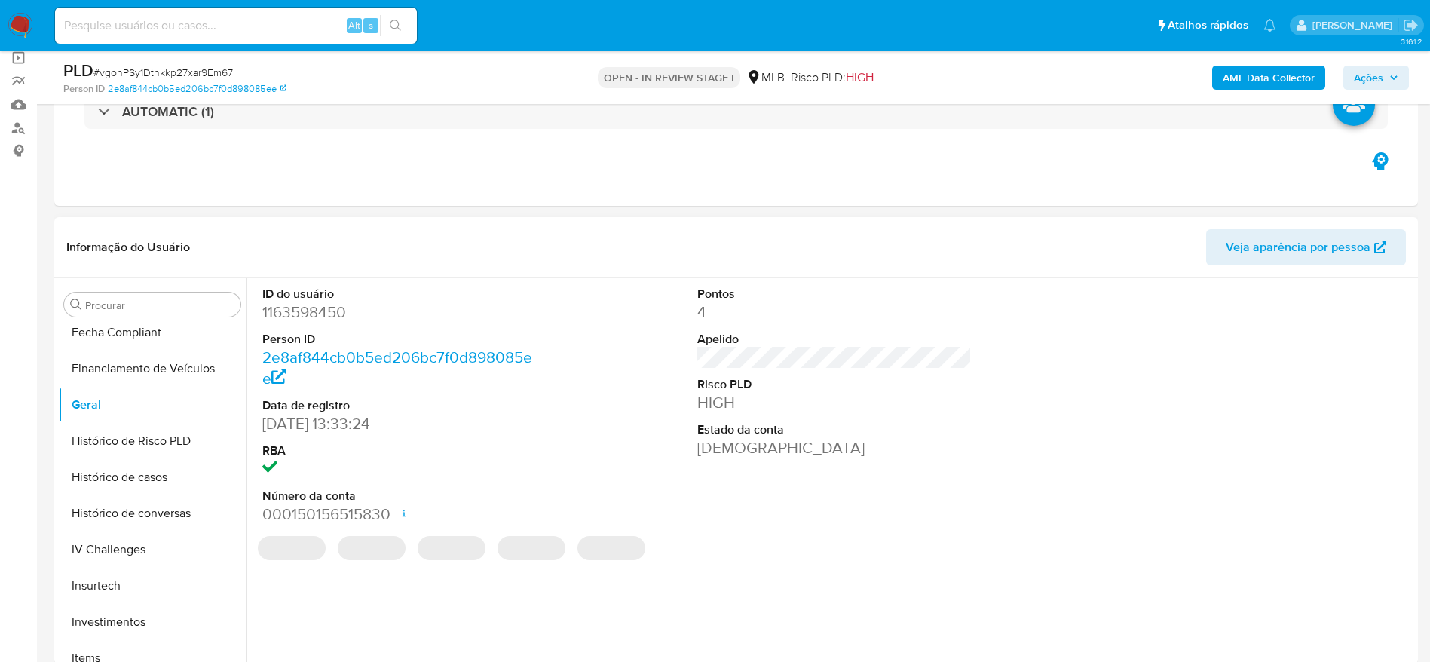
click at [314, 313] on dd "1163598450" at bounding box center [399, 311] width 275 height 21
copy dd "1163598450"
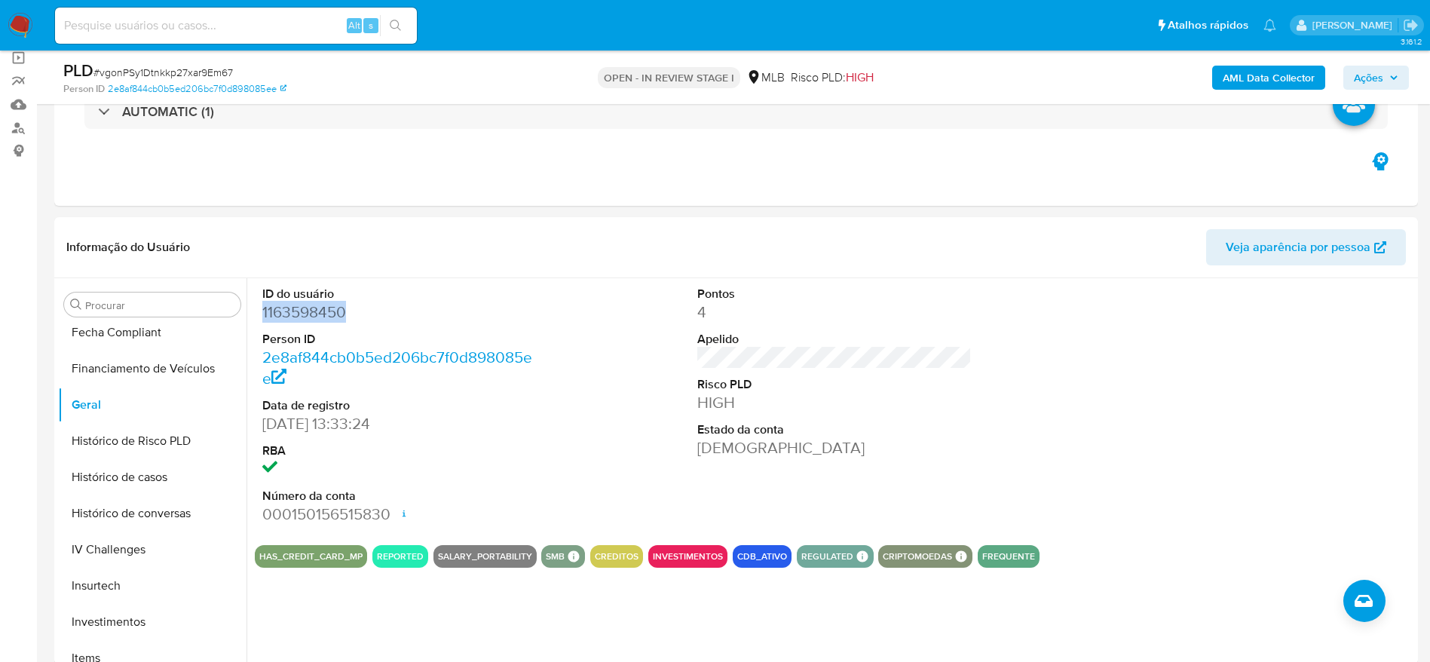
click at [1371, 71] on span "Ações" at bounding box center [1368, 78] width 29 height 24
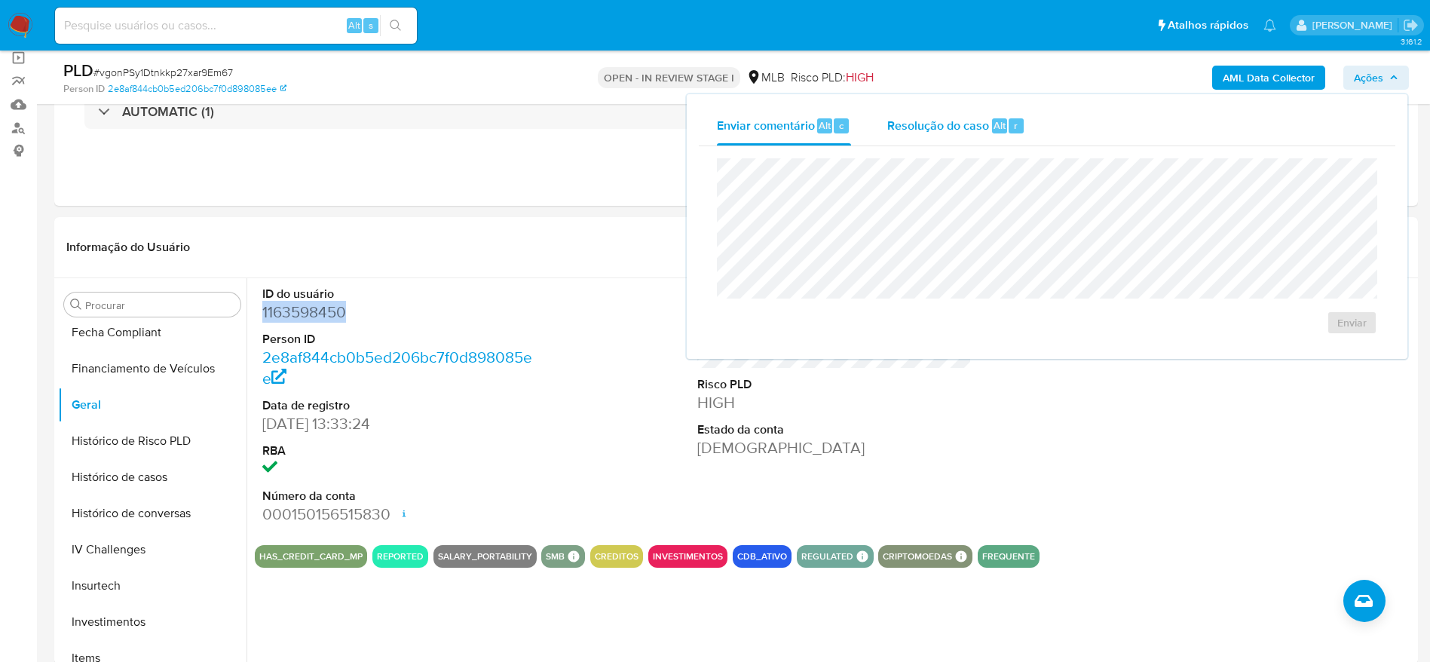
click at [931, 131] on span "Resolução do caso" at bounding box center [938, 124] width 102 height 17
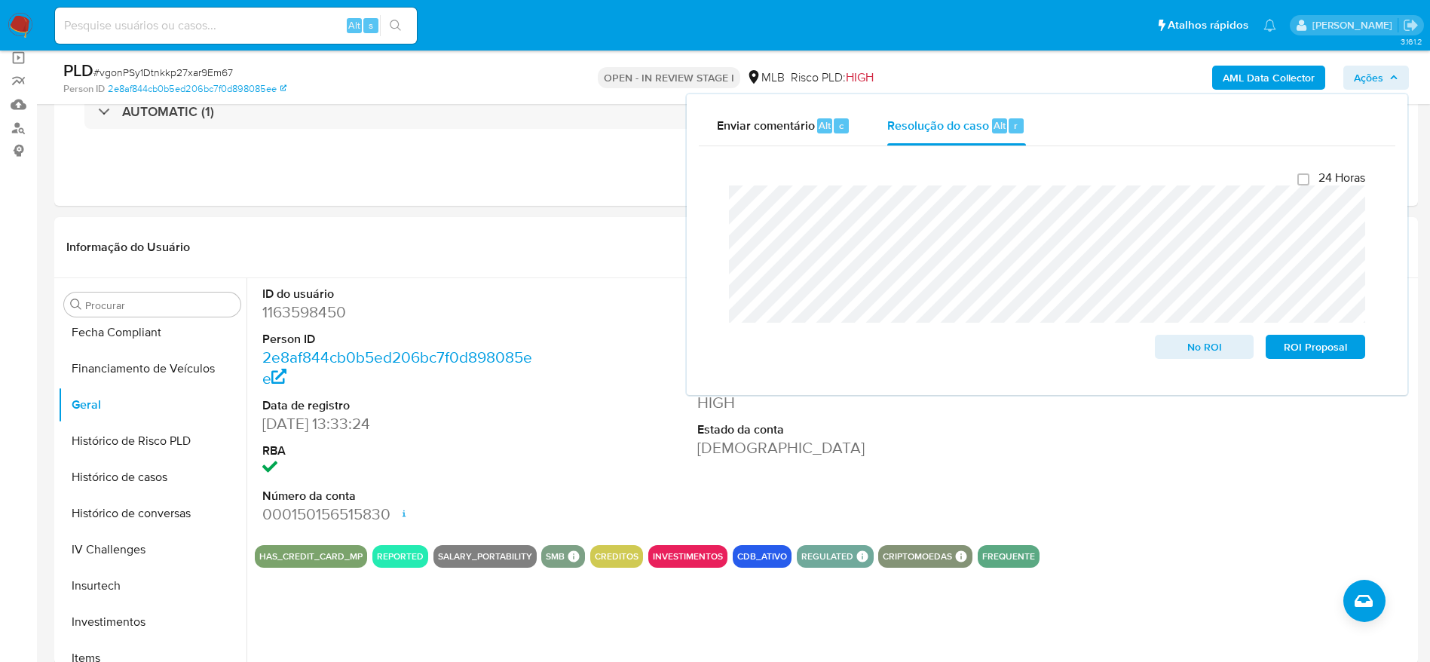
click at [1243, 83] on b "AML Data Collector" at bounding box center [1268, 78] width 92 height 24
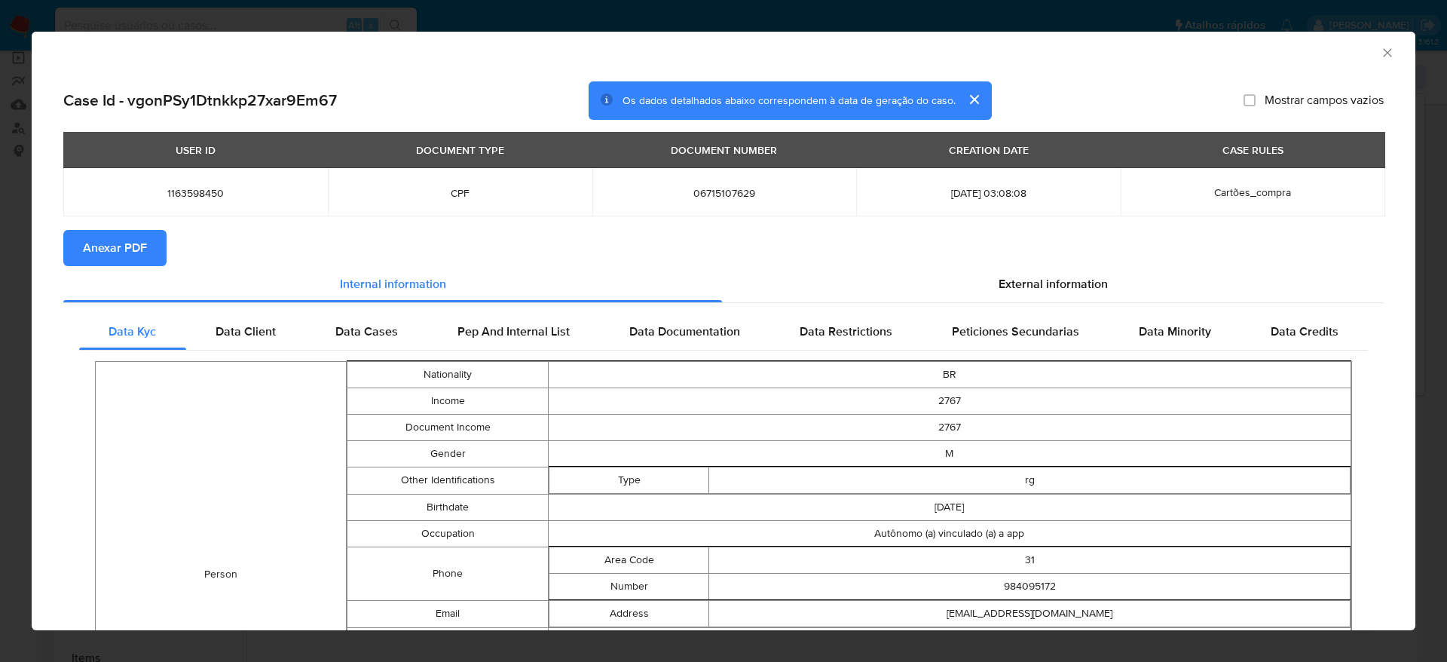
click at [110, 246] on span "Anexar PDF" at bounding box center [115, 247] width 64 height 33
click at [1380, 50] on icon "Fechar a janela" at bounding box center [1387, 52] width 15 height 15
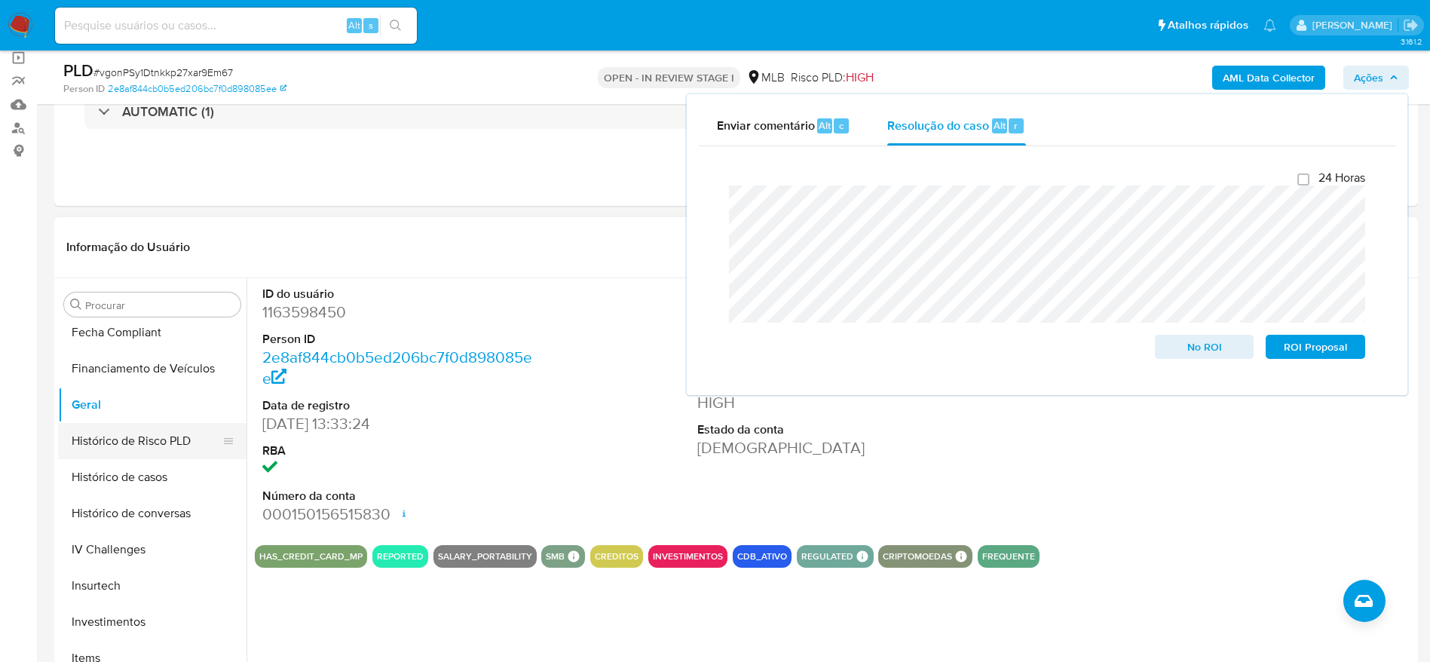
scroll to position [0, 0]
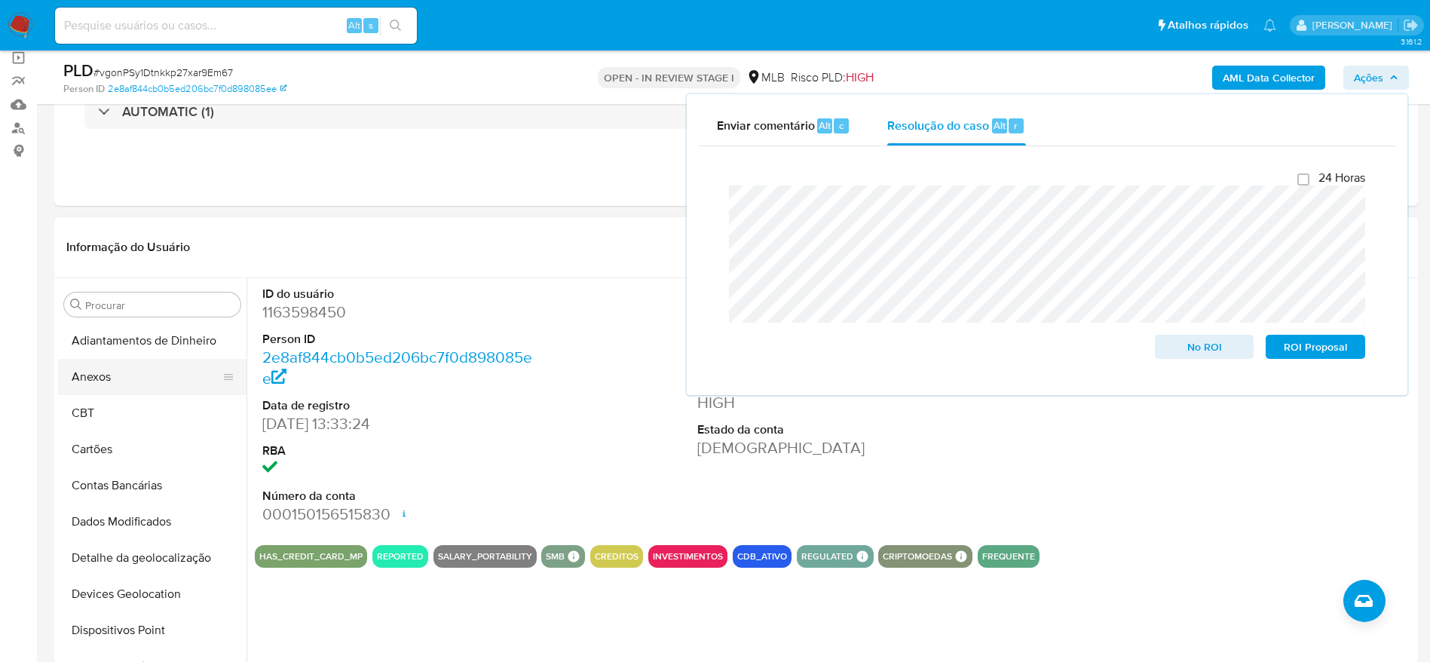
click at [124, 381] on button "Anexos" at bounding box center [146, 377] width 176 height 36
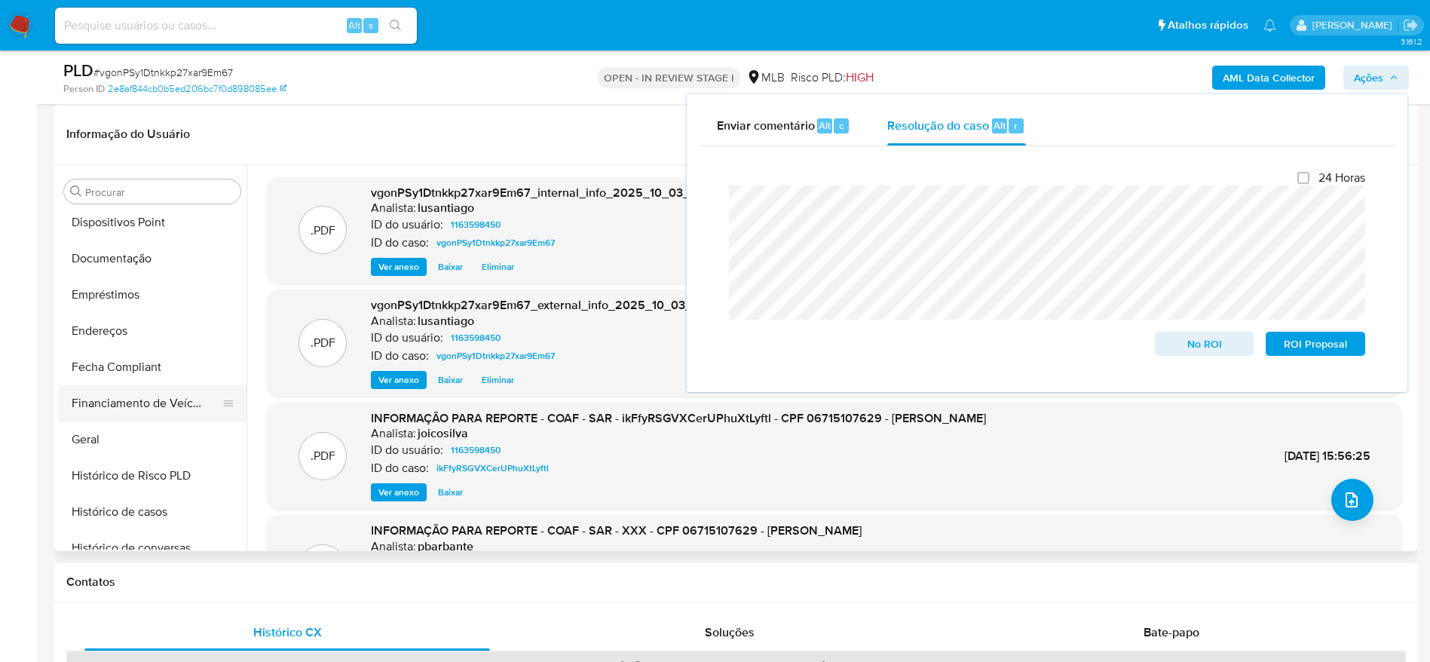
scroll to position [339, 0]
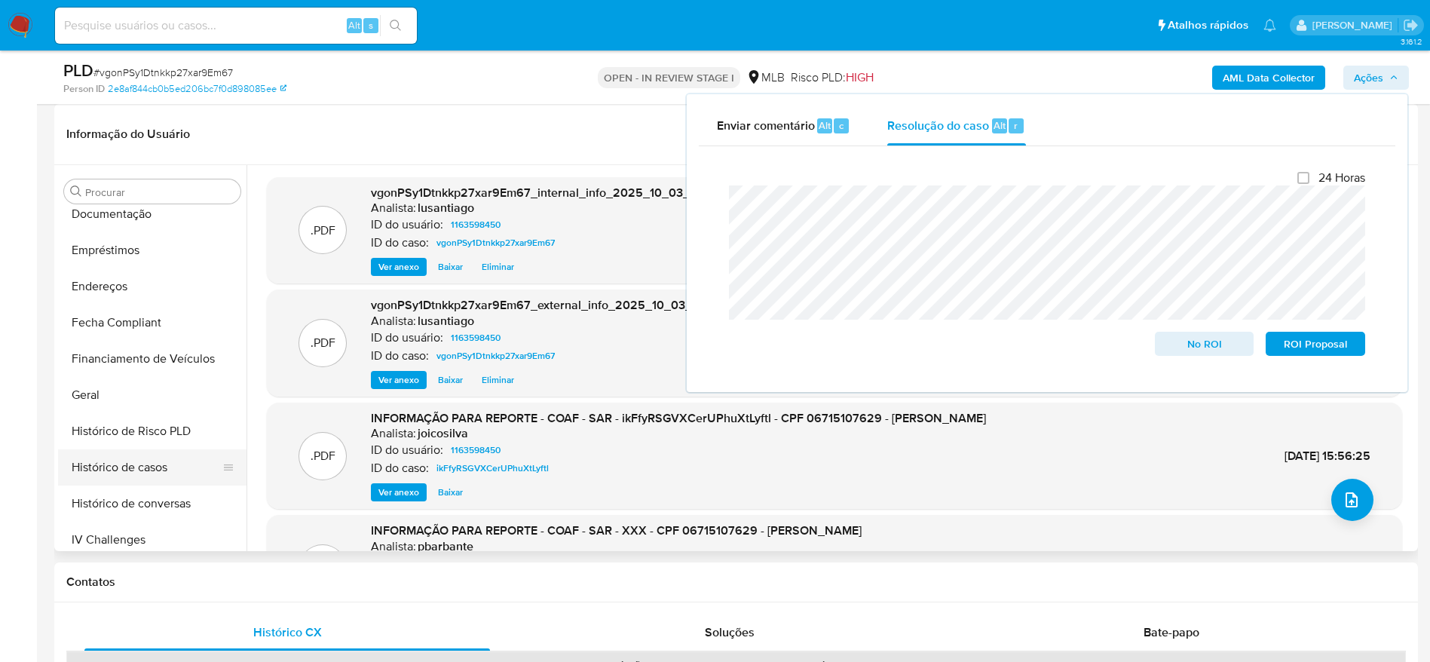
click at [145, 460] on button "Histórico de casos" at bounding box center [146, 467] width 176 height 36
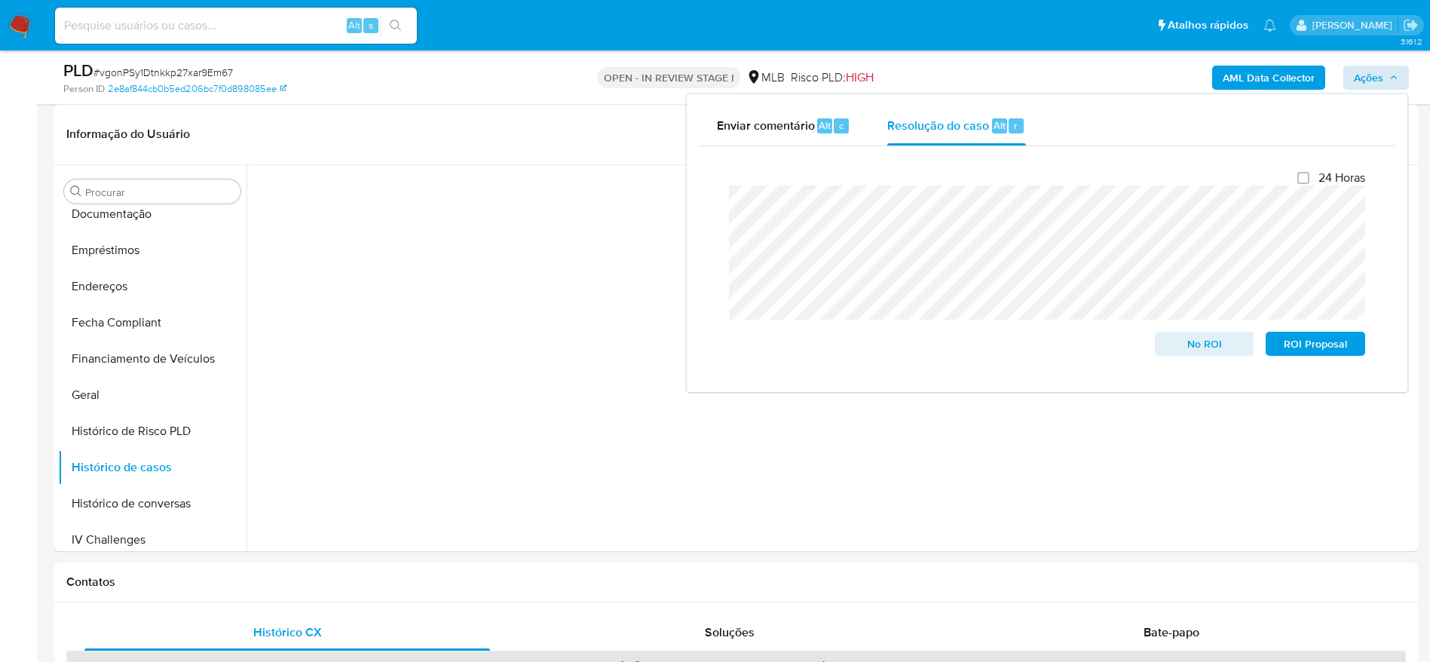
click at [1367, 66] on div "AML Data Collector Ações Enviar comentário Alt c Resolução do caso Alt r Fecham…" at bounding box center [1186, 77] width 445 height 35
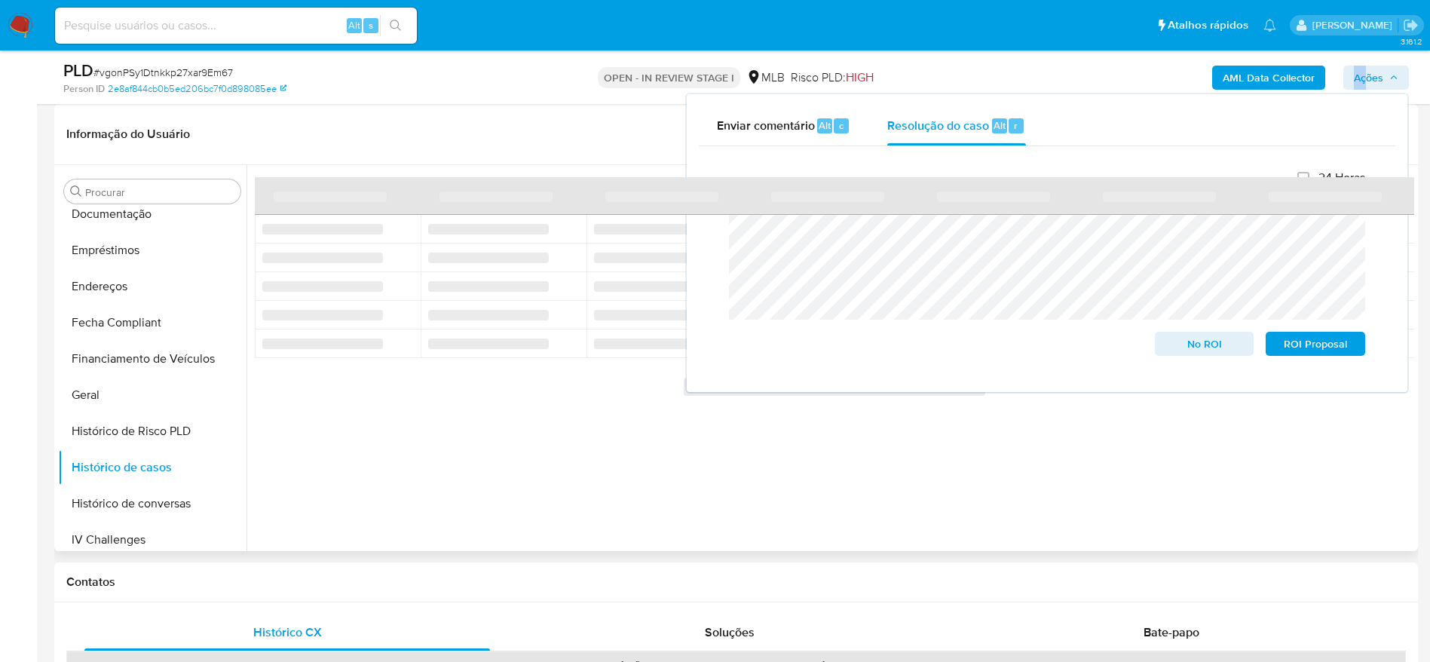
drag, startPoint x: 1369, startPoint y: 68, endPoint x: 1263, endPoint y: 112, distance: 115.2
click at [1370, 69] on span "Ações" at bounding box center [1368, 78] width 29 height 24
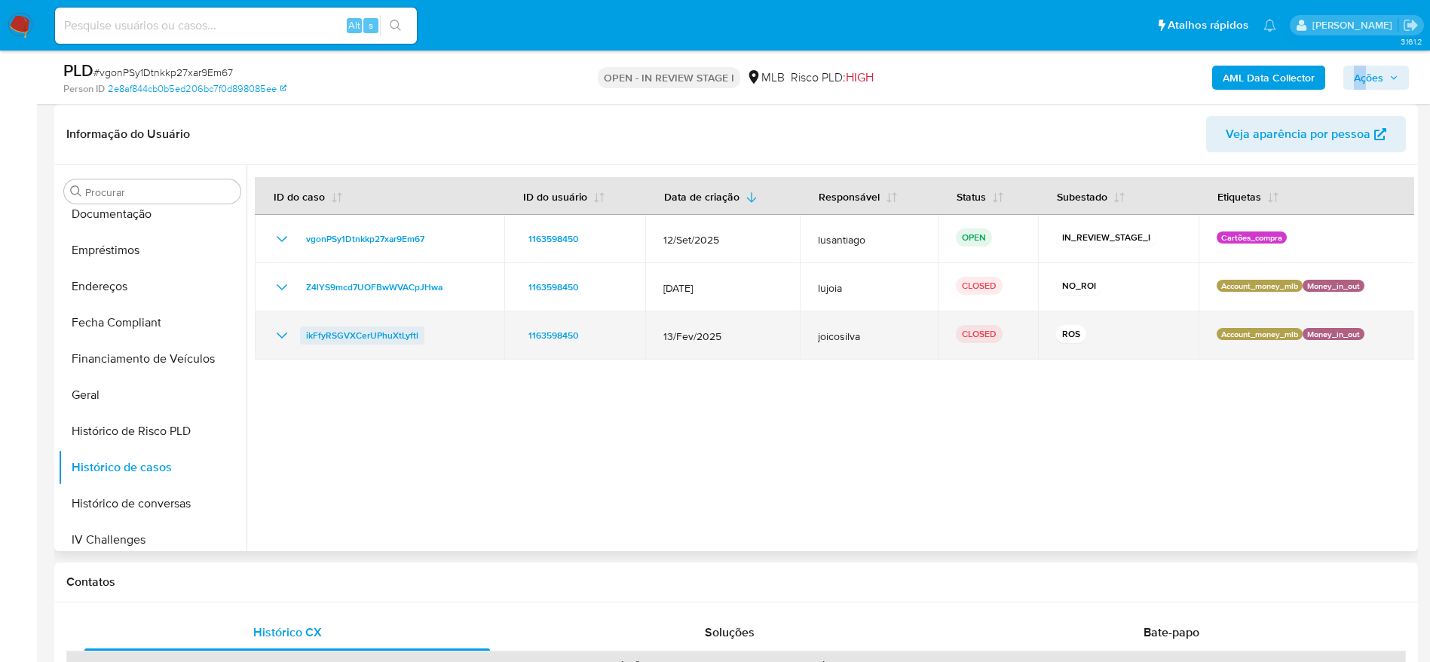
click at [354, 335] on span "ikFfyRSGVXCerUPhuXtLyftl" at bounding box center [362, 335] width 112 height 18
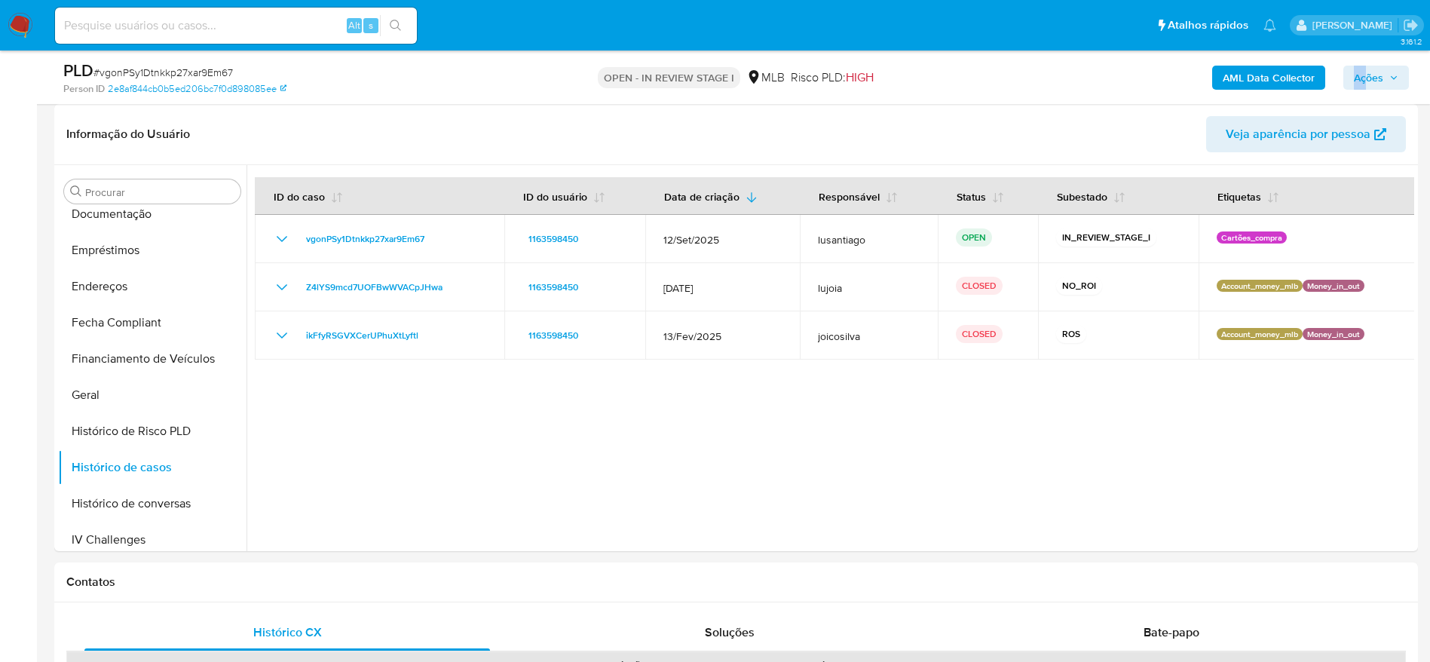
click at [1391, 70] on span "Ações" at bounding box center [1376, 77] width 44 height 21
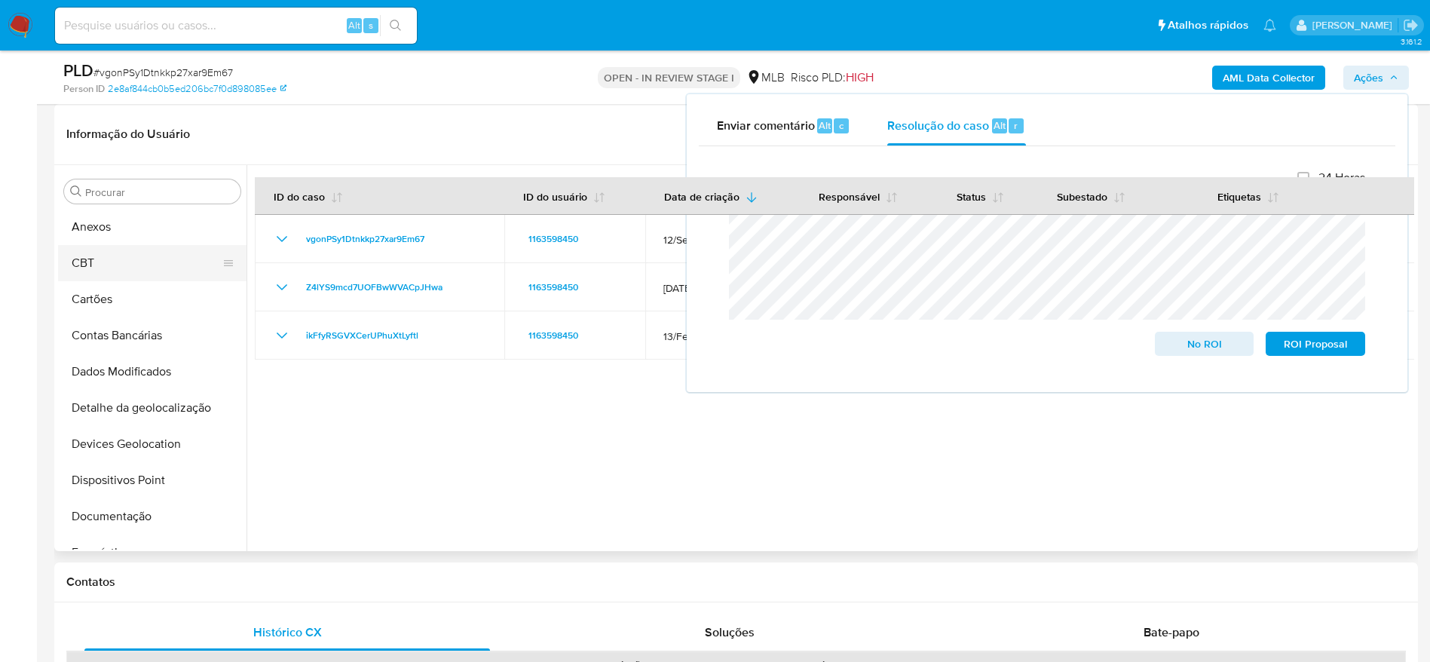
scroll to position [0, 0]
click at [110, 272] on button "Anexos" at bounding box center [146, 264] width 176 height 36
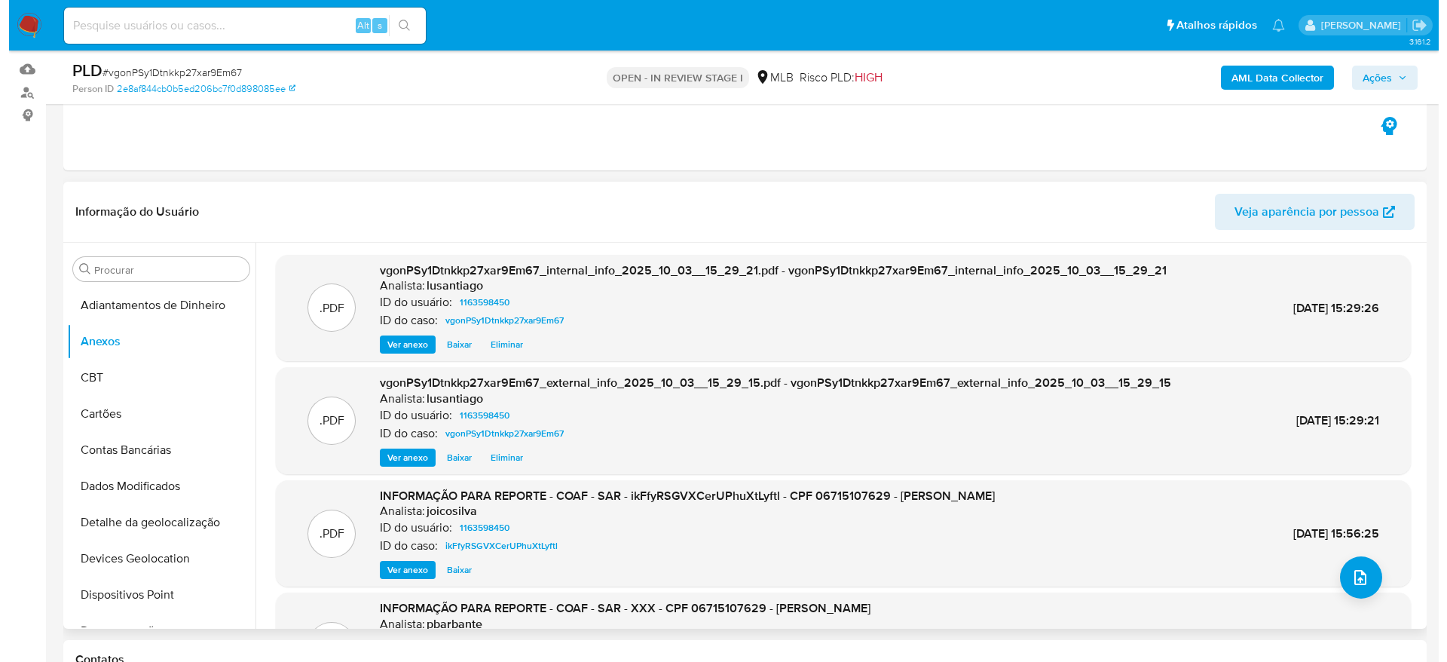
scroll to position [113, 0]
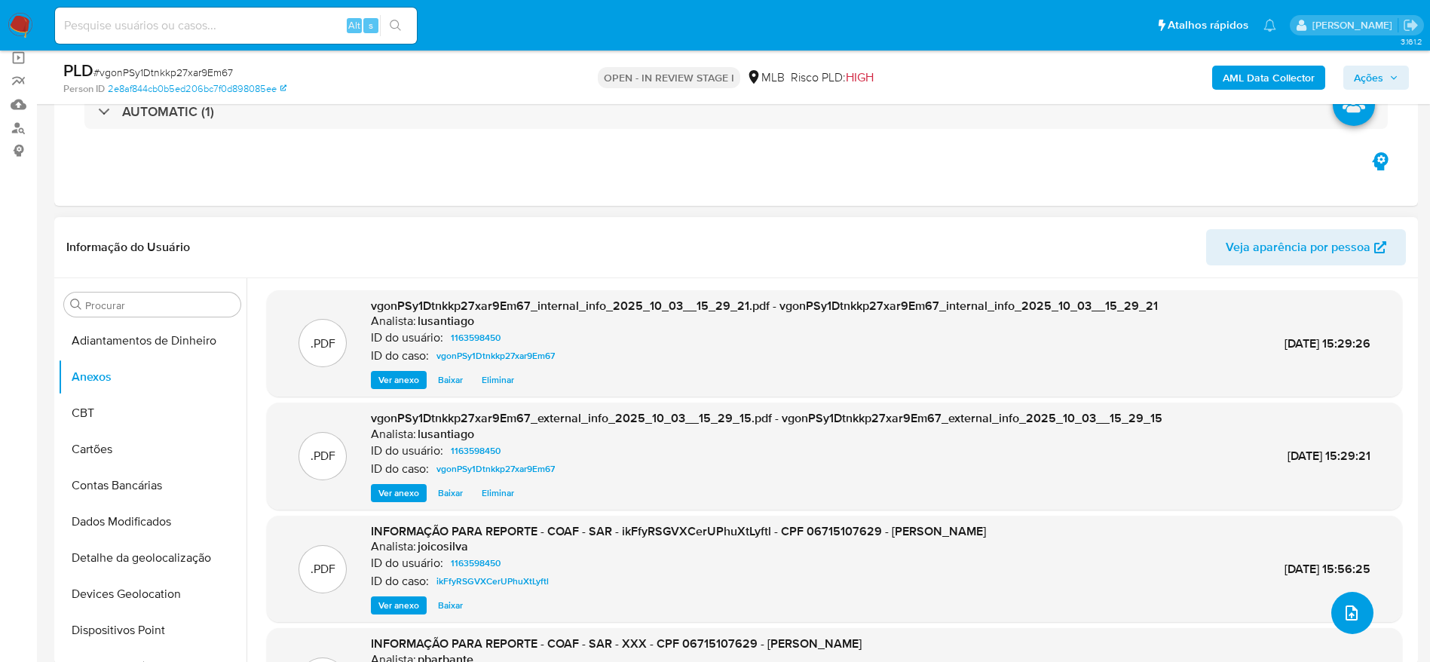
click at [1342, 615] on icon "upload-file" at bounding box center [1351, 613] width 18 height 18
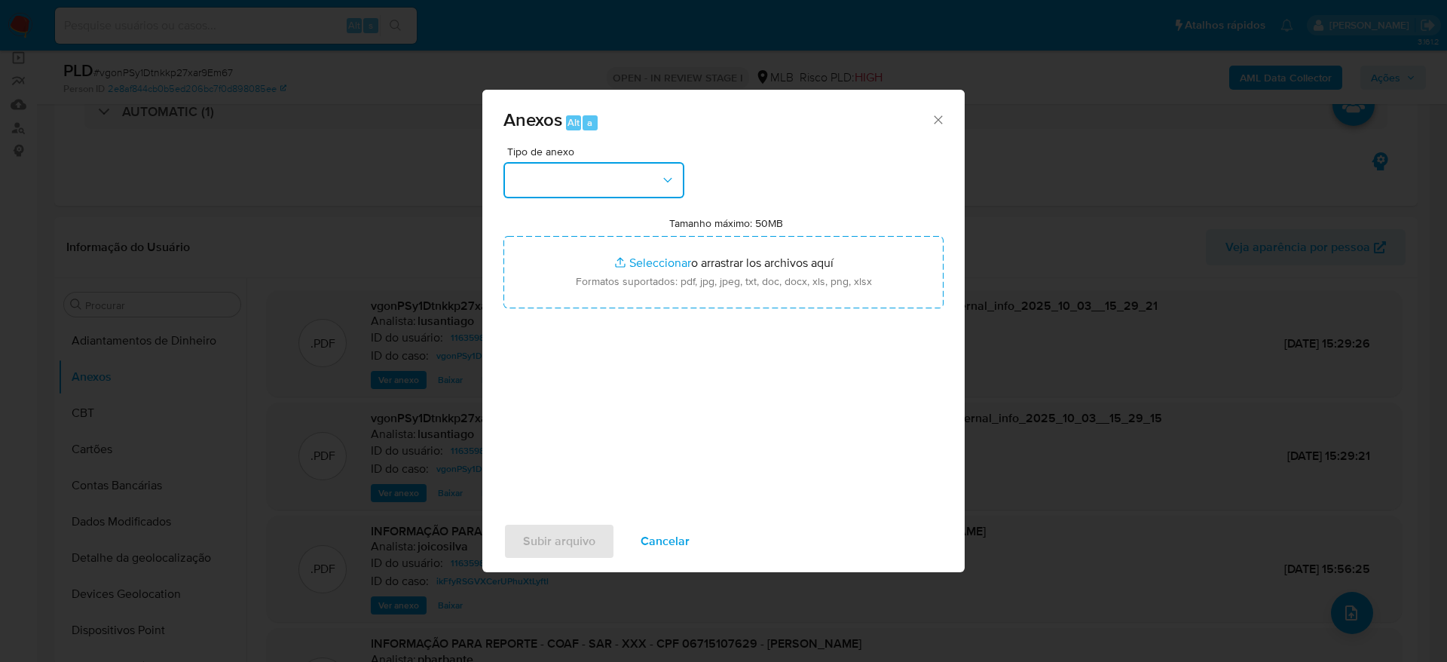
drag, startPoint x: 604, startPoint y: 178, endPoint x: 622, endPoint y: 193, distance: 23.0
click at [605, 174] on button "button" at bounding box center [593, 180] width 181 height 36
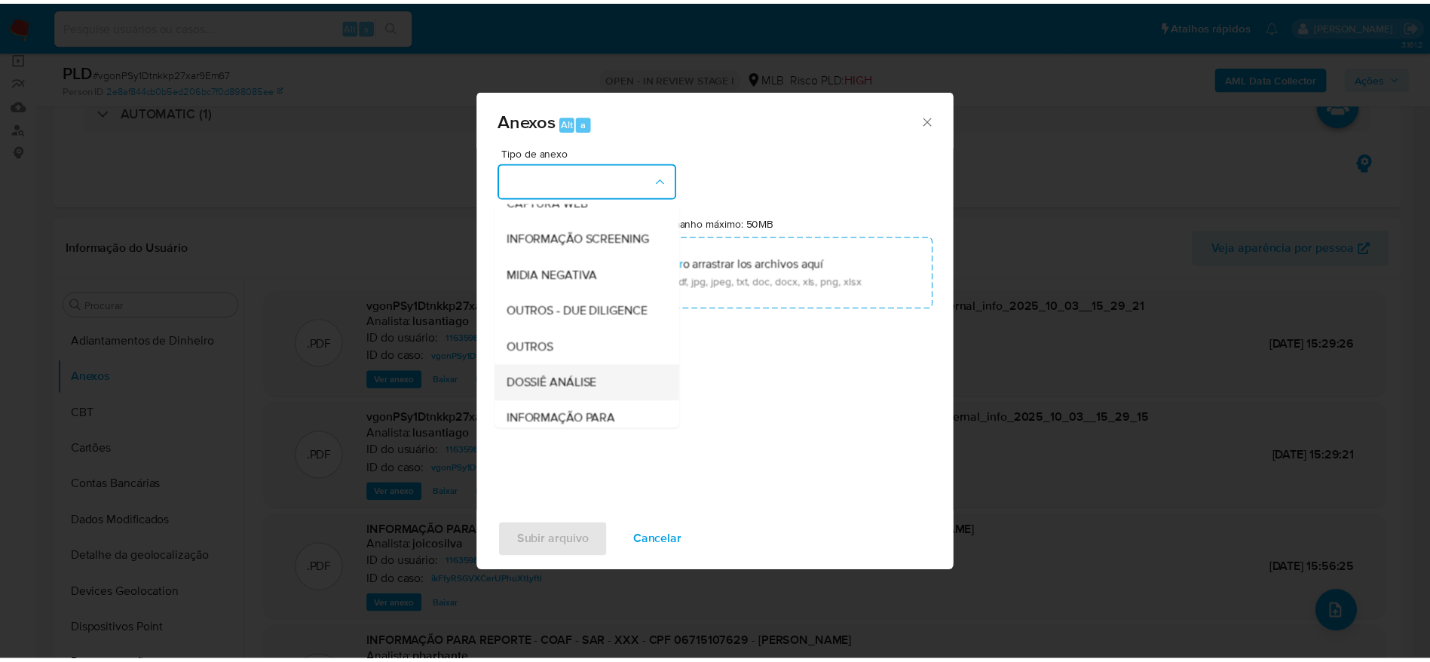
scroll to position [232, 0]
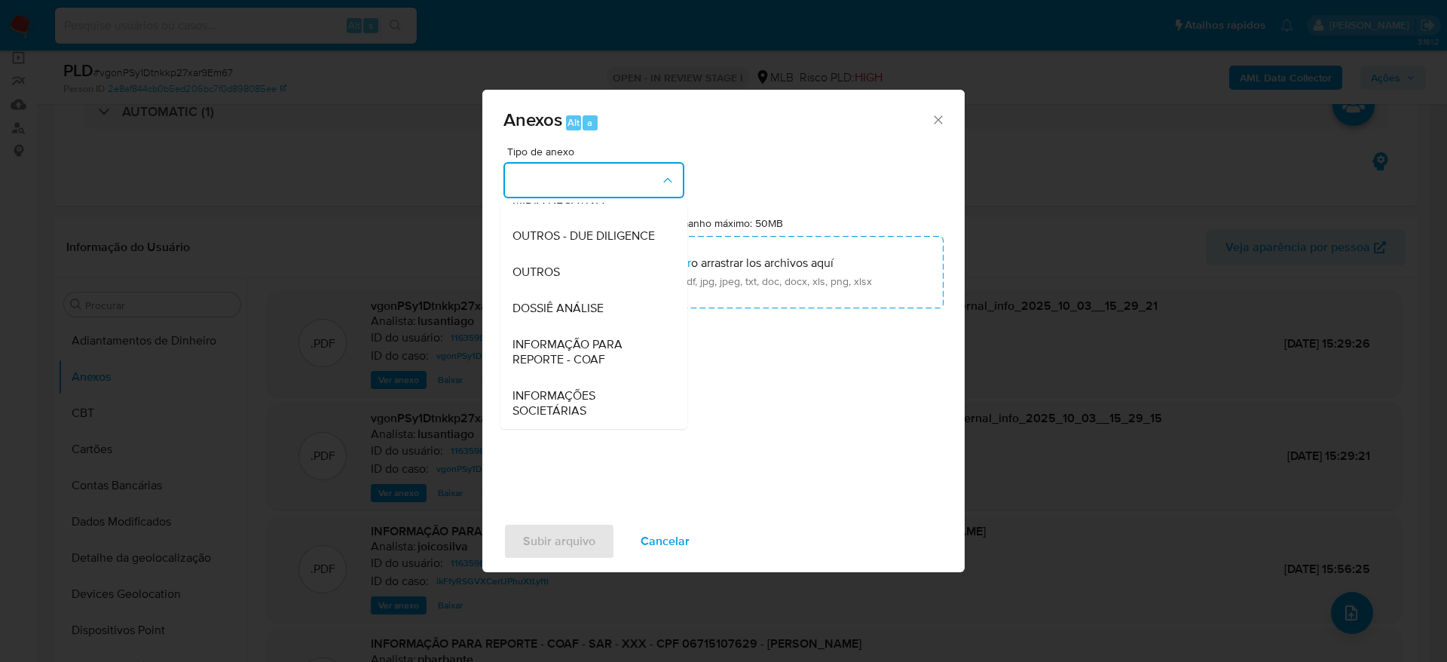
drag, startPoint x: 591, startPoint y: 312, endPoint x: 608, endPoint y: 343, distance: 35.4
click at [591, 312] on span "DOSSIÊ ANÁLISE" at bounding box center [557, 308] width 91 height 15
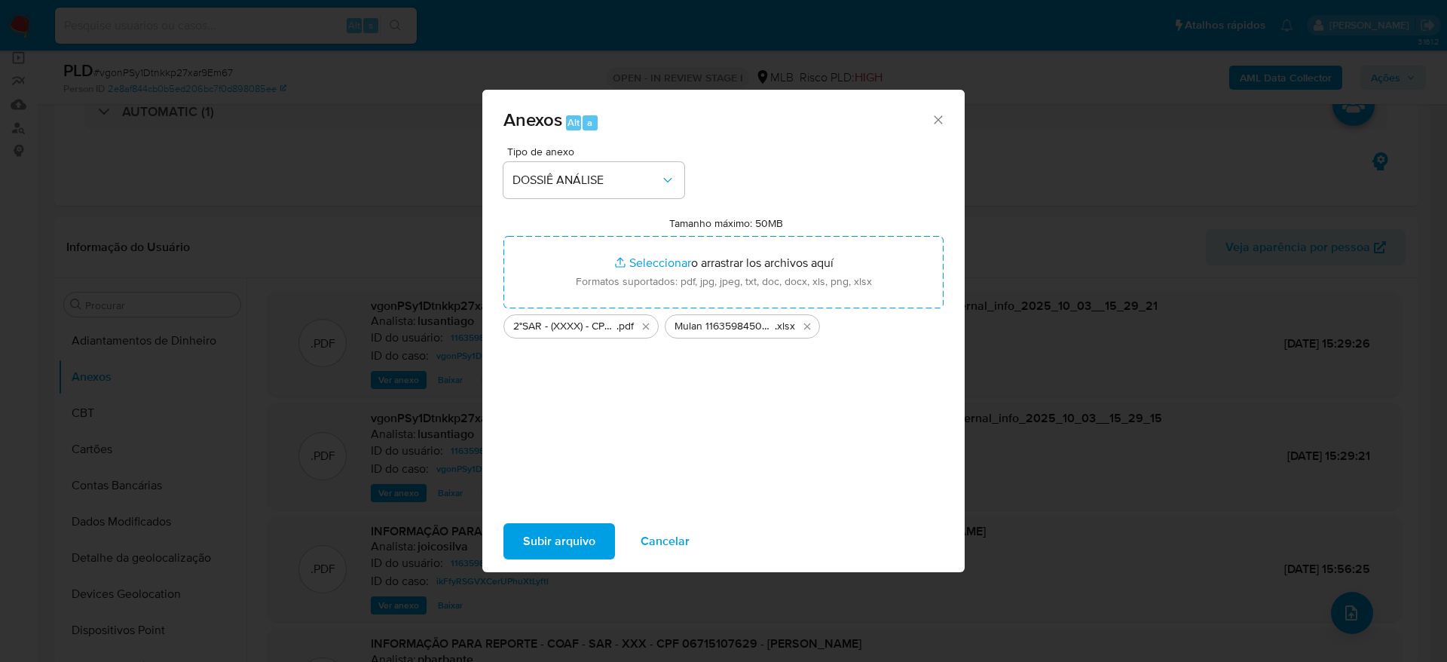
click at [569, 539] on span "Subir arquivo" at bounding box center [559, 541] width 72 height 33
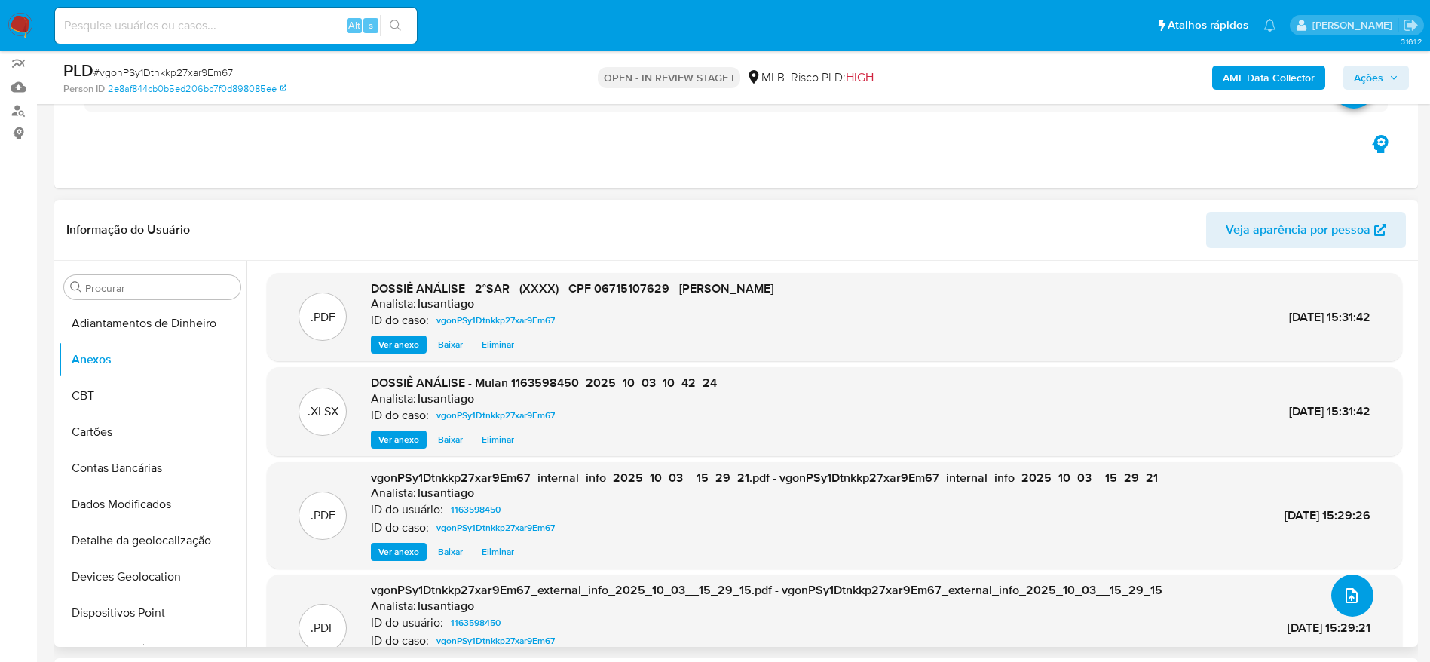
scroll to position [0, 0]
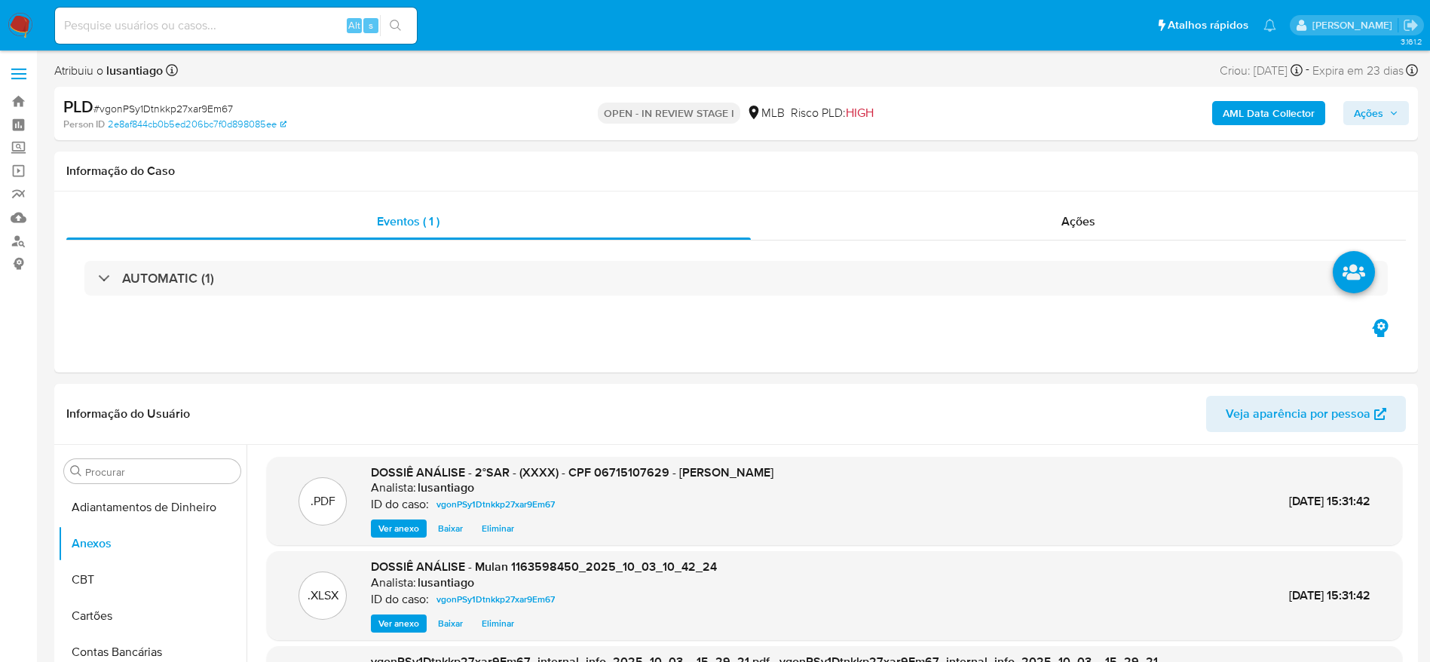
click at [1378, 117] on span "Ações" at bounding box center [1368, 113] width 29 height 24
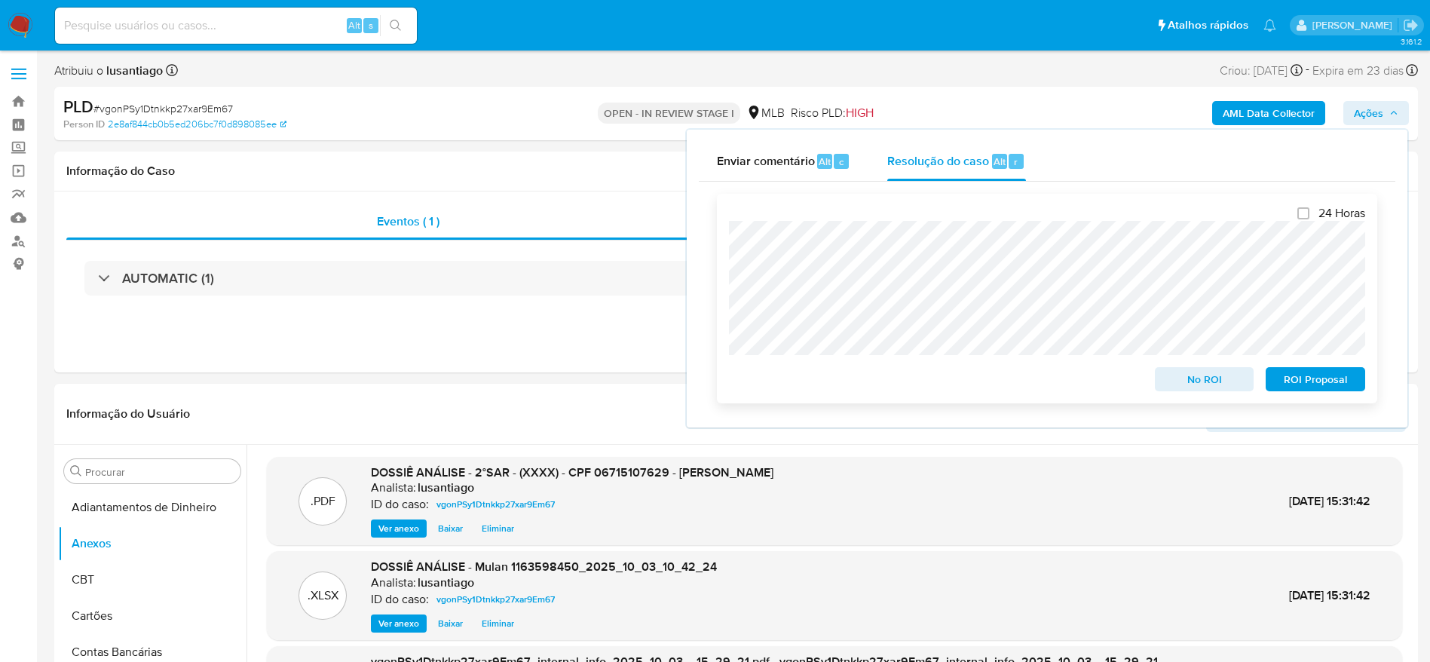
click at [1284, 378] on span "ROI Proposal" at bounding box center [1315, 379] width 78 height 21
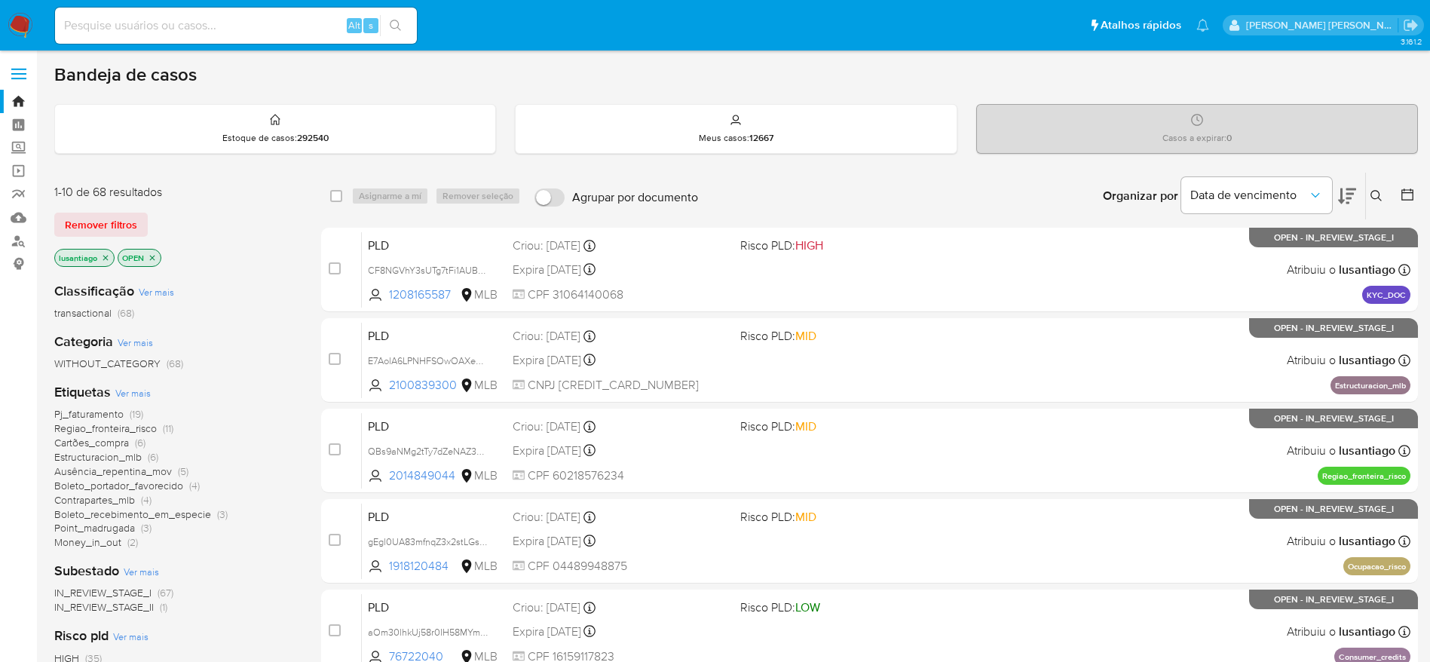
click at [294, 16] on input at bounding box center [236, 26] width 362 height 20
paste input "1471163659"
type input "1471163659"
click at [396, 25] on icon "search-icon" at bounding box center [396, 26] width 12 height 12
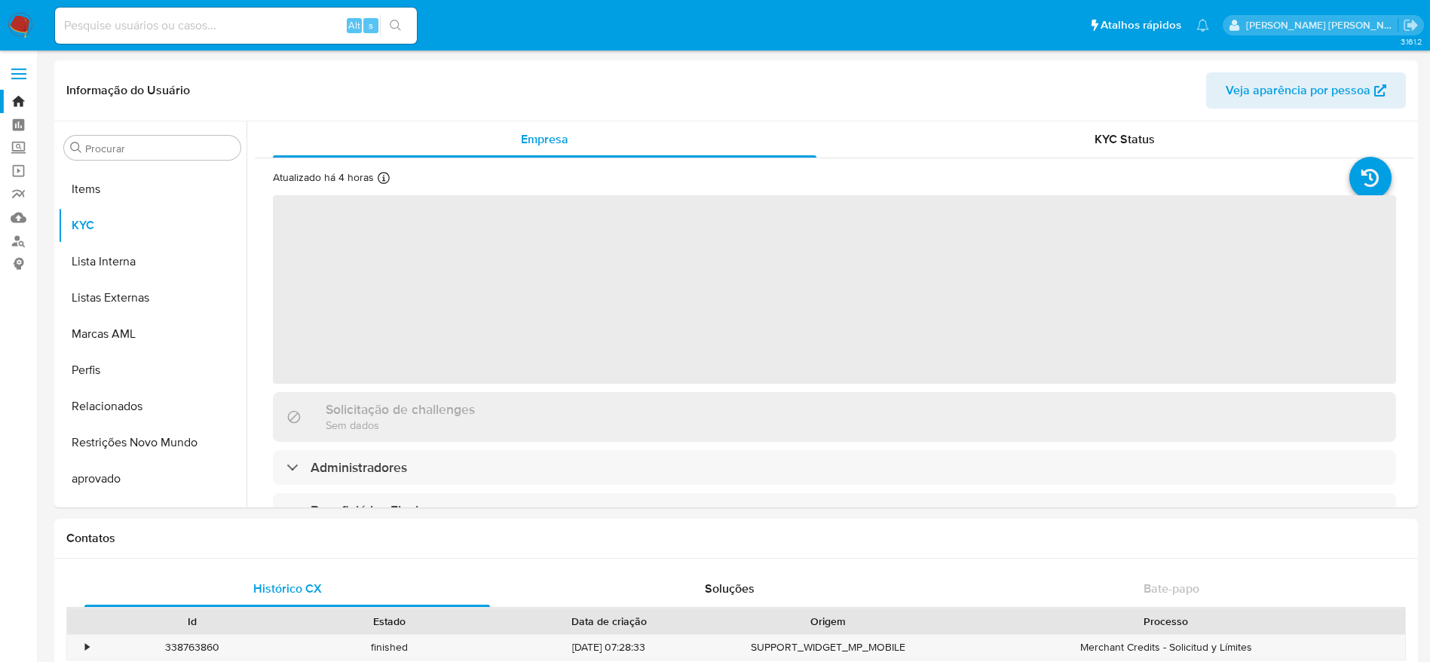
scroll to position [782, 0]
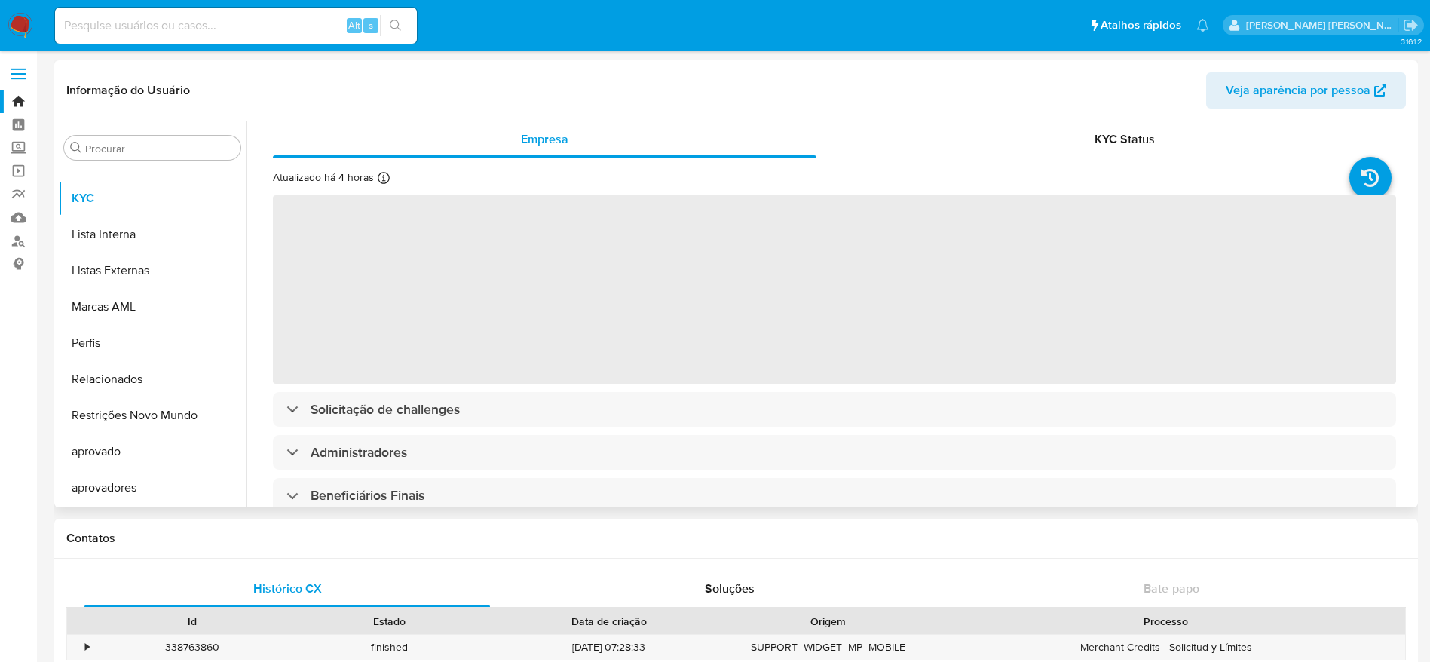
select select "10"
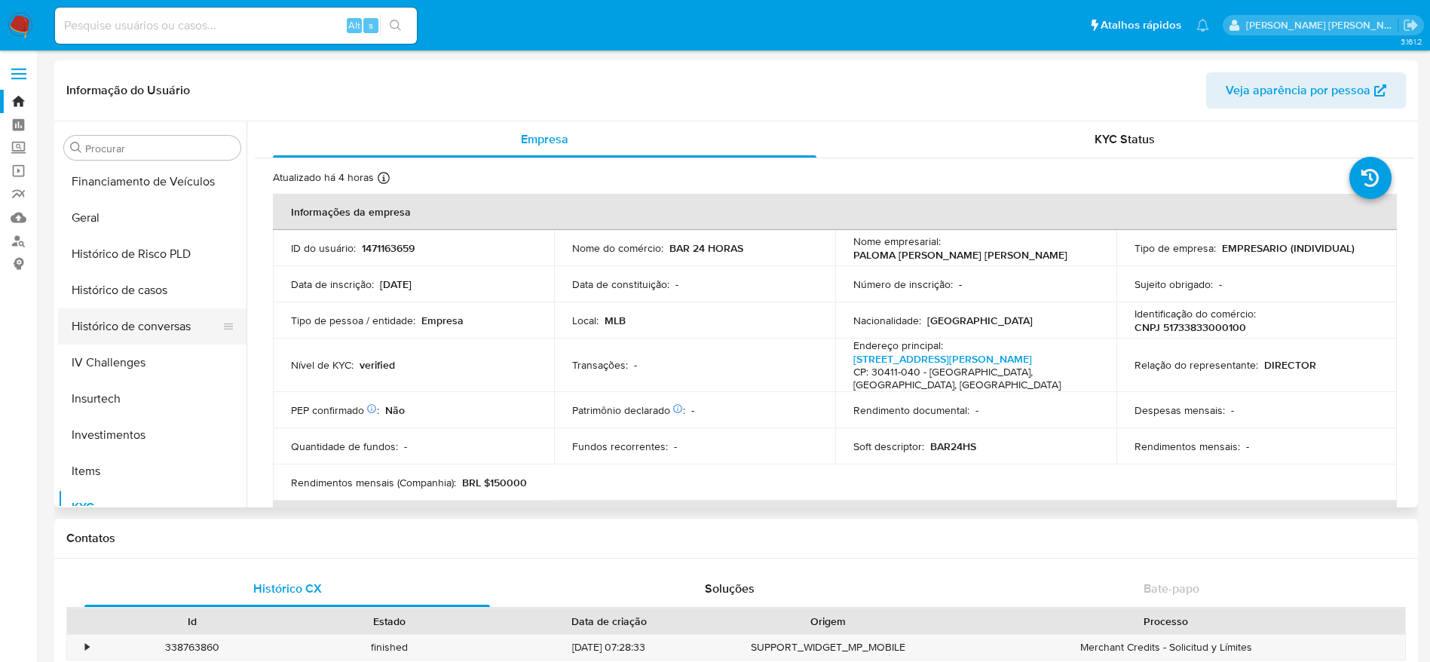
scroll to position [442, 0]
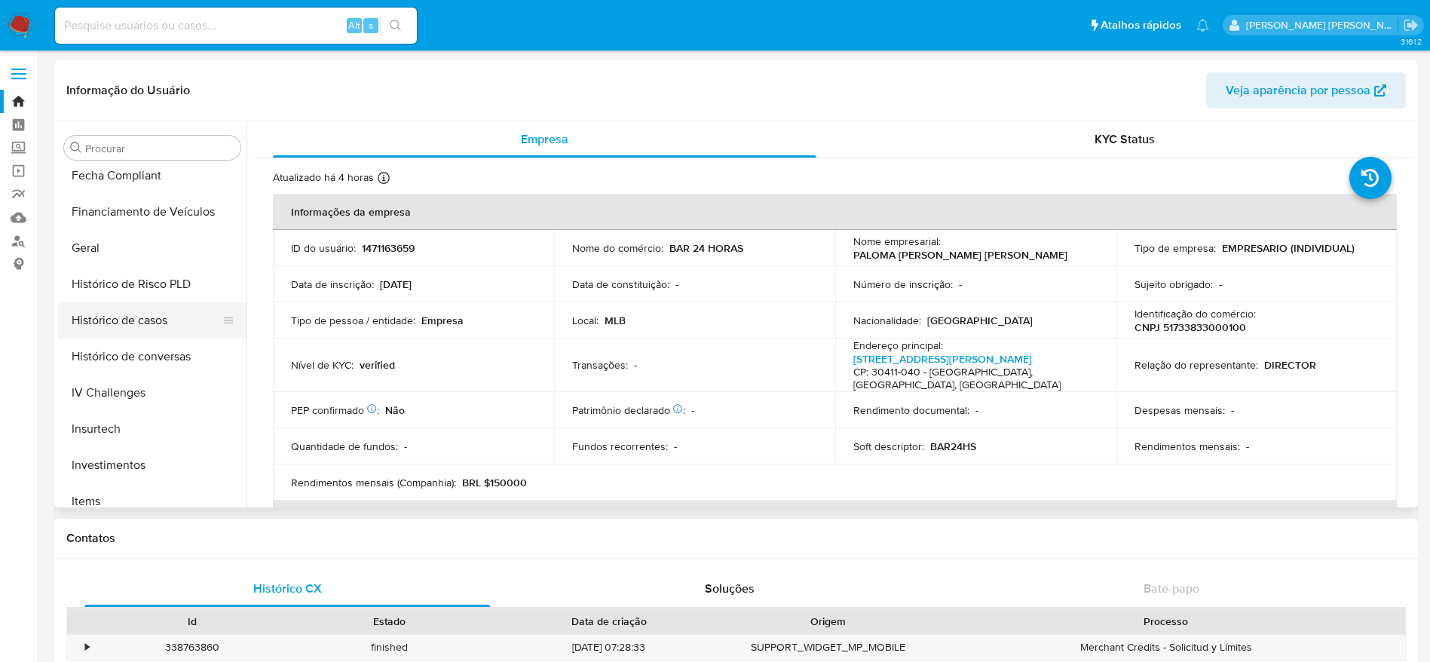
click at [103, 332] on button "Histórico de casos" at bounding box center [146, 320] width 176 height 36
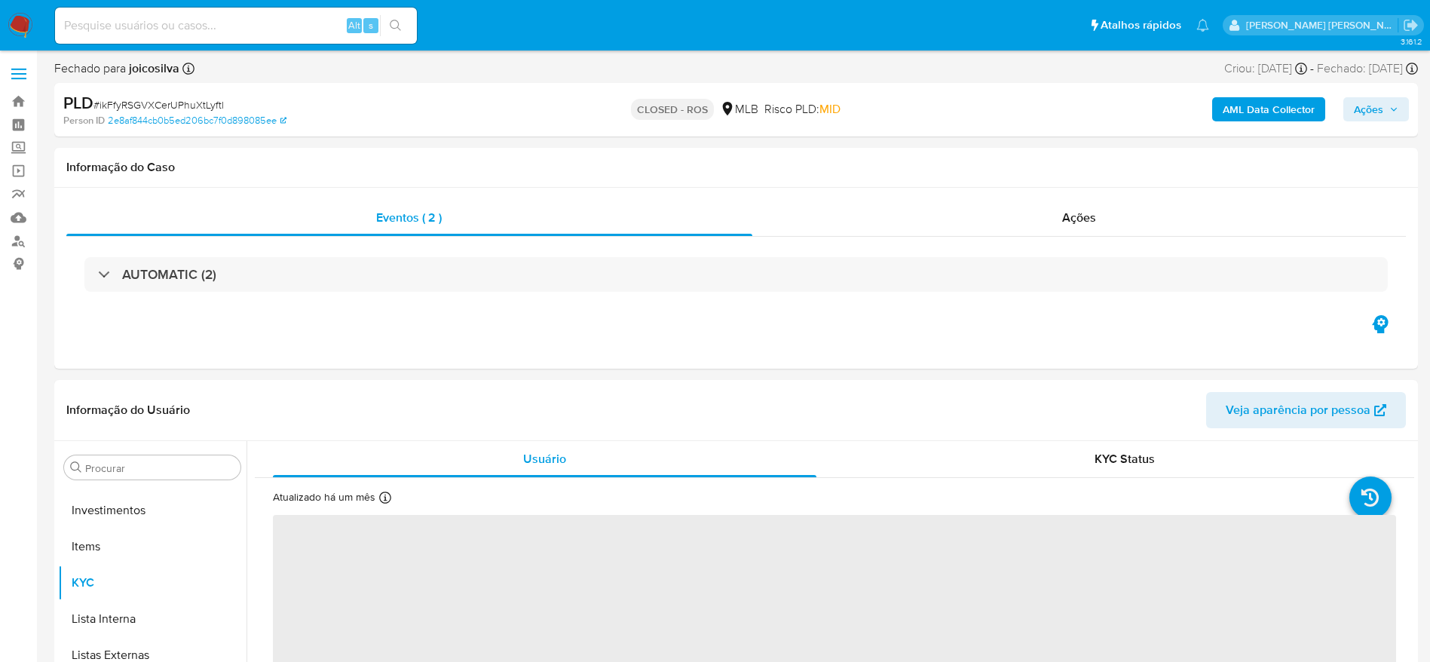
scroll to position [782, 0]
select select "10"
click at [932, 214] on div "Ações" at bounding box center [1079, 218] width 654 height 36
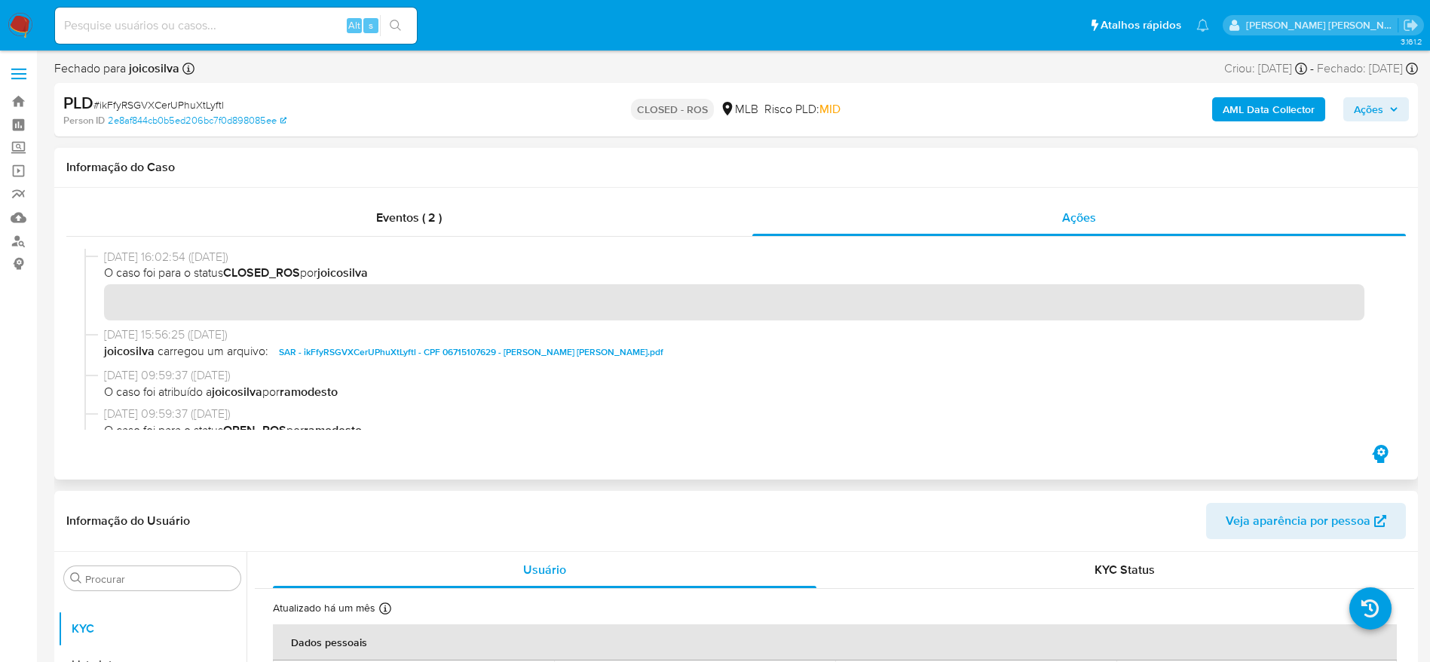
drag, startPoint x: 101, startPoint y: 251, endPoint x: 163, endPoint y: 259, distance: 62.4
click at [163, 259] on div "[DATE] 16:02:54 ([DATE]) O caso foi para o status CLOSED_ROS por joicosilva" at bounding box center [735, 288] width 1303 height 78
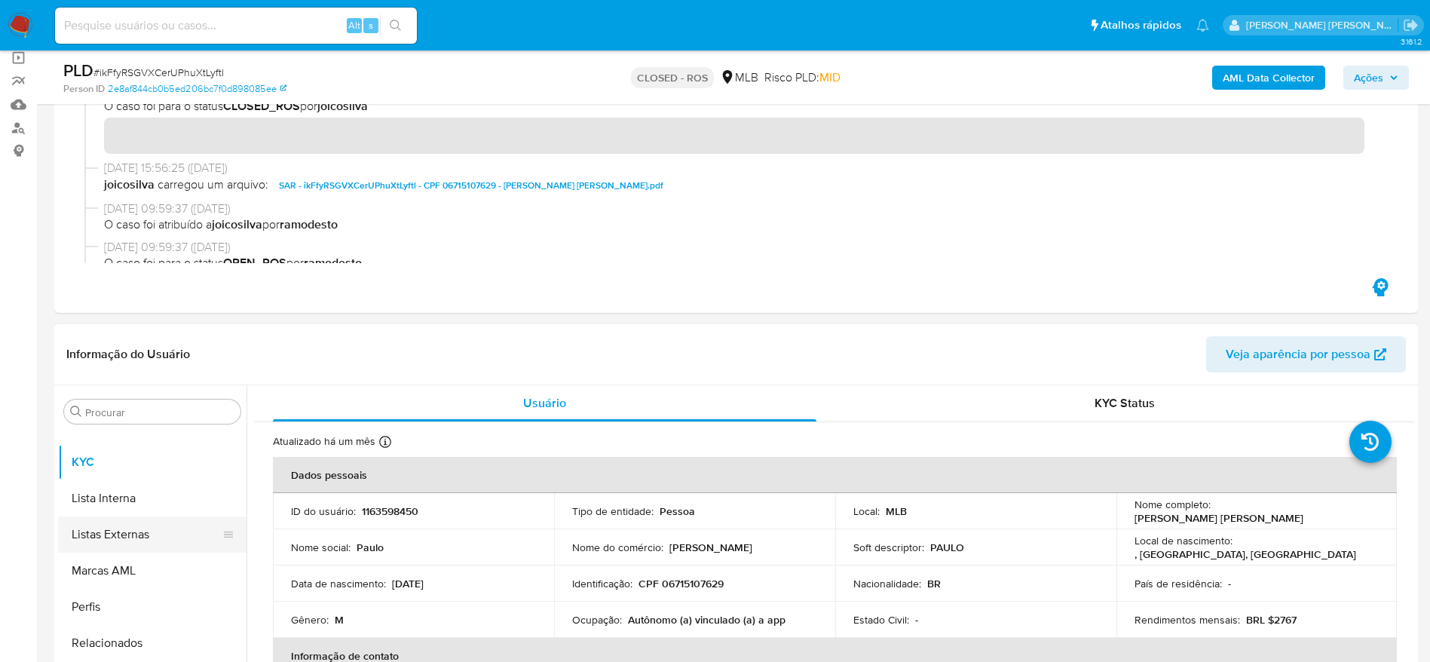
scroll to position [0, 0]
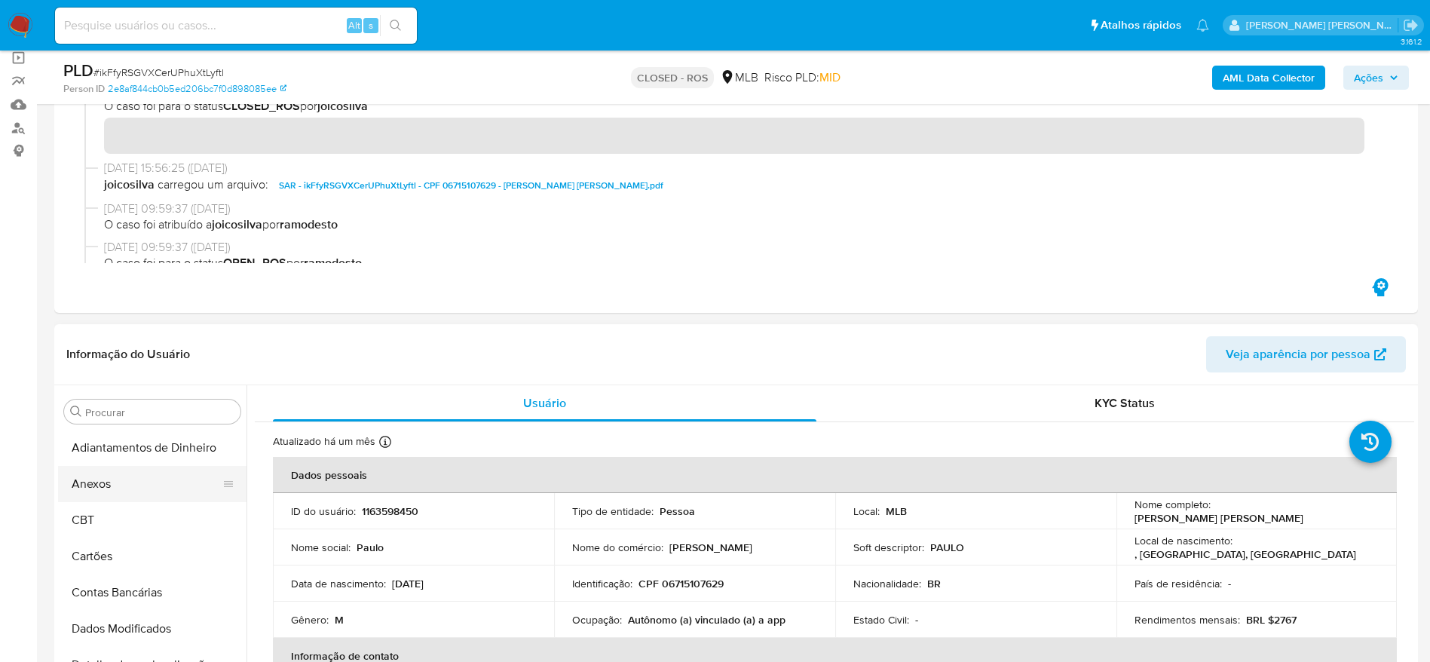
click at [126, 484] on button "Anexos" at bounding box center [146, 484] width 176 height 36
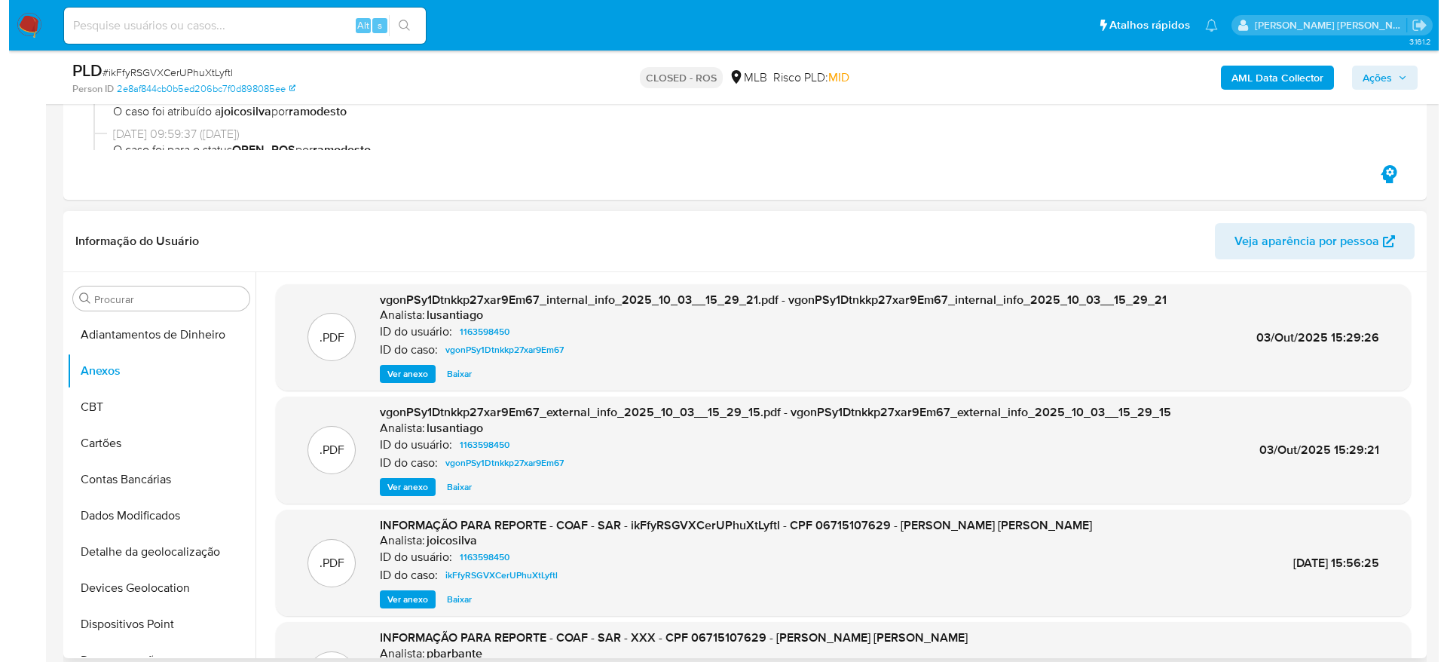
scroll to position [113, 0]
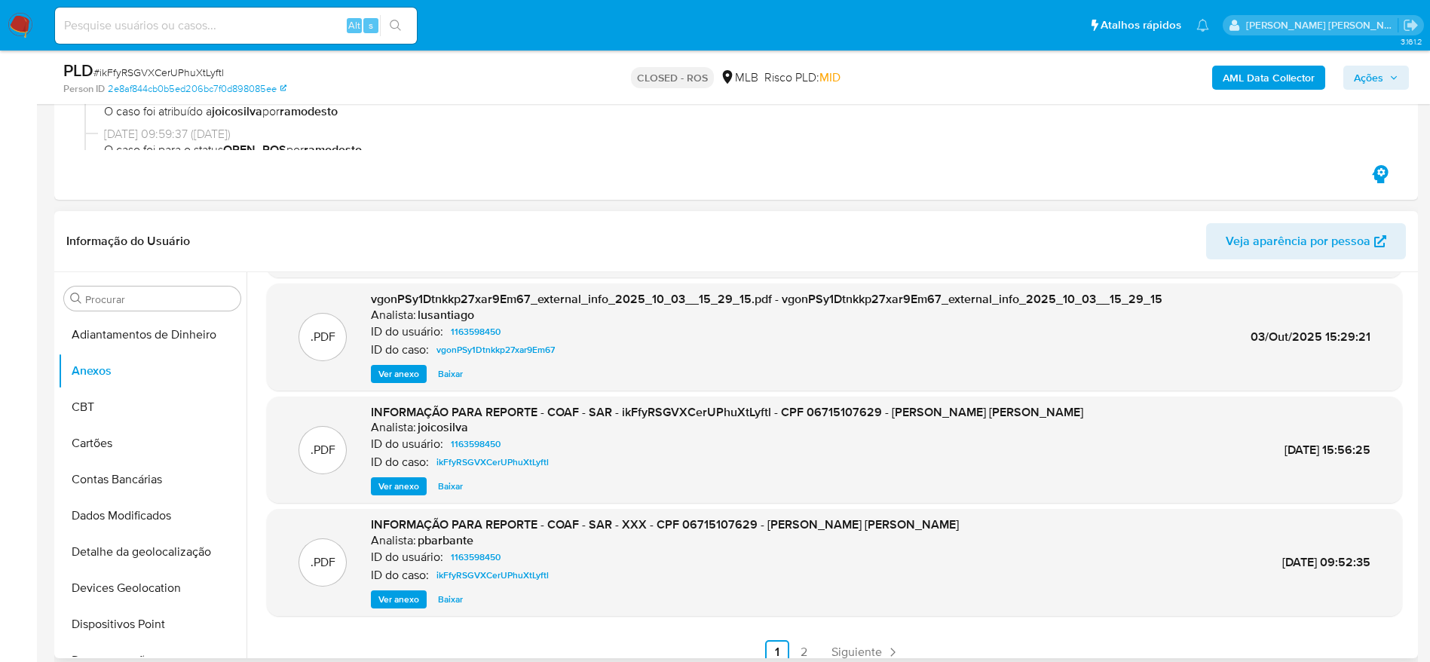
click at [399, 490] on span "Ver anexo" at bounding box center [398, 486] width 41 height 15
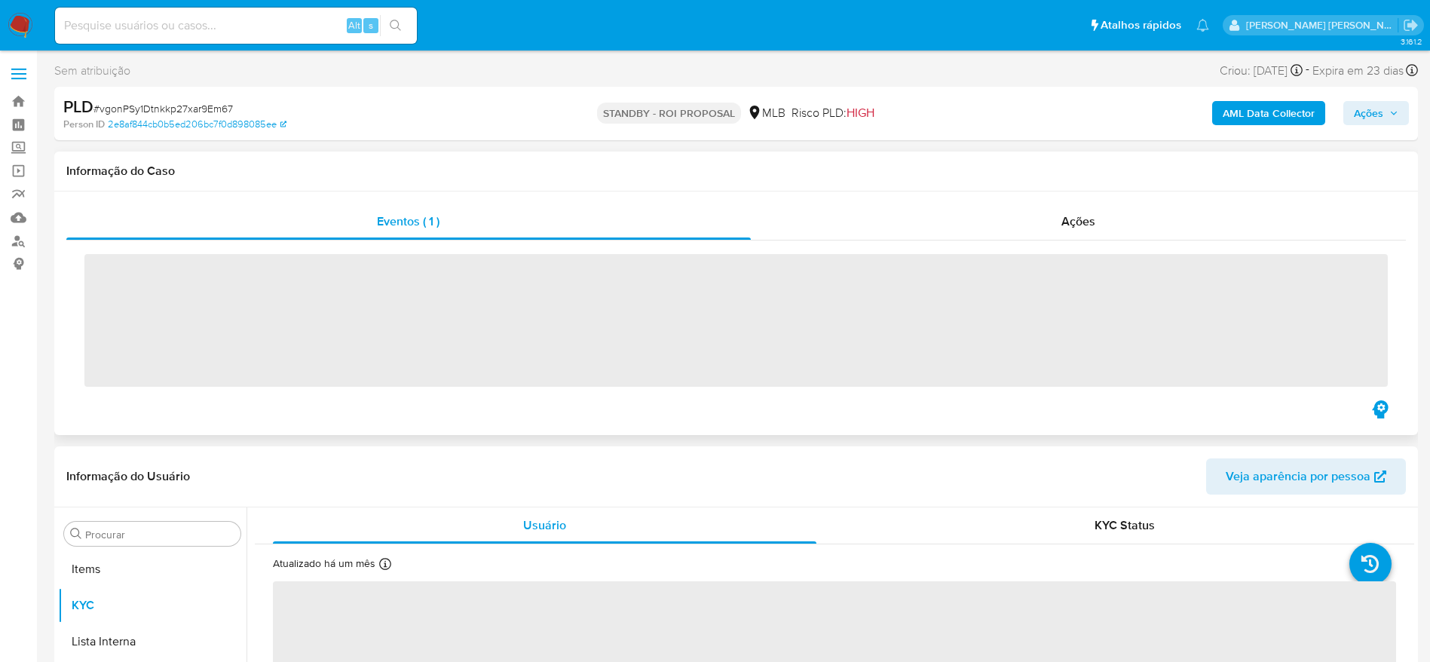
scroll to position [782, 0]
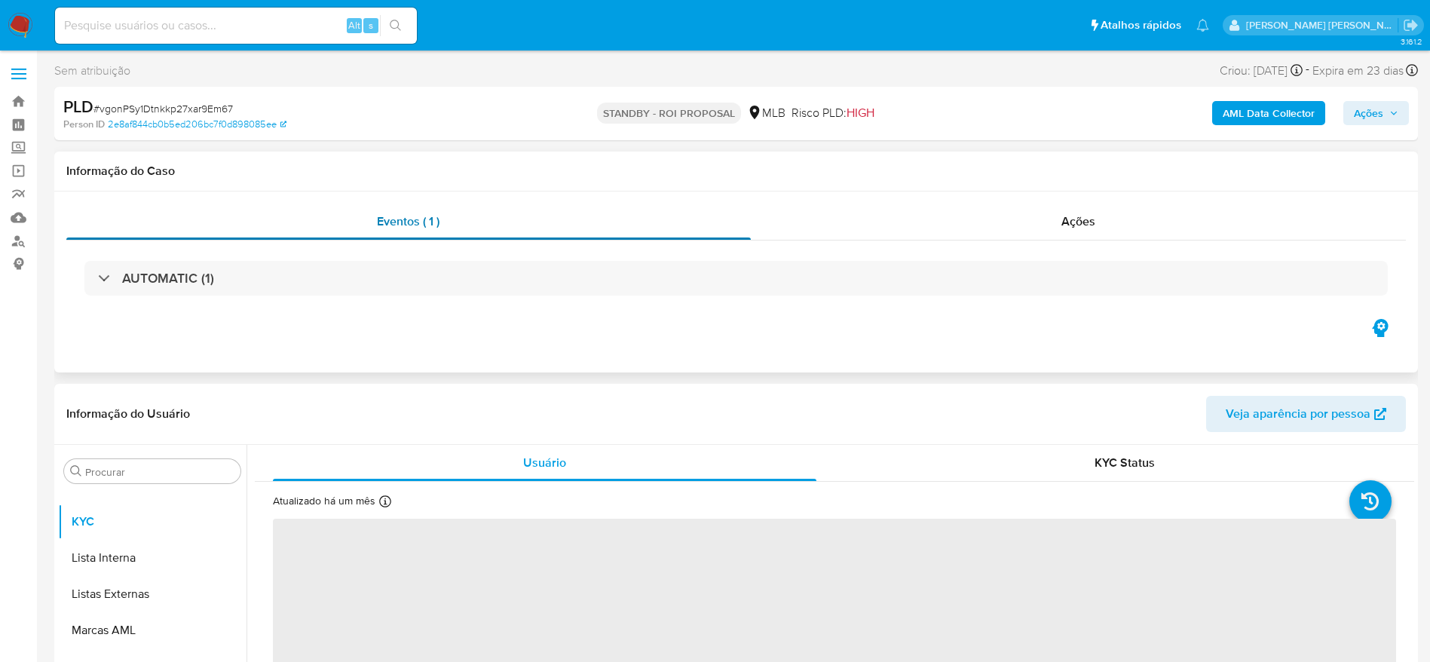
select select "10"
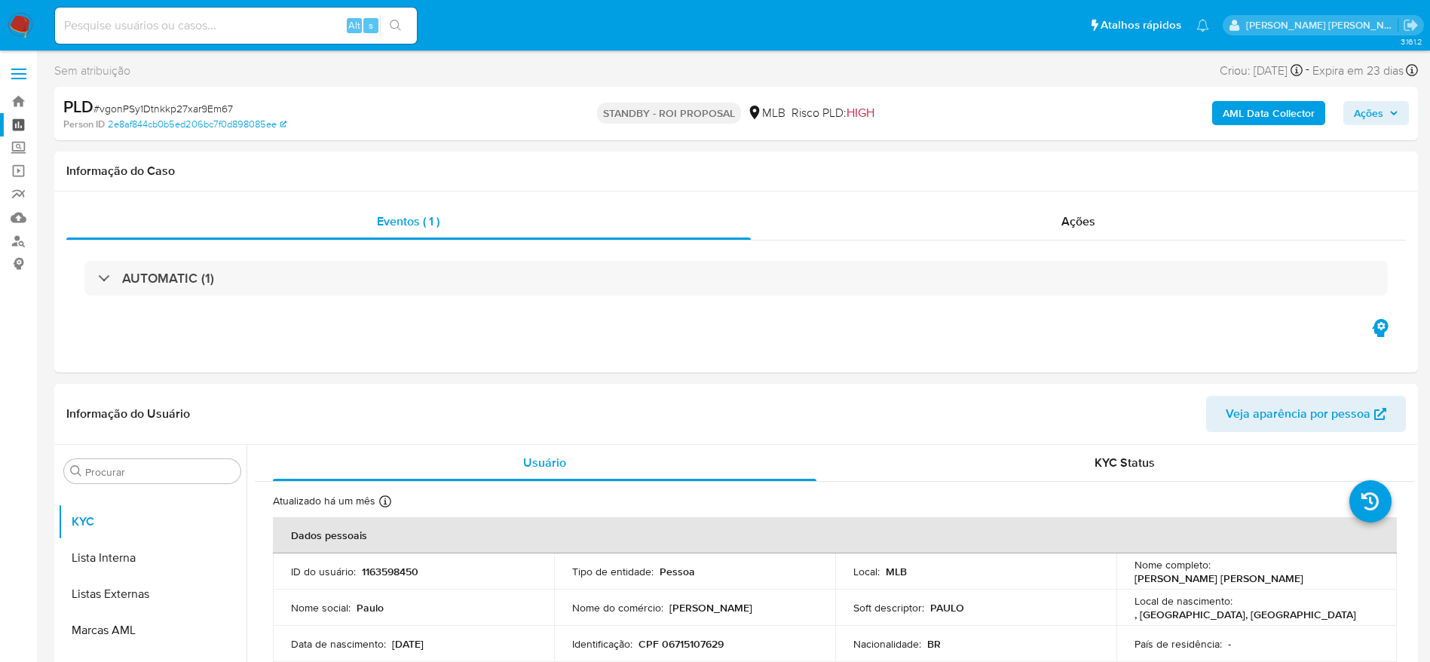
click at [21, 118] on link "Painel" at bounding box center [89, 124] width 179 height 23
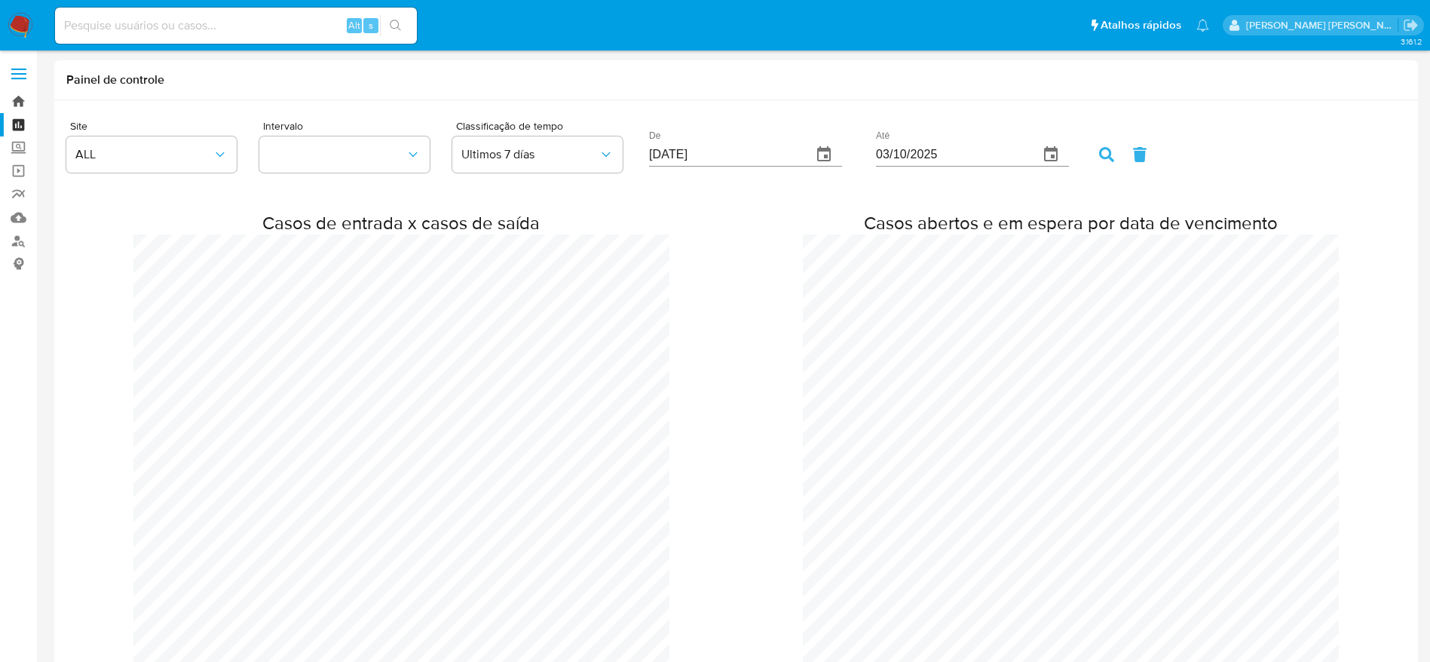
click at [15, 94] on link "Bandeja" at bounding box center [89, 101] width 179 height 23
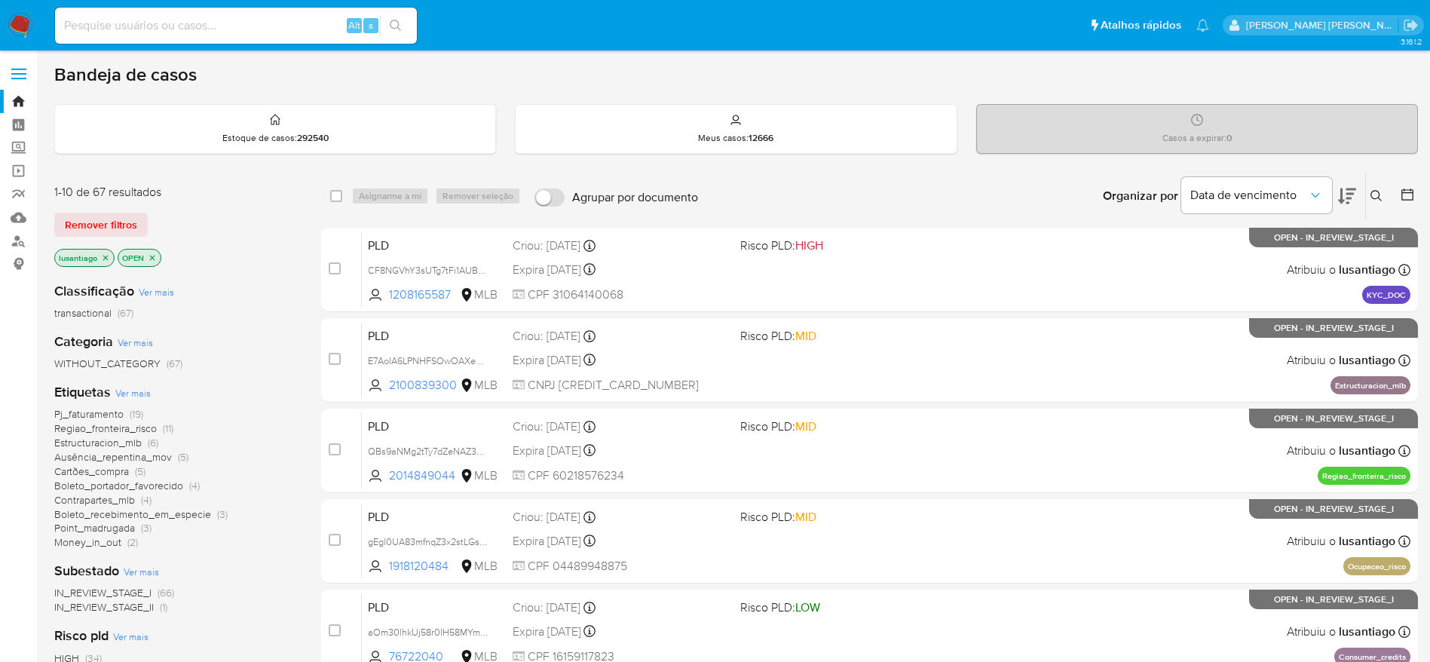
click at [106, 256] on icon "close-filter" at bounding box center [105, 257] width 9 height 9
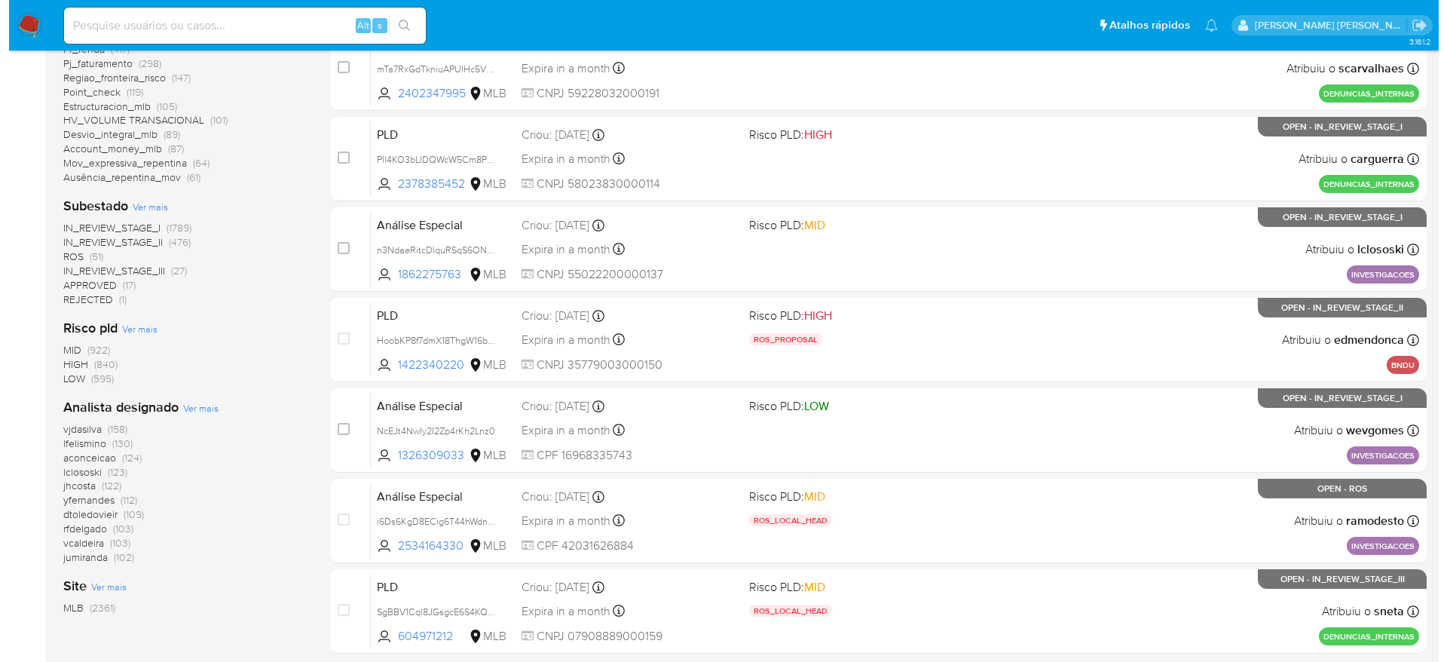
scroll to position [565, 0]
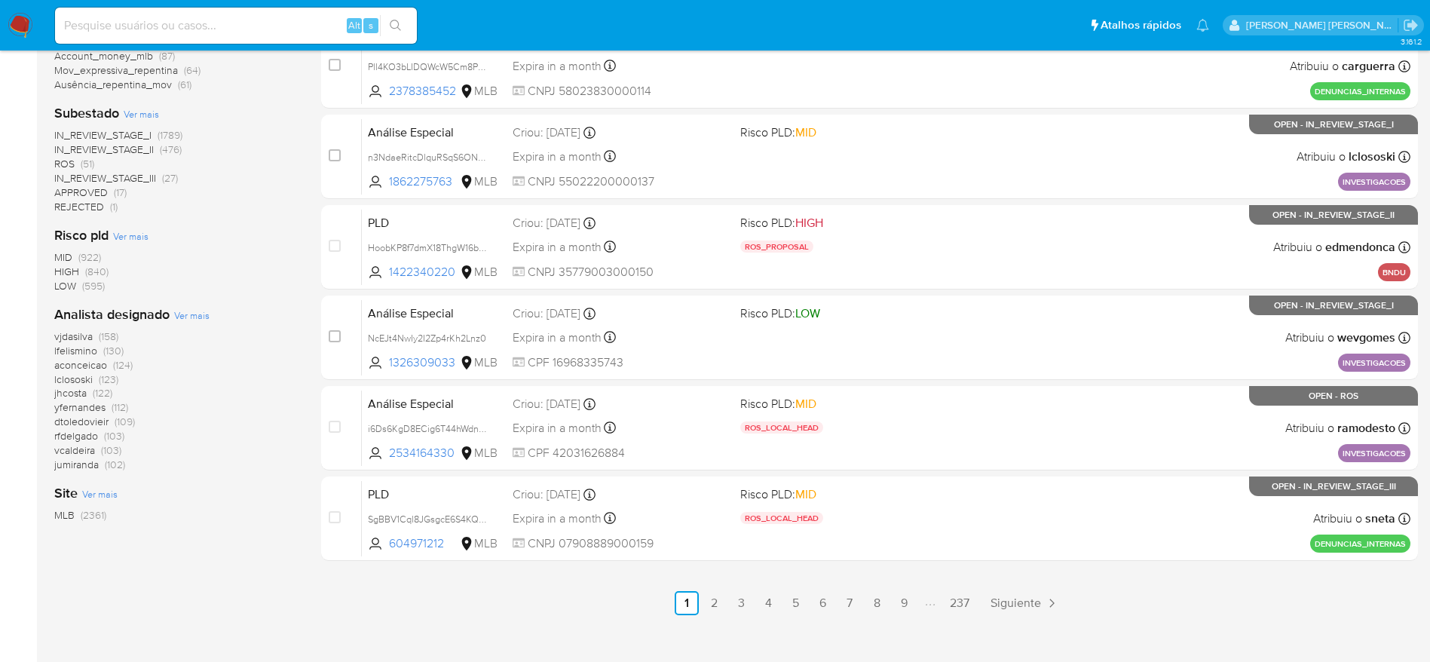
click at [194, 314] on span "Ver mais" at bounding box center [191, 315] width 35 height 14
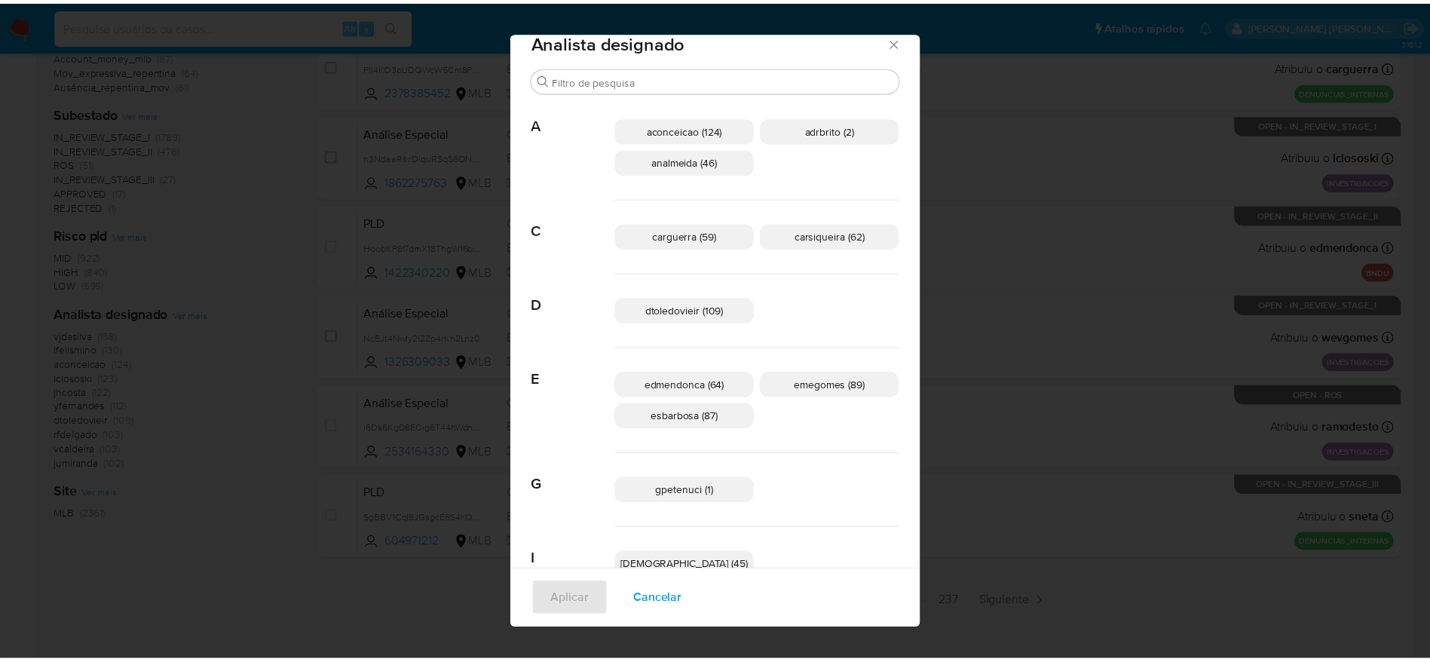
scroll to position [0, 0]
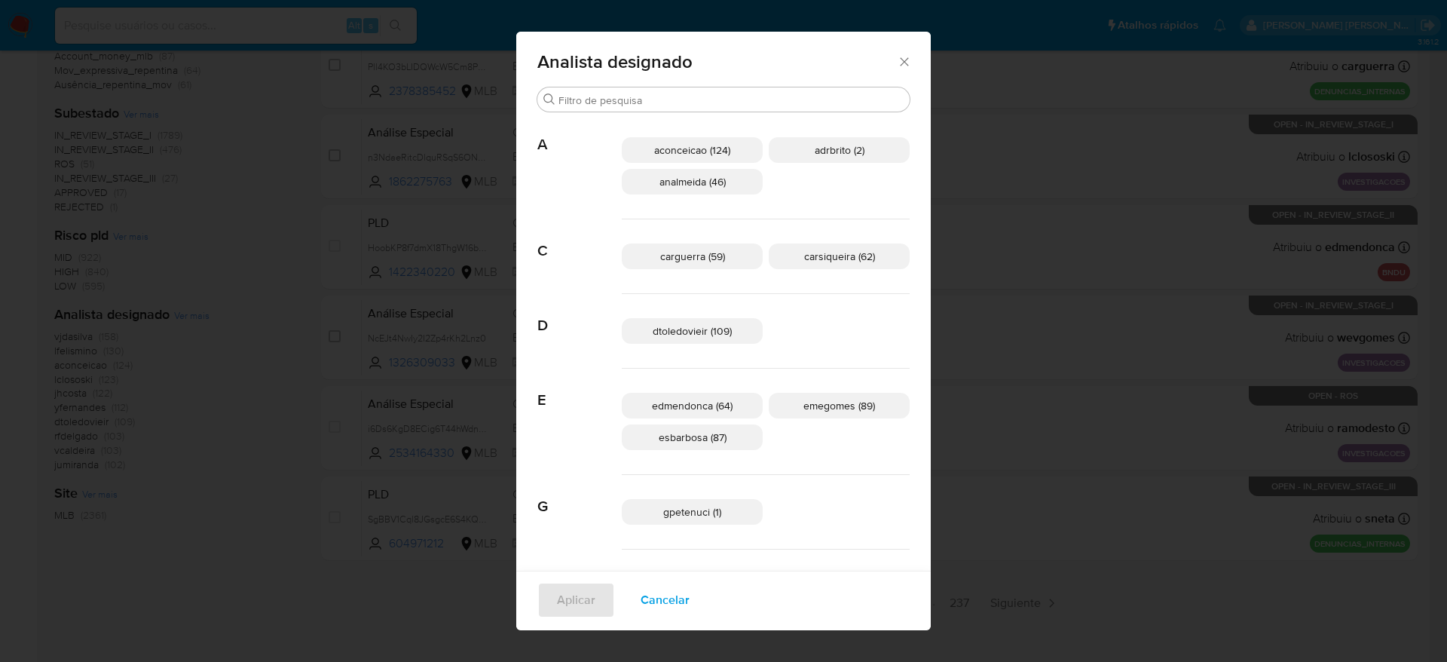
click at [897, 63] on icon "Fechar" at bounding box center [904, 61] width 15 height 15
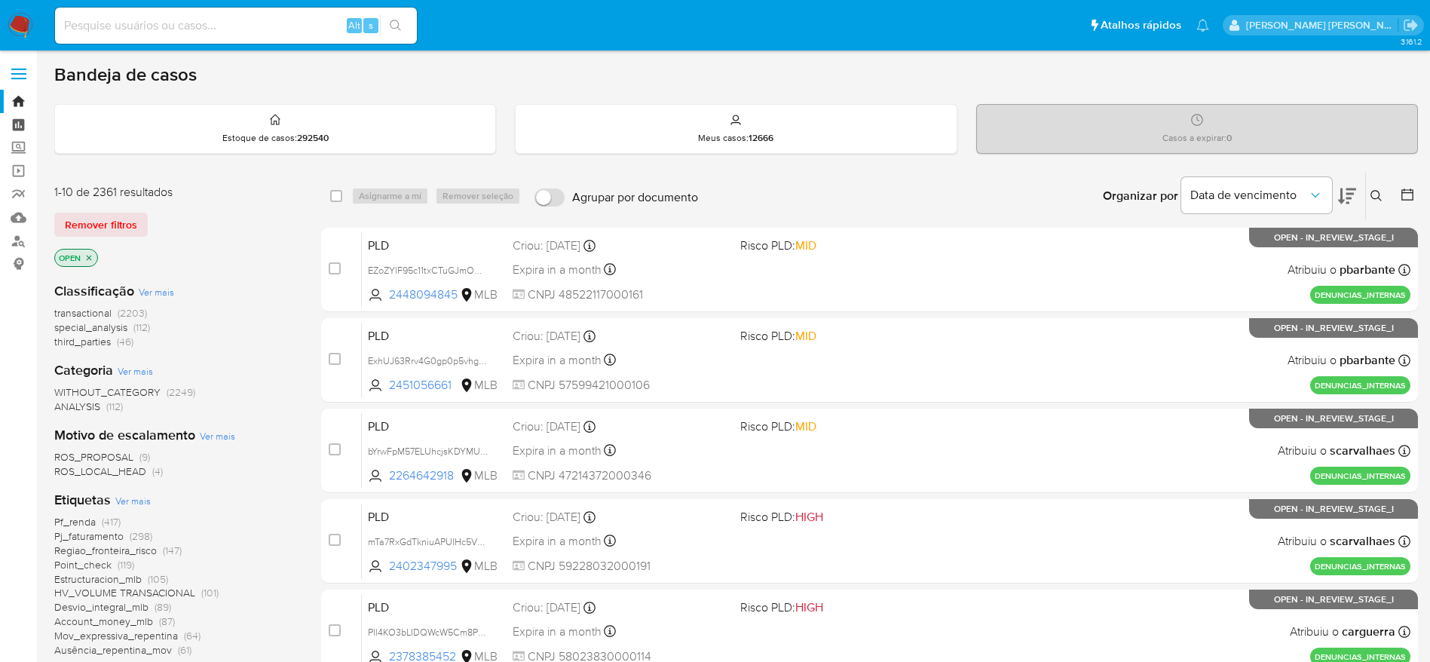
click at [16, 122] on link "Painel" at bounding box center [89, 124] width 179 height 23
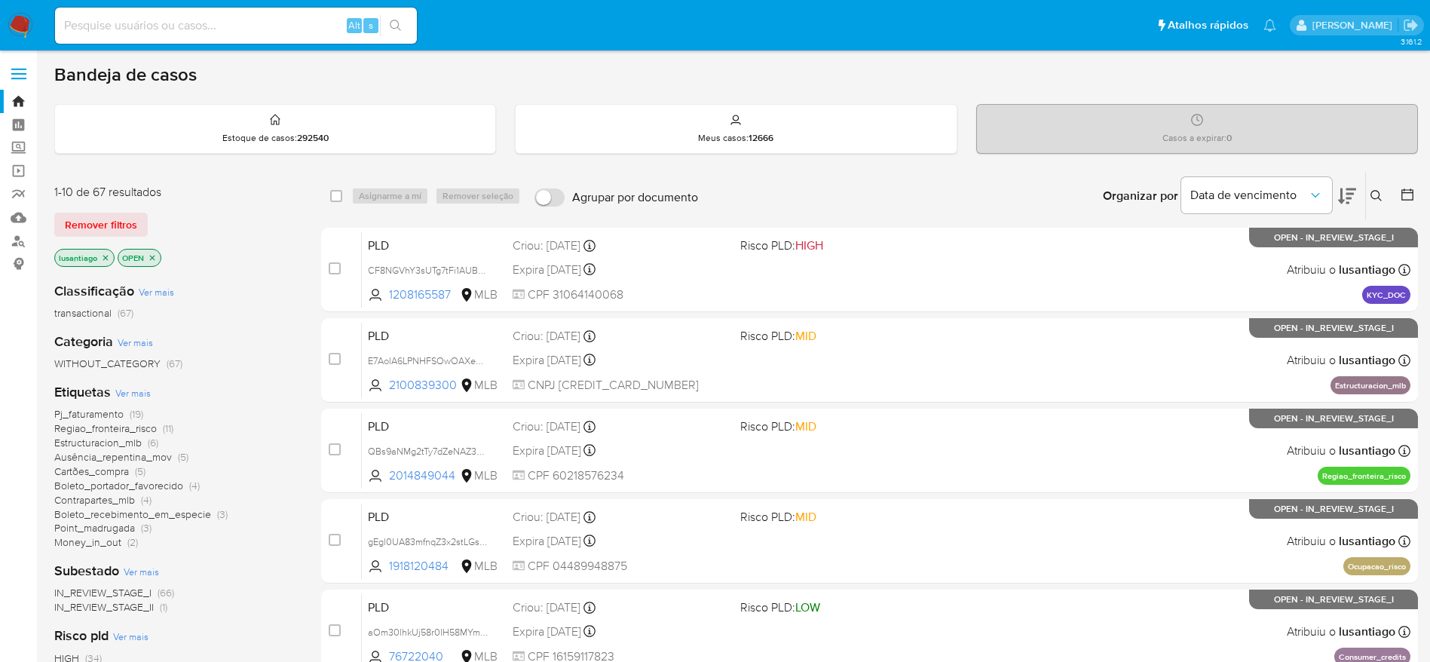
scroll to position [113, 0]
